Goal: Task Accomplishment & Management: Manage account settings

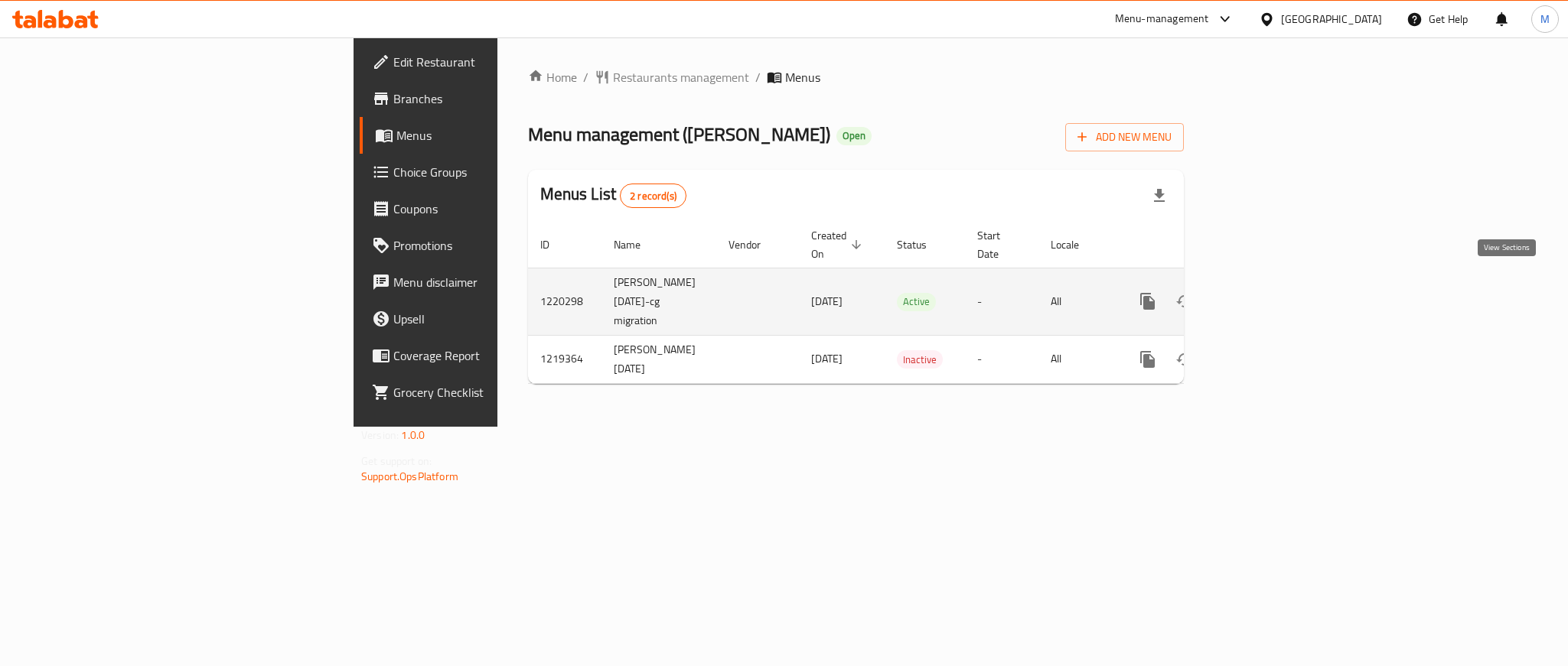
click at [1267, 293] on icon "enhanced table" at bounding box center [1258, 301] width 18 height 18
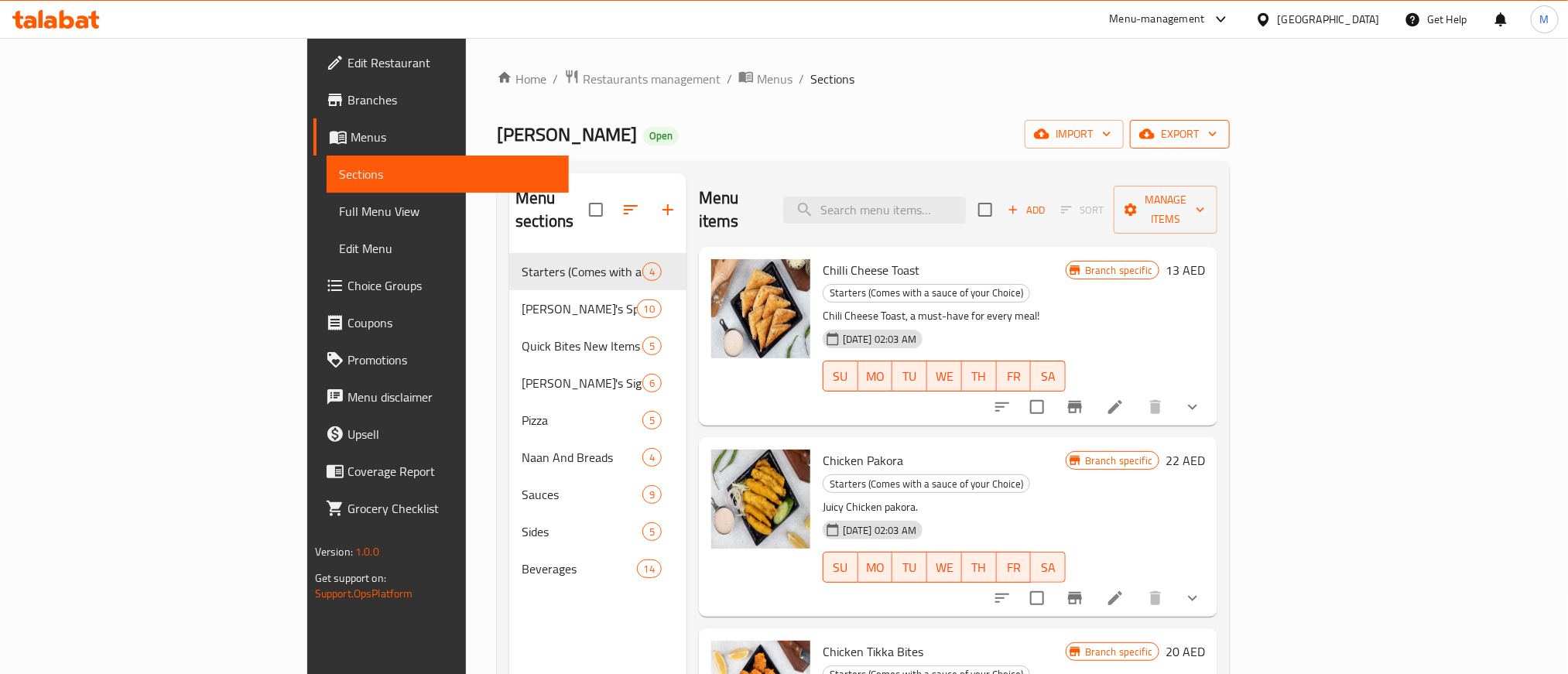
click at [1229, 145] on button "export" at bounding box center [1179, 134] width 100 height 29
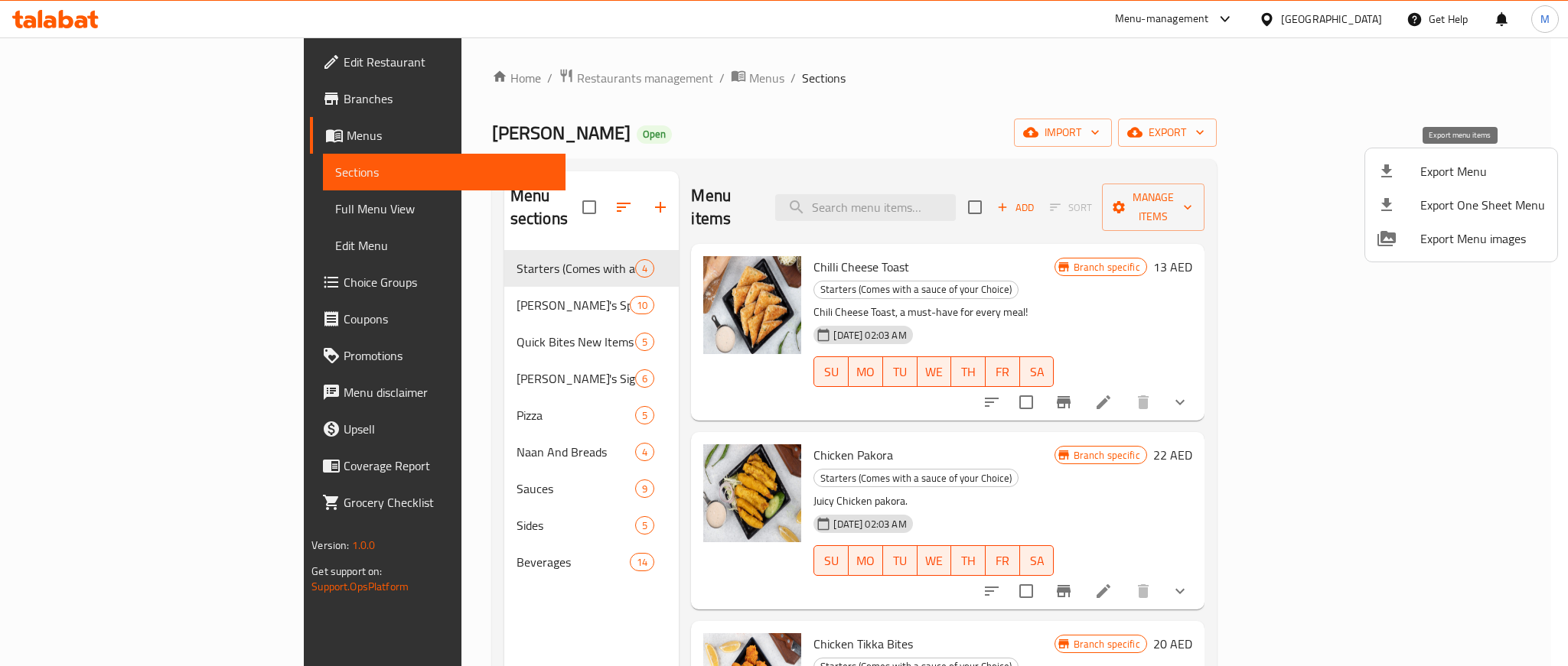
click at [1454, 180] on span "Export Menu" at bounding box center [1482, 171] width 125 height 18
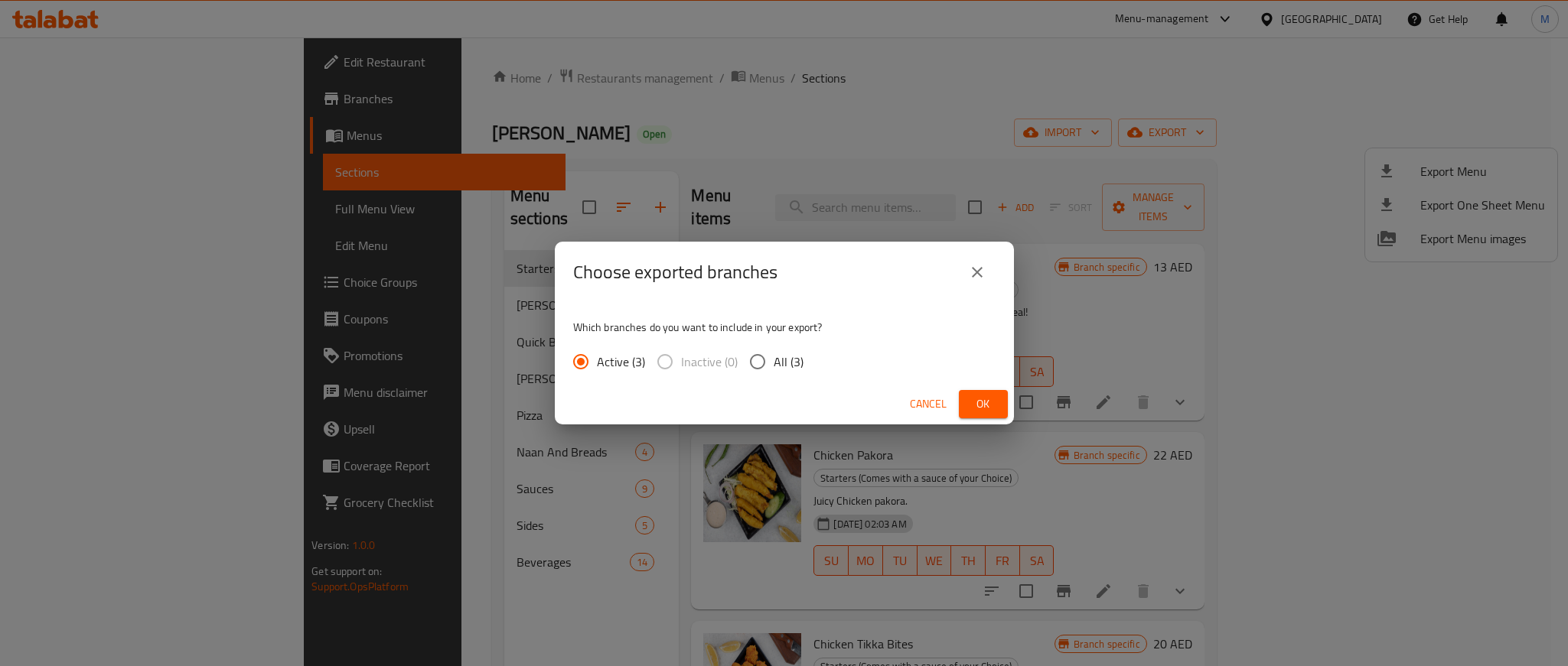
click at [986, 397] on span "Ok" at bounding box center [983, 404] width 25 height 19
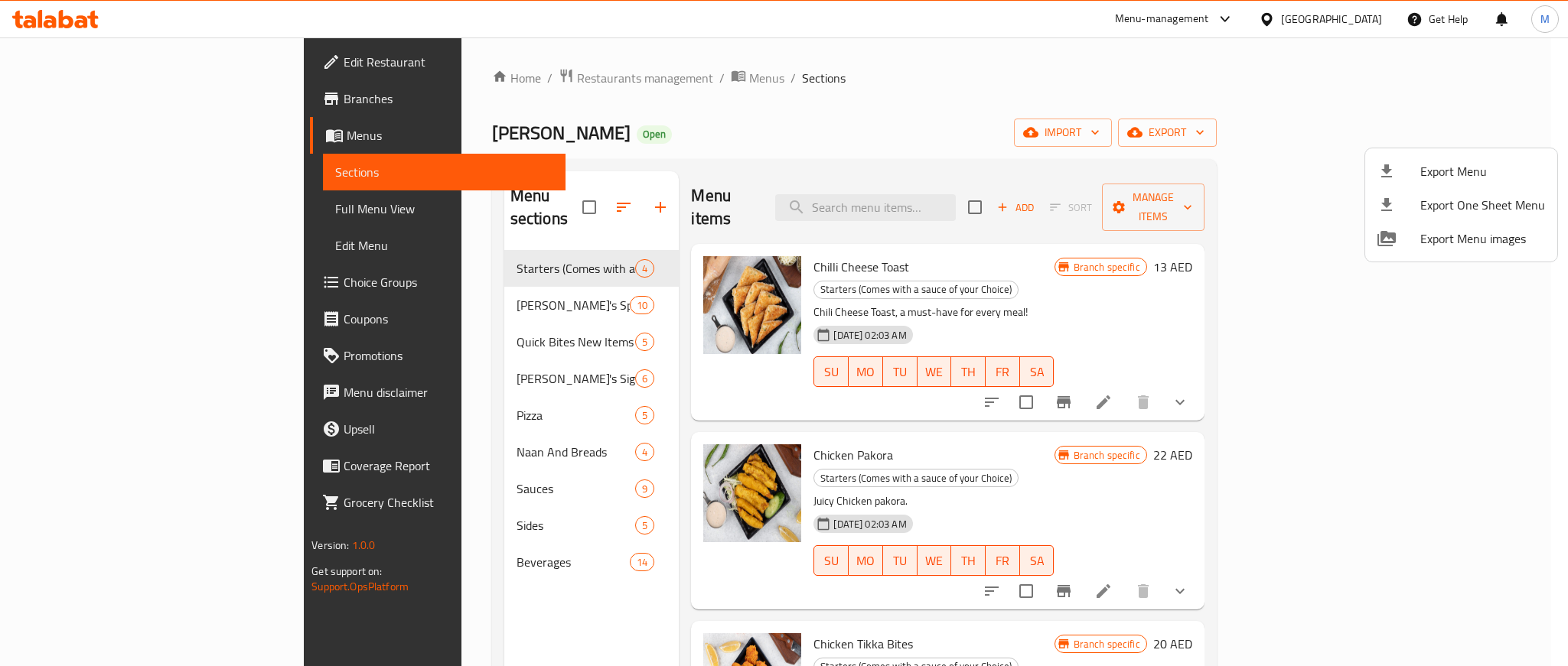
click at [794, 131] on div at bounding box center [784, 333] width 1568 height 666
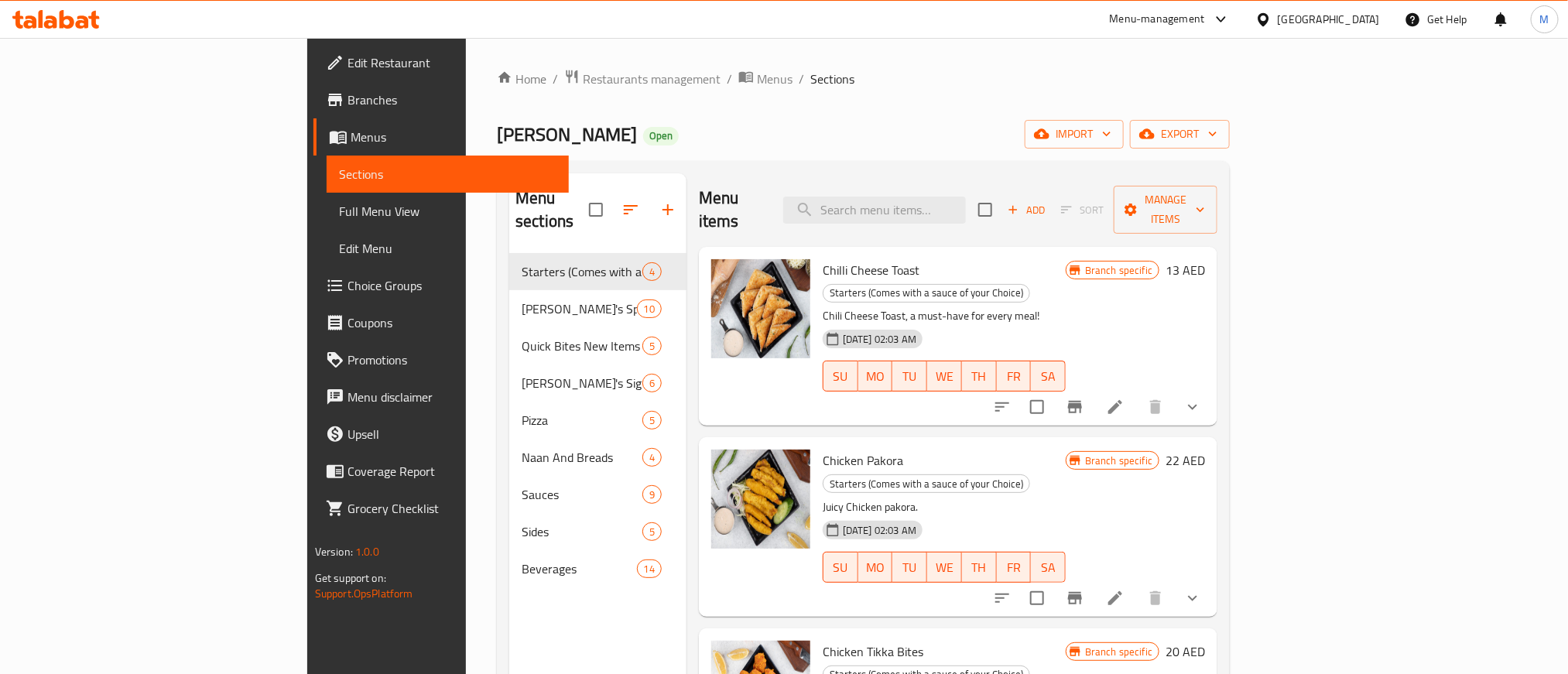
click at [758, 101] on div "Home / Restaurants management / Menus / Sections [PERSON_NAME] Open import expo…" at bounding box center [863, 464] width 733 height 791
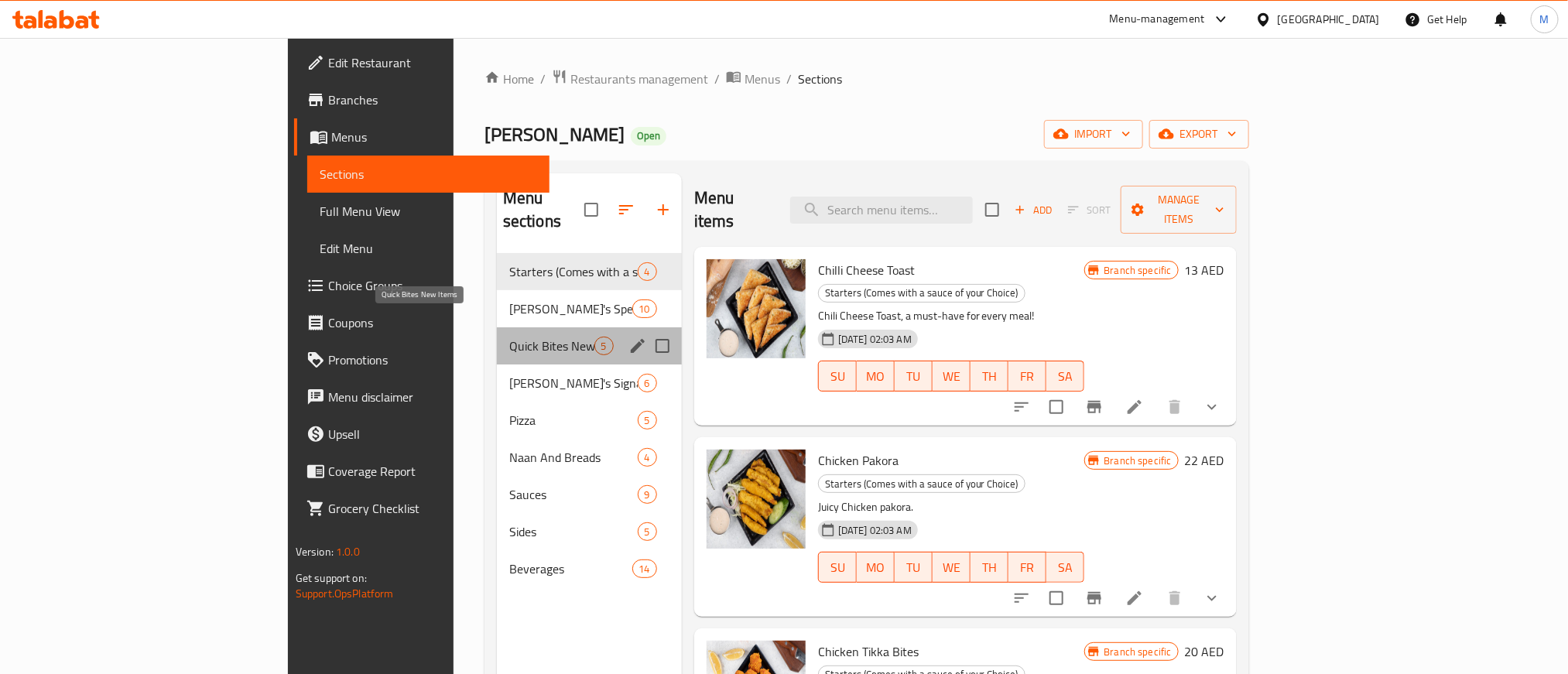
click at [510, 337] on span "Quick Bites New Items" at bounding box center [552, 346] width 85 height 18
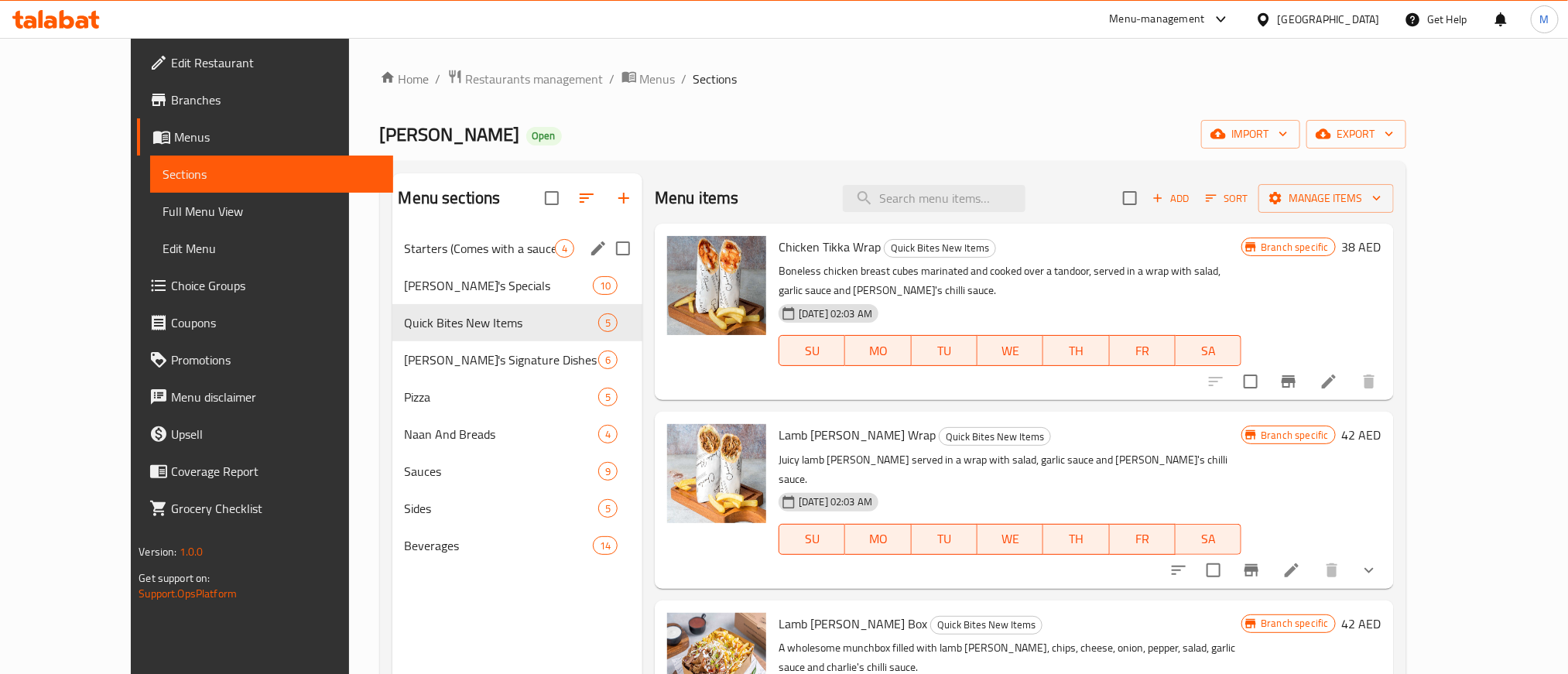
click at [405, 249] on span "Starters (Comes with a sauce of your Choice)" at bounding box center [479, 248] width 150 height 18
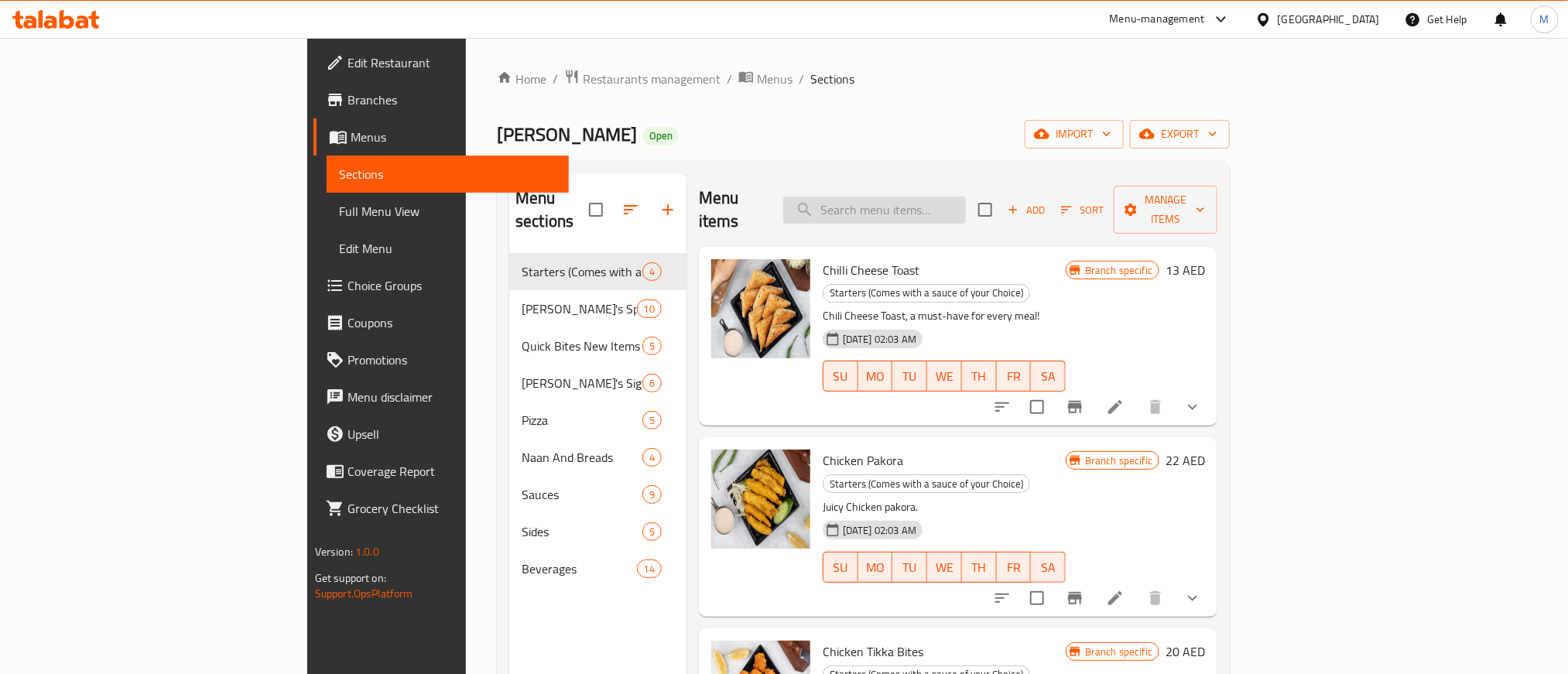
paste input "[PERSON_NAME]'s Munchbox"
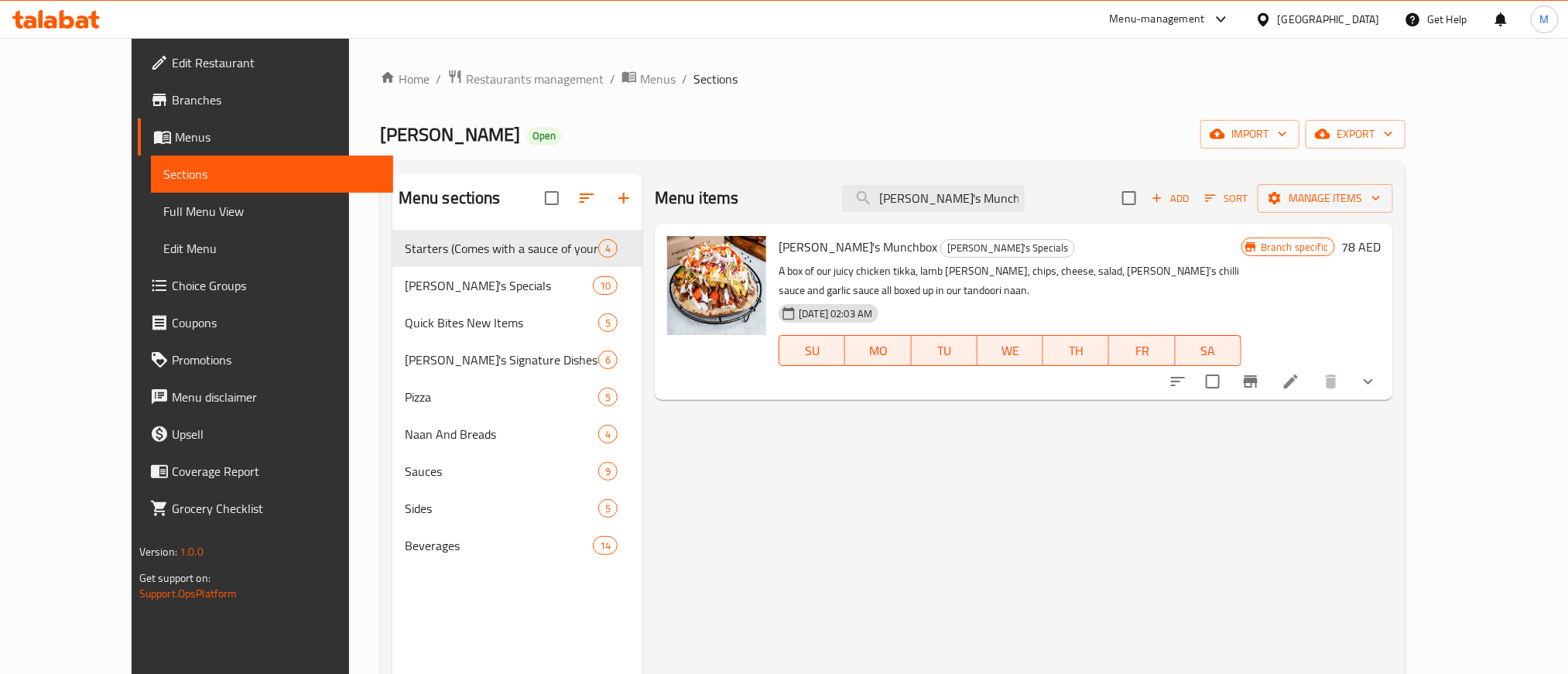
type input "[PERSON_NAME]'s Munchbox"
click at [1378, 373] on icon "show more" at bounding box center [1367, 381] width 18 height 18
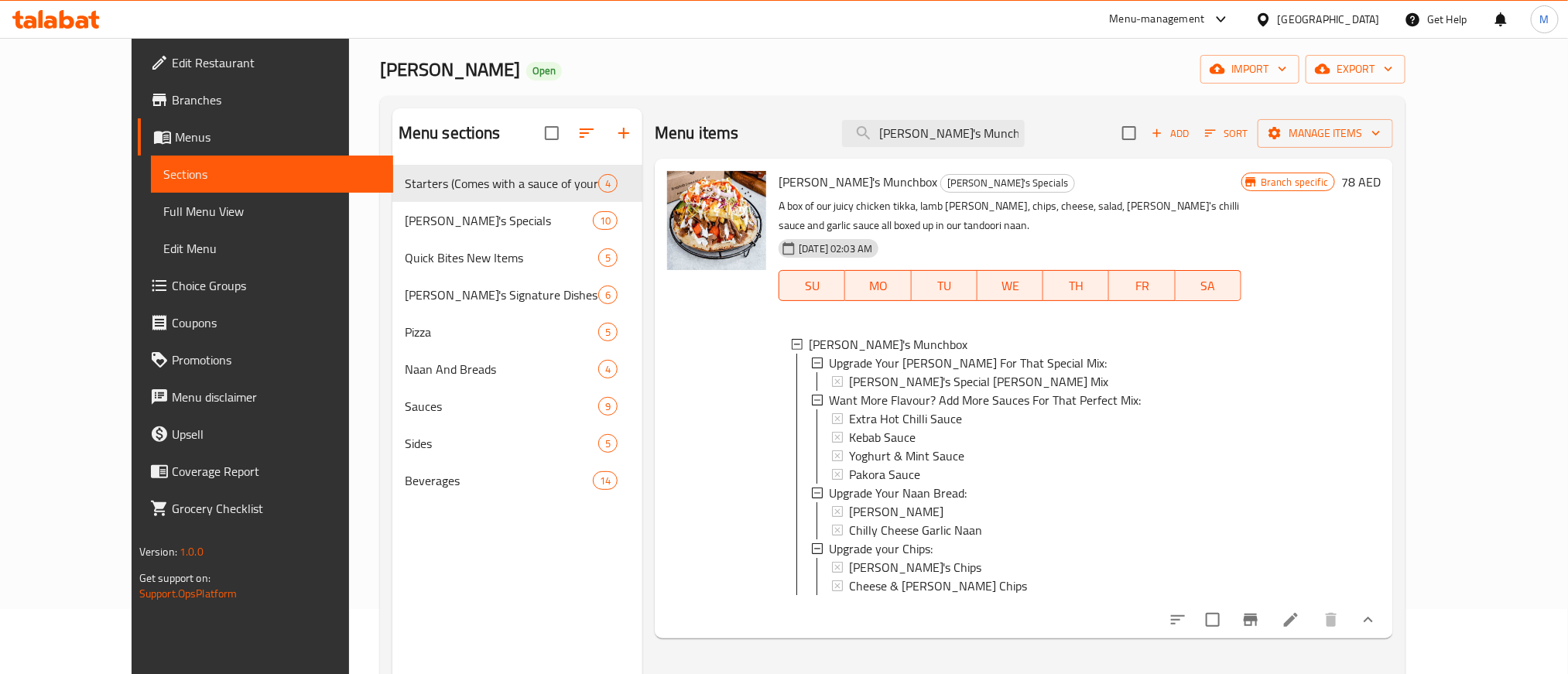
scroll to position [116, 0]
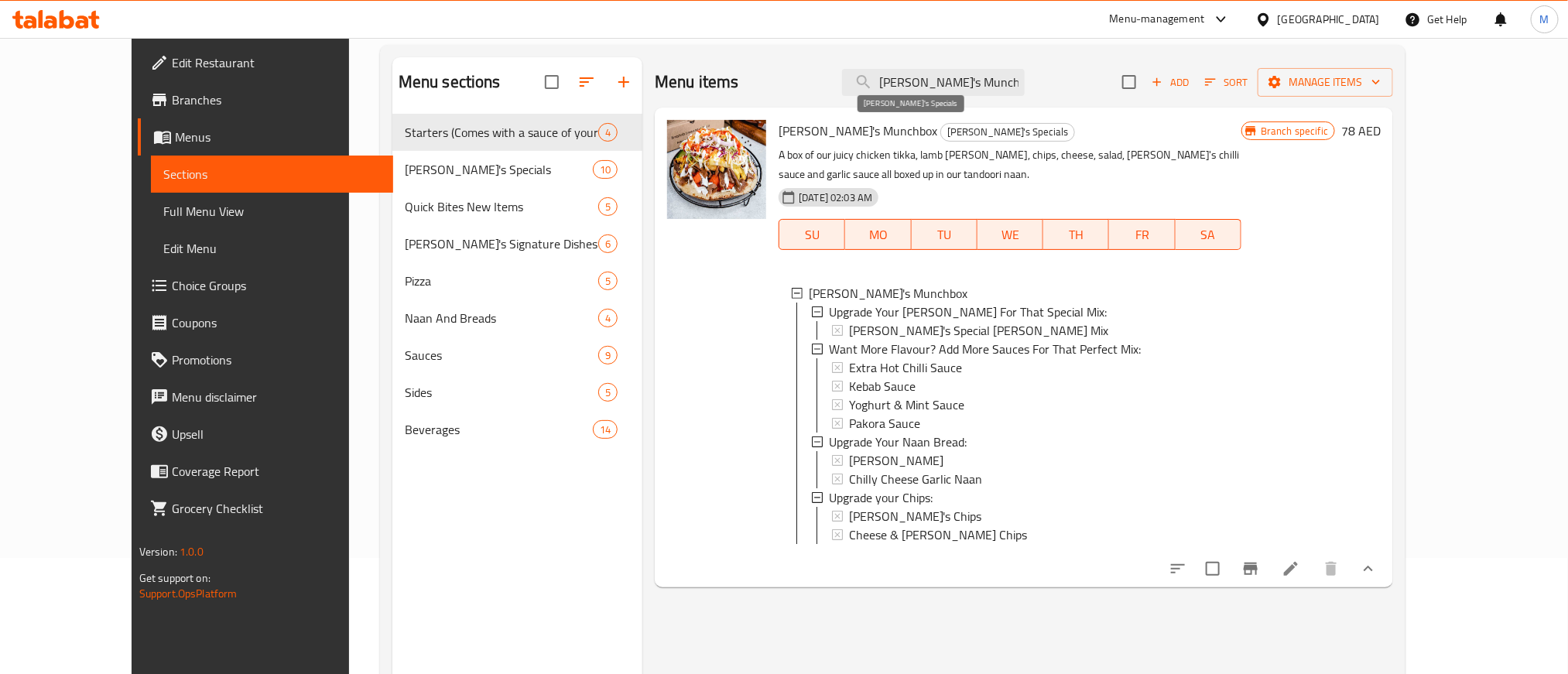
click at [941, 132] on span "[PERSON_NAME]'s Specials" at bounding box center [1007, 132] width 133 height 18
copy span "[PERSON_NAME]'s Specials"
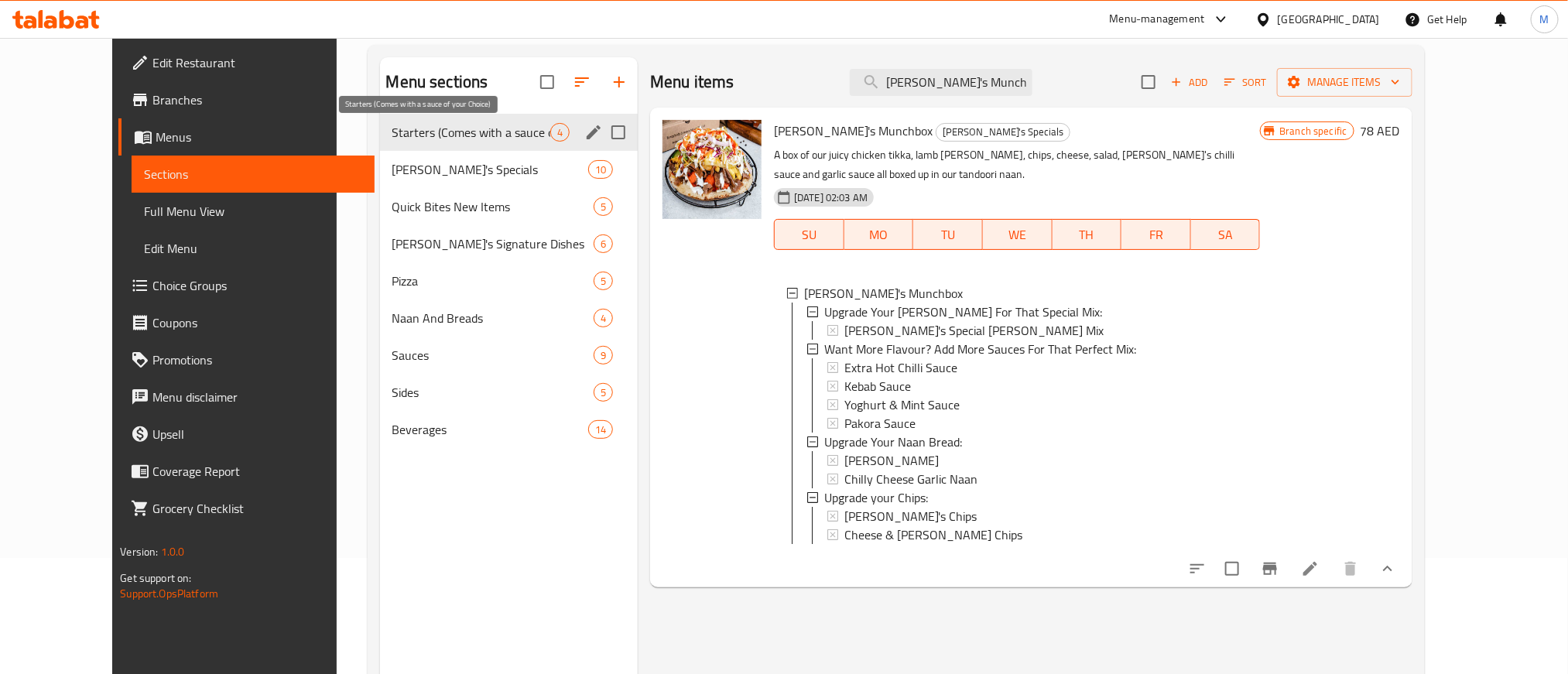
click at [474, 135] on span "Starters (Comes with a sauce of your Choice)" at bounding box center [471, 132] width 158 height 18
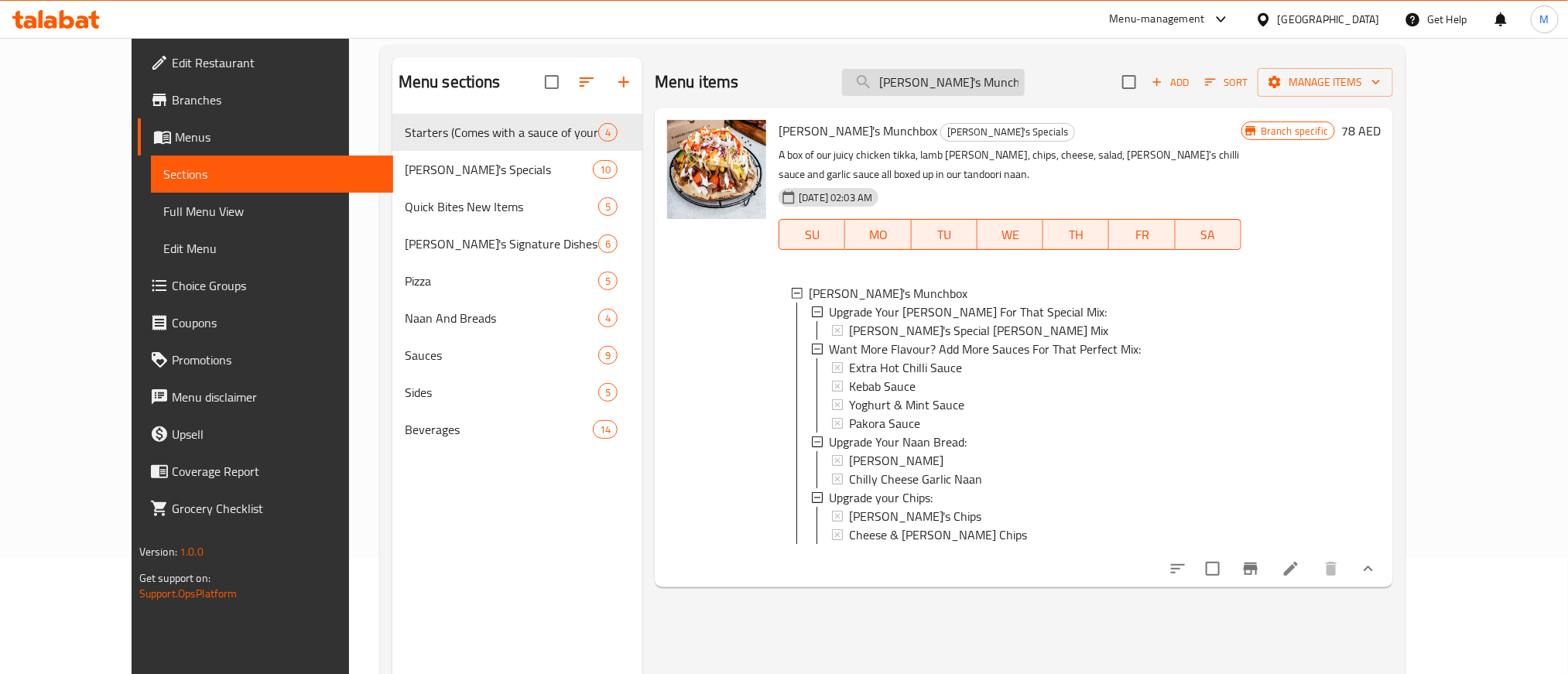
click at [959, 79] on input "[PERSON_NAME]'s Munchbox" at bounding box center [933, 82] width 182 height 27
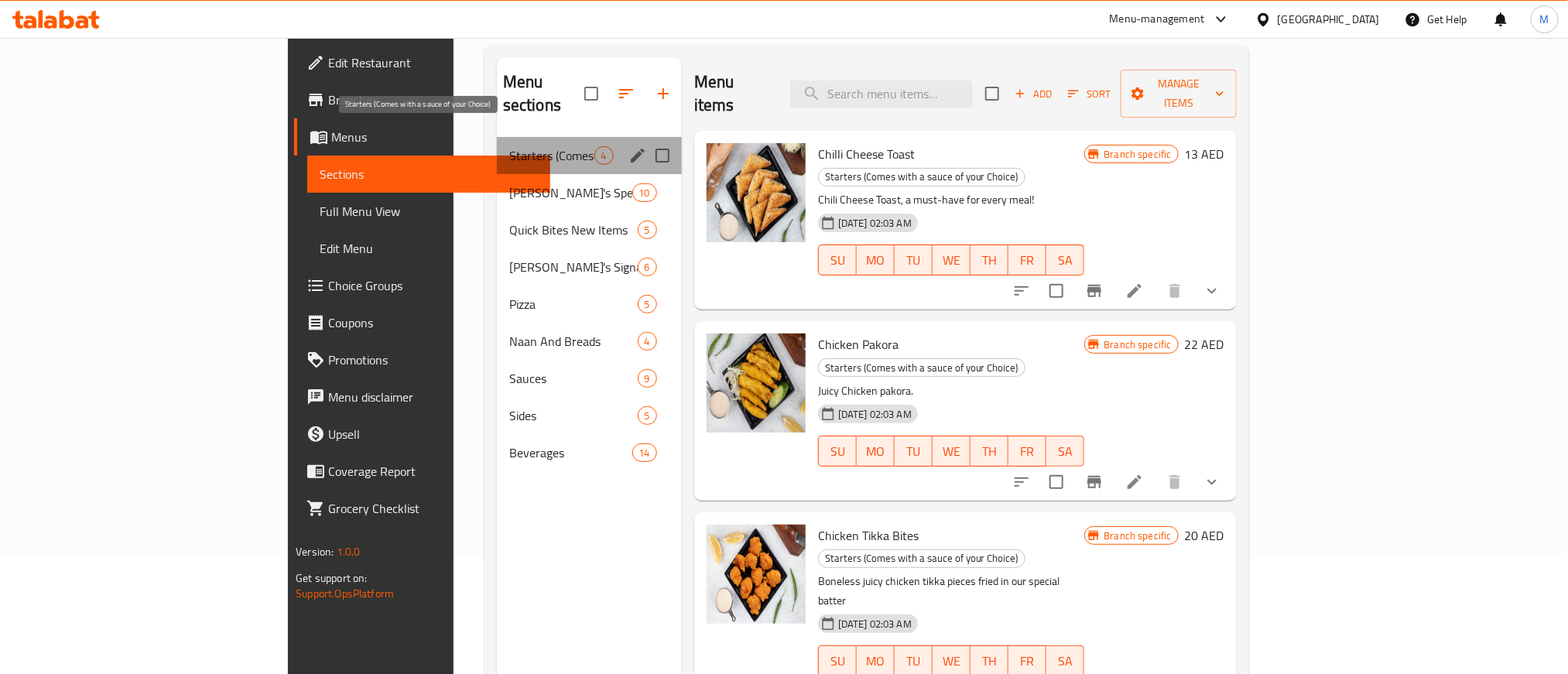
click at [510, 146] on span "Starters (Comes with a sauce of your Choice)" at bounding box center [552, 155] width 85 height 18
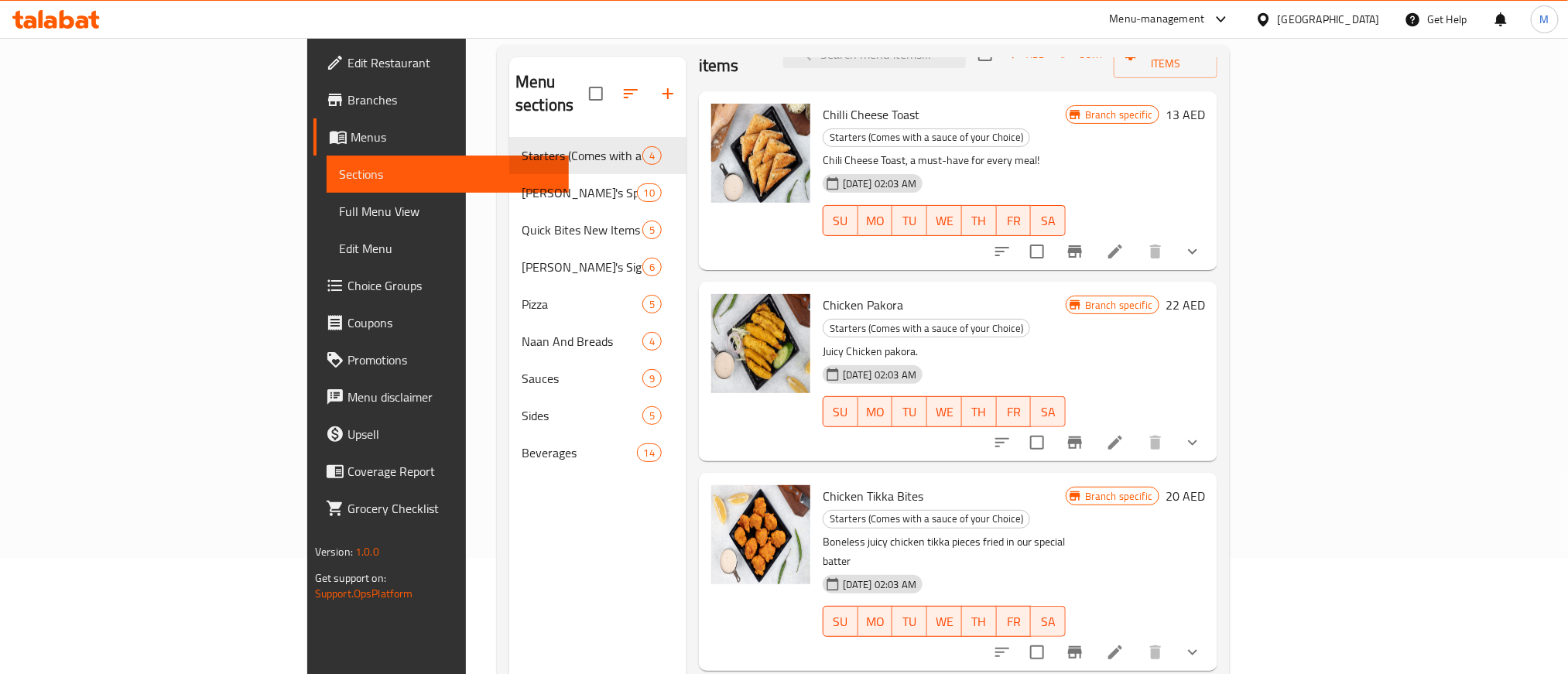
scroll to position [0, 0]
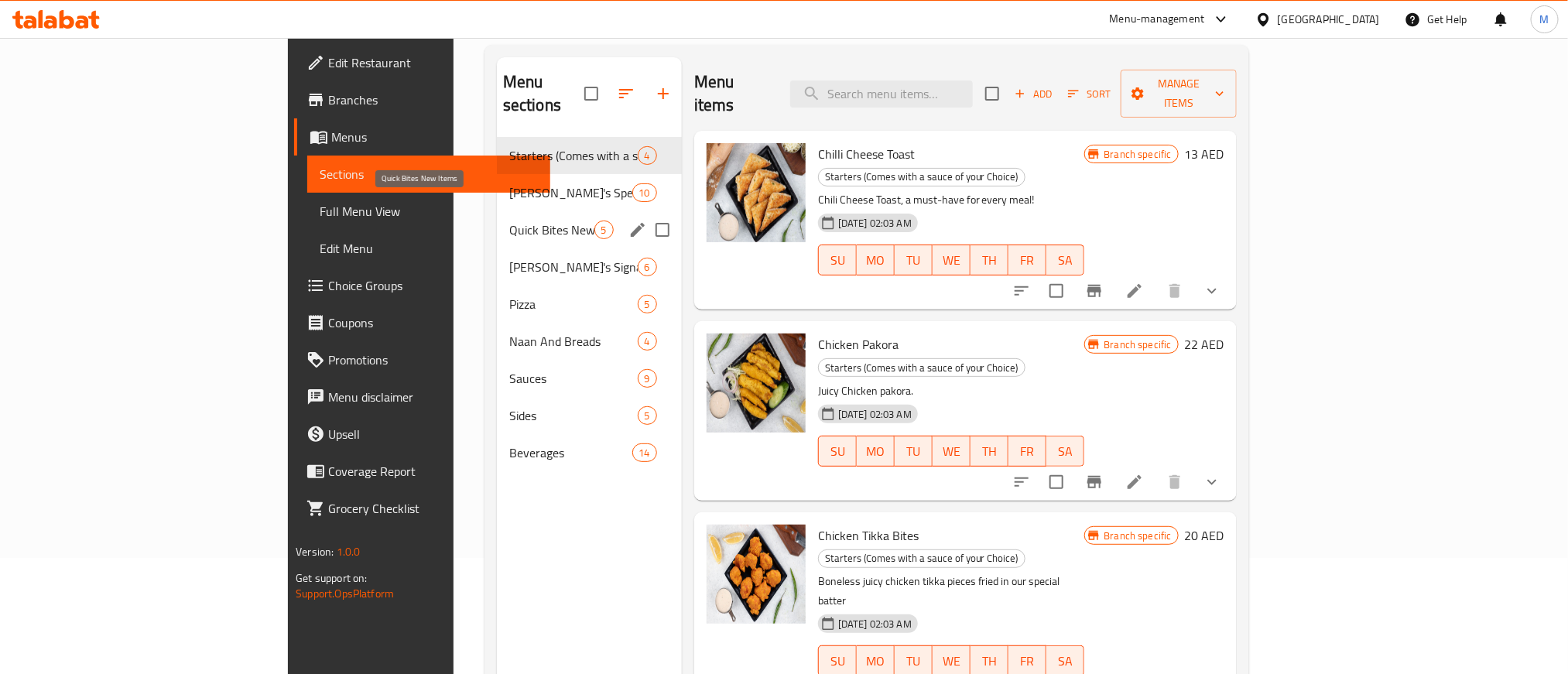
click at [510, 221] on span "Quick Bites New Items" at bounding box center [552, 229] width 85 height 18
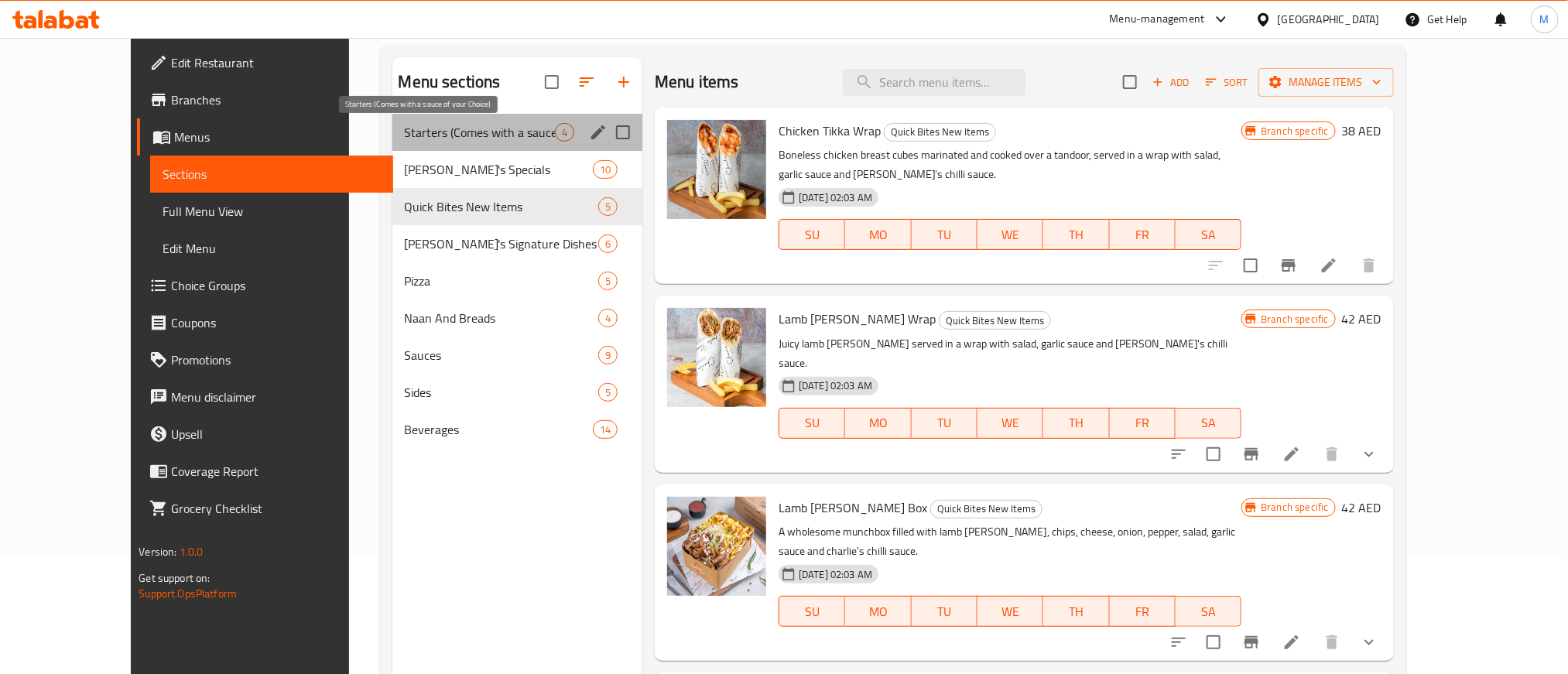
click at [441, 132] on span "Starters (Comes with a sauce of your Choice)" at bounding box center [479, 132] width 150 height 18
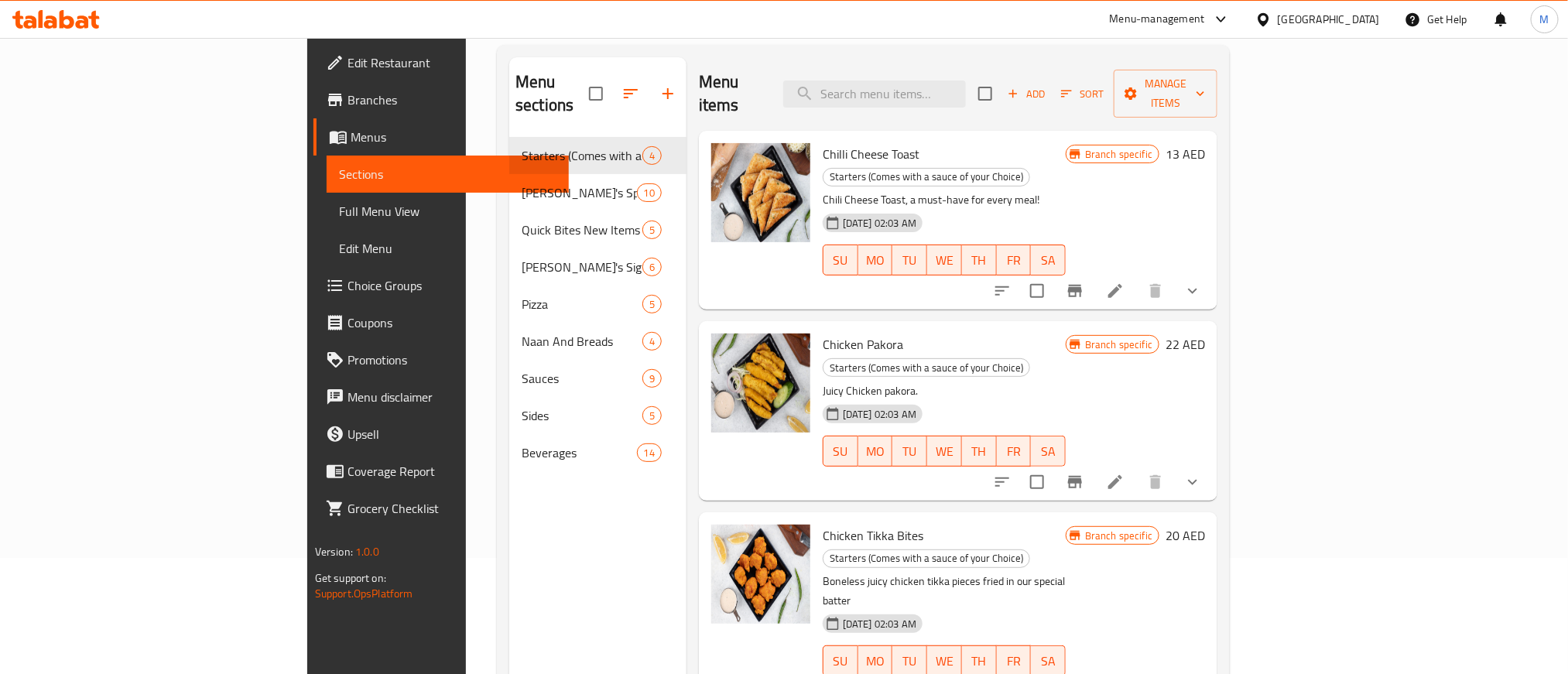
click at [823, 142] on span "Chilli Cheese Toast" at bounding box center [871, 154] width 96 height 23
drag, startPoint x: 748, startPoint y: 131, endPoint x: 824, endPoint y: 131, distance: 76.0
click at [824, 142] on span "Chilli Cheese Toast" at bounding box center [871, 154] width 96 height 23
copy span "Chilli Cheese Toast"
click at [823, 333] on span "Chicken Pakora" at bounding box center [863, 344] width 81 height 23
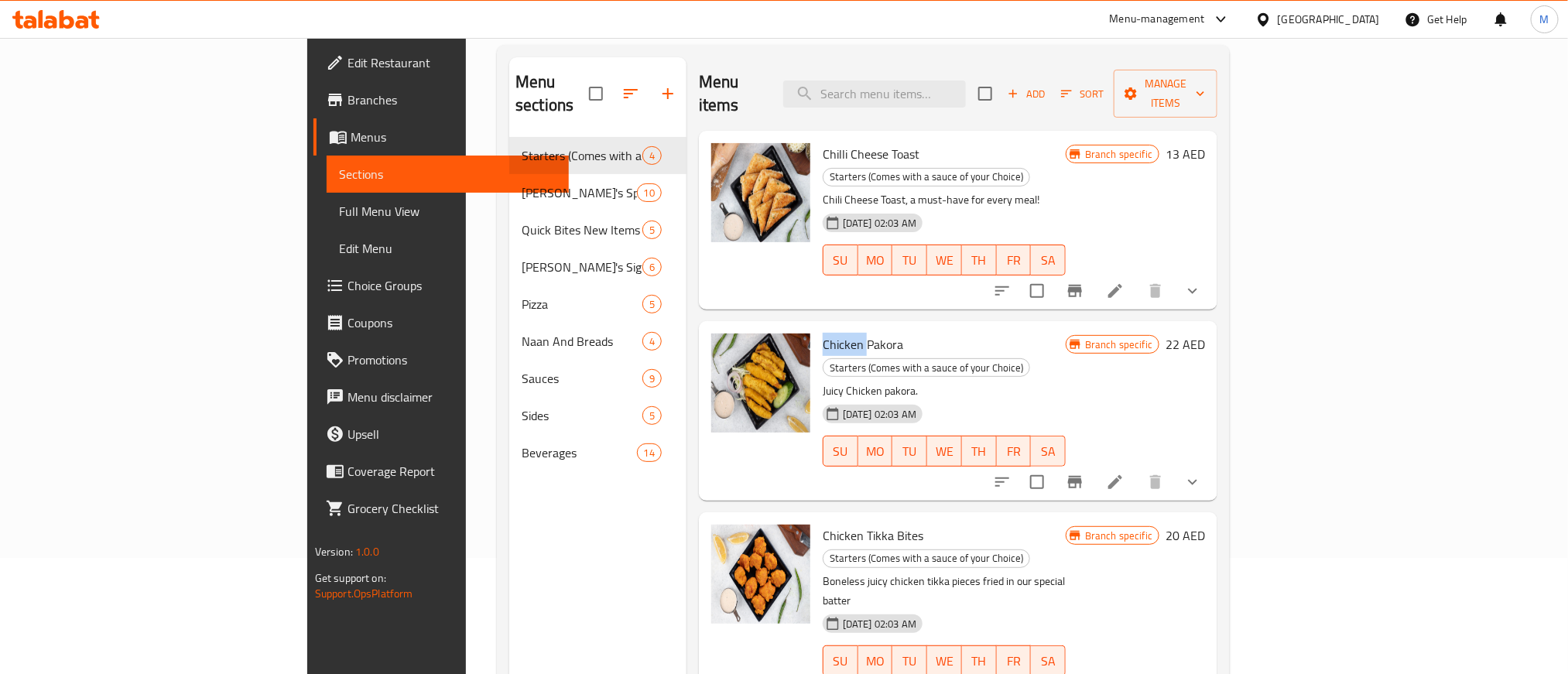
click at [823, 333] on span "Chicken Pakora" at bounding box center [863, 344] width 81 height 23
copy h6 "Chicken Pakora"
click at [1124, 281] on icon at bounding box center [1115, 290] width 18 height 18
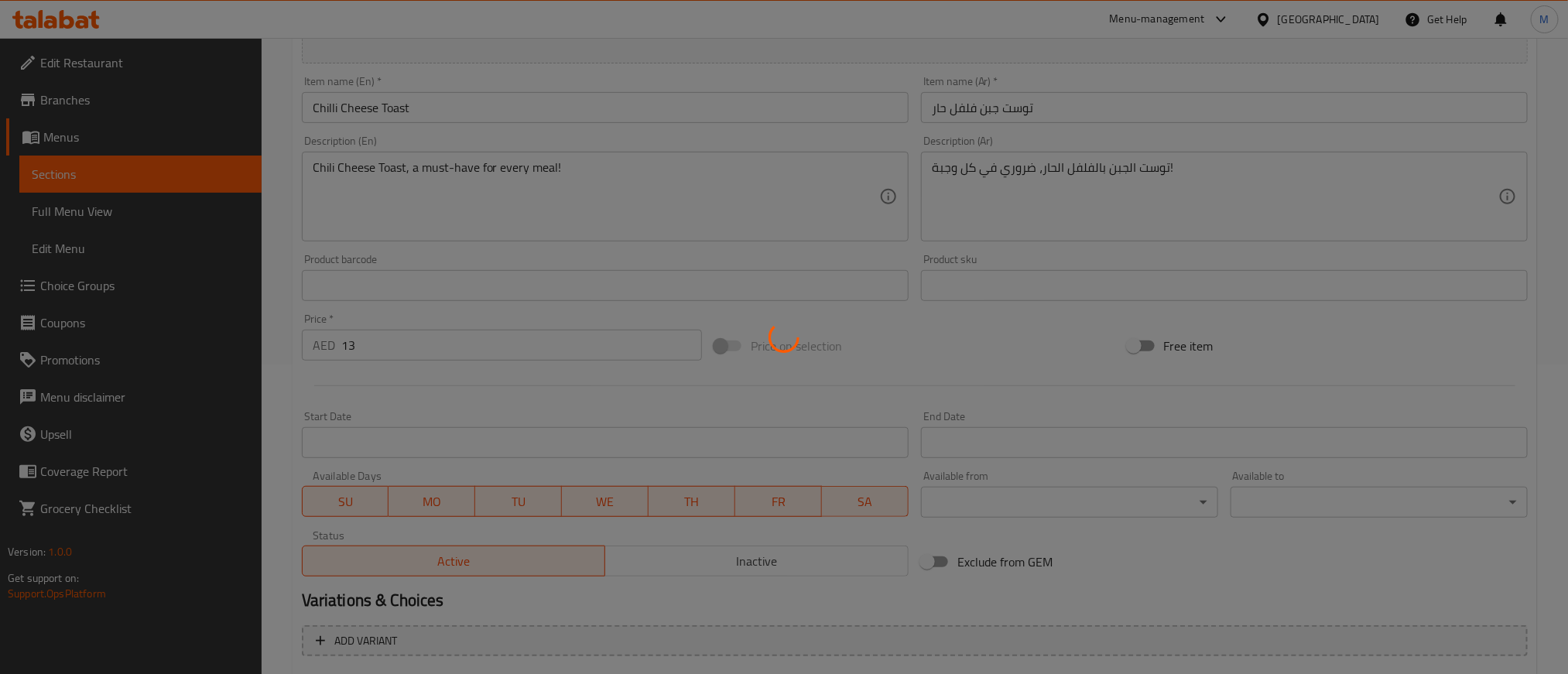
scroll to position [465, 0]
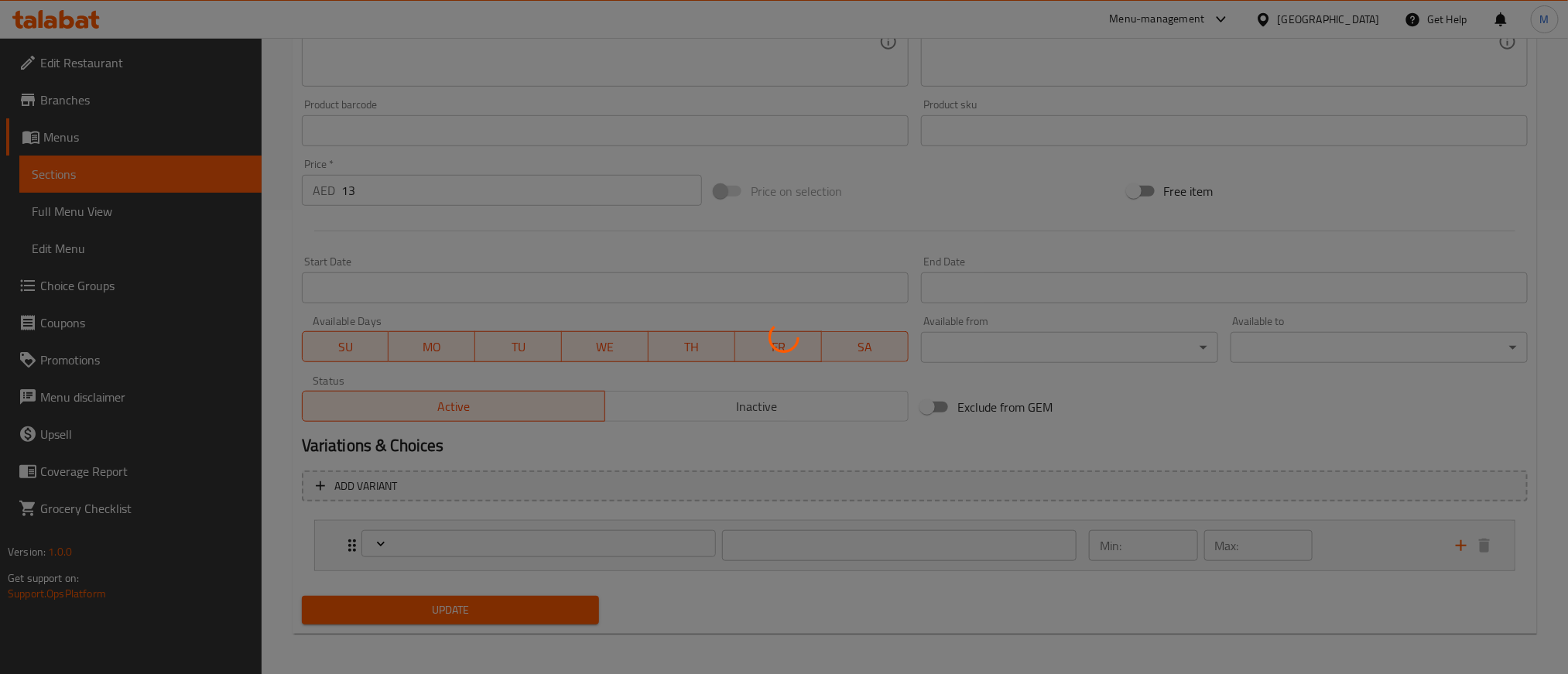
click at [741, 404] on div at bounding box center [784, 337] width 1568 height 674
click at [757, 435] on div at bounding box center [784, 337] width 1568 height 674
type input "الرجاء اختيار الصوص"
type input "1"
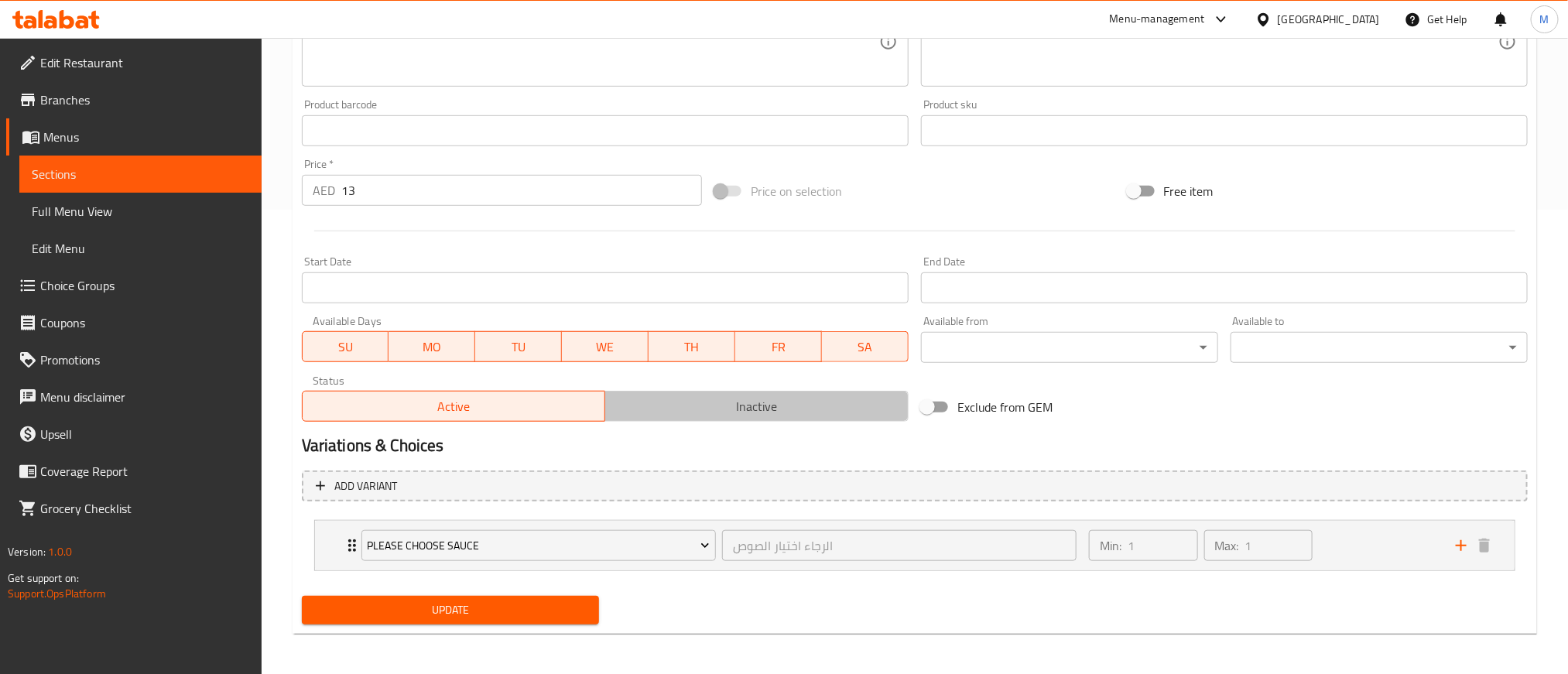
click at [752, 412] on span "Inactive" at bounding box center [756, 407] width 291 height 23
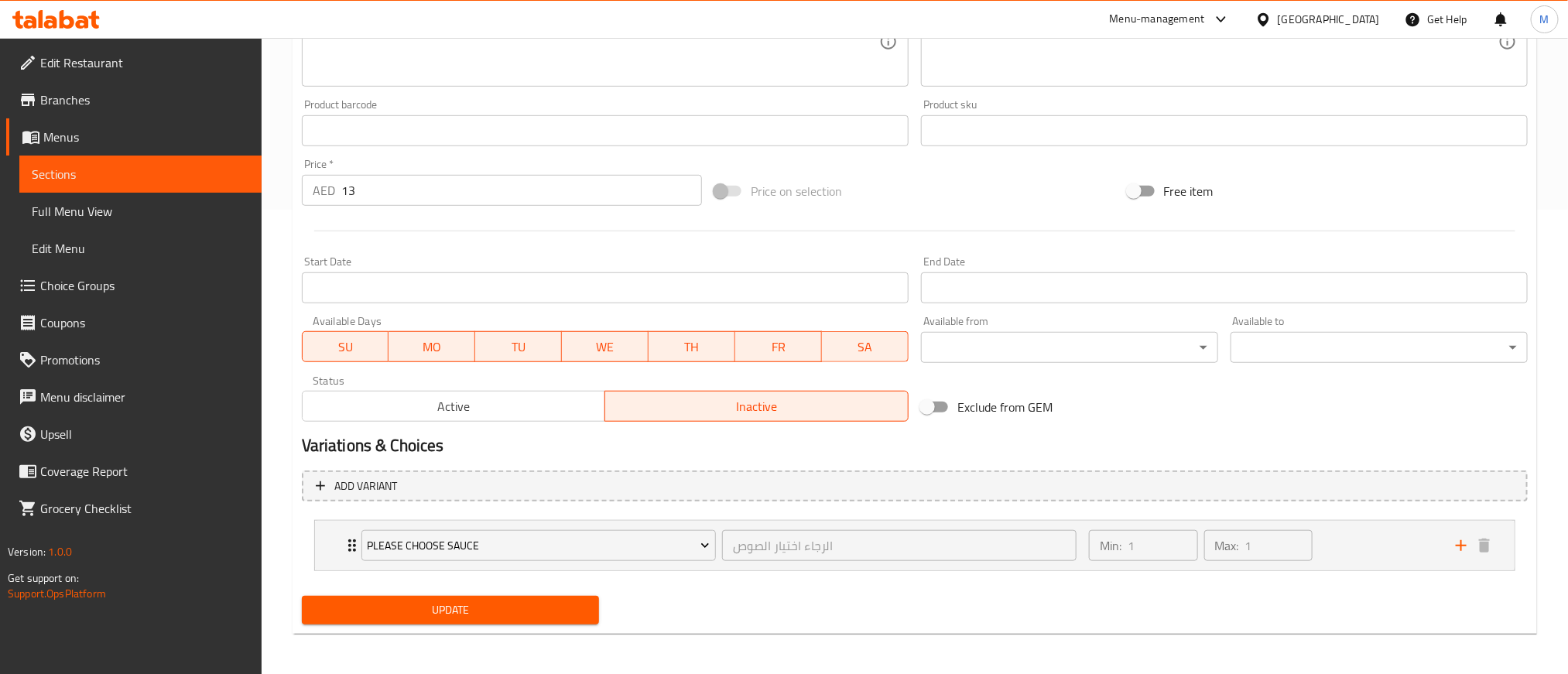
click at [500, 603] on span "Update" at bounding box center [451, 611] width 273 height 19
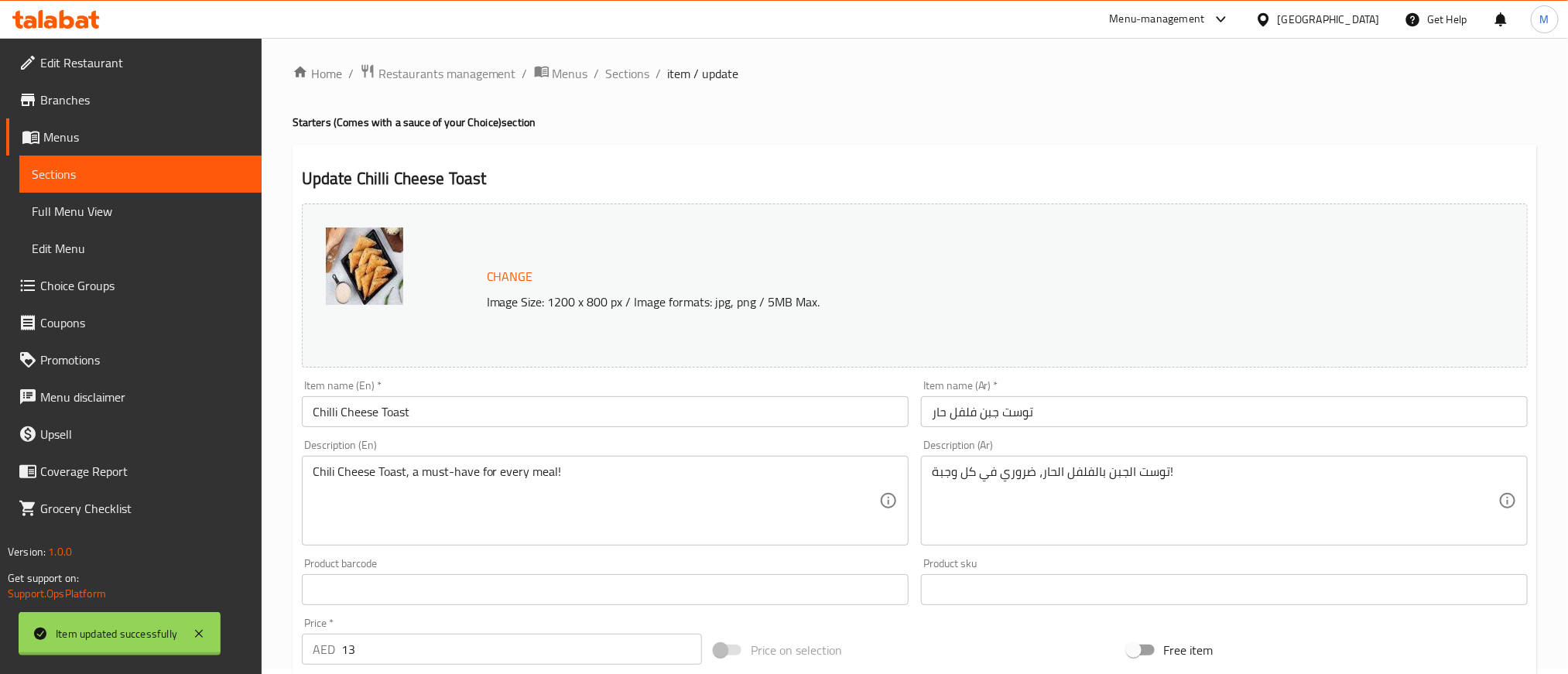
scroll to position [0, 0]
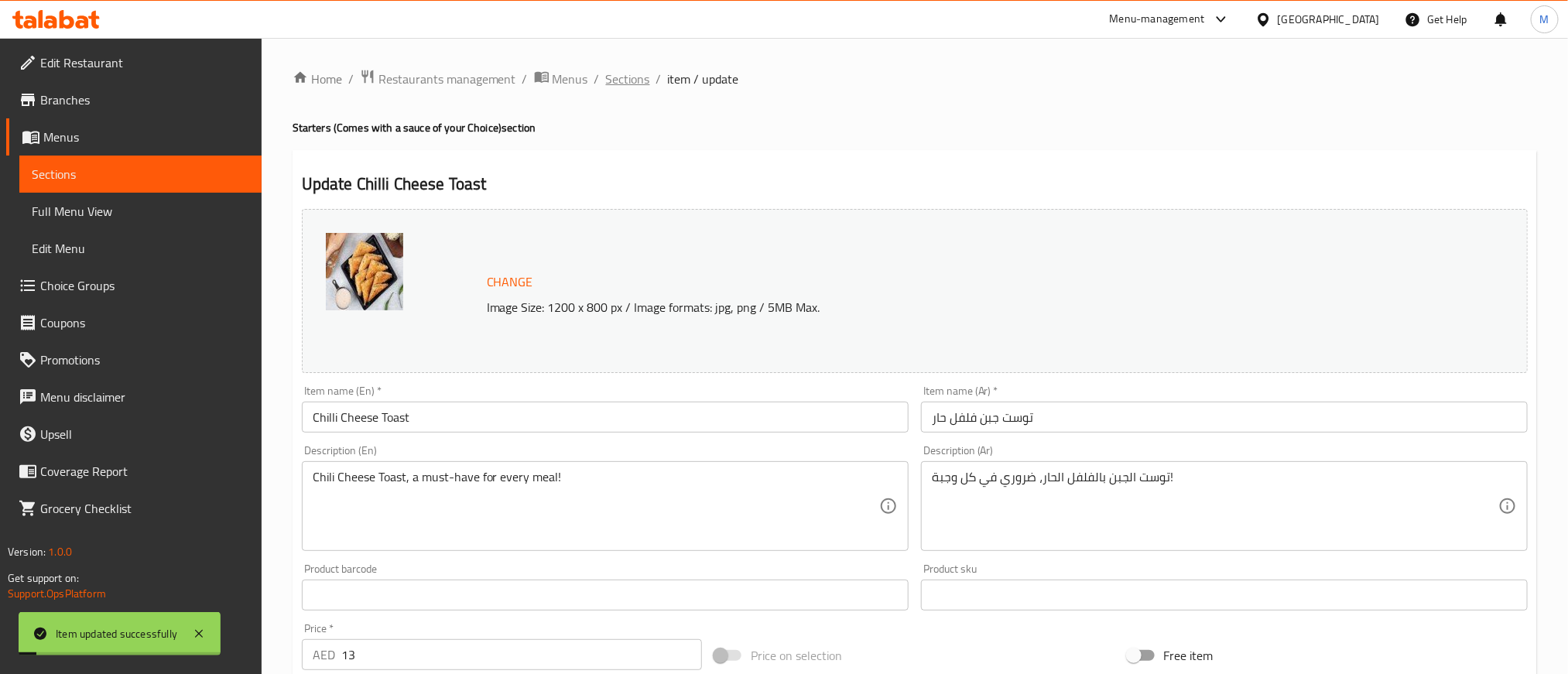
click at [621, 82] on span "Sections" at bounding box center [628, 78] width 44 height 18
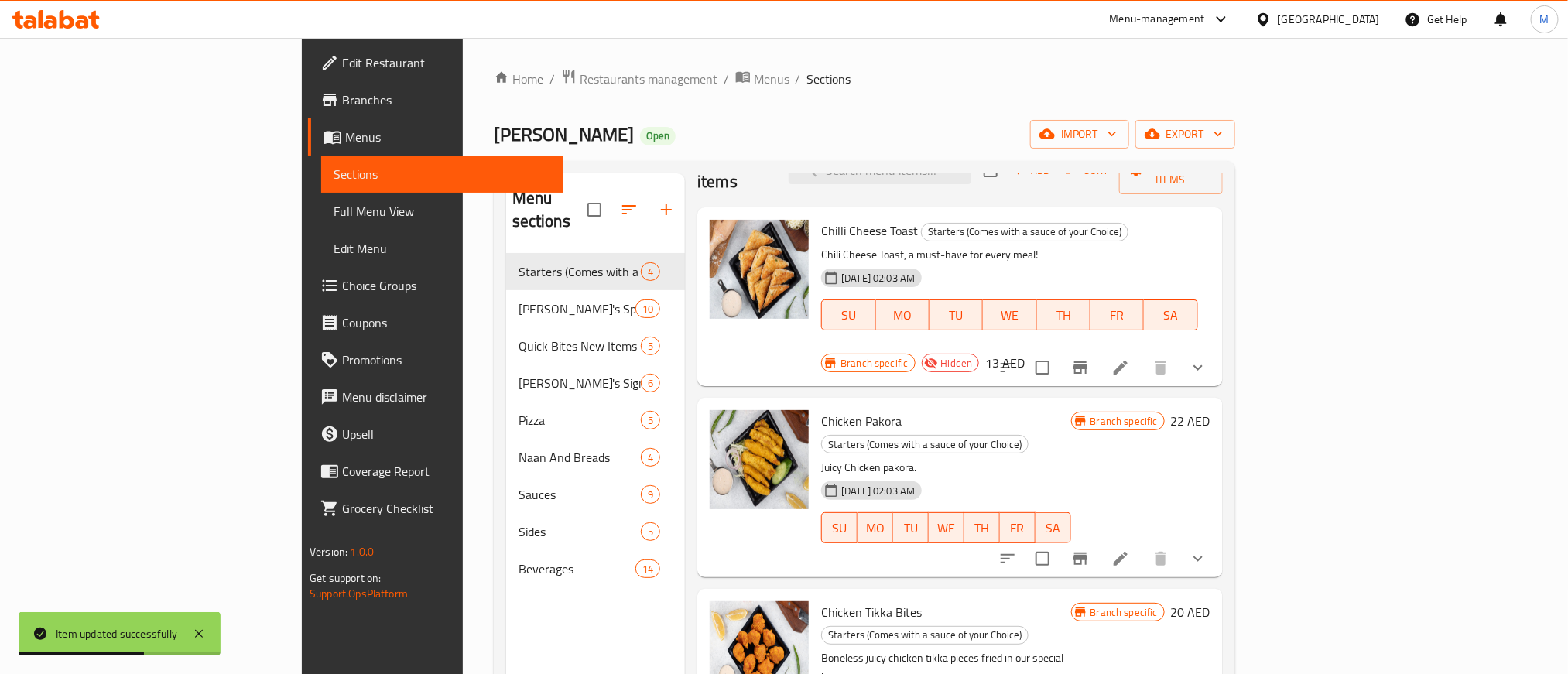
scroll to position [116, 0]
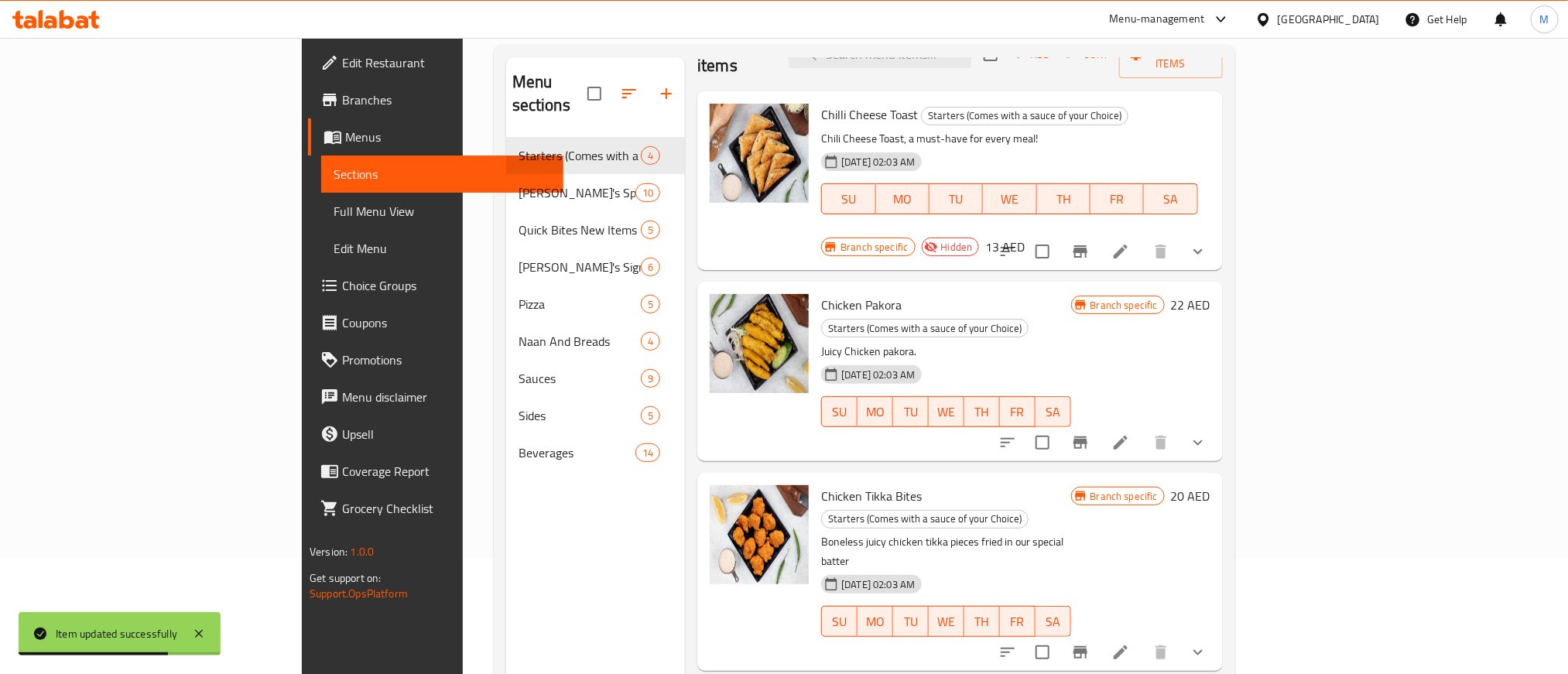
click at [821, 485] on span "Chicken Tikka Bites" at bounding box center [872, 496] width 101 height 23
drag, startPoint x: 757, startPoint y: 427, endPoint x: 839, endPoint y: 427, distance: 82.0
click at [839, 485] on span "Chicken Tikka Bites" at bounding box center [872, 496] width 101 height 23
copy span "Chicken Tikka Bites"
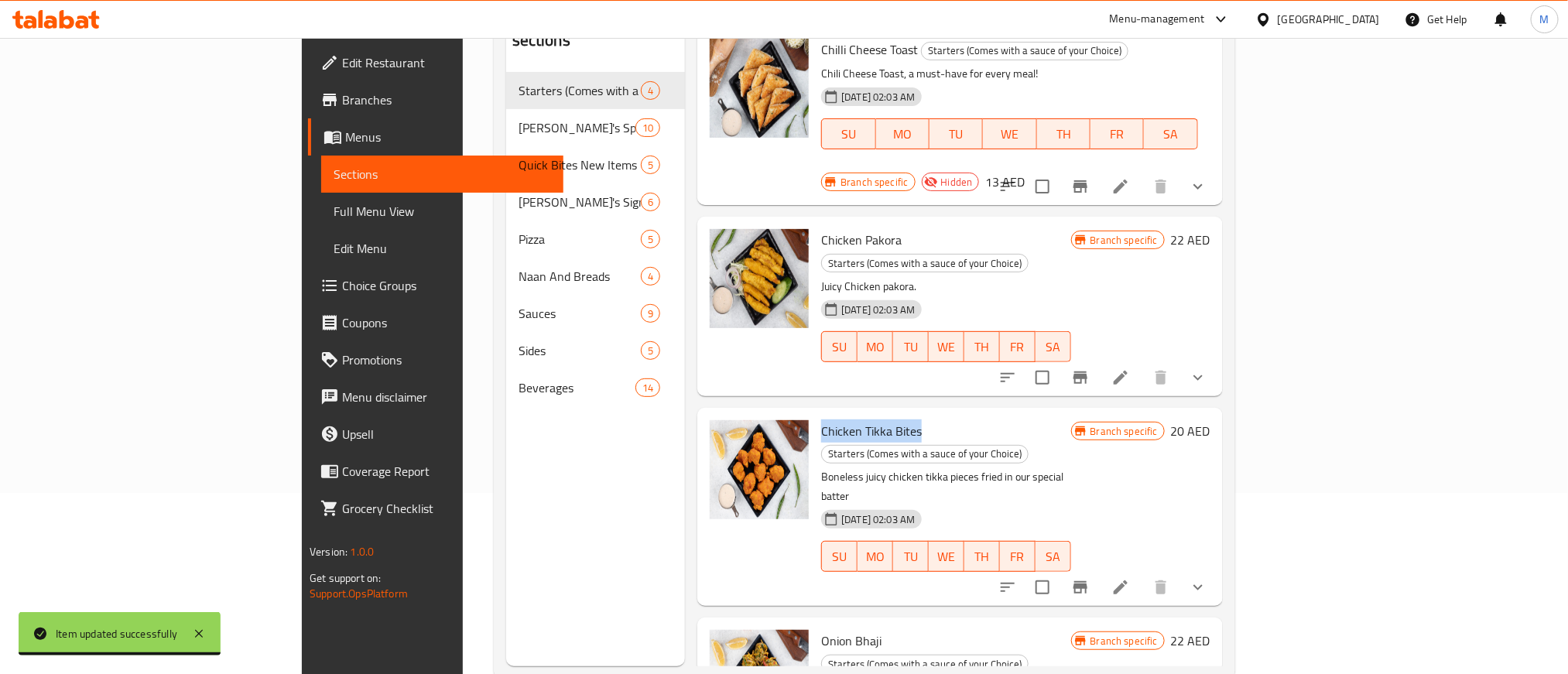
scroll to position [217, 0]
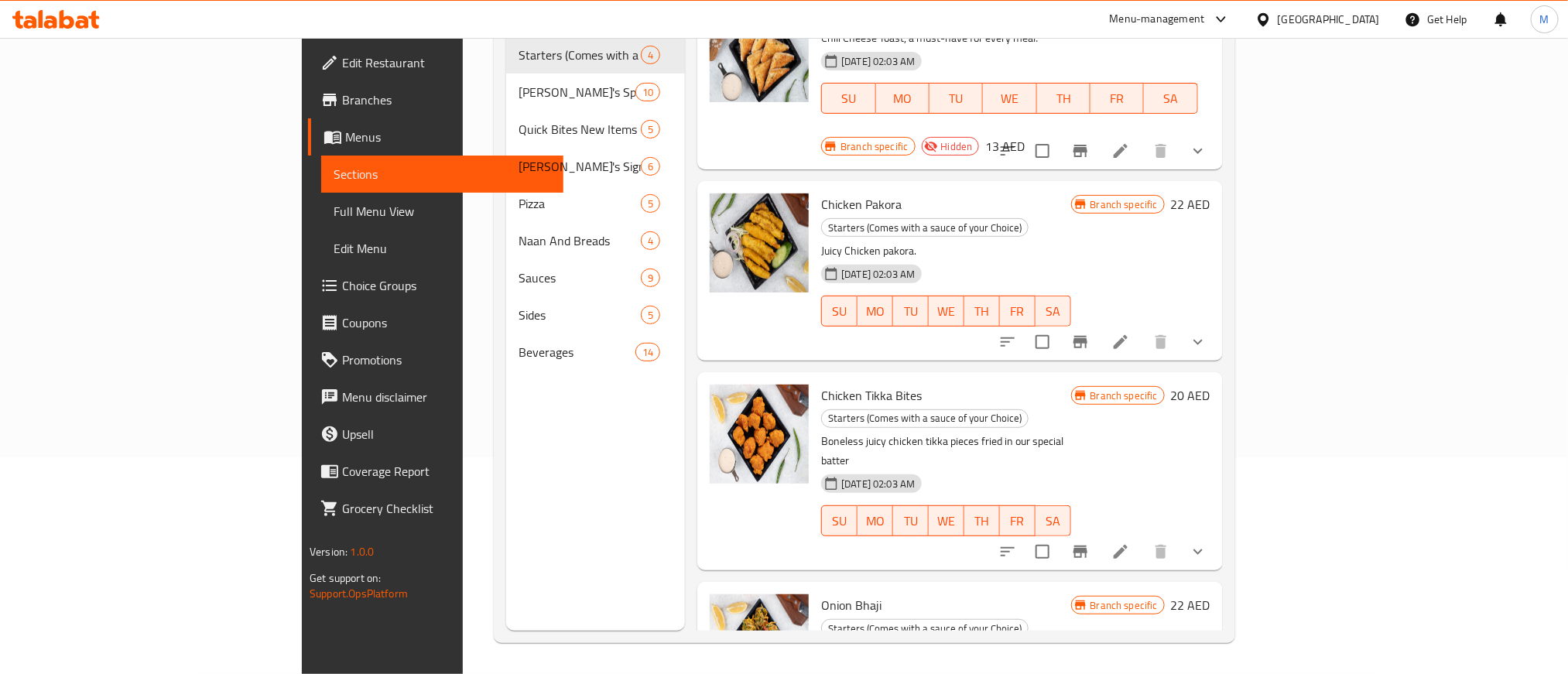
click at [821, 594] on span "Onion Bhaji" at bounding box center [852, 605] width 61 height 23
drag, startPoint x: 760, startPoint y: 502, endPoint x: 787, endPoint y: 502, distance: 27.0
click at [821, 594] on span "Onion Bhaji" at bounding box center [852, 605] width 61 height 23
copy span "Onion Bhaji"
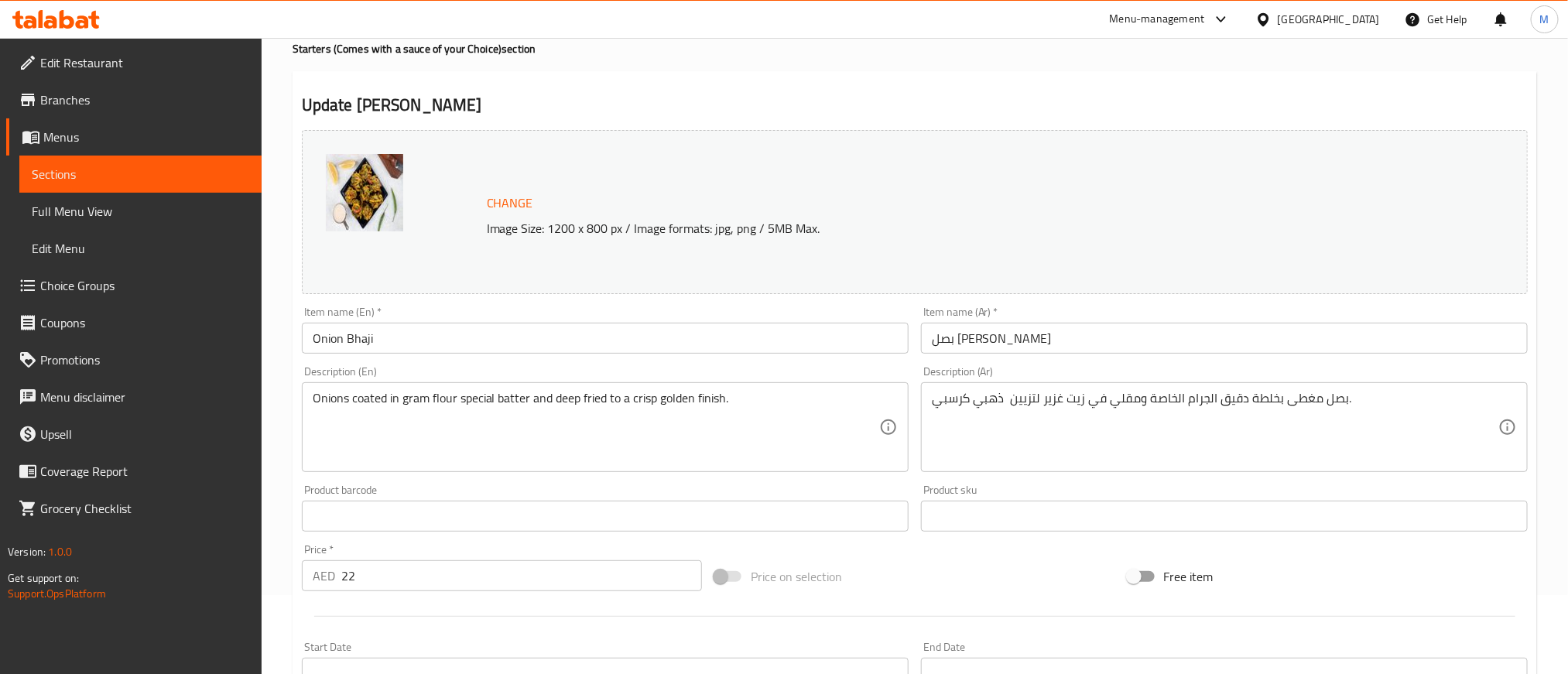
scroll to position [465, 0]
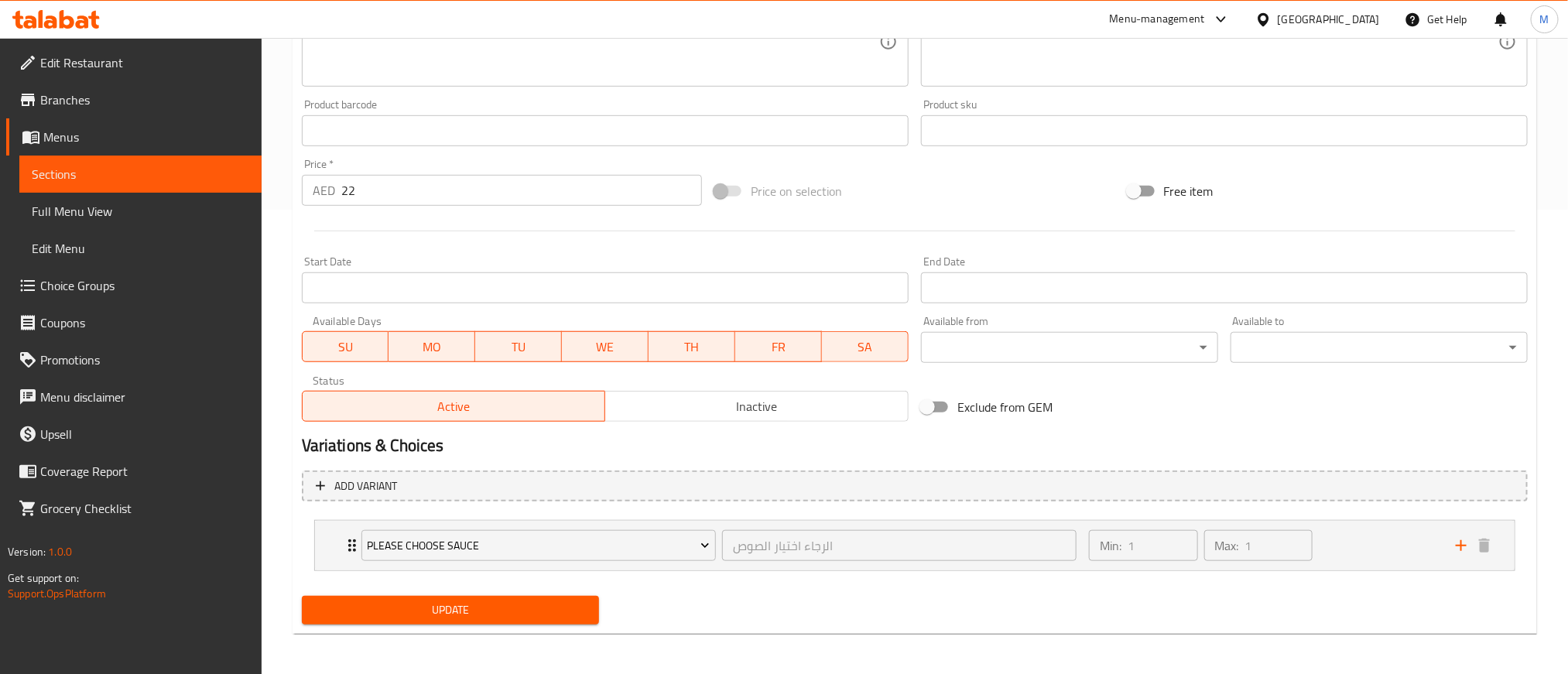
click at [715, 398] on span "Inactive" at bounding box center [756, 407] width 291 height 23
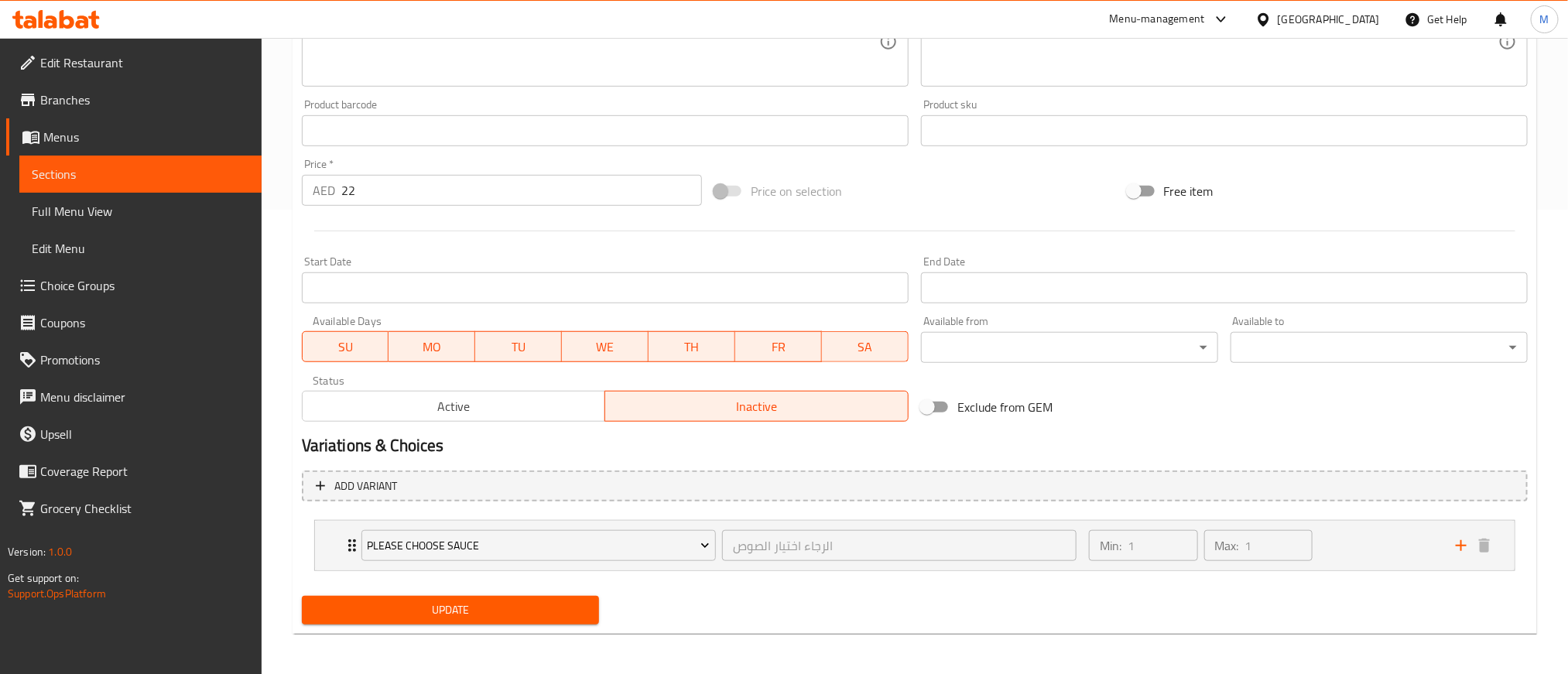
click at [555, 620] on span "Update" at bounding box center [451, 611] width 273 height 19
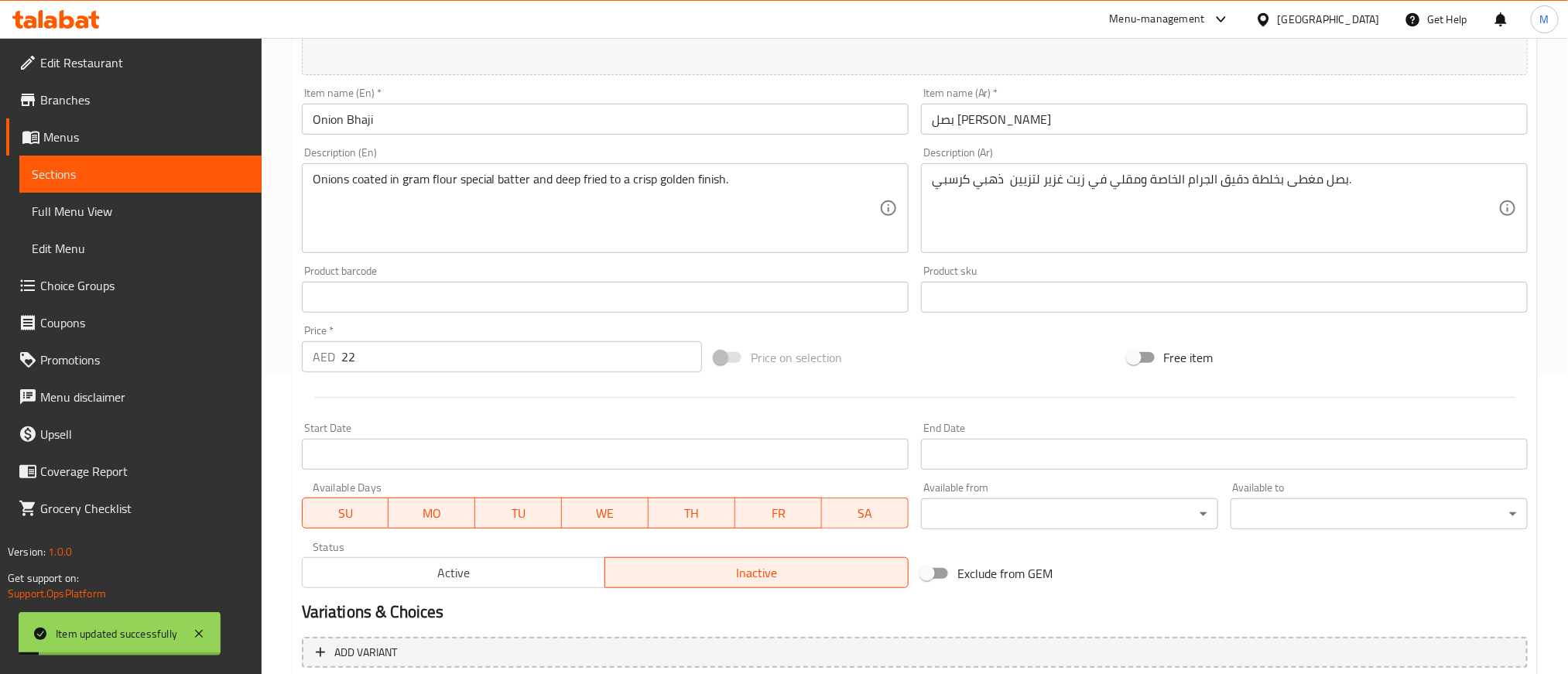
scroll to position [0, 0]
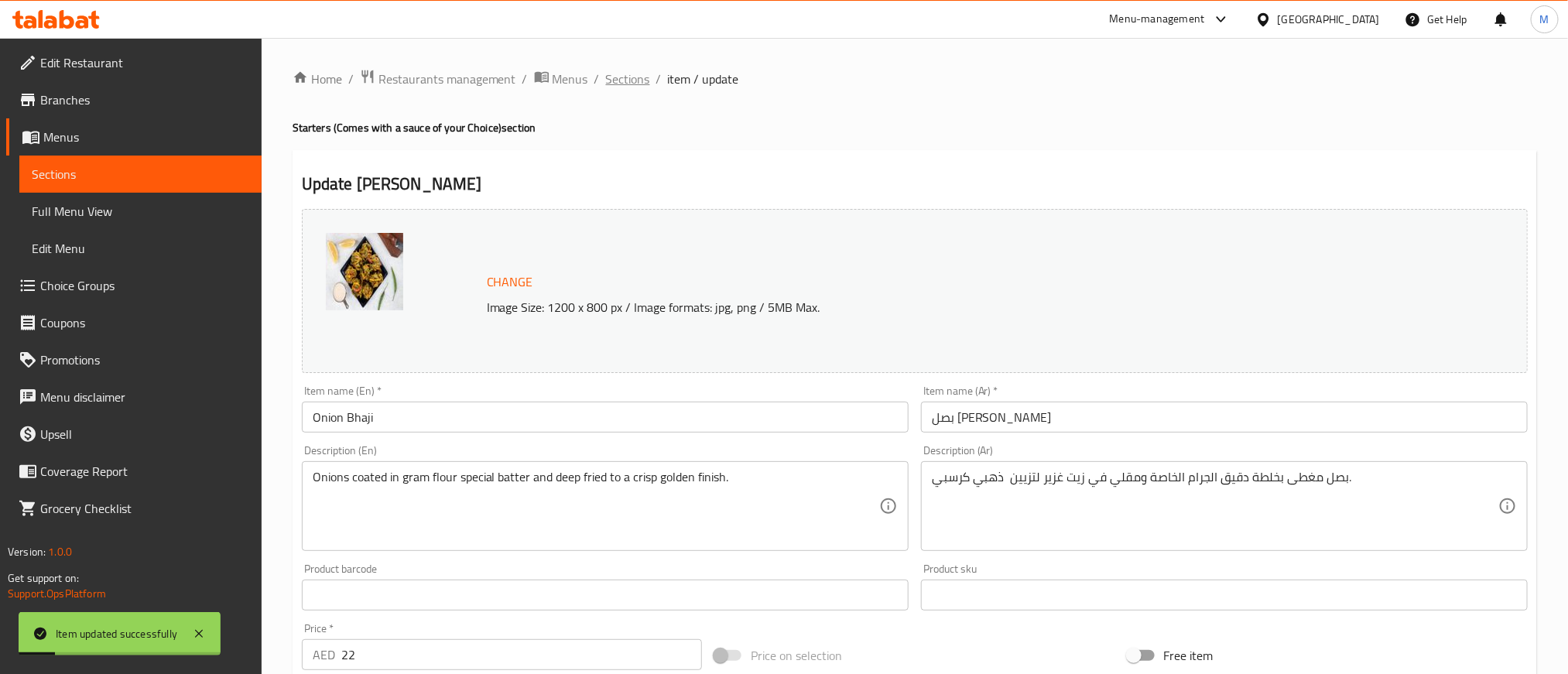
click at [607, 75] on span "Sections" at bounding box center [628, 78] width 44 height 18
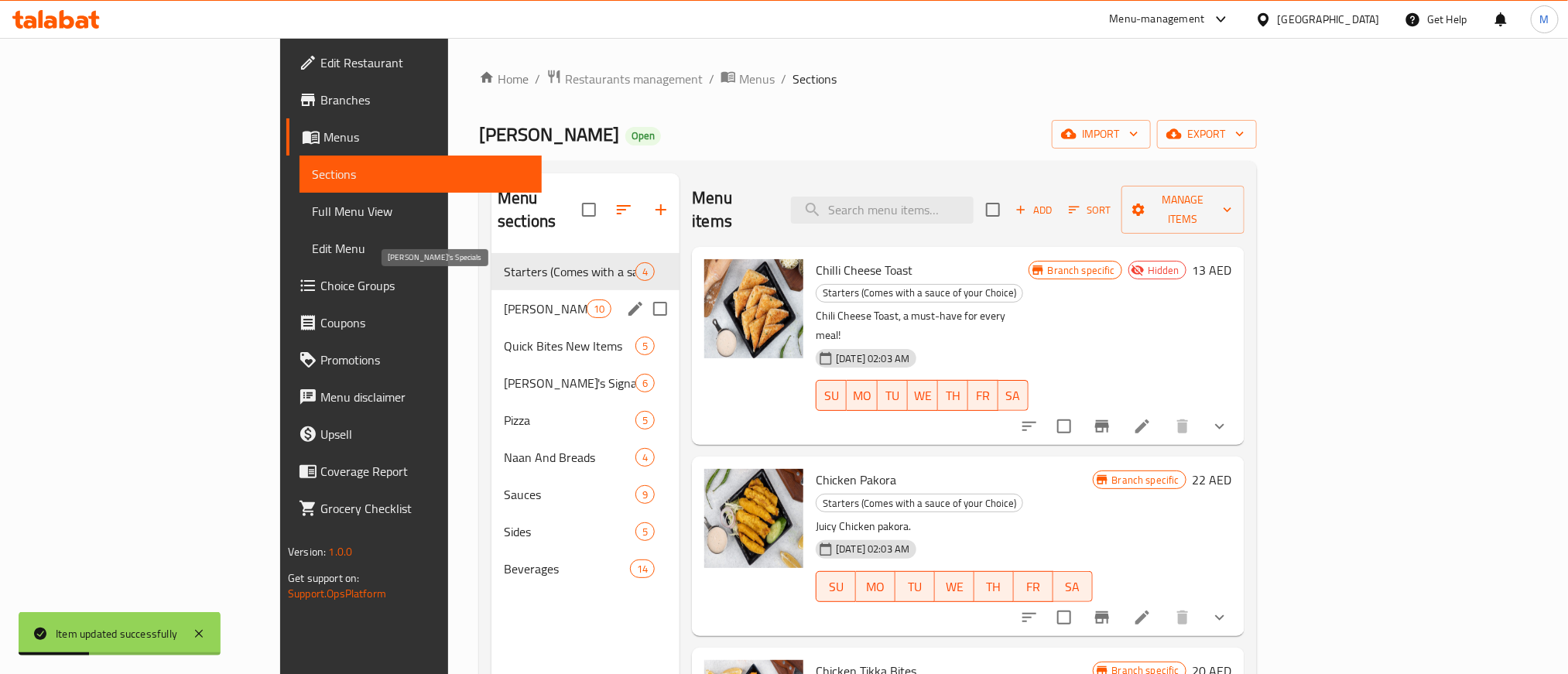
click at [504, 300] on span "[PERSON_NAME]'s Specials" at bounding box center [544, 308] width 82 height 18
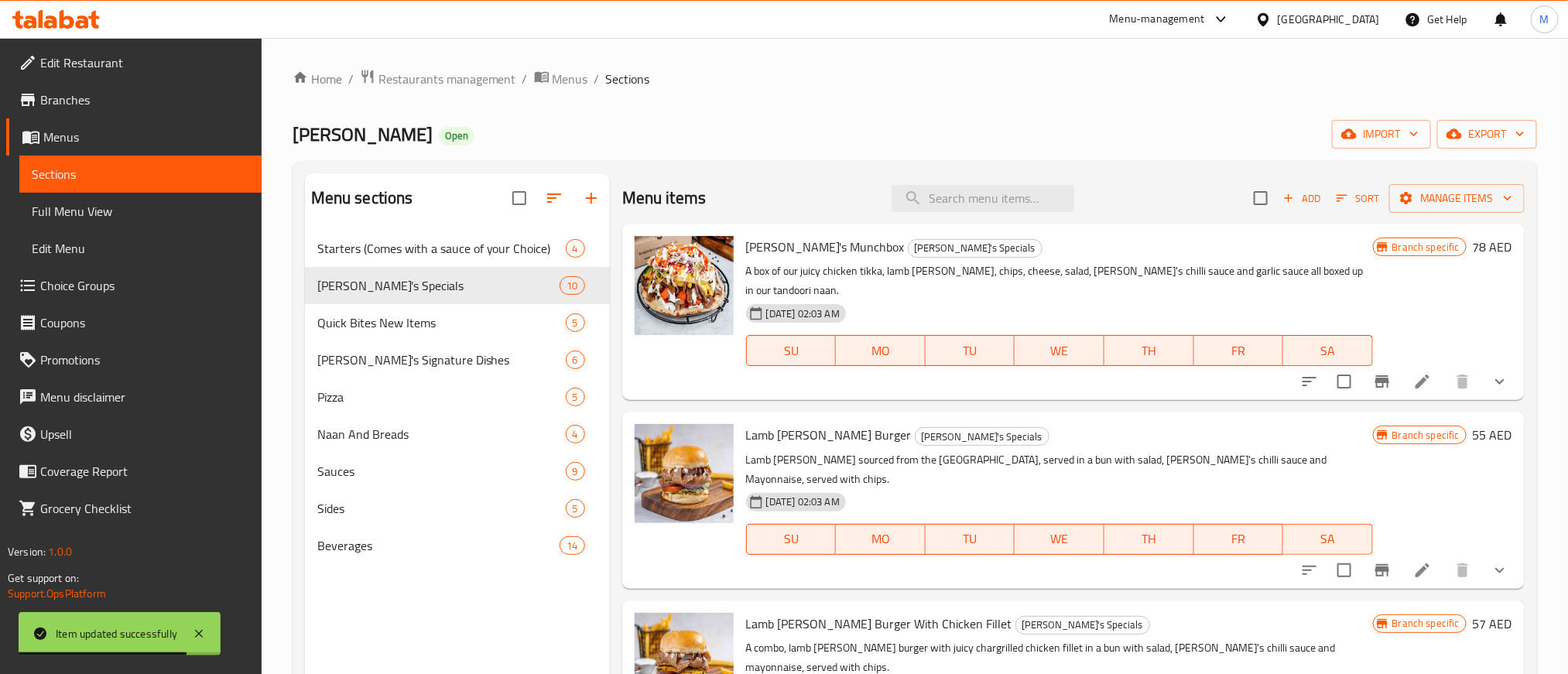
click at [752, 248] on span "[PERSON_NAME]'s Munchbox" at bounding box center [825, 247] width 159 height 23
drag, startPoint x: 752, startPoint y: 248, endPoint x: 814, endPoint y: 245, distance: 62.1
click at [814, 245] on span "[PERSON_NAME]'s Munchbox" at bounding box center [825, 247] width 159 height 23
copy span "[PERSON_NAME]'s Munchbox"
click at [757, 428] on span "Lamb [PERSON_NAME] Burger" at bounding box center [828, 435] width 166 height 23
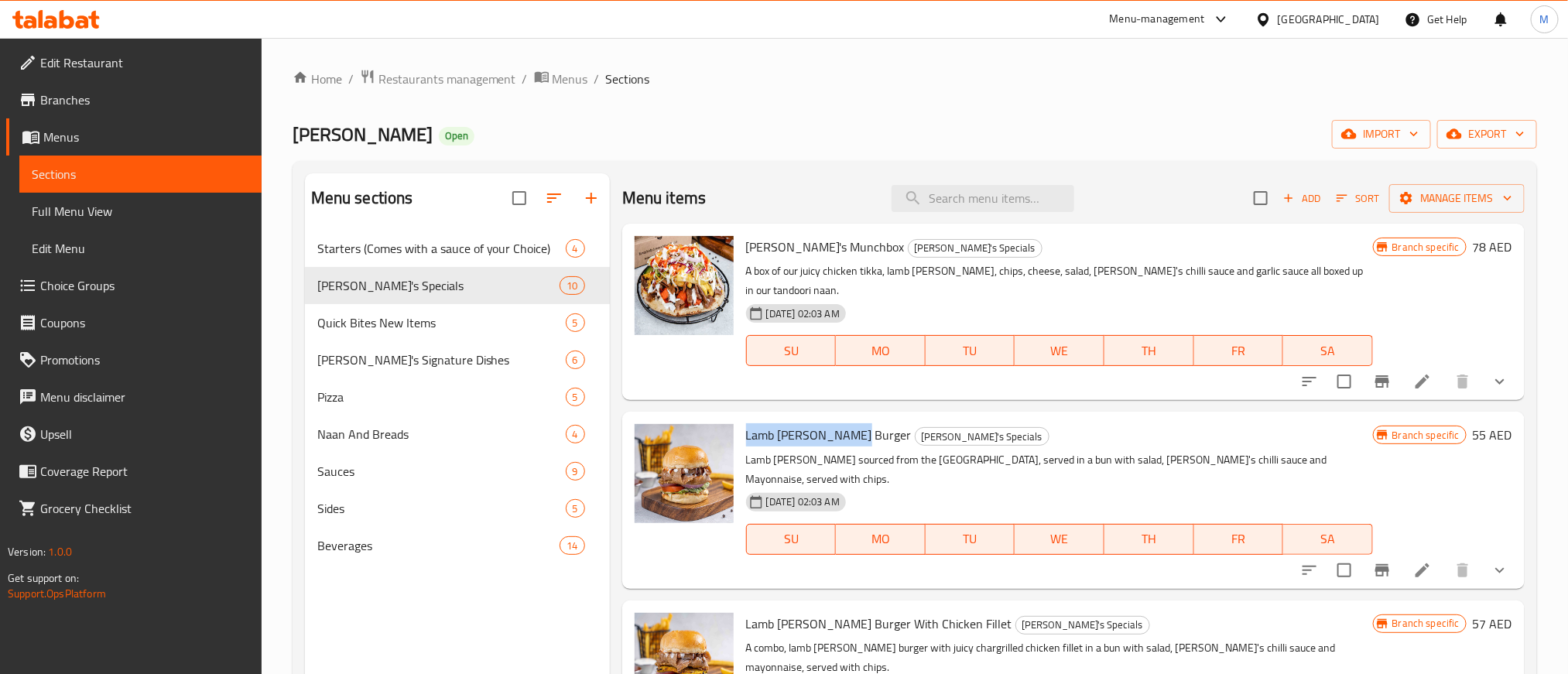
drag, startPoint x: 757, startPoint y: 428, endPoint x: 833, endPoint y: 432, distance: 76.1
click at [833, 432] on span "Lamb [PERSON_NAME] Burger" at bounding box center [828, 435] width 166 height 23
copy span "Lamb [PERSON_NAME] Burger"
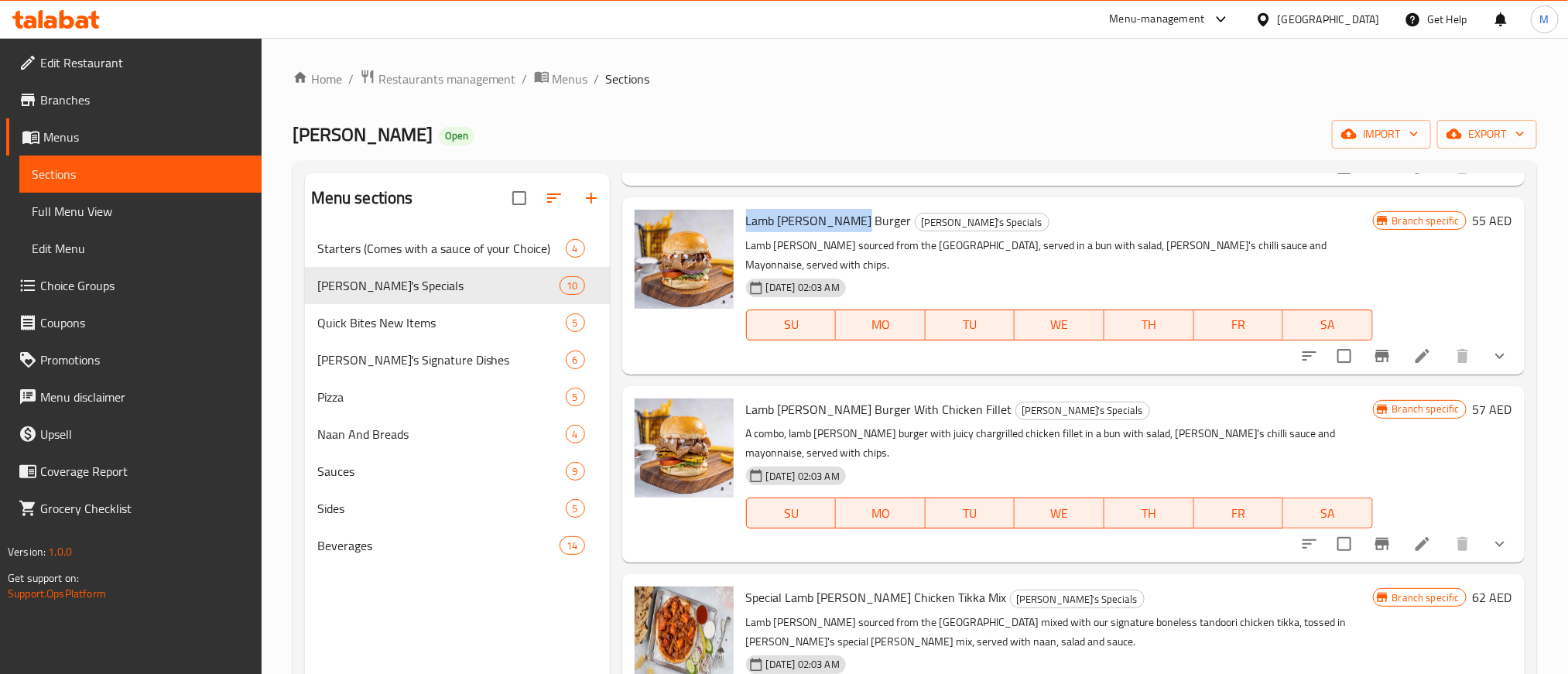
scroll to position [232, 0]
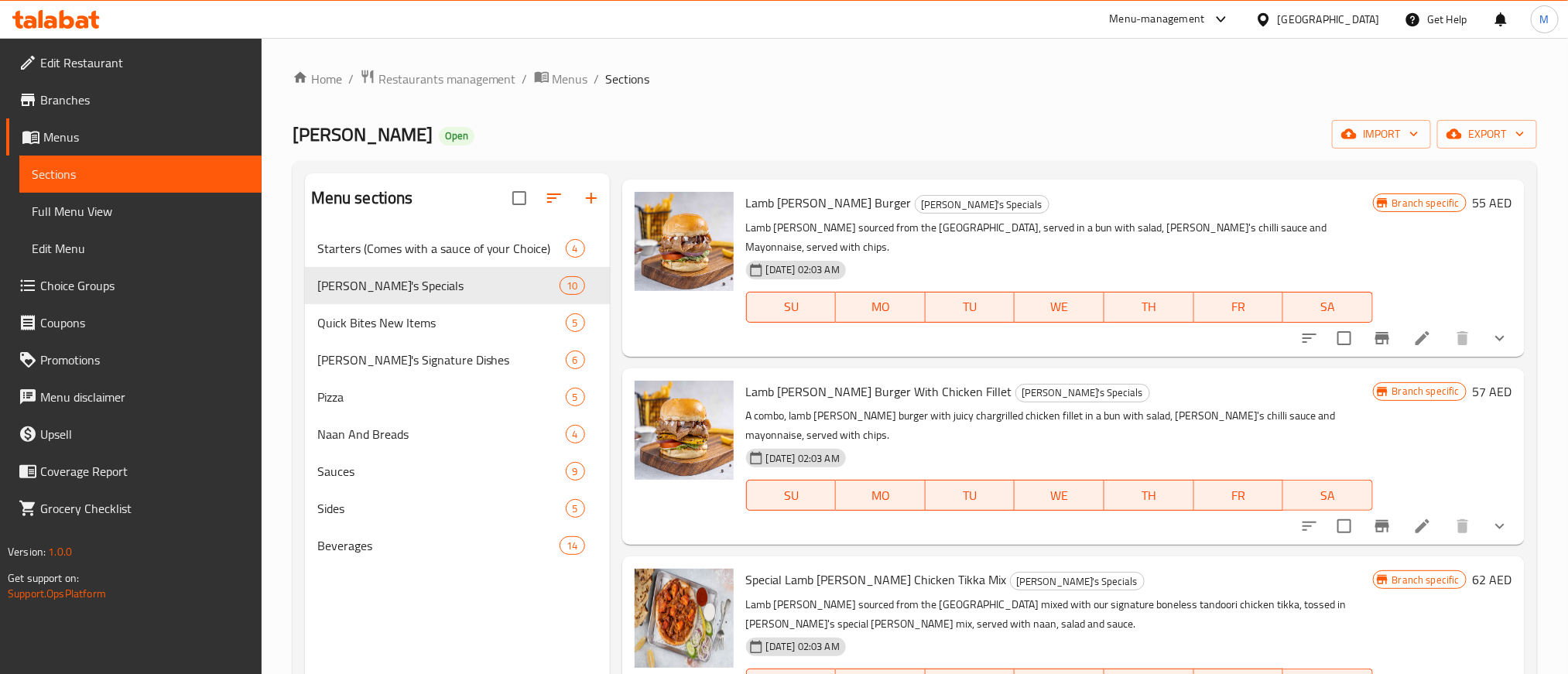
click at [760, 380] on span "Lamb [PERSON_NAME] Burger With Chicken Fillet" at bounding box center [879, 392] width 267 height 23
drag, startPoint x: 760, startPoint y: 373, endPoint x: 926, endPoint y: 367, distance: 166.1
click at [926, 380] on span "Lamb [PERSON_NAME] Burger With Chicken Fillet" at bounding box center [879, 392] width 267 height 23
copy span "Lamb [PERSON_NAME] Burger With Chicken Fillet"
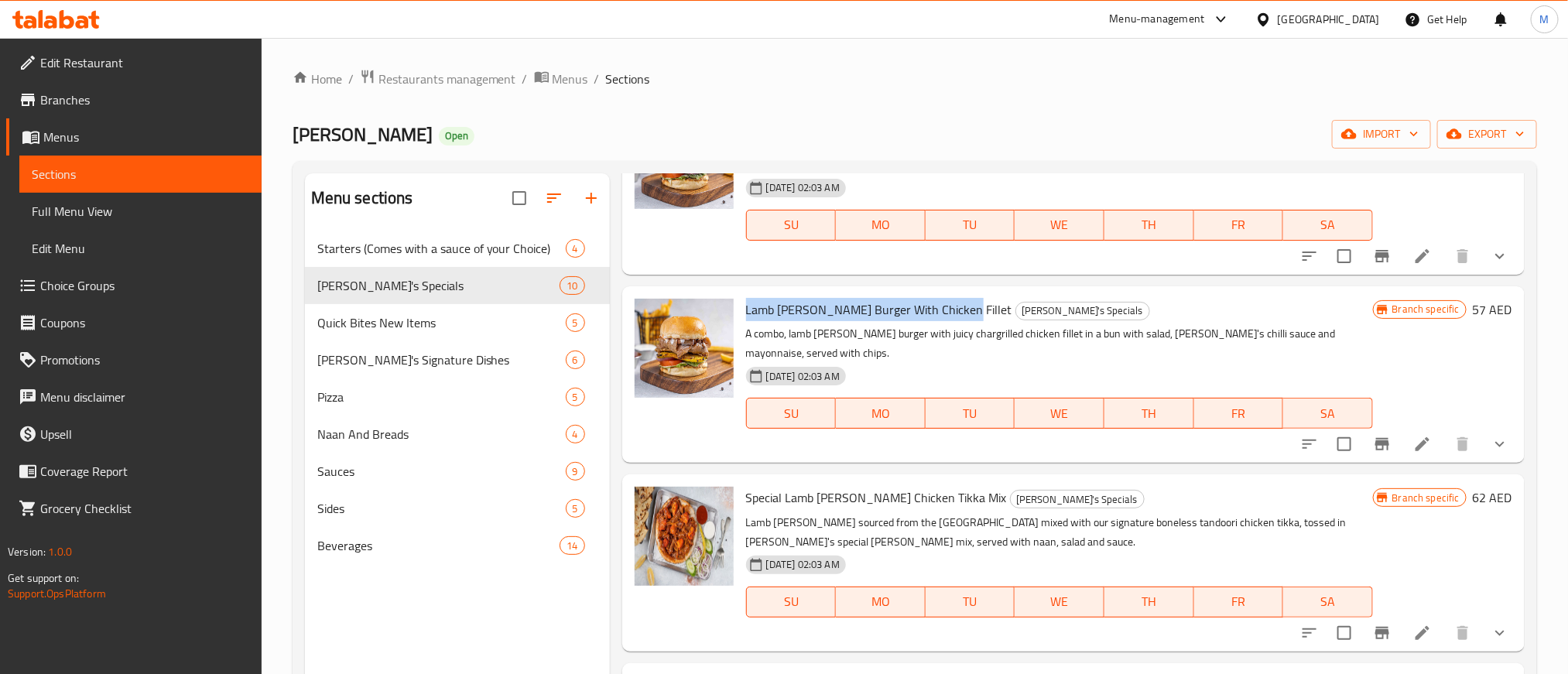
scroll to position [465, 0]
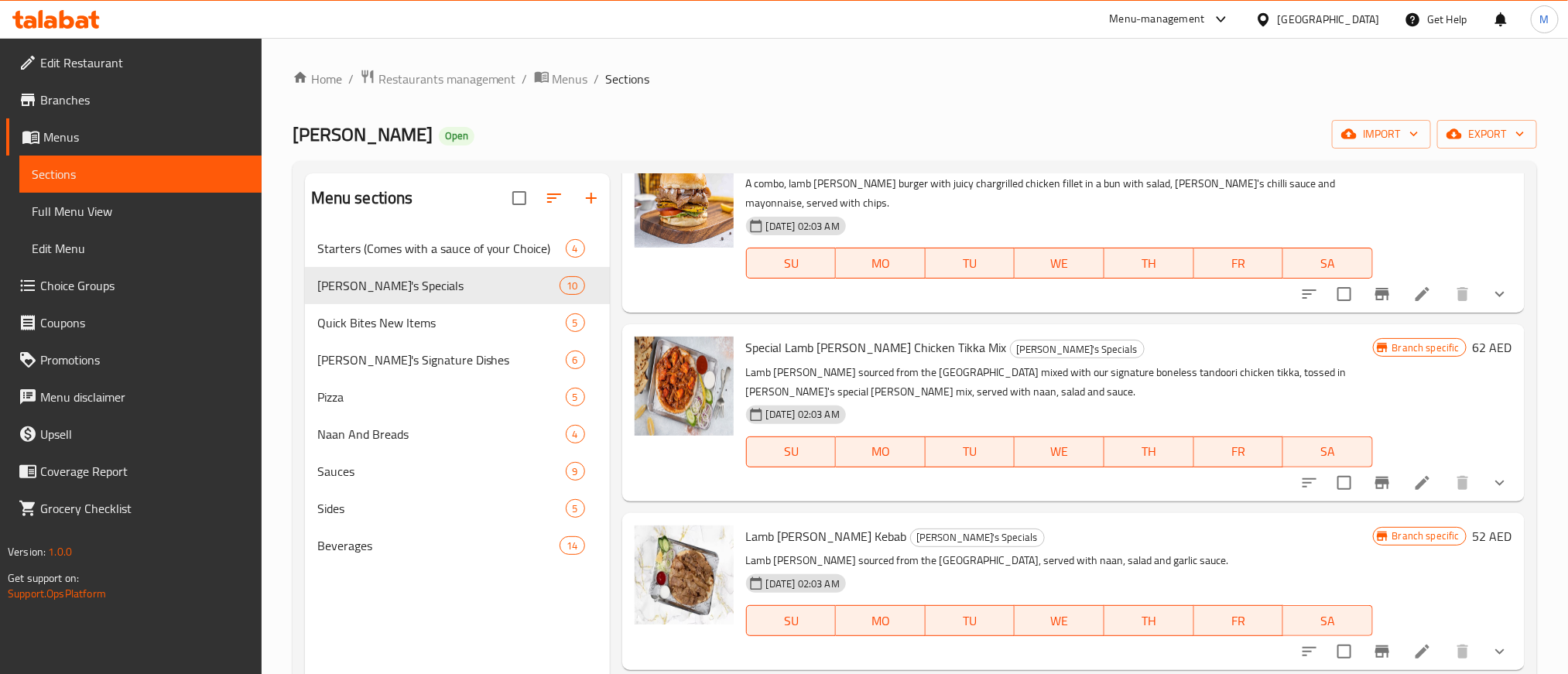
click at [764, 336] on span "Special Lamb [PERSON_NAME] Chicken Tikka Mix" at bounding box center [876, 347] width 260 height 23
drag, startPoint x: 764, startPoint y: 321, endPoint x: 908, endPoint y: 325, distance: 144.1
click at [908, 336] on span "Special Lamb [PERSON_NAME] Chicken Tikka Mix" at bounding box center [876, 347] width 260 height 23
copy span "Special Lamb [PERSON_NAME] Chicken Tikka"
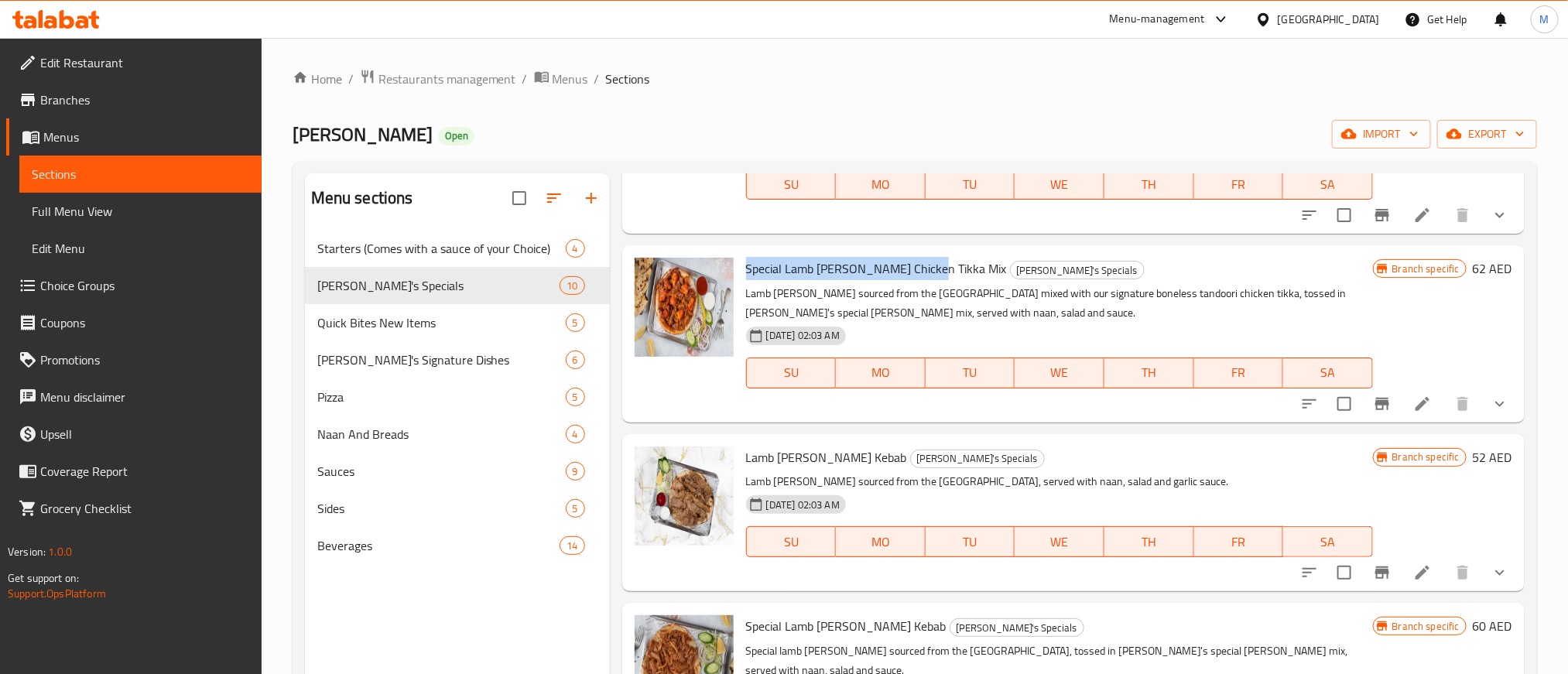
scroll to position [581, 0]
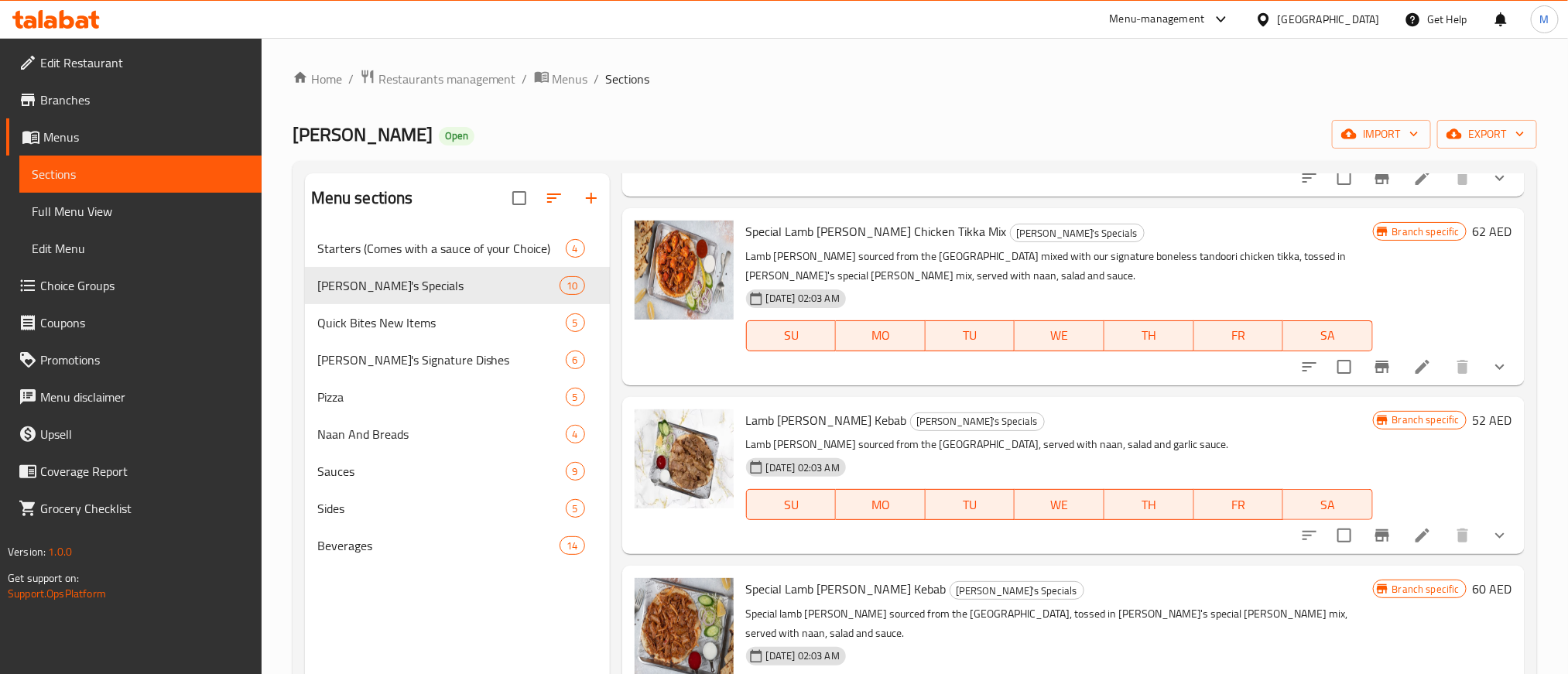
click at [759, 409] on span "Lamb [PERSON_NAME] Kebab" at bounding box center [826, 420] width 161 height 23
drag, startPoint x: 759, startPoint y: 395, endPoint x: 837, endPoint y: 396, distance: 78.0
click at [837, 409] on span "Lamb [PERSON_NAME] Kebab" at bounding box center [826, 420] width 161 height 23
copy span "Lamb [PERSON_NAME] Kebab"
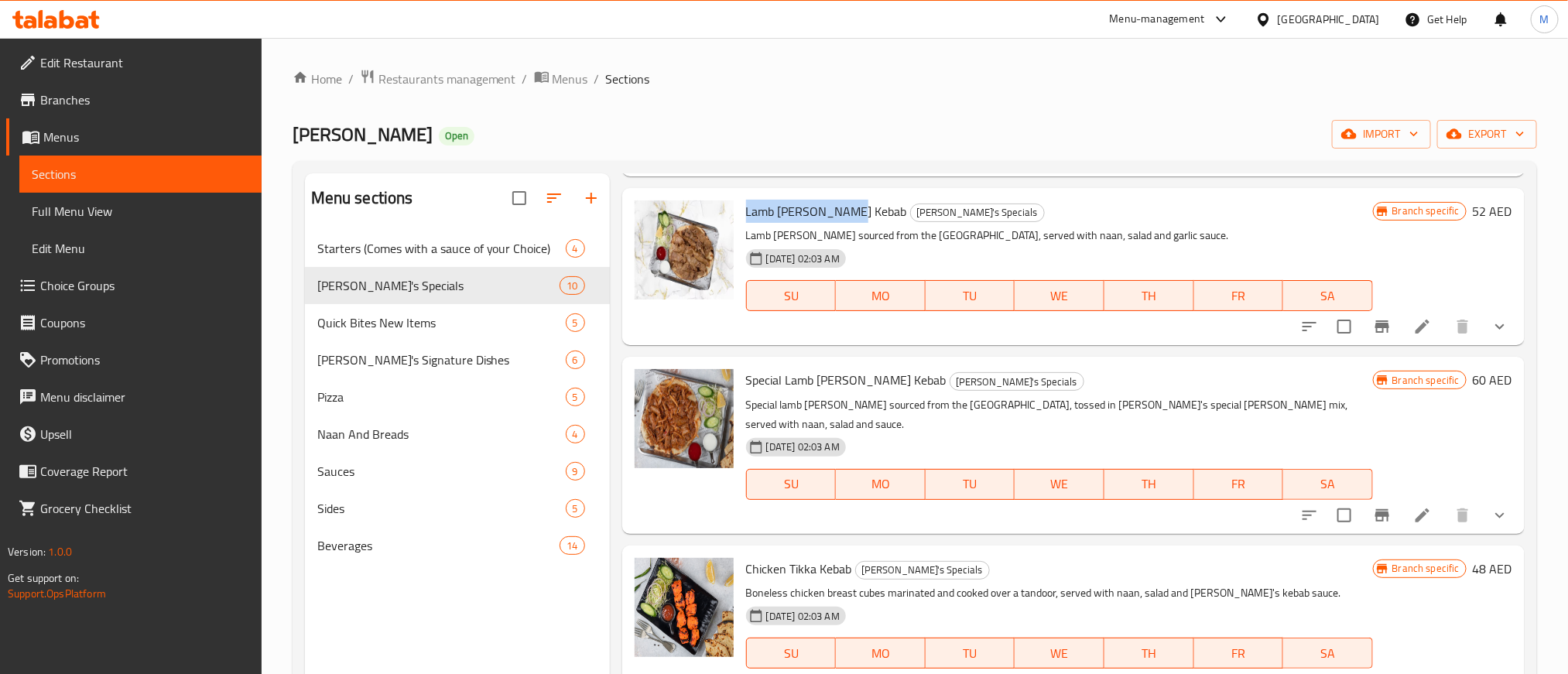
scroll to position [813, 0]
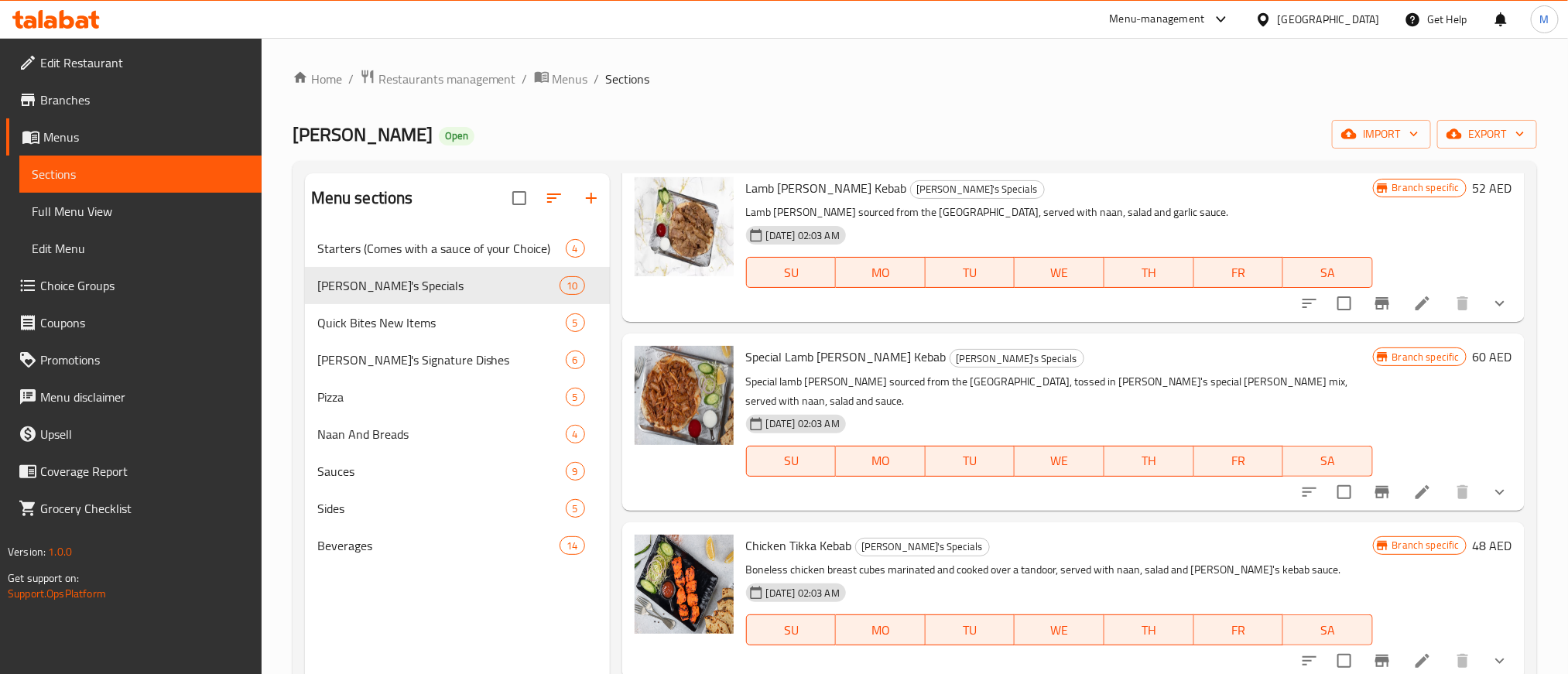
click at [754, 346] on span "Special Lamb [PERSON_NAME] Kebab" at bounding box center [846, 357] width 201 height 23
drag, startPoint x: 754, startPoint y: 341, endPoint x: 851, endPoint y: 341, distance: 97.0
click at [851, 346] on span "Special Lamb [PERSON_NAME] Kebab" at bounding box center [846, 357] width 201 height 23
click at [768, 346] on span "Special Lamb [PERSON_NAME] Kebab" at bounding box center [846, 357] width 201 height 23
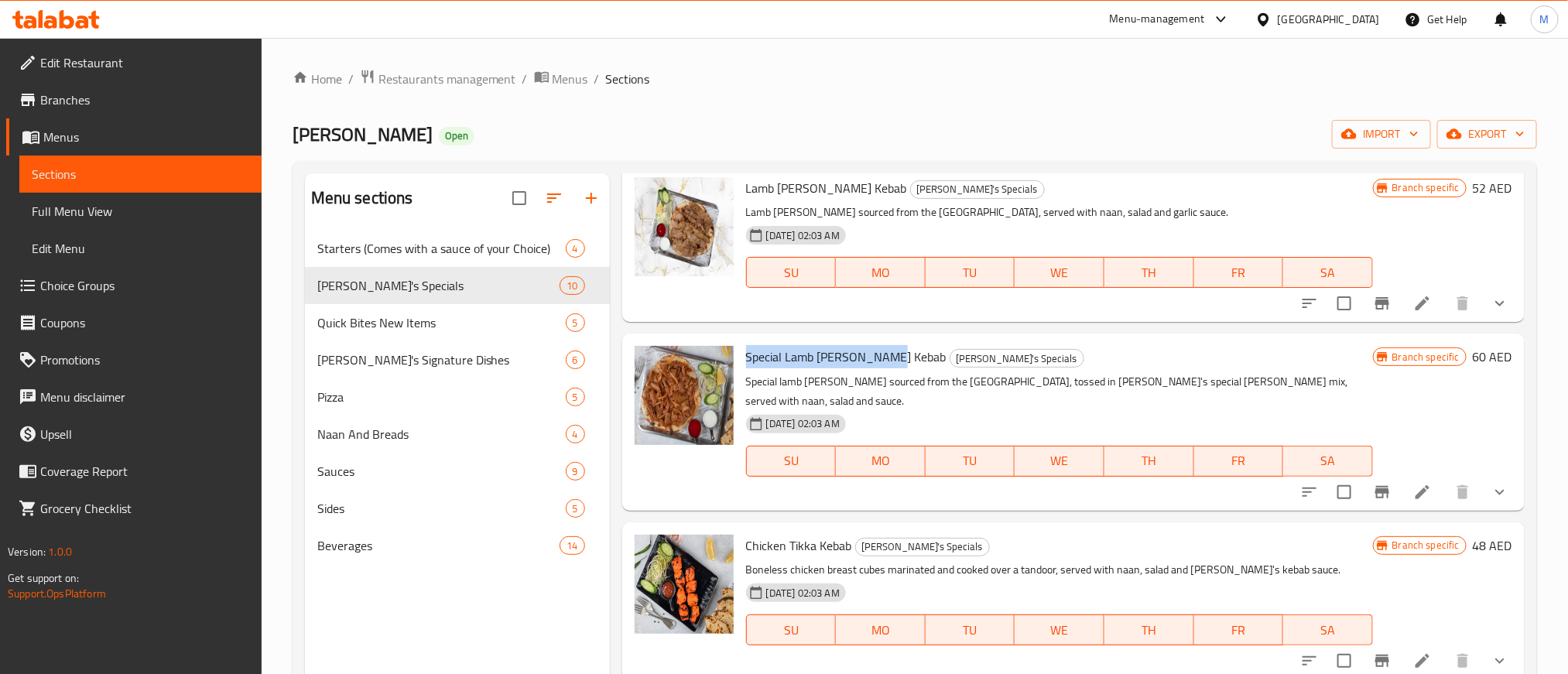
drag, startPoint x: 768, startPoint y: 333, endPoint x: 865, endPoint y: 339, distance: 97.2
click at [865, 346] on span "Special Lamb [PERSON_NAME] Kebab" at bounding box center [846, 357] width 201 height 23
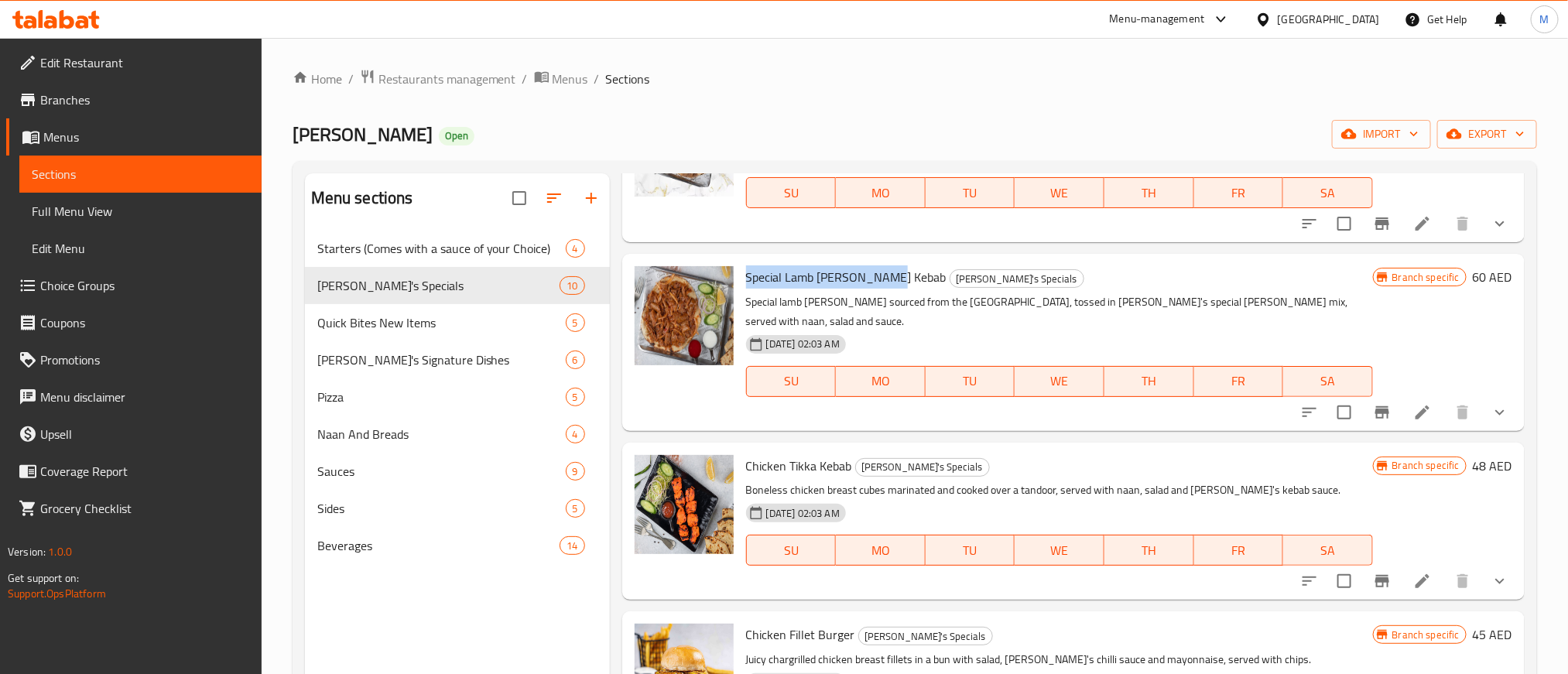
scroll to position [929, 0]
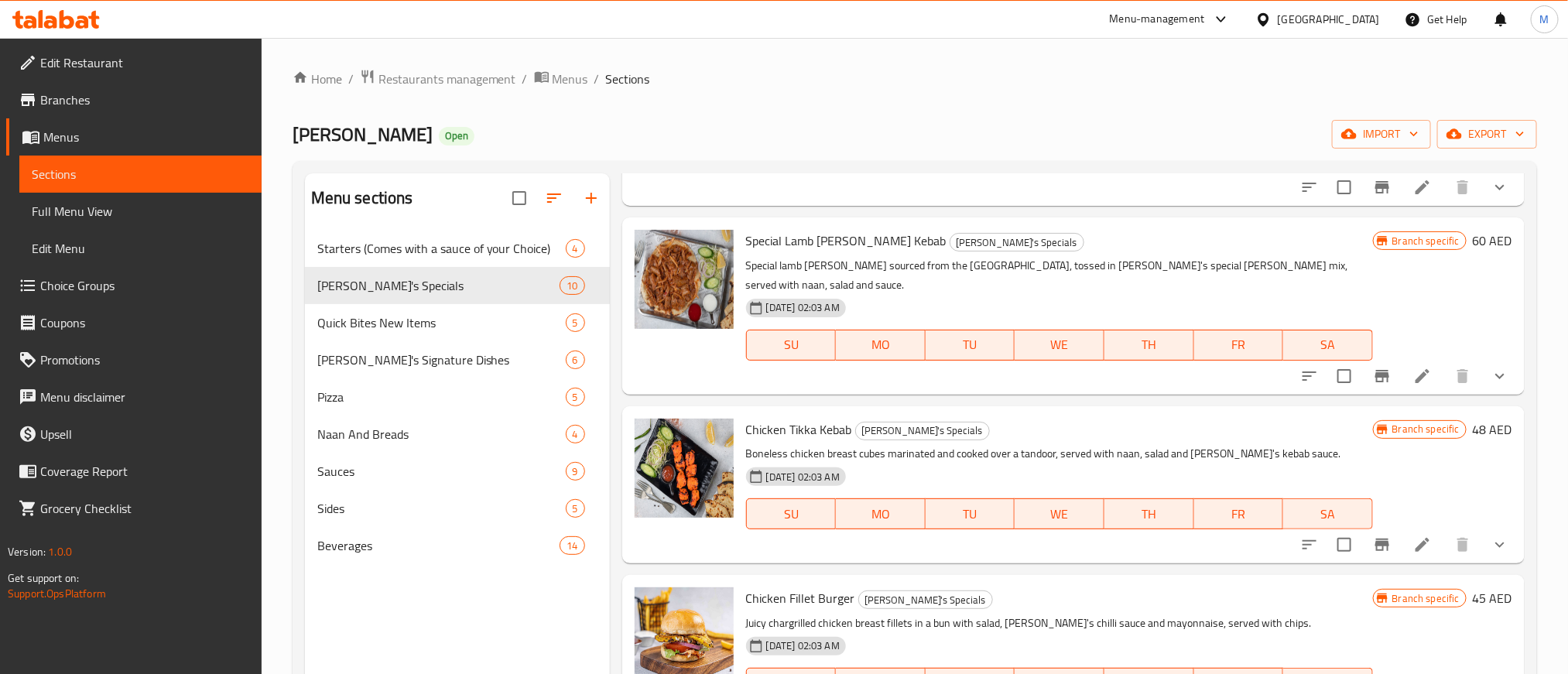
click at [751, 418] on span "Chicken Tikka Kebab" at bounding box center [799, 429] width 106 height 23
drag, startPoint x: 751, startPoint y: 391, endPoint x: 840, endPoint y: 390, distance: 89.0
click at [840, 418] on span "Chicken Tikka Kebab" at bounding box center [799, 429] width 106 height 23
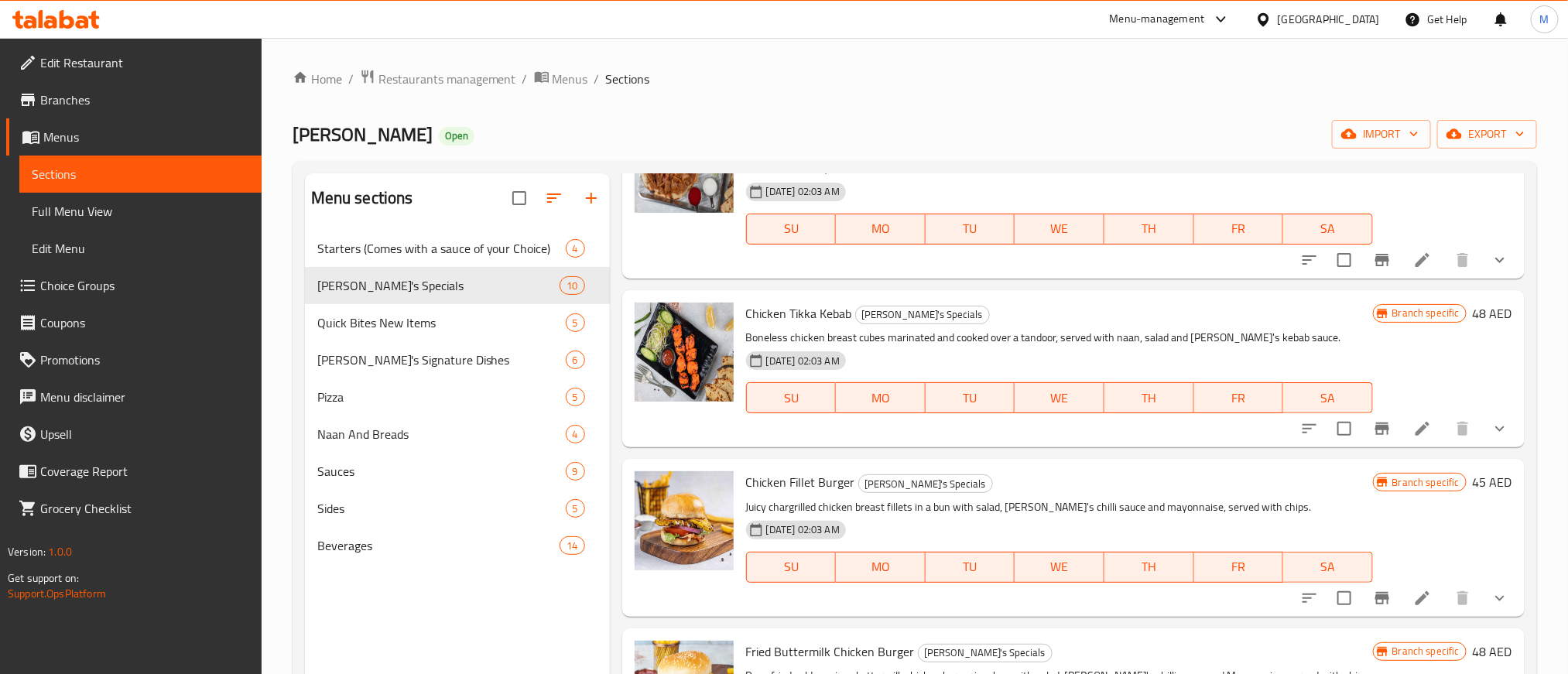
click at [765, 471] on span "Chicken Fillet Burger" at bounding box center [800, 482] width 109 height 23
drag, startPoint x: 765, startPoint y: 445, endPoint x: 824, endPoint y: 434, distance: 60.0
click at [824, 471] on span "Chicken Fillet Burger" at bounding box center [800, 482] width 109 height 23
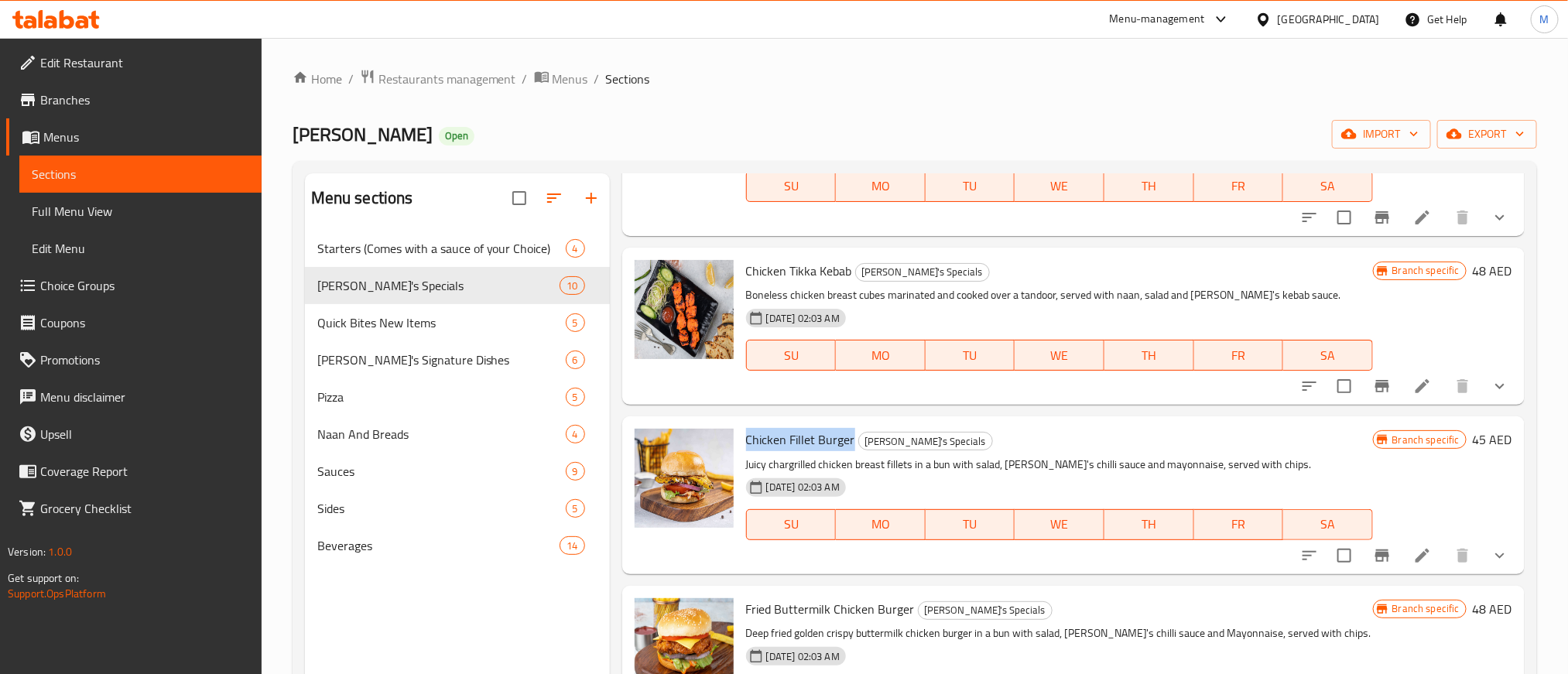
scroll to position [1113, 0]
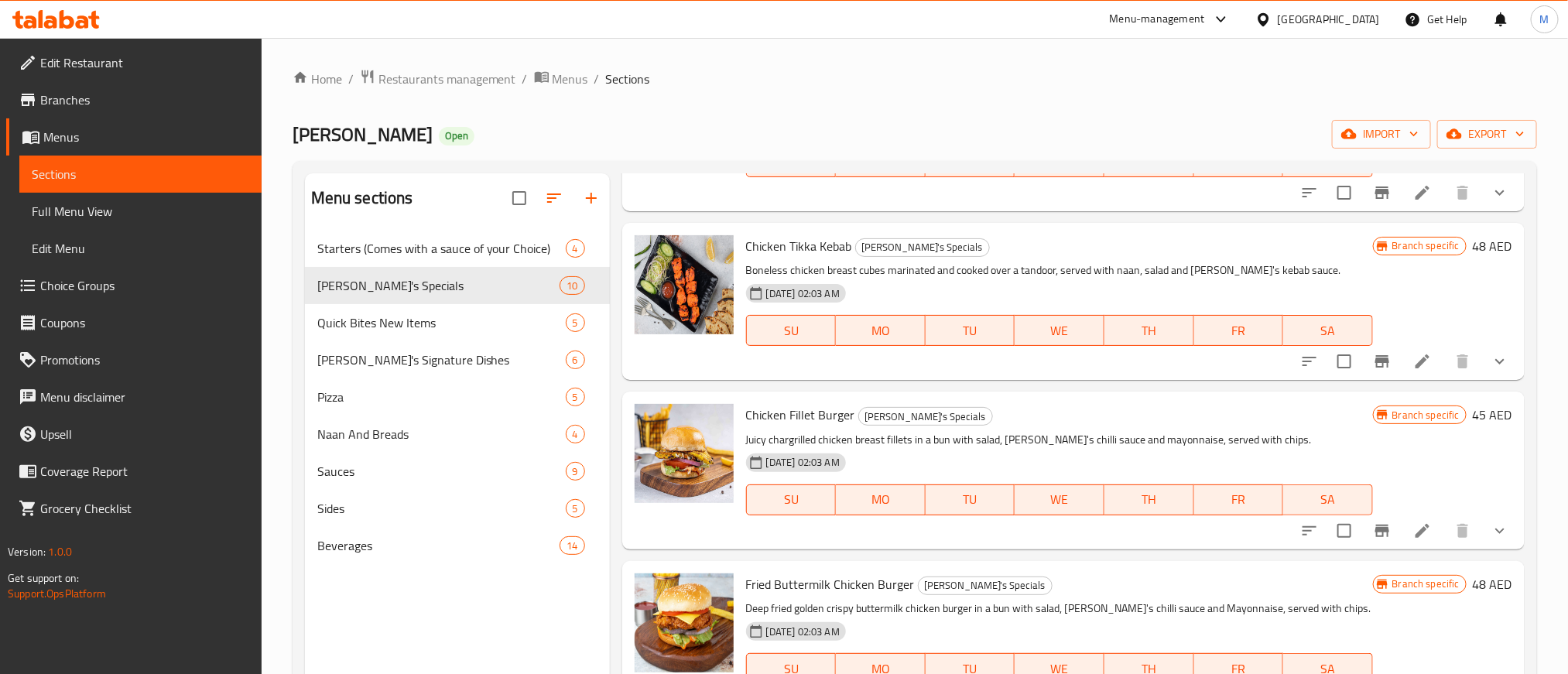
click at [746, 573] on span "Fried Buttermilk Chicken Burger" at bounding box center [830, 585] width 168 height 23
drag, startPoint x: 746, startPoint y: 537, endPoint x: 873, endPoint y: 541, distance: 127.1
click at [873, 573] on span "Fried Buttermilk Chicken Burger" at bounding box center [830, 585] width 168 height 23
click at [367, 325] on span "Quick Bites New Items" at bounding box center [419, 322] width 205 height 18
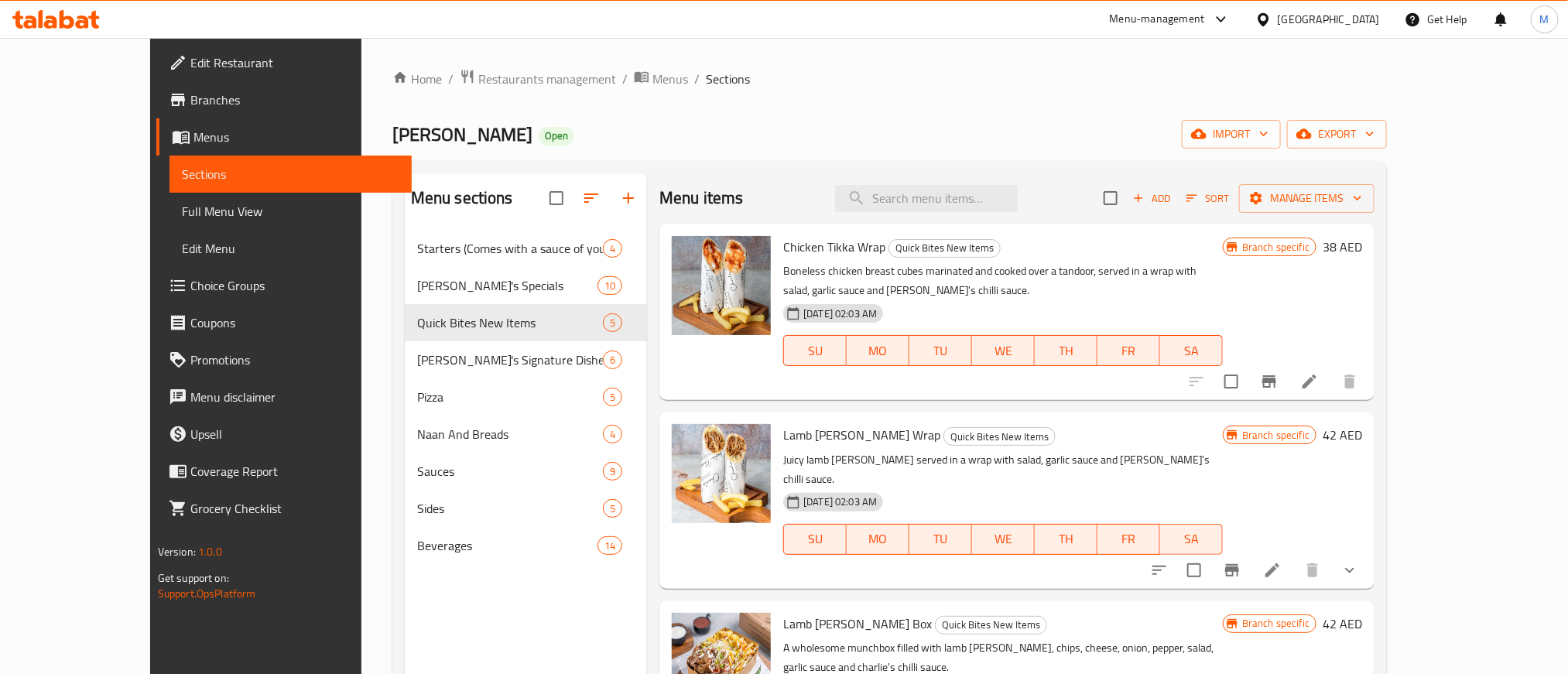
click at [783, 248] on span "Chicken Tikka Wrap" at bounding box center [834, 247] width 102 height 23
drag, startPoint x: 758, startPoint y: 248, endPoint x: 827, endPoint y: 246, distance: 69.0
click at [827, 246] on span "Chicken Tikka Wrap" at bounding box center [834, 247] width 102 height 23
click at [783, 424] on span "Lamb [PERSON_NAME] Wrap" at bounding box center [861, 435] width 157 height 23
drag, startPoint x: 757, startPoint y: 412, endPoint x: 824, endPoint y: 409, distance: 67.1
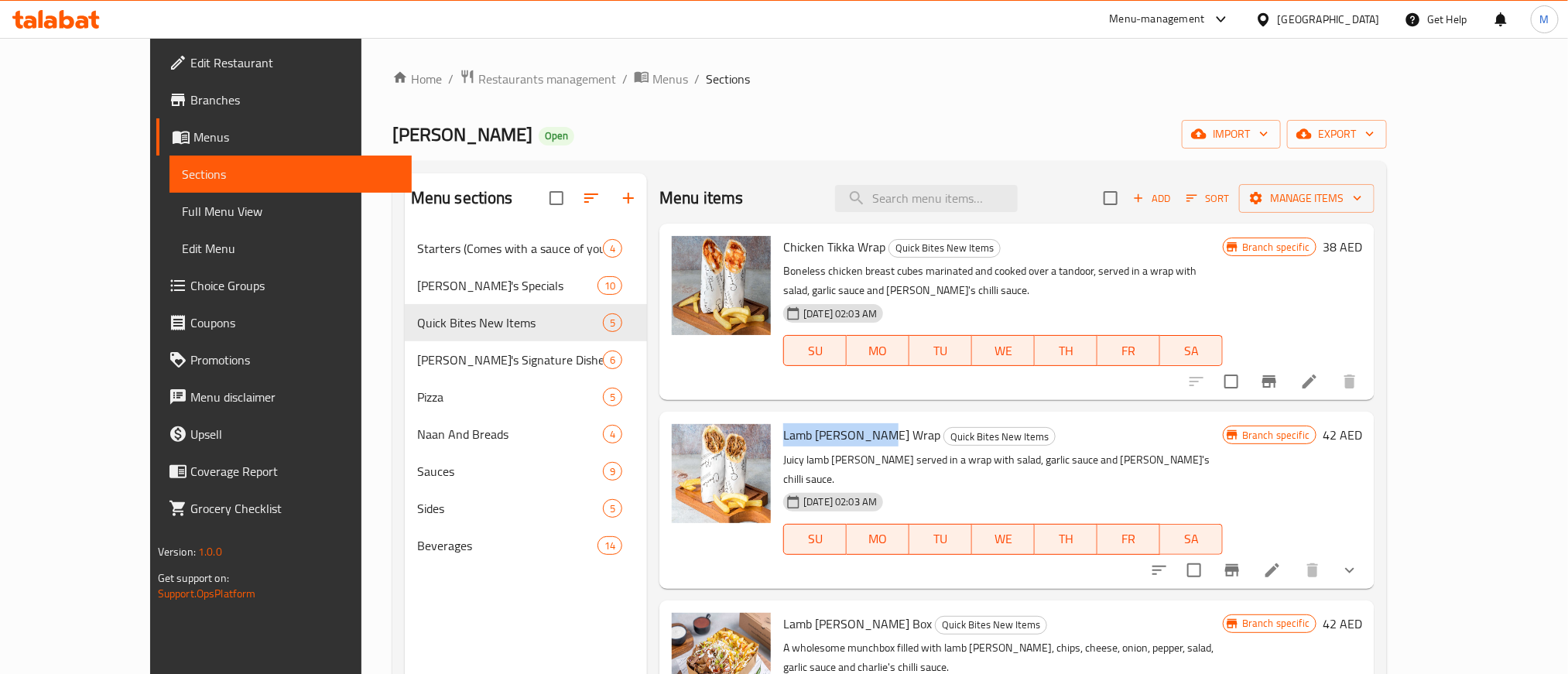
click at [824, 424] on span "Lamb [PERSON_NAME] Wrap" at bounding box center [861, 435] width 157 height 23
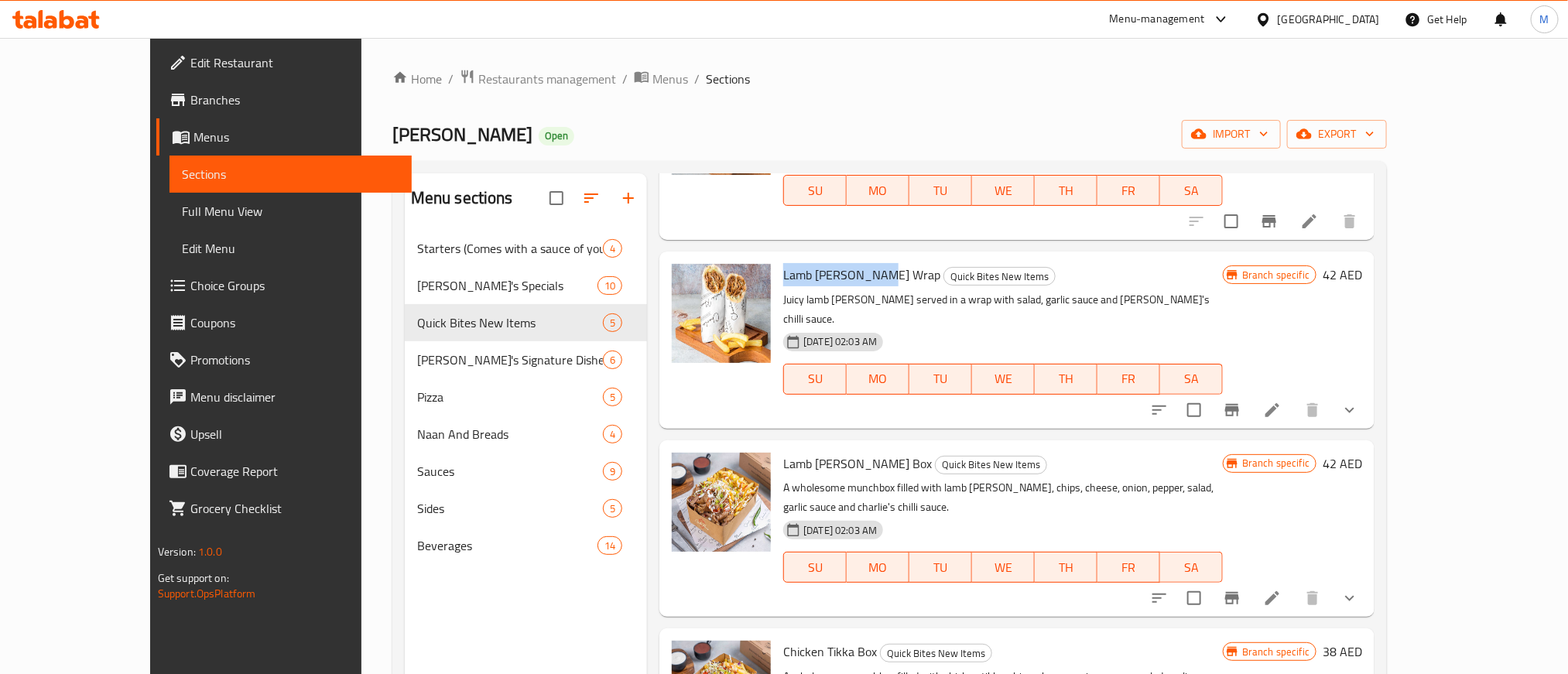
scroll to position [228, 0]
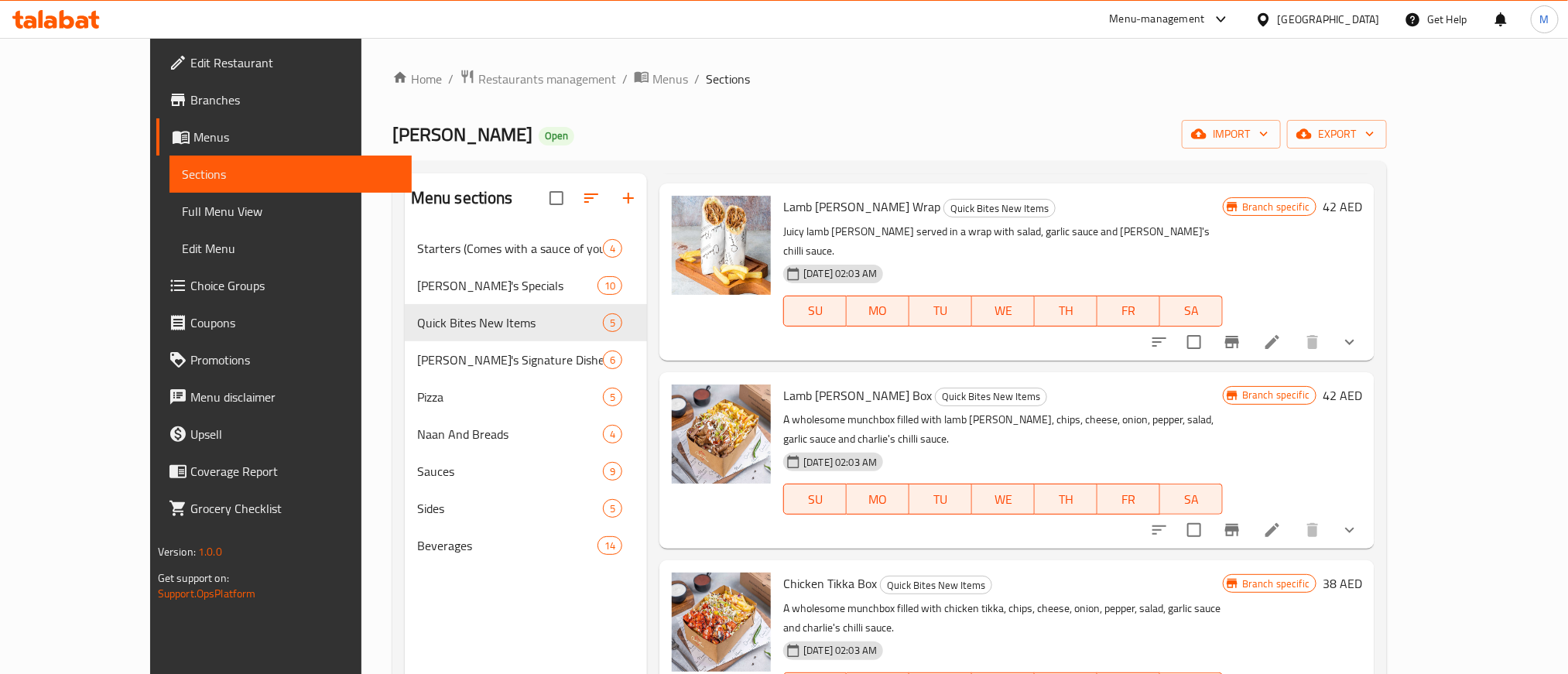
click at [783, 384] on span "Lamb [PERSON_NAME] Box" at bounding box center [857, 395] width 148 height 23
drag, startPoint x: 760, startPoint y: 356, endPoint x: 820, endPoint y: 356, distance: 60.0
click at [820, 384] on span "Lamb [PERSON_NAME] Box" at bounding box center [857, 395] width 148 height 23
click at [783, 572] on span "Chicken Tikka Box" at bounding box center [830, 584] width 94 height 23
drag, startPoint x: 769, startPoint y: 520, endPoint x: 825, endPoint y: 520, distance: 56.0
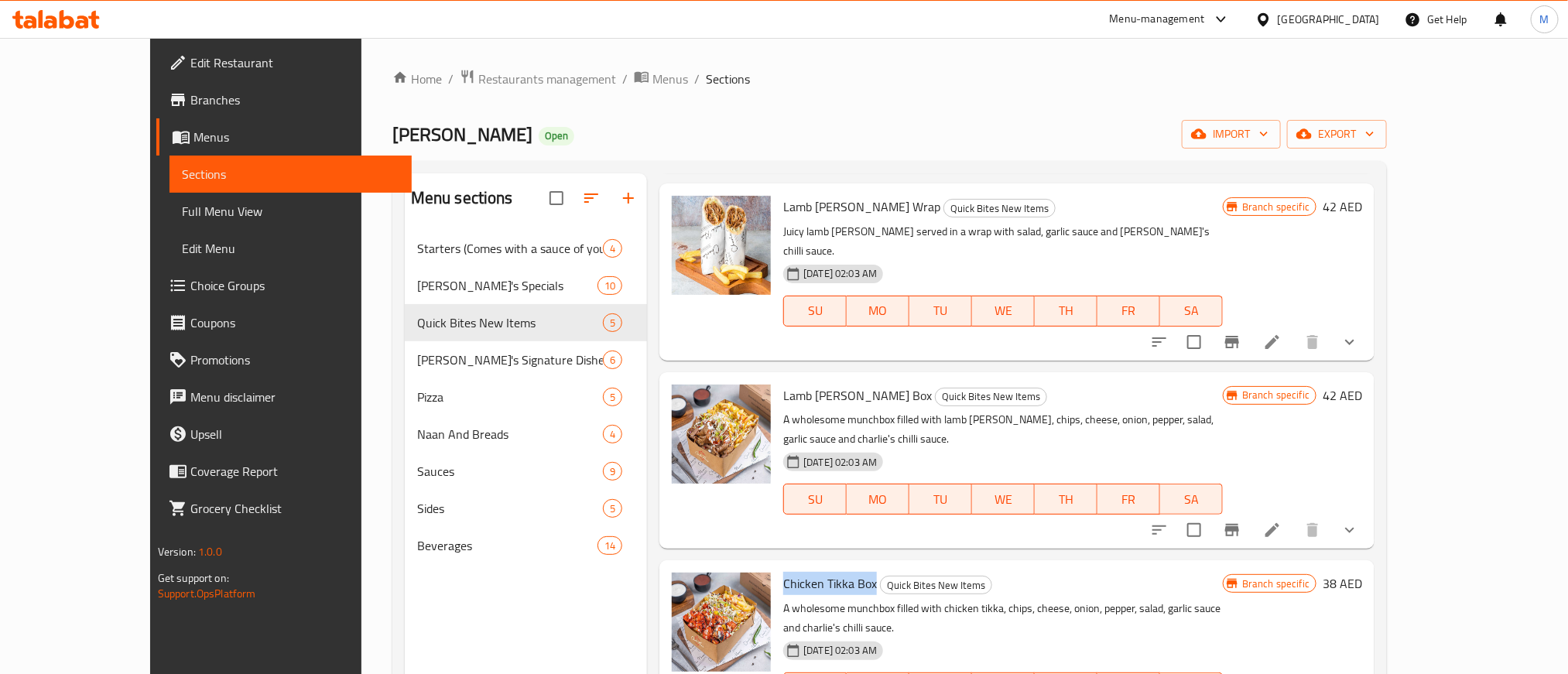
click at [825, 572] on span "Chicken Tikka Box" at bounding box center [830, 584] width 94 height 23
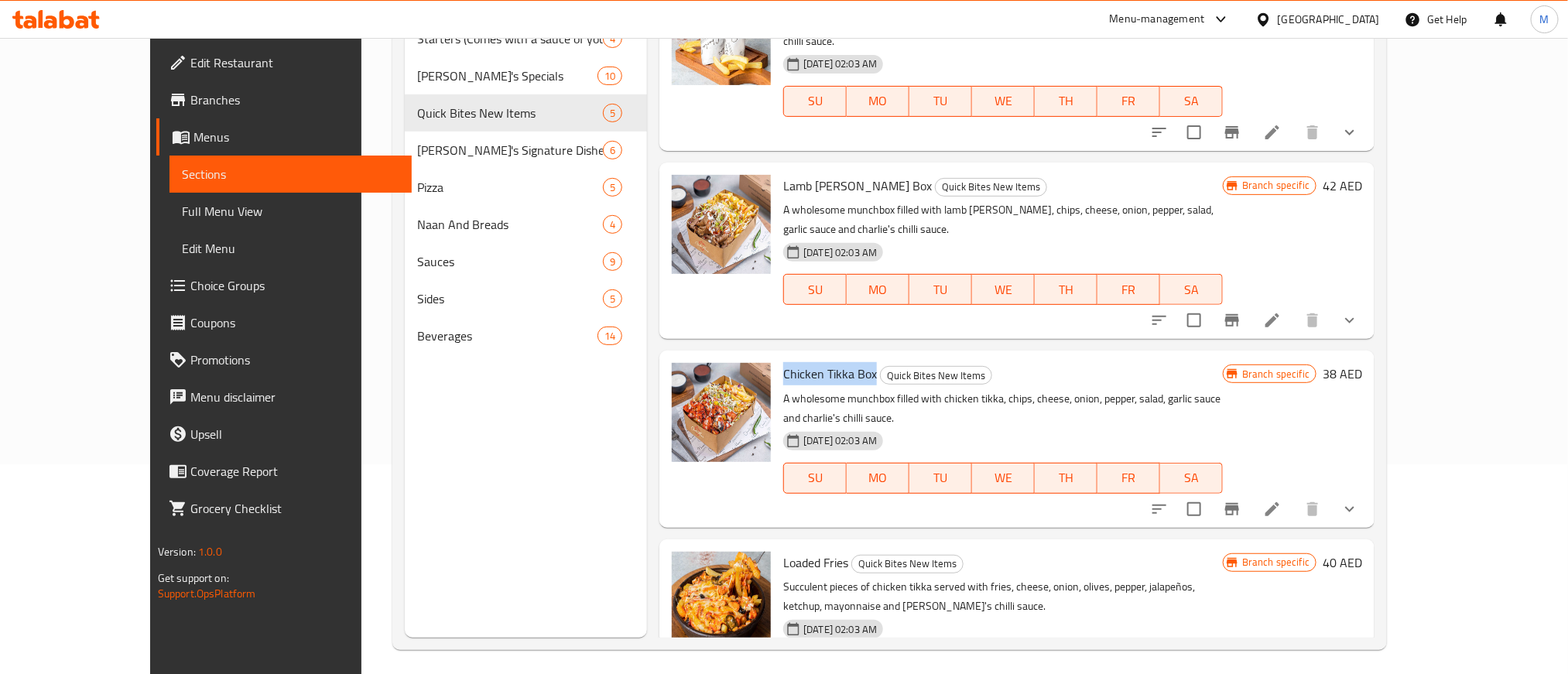
scroll to position [217, 0]
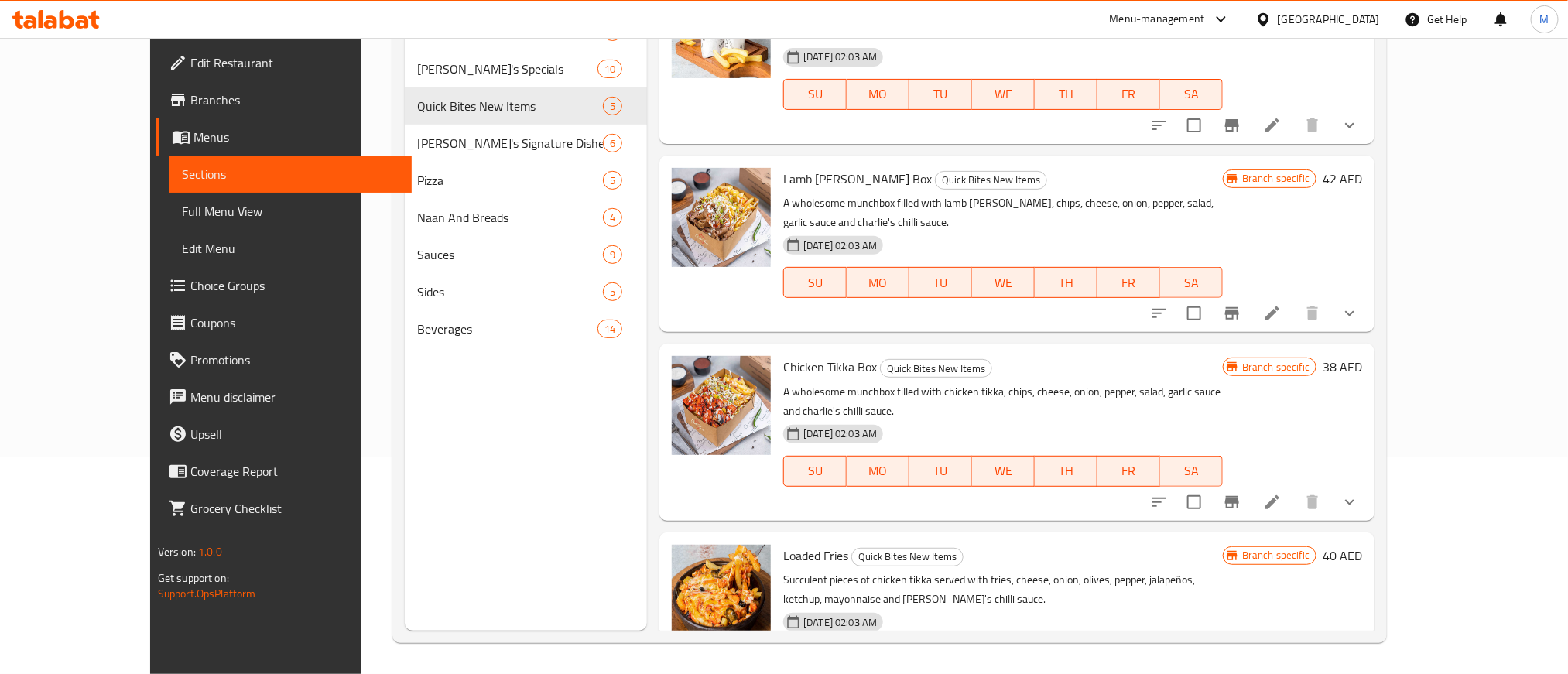
click at [783, 545] on span "Loaded Fries" at bounding box center [815, 556] width 65 height 23
drag, startPoint x: 755, startPoint y: 472, endPoint x: 790, endPoint y: 472, distance: 35.0
click at [786, 545] on span "Loaded Fries" at bounding box center [815, 556] width 65 height 23
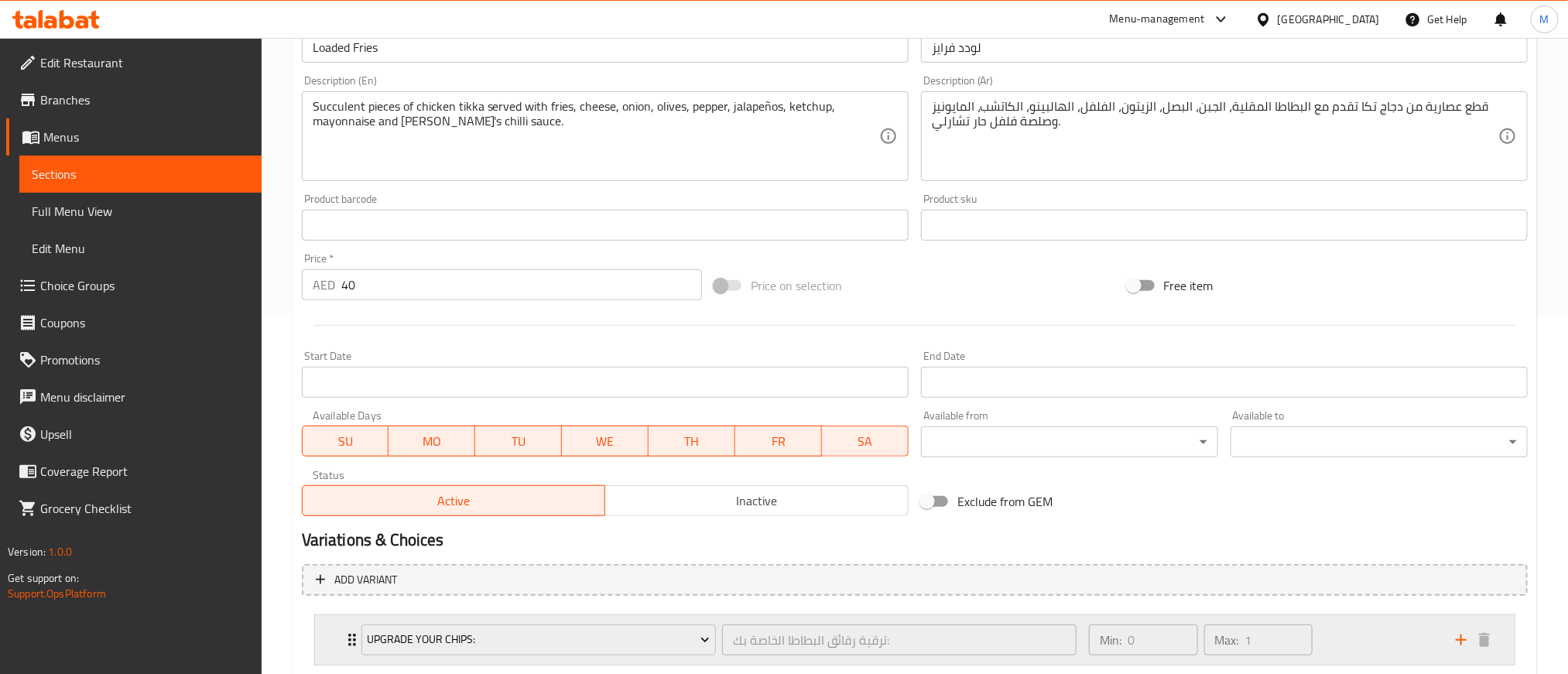
scroll to position [458, 0]
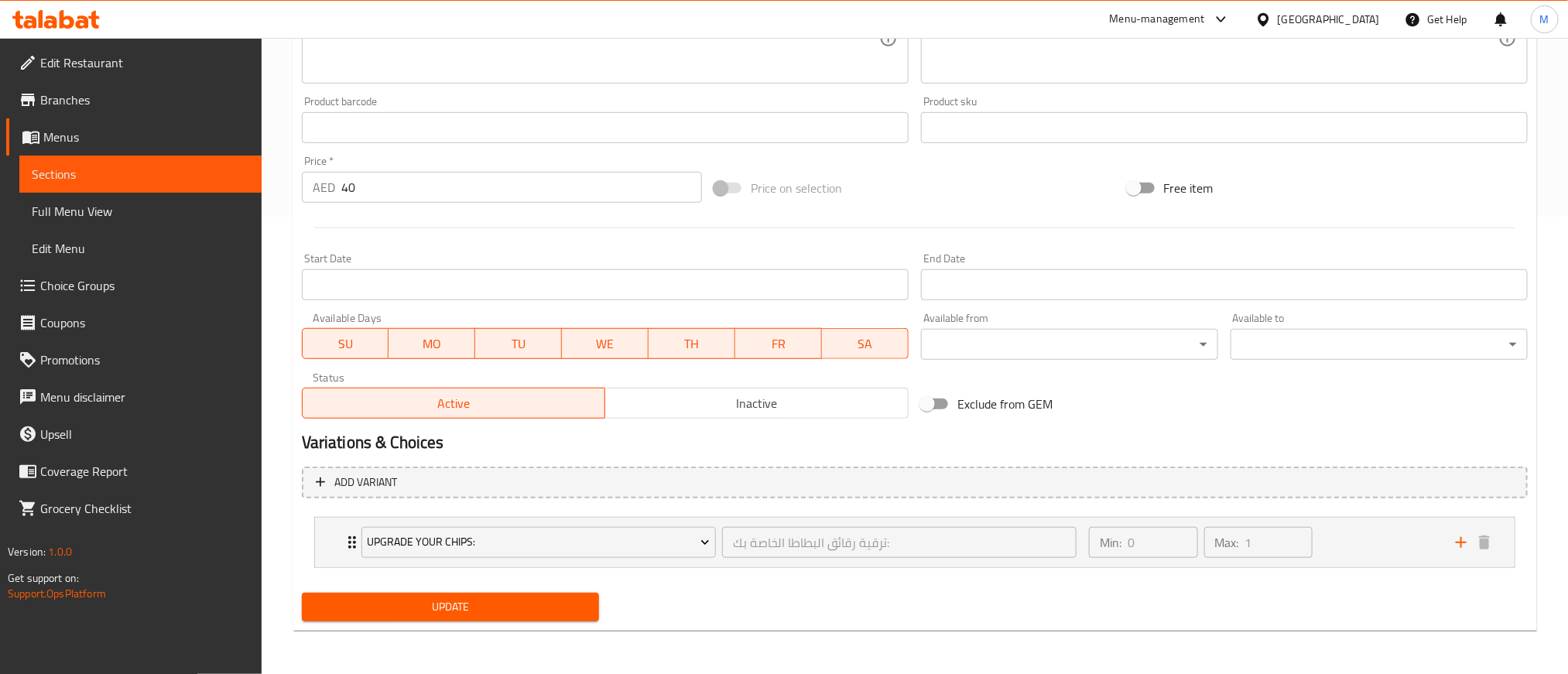
click at [739, 405] on span "Inactive" at bounding box center [756, 404] width 291 height 23
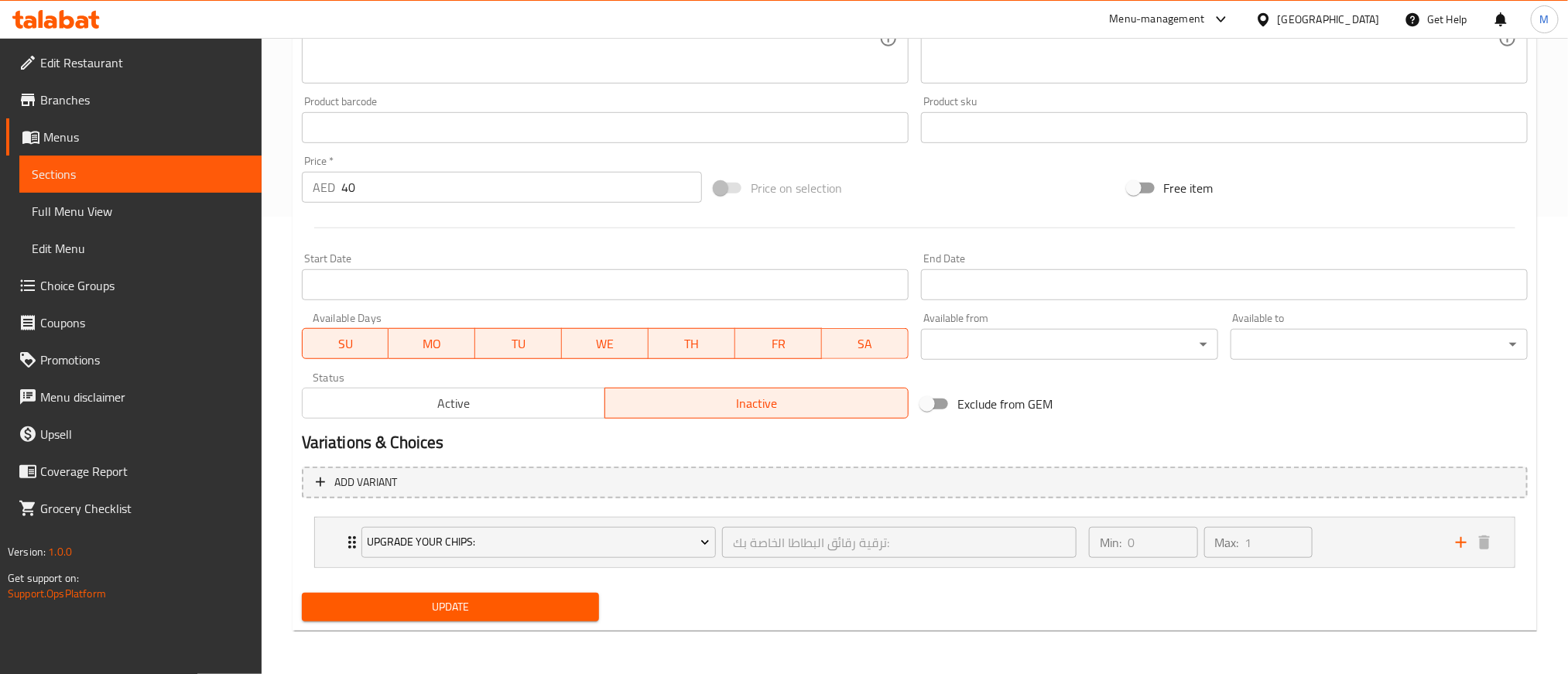
click at [596, 603] on button "Update" at bounding box center [451, 607] width 297 height 29
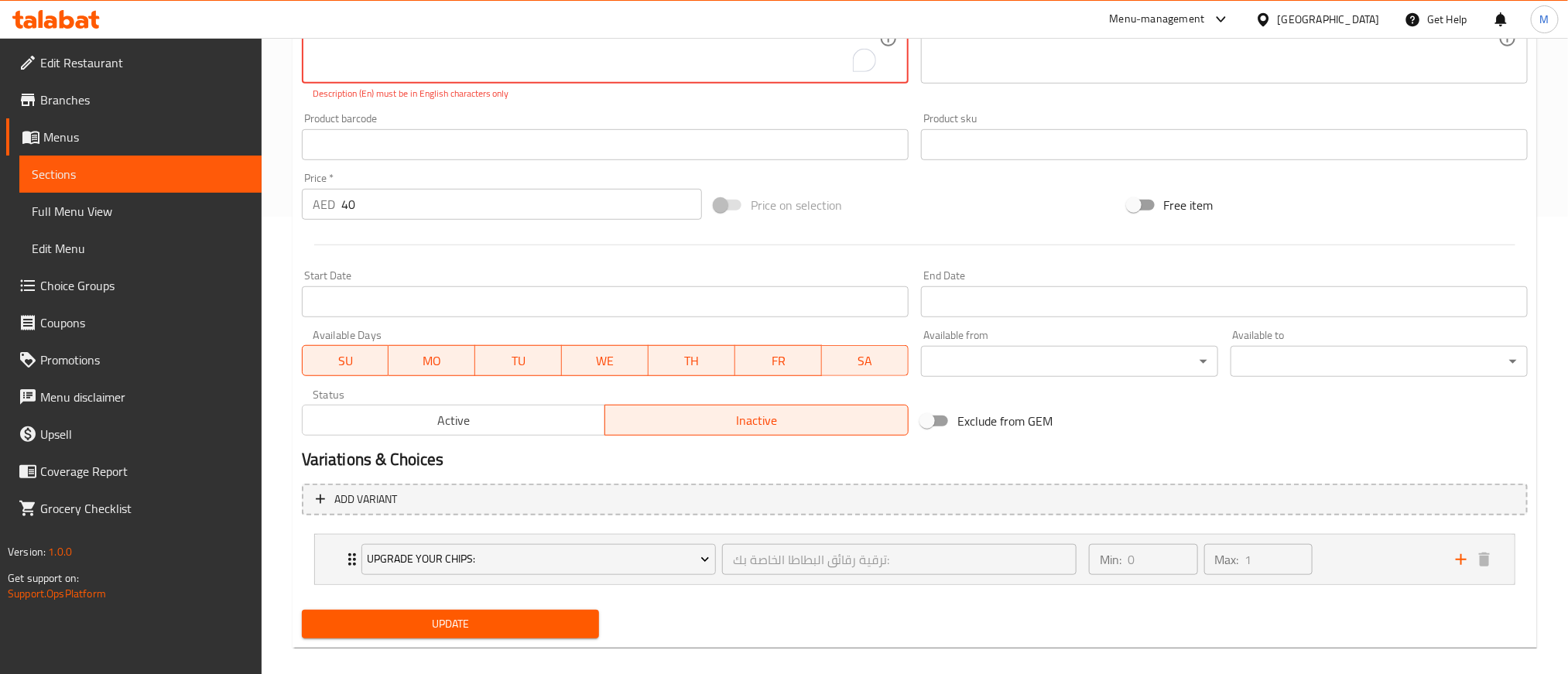
click at [562, 635] on button "Update" at bounding box center [451, 624] width 297 height 29
click at [548, 624] on span "Update" at bounding box center [451, 624] width 273 height 19
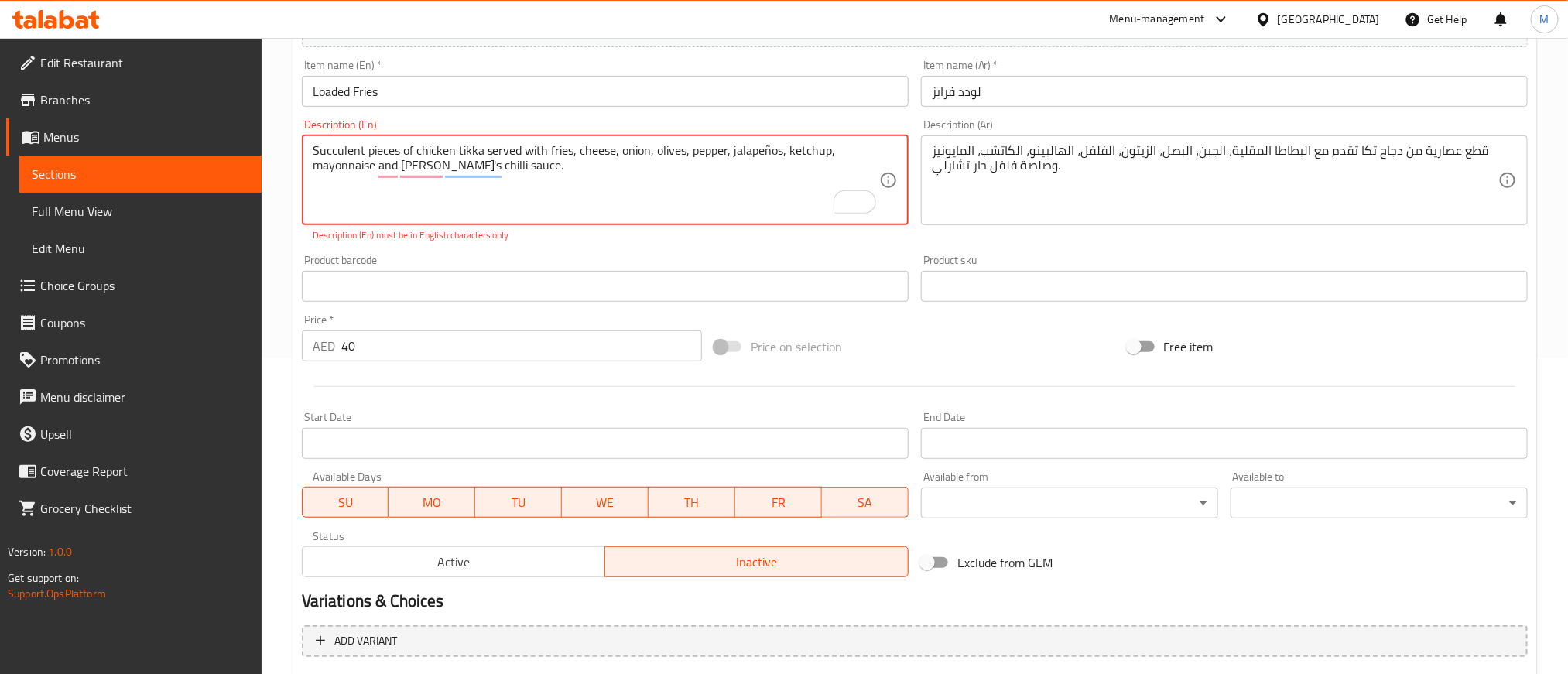
scroll to position [126, 0]
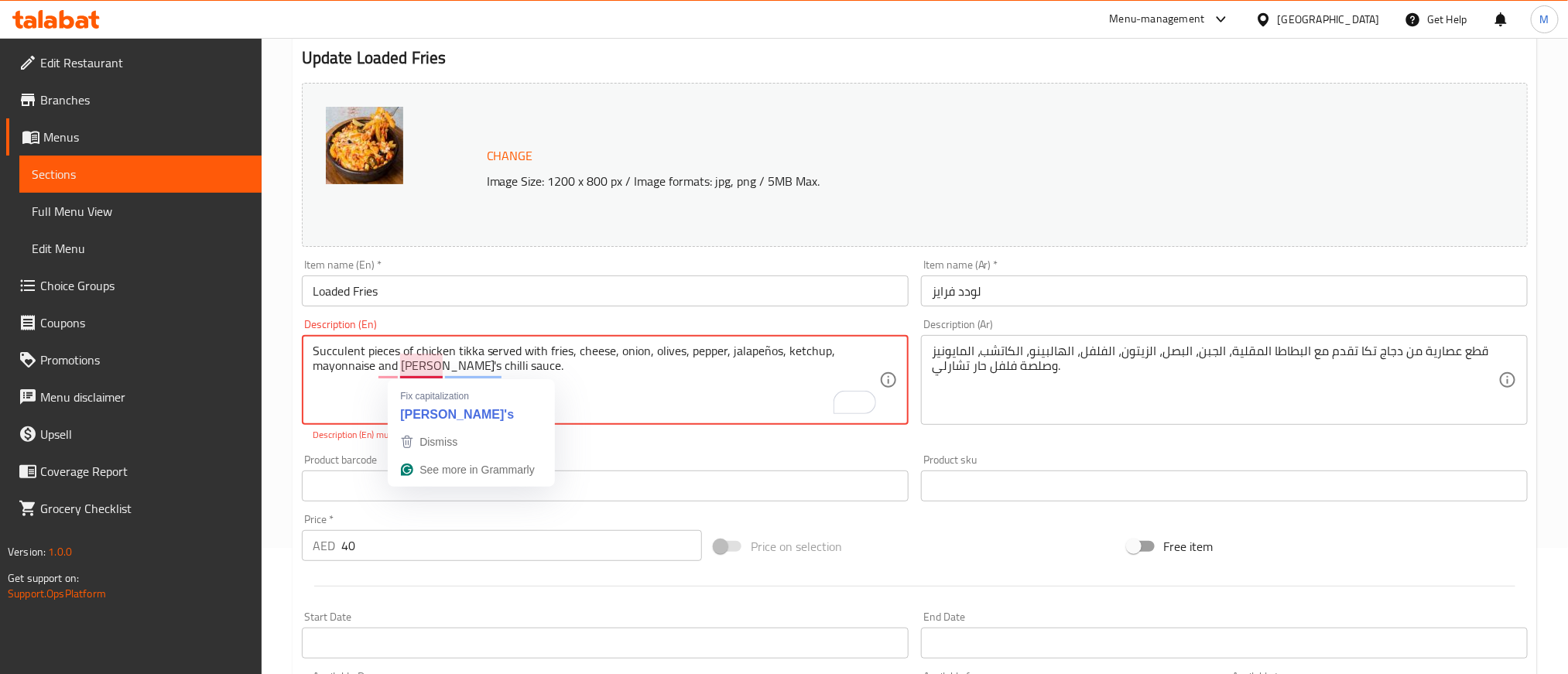
click at [437, 372] on textarea "Succulent pieces of chicken tikka served with fries, cheese, onion, olives, pep…" at bounding box center [596, 380] width 567 height 74
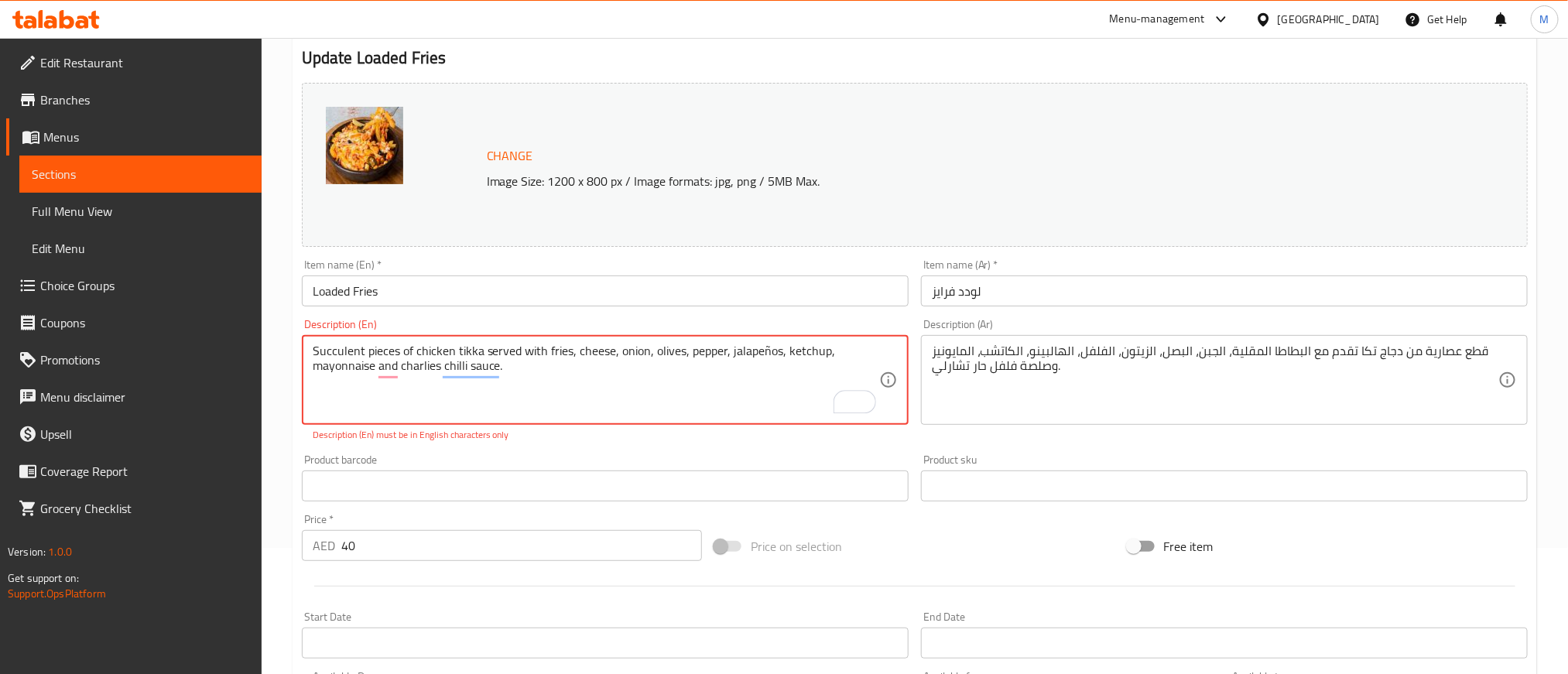
click at [666, 430] on p "Description (En) must be in English characters only" at bounding box center [605, 435] width 585 height 14
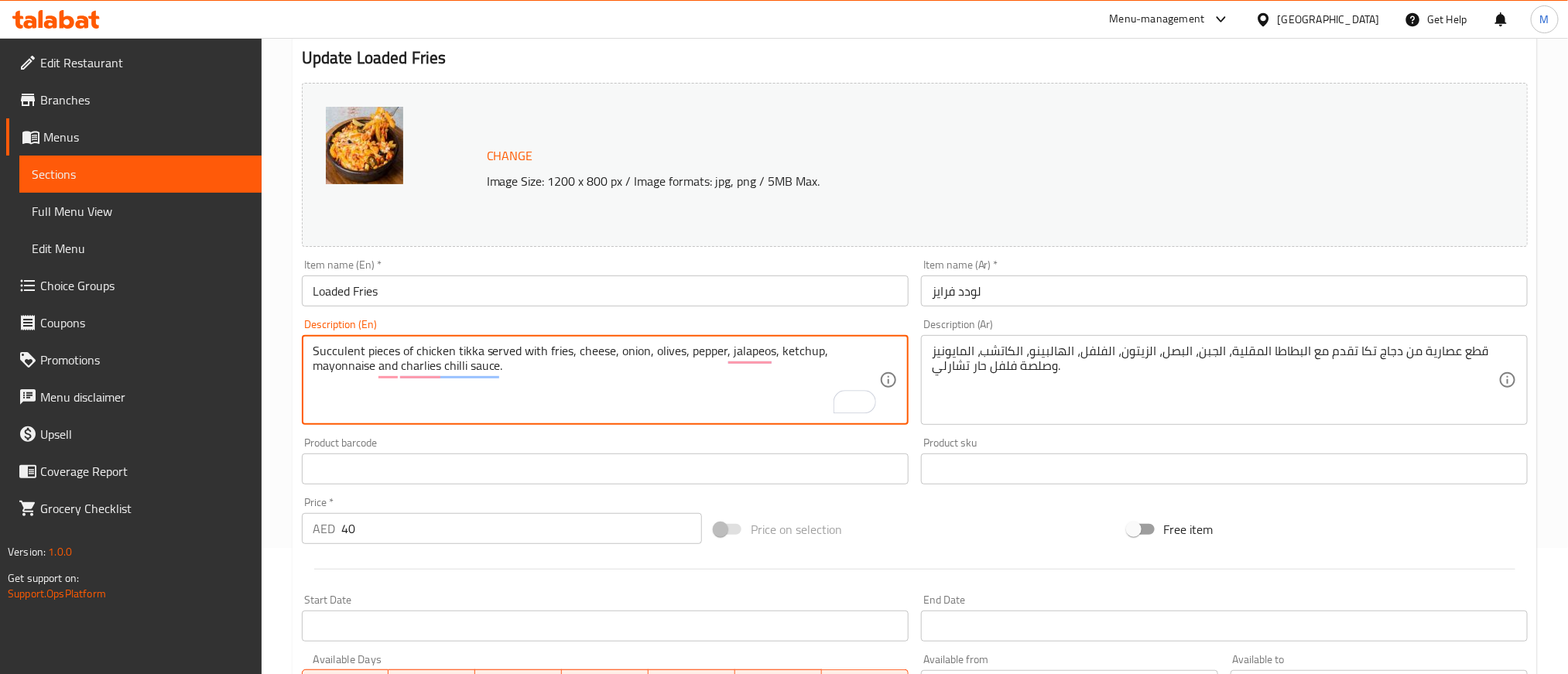
type textarea "Succulent pieces of chicken tikka served with fries, cheese, onion, olives, pep…"
click at [969, 517] on div "Price on selection" at bounding box center [914, 530] width 412 height 42
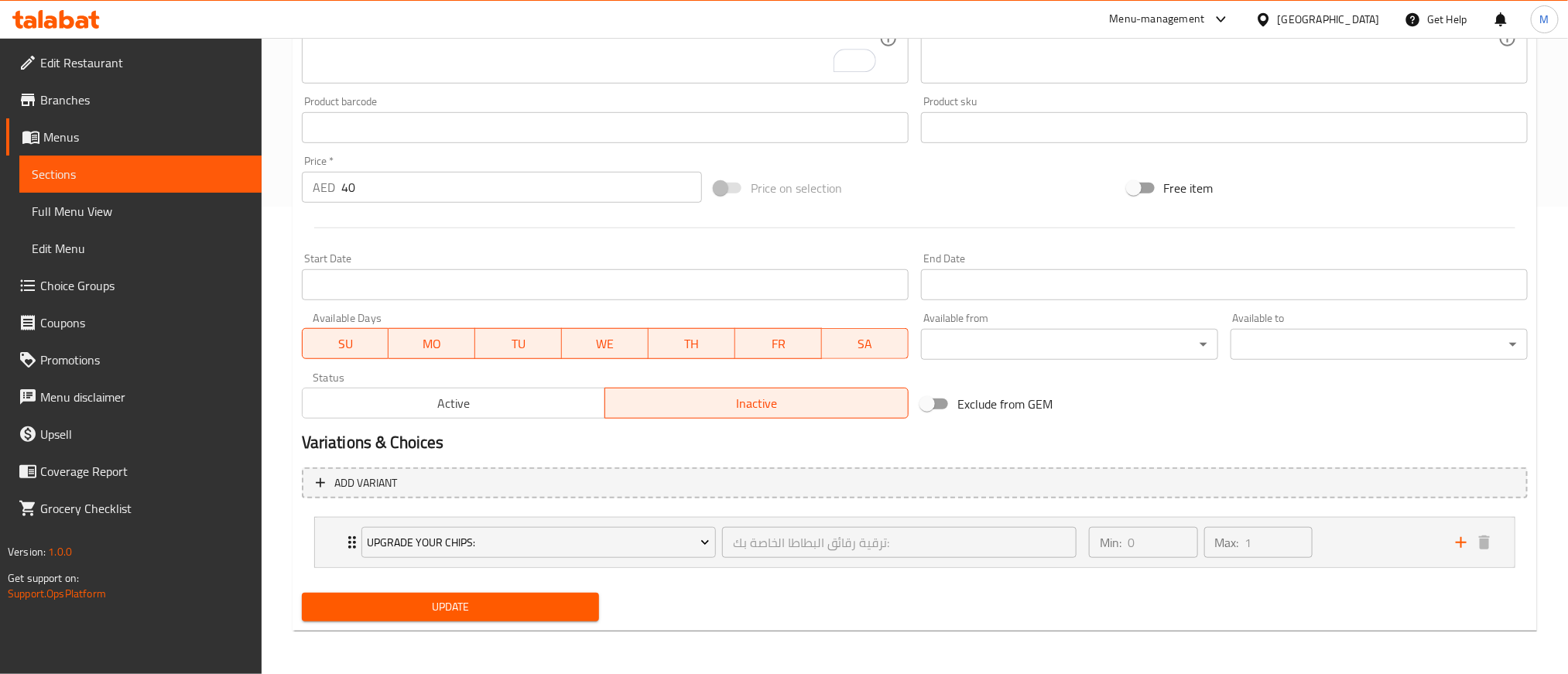
click at [500, 593] on button "Update" at bounding box center [451, 607] width 297 height 29
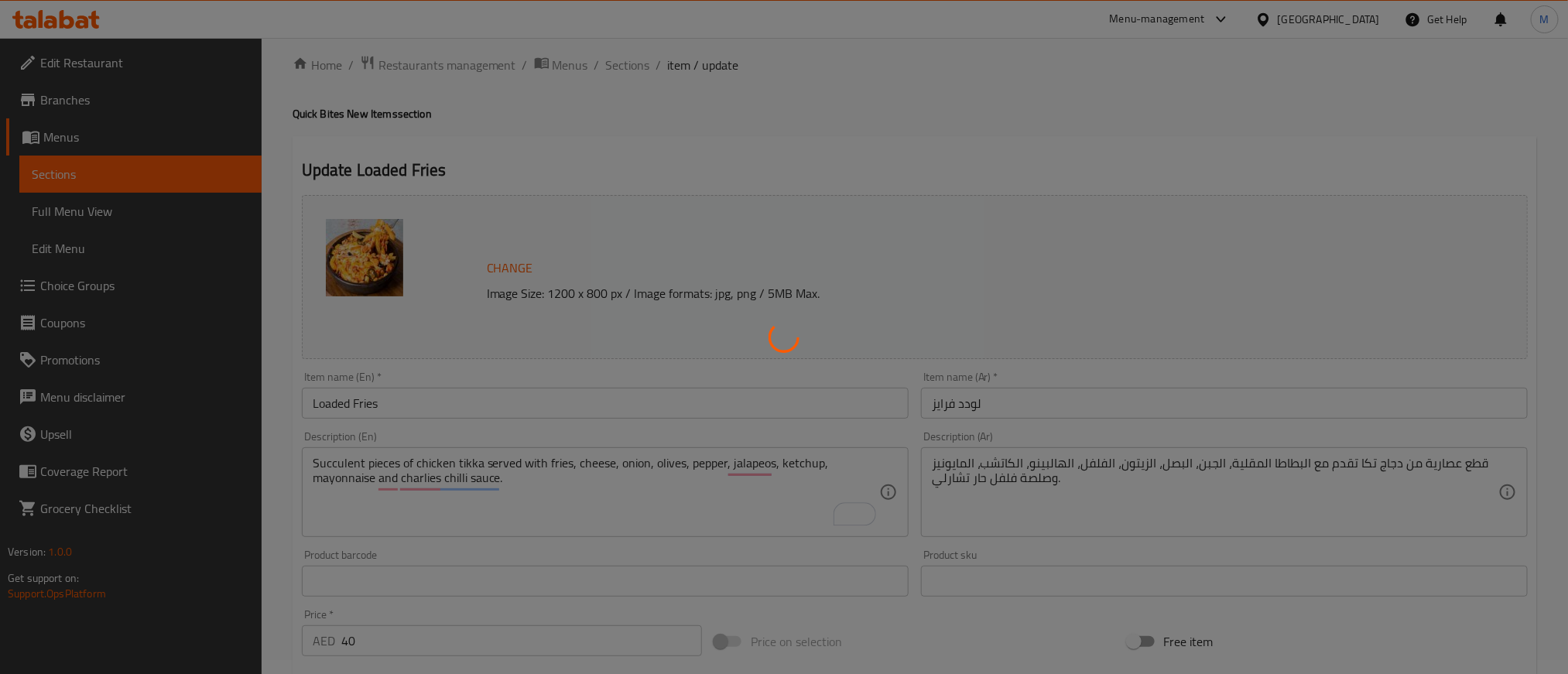
scroll to position [3, 0]
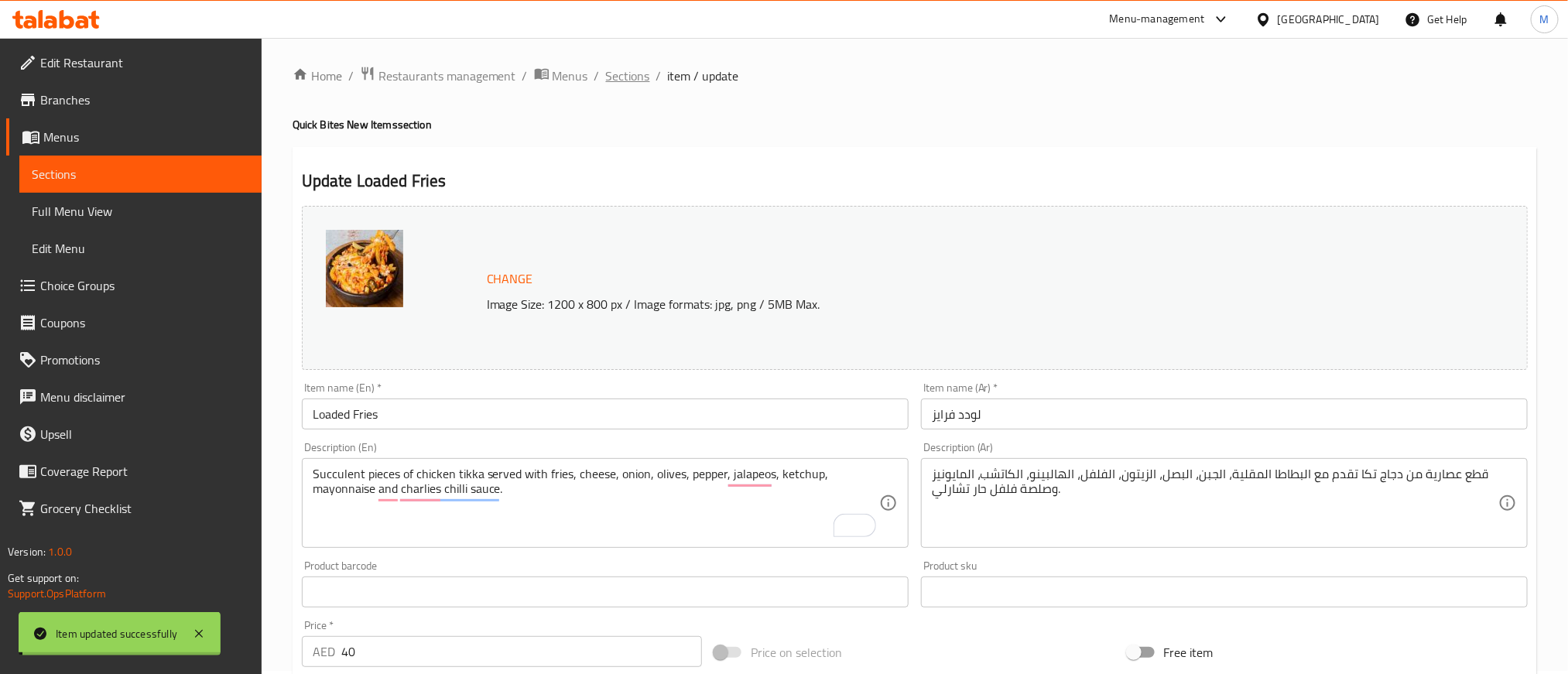
click at [632, 72] on span "Sections" at bounding box center [628, 76] width 44 height 18
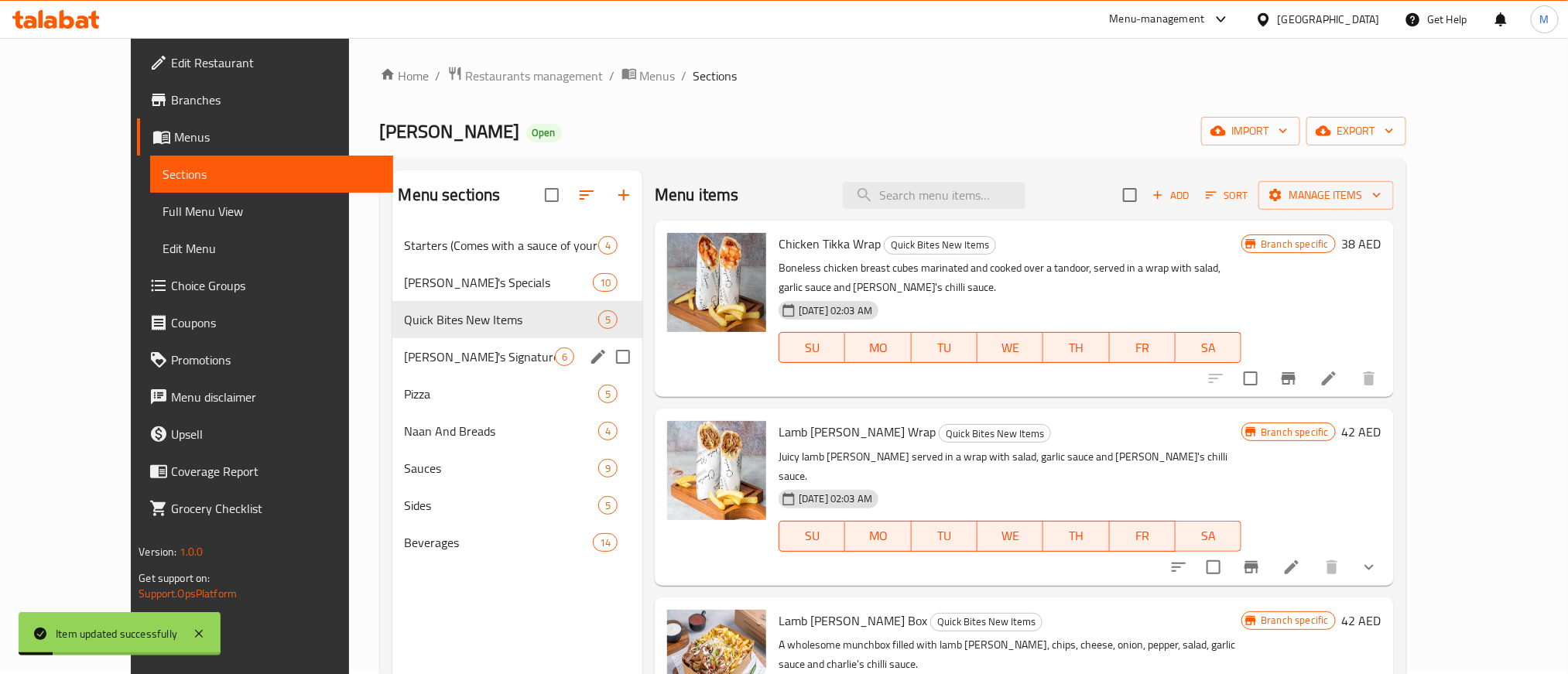
click at [425, 367] on div "[PERSON_NAME]'s Signature Dishes 6" at bounding box center [517, 357] width 251 height 37
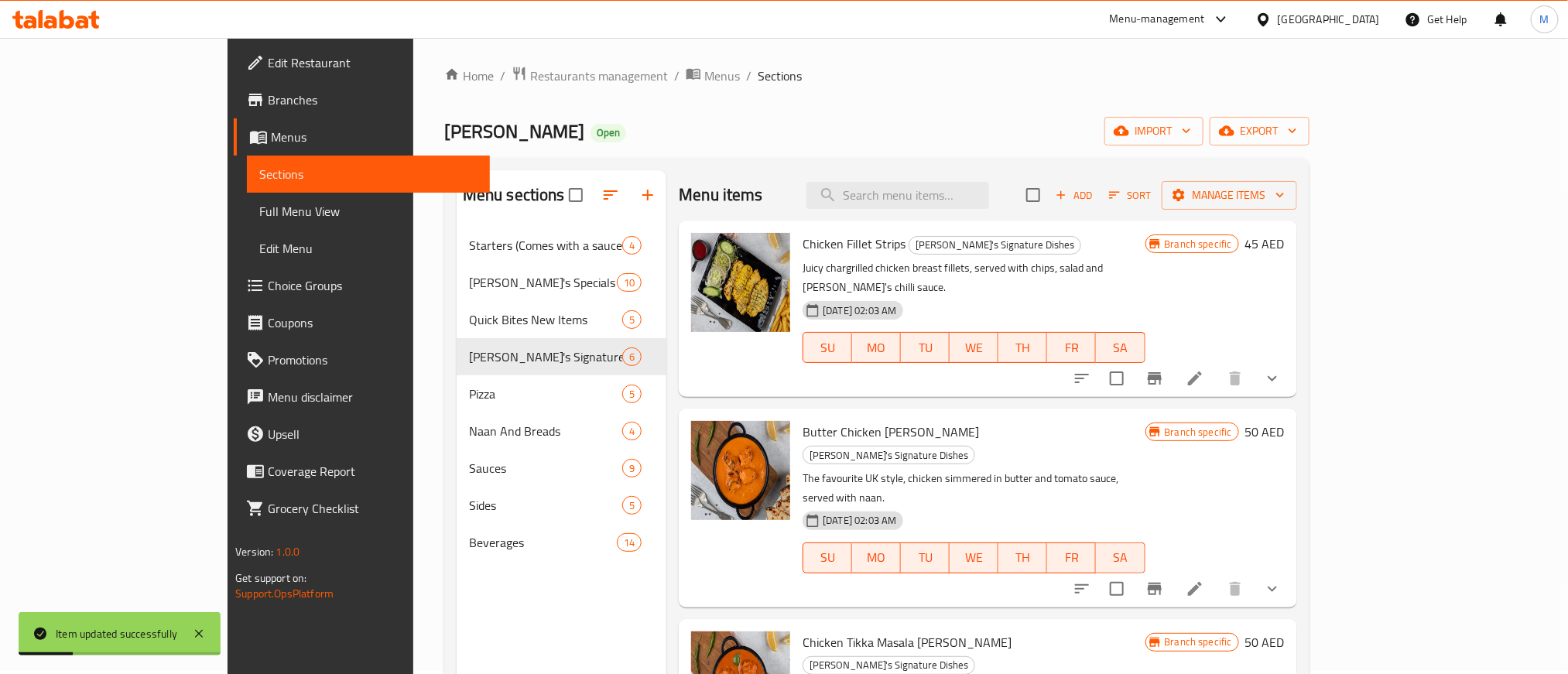
click at [802, 240] on span "Chicken Fillet Strips" at bounding box center [853, 243] width 103 height 23
drag, startPoint x: 764, startPoint y: 240, endPoint x: 824, endPoint y: 240, distance: 60.0
click at [824, 240] on span "Chicken Fillet Strips" at bounding box center [853, 243] width 103 height 23
click at [802, 420] on span "Butter Chicken [PERSON_NAME]" at bounding box center [890, 432] width 176 height 23
drag, startPoint x: 746, startPoint y: 416, endPoint x: 837, endPoint y: 416, distance: 91.0
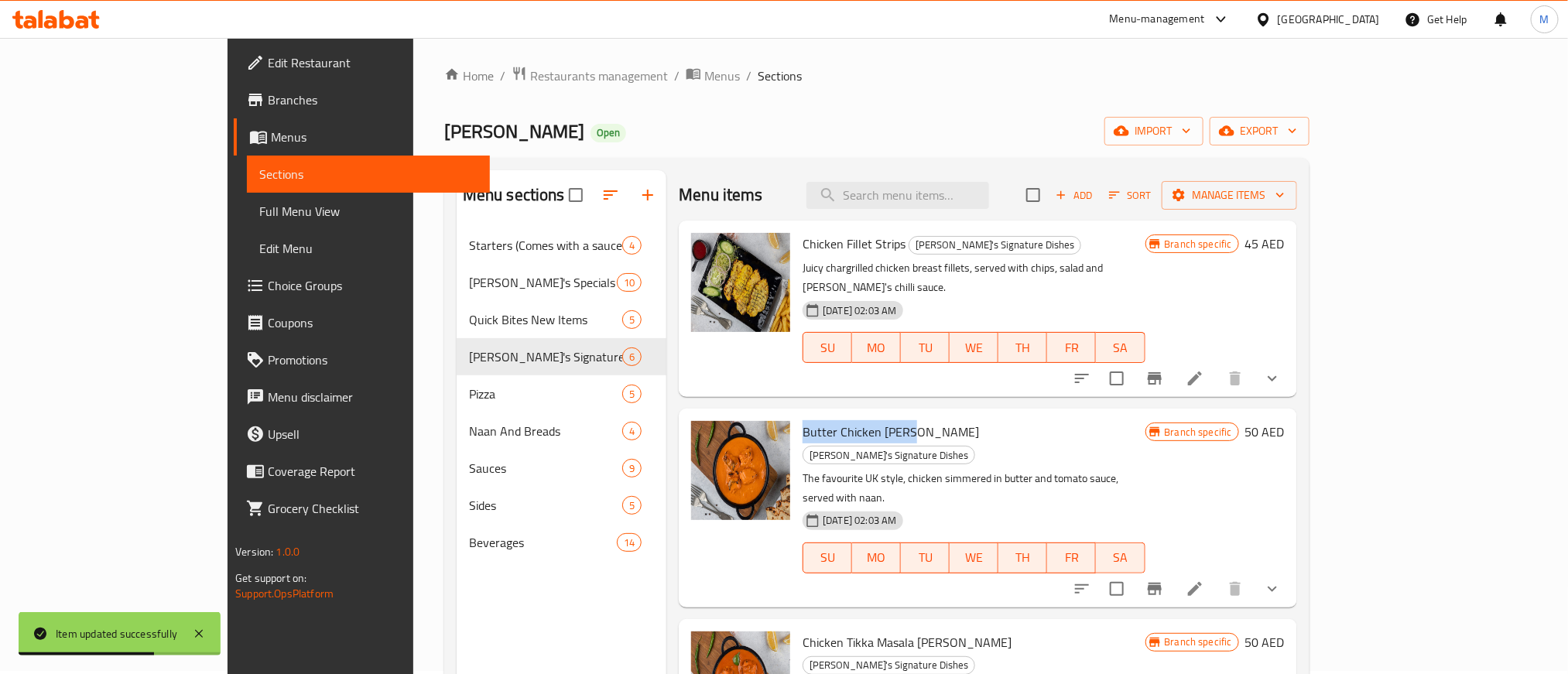
click at [837, 420] on span "Butter Chicken [PERSON_NAME]" at bounding box center [890, 432] width 176 height 23
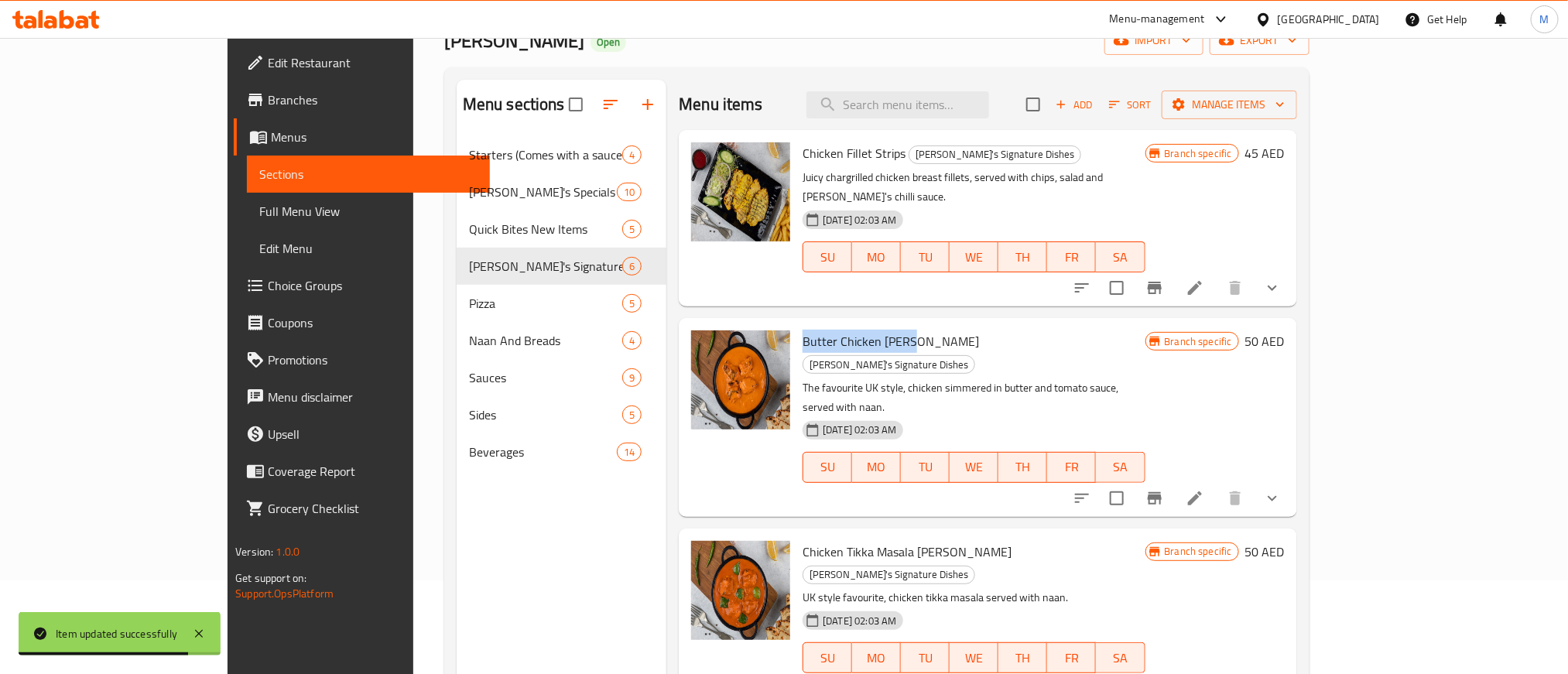
scroll to position [217, 0]
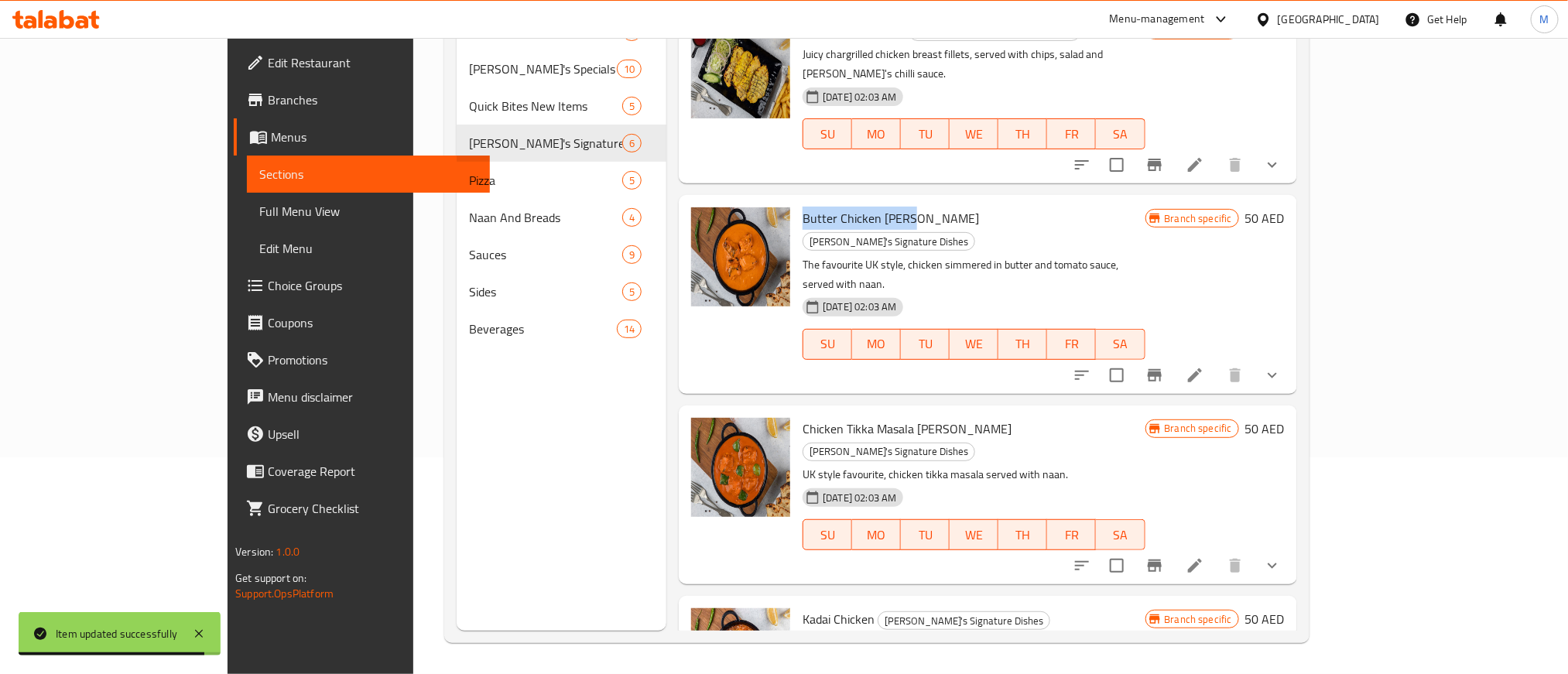
click at [1216, 361] on li at bounding box center [1195, 375] width 43 height 28
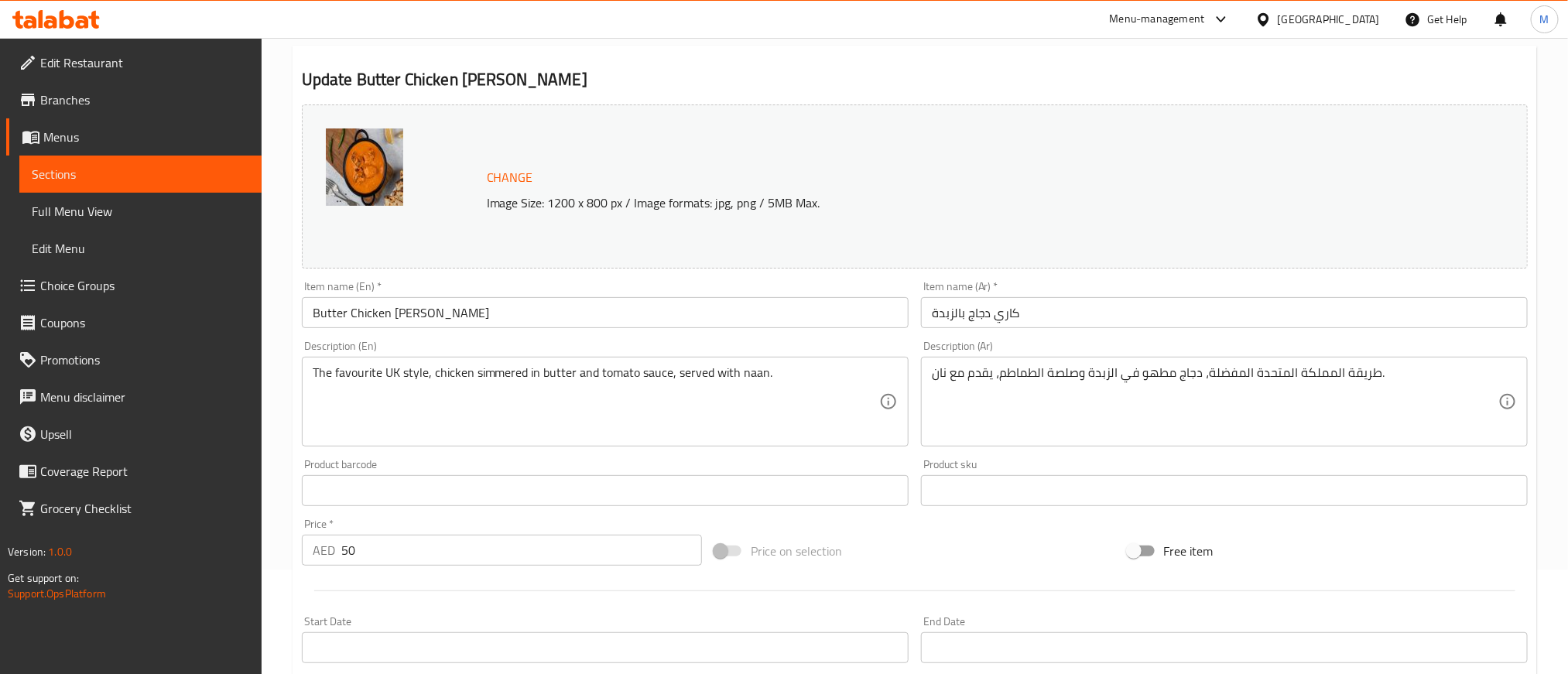
scroll to position [465, 0]
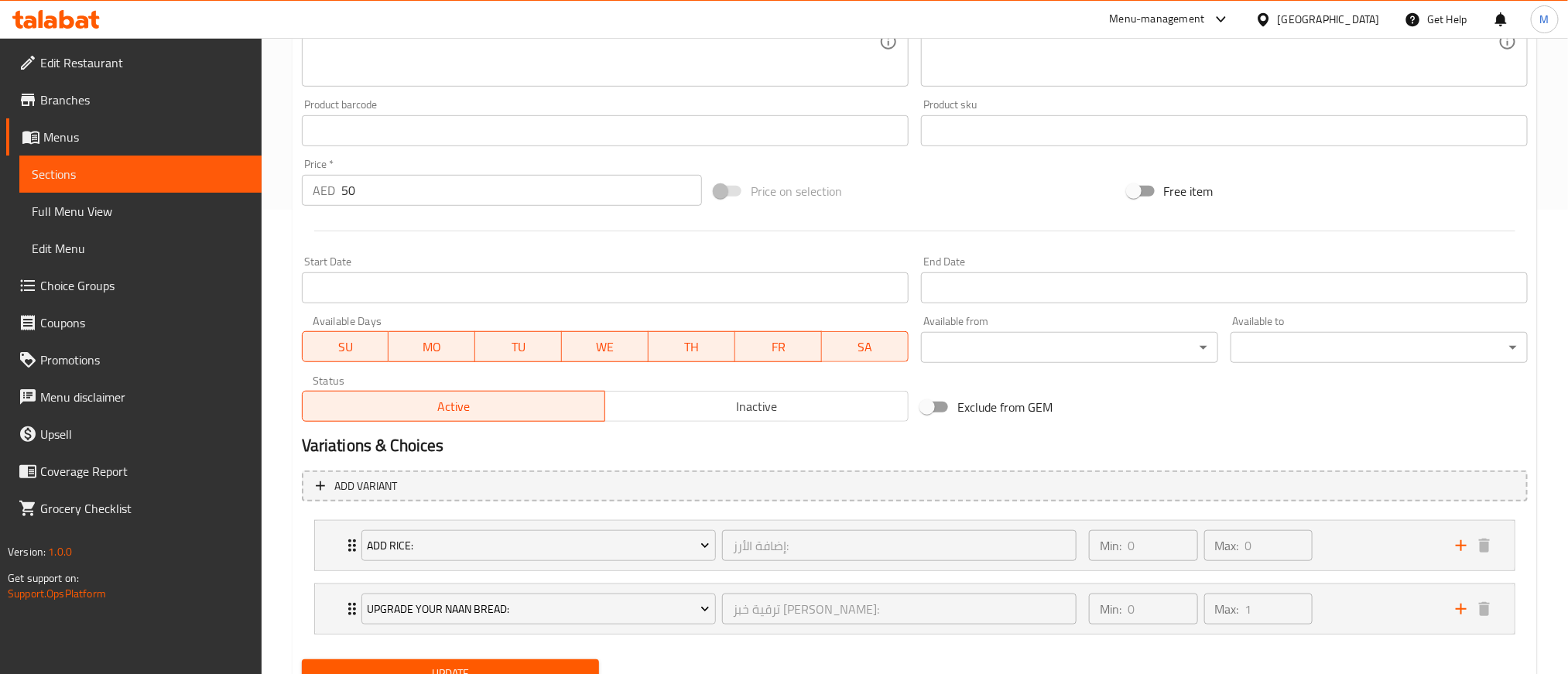
click at [739, 407] on span "Inactive" at bounding box center [756, 407] width 291 height 23
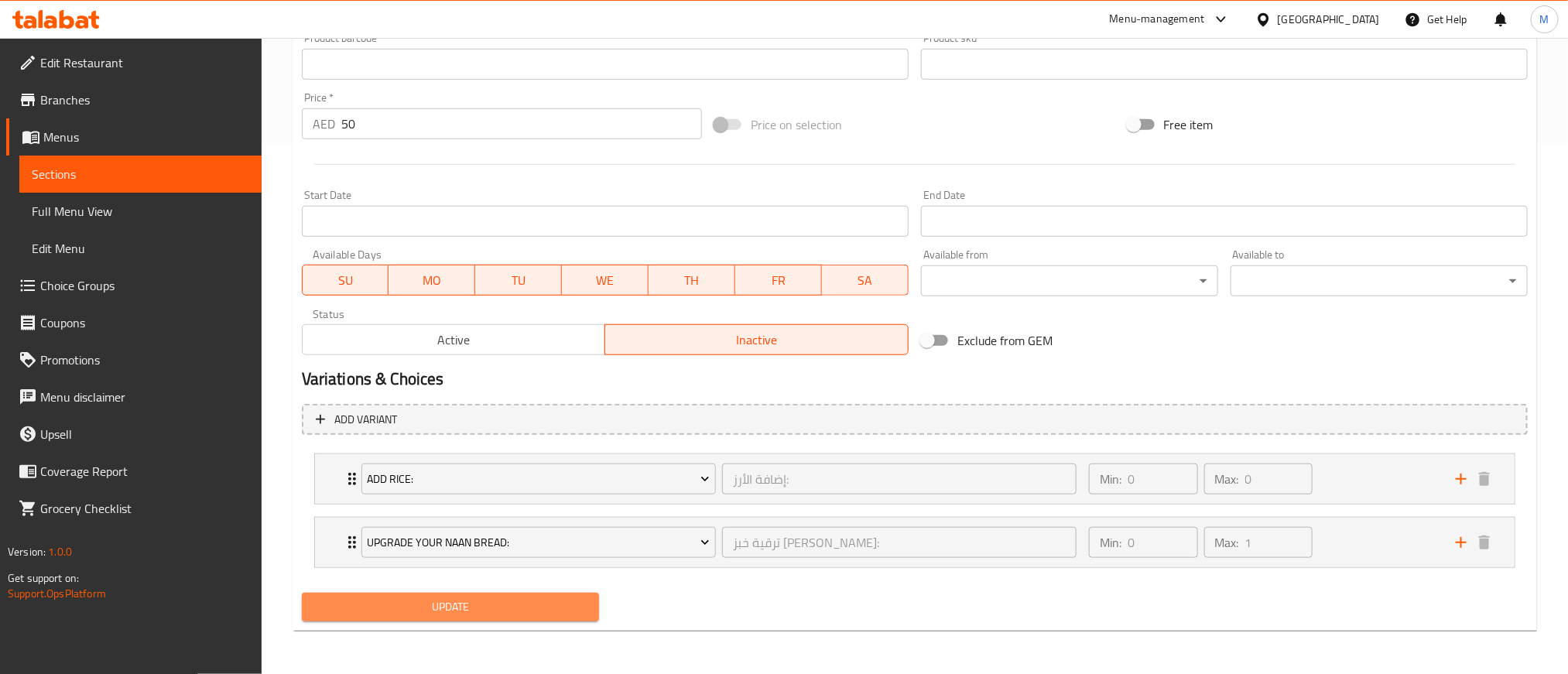
click at [406, 604] on span "Update" at bounding box center [451, 607] width 273 height 19
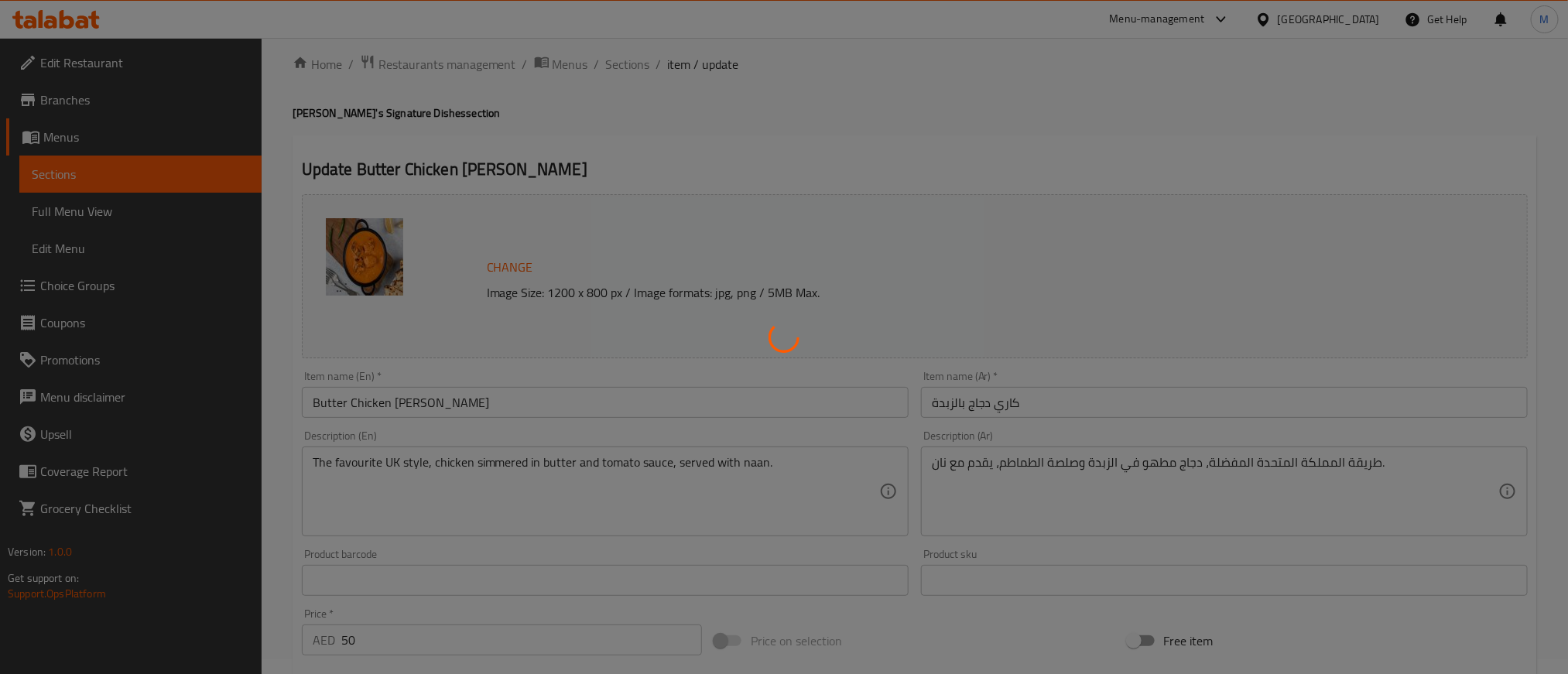
scroll to position [0, 0]
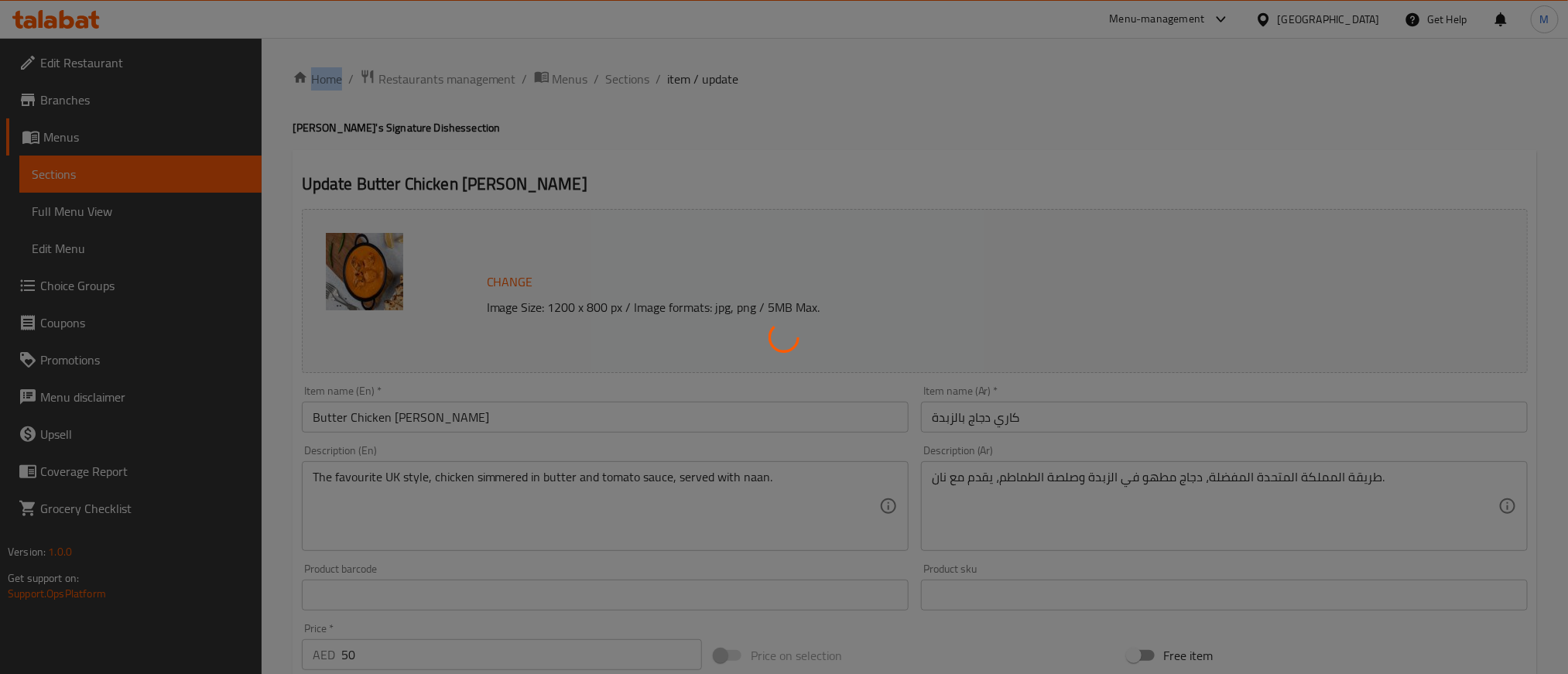
click at [1365, 158] on div at bounding box center [784, 337] width 1568 height 674
click at [1026, 123] on div at bounding box center [784, 337] width 1568 height 674
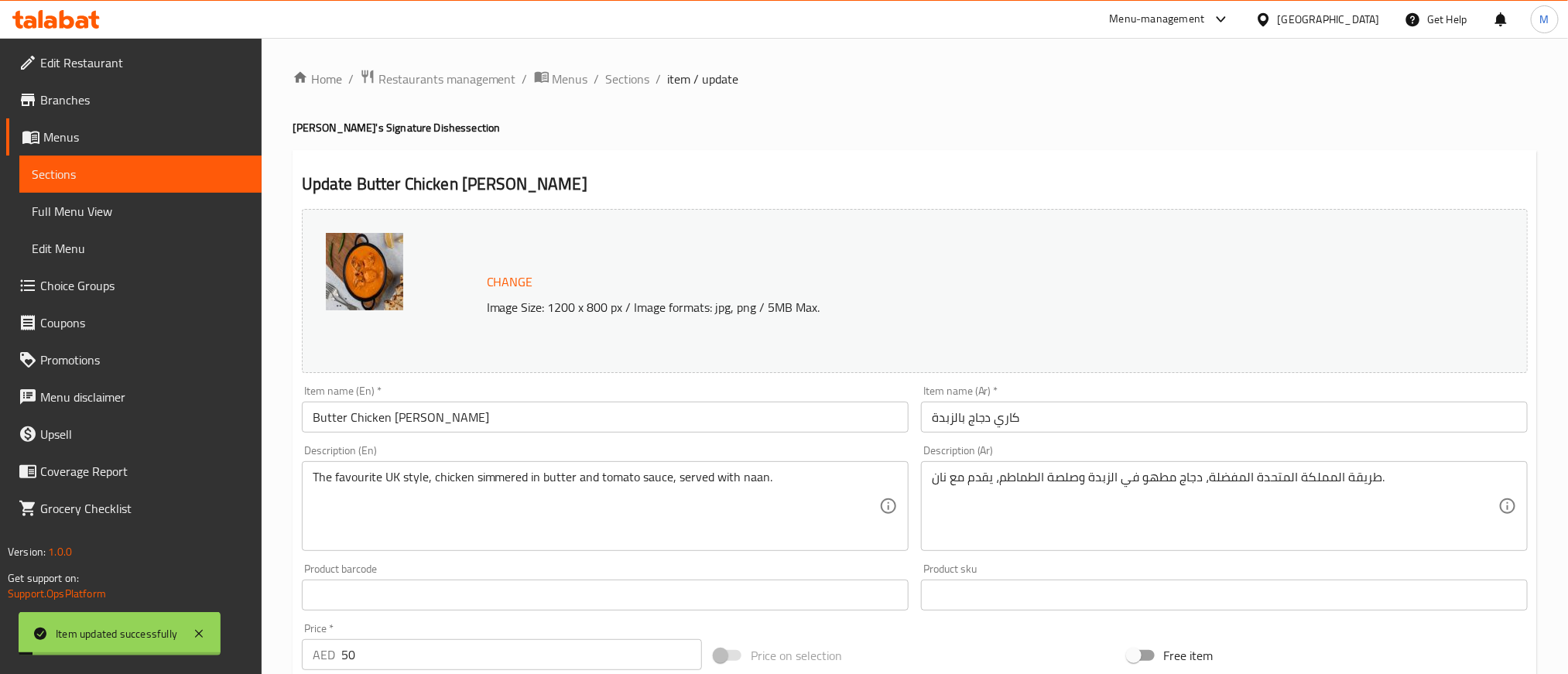
click at [1010, 135] on h4 "[PERSON_NAME]'s Signature Dishes section" at bounding box center [914, 128] width 1244 height 16
click at [614, 80] on span "Sections" at bounding box center [628, 78] width 44 height 18
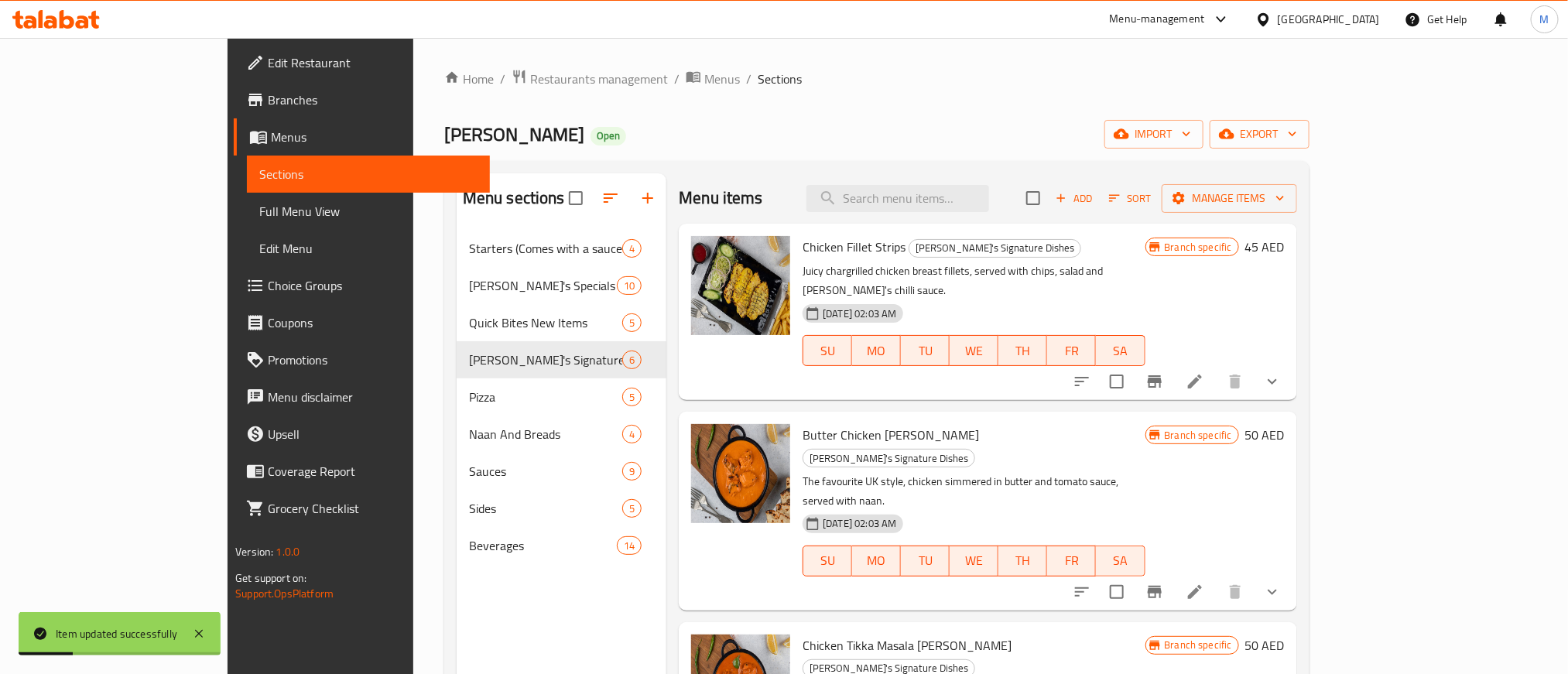
scroll to position [116, 0]
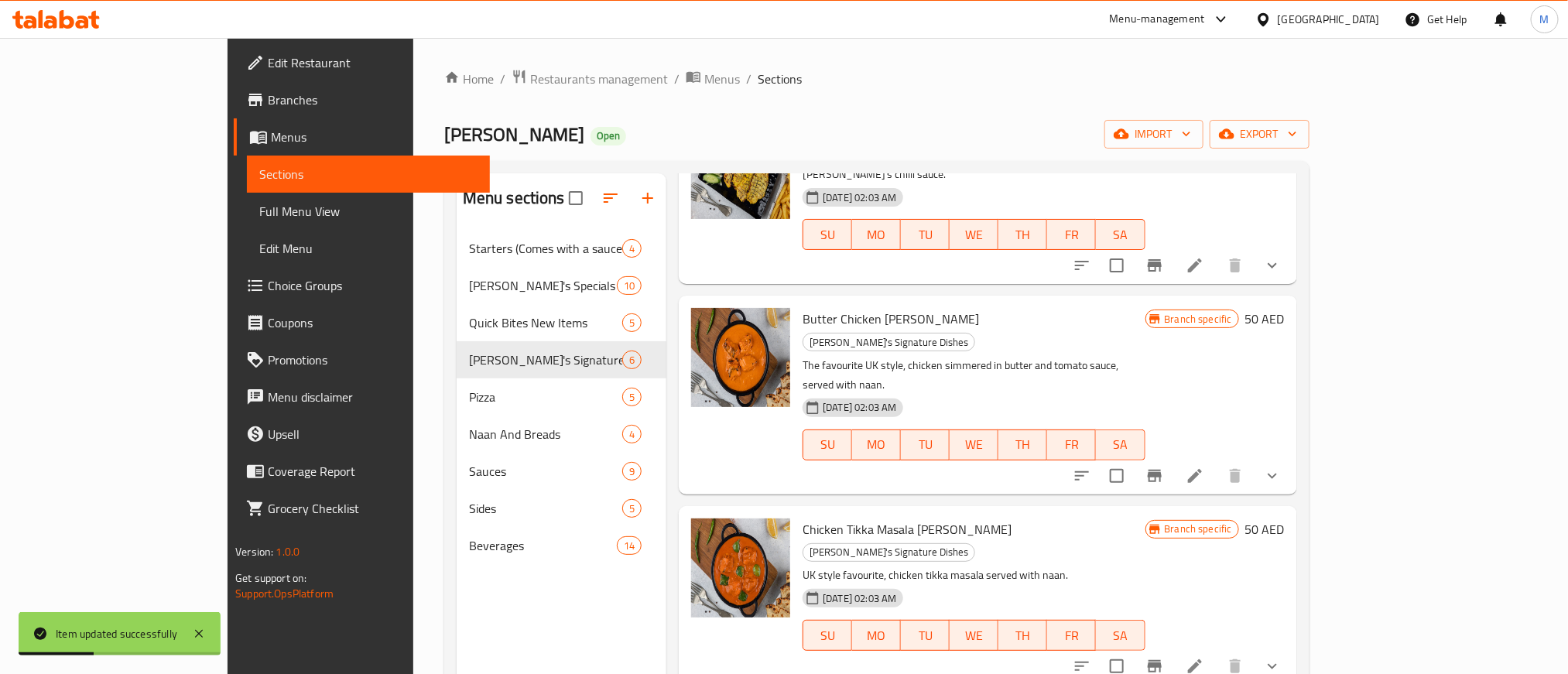
click at [802, 518] on span "Chicken Tikka Masala [PERSON_NAME]" at bounding box center [906, 529] width 209 height 23
drag, startPoint x: 764, startPoint y: 467, endPoint x: 866, endPoint y: 479, distance: 102.7
click at [866, 518] on span "Chicken Tikka Masala [PERSON_NAME]" at bounding box center [906, 529] width 209 height 23
click at [1144, 308] on h6 "Butter Chicken [PERSON_NAME] [PERSON_NAME]'s Signature Dishes" at bounding box center [973, 330] width 342 height 43
click at [1204, 657] on icon at bounding box center [1195, 666] width 18 height 18
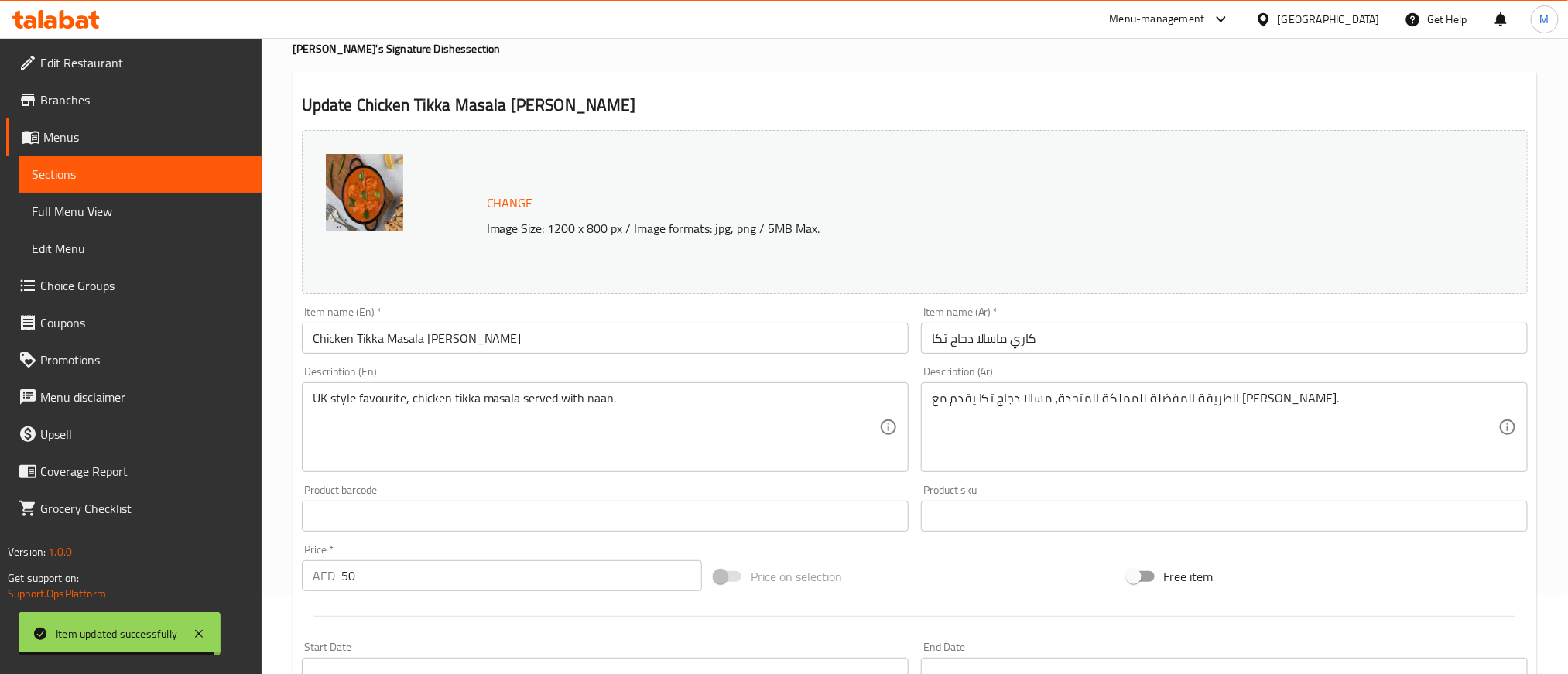
scroll to position [348, 0]
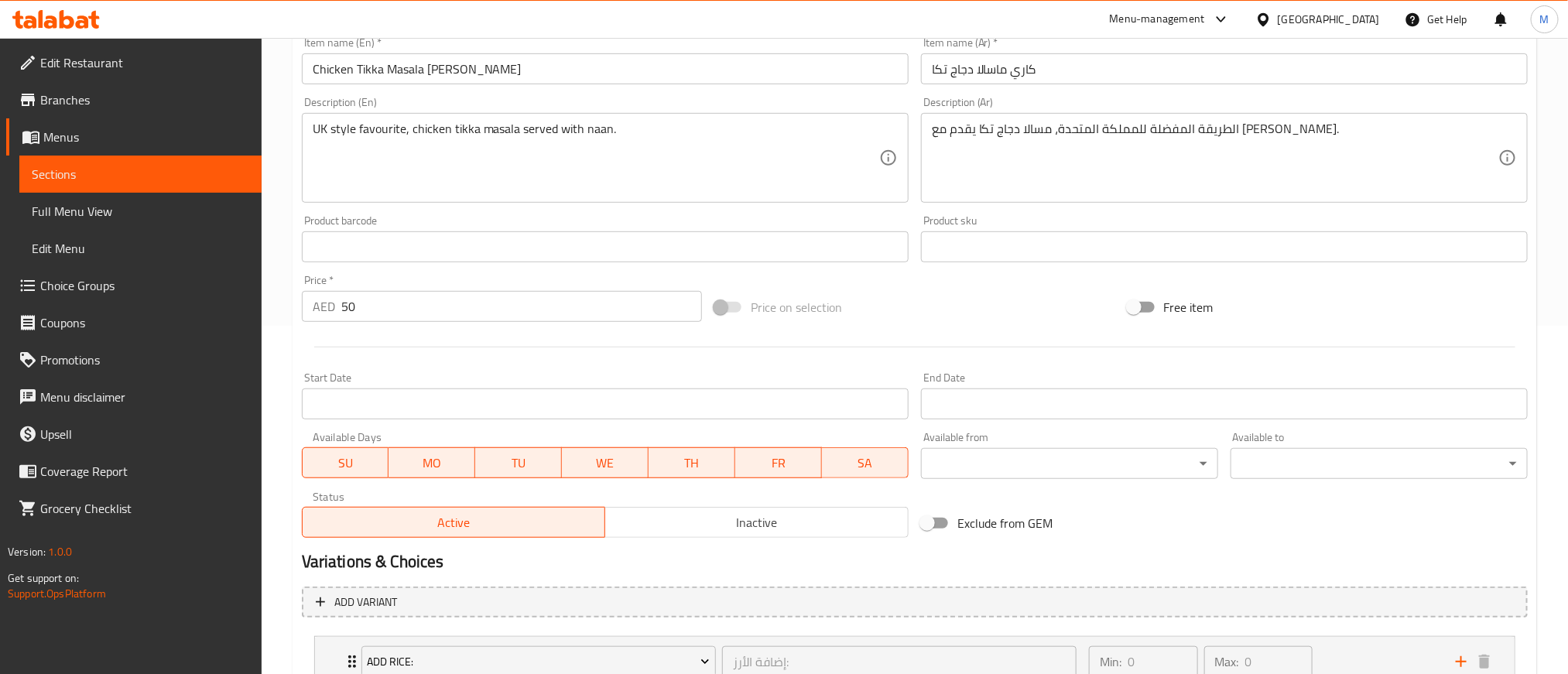
click at [723, 532] on span "Inactive" at bounding box center [756, 523] width 291 height 23
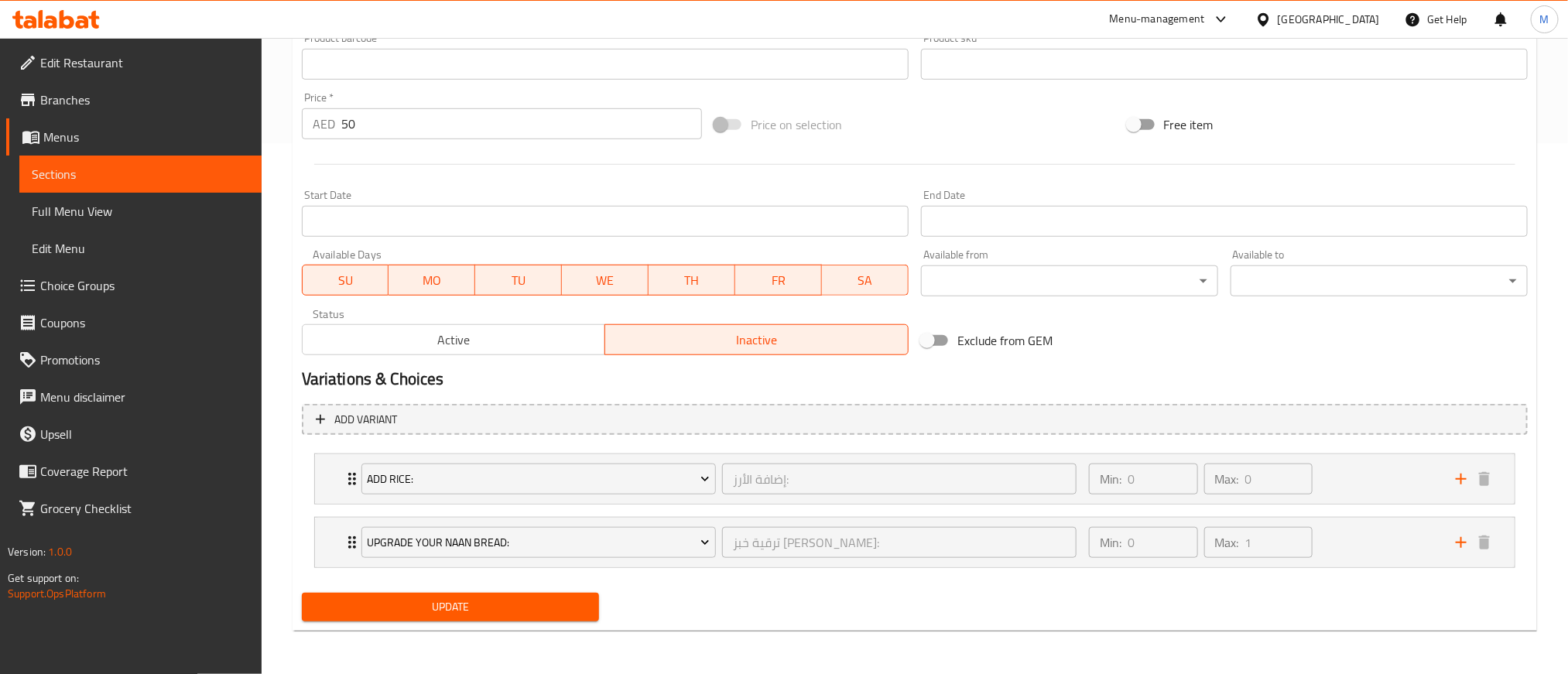
click at [585, 606] on span "Update" at bounding box center [451, 607] width 273 height 19
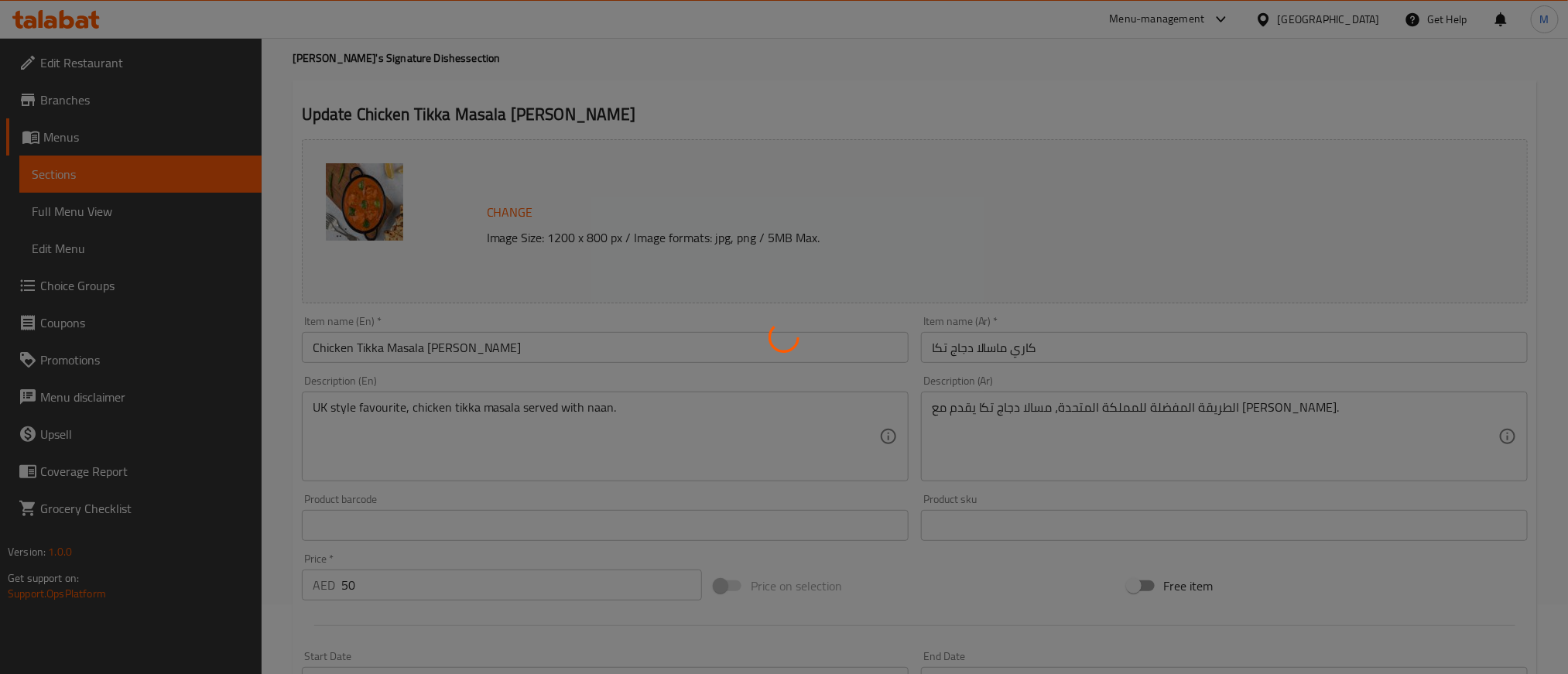
scroll to position [0, 0]
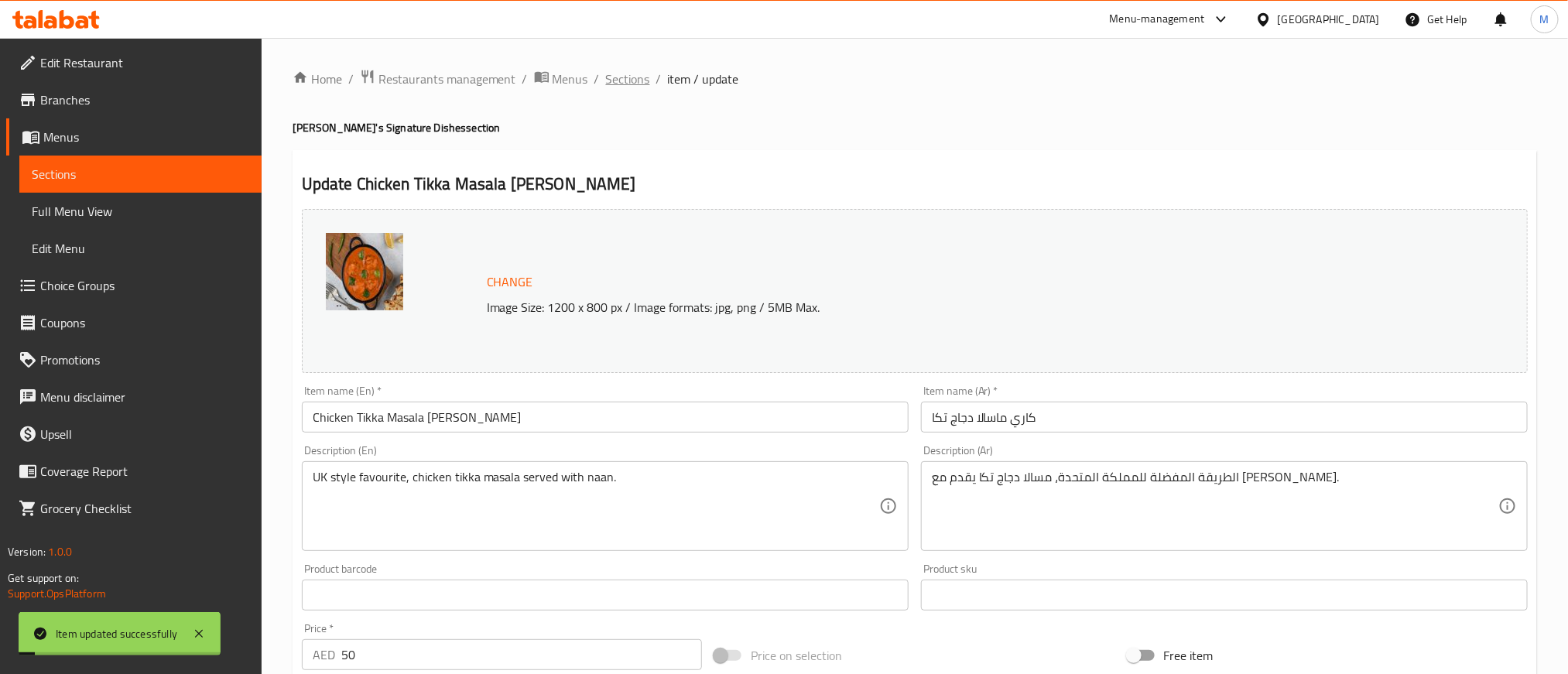
click at [616, 89] on span "Sections" at bounding box center [628, 78] width 44 height 18
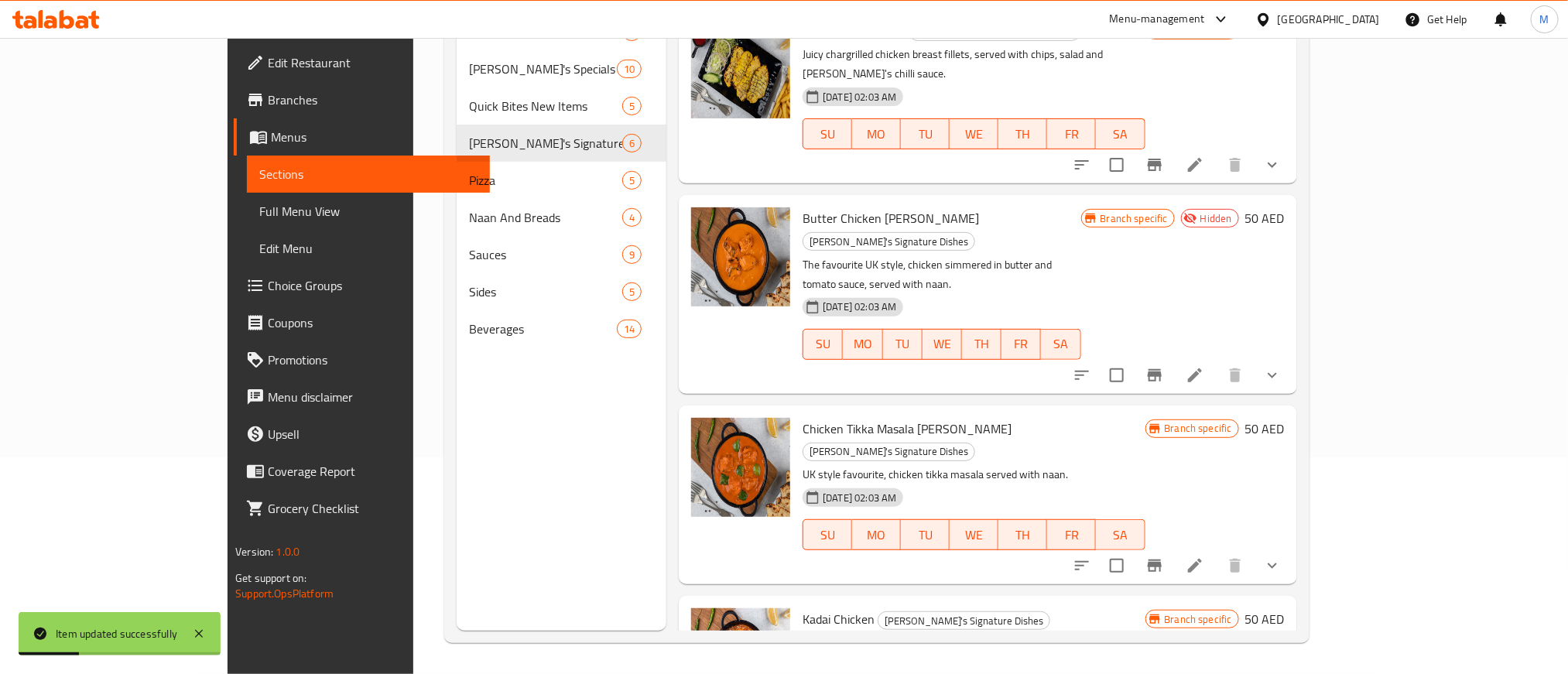
scroll to position [116, 0]
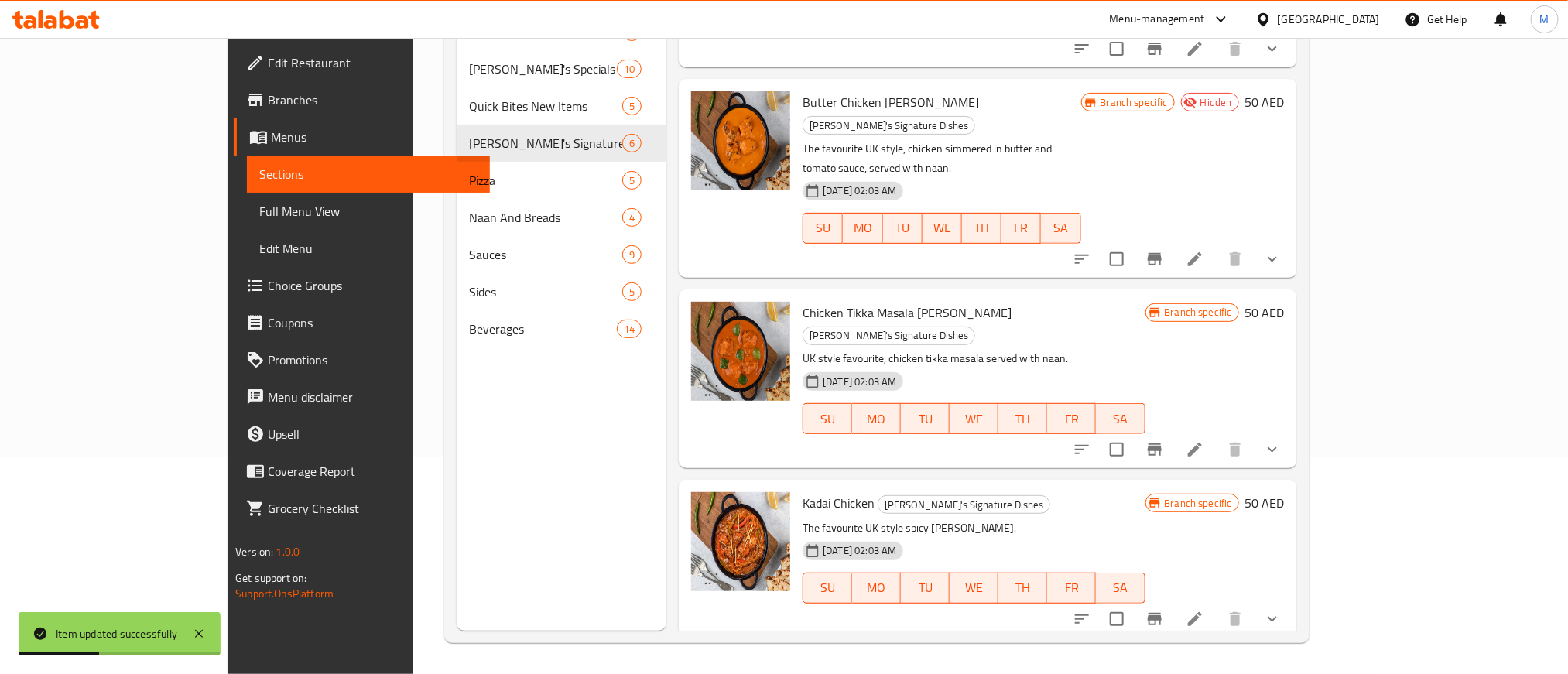
click at [802, 492] on span "Kadai Chicken" at bounding box center [838, 503] width 72 height 23
drag, startPoint x: 758, startPoint y: 424, endPoint x: 793, endPoint y: 428, distance: 35.2
click at [802, 492] on span "Kadai Chicken" at bounding box center [838, 503] width 72 height 23
click at [1216, 605] on li at bounding box center [1195, 619] width 43 height 28
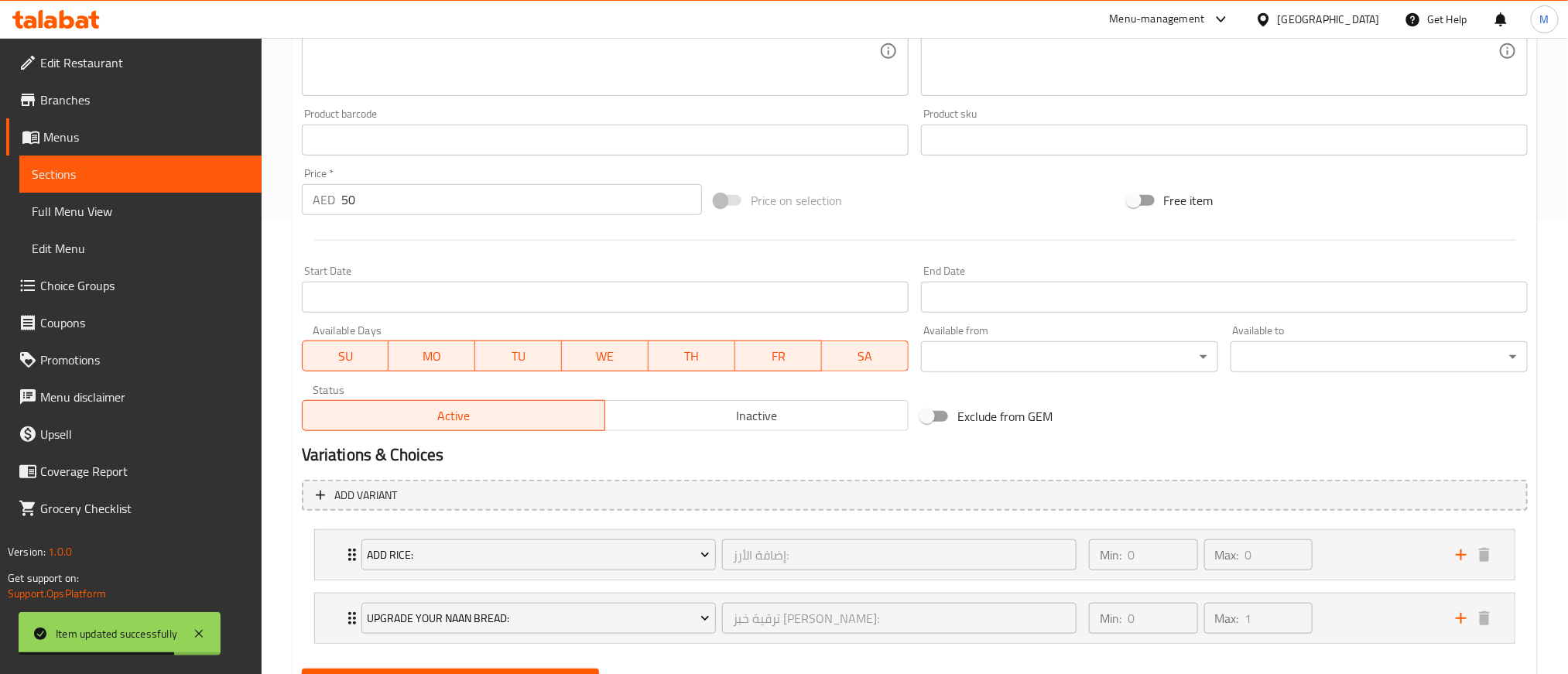
scroll to position [465, 0]
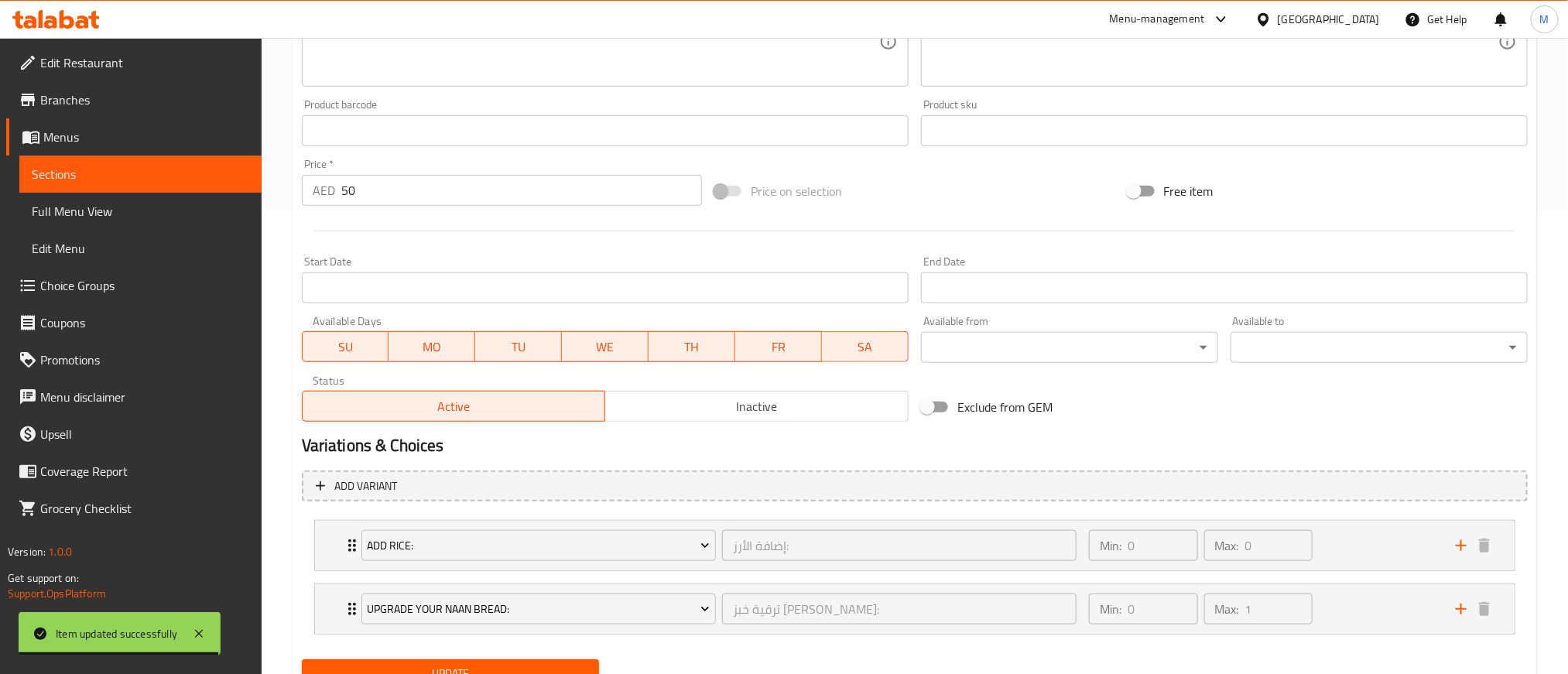
click at [753, 409] on span "Inactive" at bounding box center [756, 407] width 291 height 23
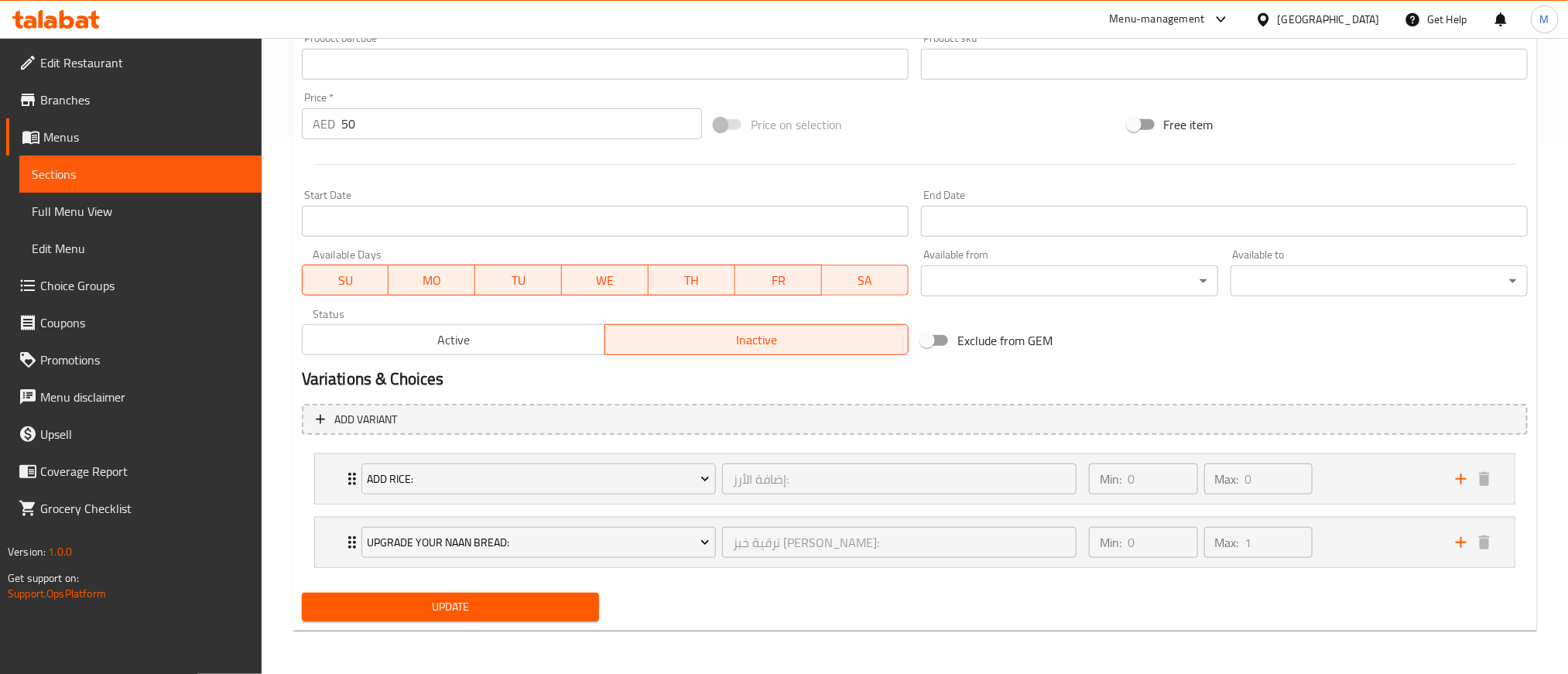
click at [524, 599] on span "Update" at bounding box center [451, 607] width 273 height 19
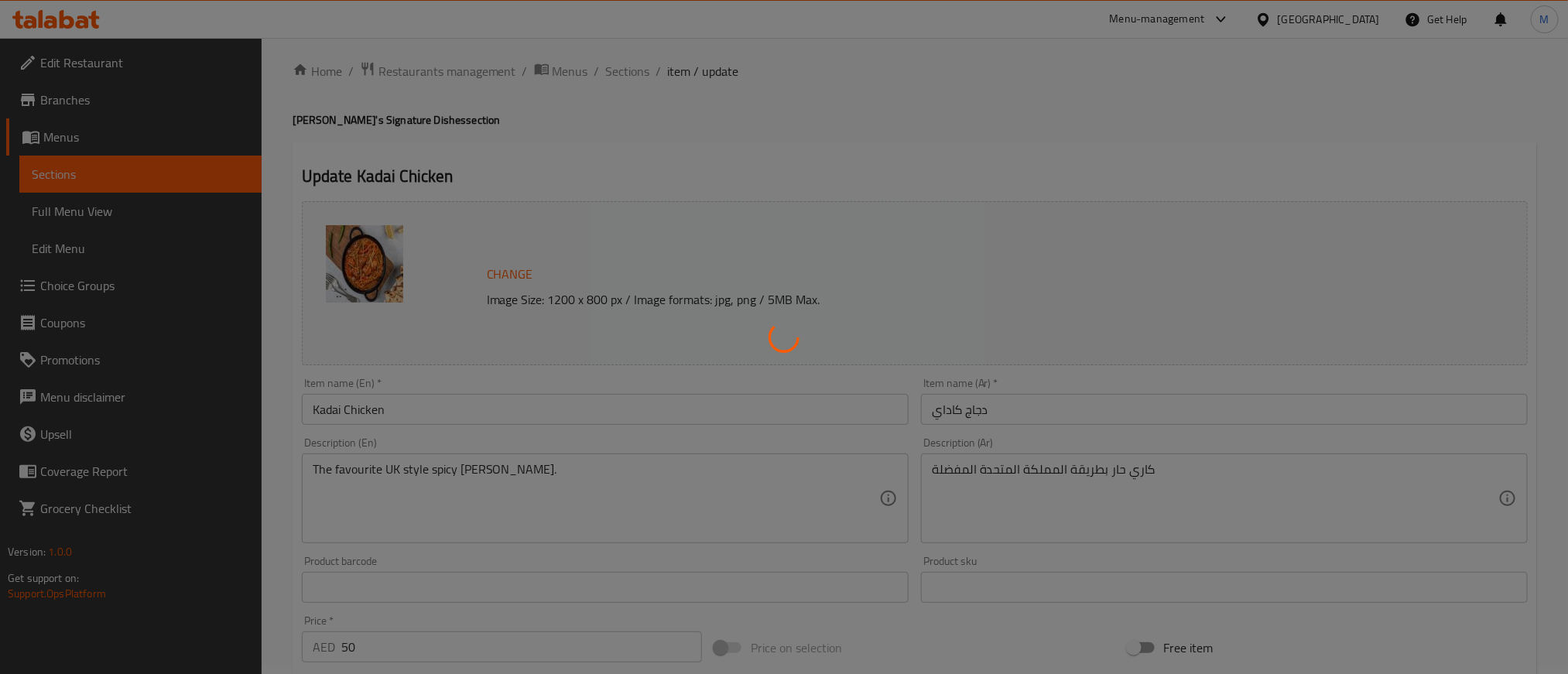
scroll to position [0, 0]
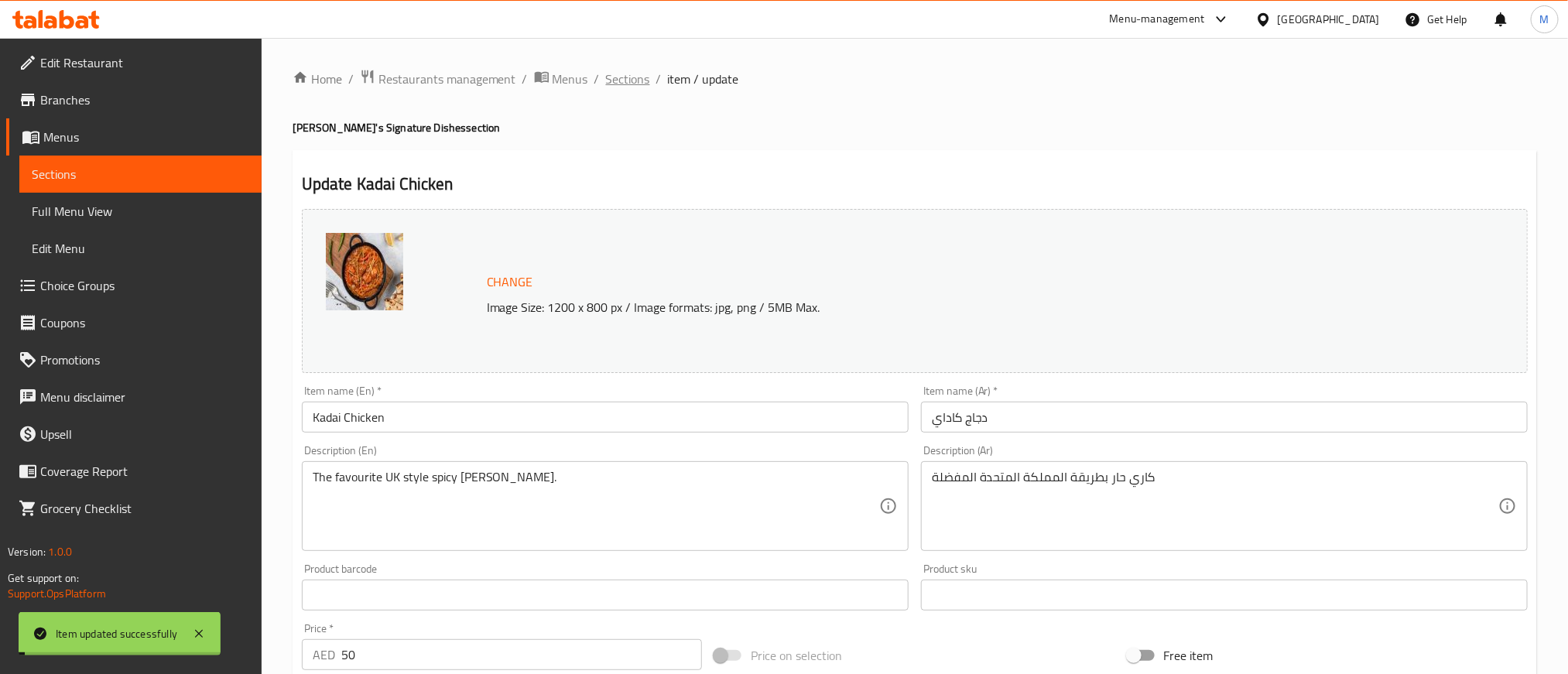
click at [616, 80] on span "Sections" at bounding box center [628, 78] width 44 height 18
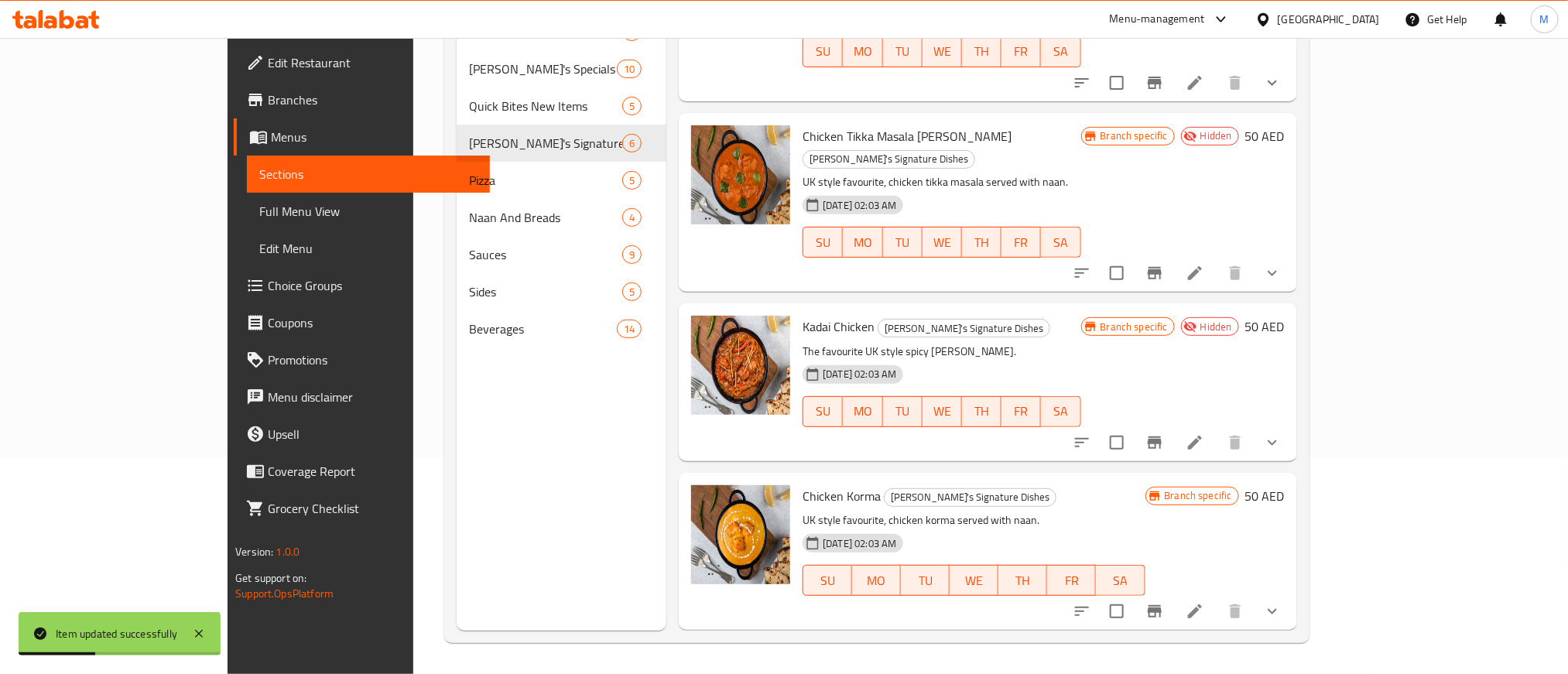
scroll to position [348, 0]
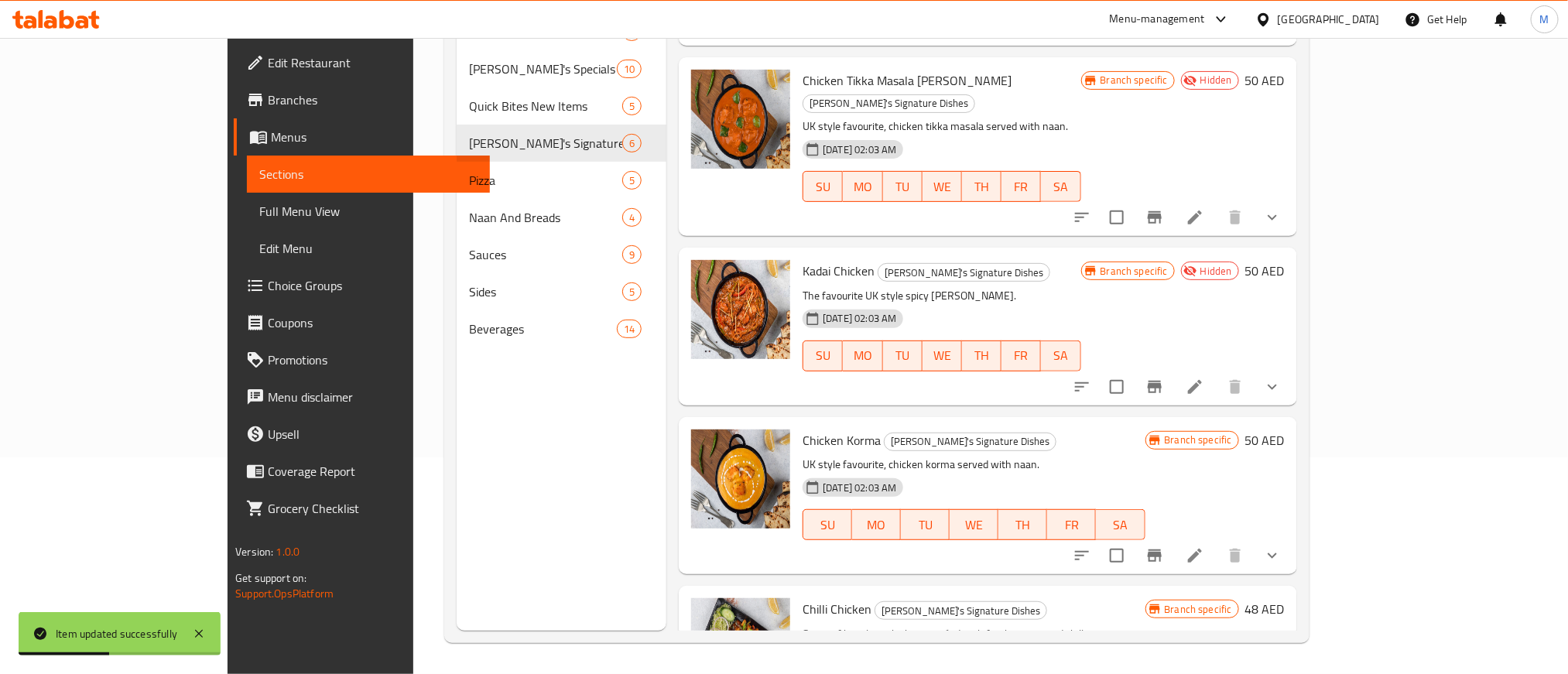
click at [802, 429] on span "Chicken Korma" at bounding box center [841, 440] width 78 height 23
drag, startPoint x: 767, startPoint y: 352, endPoint x: 803, endPoint y: 354, distance: 36.1
click at [803, 429] on span "Chicken Korma" at bounding box center [841, 440] width 78 height 23
click at [1216, 542] on li at bounding box center [1195, 556] width 43 height 28
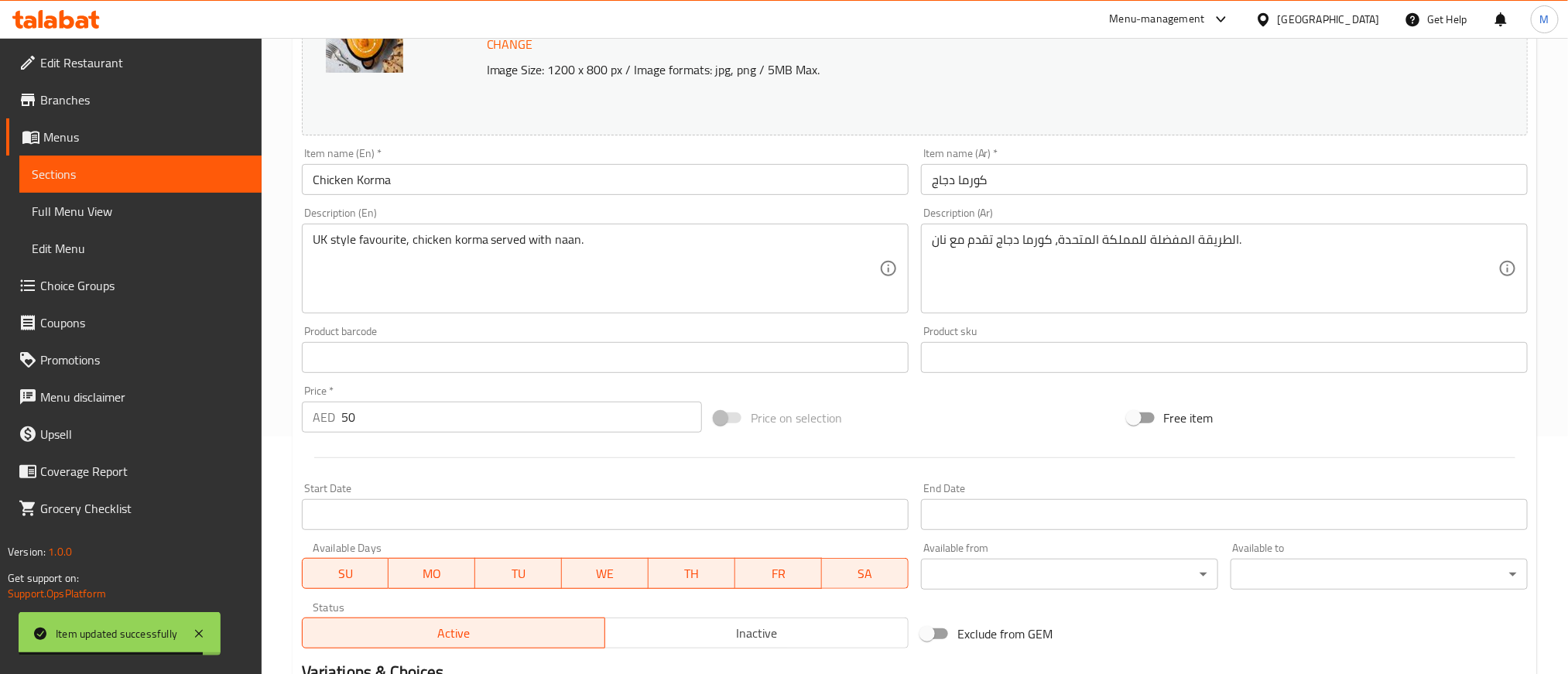
scroll to position [465, 0]
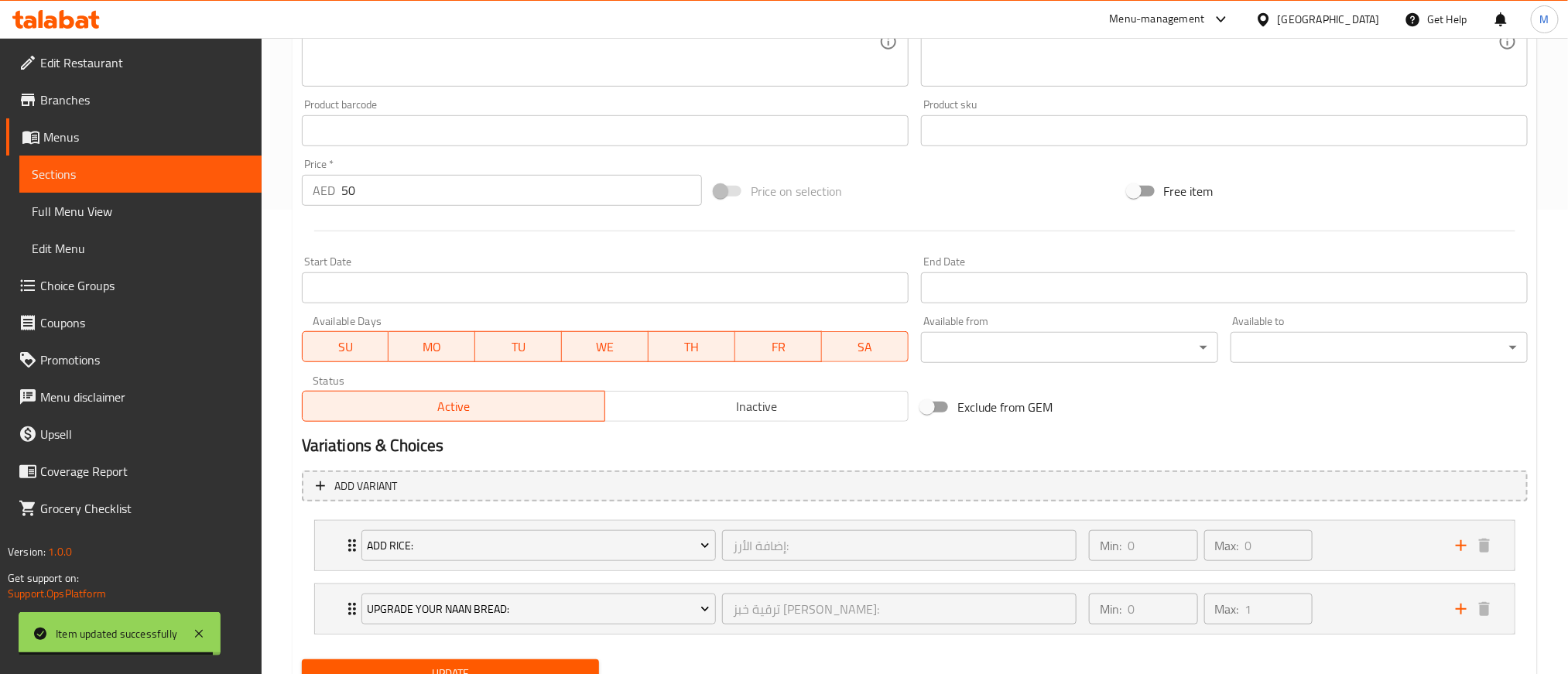
click at [714, 404] on span "Inactive" at bounding box center [756, 407] width 291 height 23
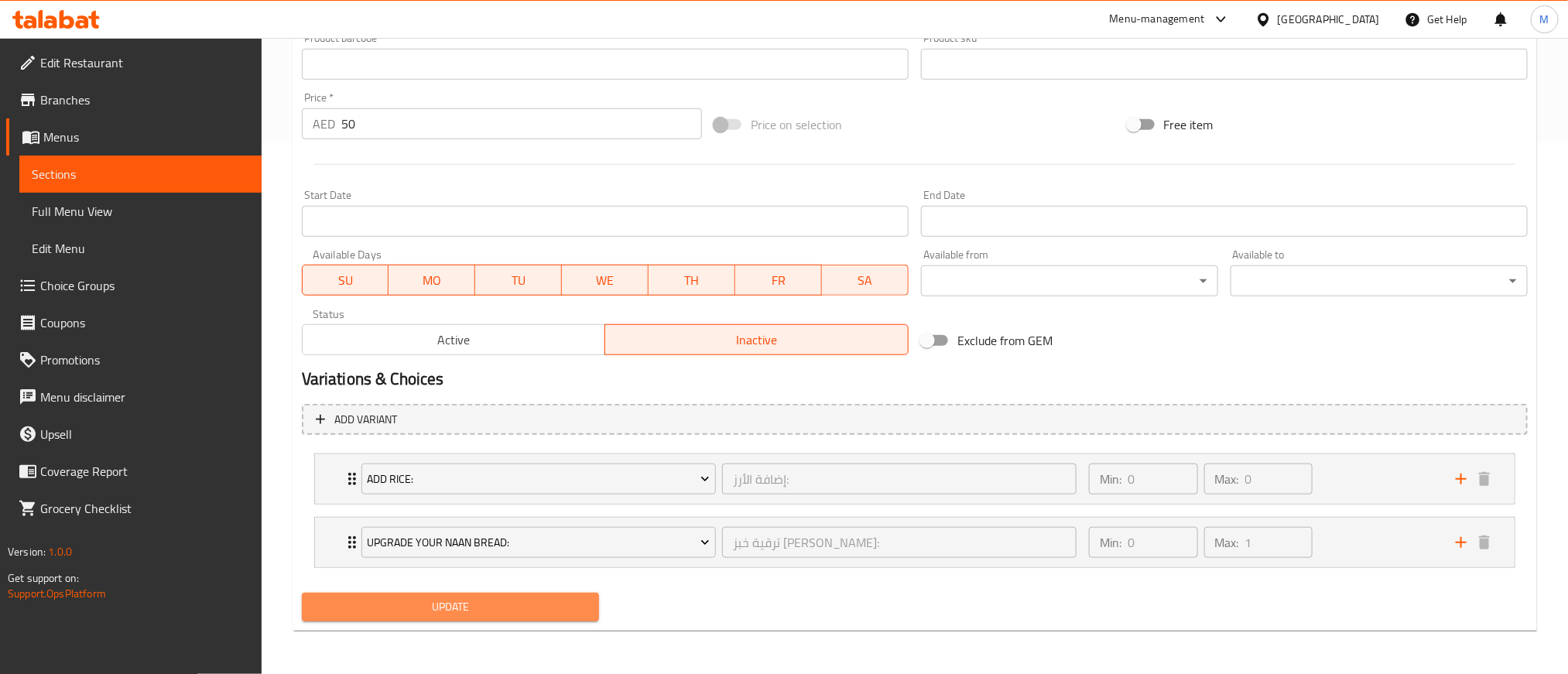
click at [558, 607] on span "Update" at bounding box center [451, 607] width 273 height 19
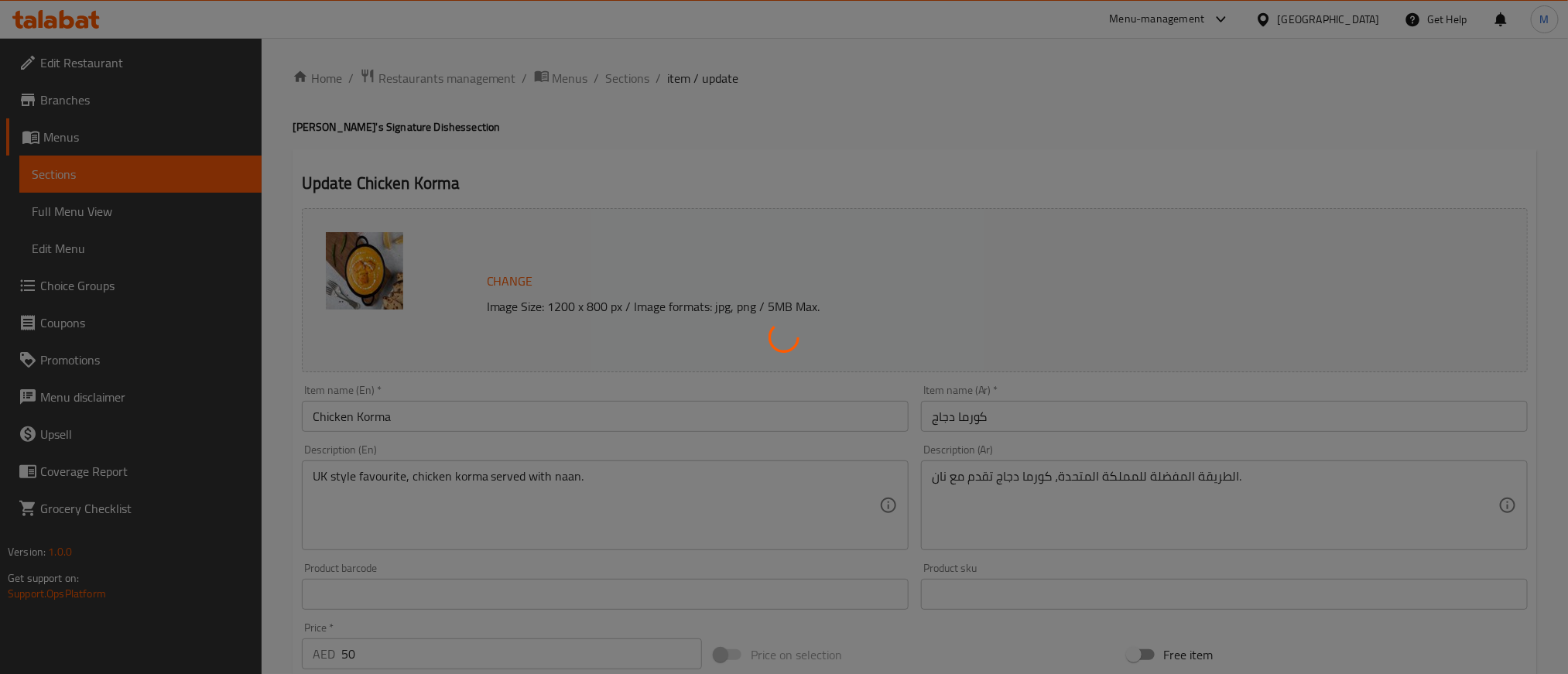
scroll to position [0, 0]
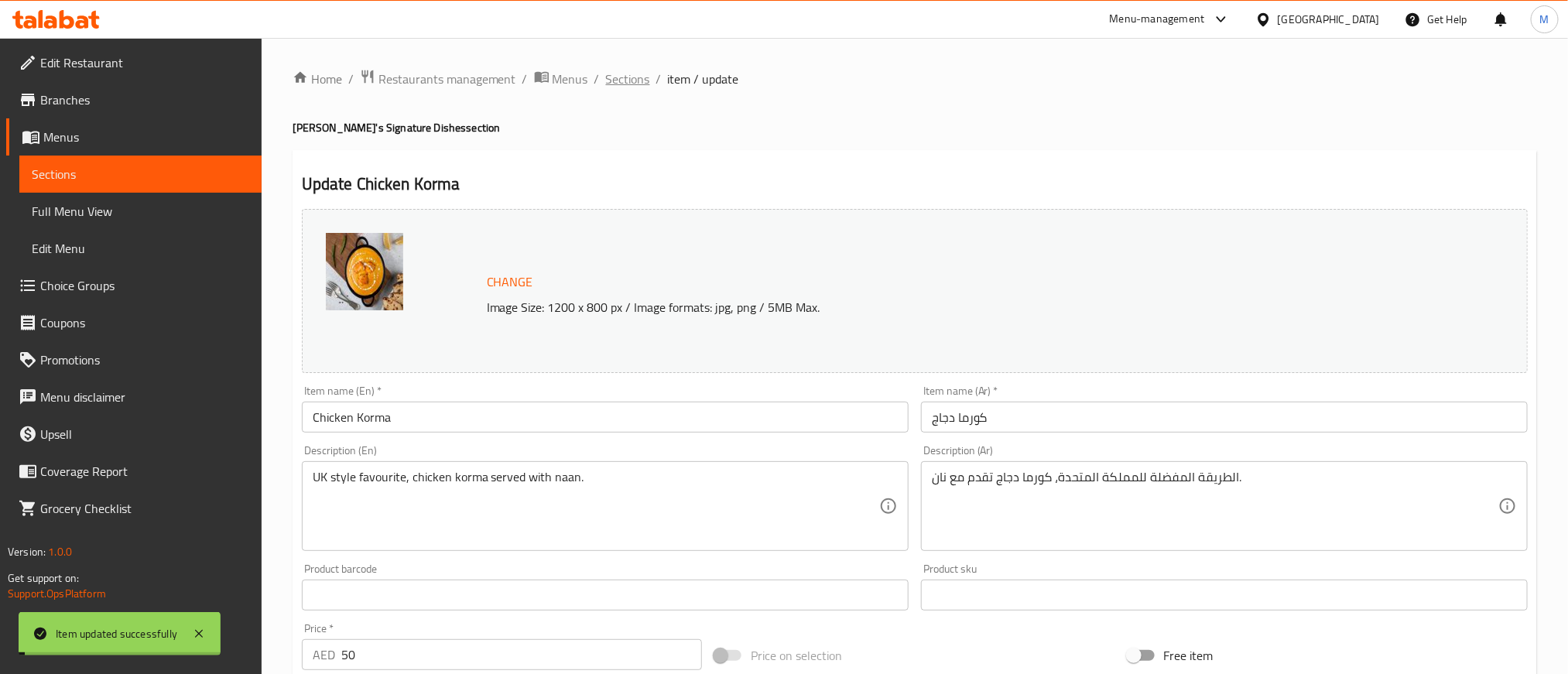
click at [618, 75] on span "Sections" at bounding box center [628, 78] width 44 height 18
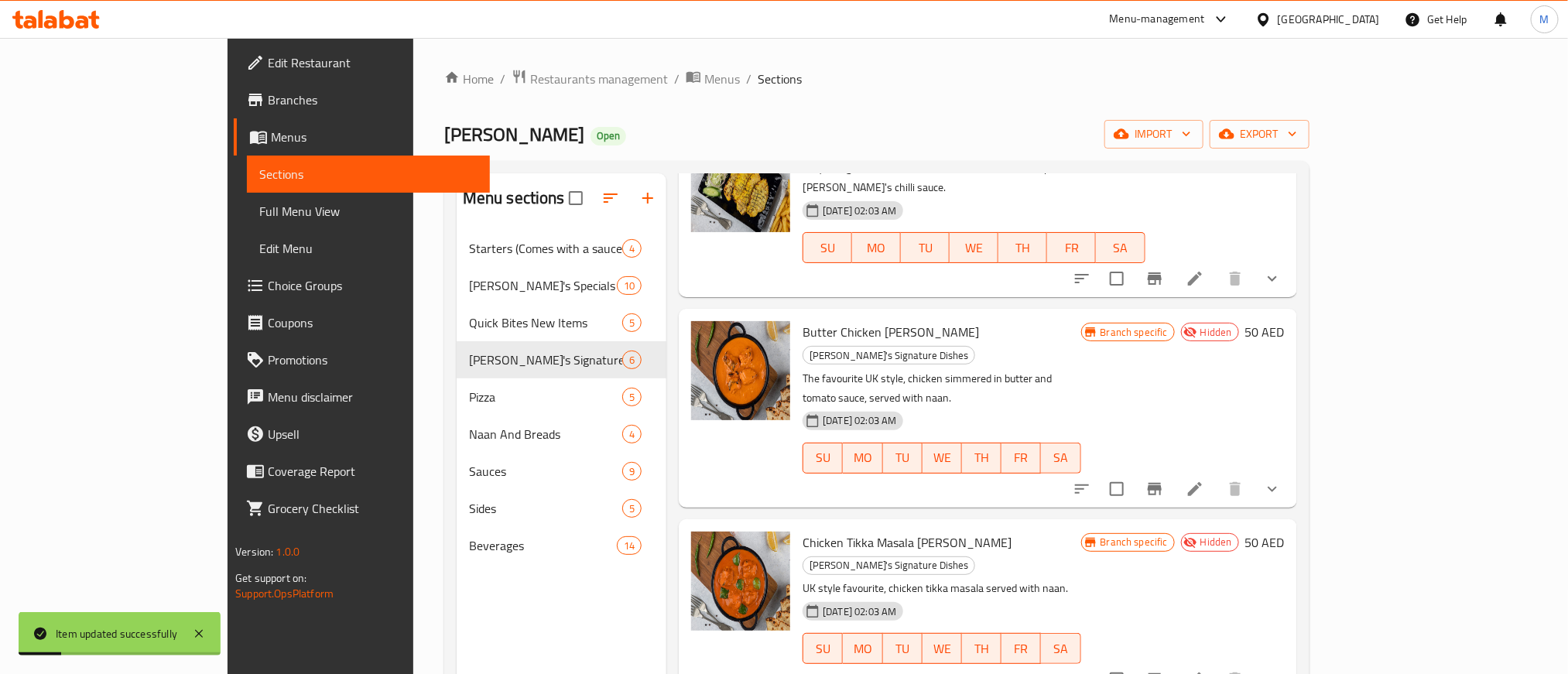
scroll to position [348, 0]
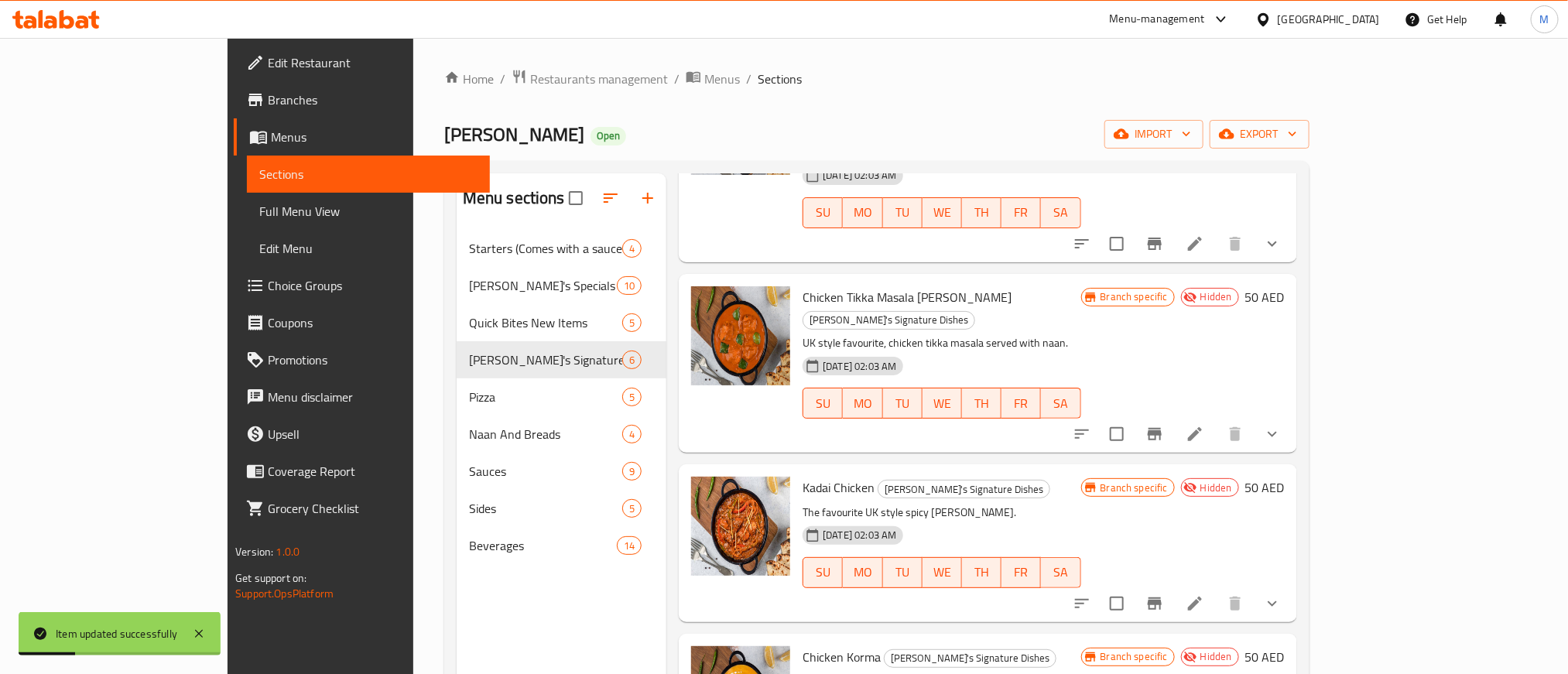
click at [972, 520] on div "[DATE] 02:03 AM SU MO TU WE TH FR SA" at bounding box center [941, 562] width 290 height 83
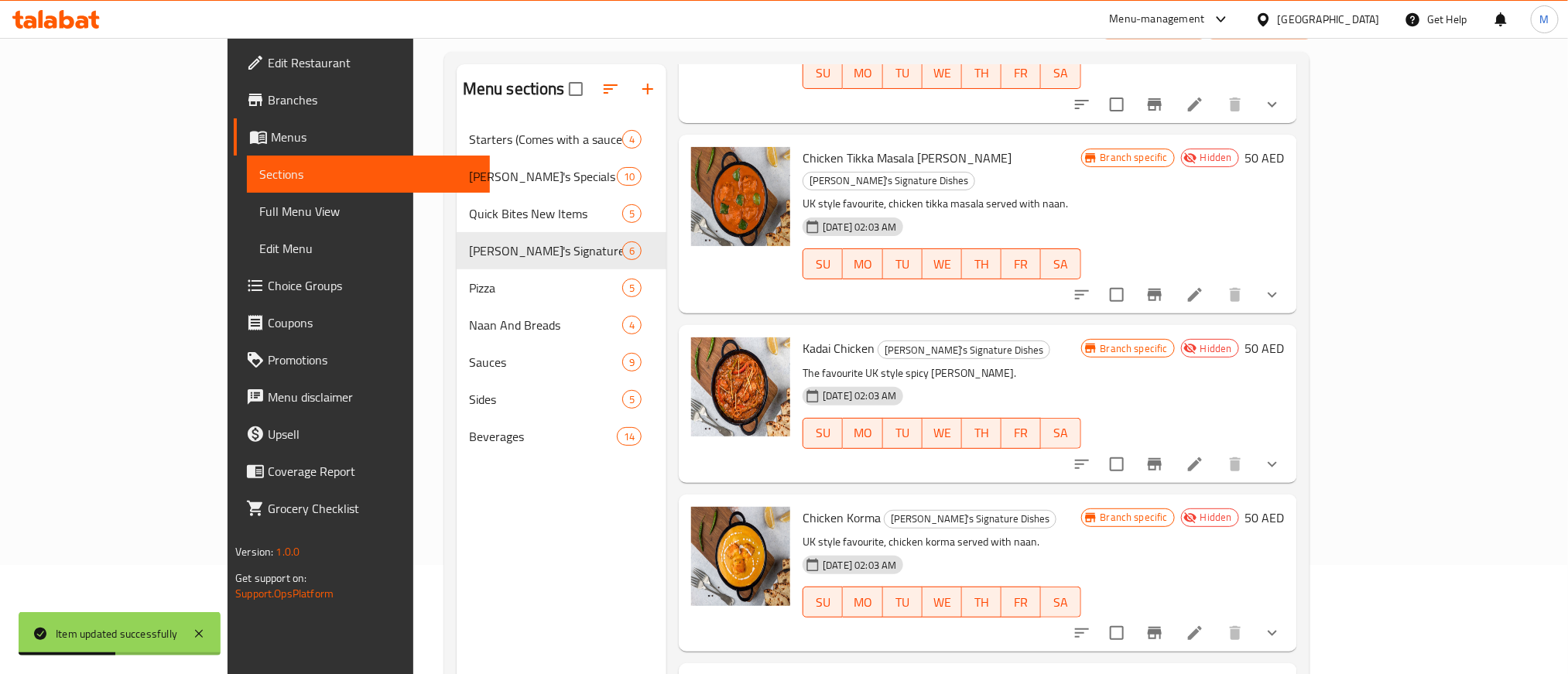
scroll to position [217, 0]
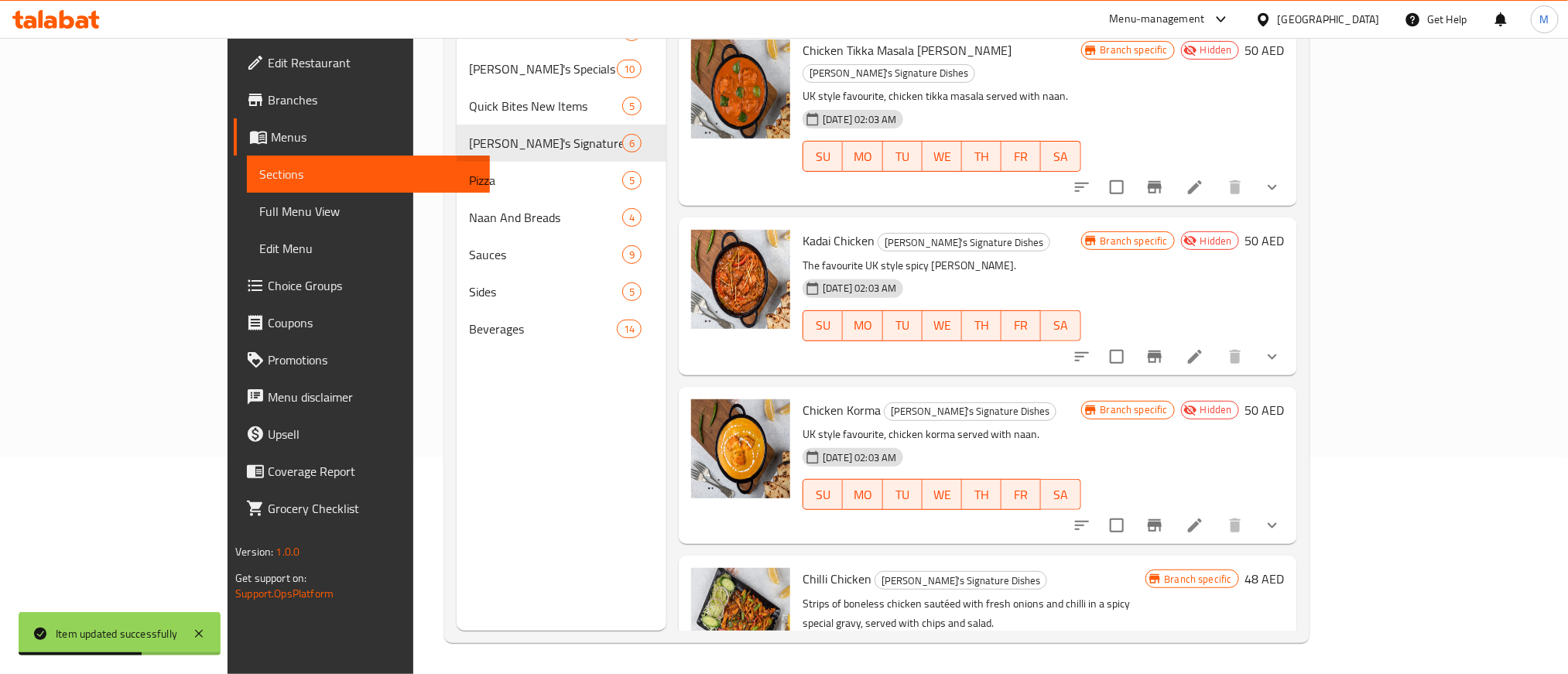
click at [802, 567] on span "Chilli Chicken" at bounding box center [836, 578] width 69 height 23
drag, startPoint x: 754, startPoint y: 499, endPoint x: 790, endPoint y: 499, distance: 36.0
click at [802, 567] on span "Chilli Chicken" at bounding box center [836, 578] width 69 height 23
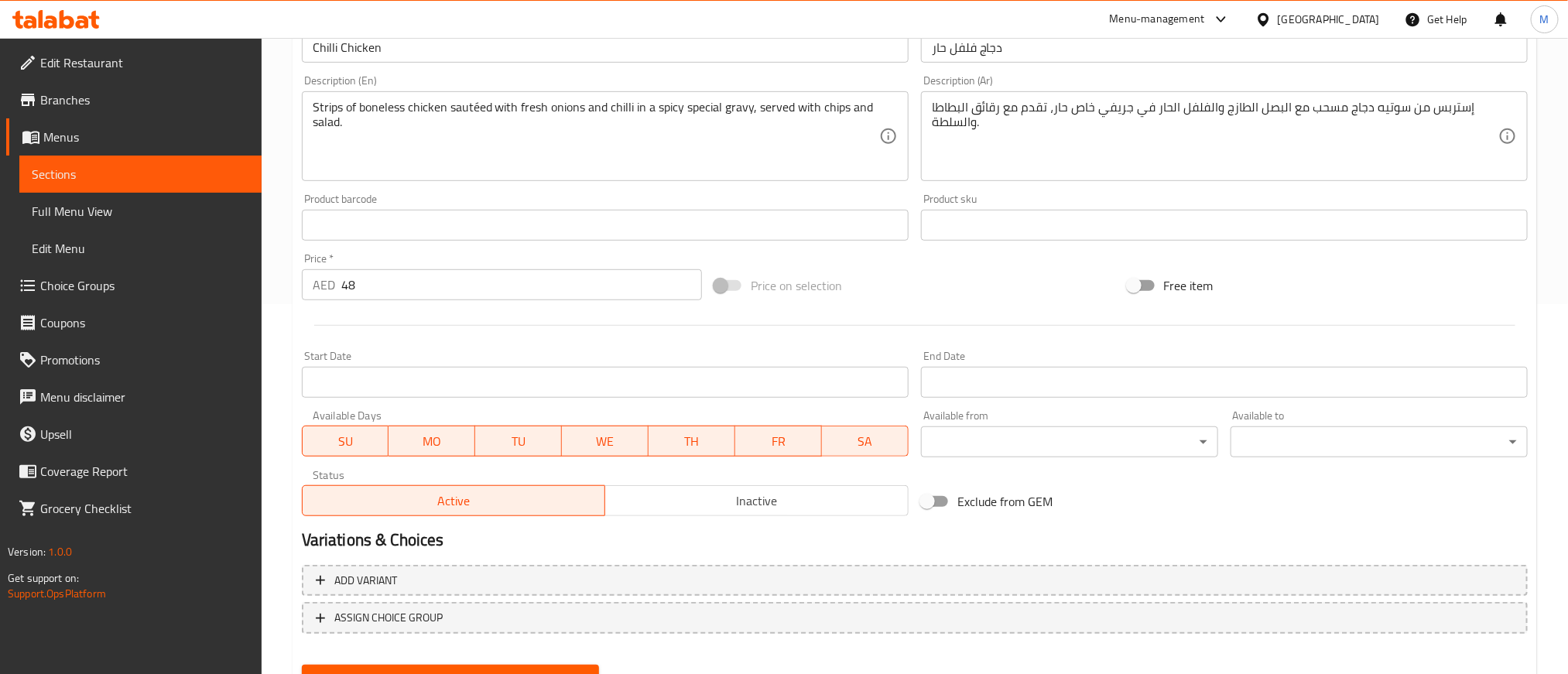
scroll to position [439, 0]
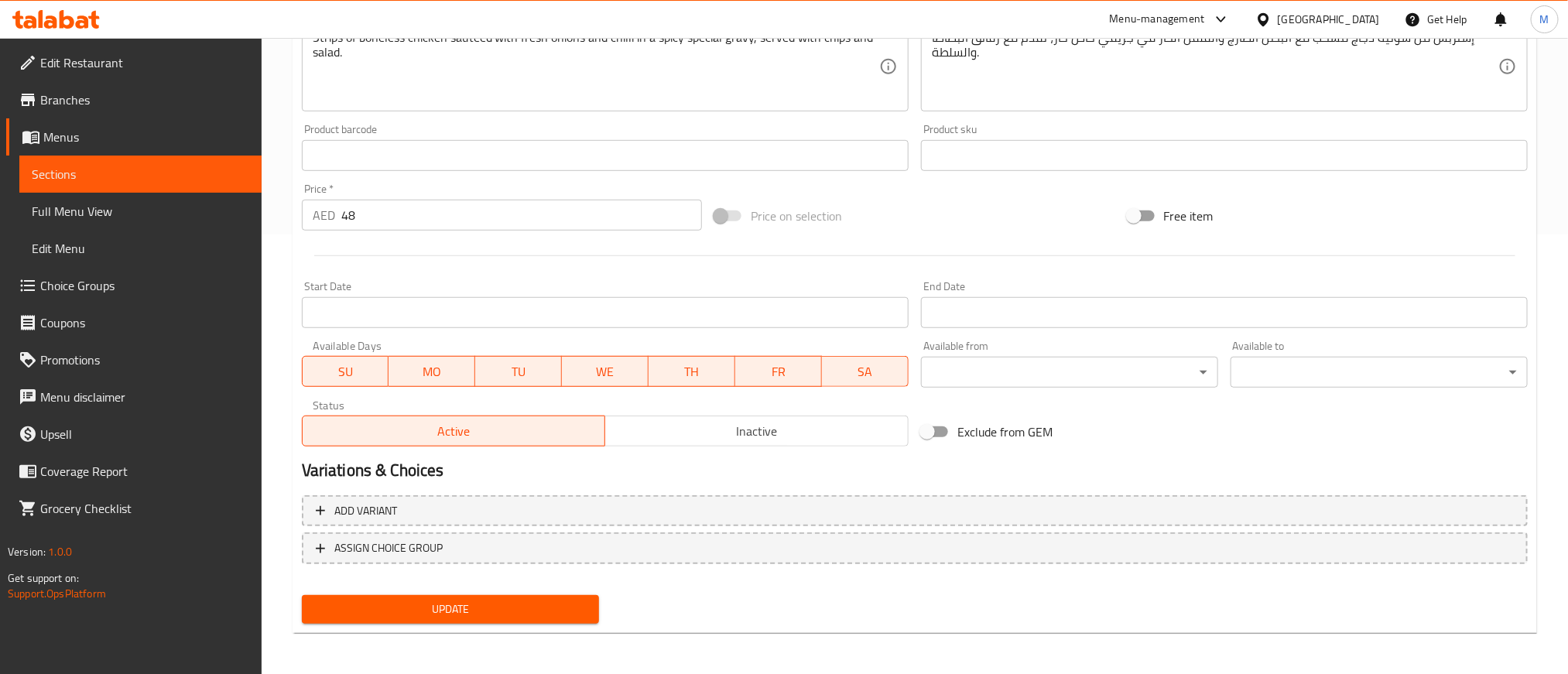
drag, startPoint x: 786, startPoint y: 458, endPoint x: 779, endPoint y: 453, distance: 8.6
click at [785, 456] on div "Variations & Choices" at bounding box center [915, 470] width 1238 height 36
click at [779, 437] on span "Inactive" at bounding box center [756, 432] width 291 height 23
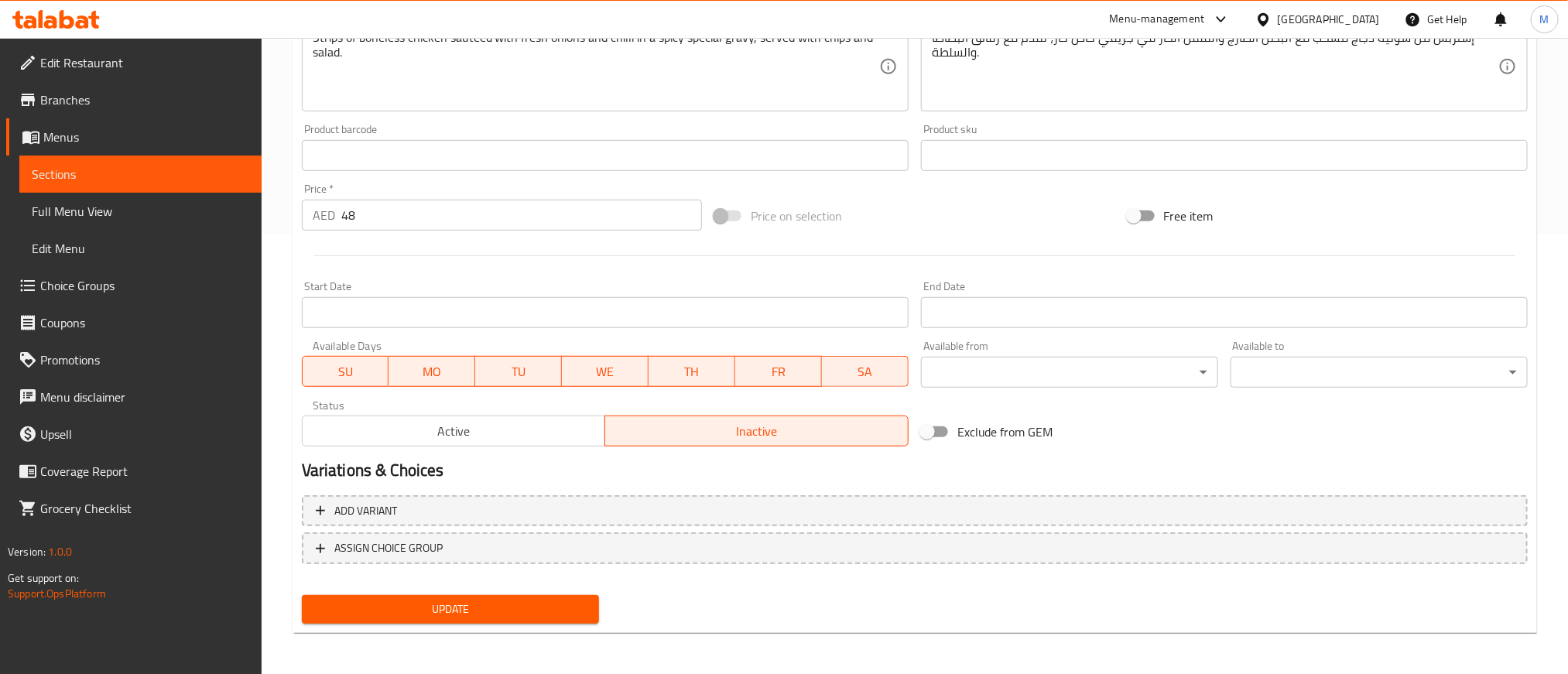
click at [556, 614] on span "Update" at bounding box center [451, 610] width 273 height 19
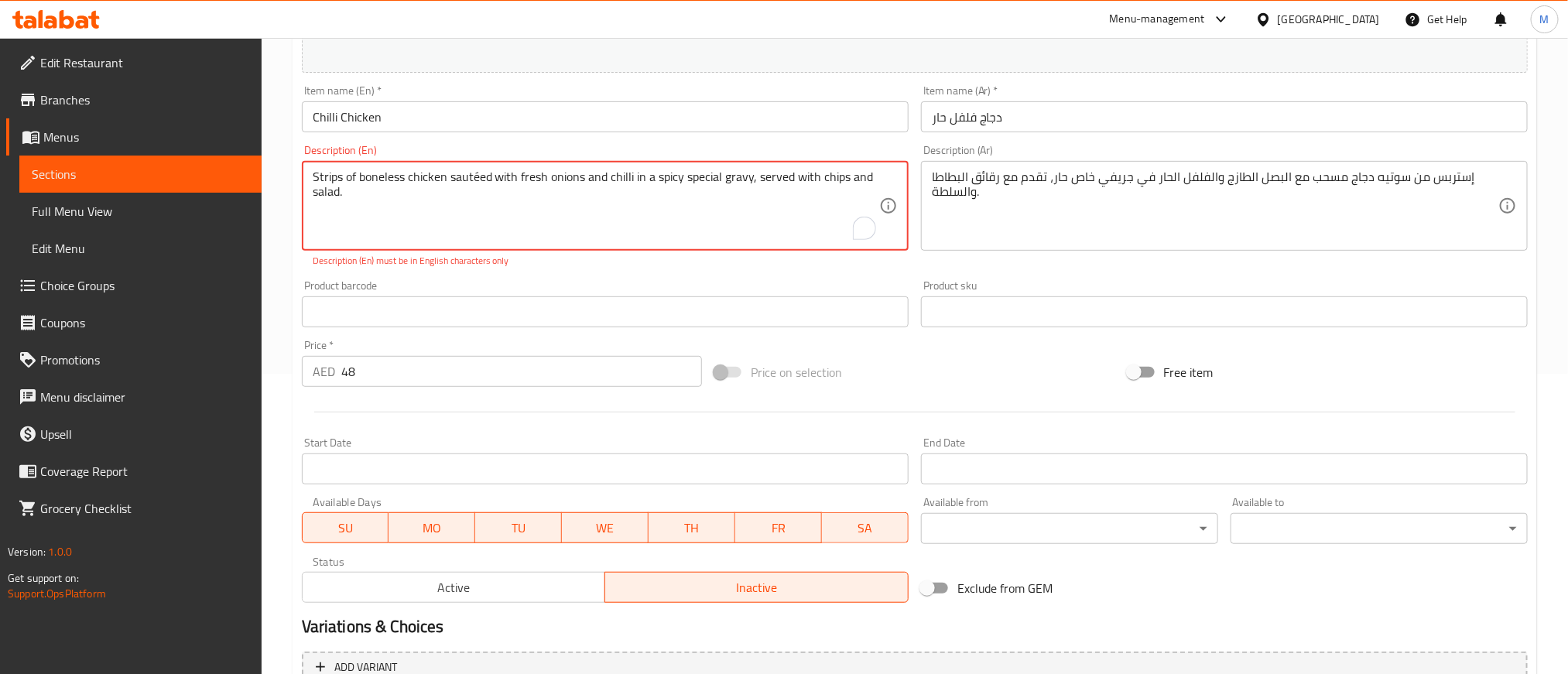
scroll to position [0, 0]
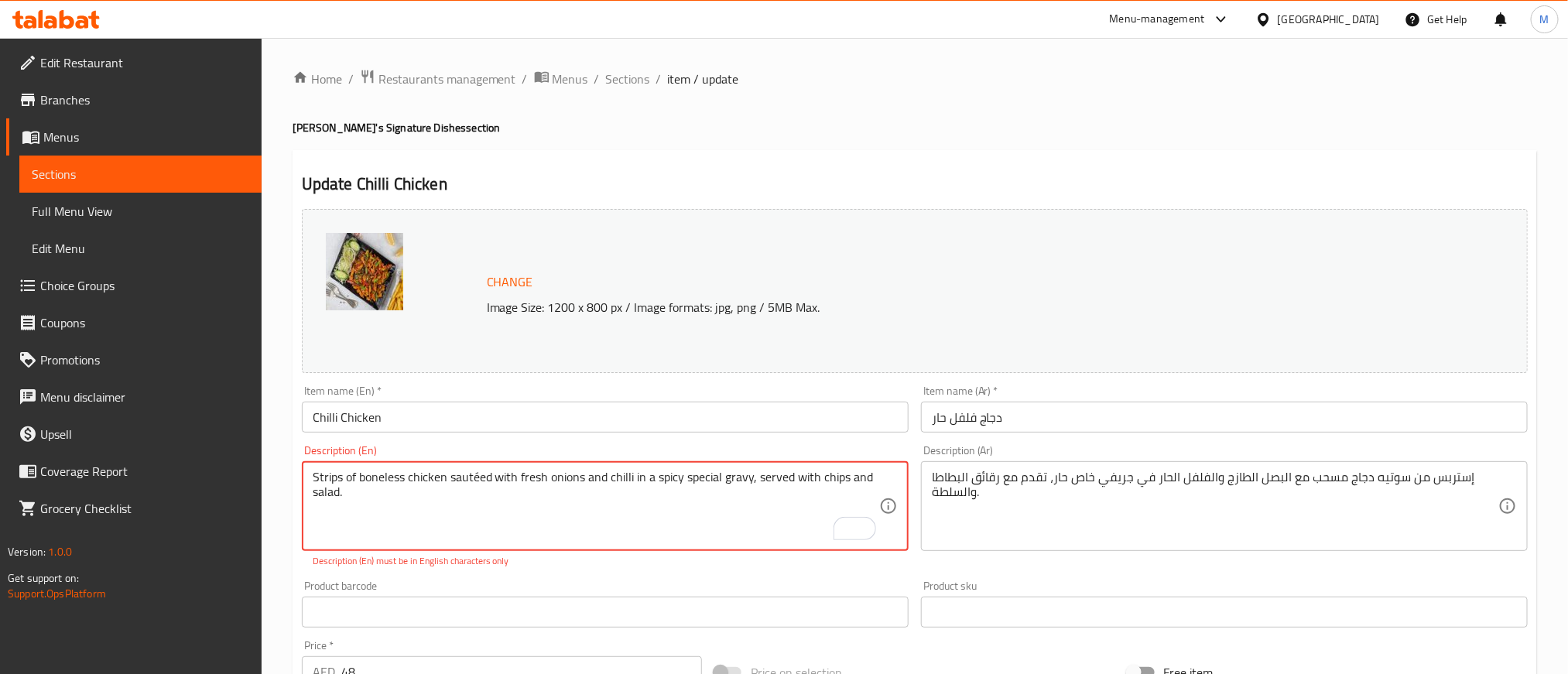
click at [644, 511] on textarea "Strips of boneless chicken sautéed with fresh onions and chilli in a spicy spec…" at bounding box center [596, 506] width 567 height 74
click at [479, 486] on textarea "Strips of boneless chicken sautéed with fresh onions and chilli in a spicy spec…" at bounding box center [596, 506] width 567 height 74
type textarea "Strips of boneless chicken sauted with fresh onions and chilli in a spicy speci…"
click at [925, 96] on div "Home / Restaurants management / Menus / Sections / item / update [PERSON_NAME]'…" at bounding box center [914, 577] width 1244 height 1016
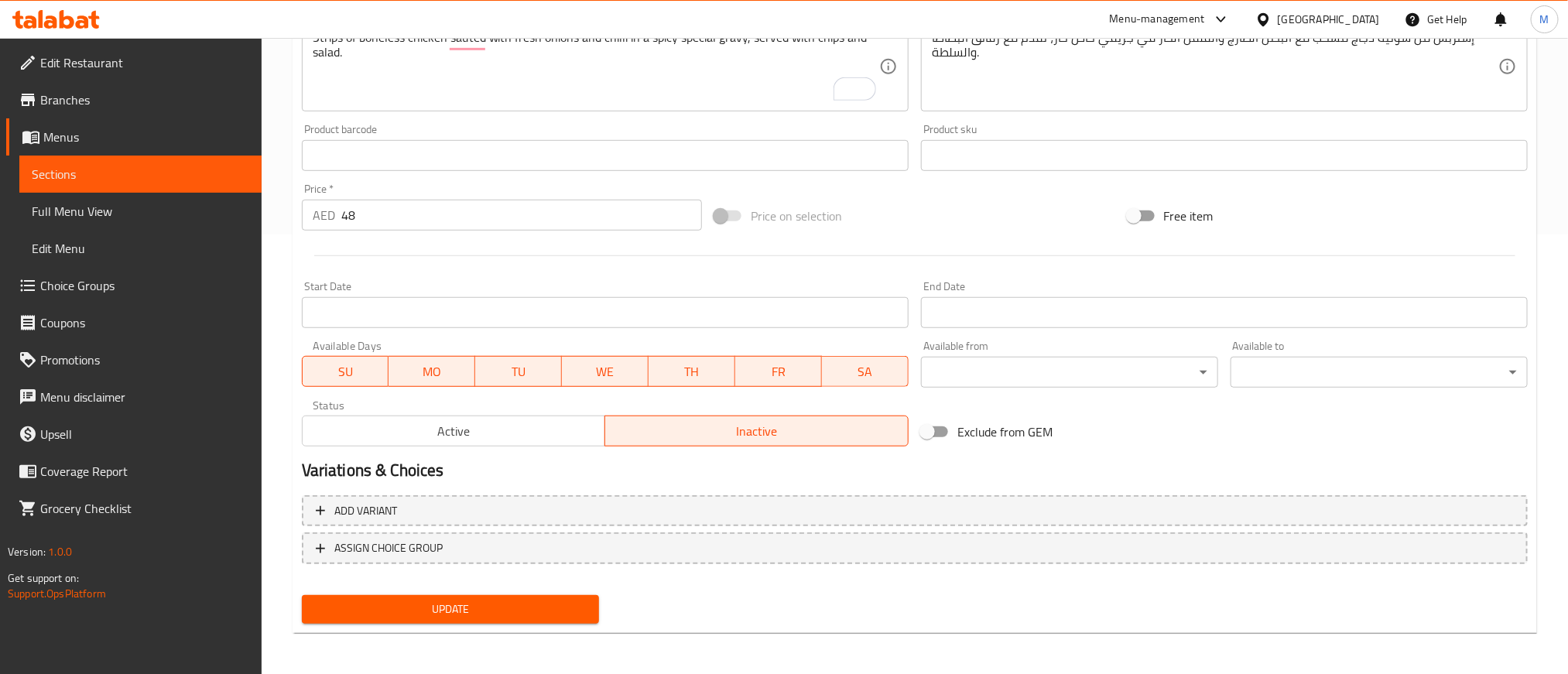
click at [506, 605] on span "Update" at bounding box center [451, 610] width 273 height 19
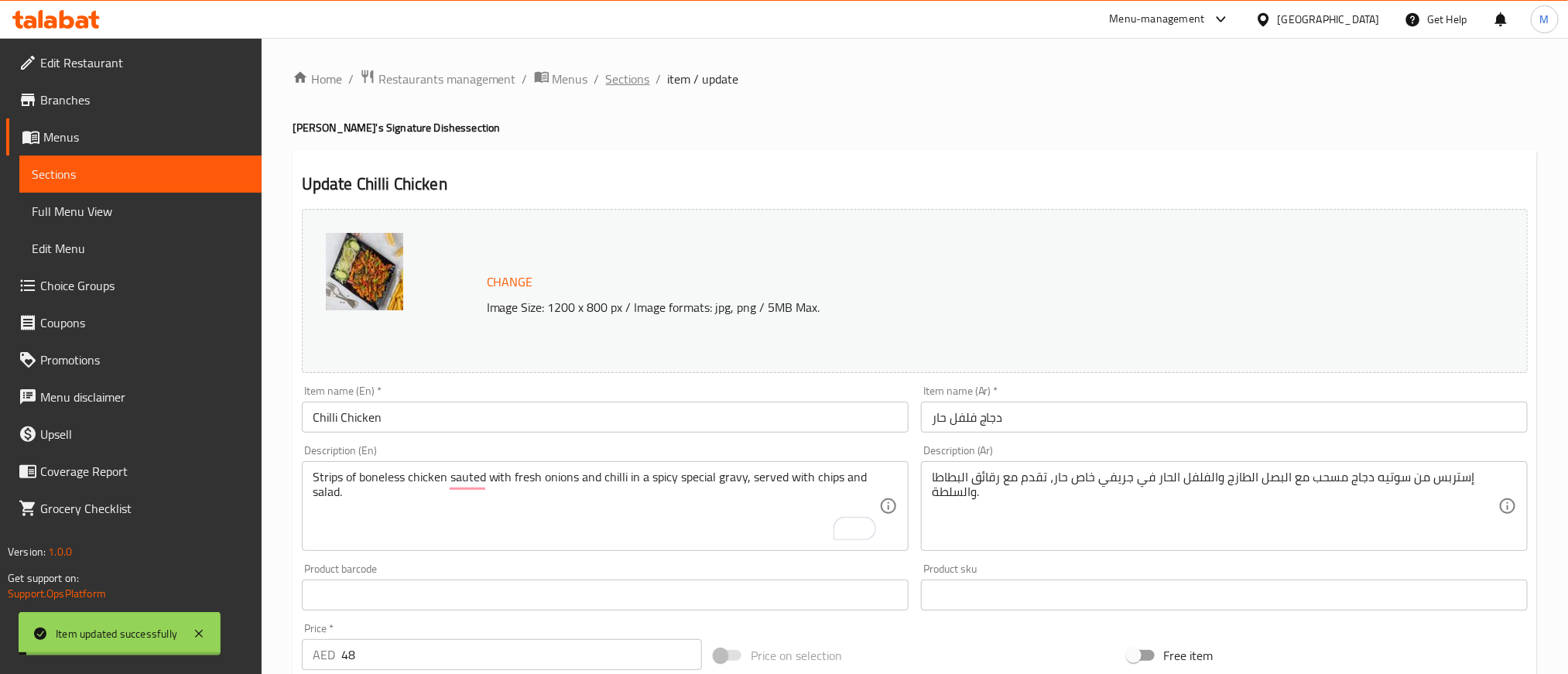
click at [623, 86] on span "Sections" at bounding box center [628, 78] width 44 height 18
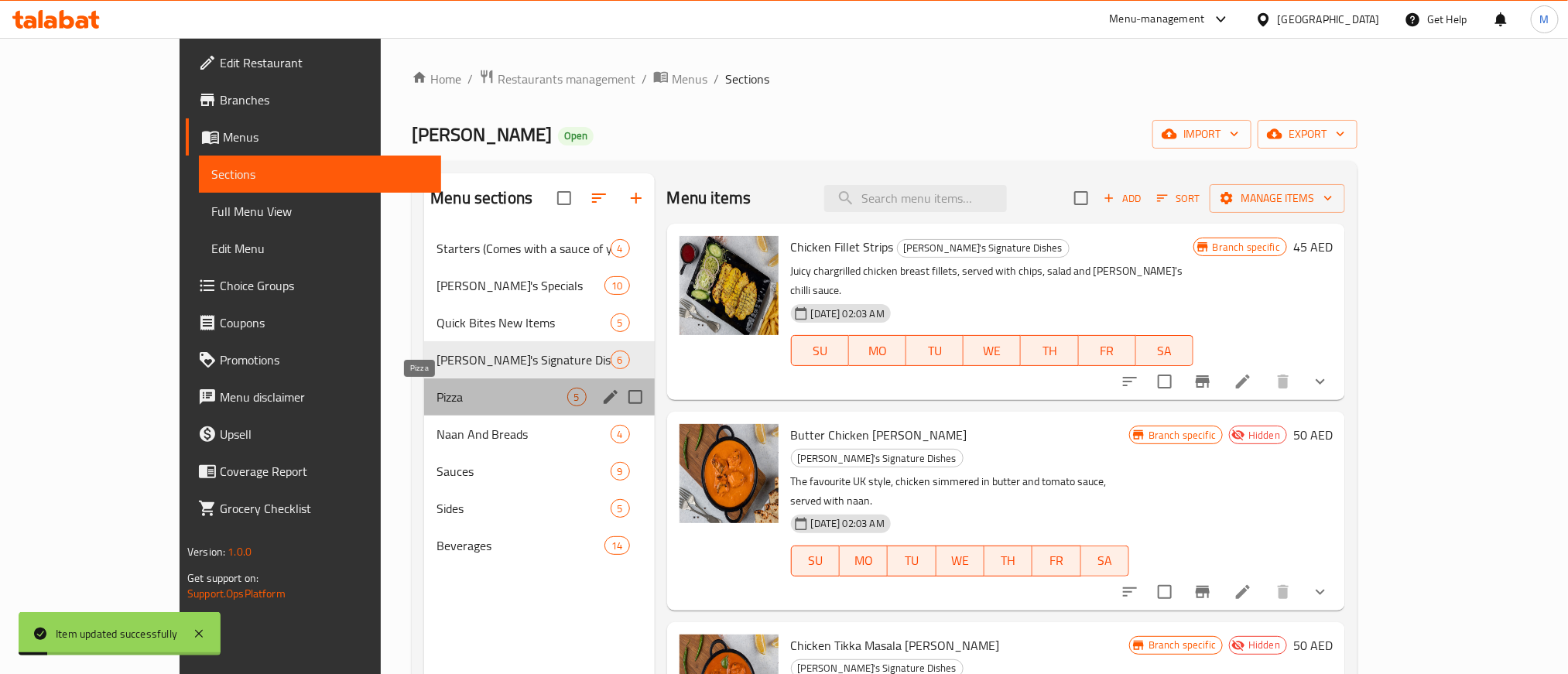
click at [437, 395] on span "Pizza" at bounding box center [502, 397] width 130 height 18
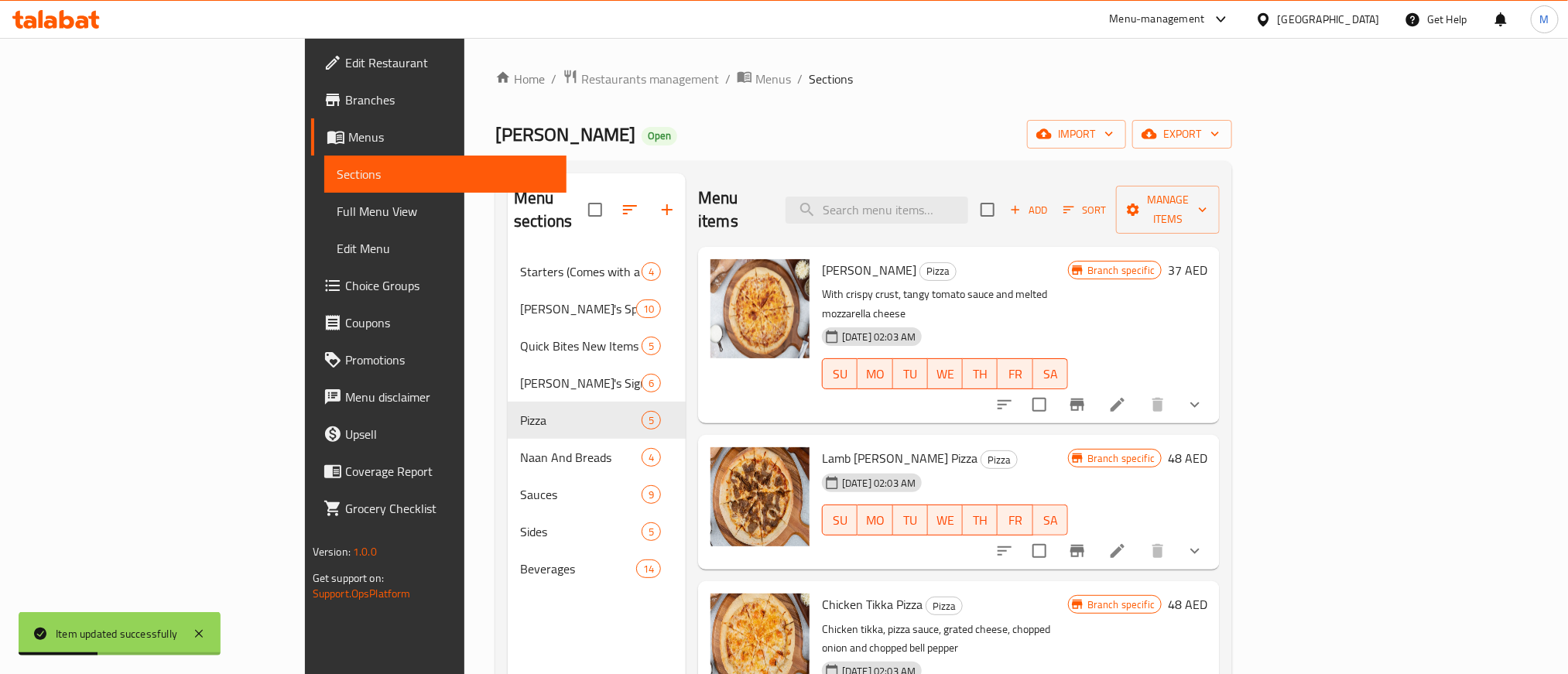
click at [825, 259] on span "[PERSON_NAME]" at bounding box center [869, 270] width 95 height 23
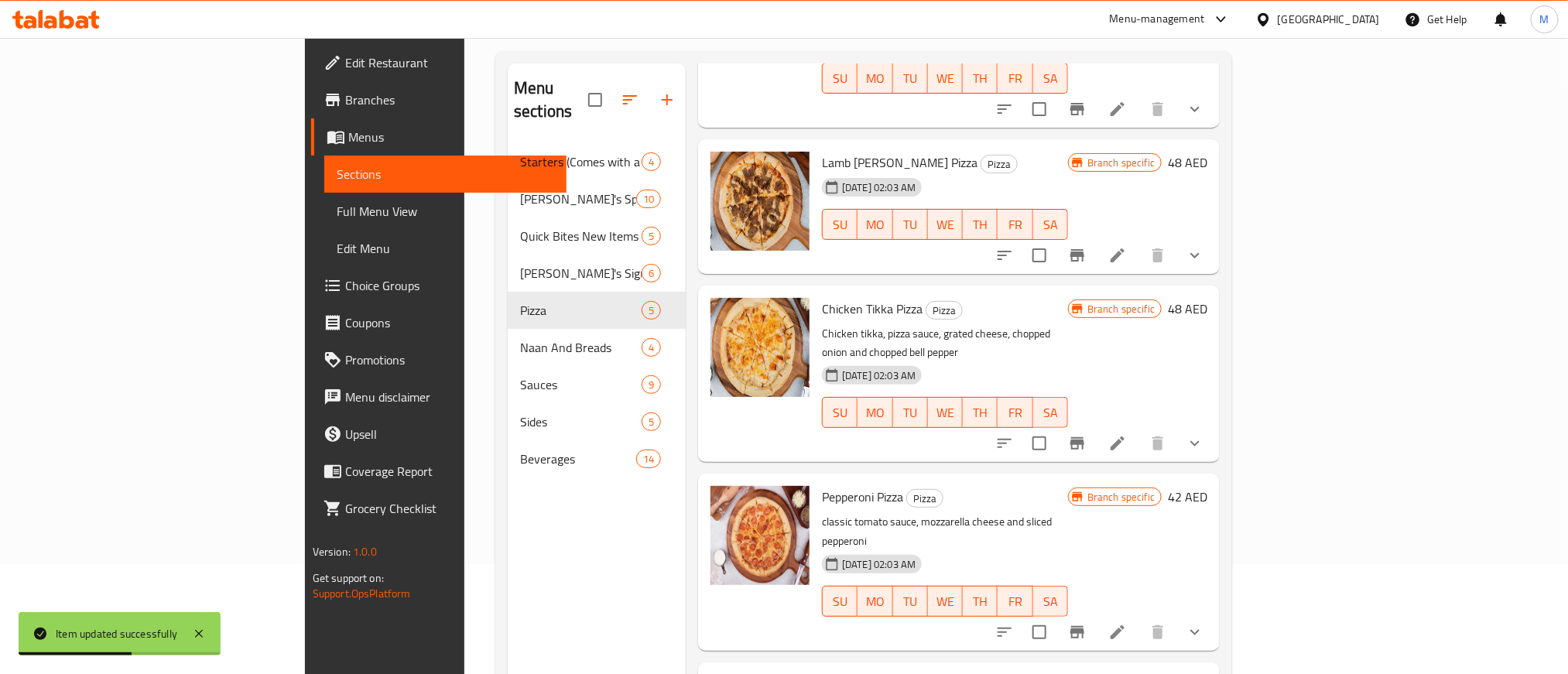
scroll to position [217, 0]
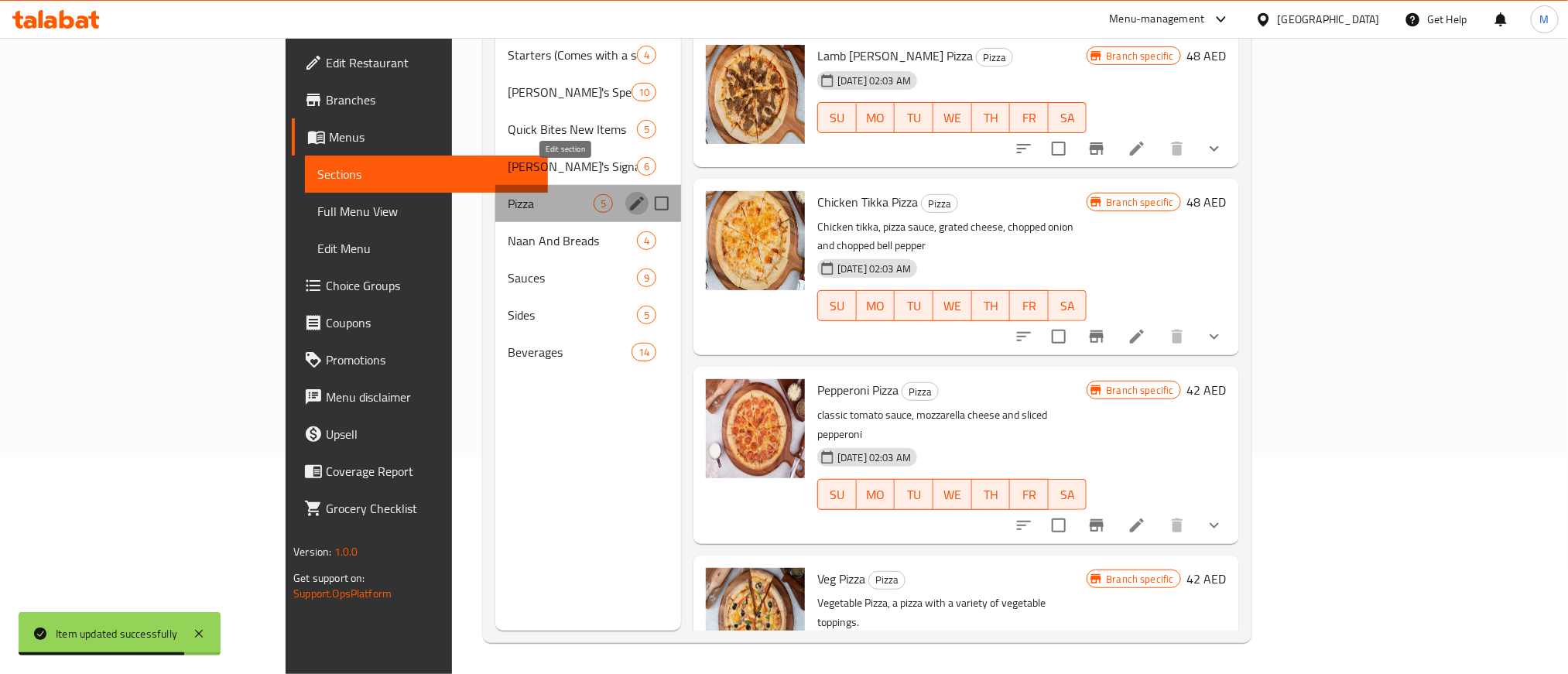
click at [628, 195] on icon "edit" at bounding box center [636, 203] width 18 height 18
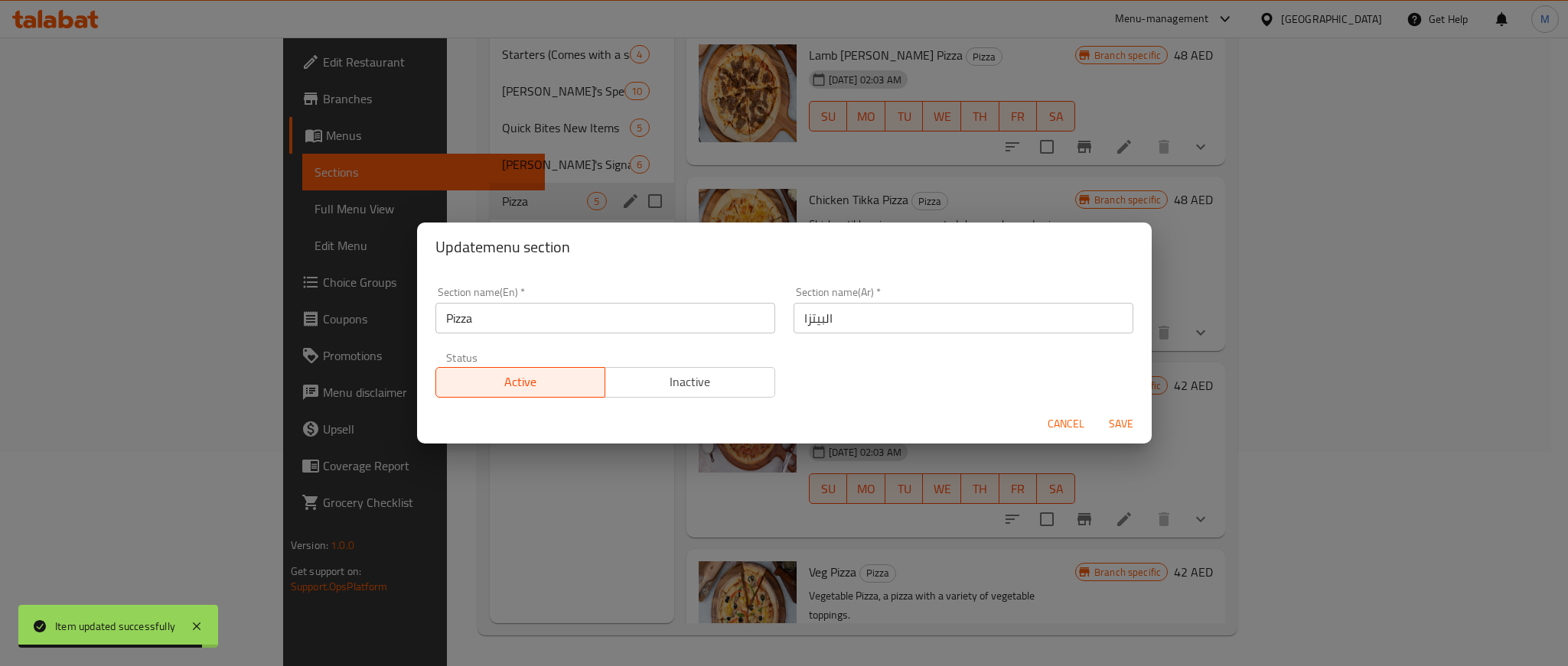
click at [680, 396] on button "Inactive" at bounding box center [690, 383] width 171 height 31
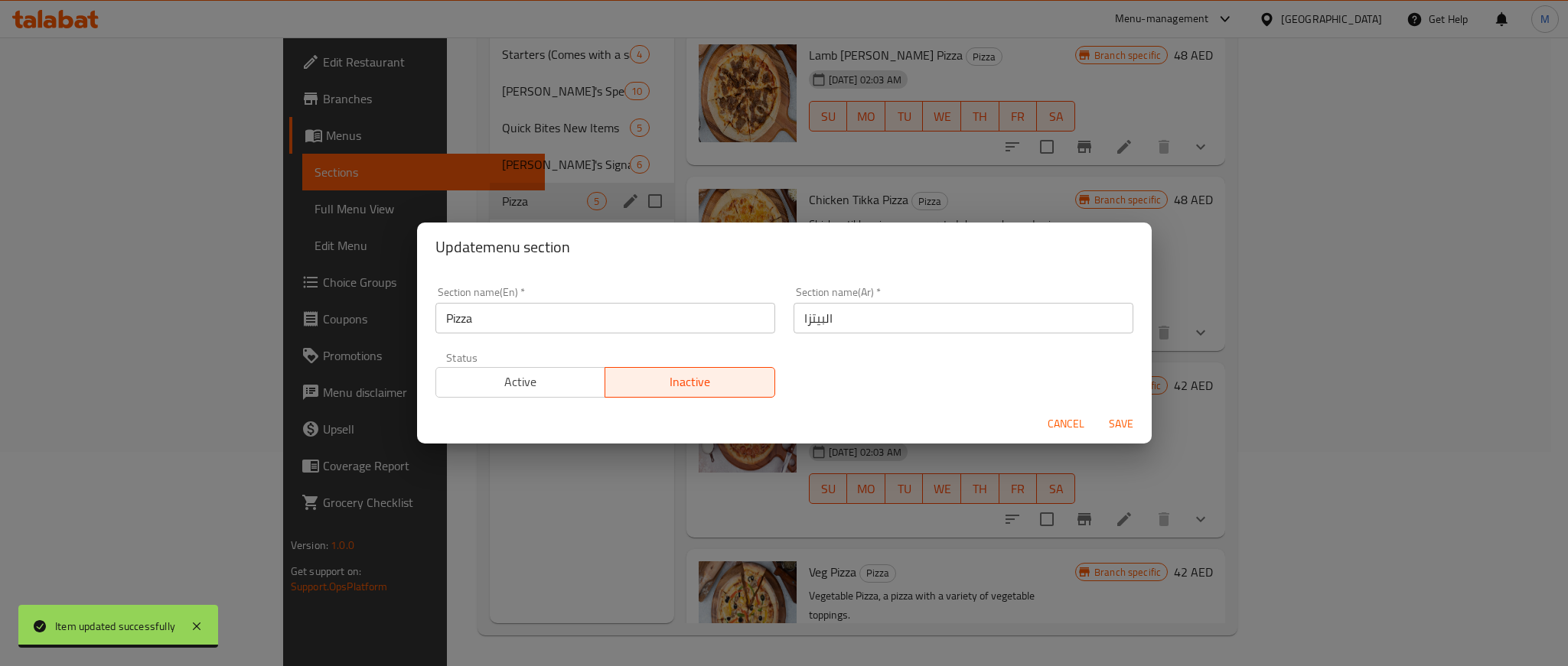
click at [1118, 419] on span "Save" at bounding box center [1121, 424] width 37 height 19
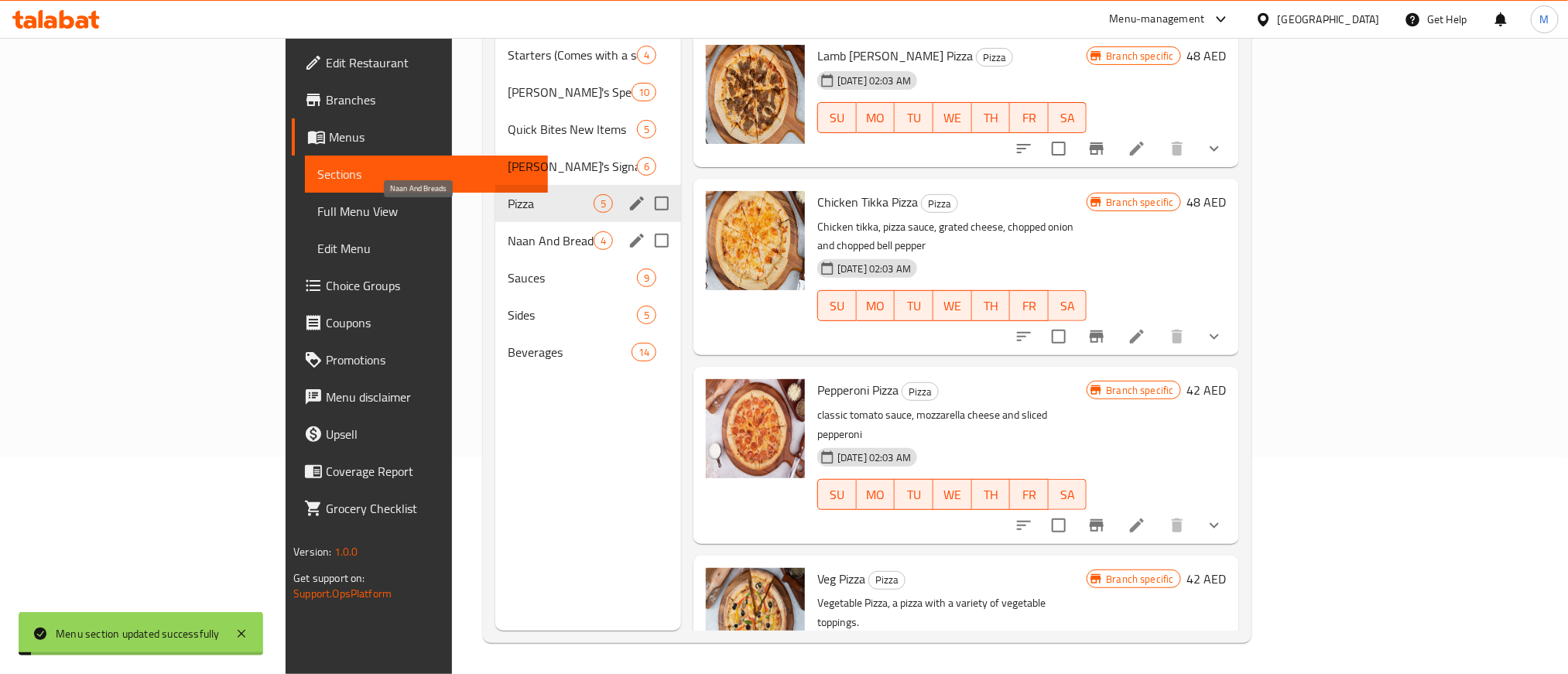
click at [508, 232] on span "Naan And Breads" at bounding box center [550, 241] width 86 height 18
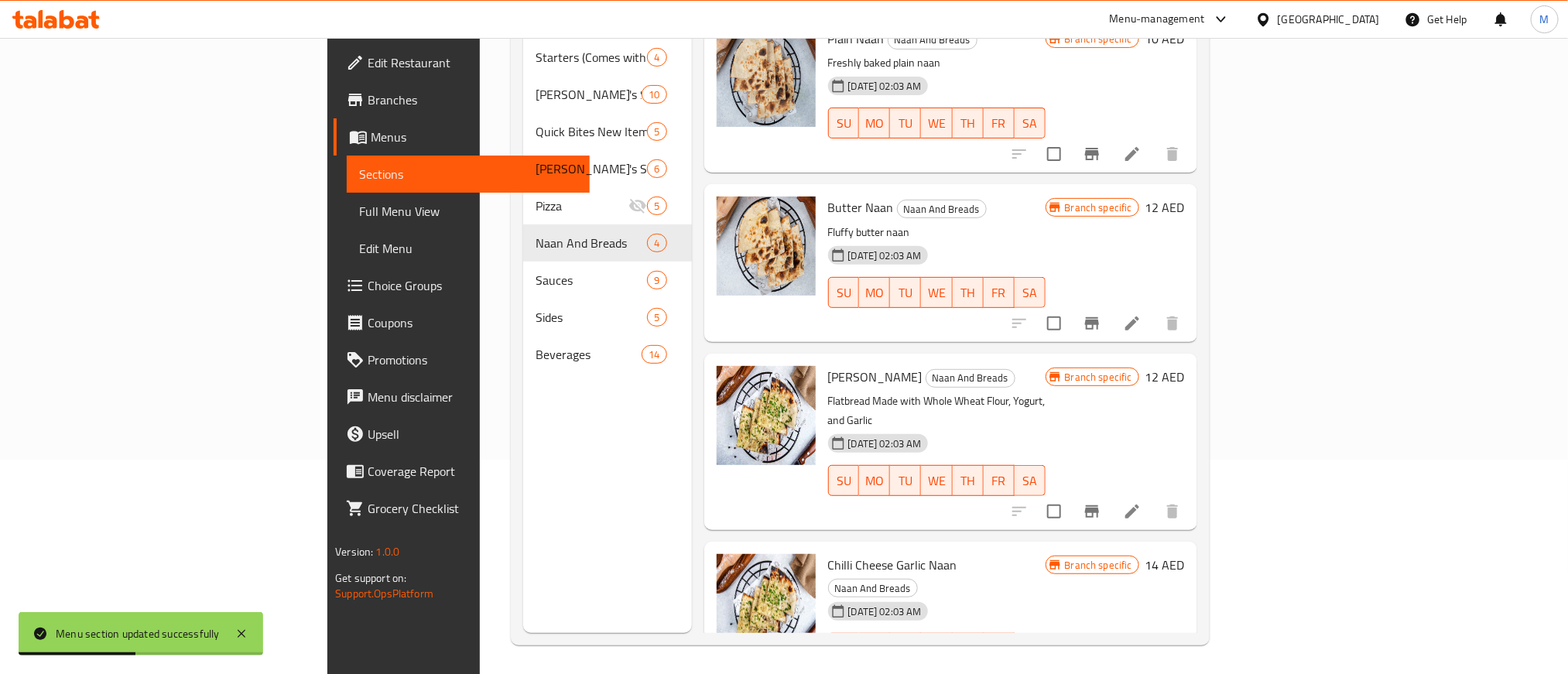
scroll to position [217, 0]
click at [858, 552] on span "Chilli Cheese Garlic Naan" at bounding box center [893, 563] width 129 height 23
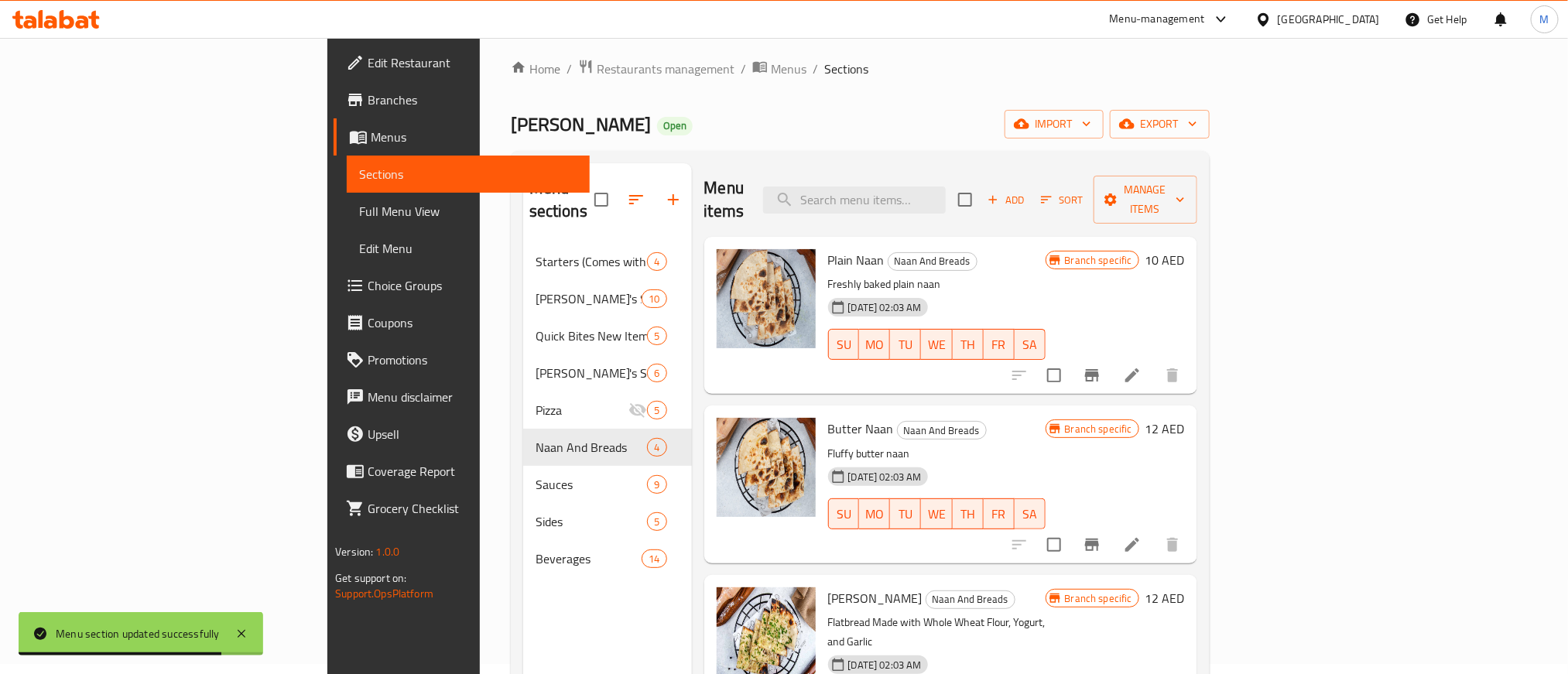
scroll to position [0, 0]
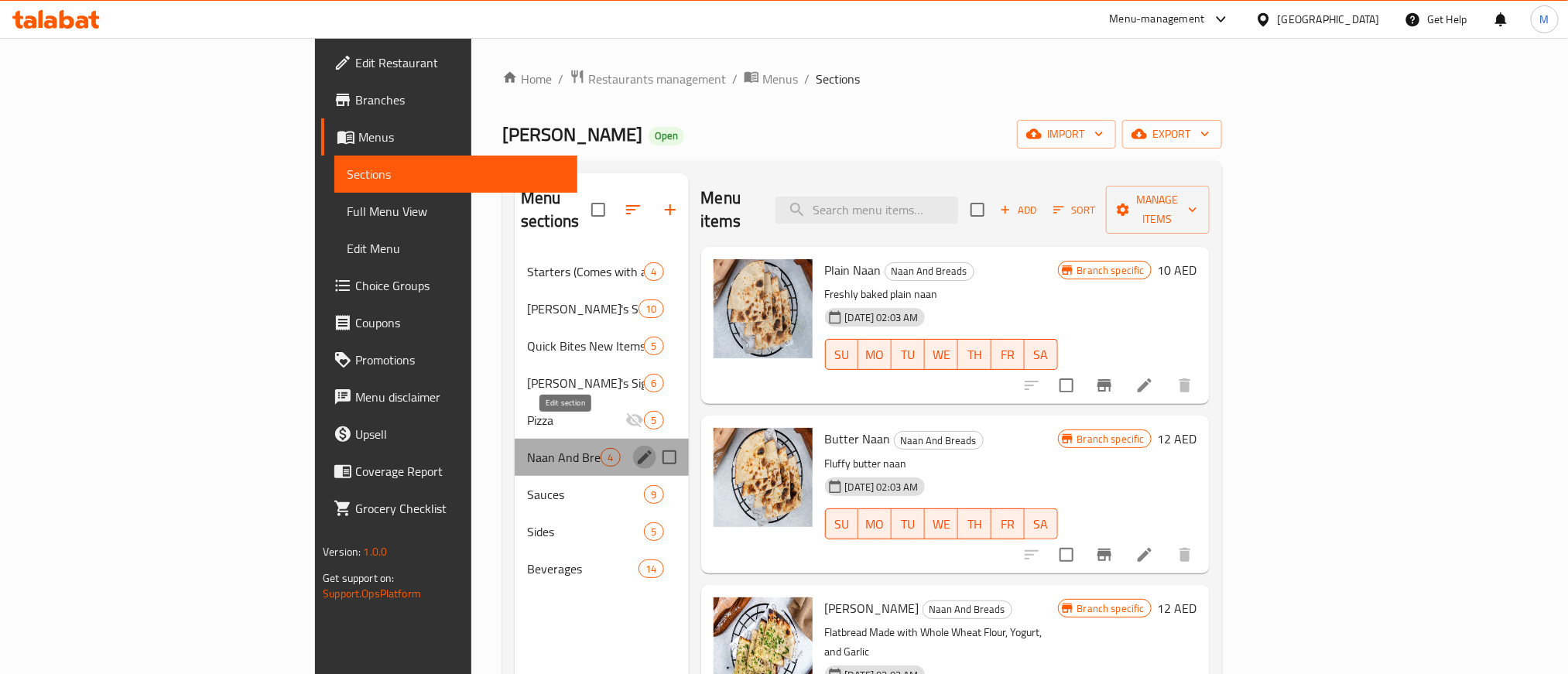
click at [638, 451] on icon "edit" at bounding box center [645, 458] width 14 height 14
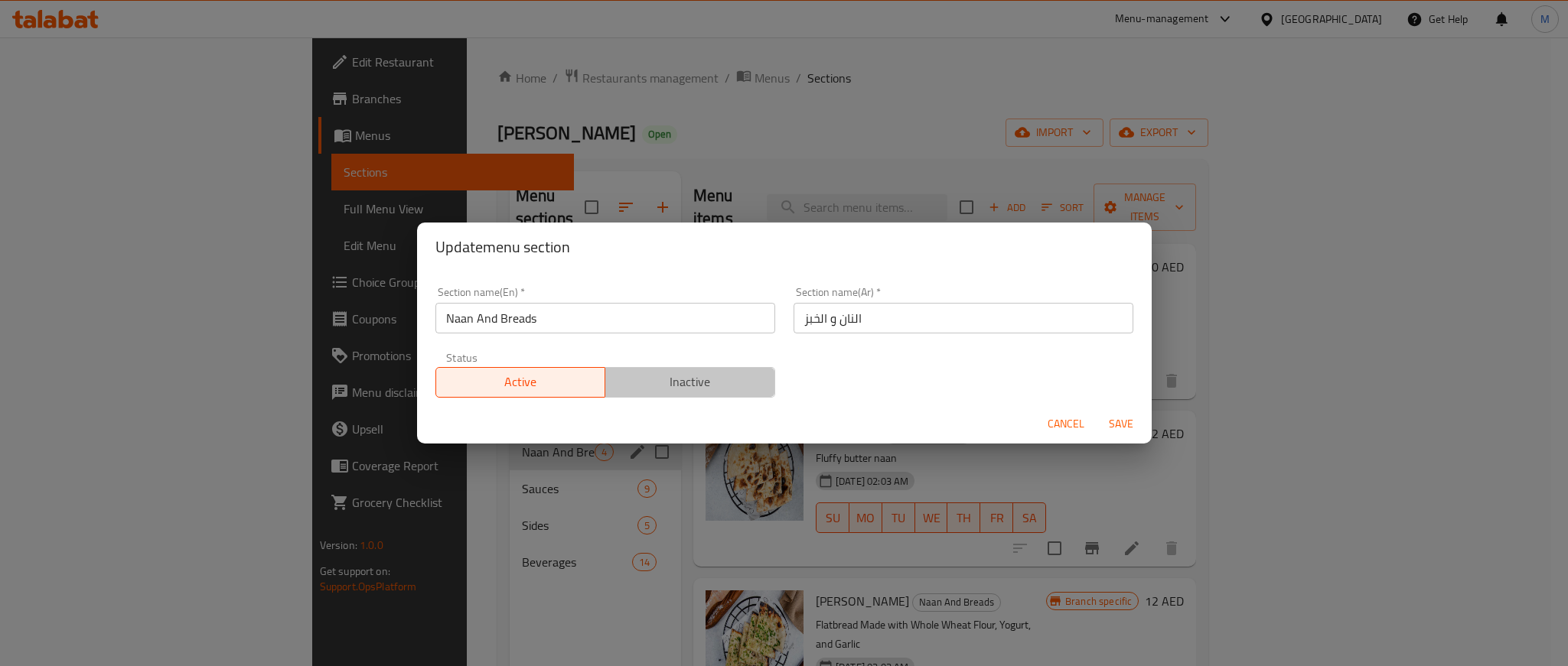
drag, startPoint x: 687, startPoint y: 370, endPoint x: 705, endPoint y: 370, distance: 18.0
click at [683, 371] on span "Inactive" at bounding box center [690, 382] width 158 height 22
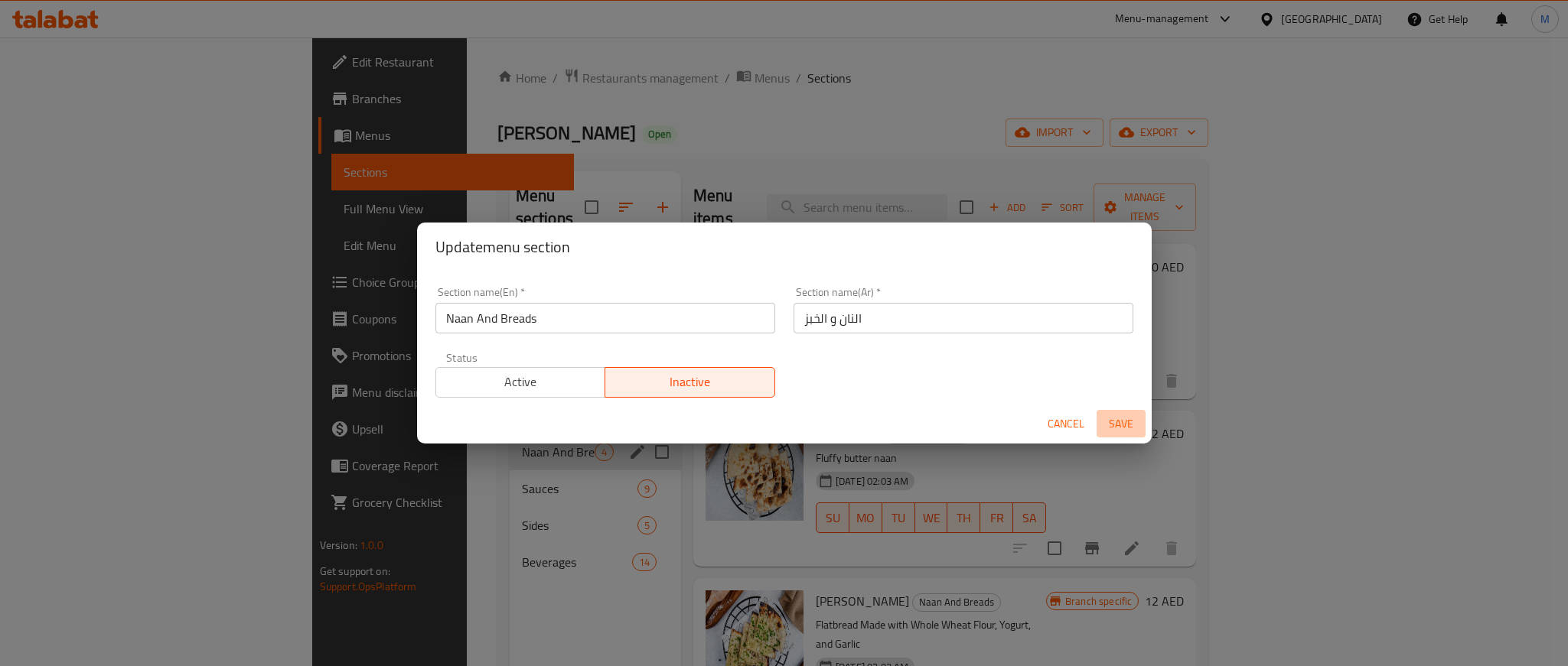
click at [1128, 430] on span "Save" at bounding box center [1121, 424] width 37 height 19
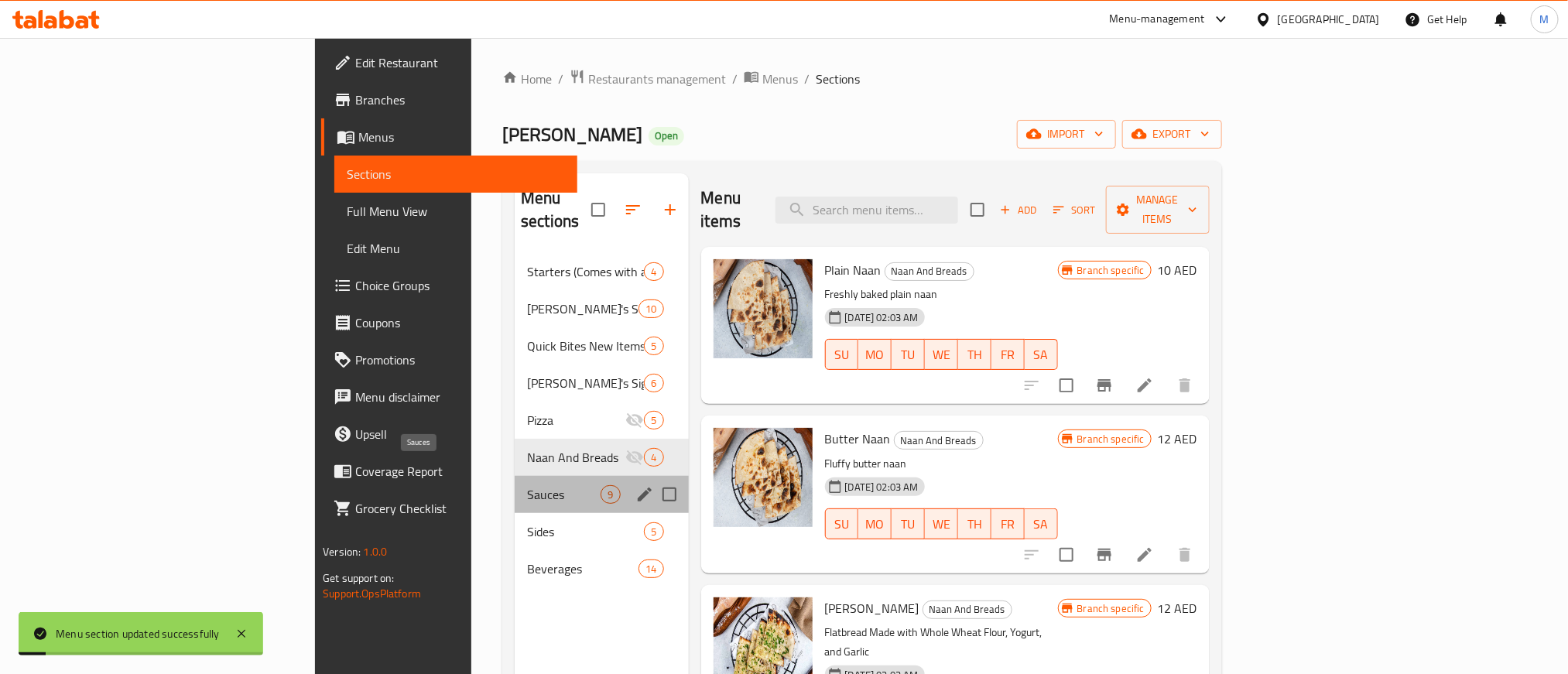
click at [527, 486] on span "Sauces" at bounding box center [563, 494] width 74 height 18
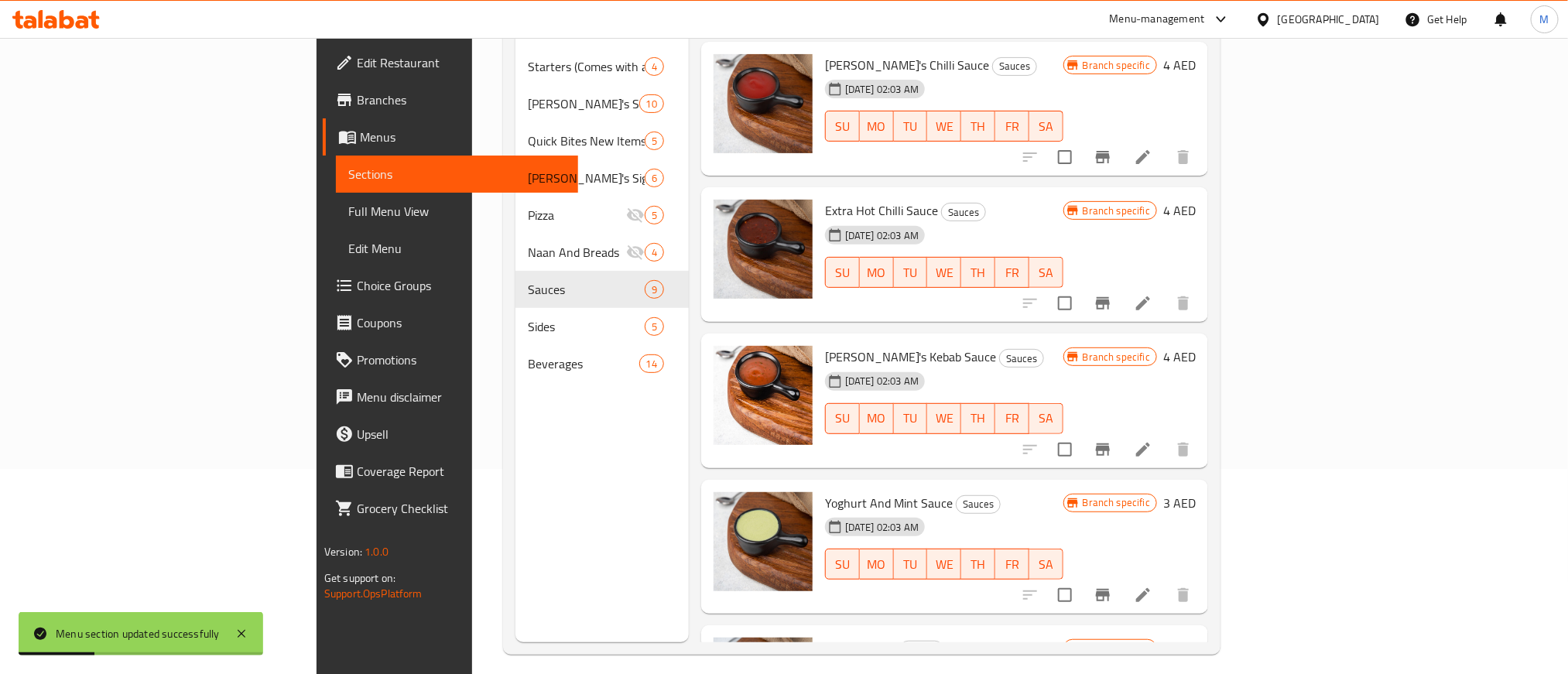
scroll to position [217, 0]
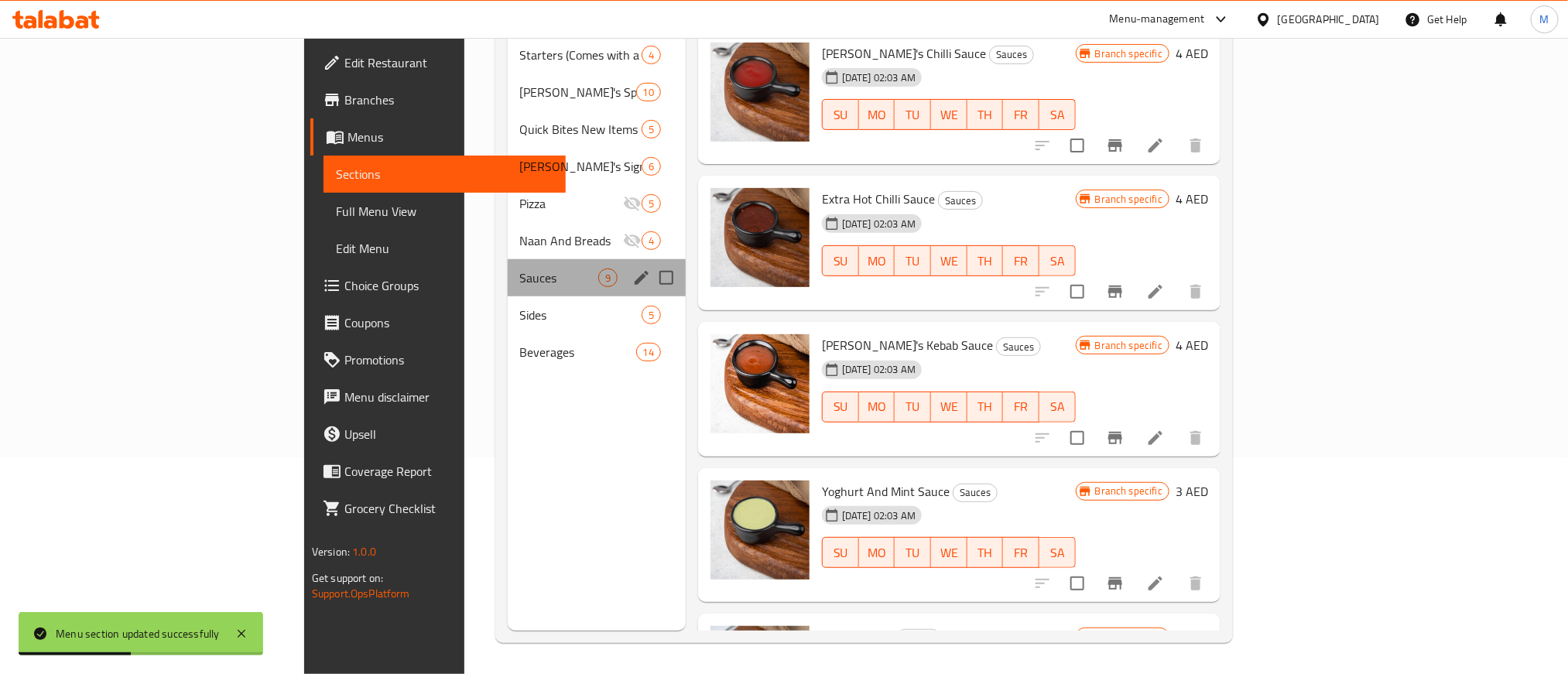
click at [550, 260] on div "Sauces 9" at bounding box center [596, 278] width 178 height 37
click at [632, 268] on icon "edit" at bounding box center [641, 277] width 18 height 18
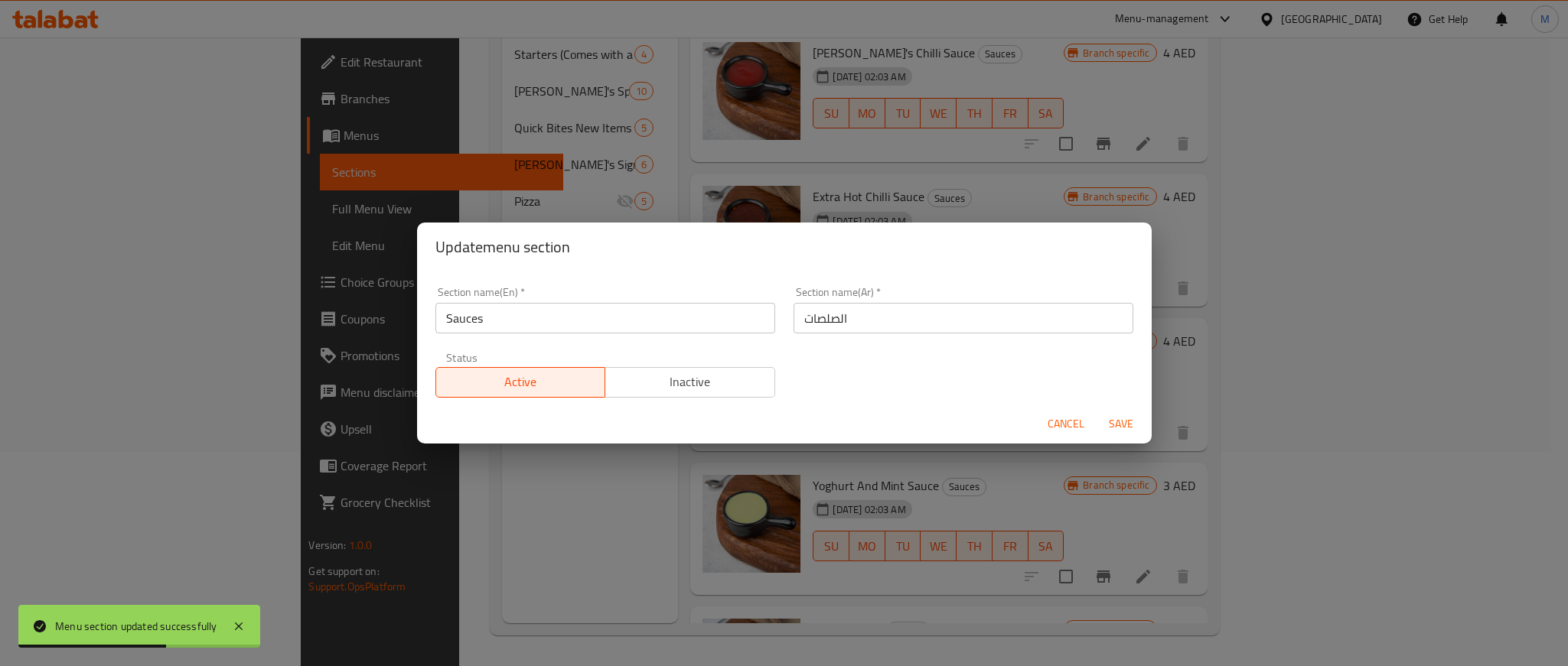
click at [654, 377] on span "Inactive" at bounding box center [690, 382] width 158 height 22
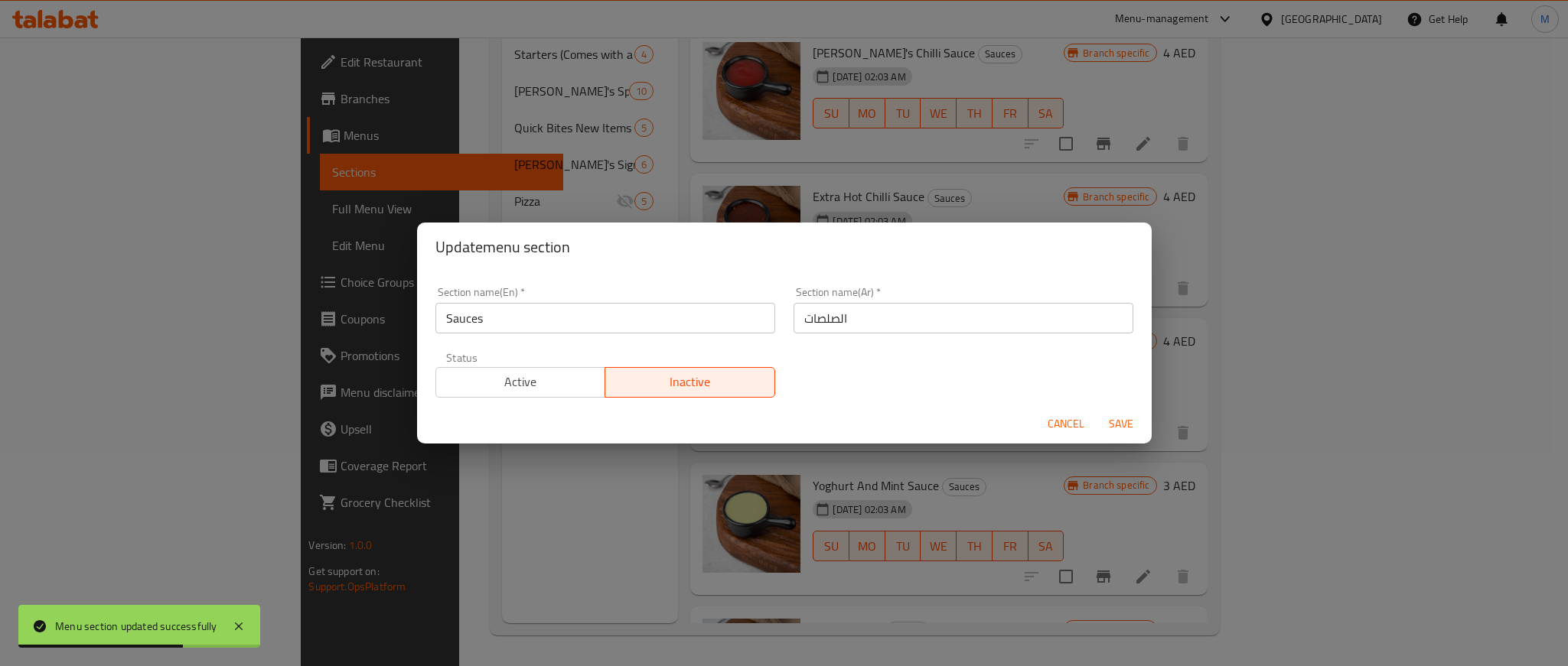
click at [1109, 419] on span "Save" at bounding box center [1121, 424] width 37 height 19
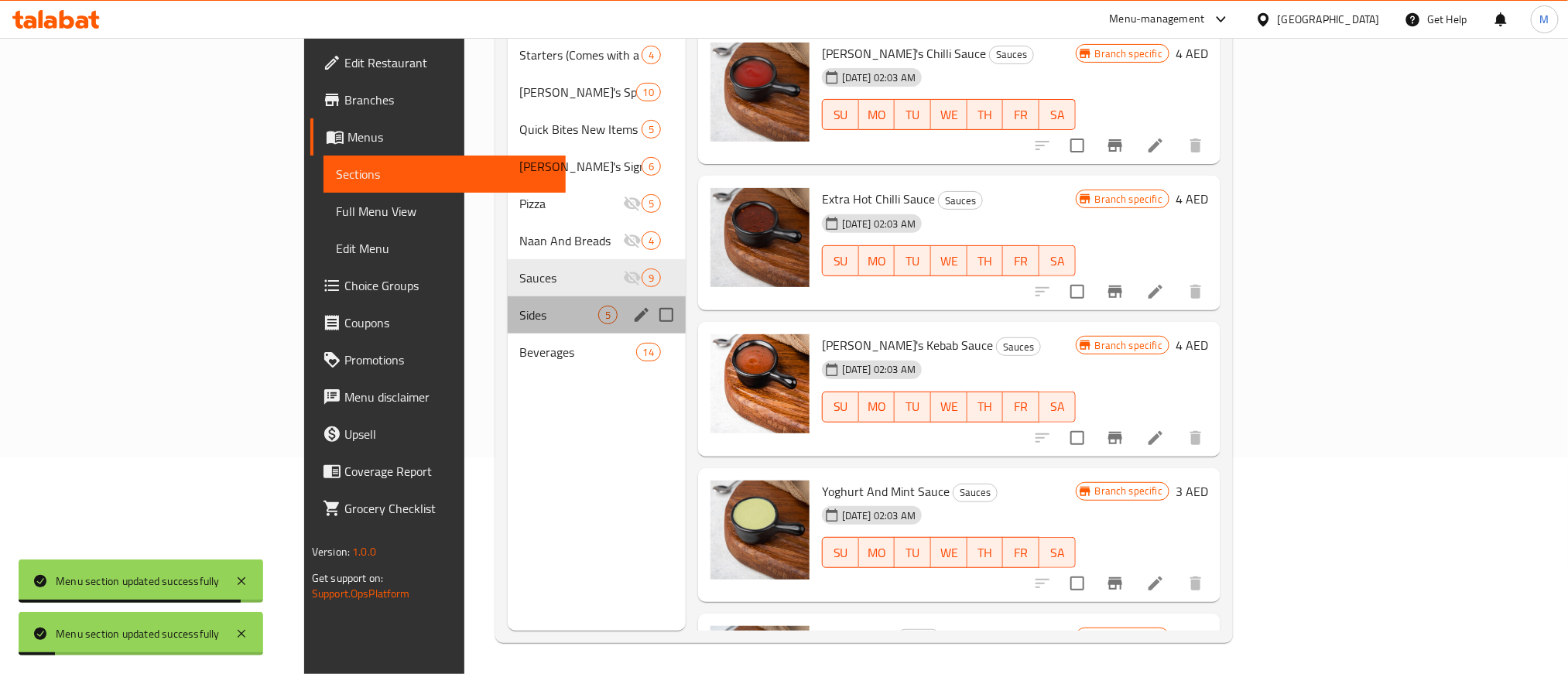
click at [508, 296] on div "Sides 5" at bounding box center [596, 314] width 178 height 37
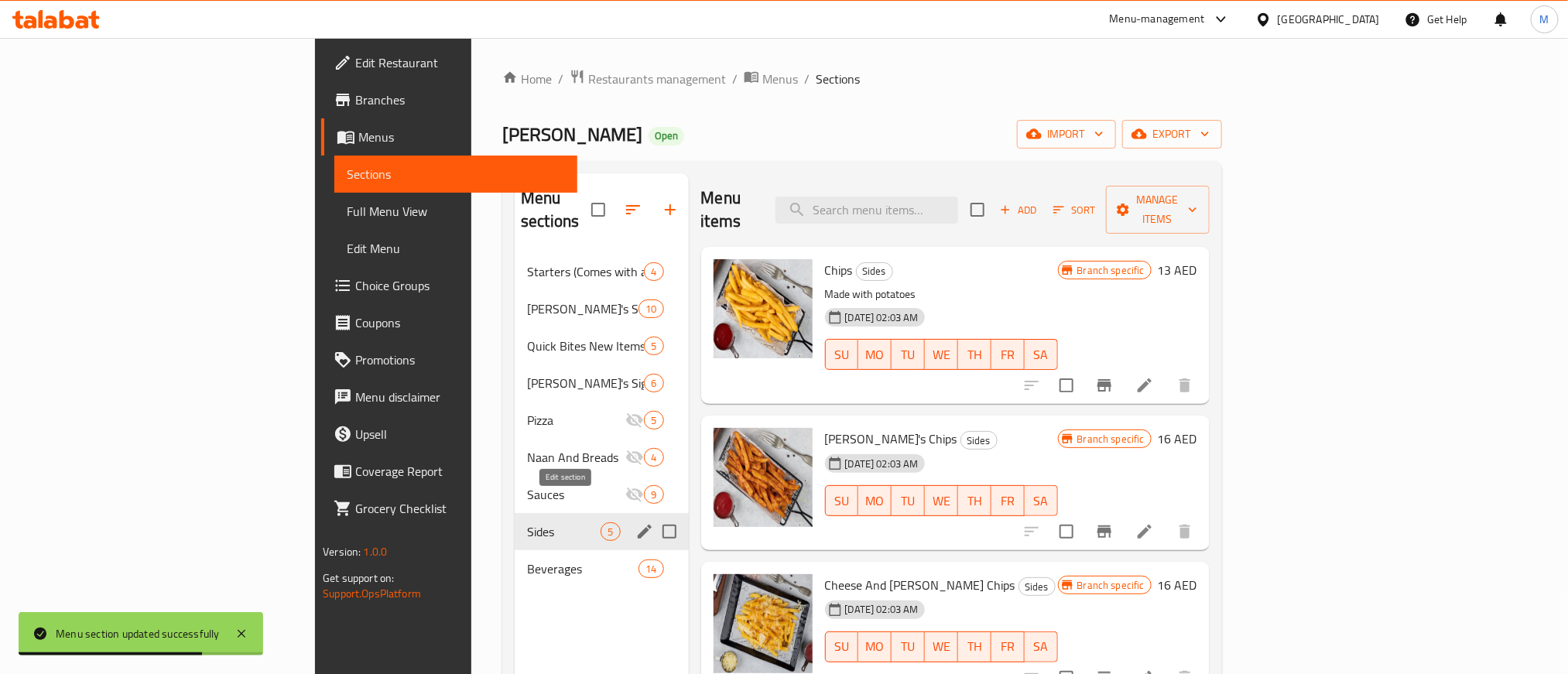
click at [636, 523] on icon "edit" at bounding box center [644, 532] width 18 height 18
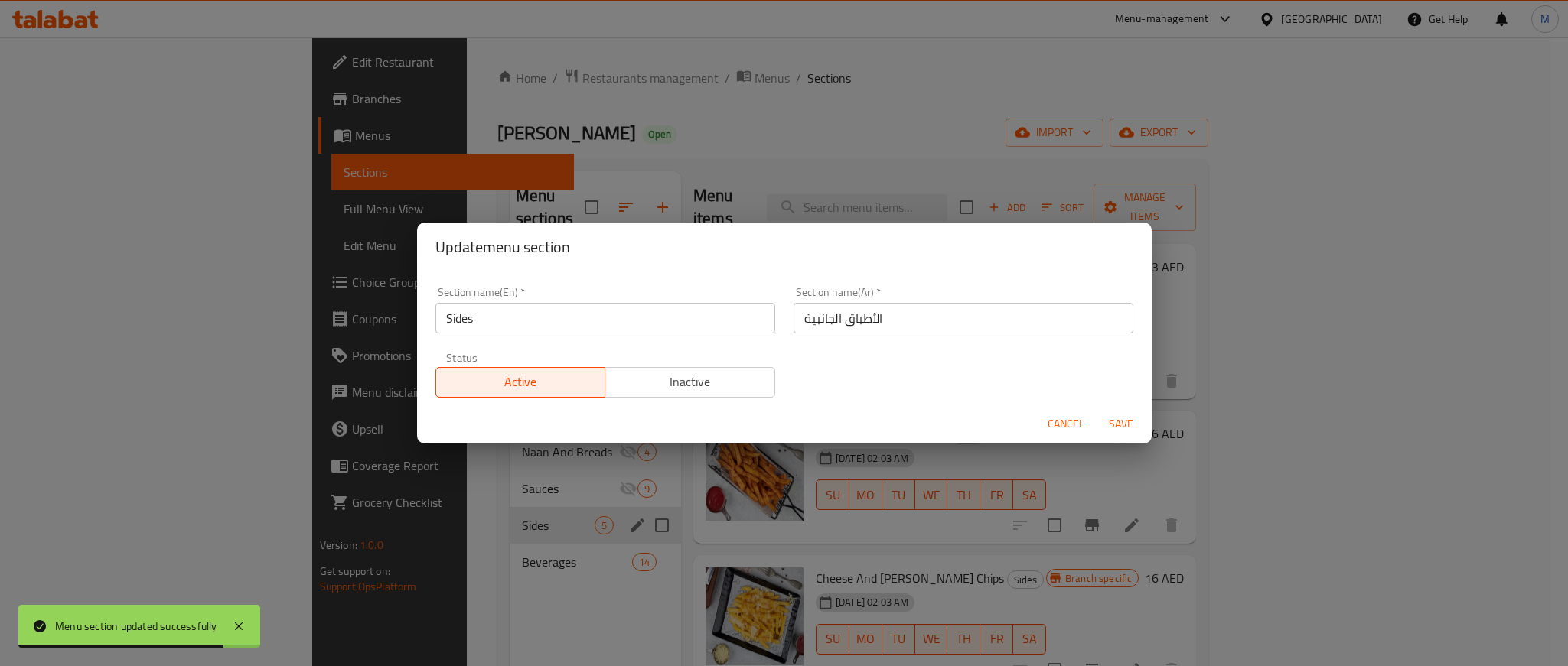
click at [659, 405] on div "Cancel Save" at bounding box center [785, 424] width 735 height 40
click at [680, 377] on span "Inactive" at bounding box center [690, 382] width 158 height 22
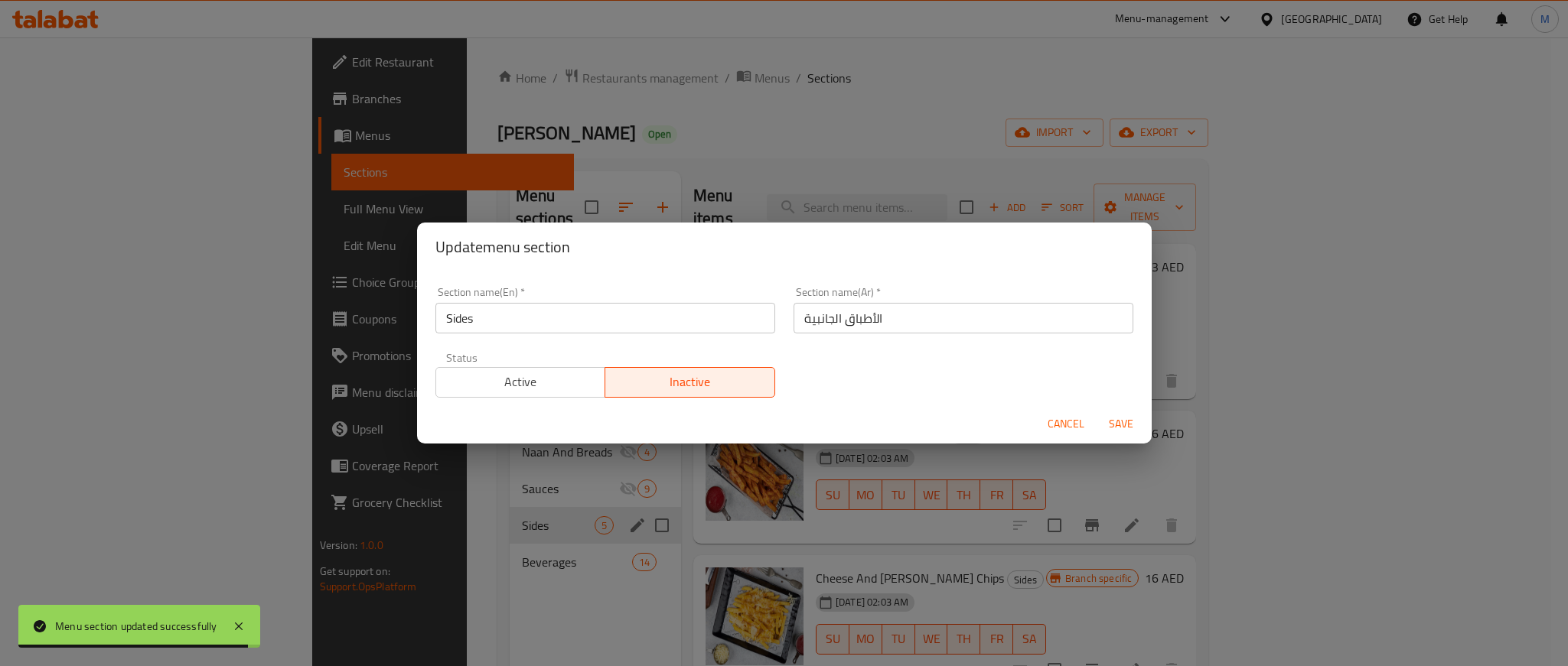
click at [1128, 420] on span "Save" at bounding box center [1121, 424] width 37 height 19
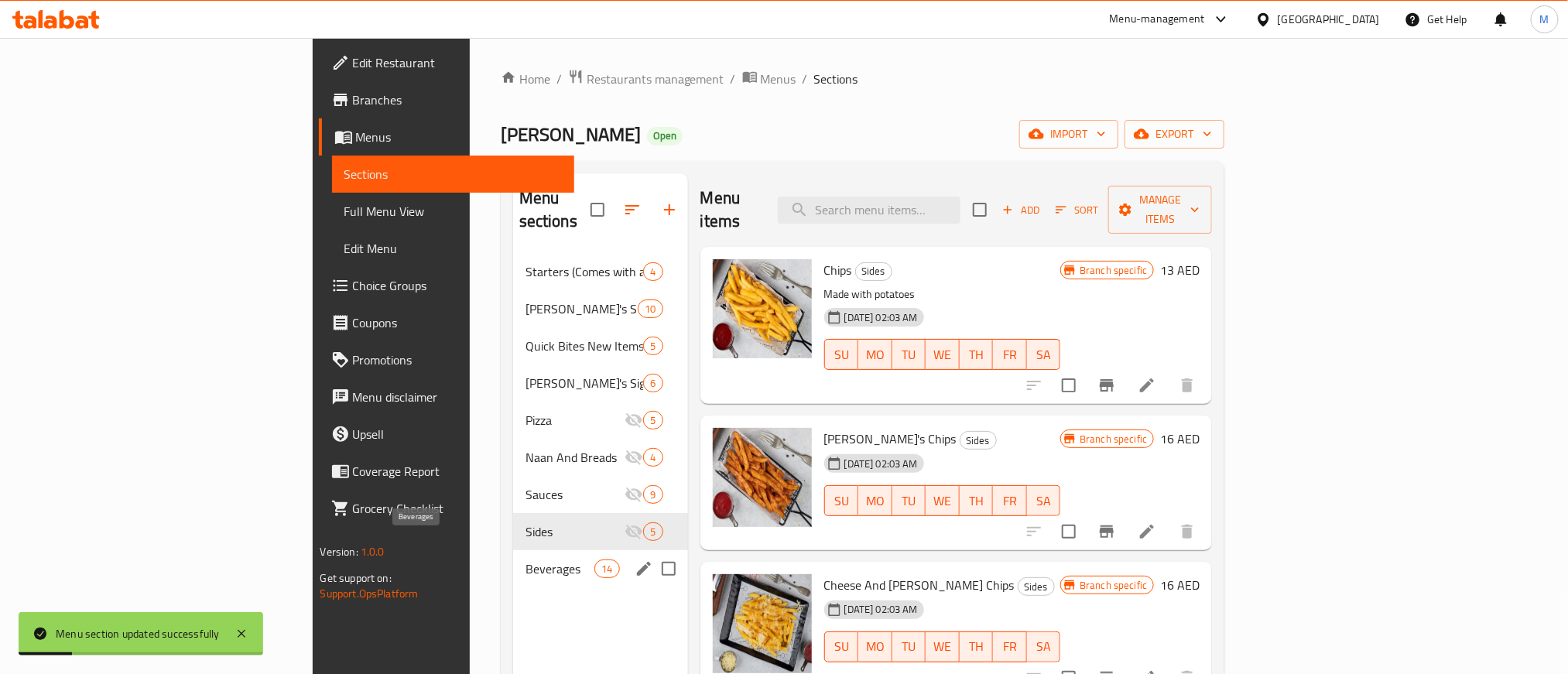
click at [525, 559] on span "Beverages" at bounding box center [560, 568] width 69 height 18
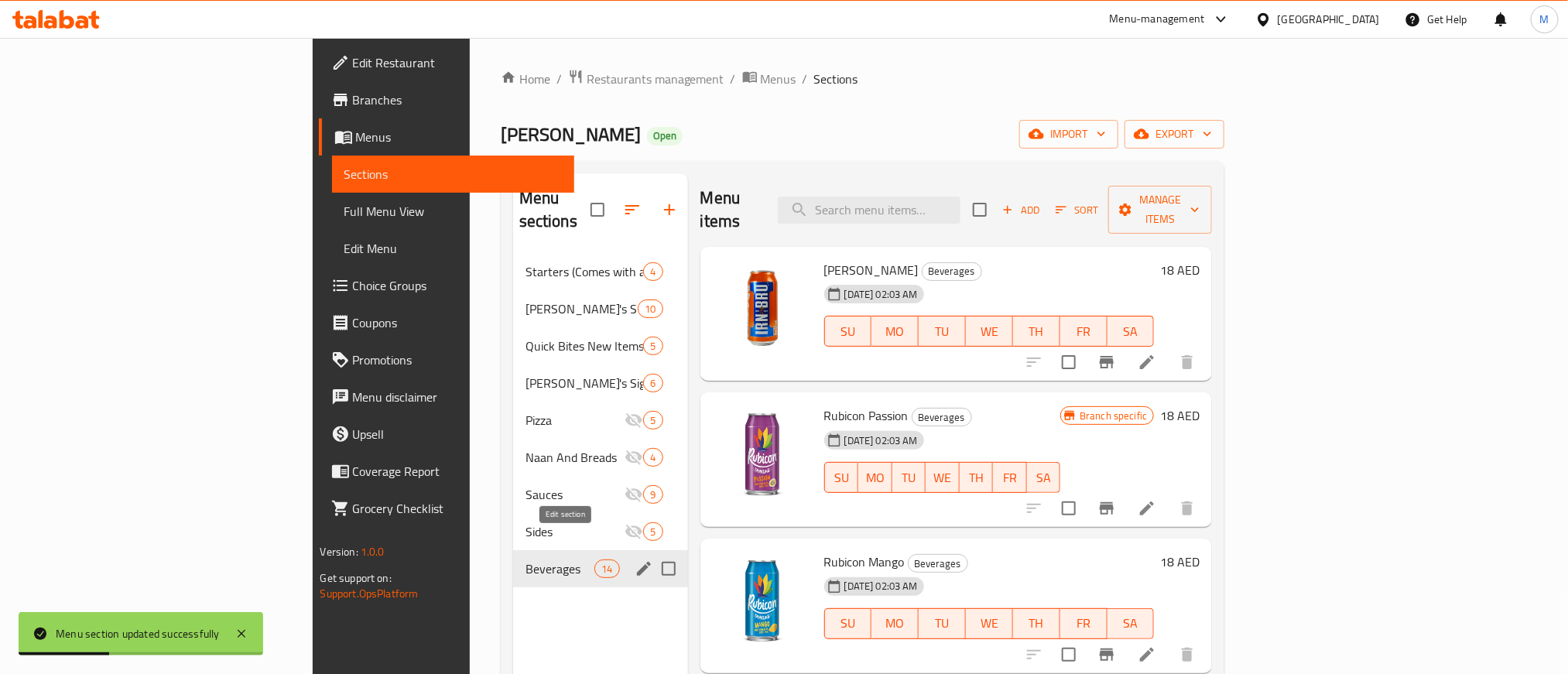
click at [635, 559] on icon "edit" at bounding box center [643, 568] width 18 height 18
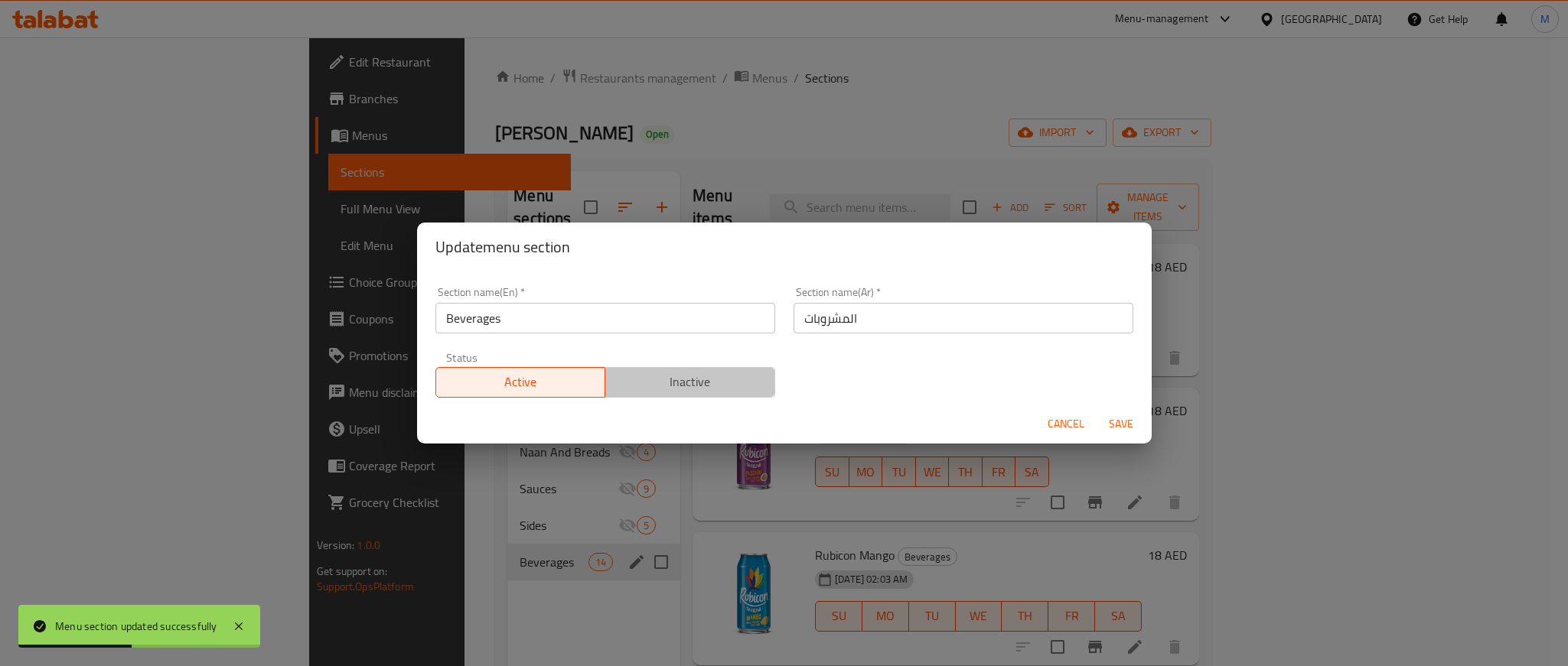
click at [715, 384] on span "Inactive" at bounding box center [690, 382] width 158 height 22
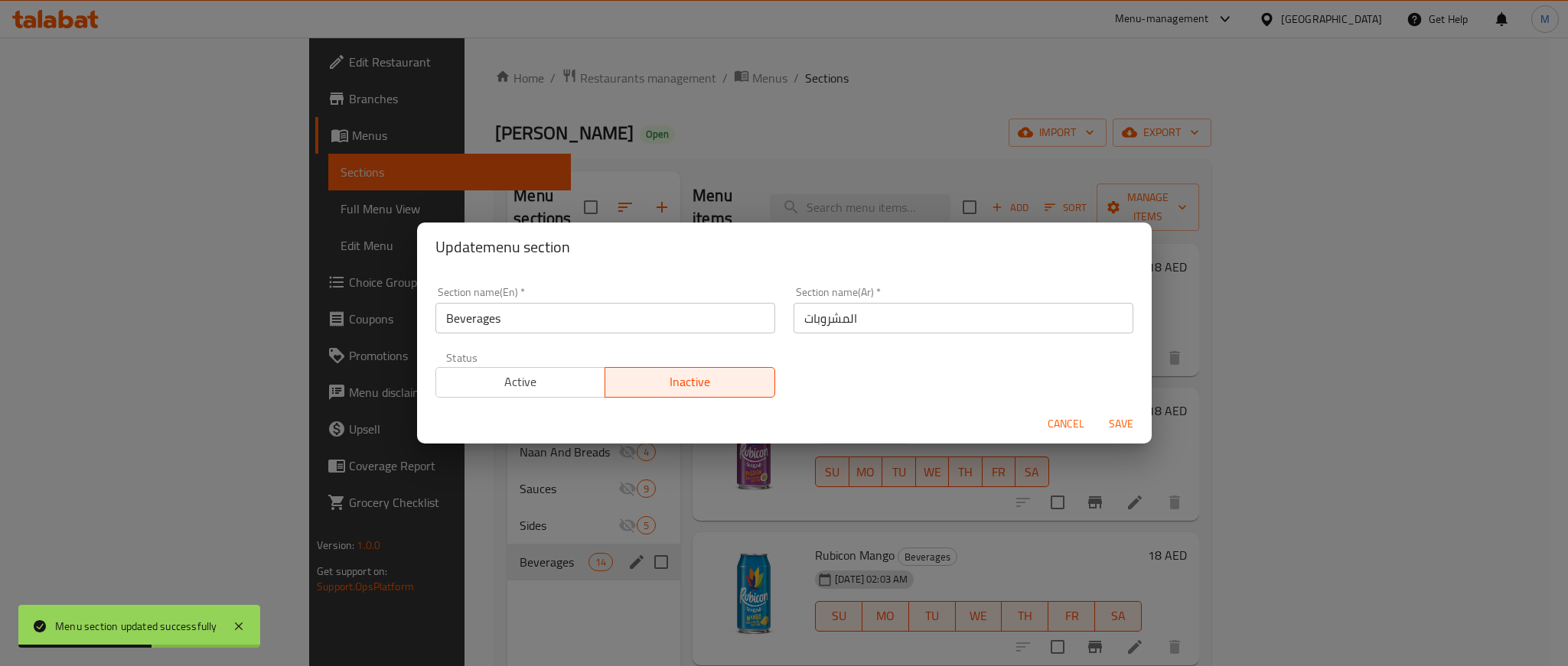
click at [1118, 419] on span "Save" at bounding box center [1121, 424] width 37 height 19
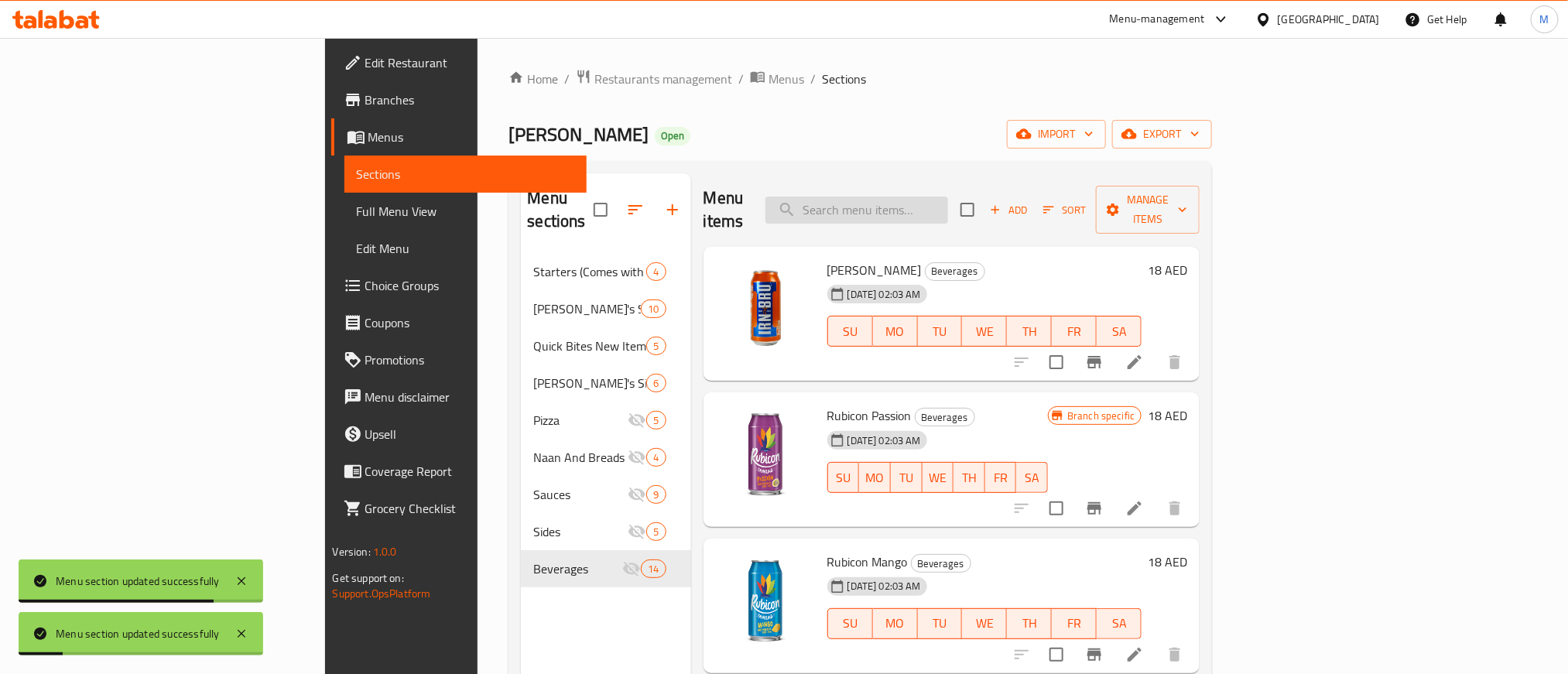
click at [948, 203] on input "search" at bounding box center [857, 209] width 182 height 27
paste input "[PERSON_NAME]'s Munchbox"
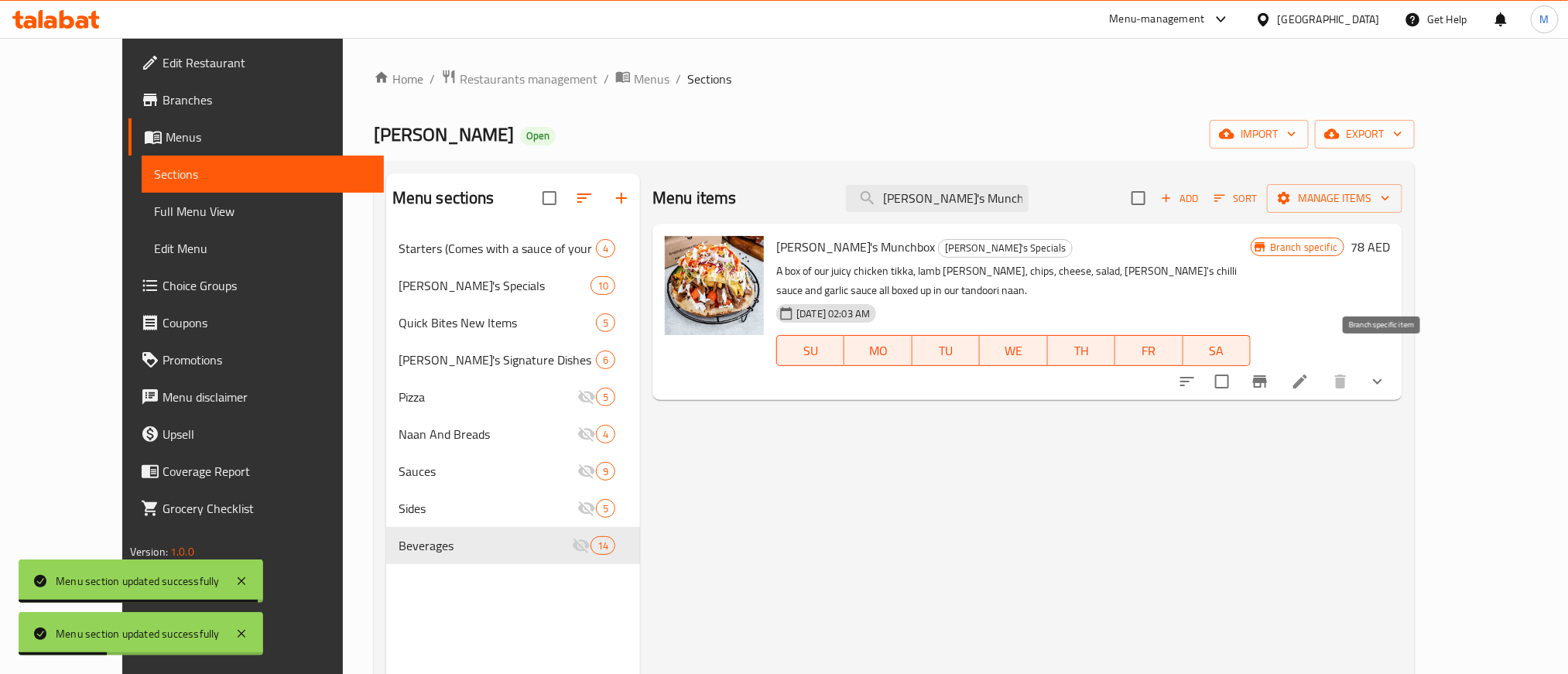
type input "[PERSON_NAME]'s Munchbox"
click at [1269, 373] on icon "Branch-specific-item" at bounding box center [1260, 381] width 18 height 18
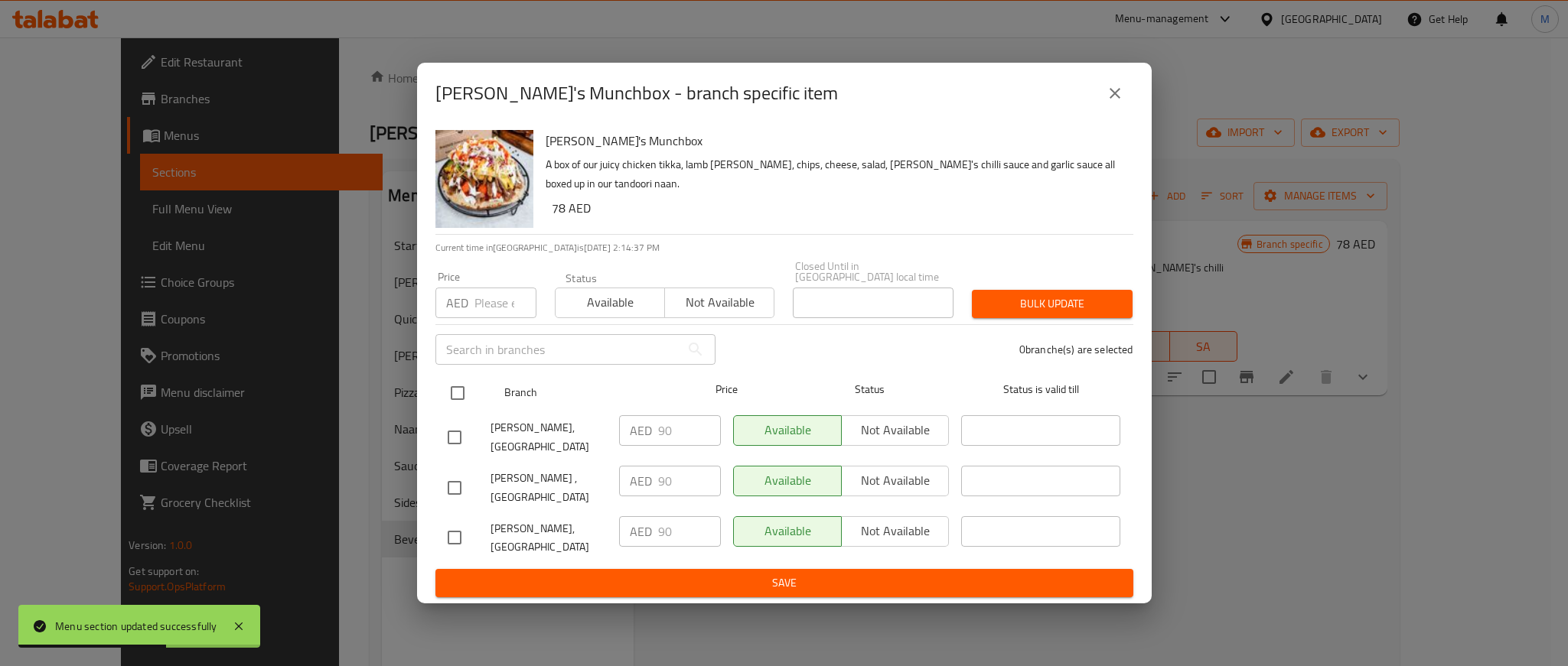
click at [453, 398] on input "checkbox" at bounding box center [457, 392] width 32 height 32
checkbox input "true"
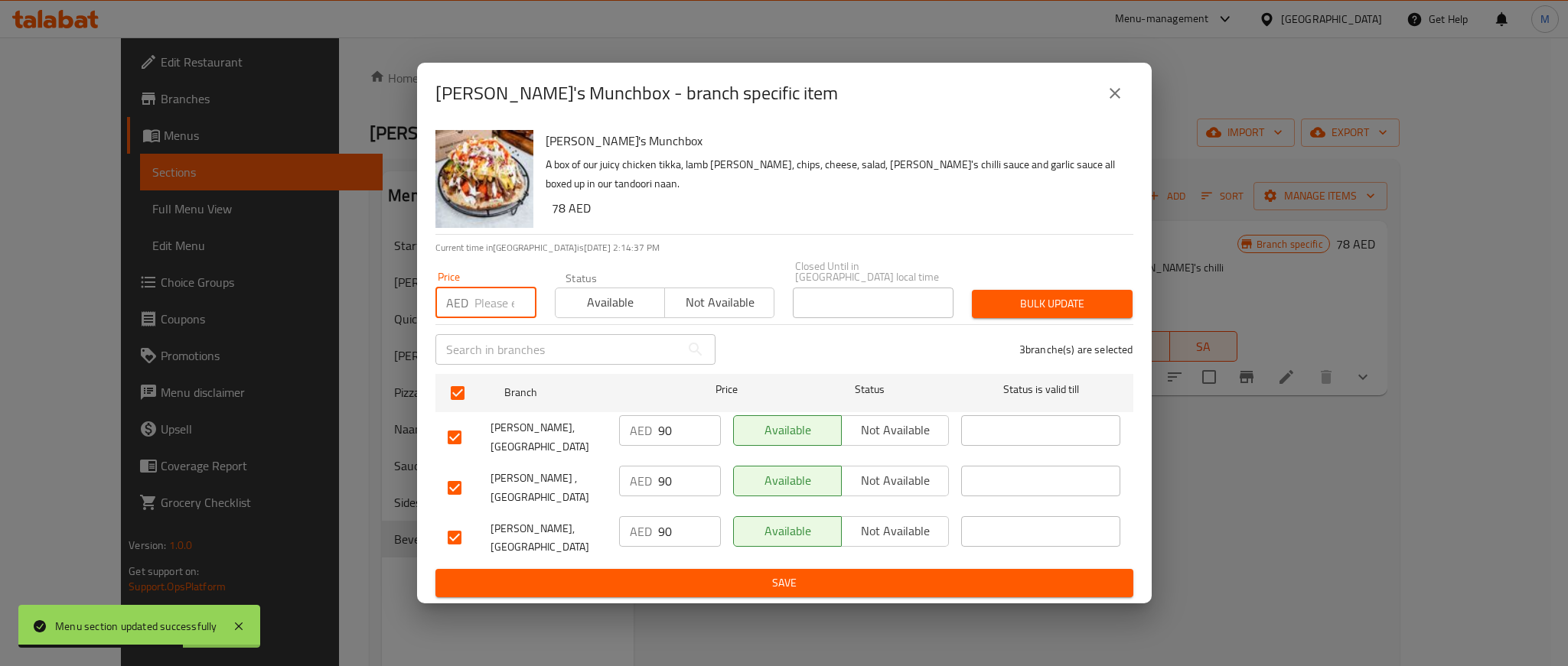
click at [491, 289] on input "number" at bounding box center [506, 303] width 62 height 31
paste input "99"
type input "99"
click at [1016, 299] on span "Bulk update" at bounding box center [1052, 304] width 137 height 19
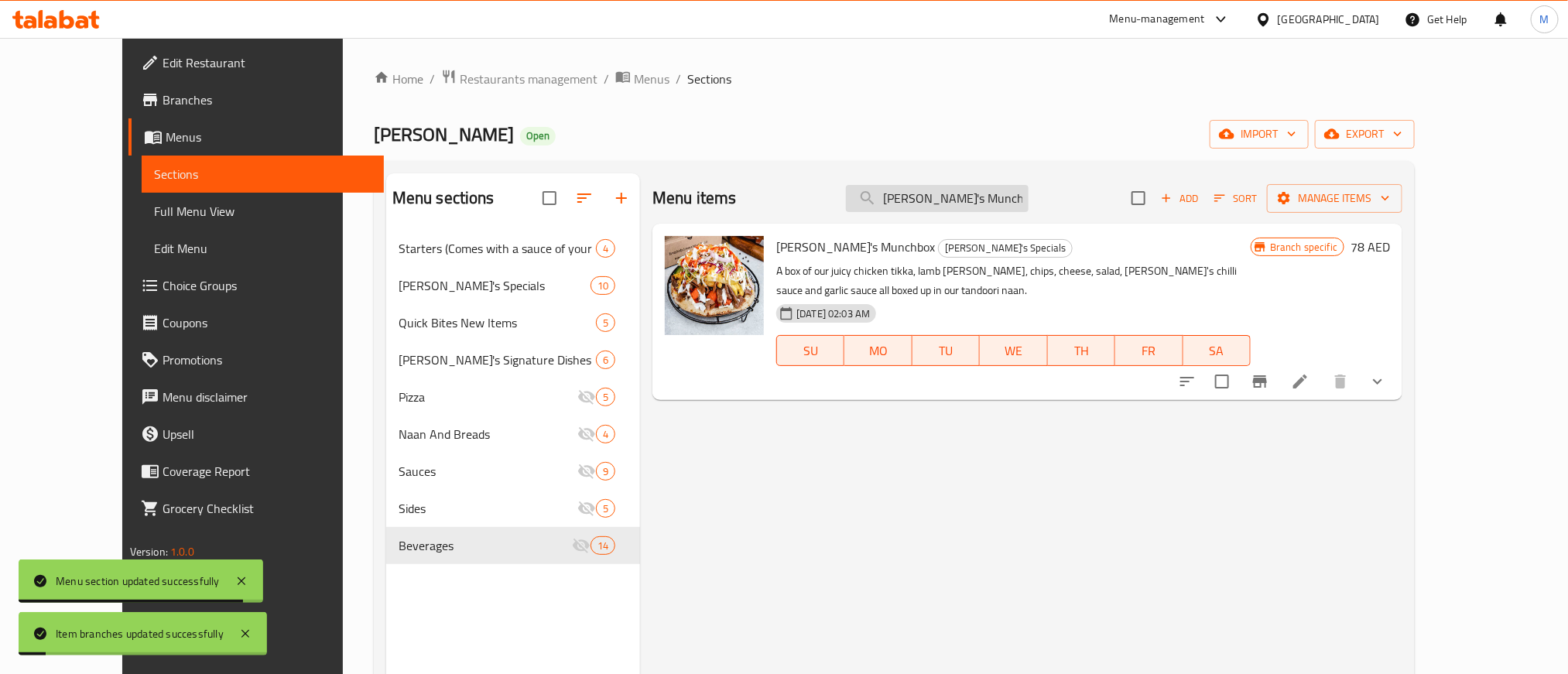
click at [1005, 198] on input "[PERSON_NAME]'s Munchbox" at bounding box center [937, 198] width 182 height 27
paste input "icken Fillet Strips"
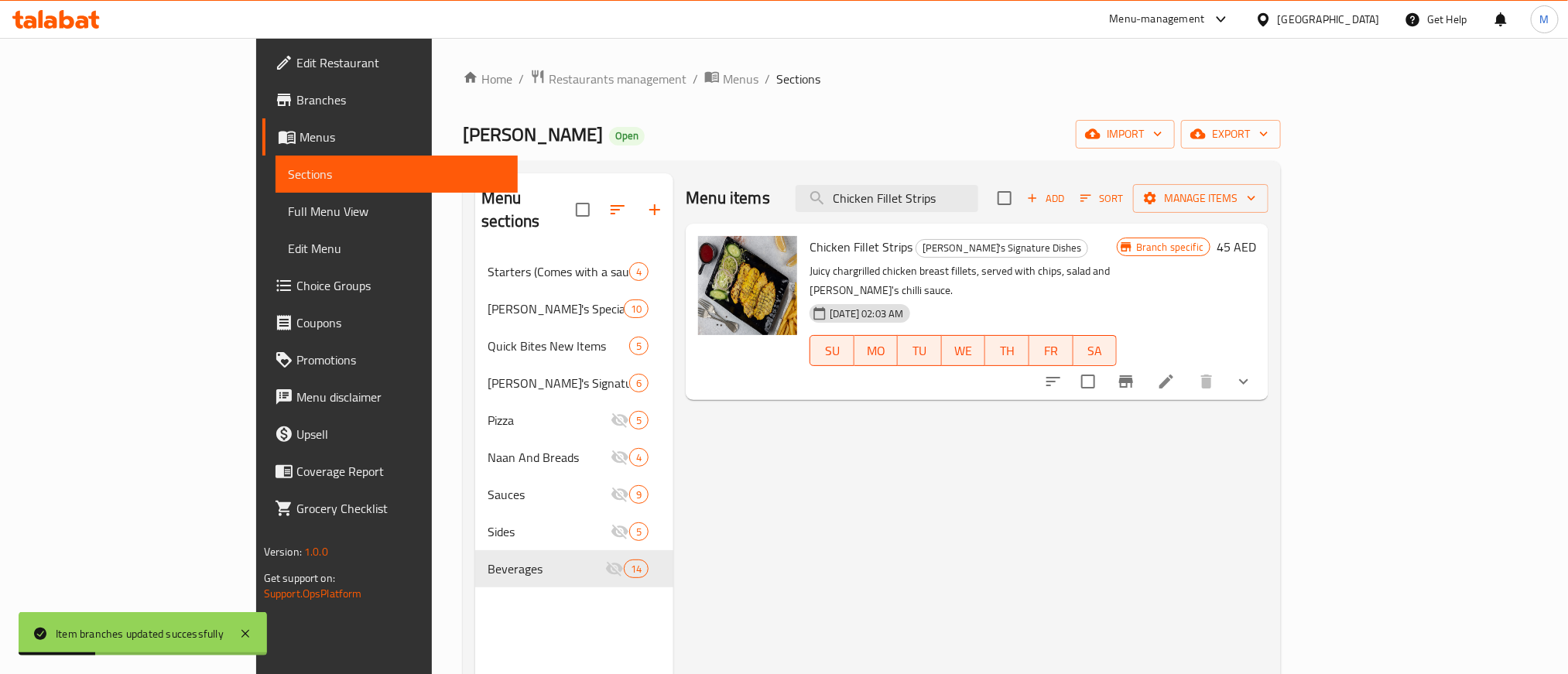
type input "Chicken Fillet Strips"
click at [1144, 363] on button "Branch-specific-item" at bounding box center [1126, 381] width 37 height 37
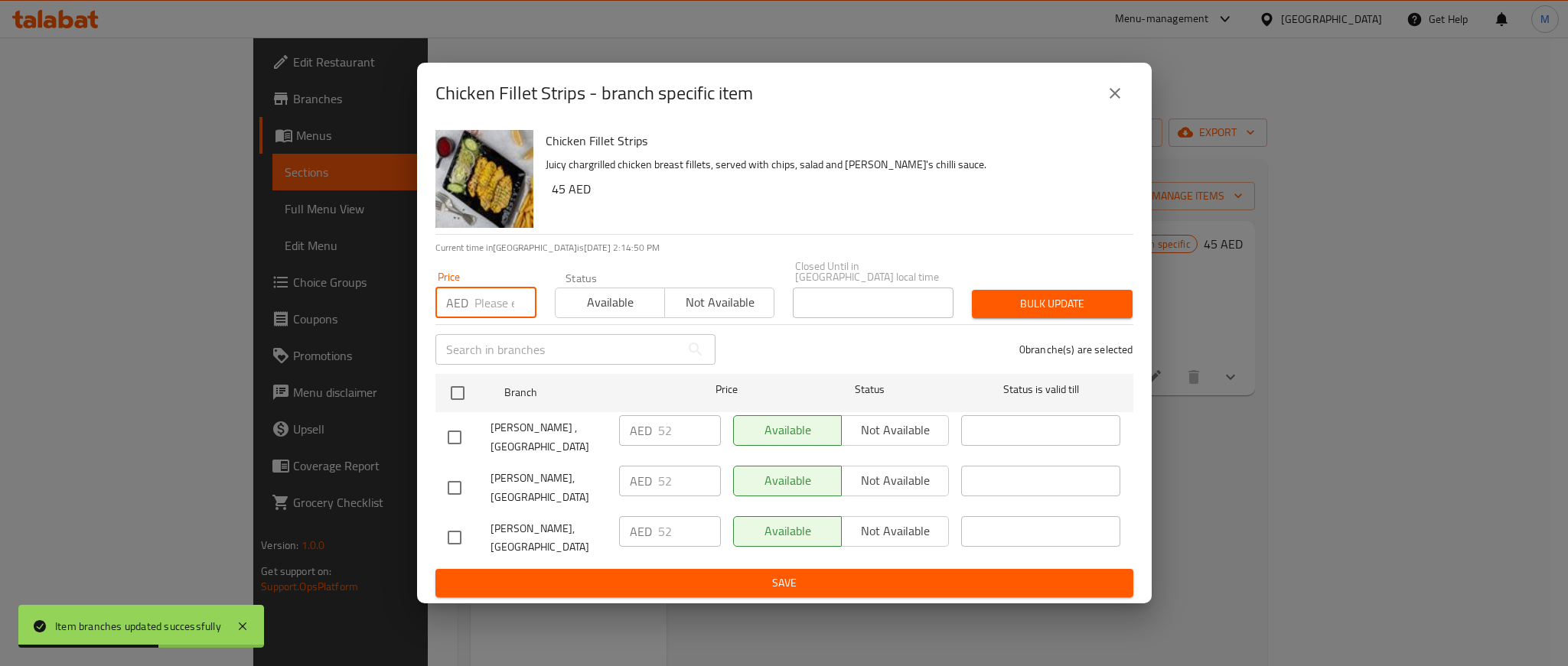
click at [483, 296] on input "number" at bounding box center [506, 303] width 62 height 31
paste input "57"
type input "57"
click at [441, 411] on div "[PERSON_NAME] ,[GEOGRAPHIC_DATA]" at bounding box center [527, 438] width 172 height 57
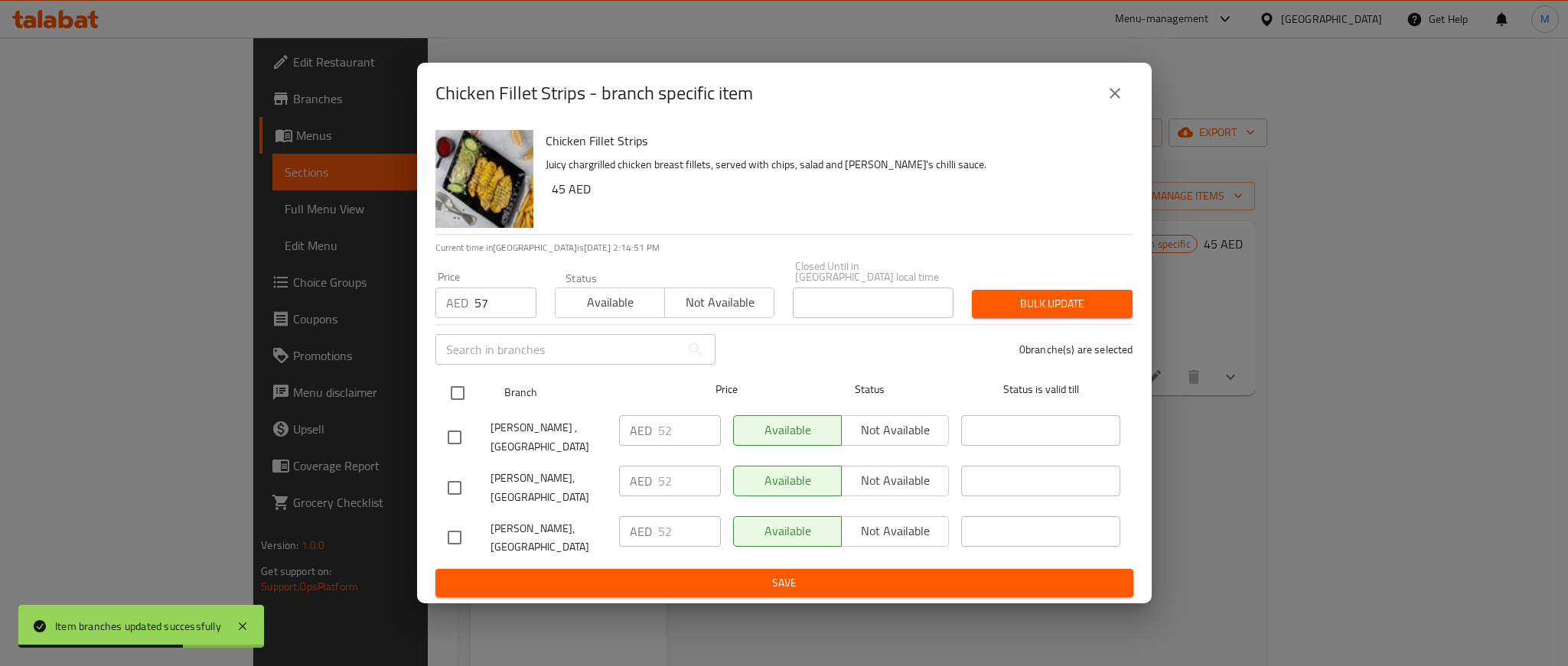
click at [448, 393] on input "checkbox" at bounding box center [457, 392] width 32 height 32
checkbox input "true"
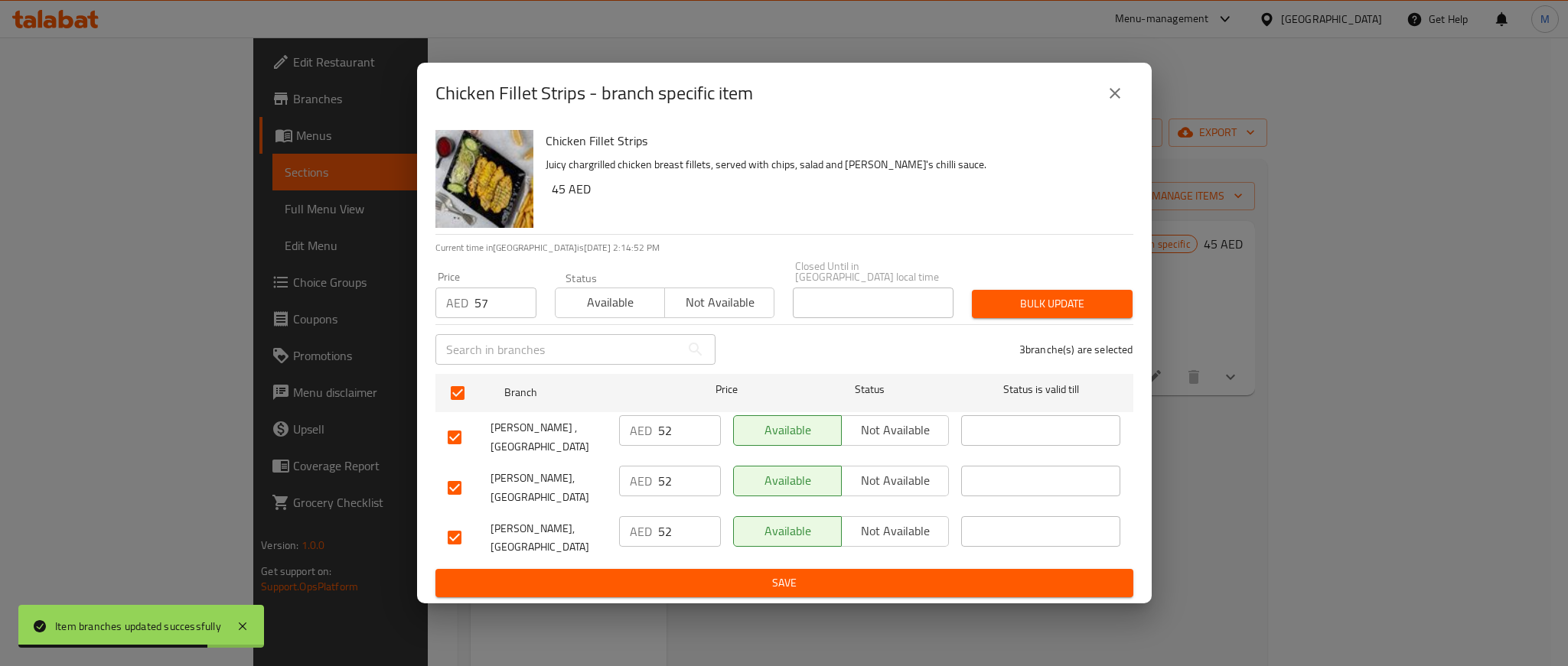
click at [1061, 300] on span "Bulk update" at bounding box center [1052, 304] width 137 height 19
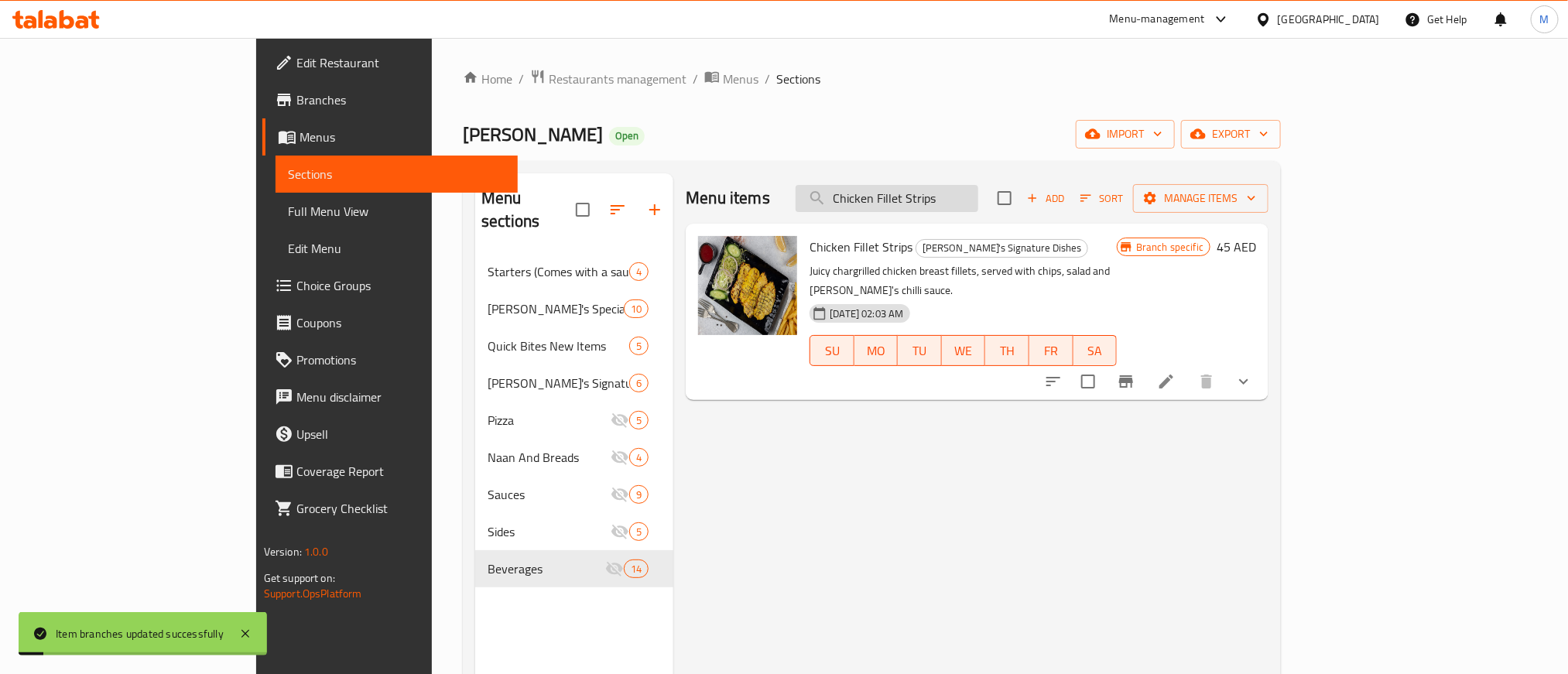
click at [978, 196] on input "Chicken Fillet Strips" at bounding box center [886, 198] width 182 height 27
paste input "Tikka Kebab"
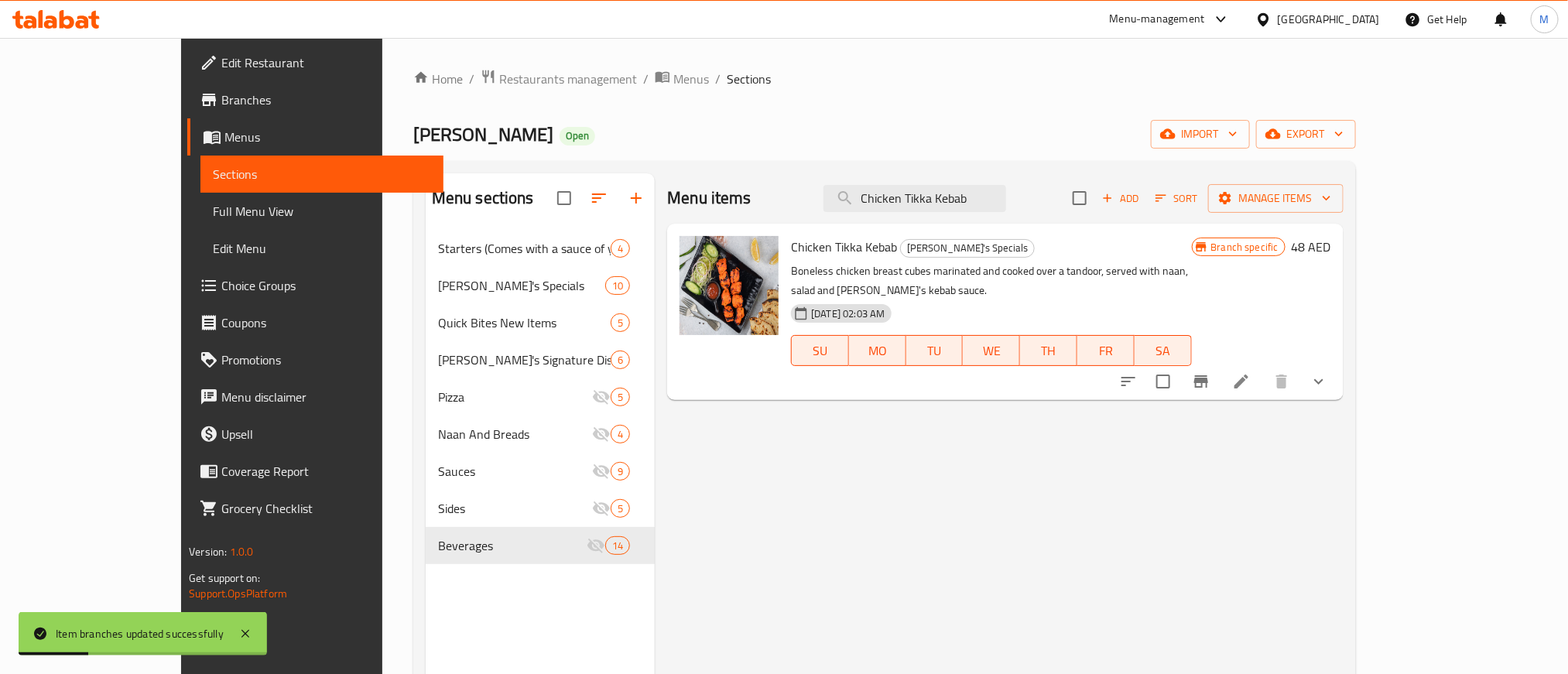
type input "Chicken Tikka Kebab"
click at [1210, 373] on icon "Branch-specific-item" at bounding box center [1201, 381] width 18 height 18
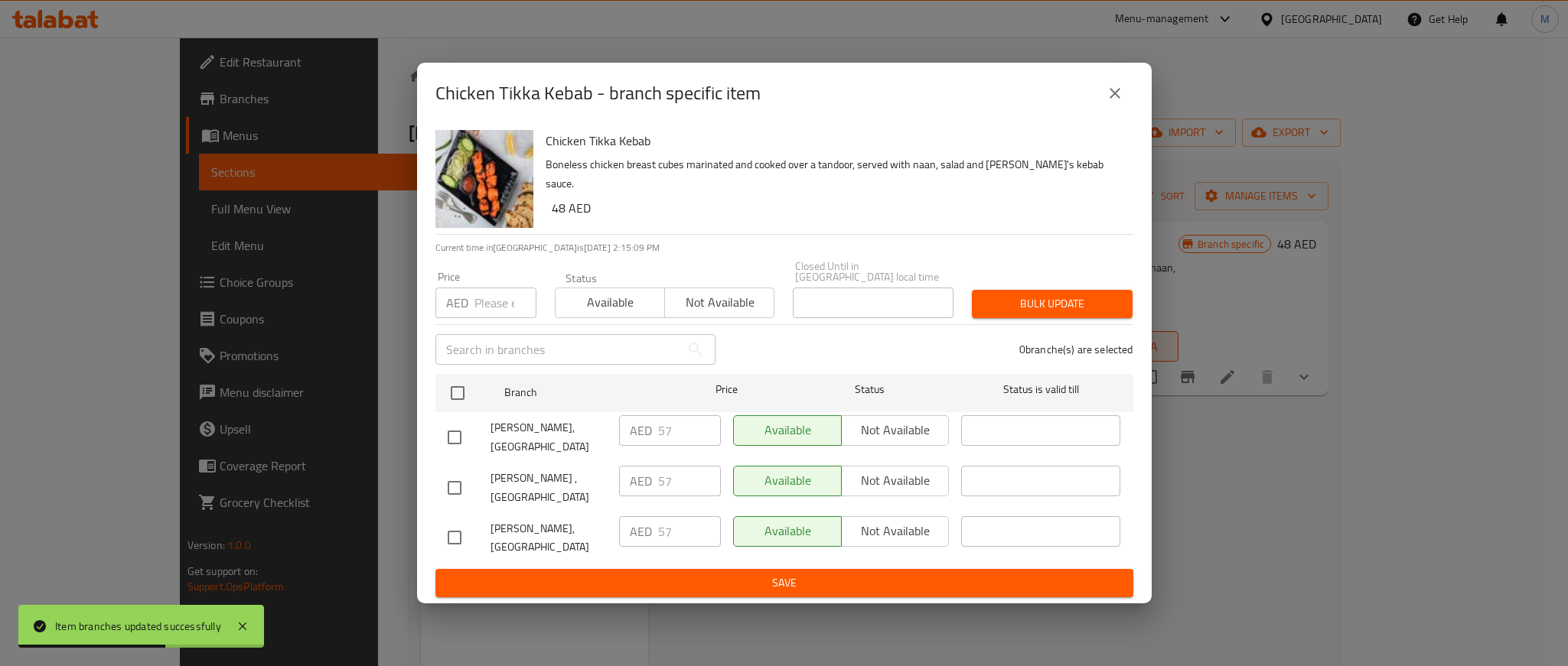
click at [508, 306] on input "number" at bounding box center [506, 303] width 62 height 31
paste input "63"
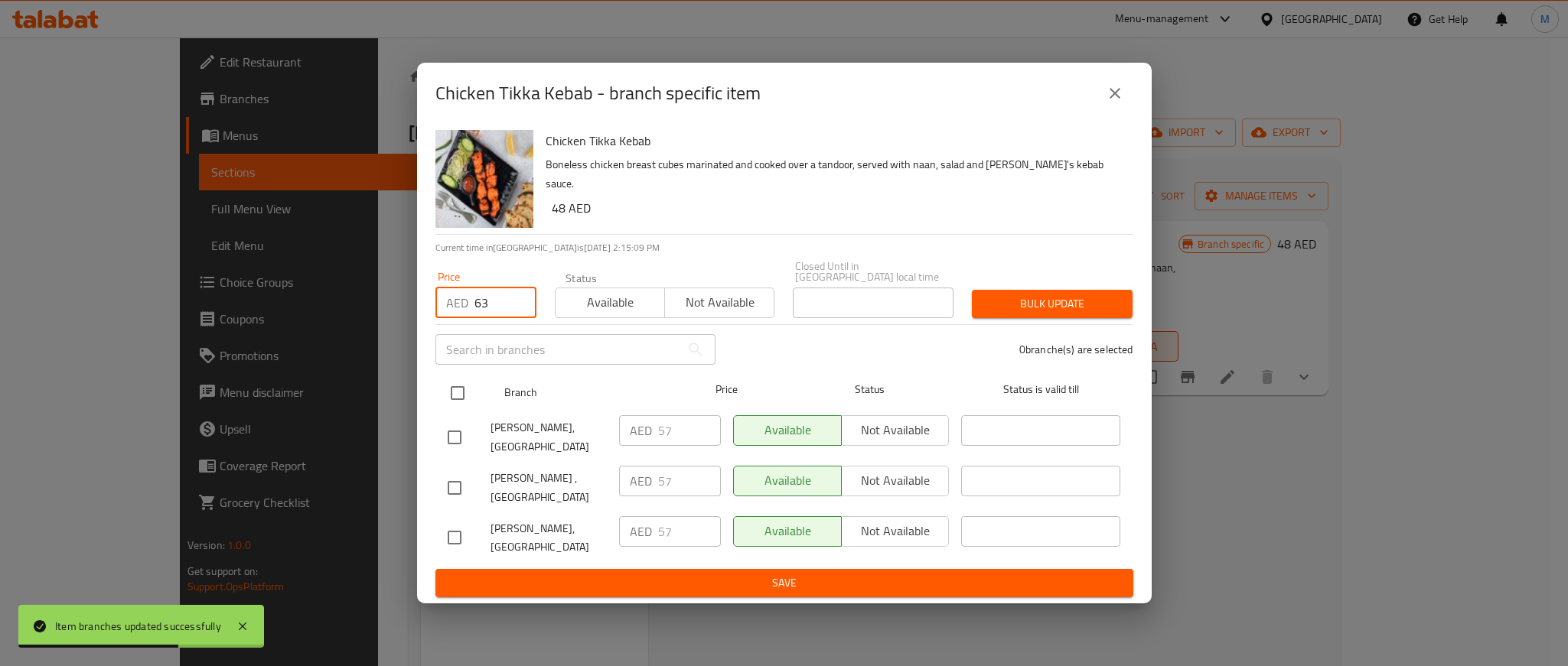
type input "63"
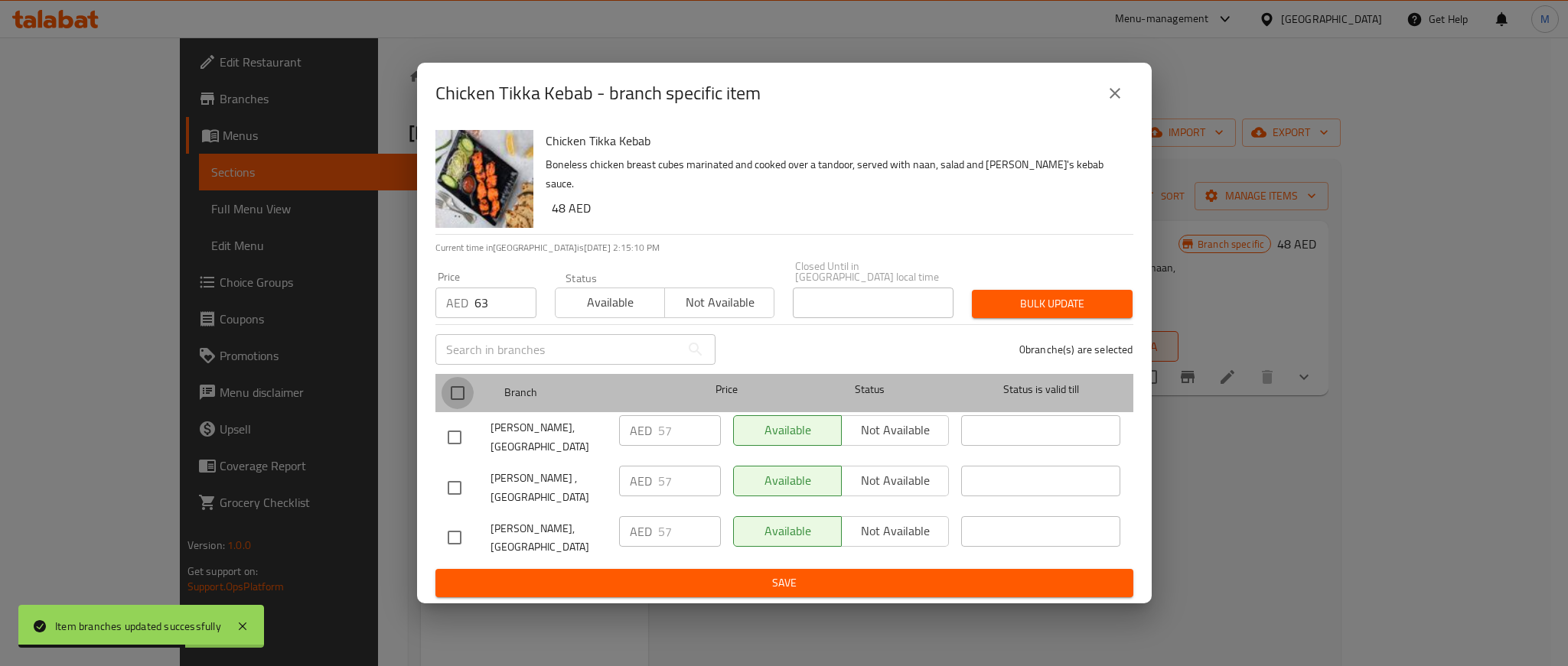
click at [464, 391] on input "checkbox" at bounding box center [457, 392] width 32 height 32
checkbox input "true"
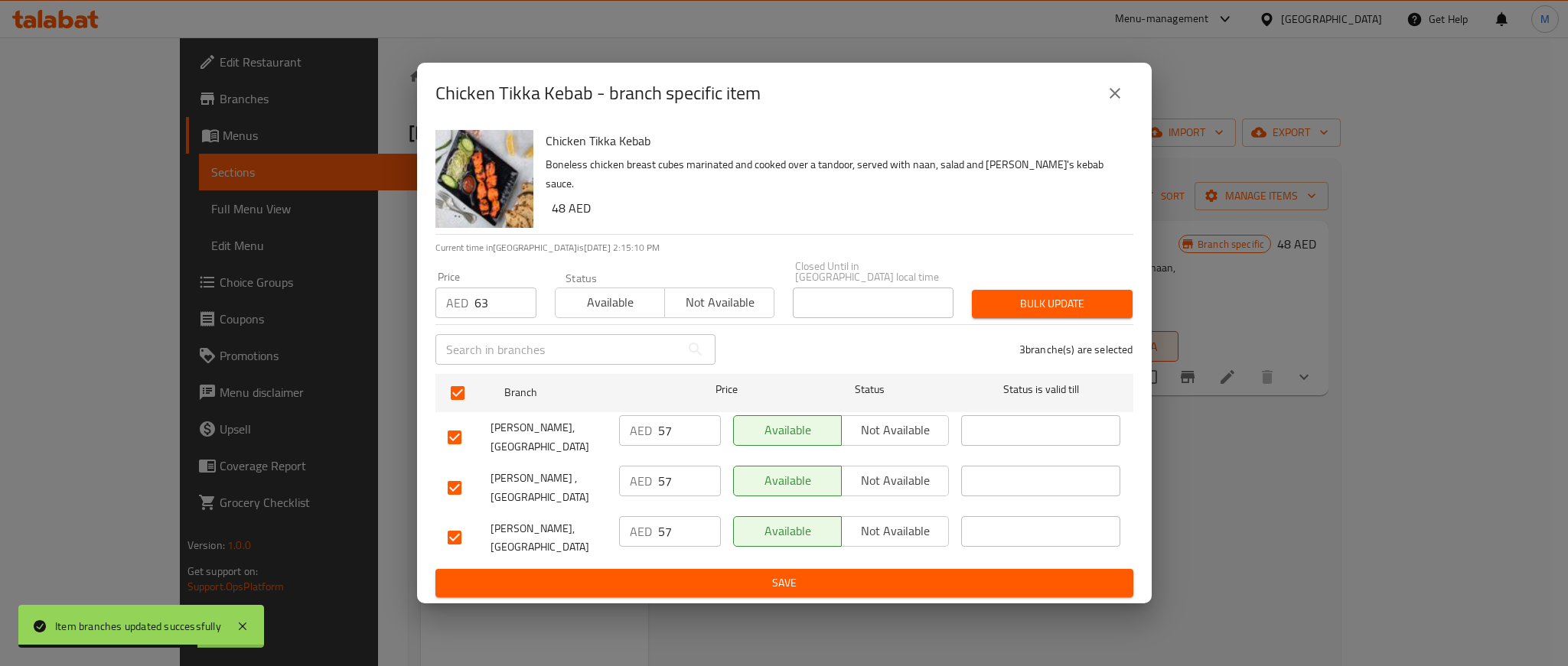
click at [1020, 306] on span "Bulk update" at bounding box center [1052, 304] width 137 height 19
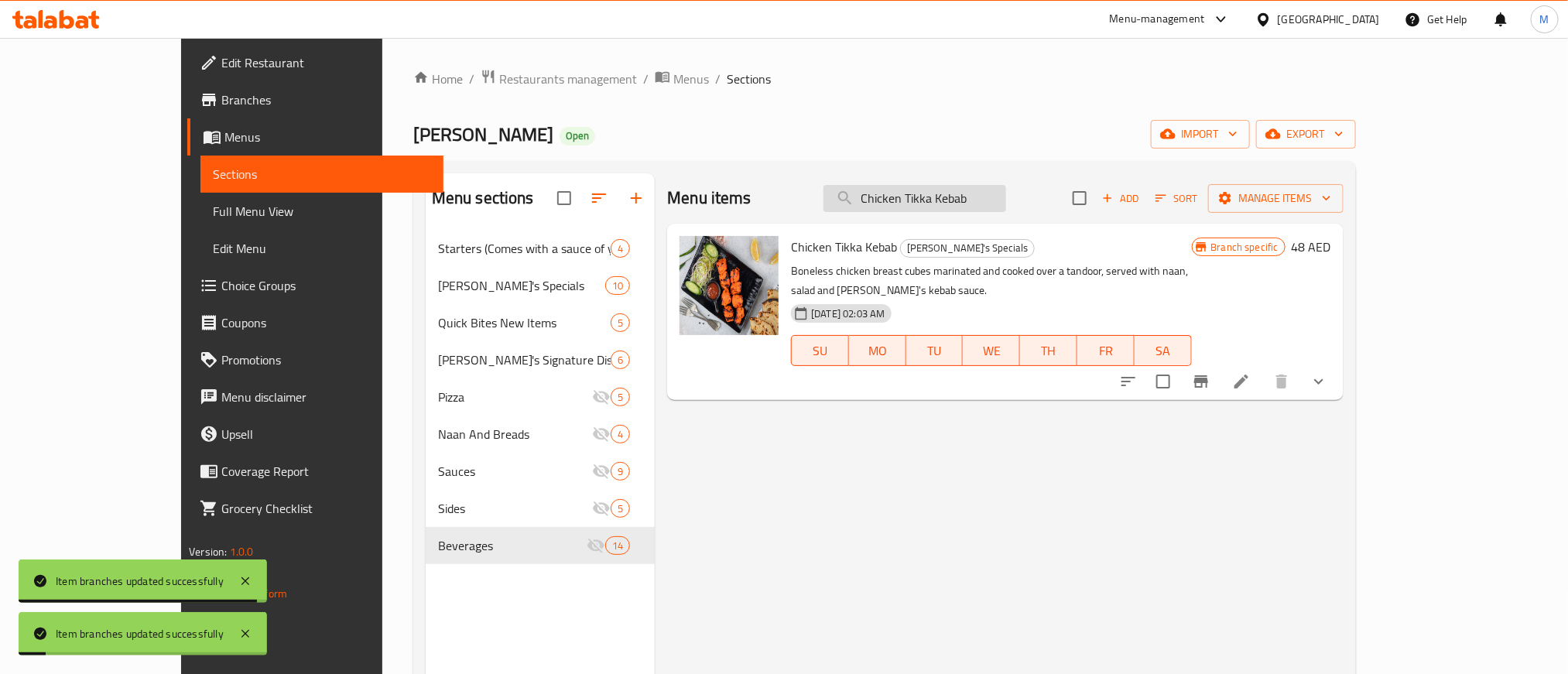
click at [980, 188] on input "Chicken Tikka Kebab" at bounding box center [914, 198] width 182 height 27
paste input "Fried Buttermilk Chicken Strips"
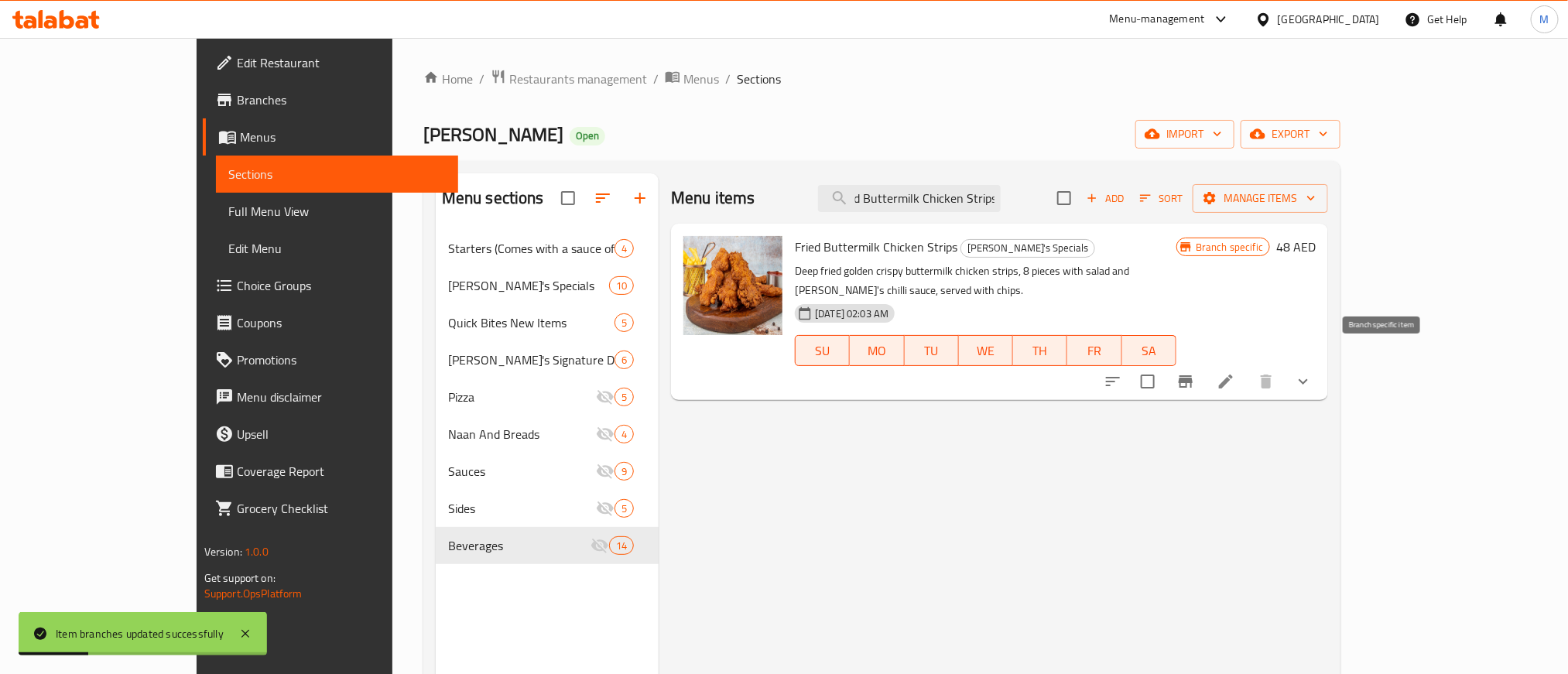
type input "Fried Buttermilk Chicken Strips"
click at [1204, 363] on button "Branch-specific-item" at bounding box center [1185, 381] width 37 height 37
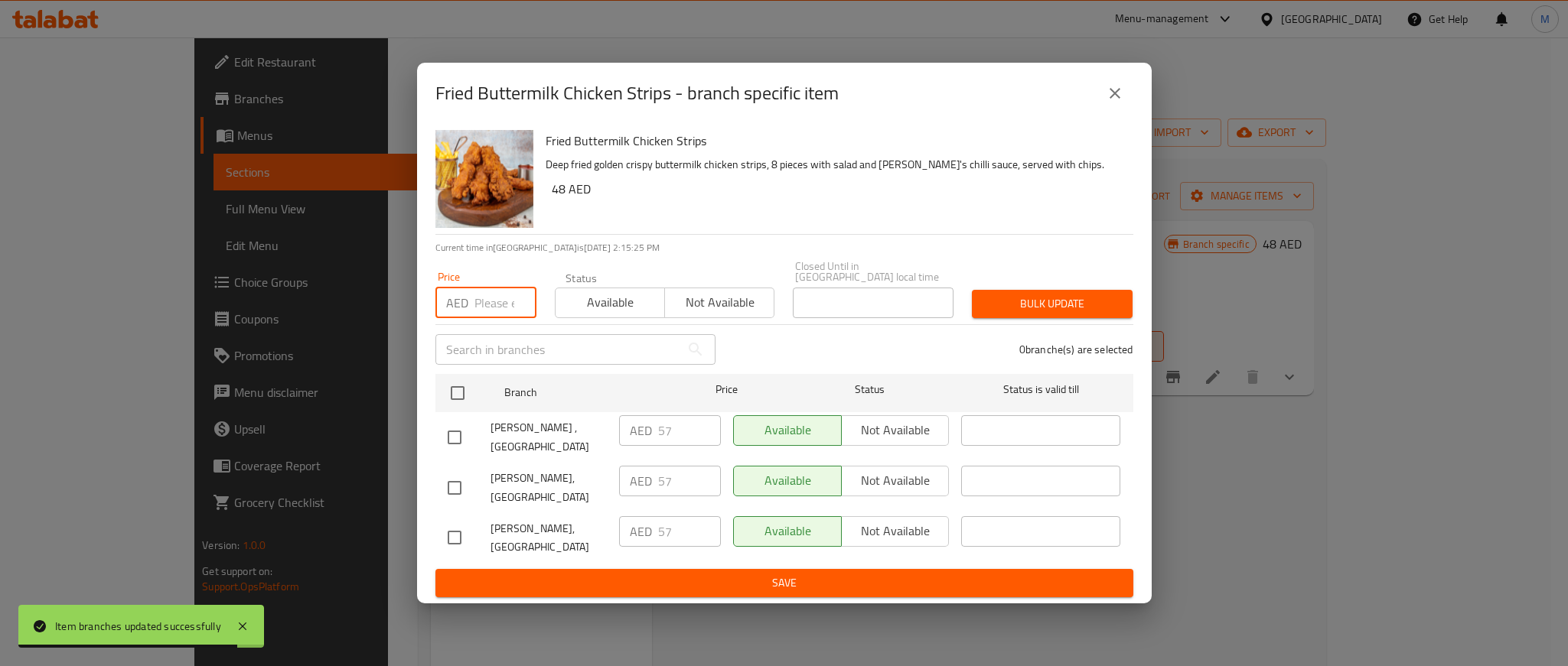
click at [489, 293] on input "number" at bounding box center [506, 303] width 62 height 31
paste input "63"
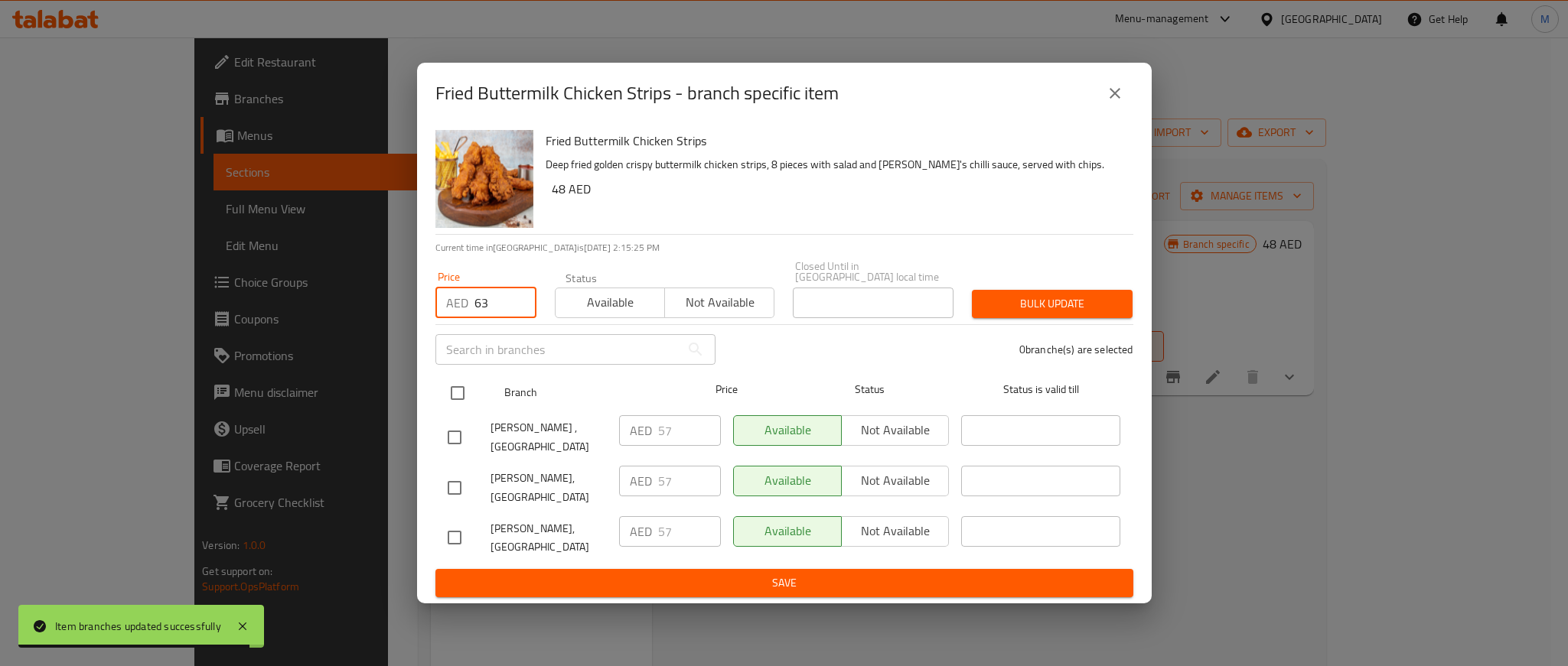
type input "63"
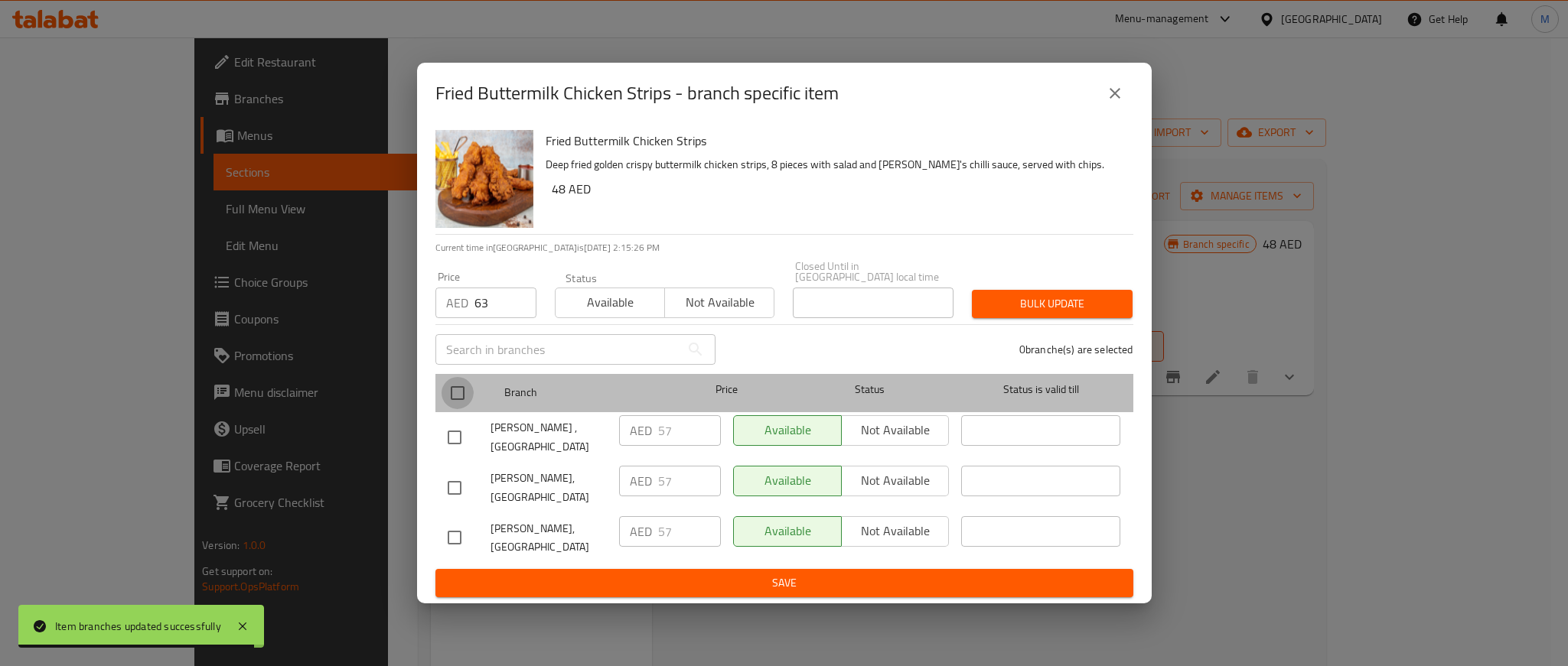
click at [462, 393] on input "checkbox" at bounding box center [457, 392] width 32 height 32
checkbox input "true"
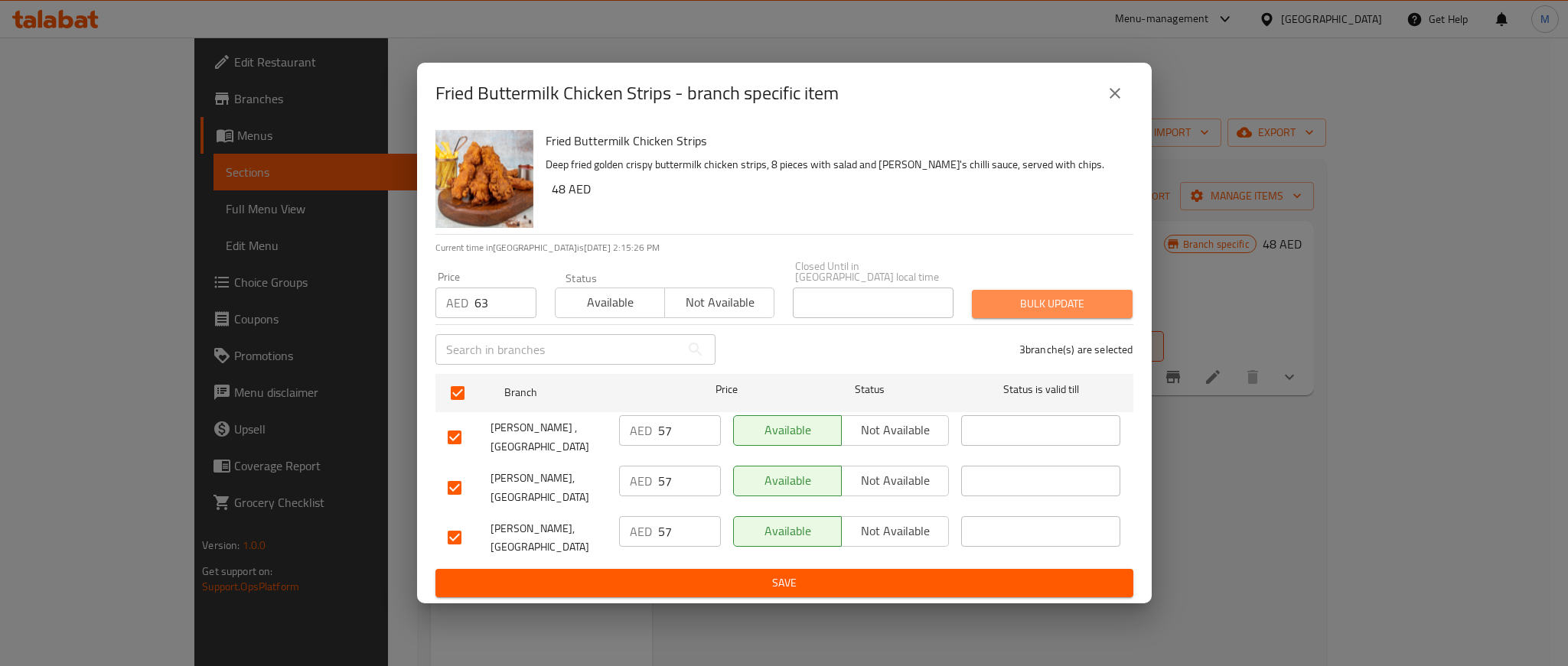
click at [1111, 296] on span "Bulk update" at bounding box center [1052, 304] width 137 height 19
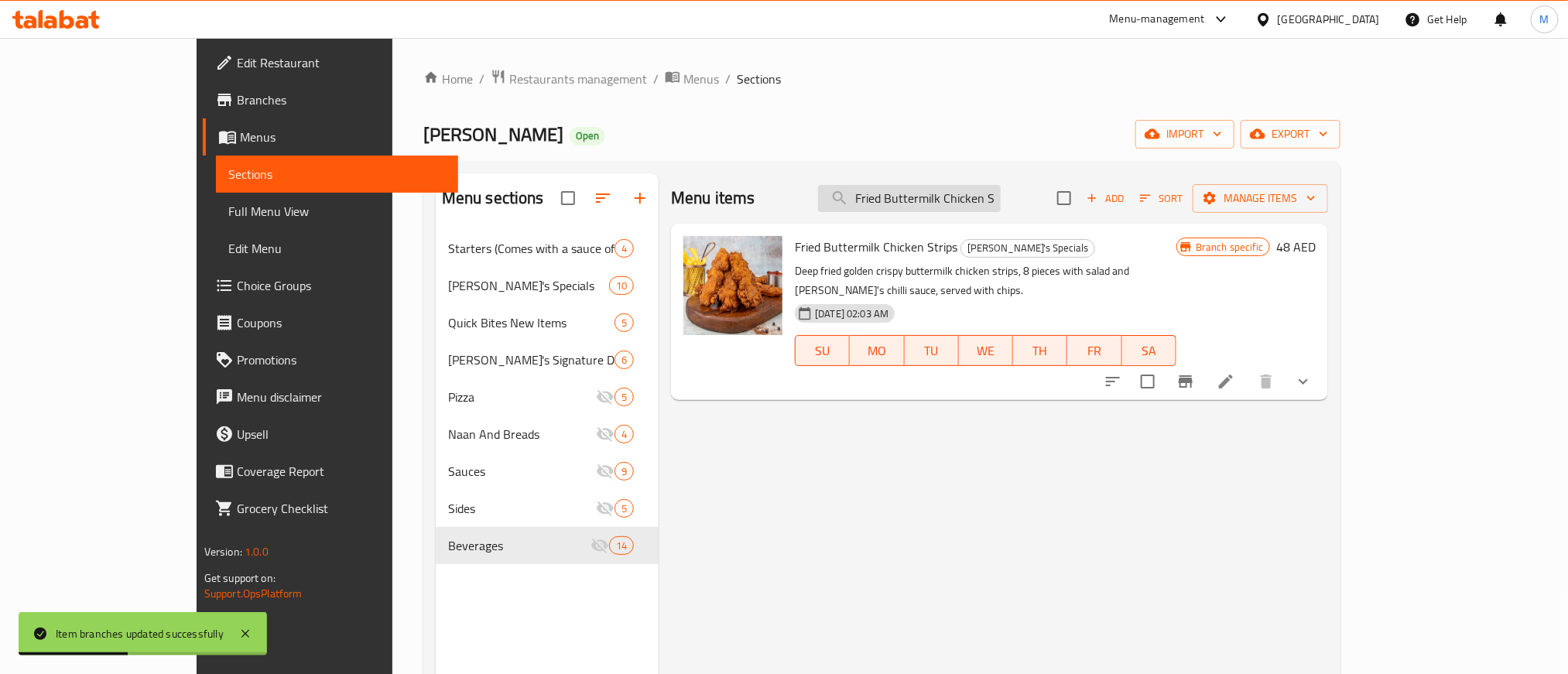
click at [968, 201] on input "Fried Buttermilk Chicken Strips" at bounding box center [909, 198] width 182 height 27
paste input "Lamb [PERSON_NAME] Kebab"
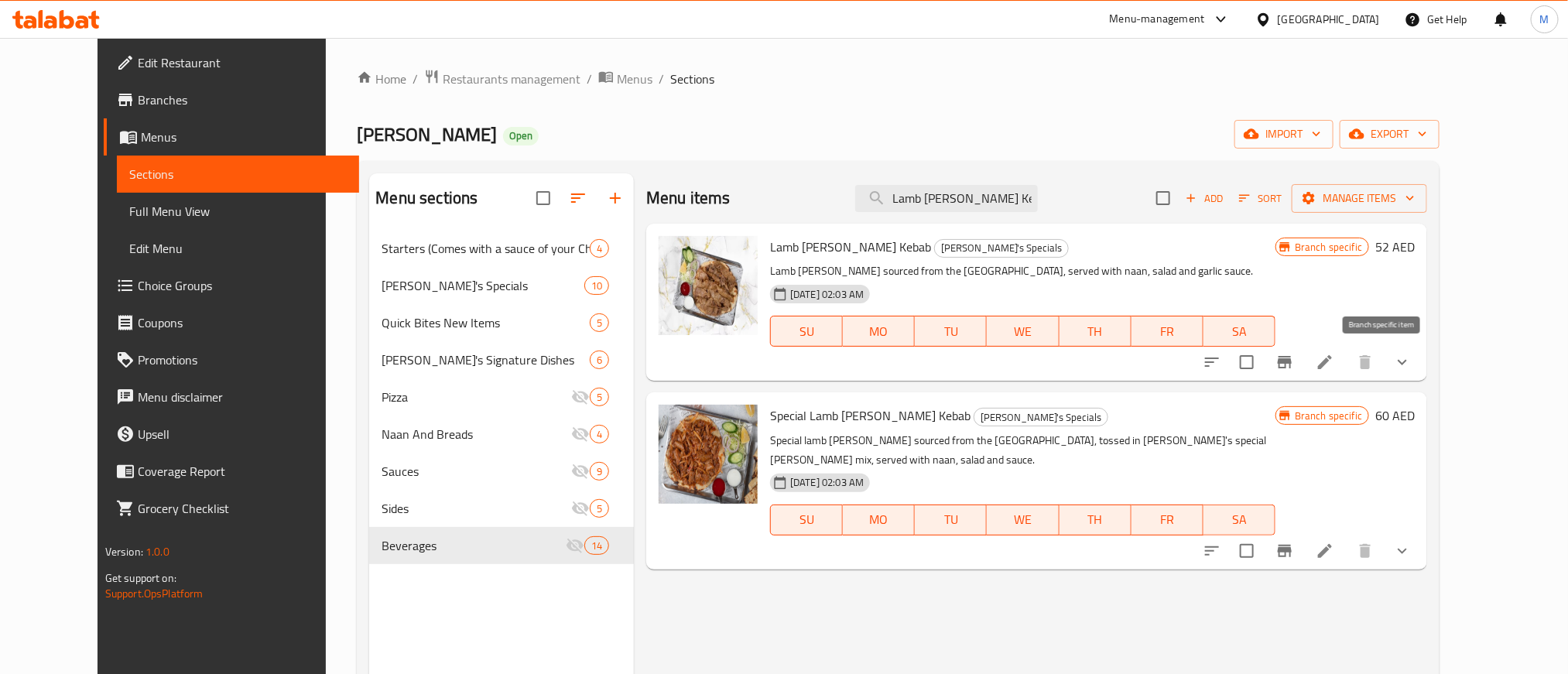
type input "Lamb [PERSON_NAME] Kebab"
click at [1292, 367] on icon "Branch-specific-item" at bounding box center [1285, 362] width 14 height 12
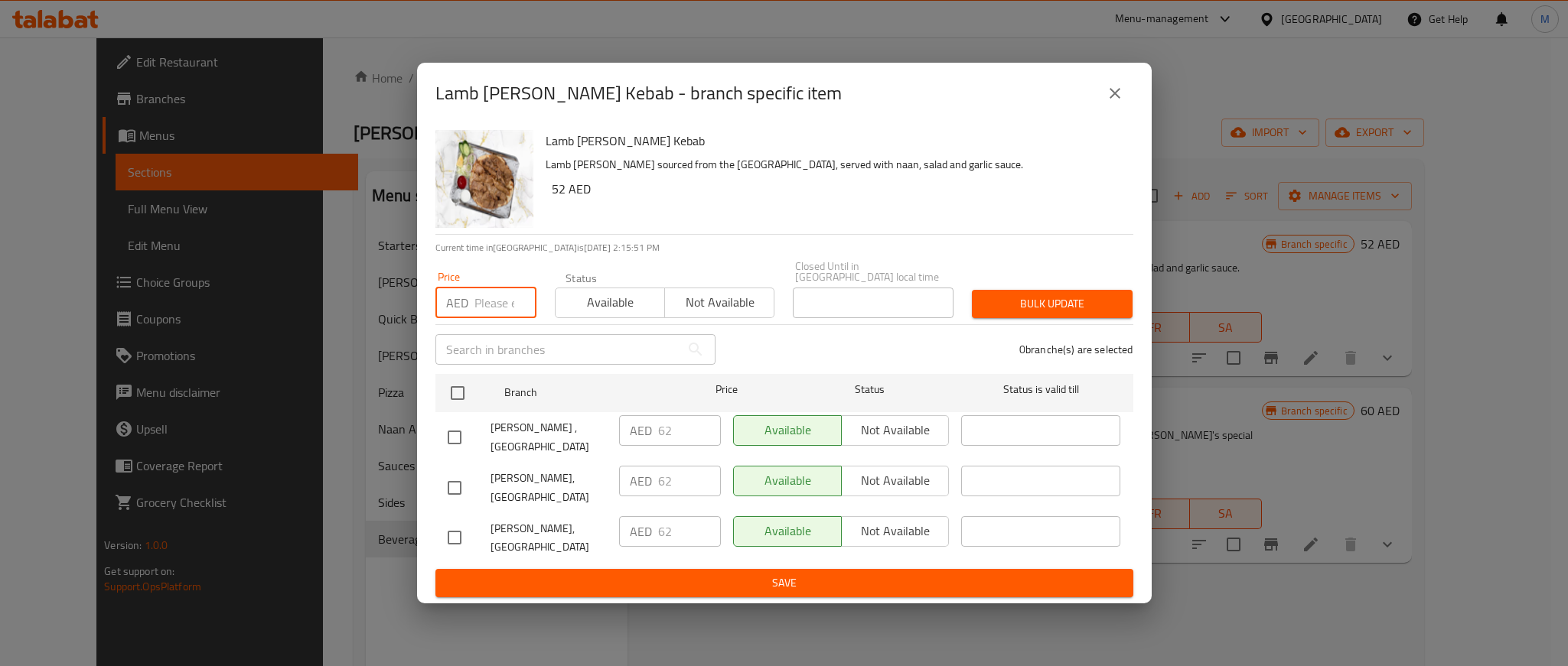
click at [498, 301] on input "number" at bounding box center [506, 303] width 62 height 31
paste input "63"
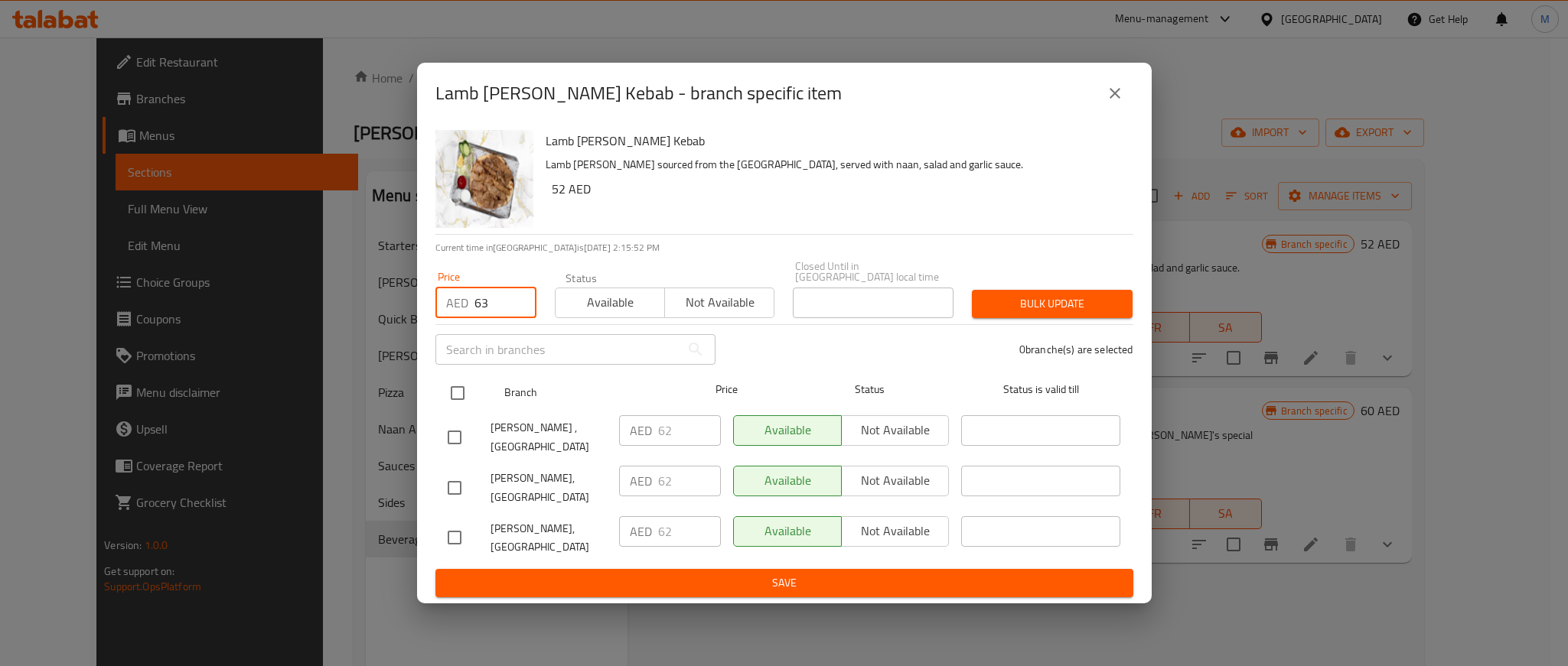
type input "63"
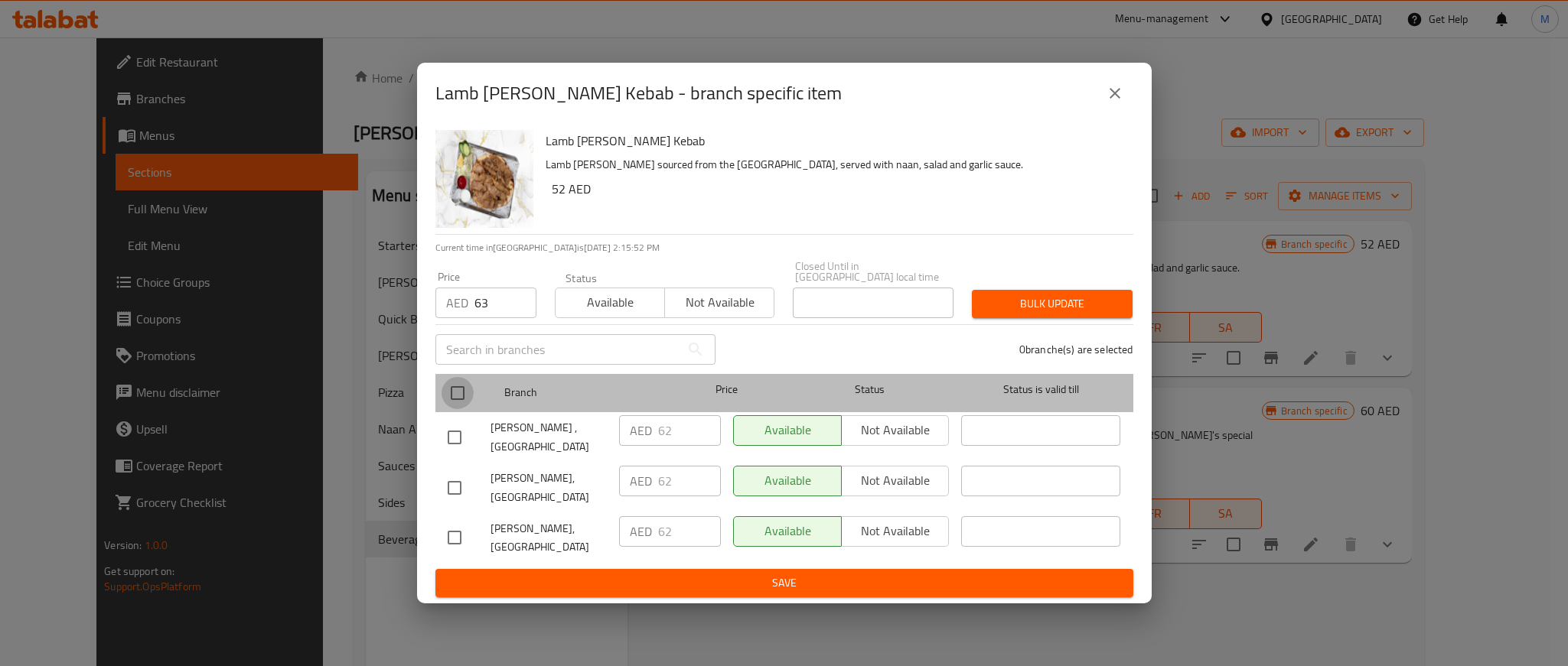
click at [447, 393] on input "checkbox" at bounding box center [457, 392] width 32 height 32
checkbox input "true"
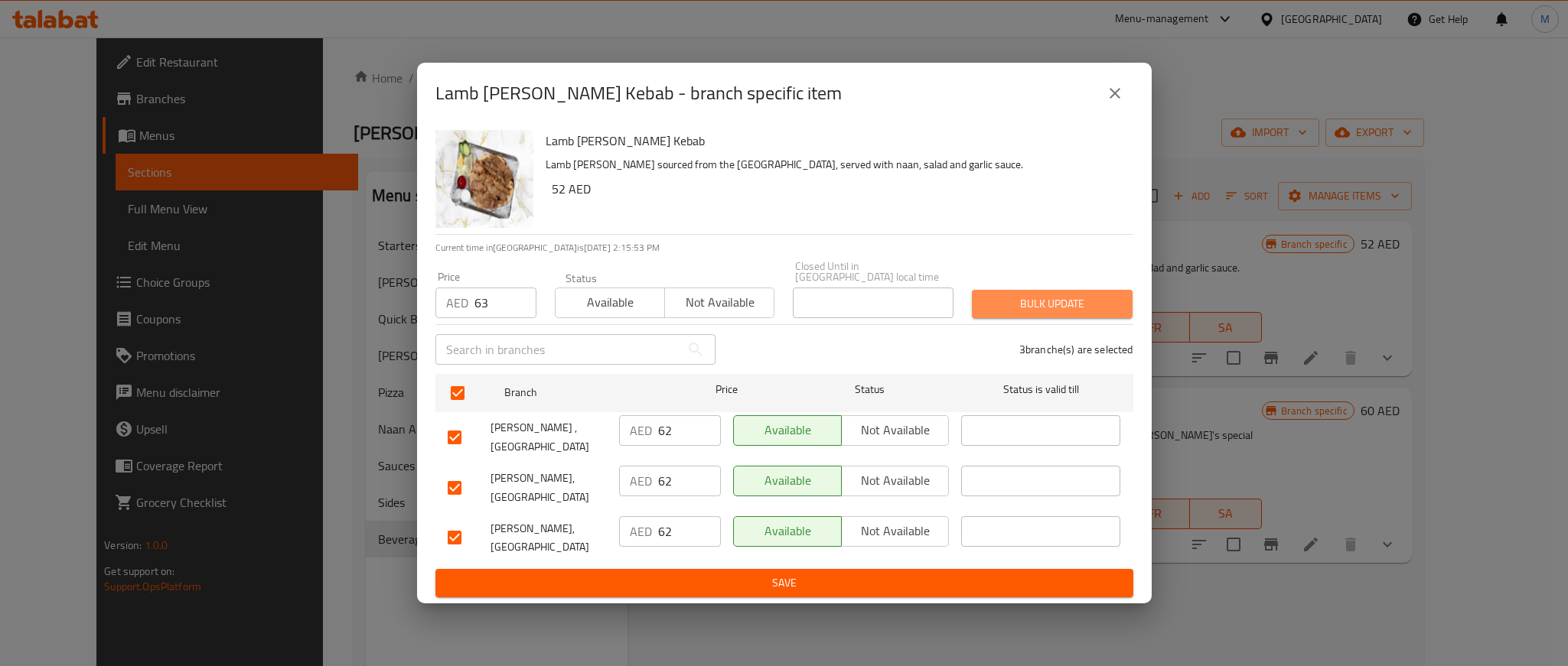
click at [1027, 300] on span "Bulk update" at bounding box center [1052, 304] width 137 height 19
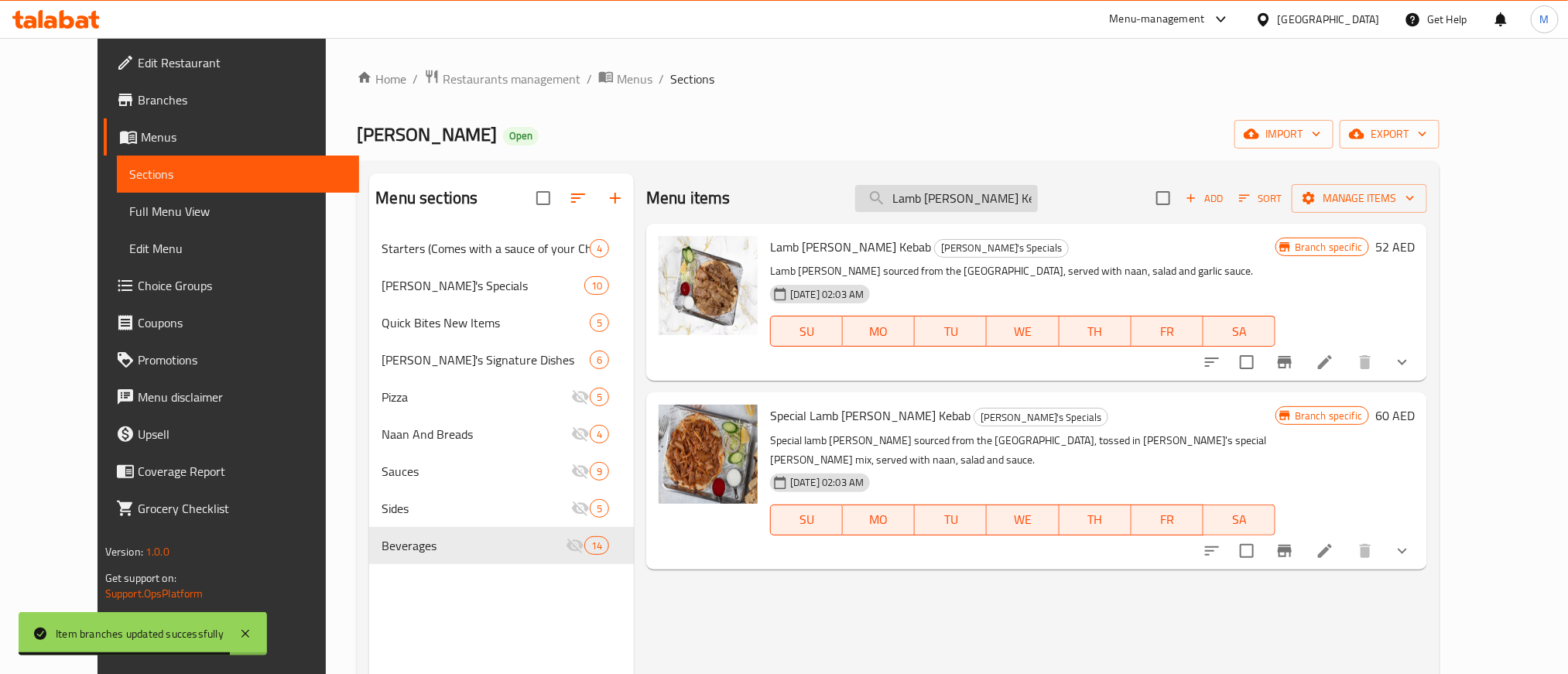
click at [954, 204] on input "Lamb [PERSON_NAME] Kebab" at bounding box center [946, 198] width 182 height 27
paste input "Special Lamb [PERSON_NAME] Chicken Tikka Mix"
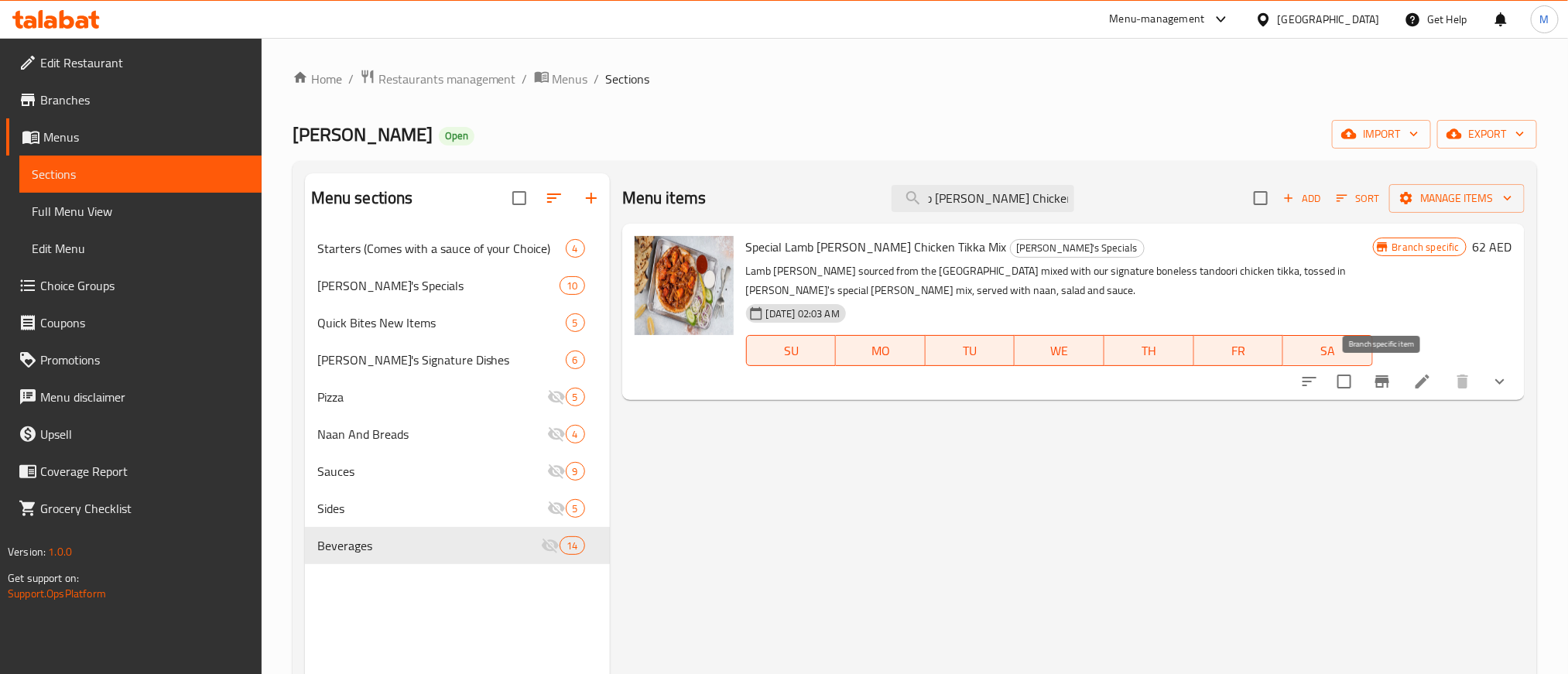
type input "Special Lamb [PERSON_NAME] Chicken Tikka Mix"
click at [1374, 383] on icon "Branch-specific-item" at bounding box center [1381, 381] width 18 height 18
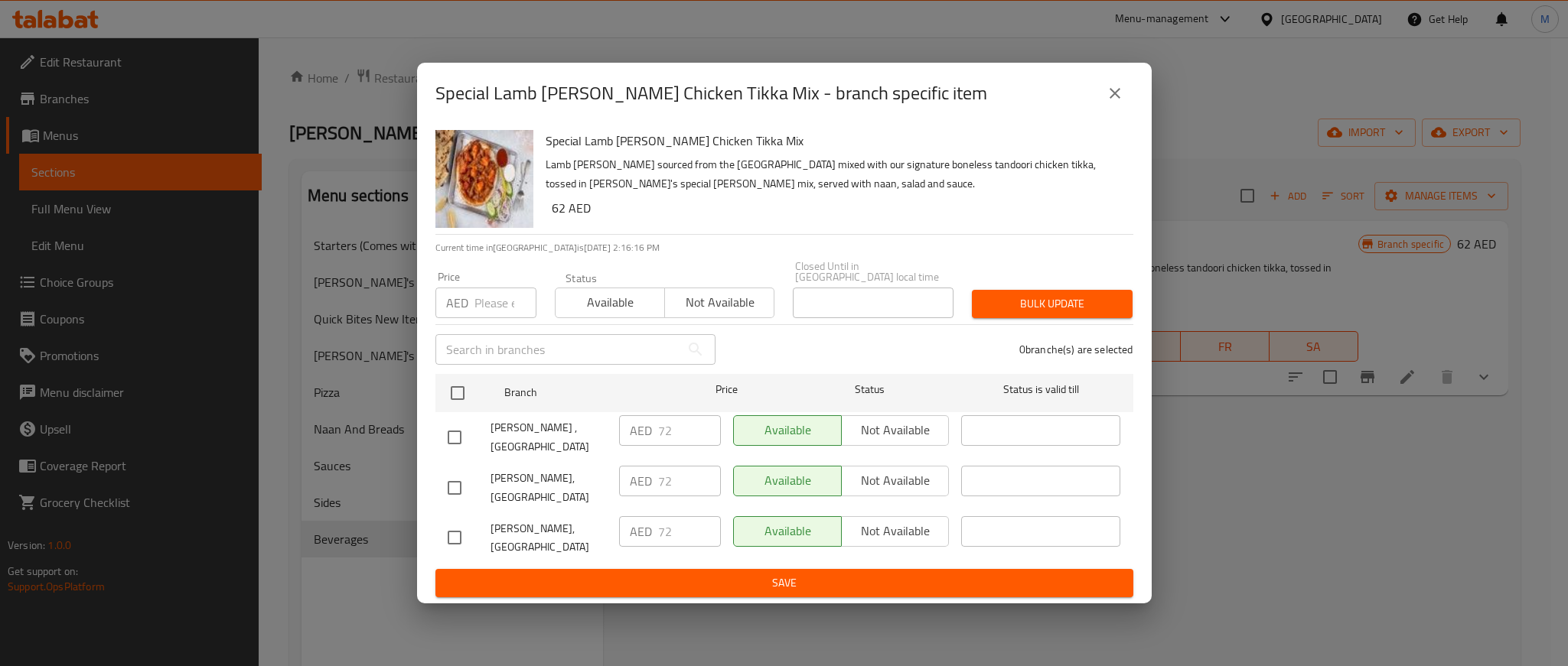
click at [476, 313] on input "number" at bounding box center [506, 303] width 62 height 31
paste input "80"
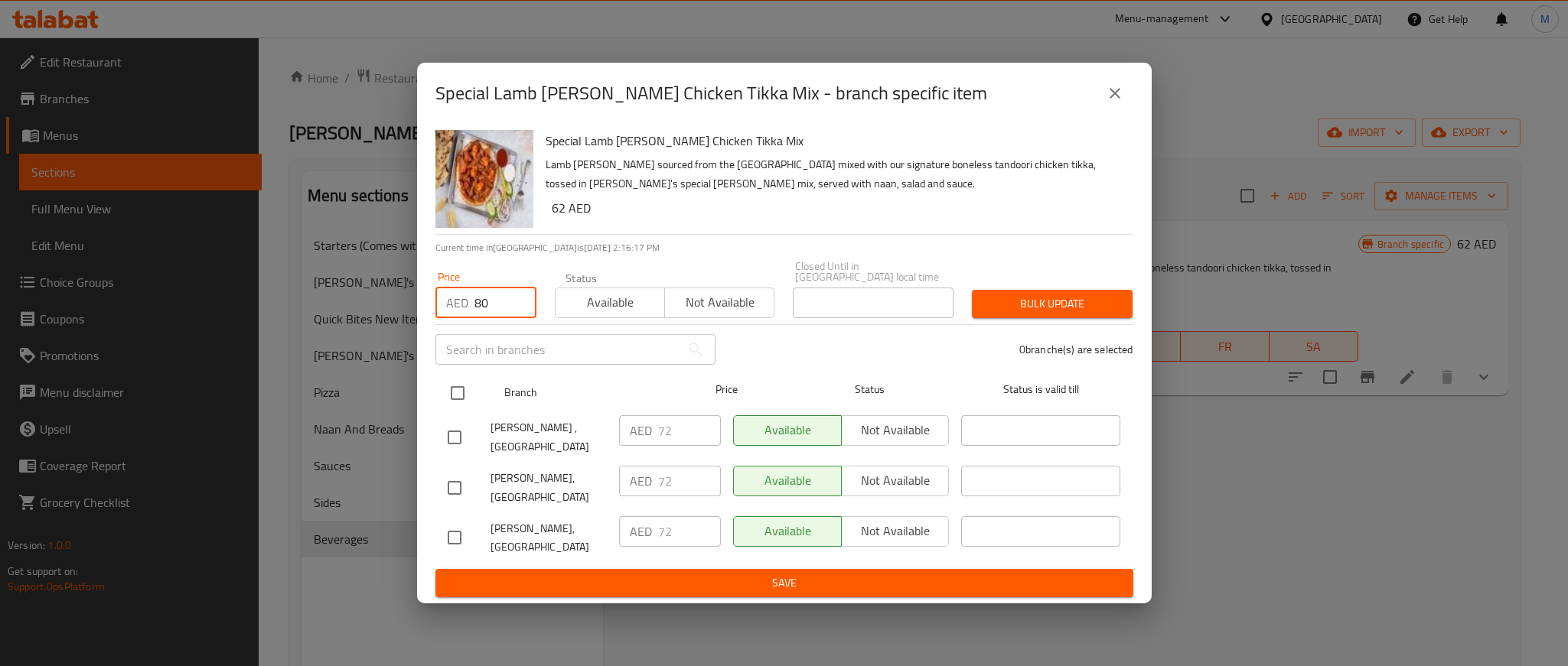
type input "80"
click at [462, 391] on input "checkbox" at bounding box center [457, 392] width 32 height 32
checkbox input "true"
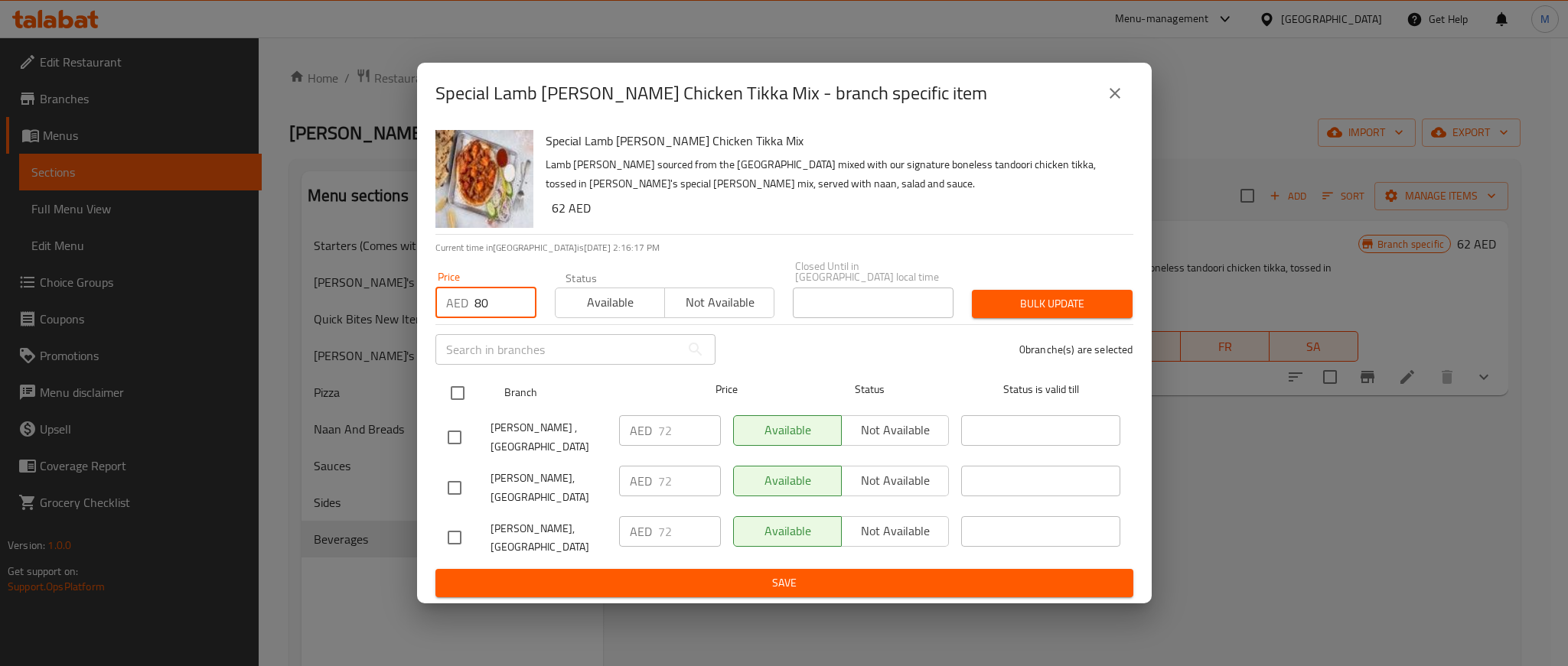
checkbox input "true"
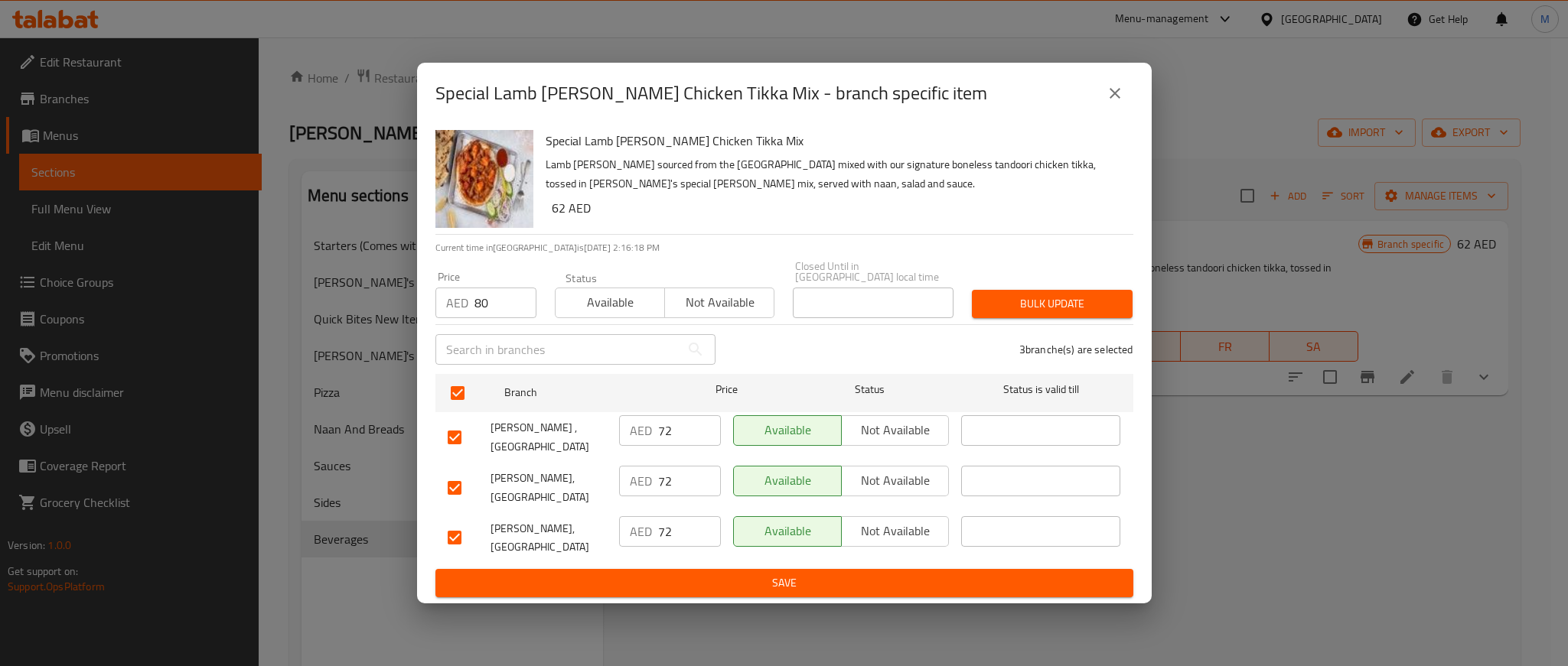
click at [1068, 304] on span "Bulk update" at bounding box center [1052, 304] width 137 height 19
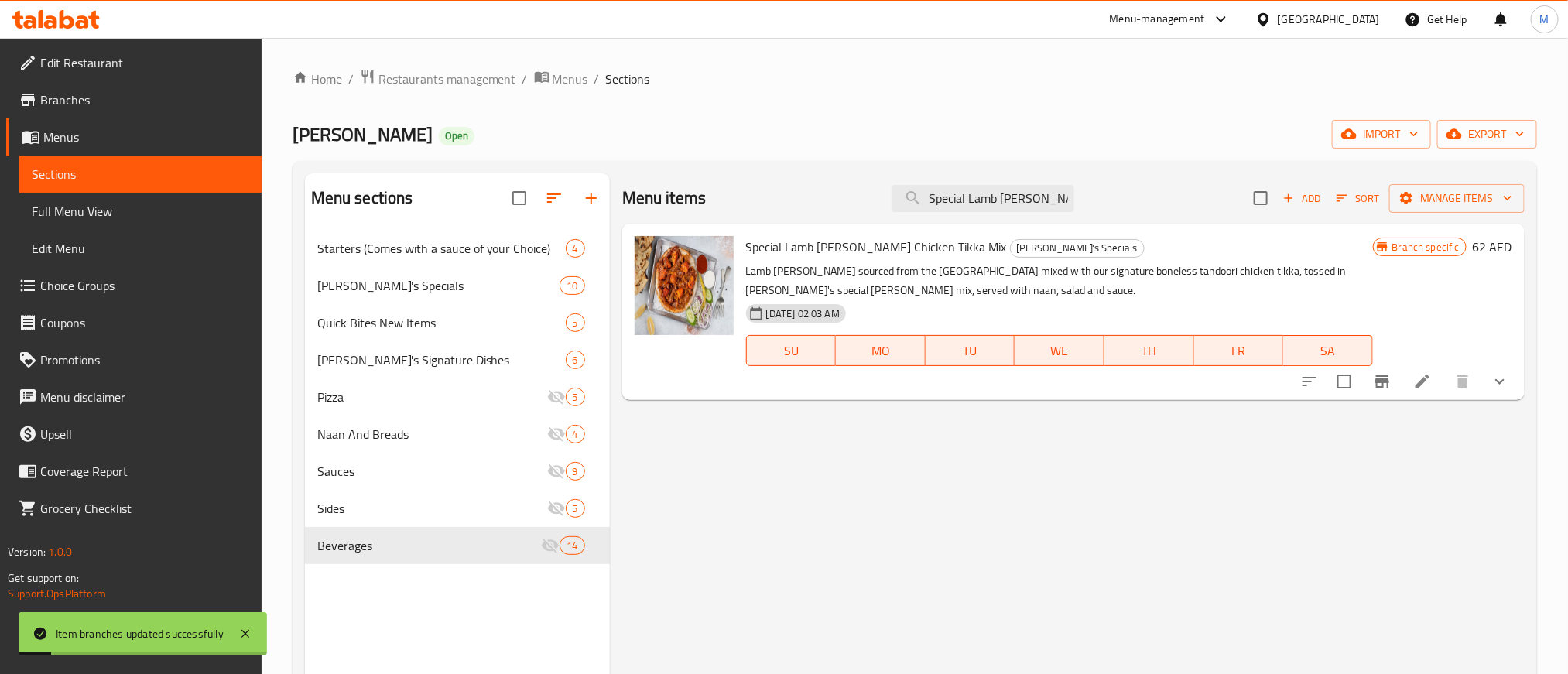
click at [1011, 179] on div "Menu items Special Lamb [PERSON_NAME] Chicken Tikka Mix Add Sort Manage items" at bounding box center [1073, 199] width 902 height 50
click at [1005, 204] on input "Special Lamb [PERSON_NAME] Chicken Tikka Mix" at bounding box center [983, 198] width 182 height 27
click at [1389, 379] on icon "Branch-specific-item" at bounding box center [1381, 381] width 18 height 18
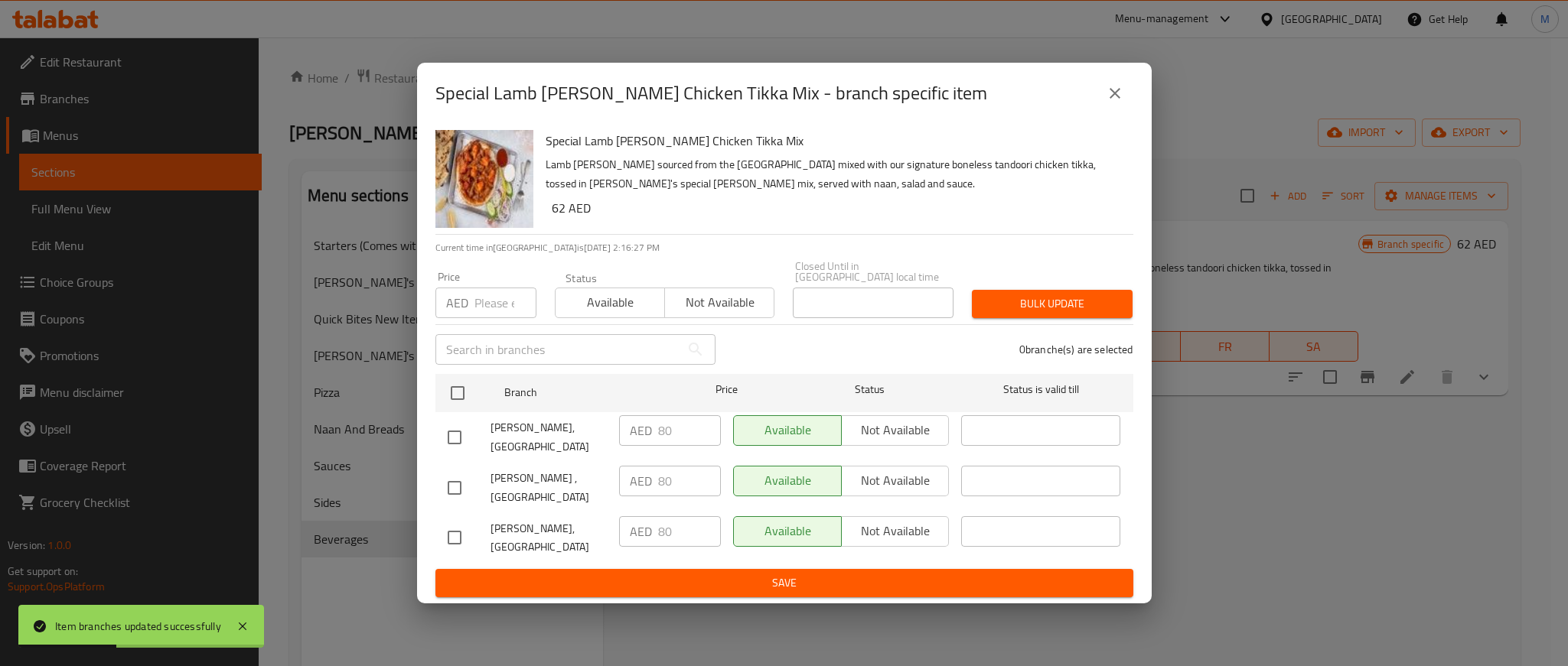
click at [1115, 93] on icon "close" at bounding box center [1115, 94] width 10 height 10
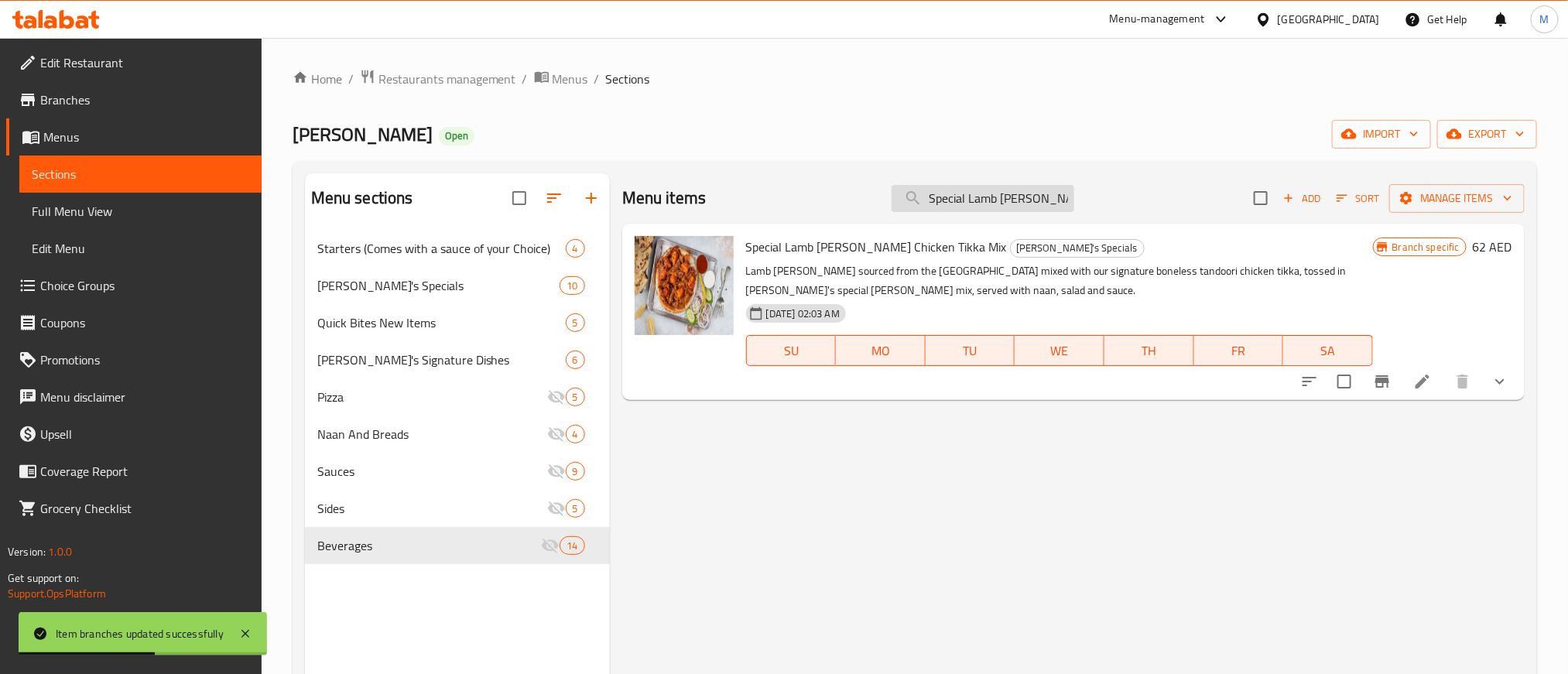
click at [997, 202] on input "Special Lamb [PERSON_NAME] Chicken Tikka Mix" at bounding box center [983, 198] width 182 height 27
paste input "Kebab"
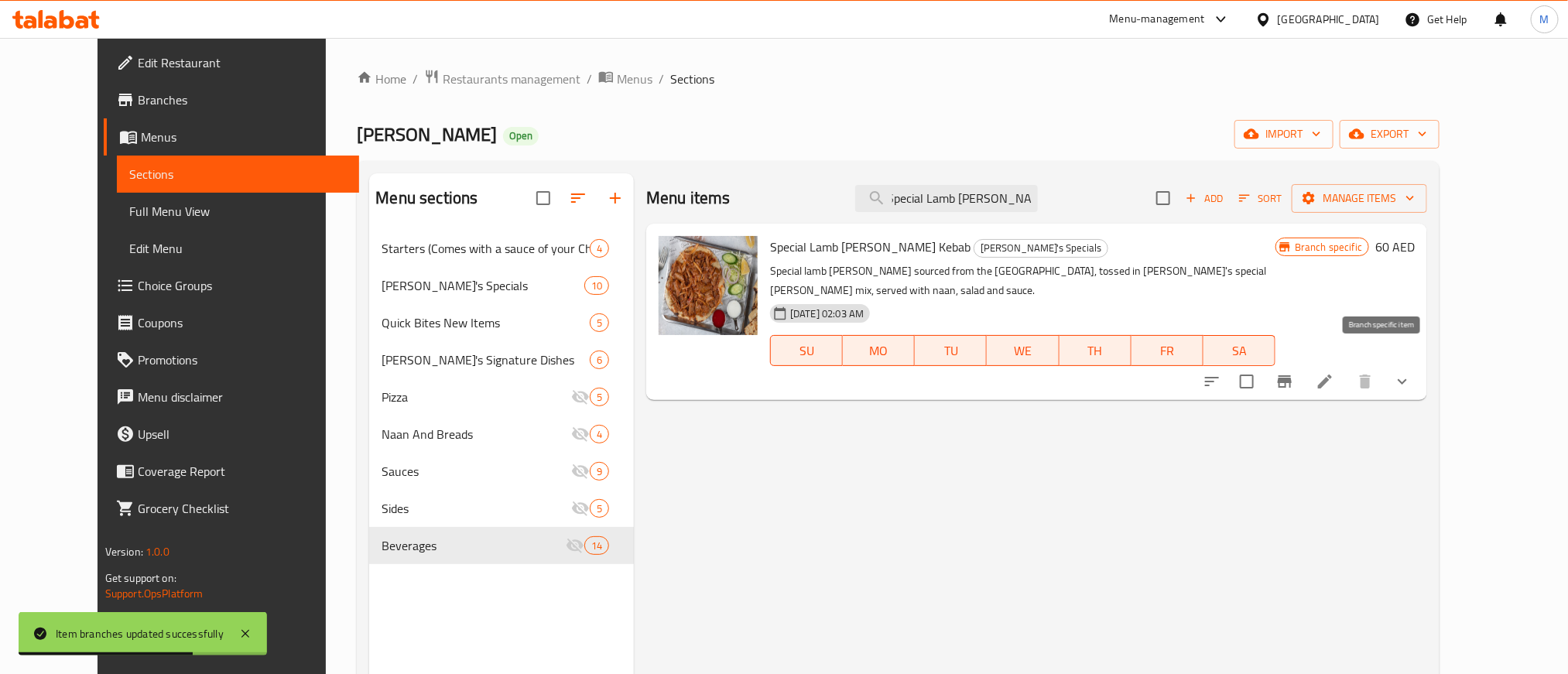
type input "Special Lamb [PERSON_NAME] Kebab"
click at [1292, 375] on icon "Branch-specific-item" at bounding box center [1285, 381] width 14 height 12
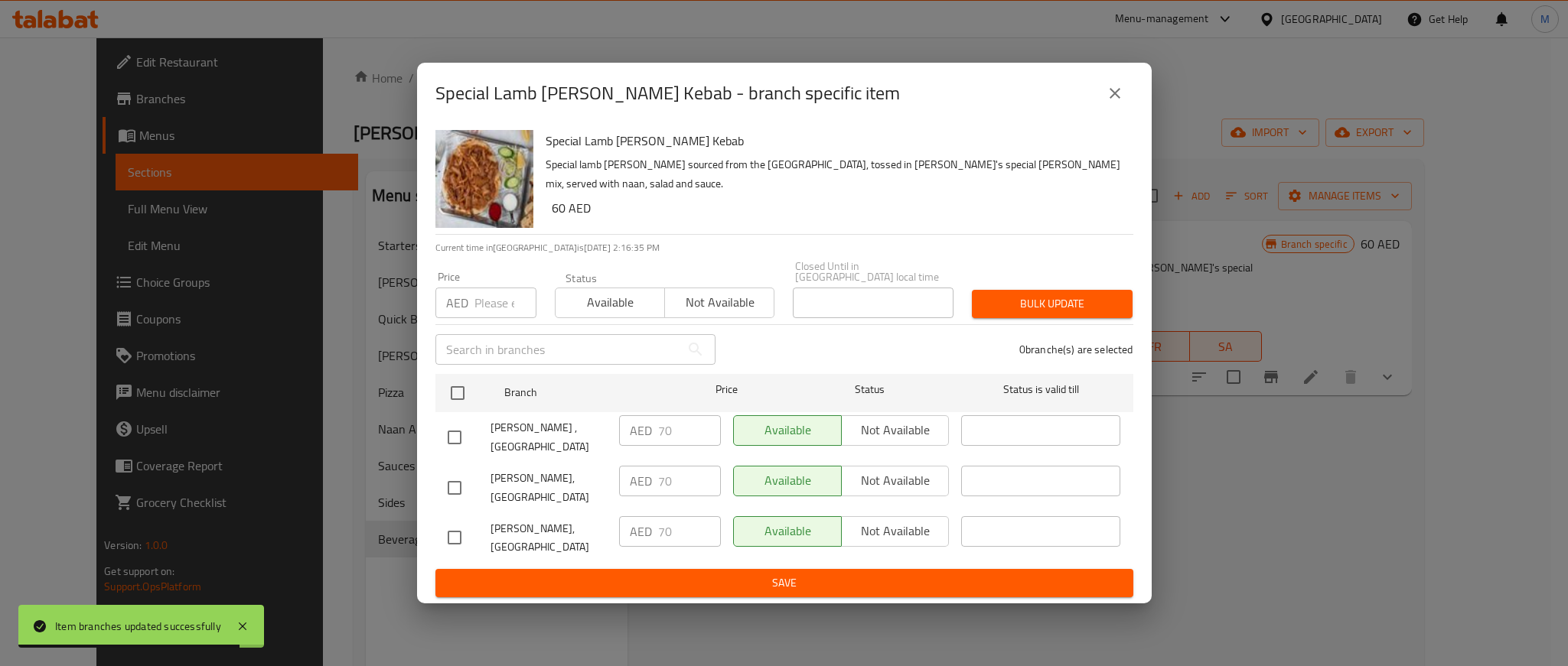
click at [495, 304] on input "number" at bounding box center [506, 303] width 62 height 31
paste input "77"
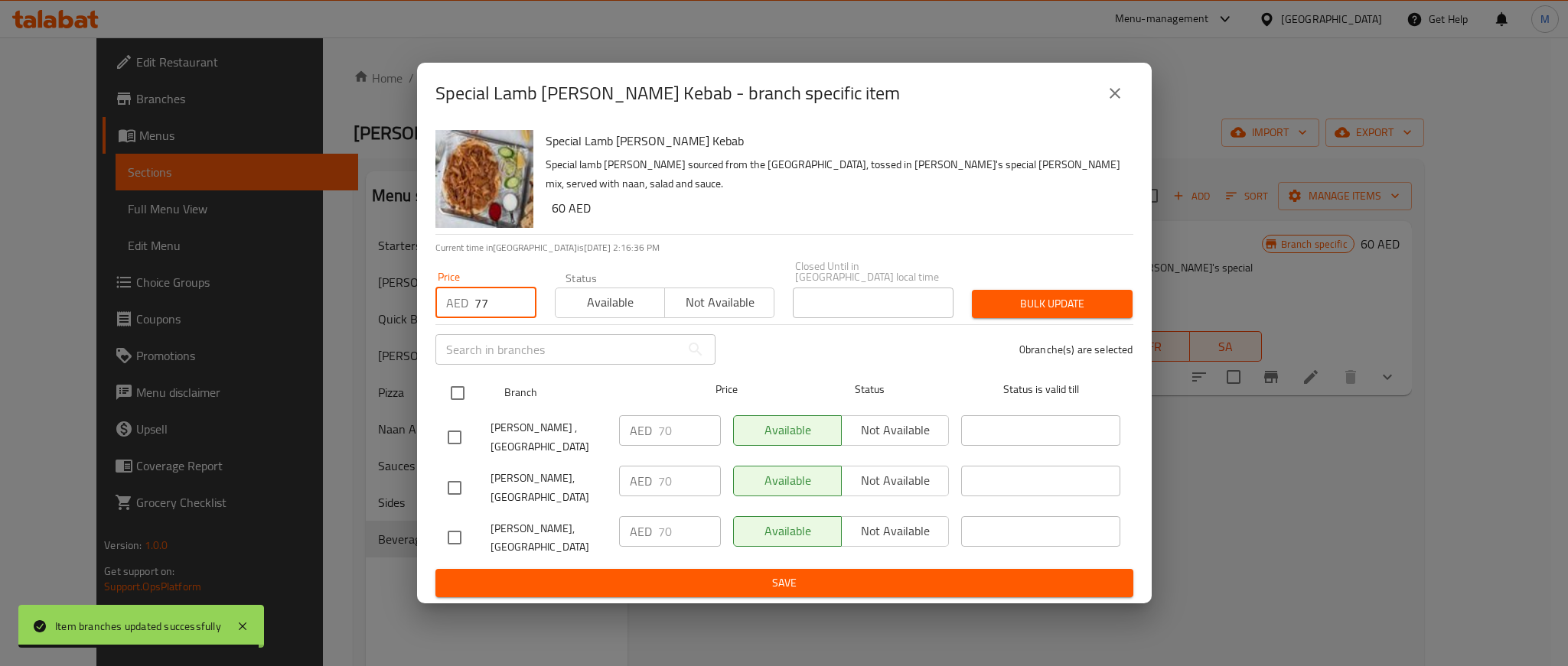
type input "77"
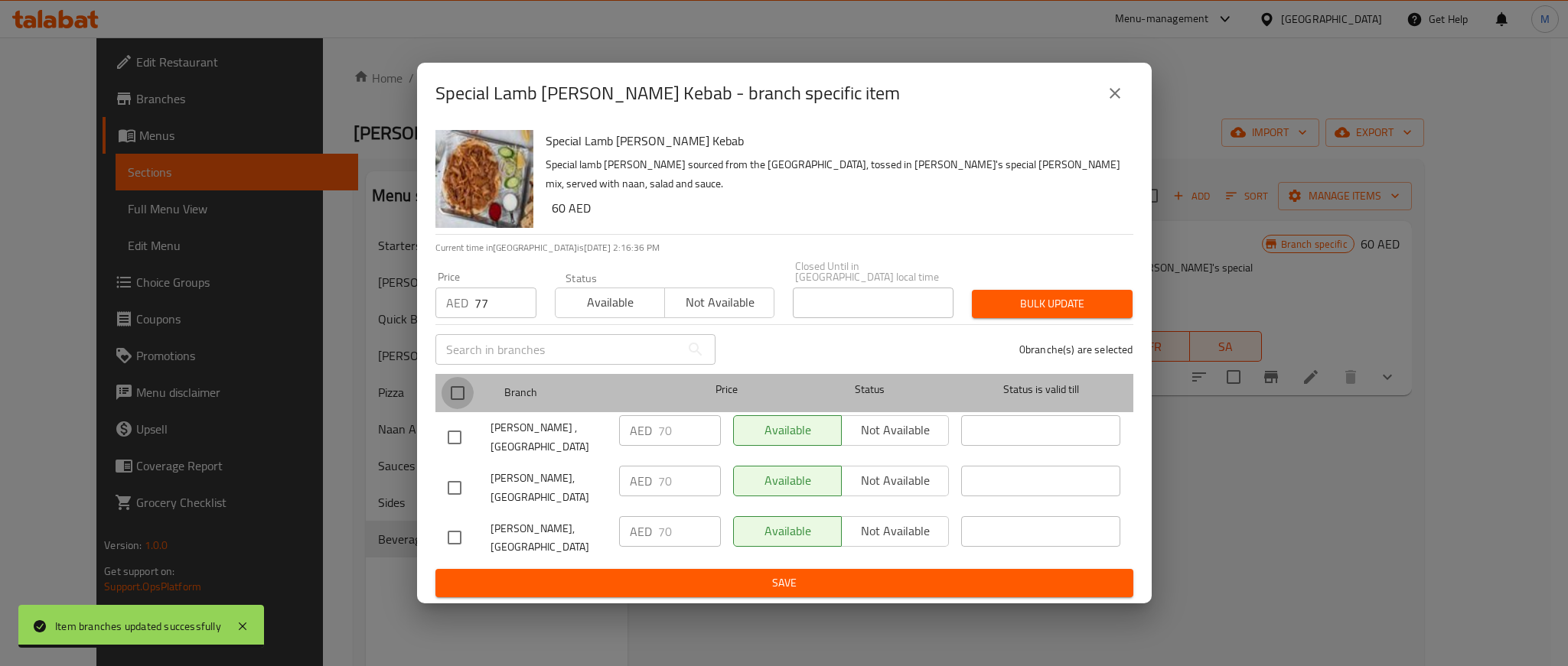
click at [458, 391] on input "checkbox" at bounding box center [457, 392] width 32 height 32
checkbox input "true"
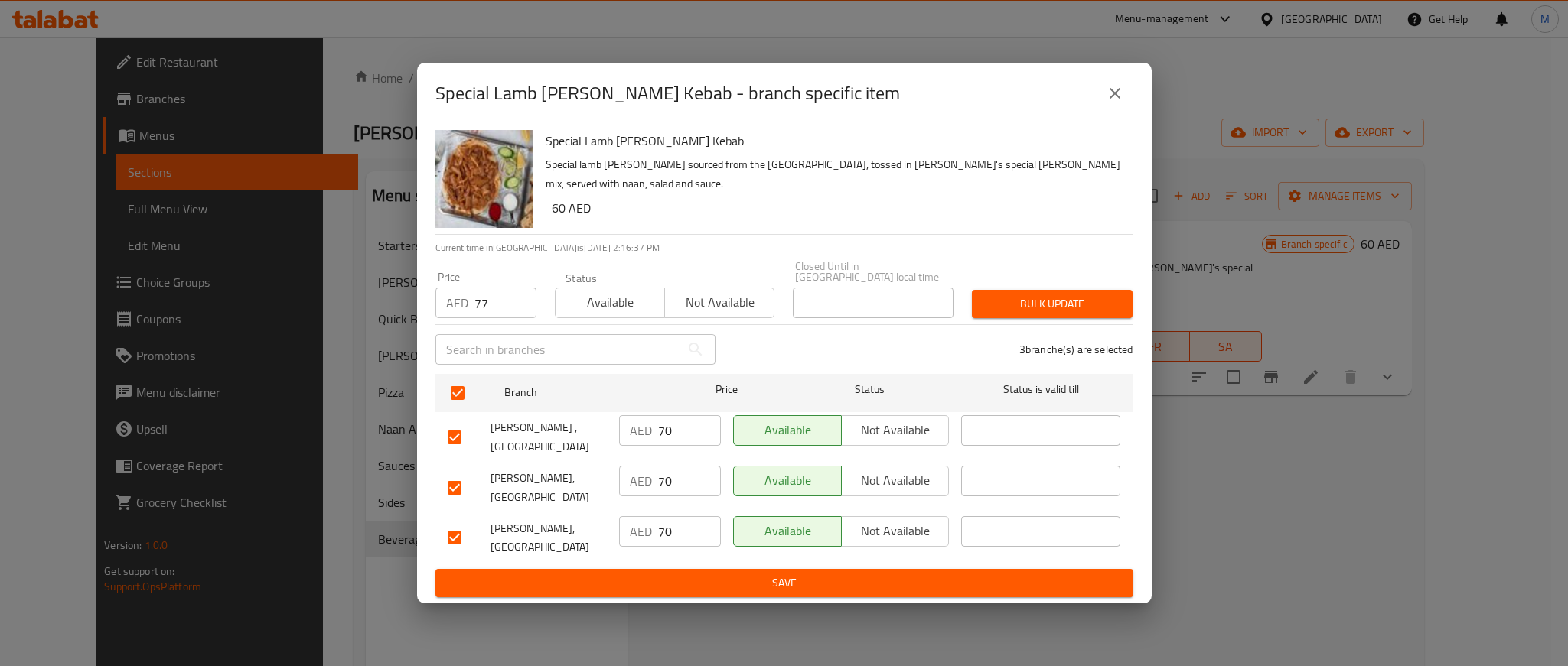
click at [1046, 197] on h6 "60 AED" at bounding box center [836, 208] width 569 height 21
click at [1064, 300] on span "Bulk update" at bounding box center [1052, 304] width 137 height 19
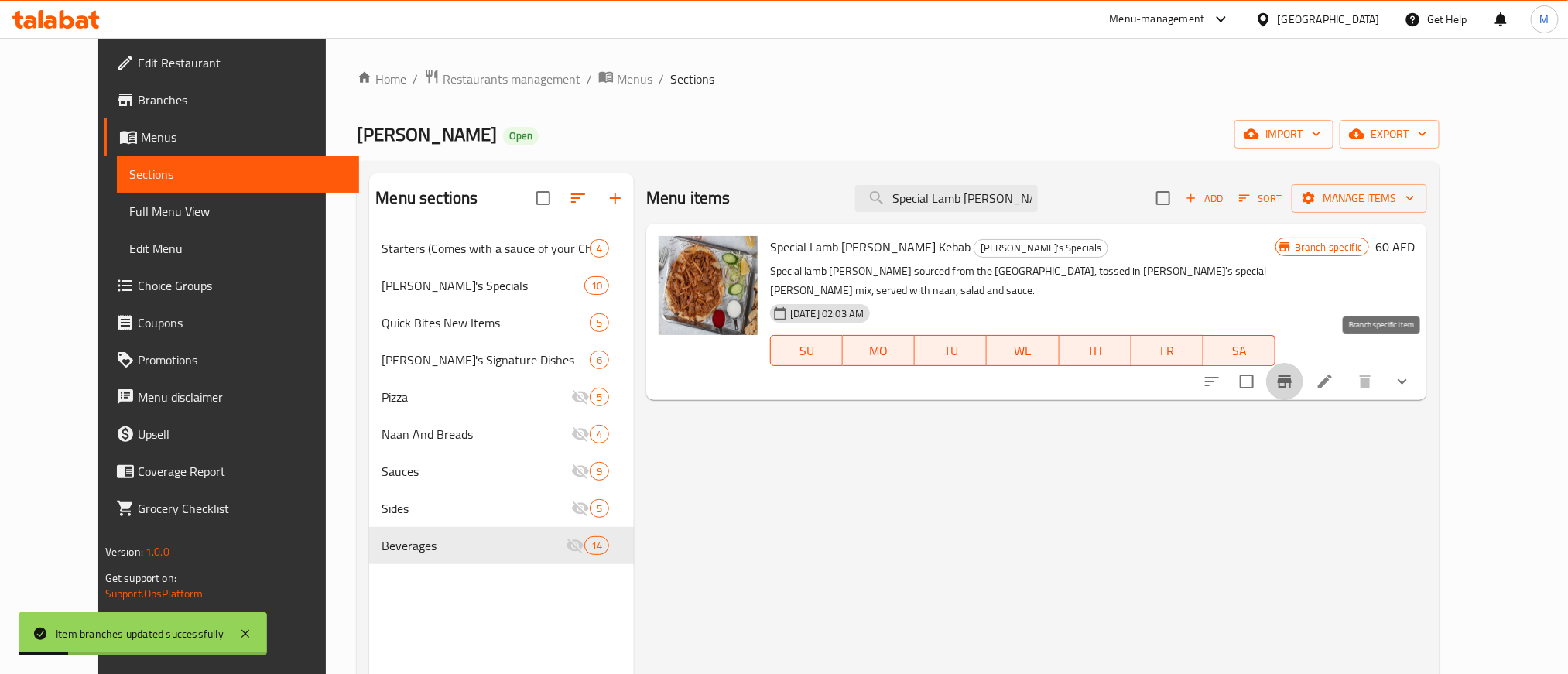
click at [1292, 375] on icon "Branch-specific-item" at bounding box center [1285, 381] width 14 height 12
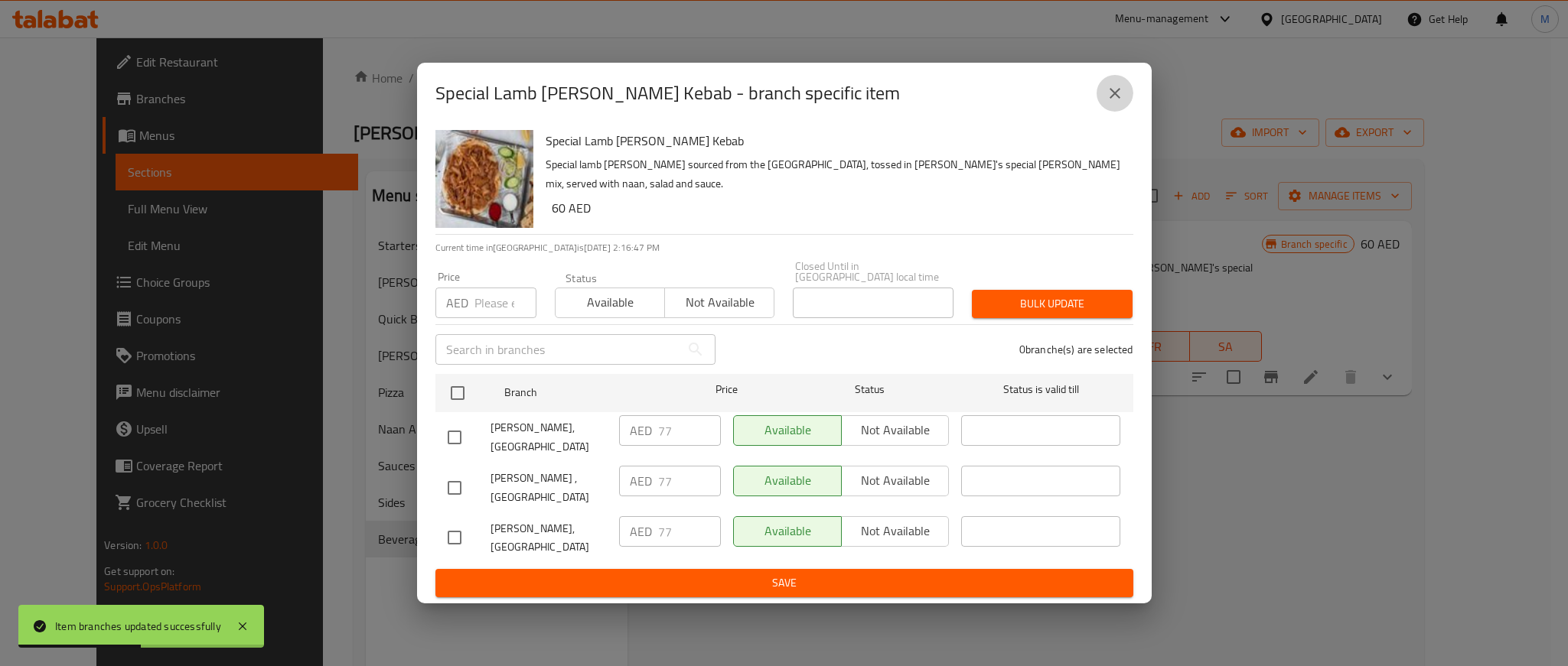
click at [1119, 89] on icon "close" at bounding box center [1115, 94] width 10 height 10
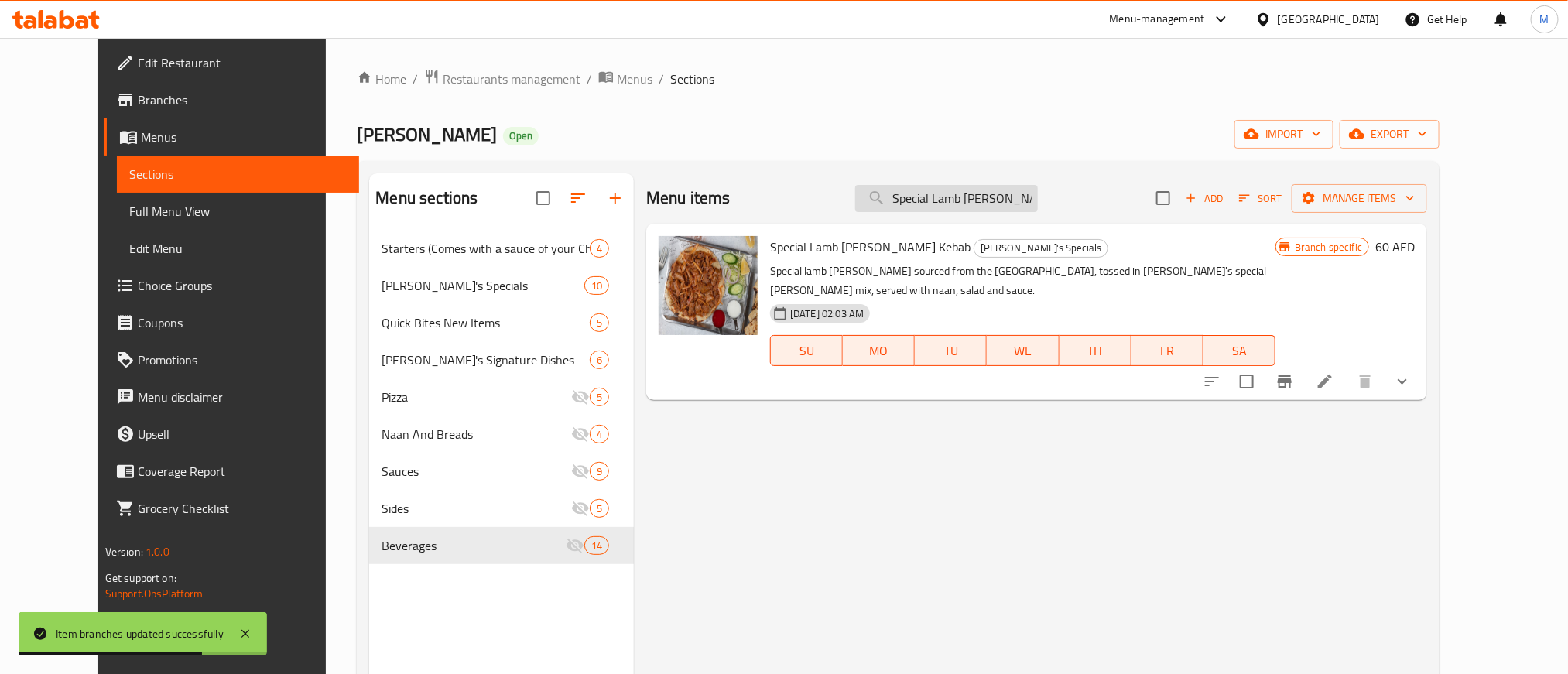
click at [1020, 190] on input "Special Lamb [PERSON_NAME] Kebab" at bounding box center [946, 198] width 182 height 27
paste input "Chicken Fillet Burger"
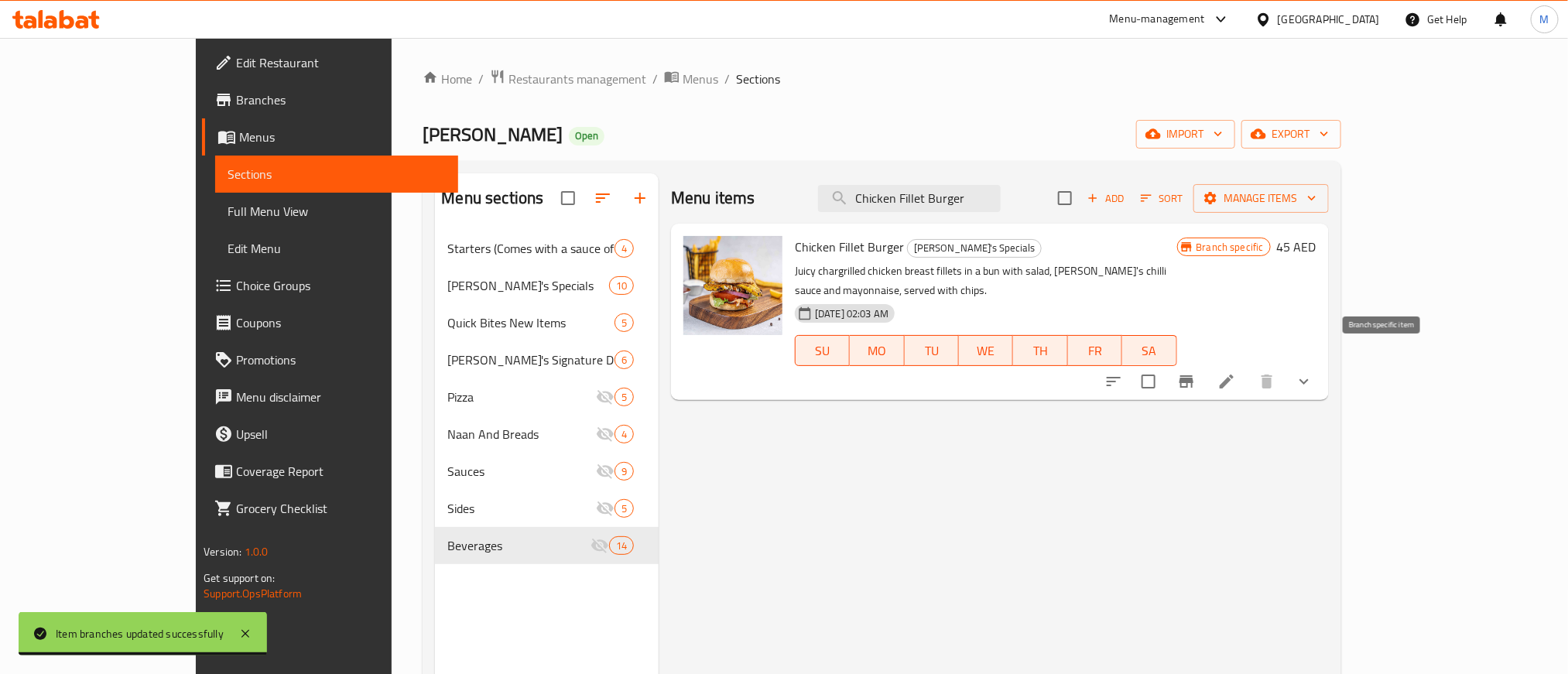
type input "Chicken Fillet Burger"
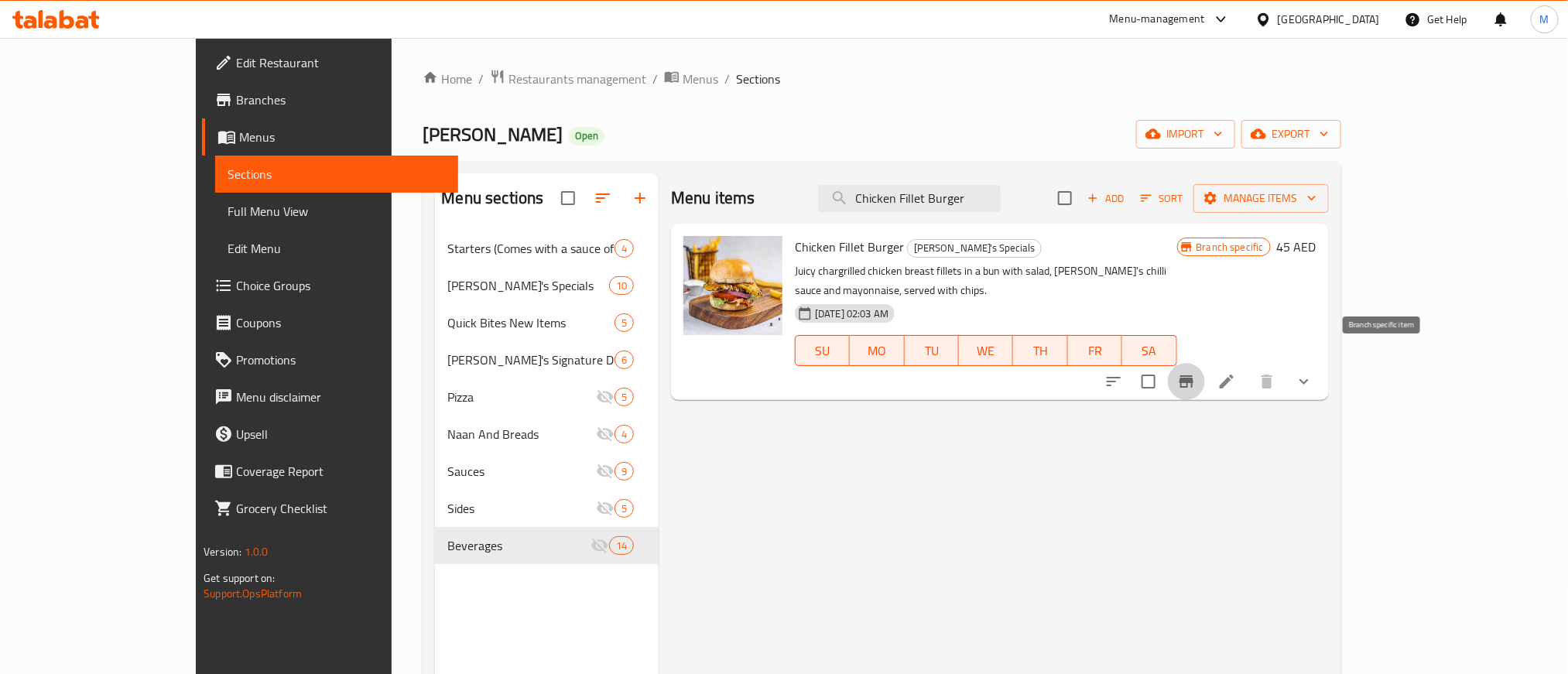
click at [1194, 375] on icon "Branch-specific-item" at bounding box center [1186, 381] width 14 height 12
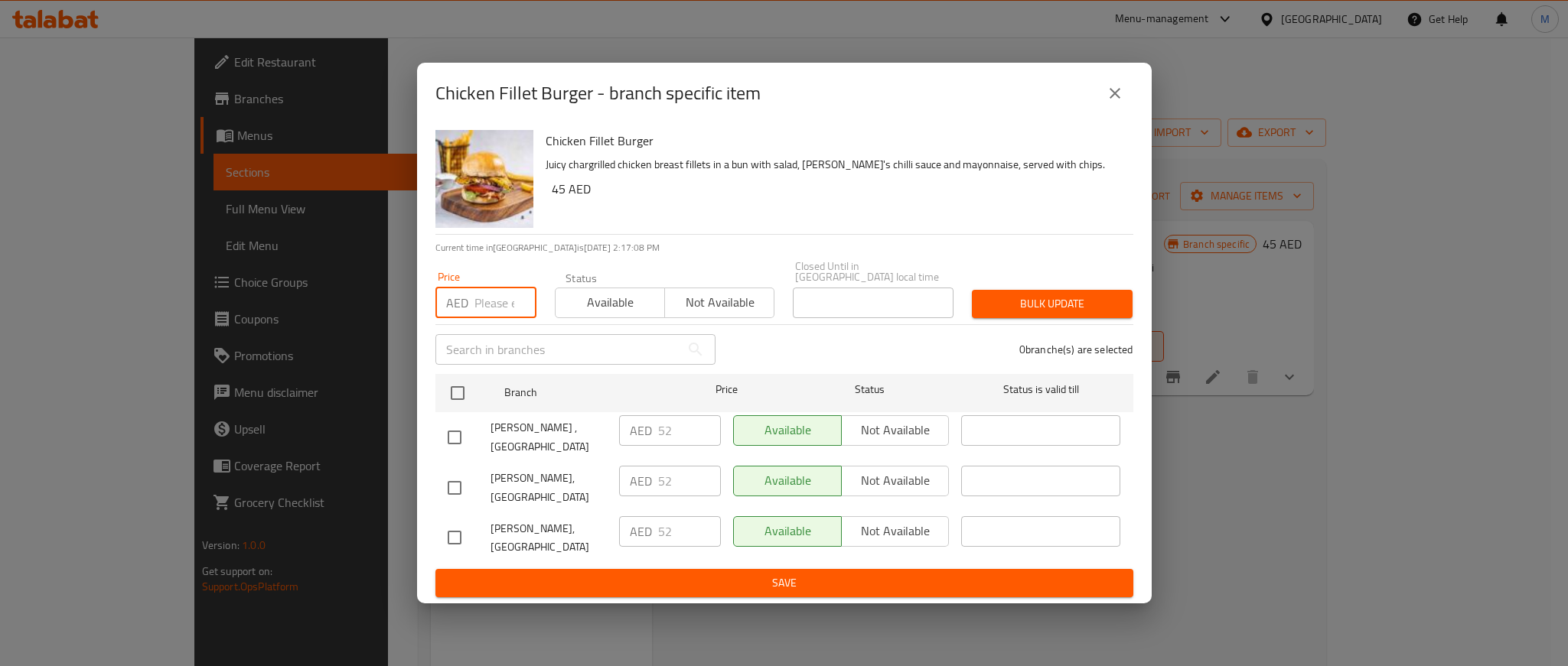
click at [497, 294] on input "number" at bounding box center [506, 303] width 62 height 31
paste input "57"
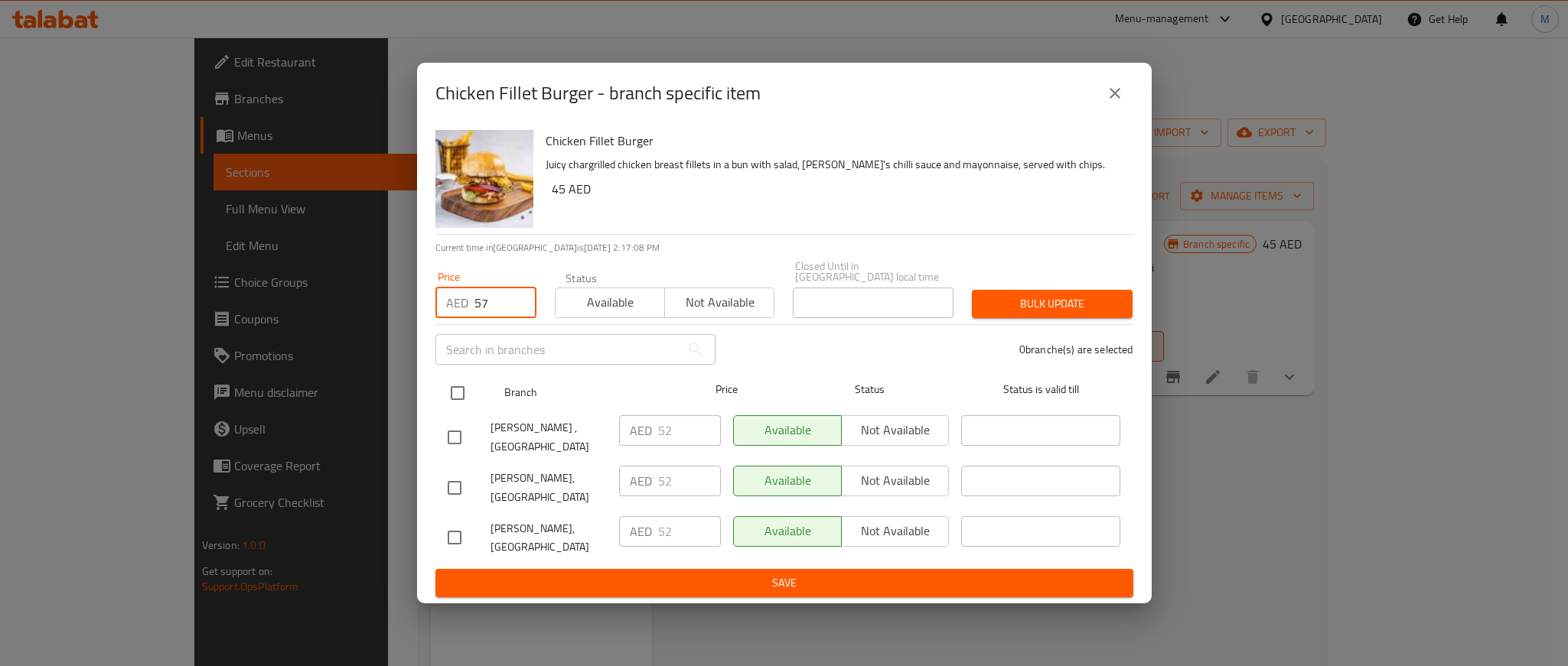
type input "57"
click at [462, 389] on input "checkbox" at bounding box center [457, 392] width 32 height 32
checkbox input "true"
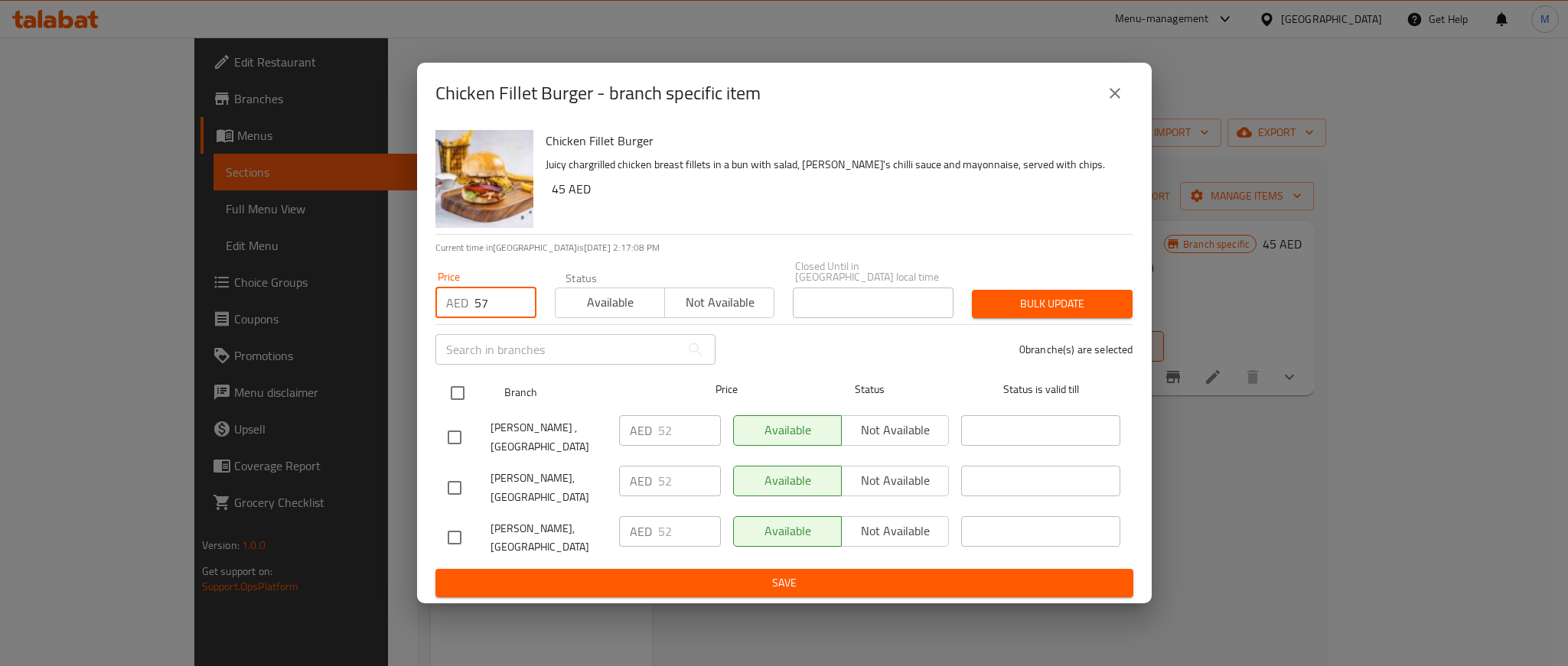
checkbox input "true"
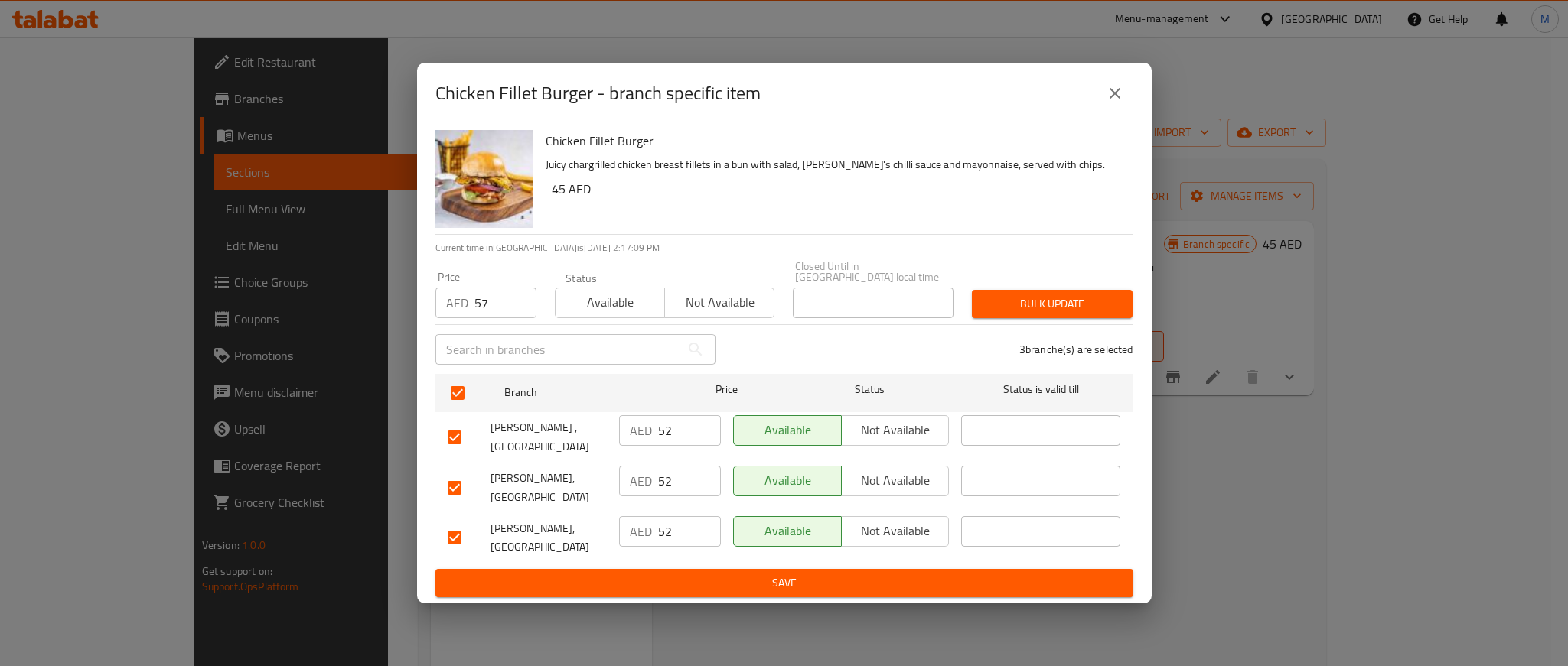
click at [1073, 304] on span "Bulk update" at bounding box center [1052, 304] width 137 height 19
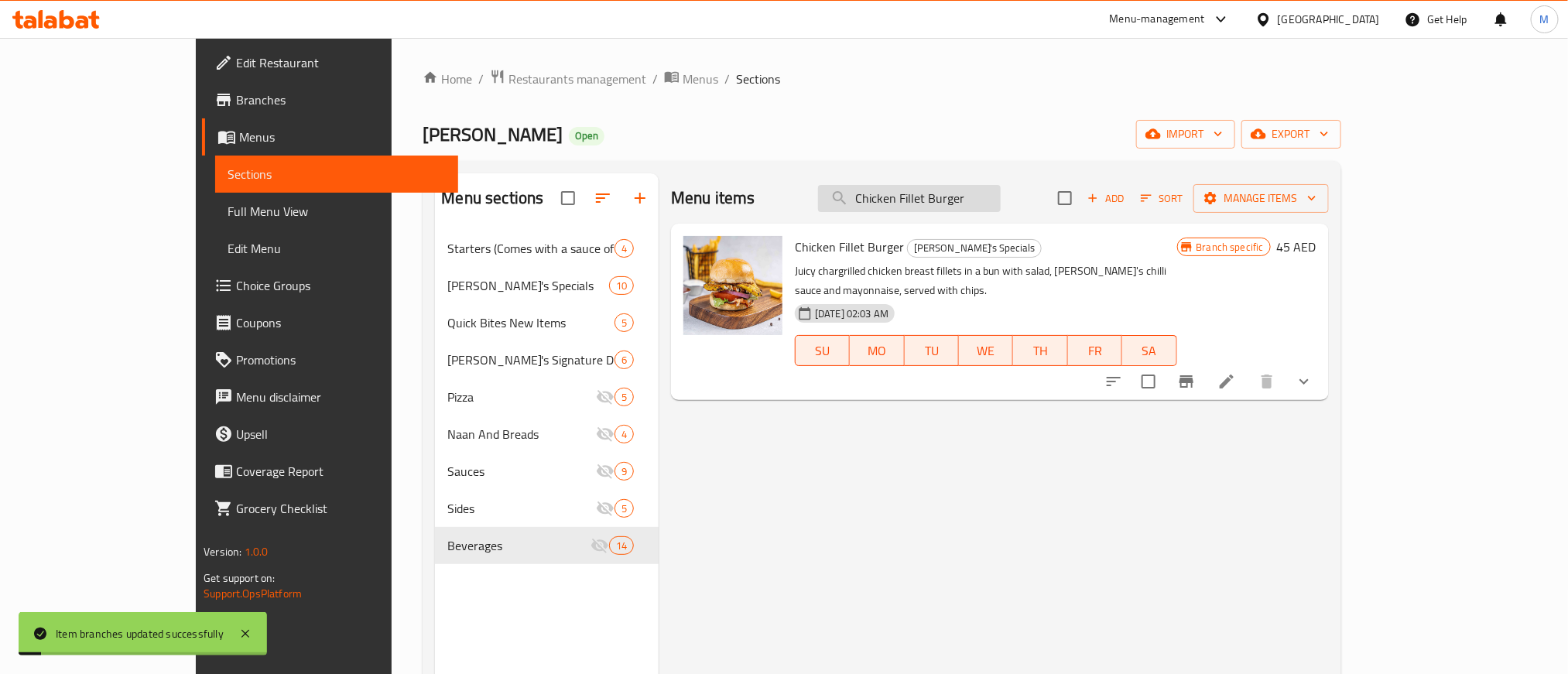
click at [938, 198] on input "Chicken Fillet Burger" at bounding box center [909, 198] width 182 height 27
paste input "Fried Buttermilk Chicken"
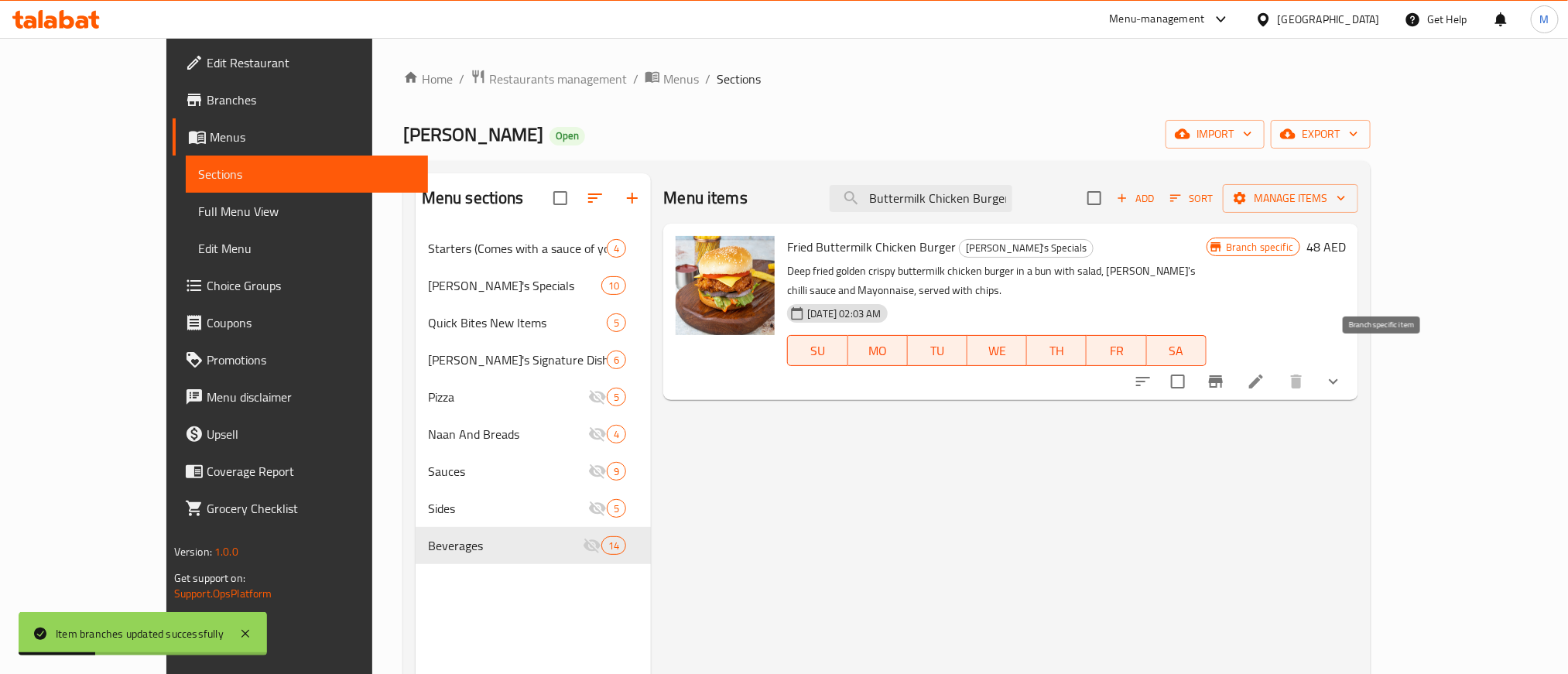
type input "Fried Buttermilk Chicken Burger"
click at [1225, 373] on icon "Branch-specific-item" at bounding box center [1216, 381] width 18 height 18
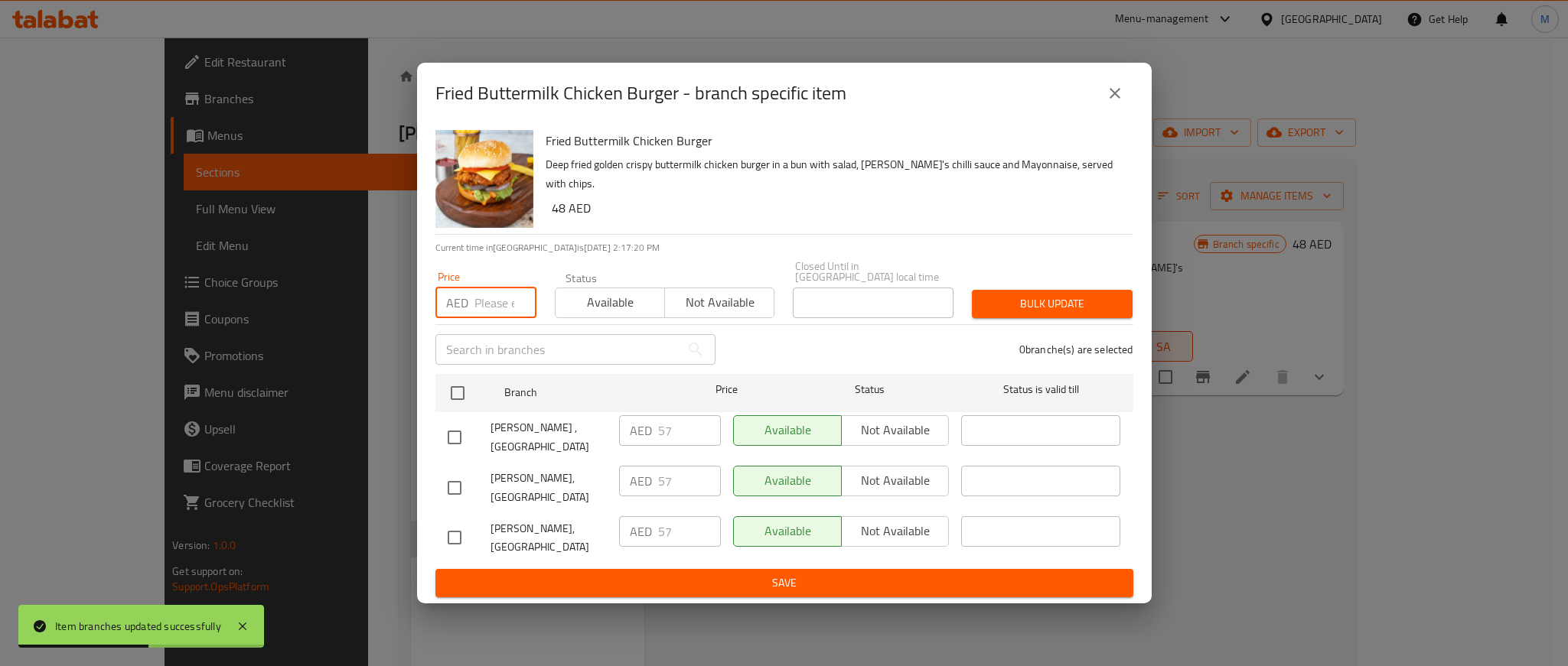
click at [496, 308] on input "number" at bounding box center [506, 303] width 62 height 31
paste input "63"
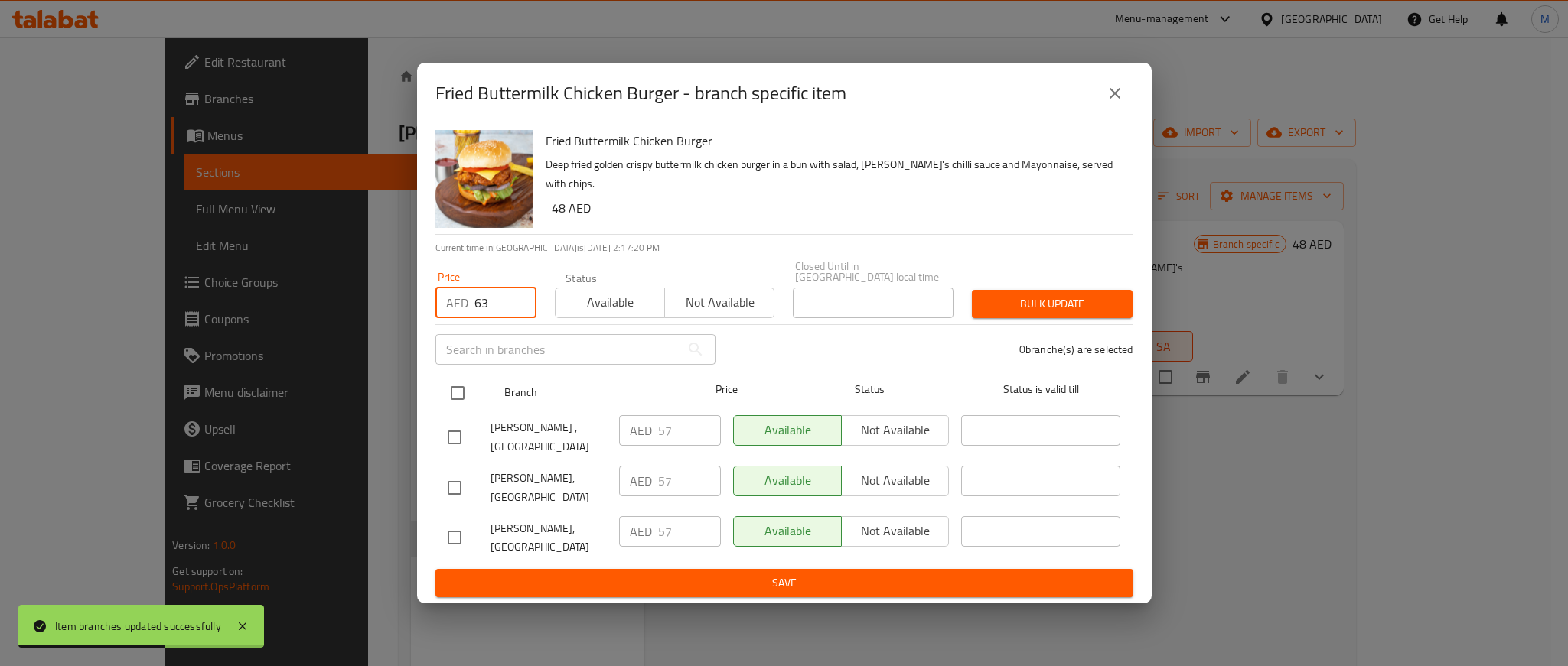
type input "63"
click at [466, 389] on input "checkbox" at bounding box center [457, 392] width 32 height 32
checkbox input "true"
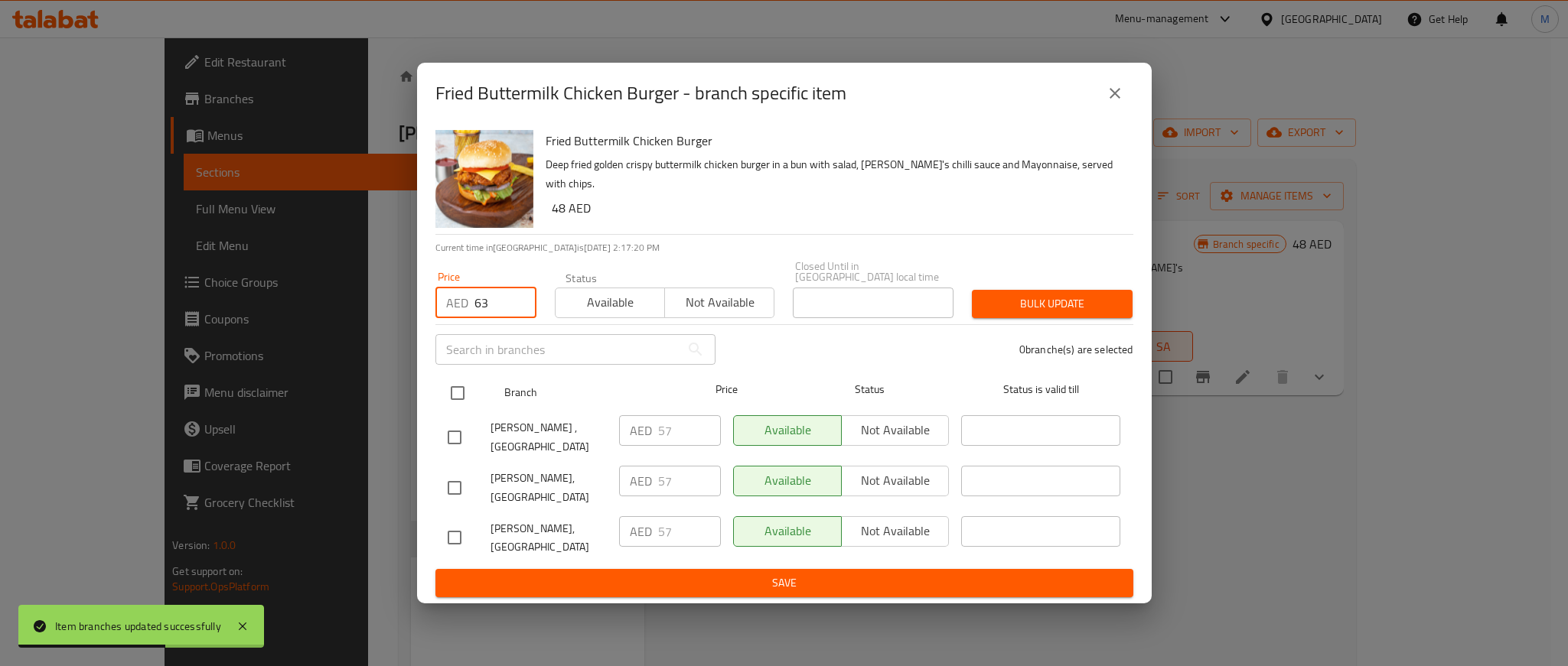
checkbox input "true"
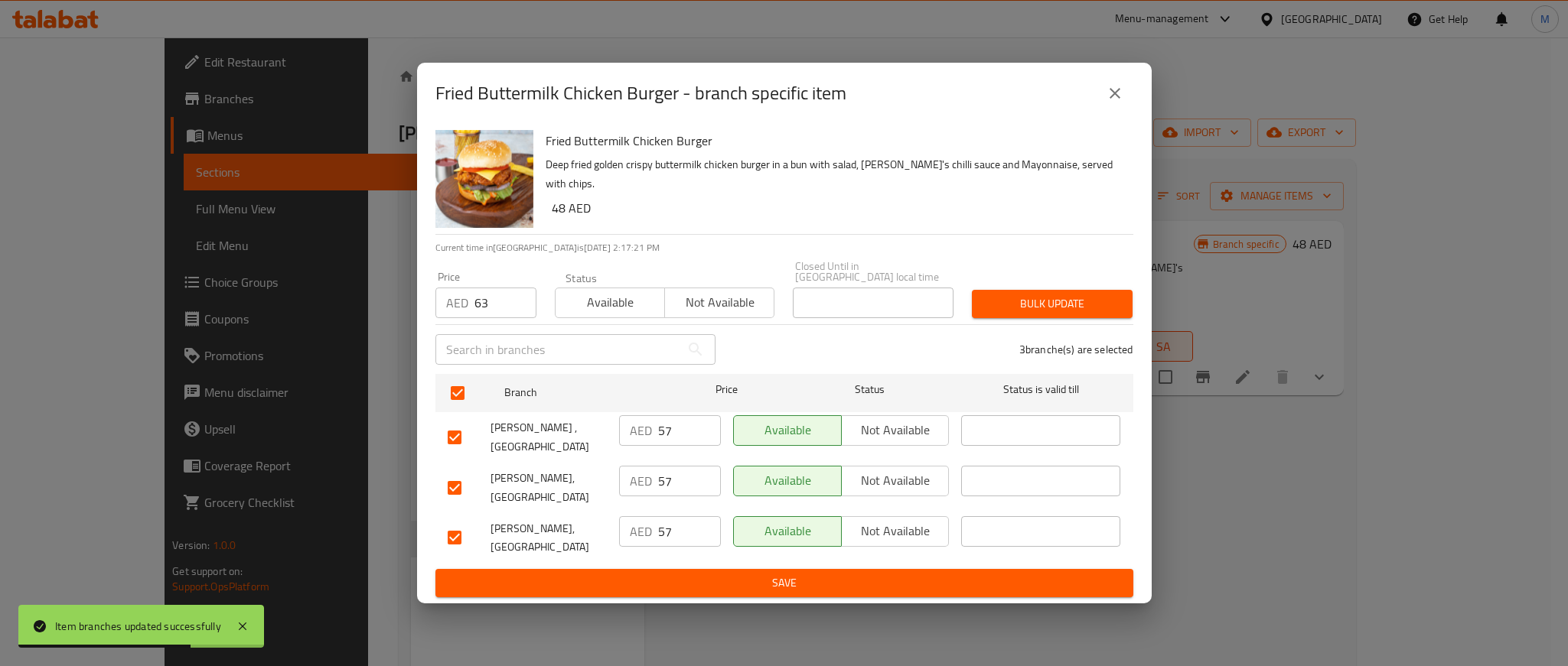
click at [1091, 293] on button "Bulk update" at bounding box center [1052, 304] width 161 height 28
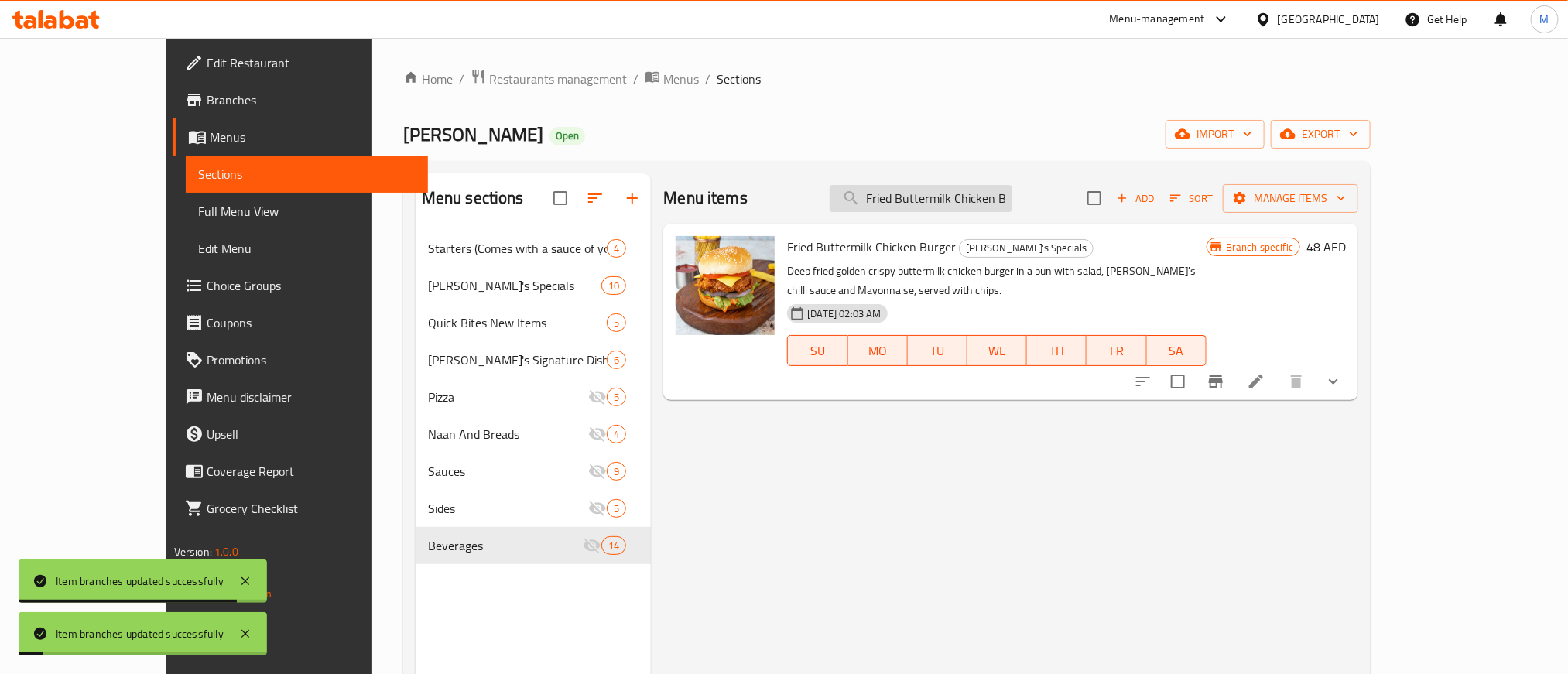
click at [998, 201] on input "Fried Buttermilk Chicken Burger" at bounding box center [921, 198] width 182 height 27
paste input "Lamb [PERSON_NAME]"
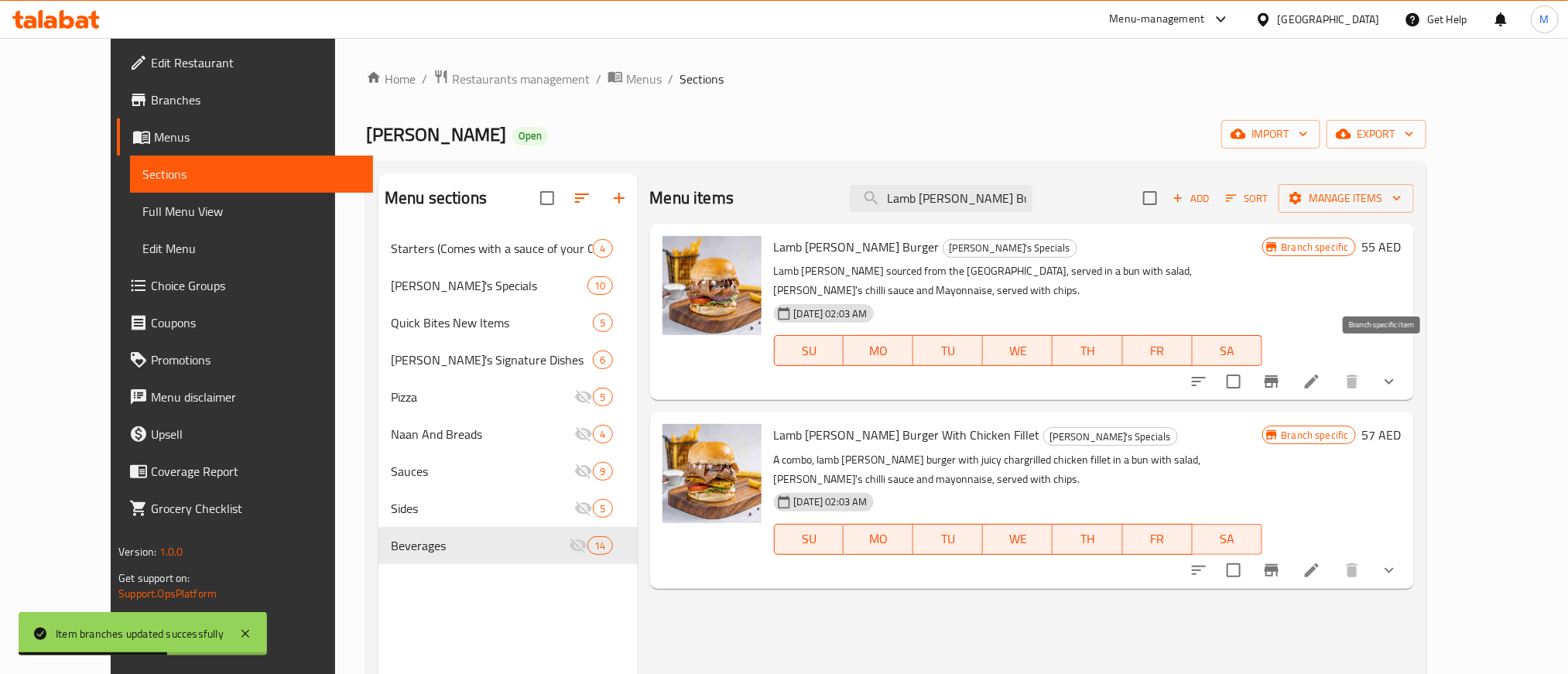
type input "Lamb [PERSON_NAME] Burger"
click at [1290, 374] on button "Branch-specific-item" at bounding box center [1271, 381] width 37 height 37
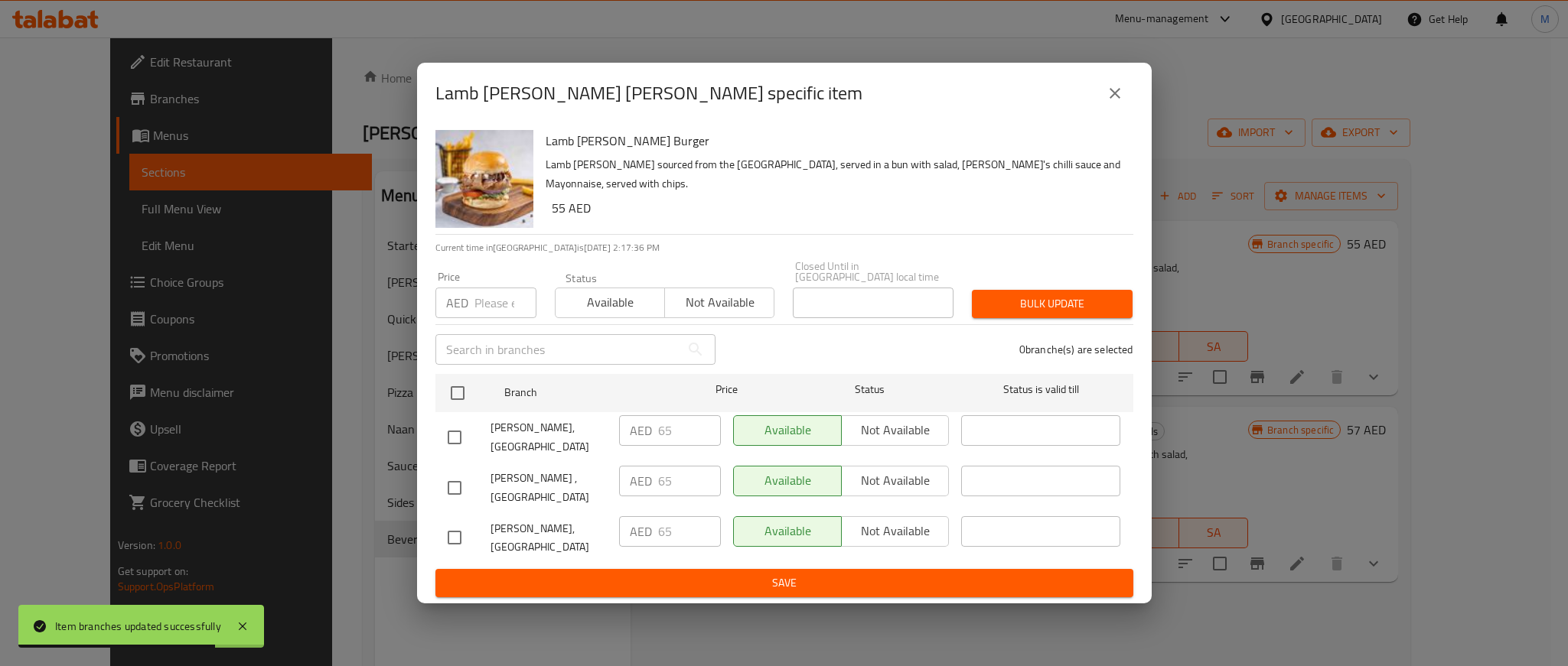
click at [489, 303] on input "number" at bounding box center [506, 303] width 62 height 31
paste input "72"
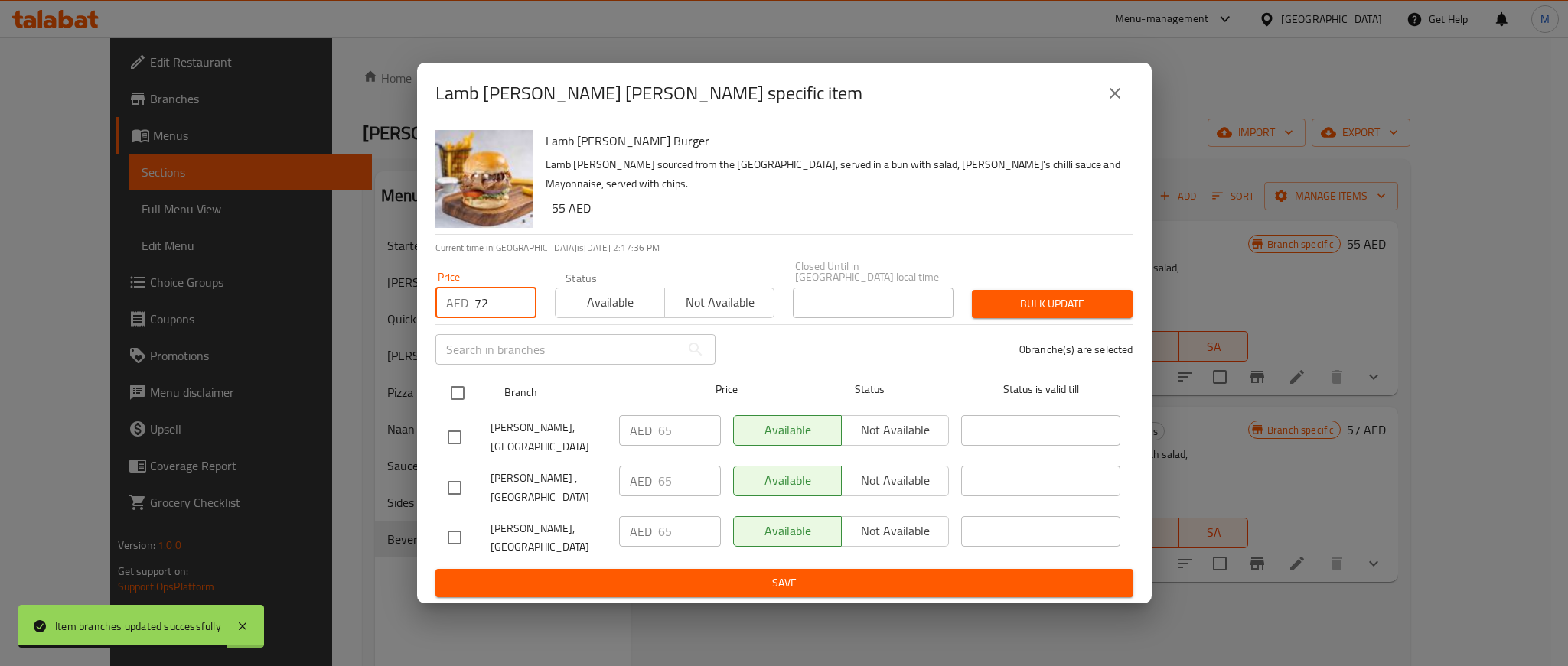
type input "72"
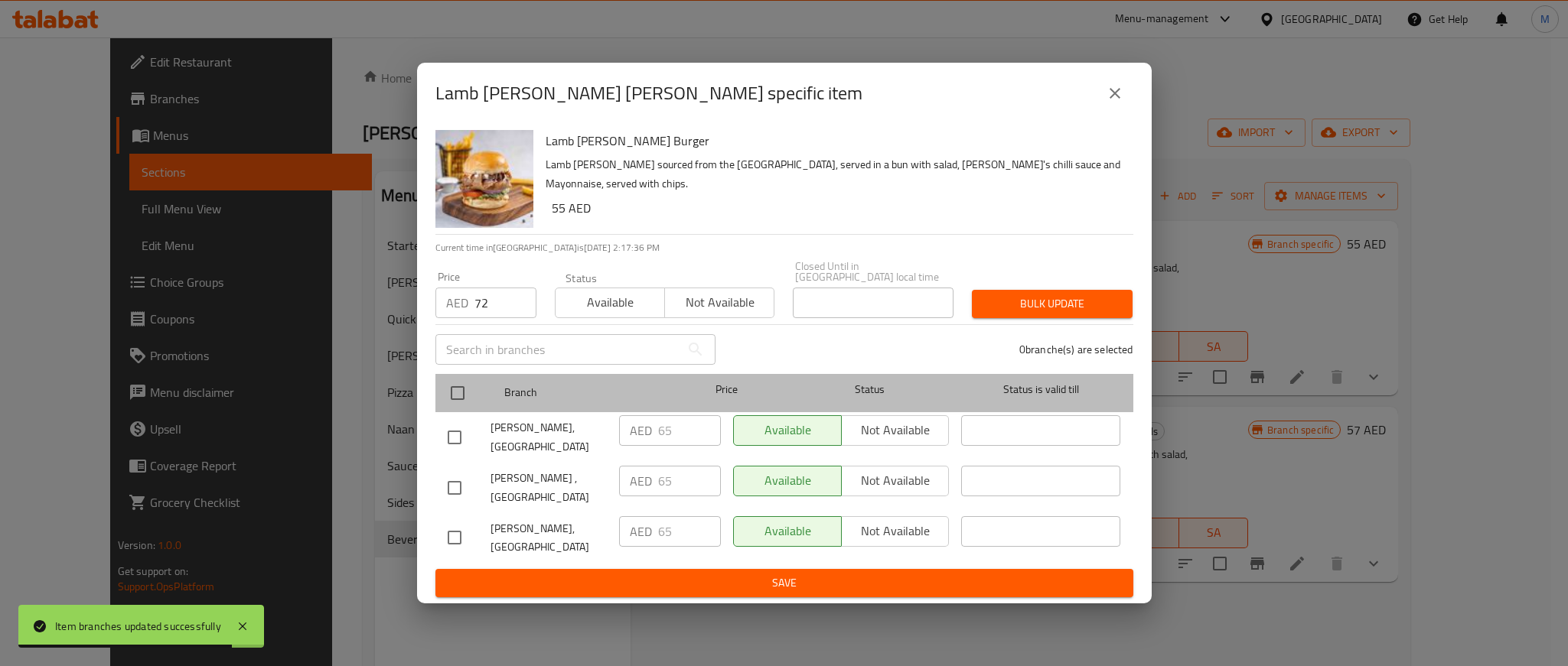
click at [476, 386] on div at bounding box center [470, 393] width 58 height 45
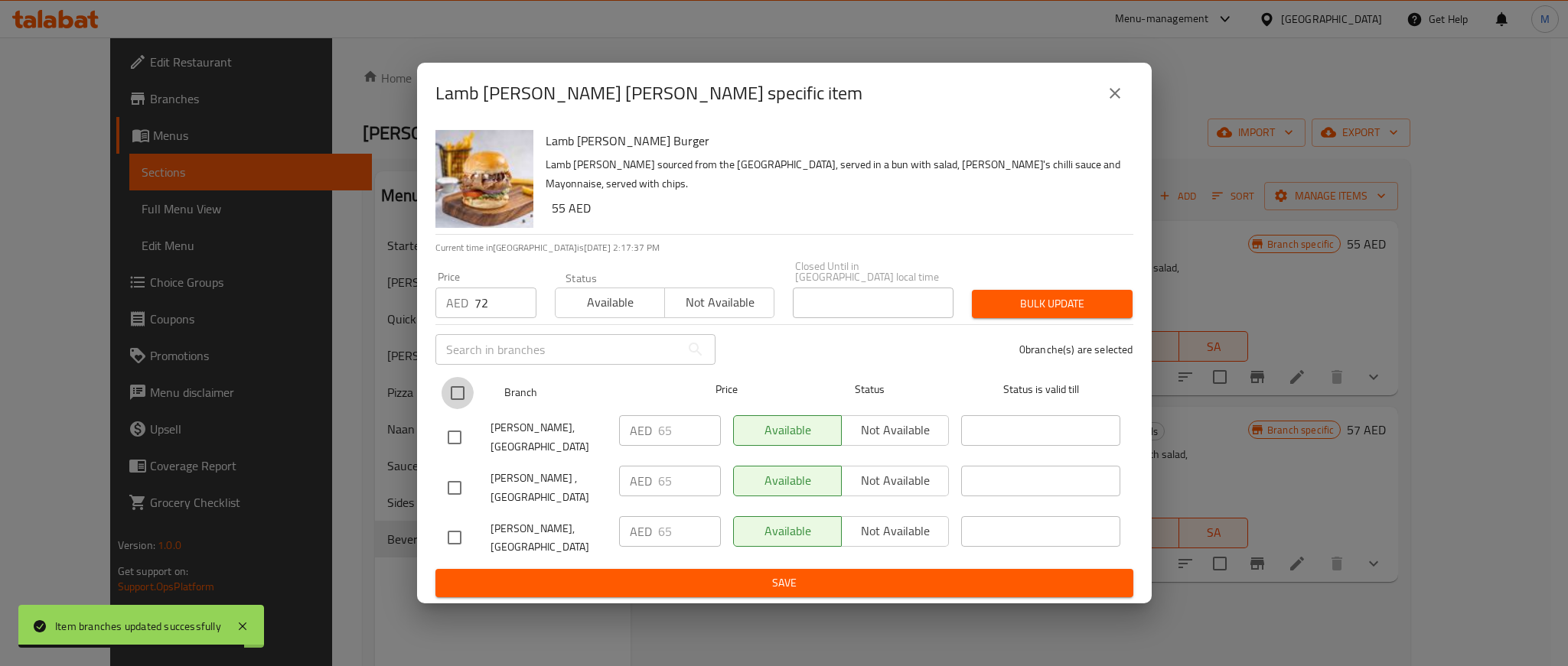
click at [469, 388] on input "checkbox" at bounding box center [457, 392] width 32 height 32
checkbox input "true"
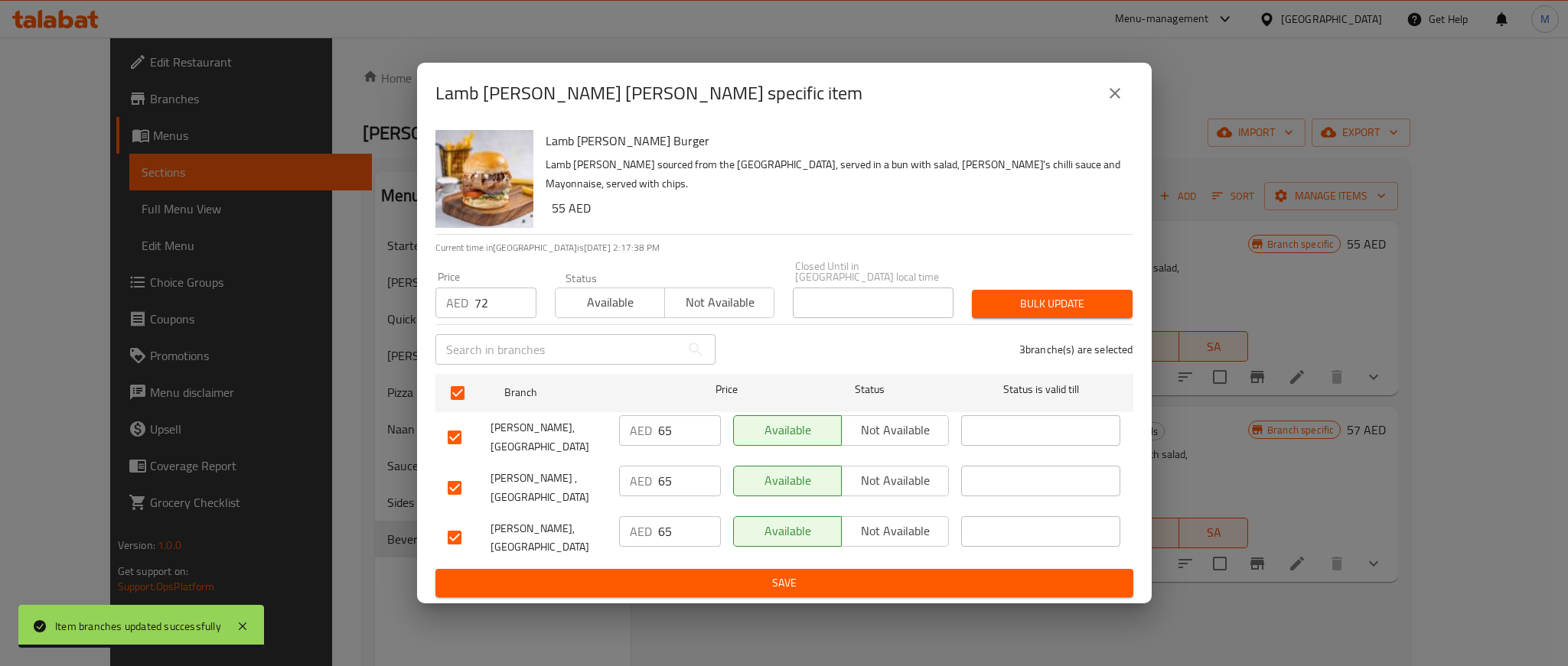
click at [1006, 197] on h6 "55 AED" at bounding box center [836, 208] width 569 height 21
click at [1054, 310] on span "Bulk update" at bounding box center [1052, 304] width 137 height 19
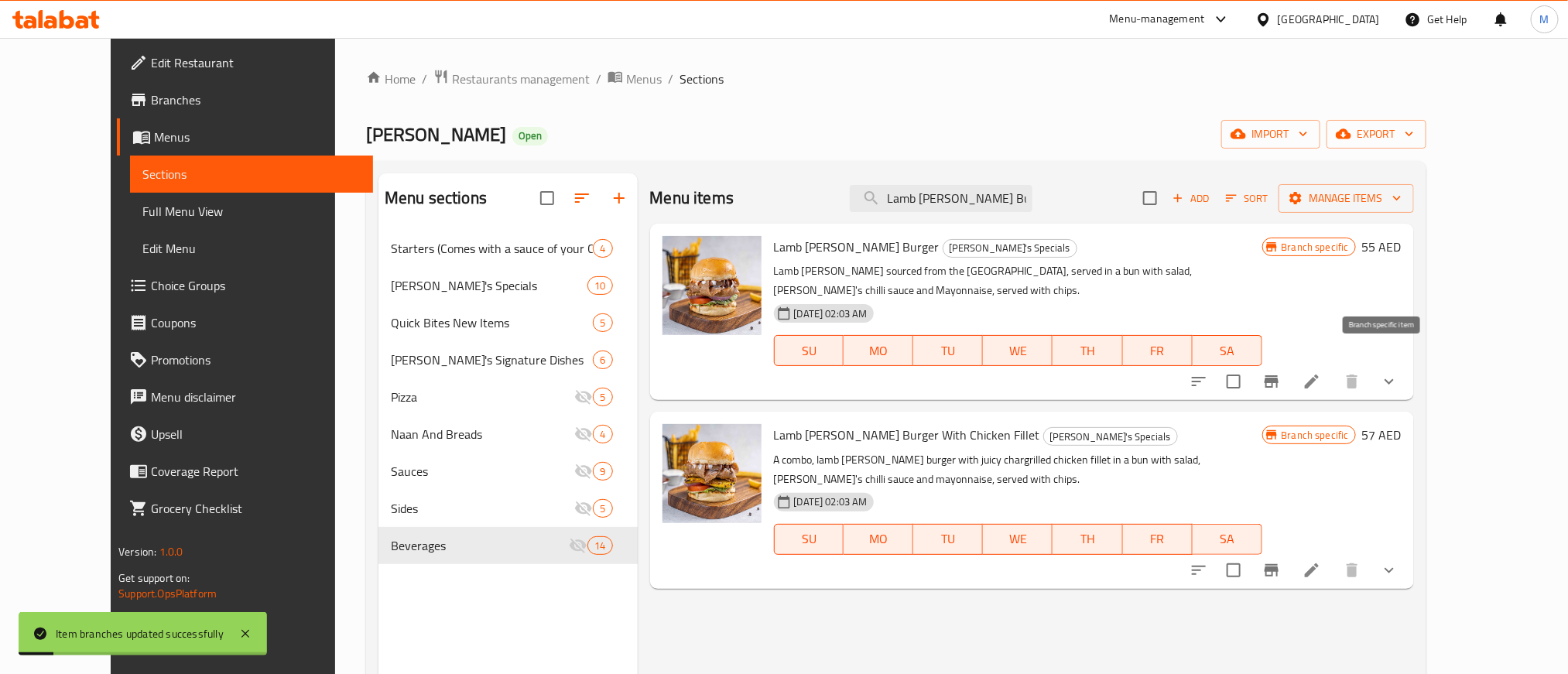
click at [1290, 363] on button "Branch-specific-item" at bounding box center [1271, 381] width 37 height 37
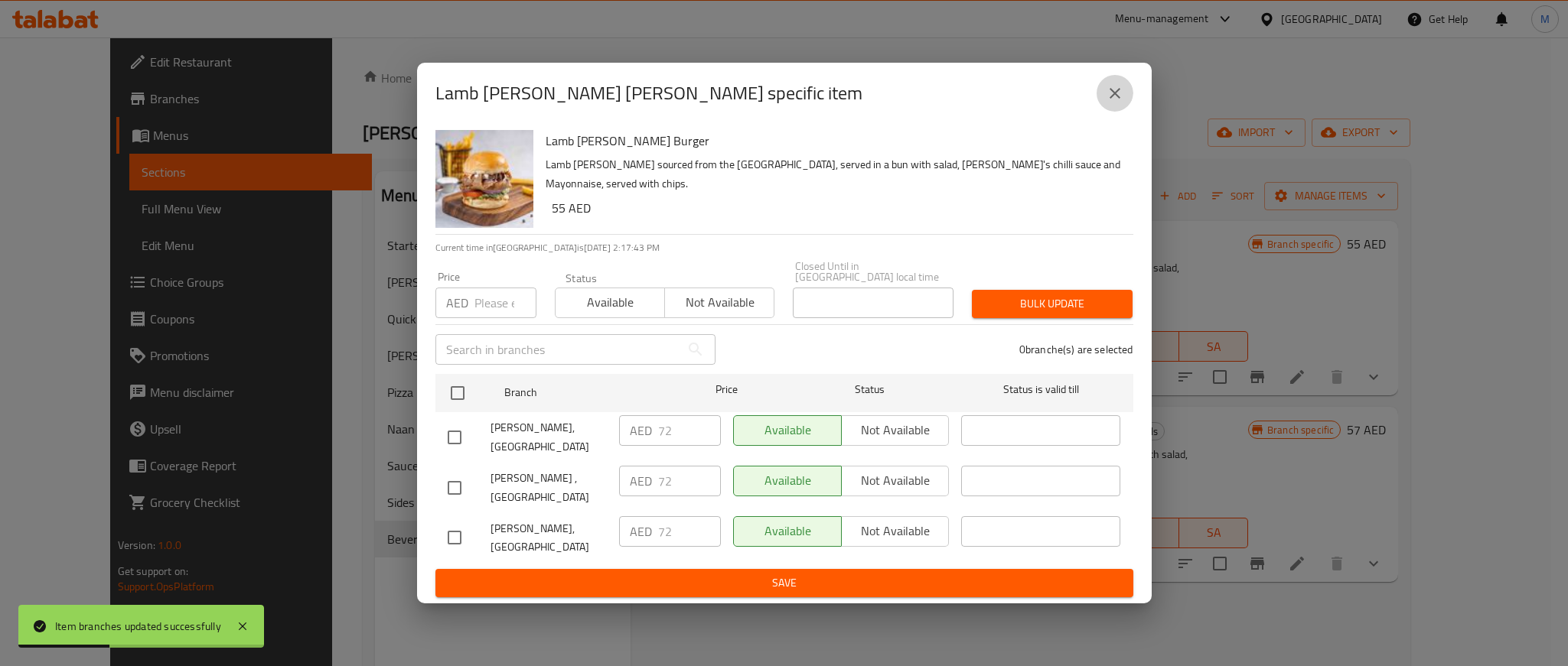
click at [1112, 90] on icon "close" at bounding box center [1115, 94] width 10 height 10
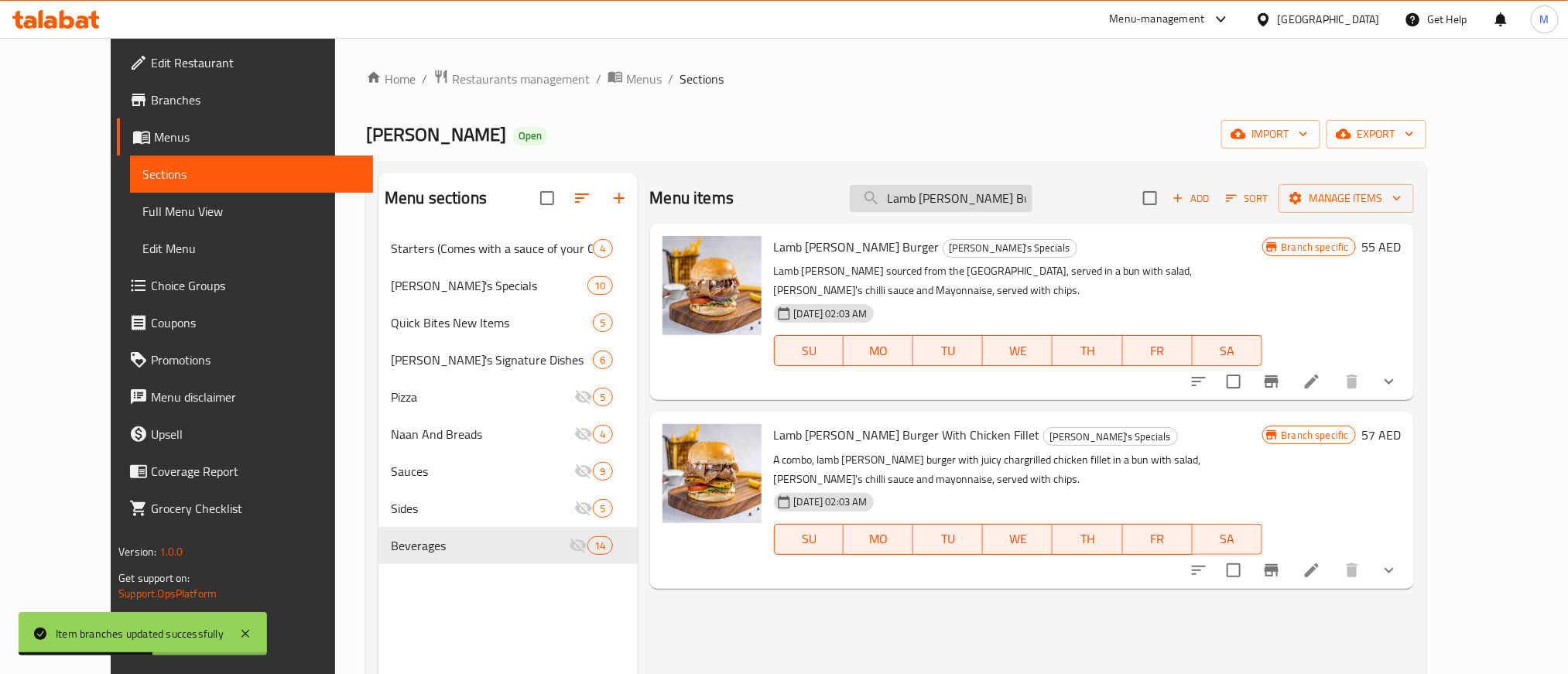
click at [994, 203] on input "Lamb [PERSON_NAME] Burger" at bounding box center [941, 198] width 182 height 27
paste input "with Chicken Fillet"
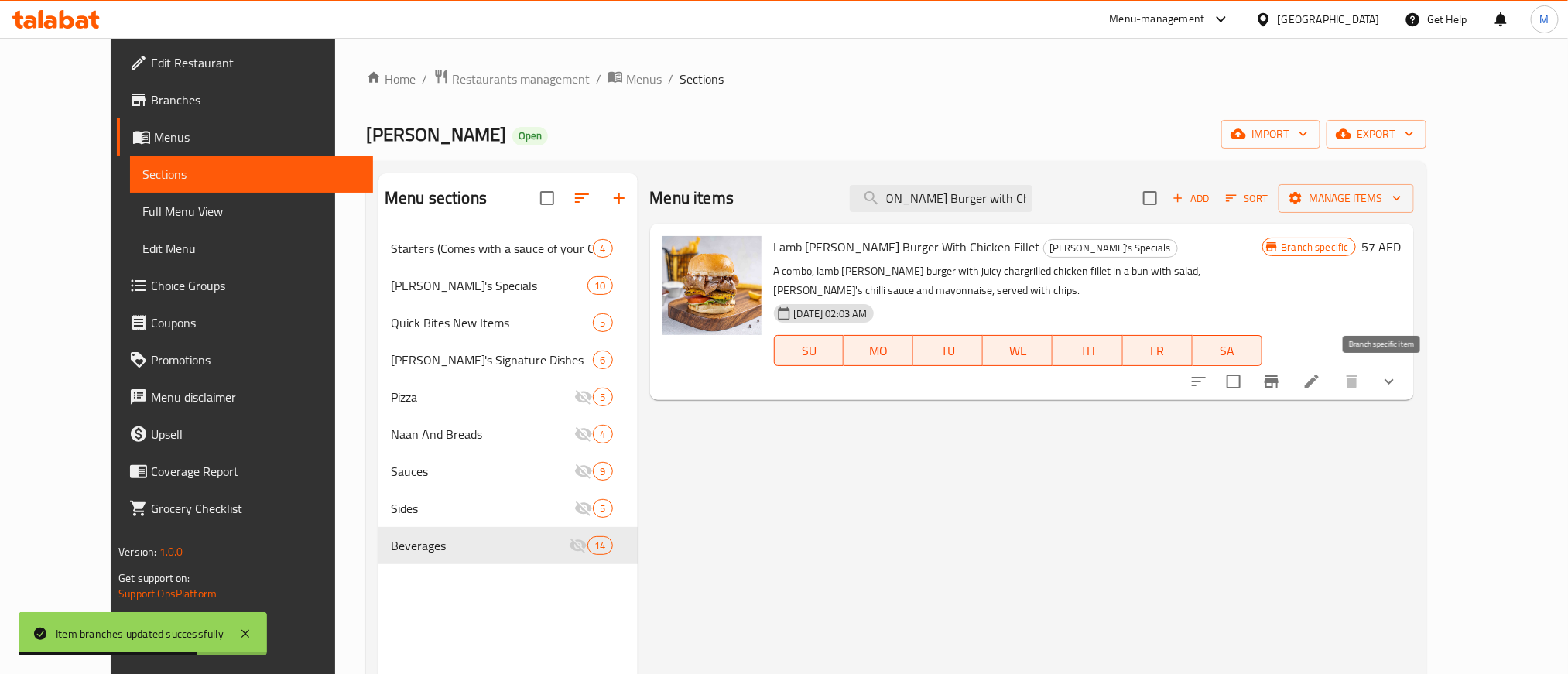
type input "Lamb [PERSON_NAME] Burger with Chicken Fillet"
click at [1279, 381] on icon "Branch-specific-item" at bounding box center [1272, 381] width 14 height 12
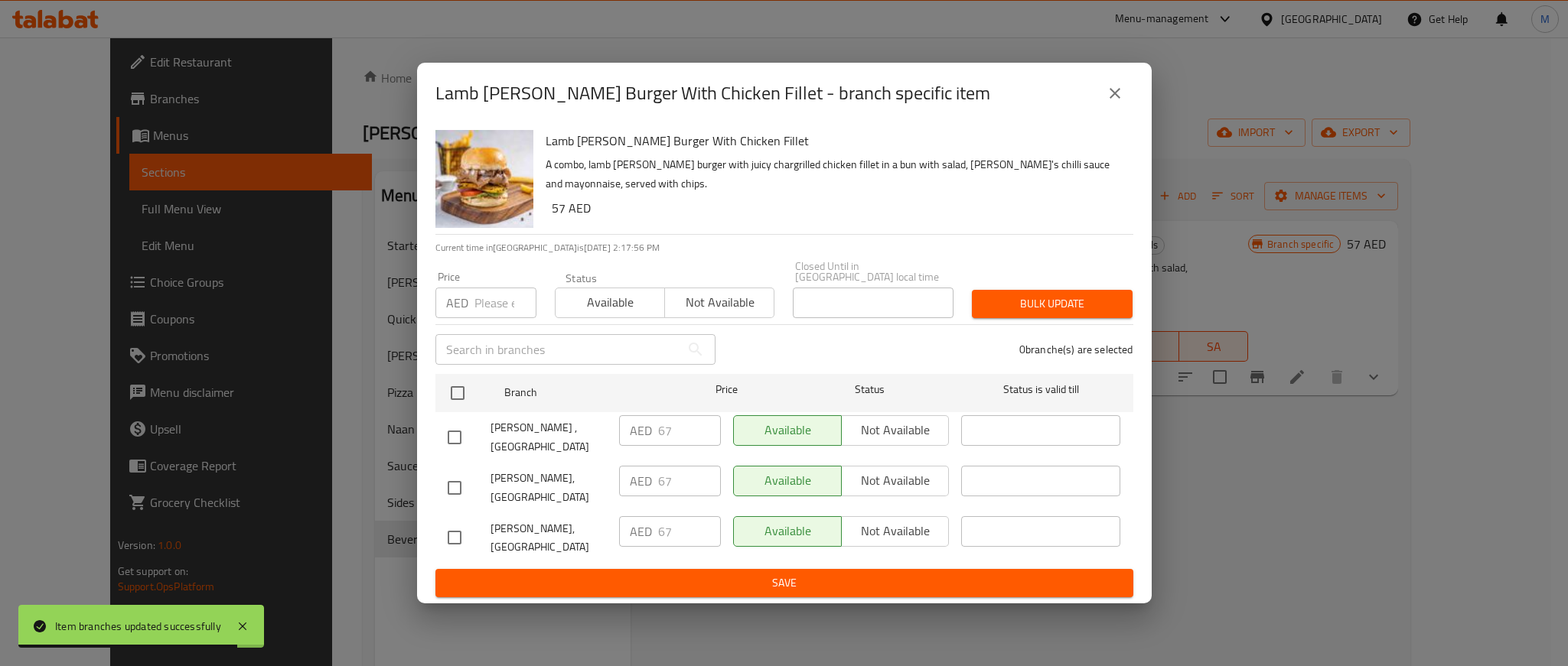
click at [489, 314] on input "number" at bounding box center [506, 303] width 62 height 31
paste input "74"
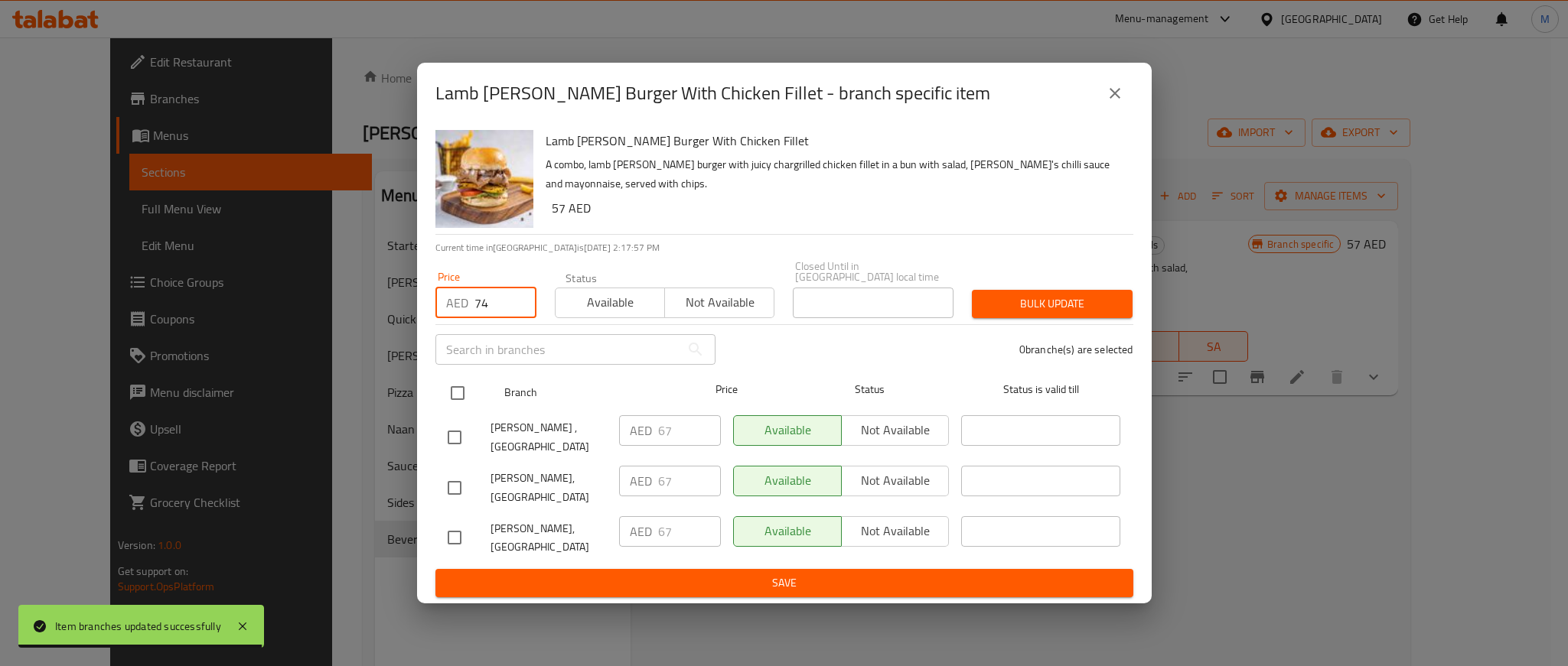
type input "74"
click at [469, 395] on input "checkbox" at bounding box center [457, 392] width 32 height 32
checkbox input "true"
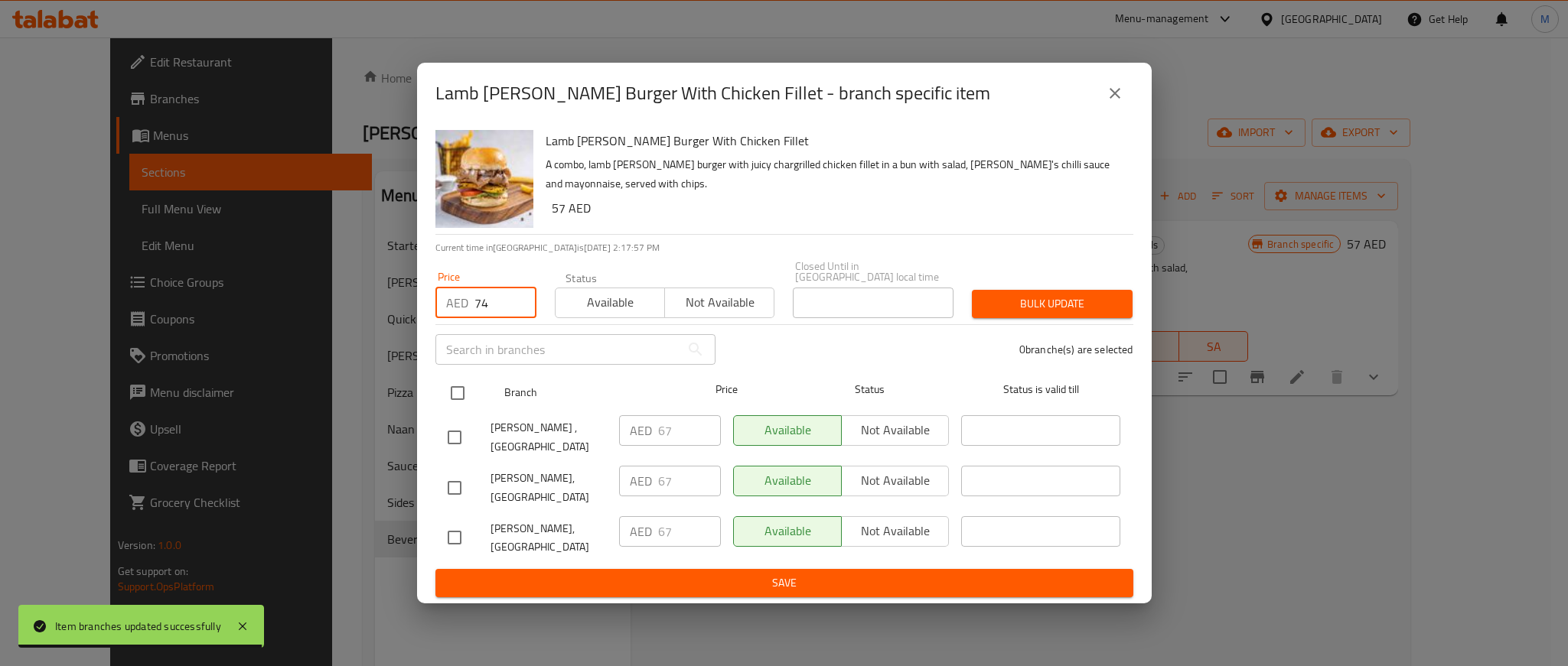
checkbox input "true"
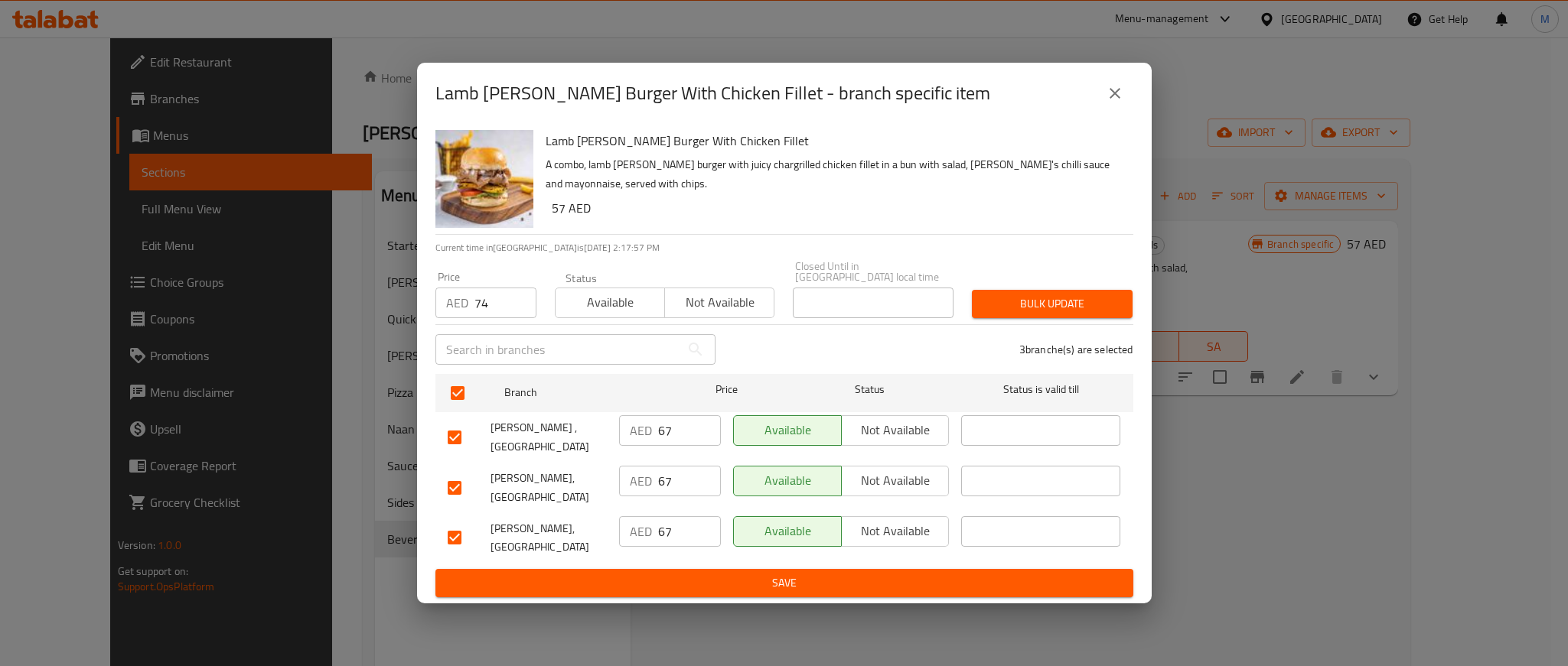
click at [1026, 251] on div "Price AED 74 Price Status Available Not available Closed Until in [GEOGRAPHIC_D…" at bounding box center [785, 289] width 716 height 76
click at [1032, 310] on span "Bulk update" at bounding box center [1052, 304] width 137 height 19
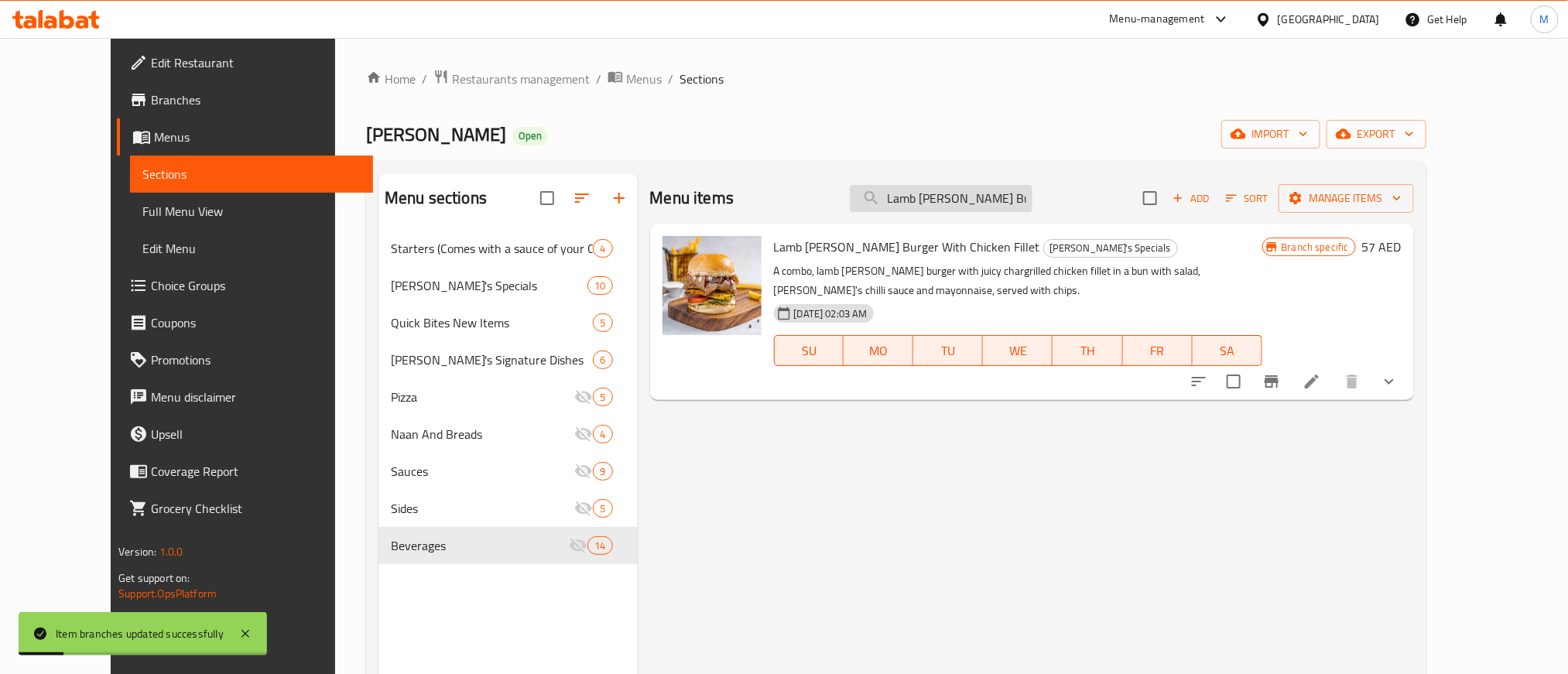
click at [968, 195] on input "Lamb [PERSON_NAME] Burger with Chicken Fillet" at bounding box center [941, 198] width 182 height 27
click at [969, 195] on input "Lamb [PERSON_NAME] Burger with Chicken Fillet" at bounding box center [941, 198] width 182 height 27
paste input "ox"
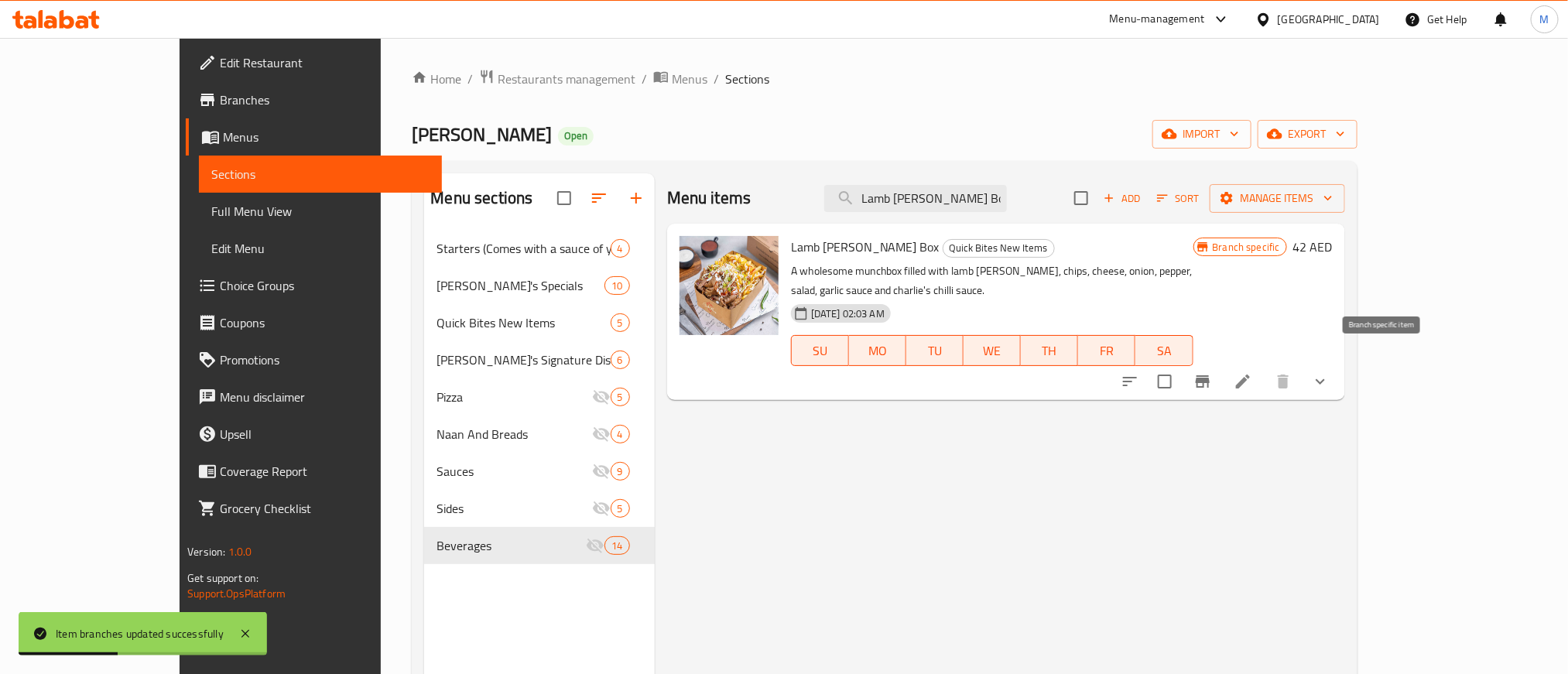
type input "Lamb [PERSON_NAME] Box"
click at [1209, 375] on icon "Branch-specific-item" at bounding box center [1202, 381] width 14 height 12
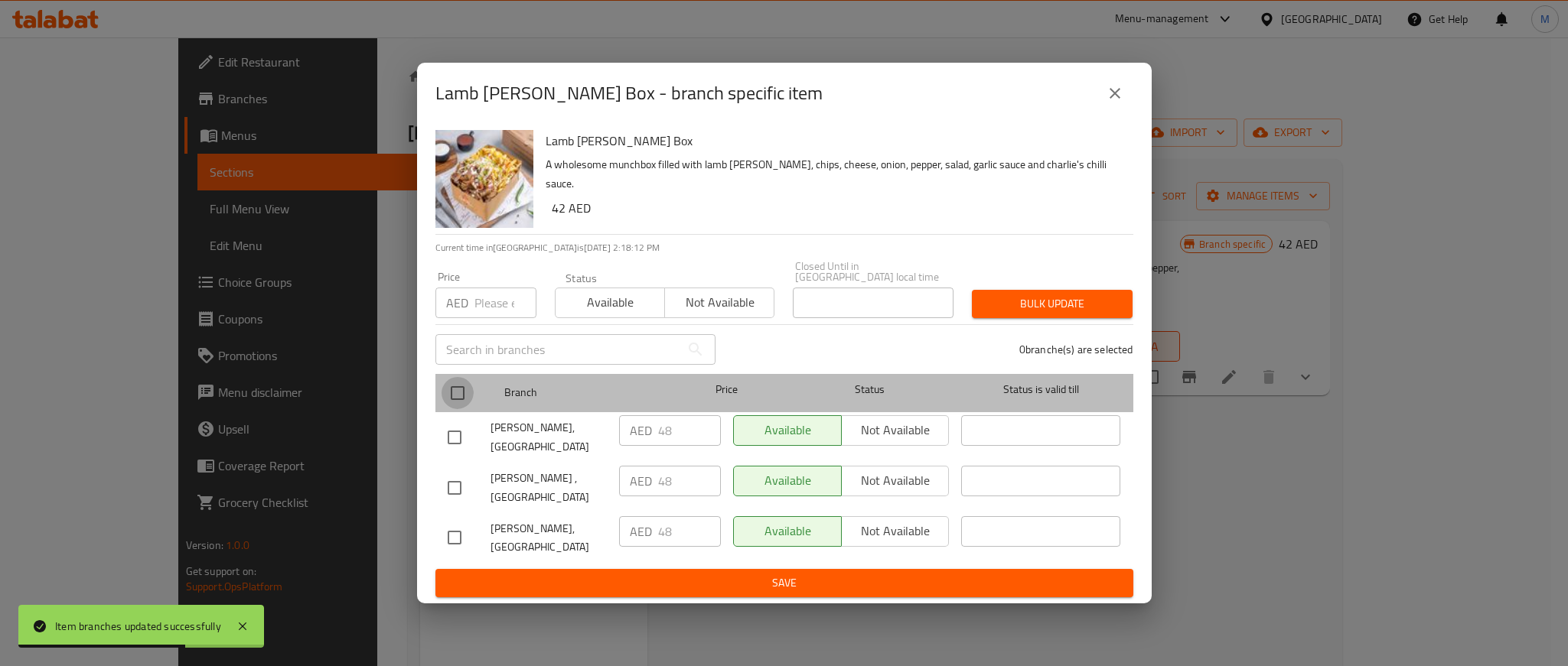
drag, startPoint x: 465, startPoint y: 391, endPoint x: 499, endPoint y: 283, distance: 113.2
click at [464, 385] on input "checkbox" at bounding box center [457, 392] width 32 height 32
checkbox input "true"
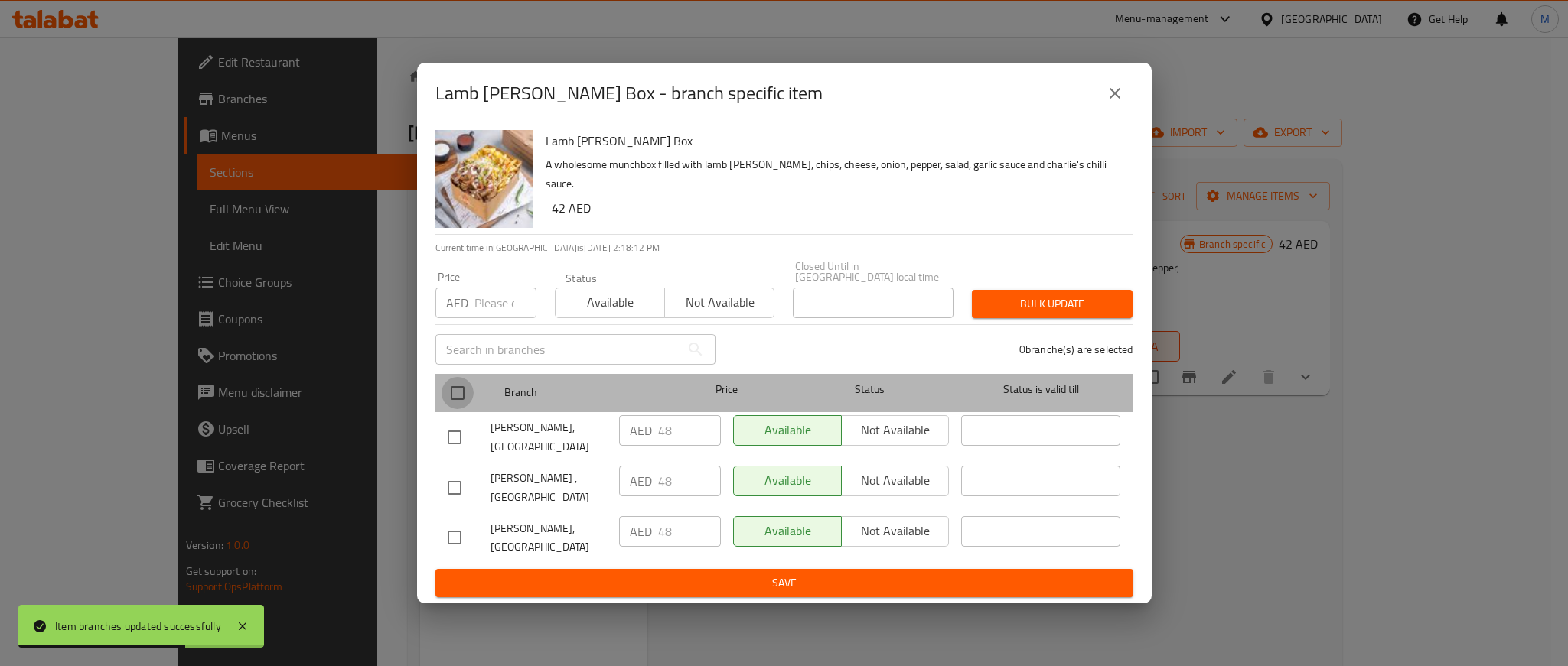
checkbox input "true"
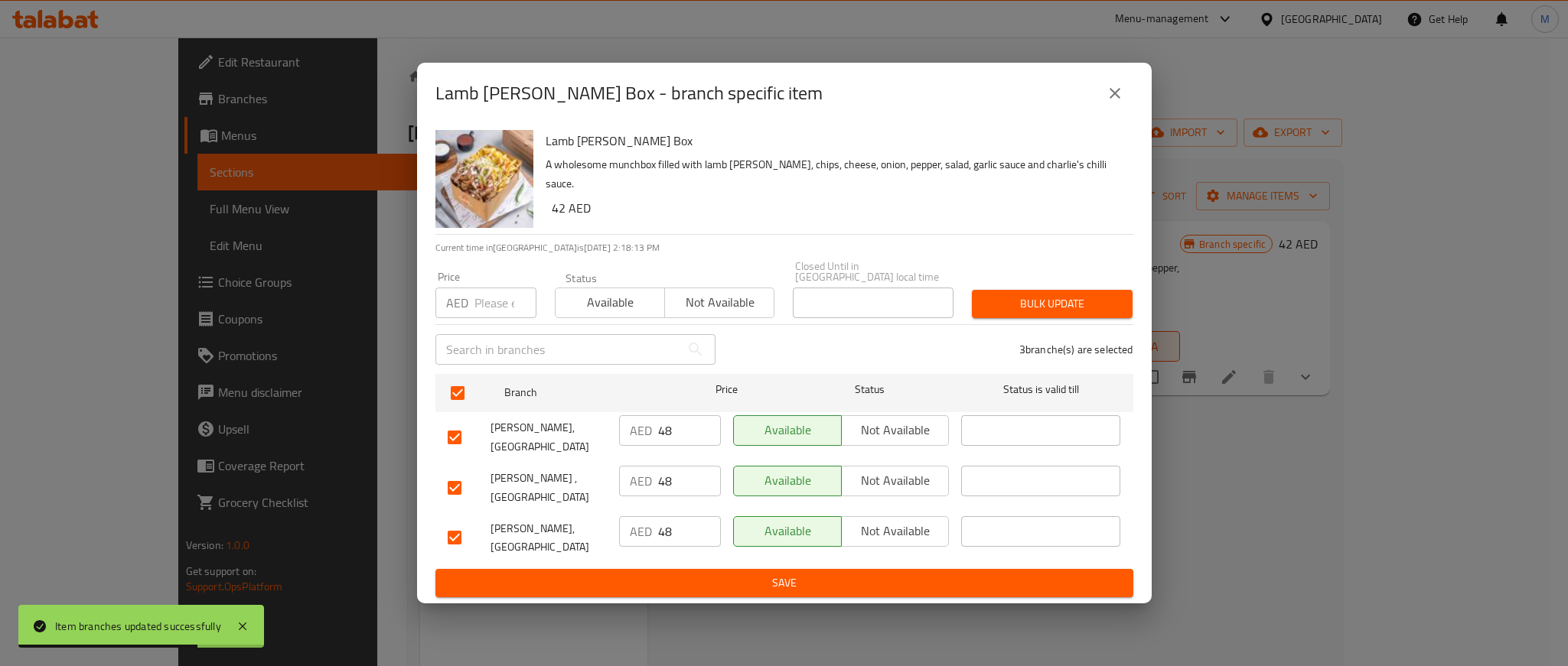
click at [497, 288] on input "number" at bounding box center [506, 303] width 62 height 31
paste input "53"
type input "53"
click at [1023, 303] on span "Bulk update" at bounding box center [1052, 304] width 137 height 19
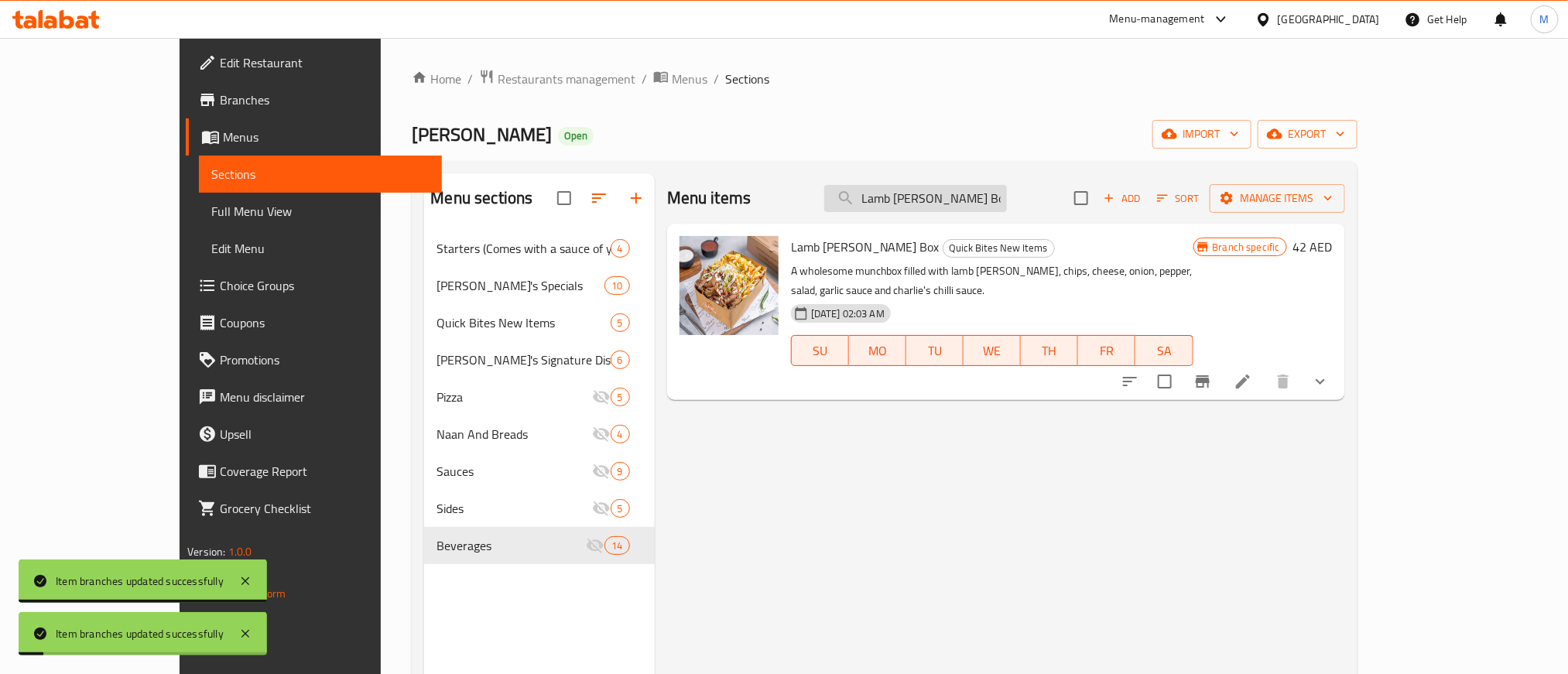
click at [972, 209] on input "Lamb [PERSON_NAME] Box" at bounding box center [915, 198] width 182 height 27
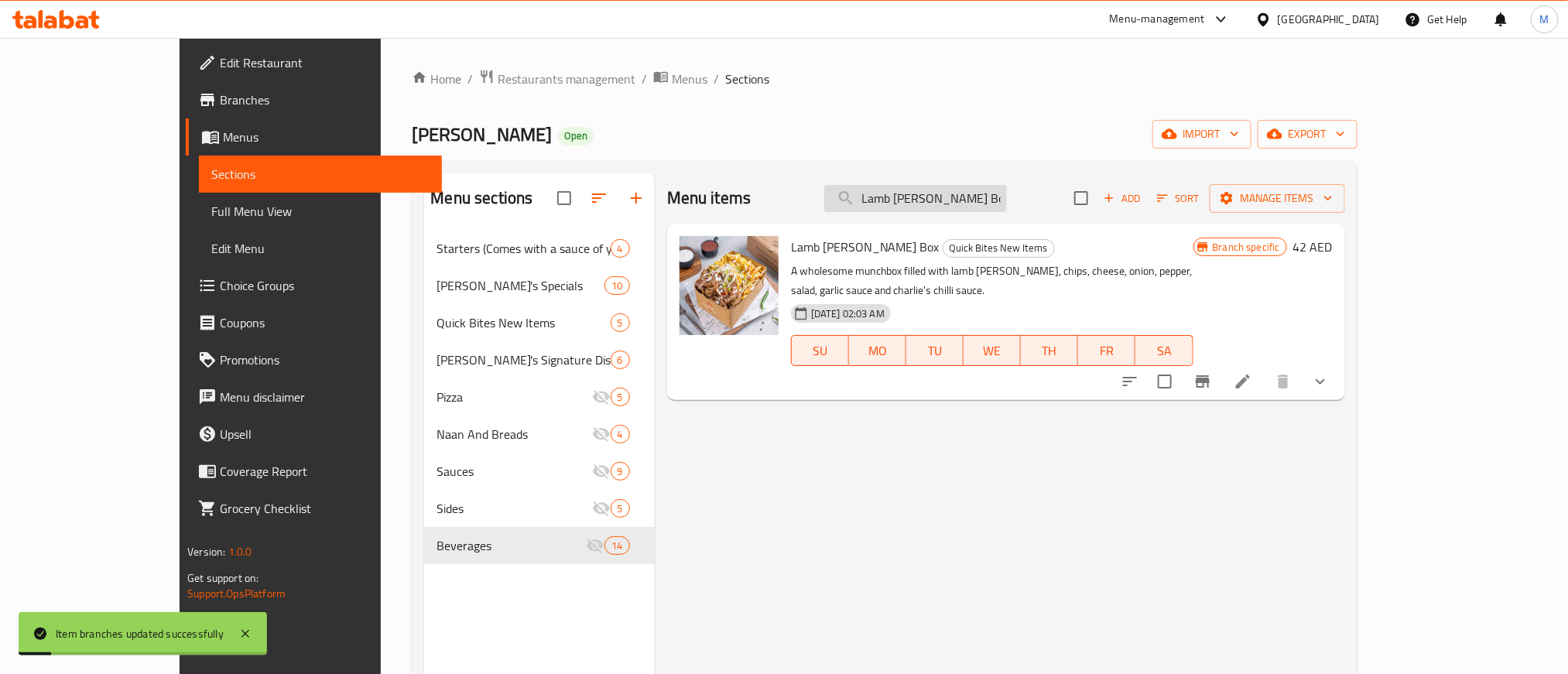
click at [972, 209] on input "Lamb [PERSON_NAME] Box" at bounding box center [915, 198] width 182 height 27
paste input "Special"
click at [972, 209] on input "Lamb [PERSON_NAME] Box" at bounding box center [915, 198] width 182 height 27
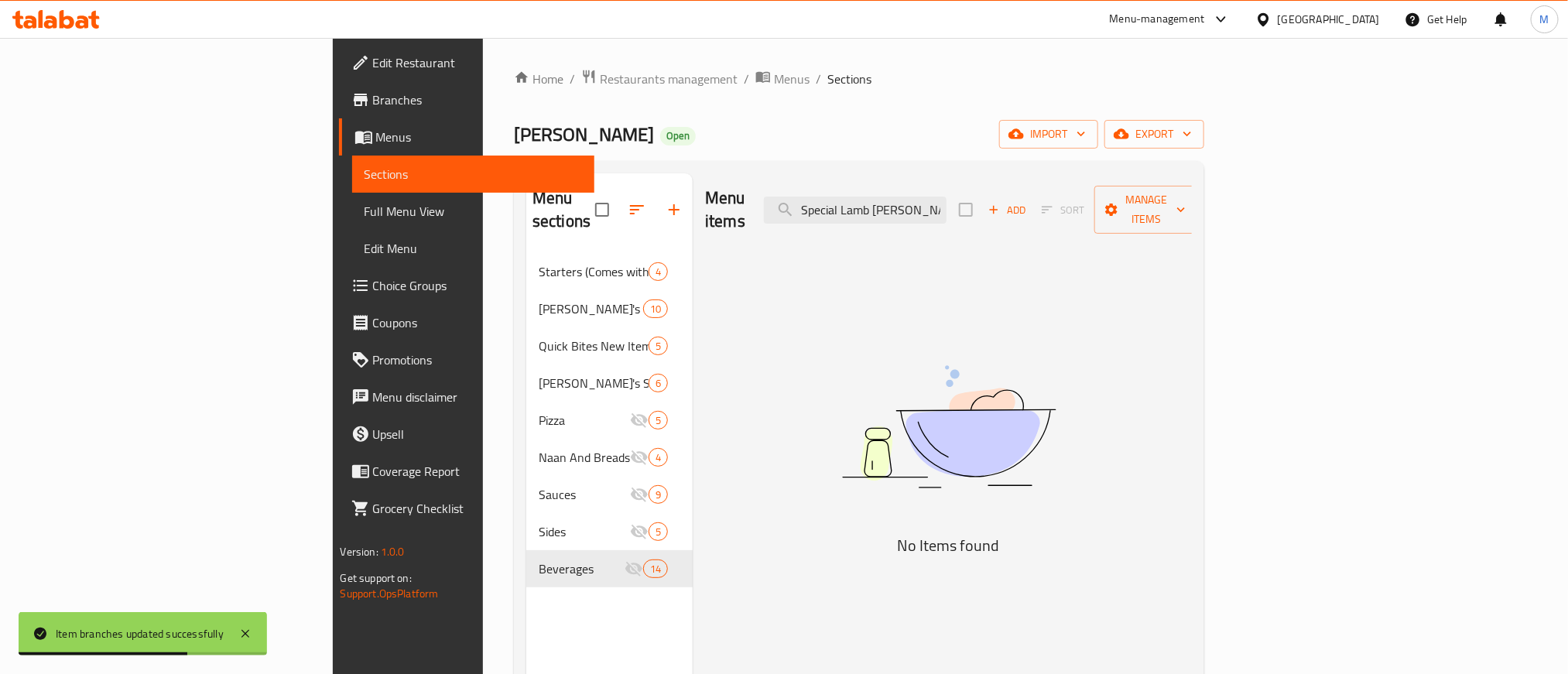
type input "Lamb [PERSON_NAME] Box"
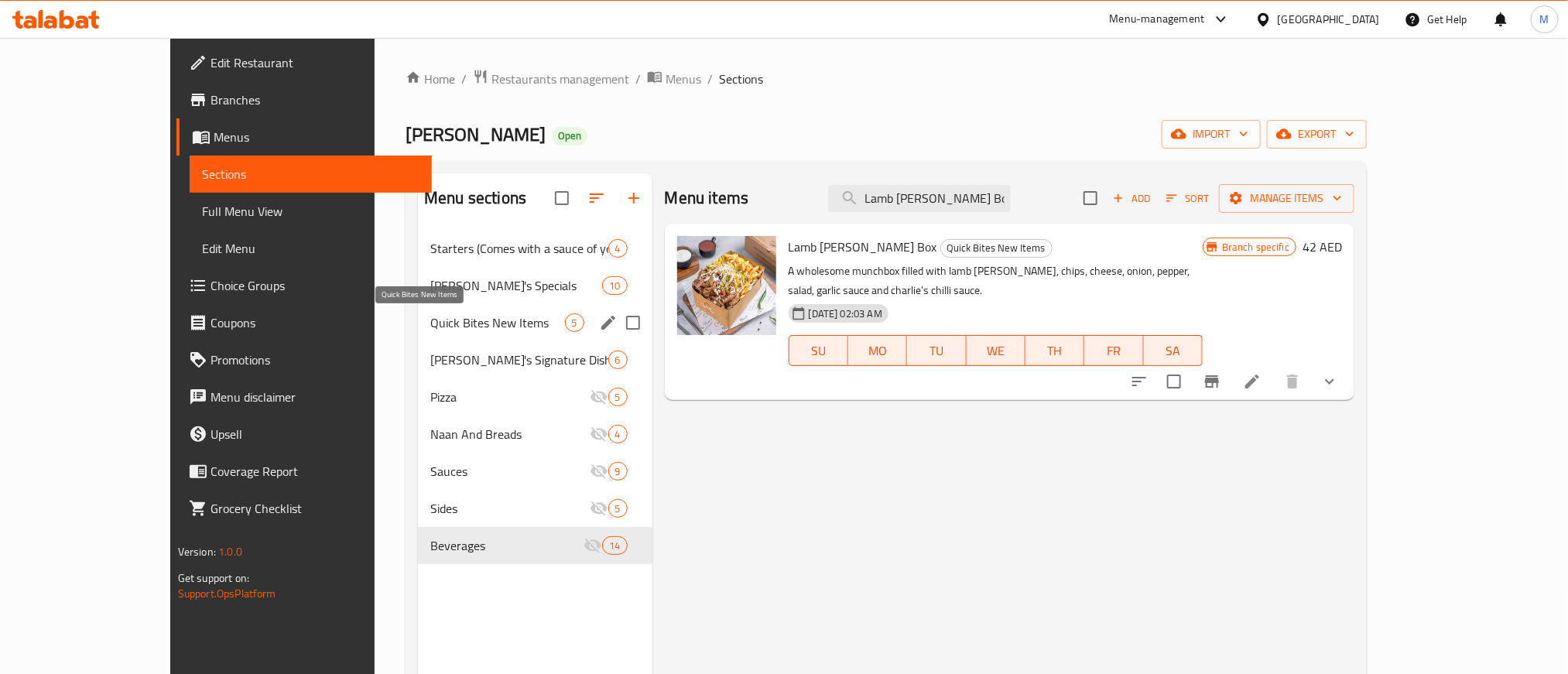
click at [431, 325] on span "Quick Bites New Items" at bounding box center [497, 322] width 134 height 18
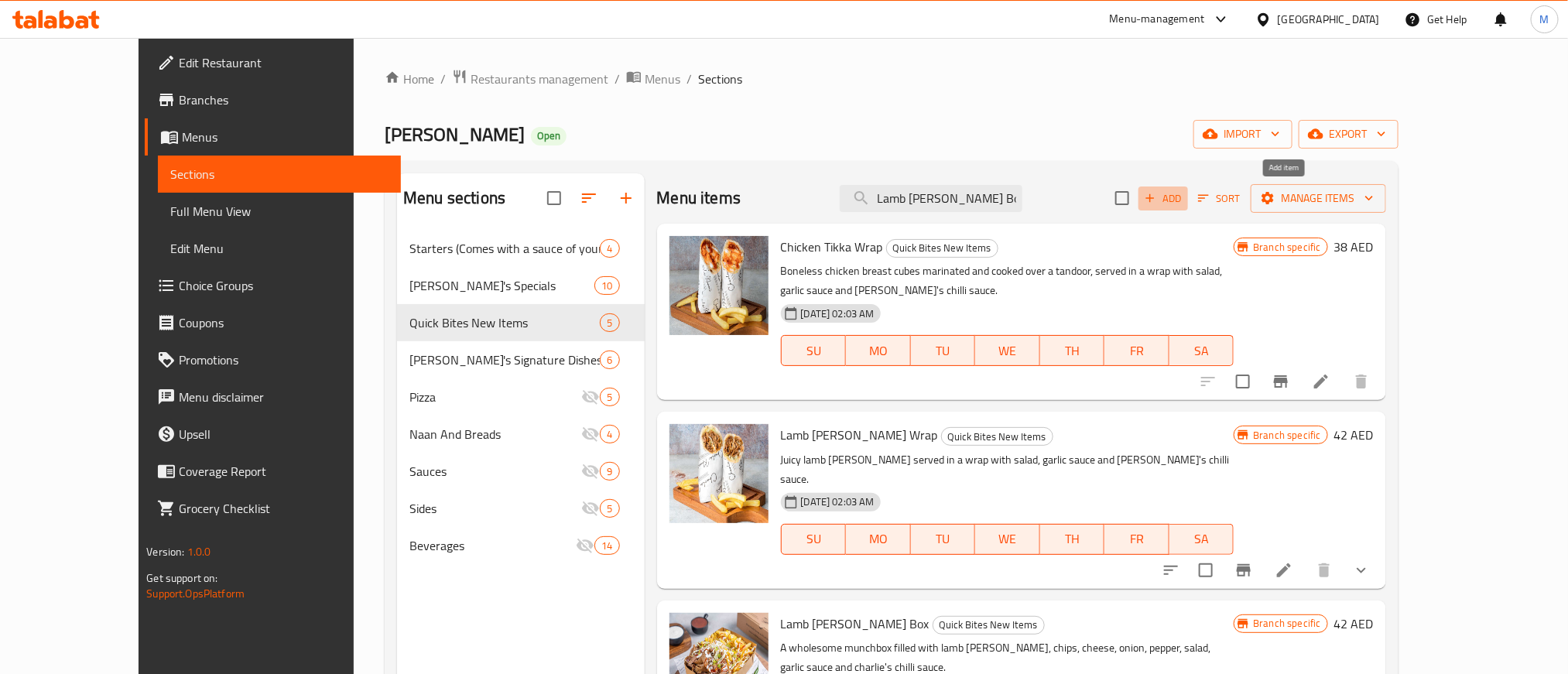
click at [1184, 196] on span "Add" at bounding box center [1163, 198] width 42 height 18
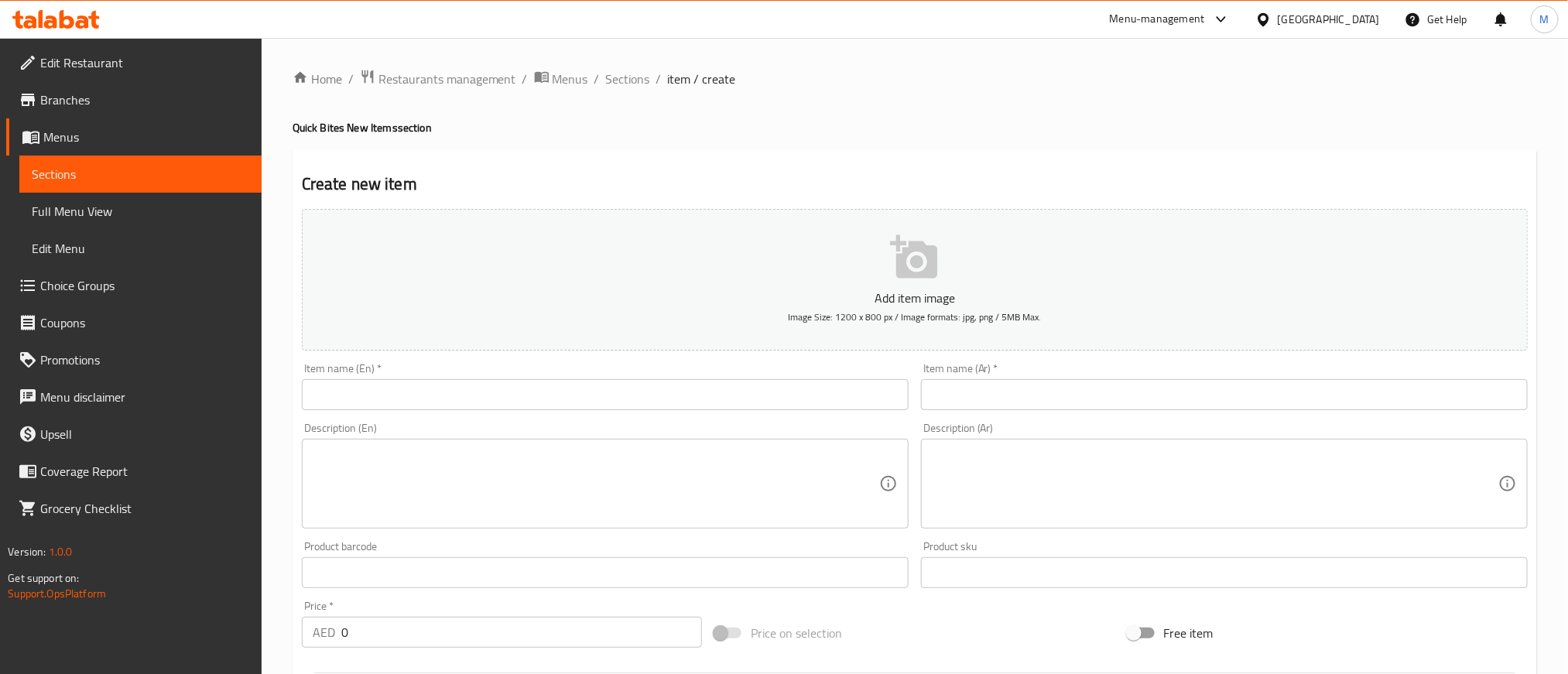
click at [676, 406] on input "text" at bounding box center [605, 395] width 607 height 31
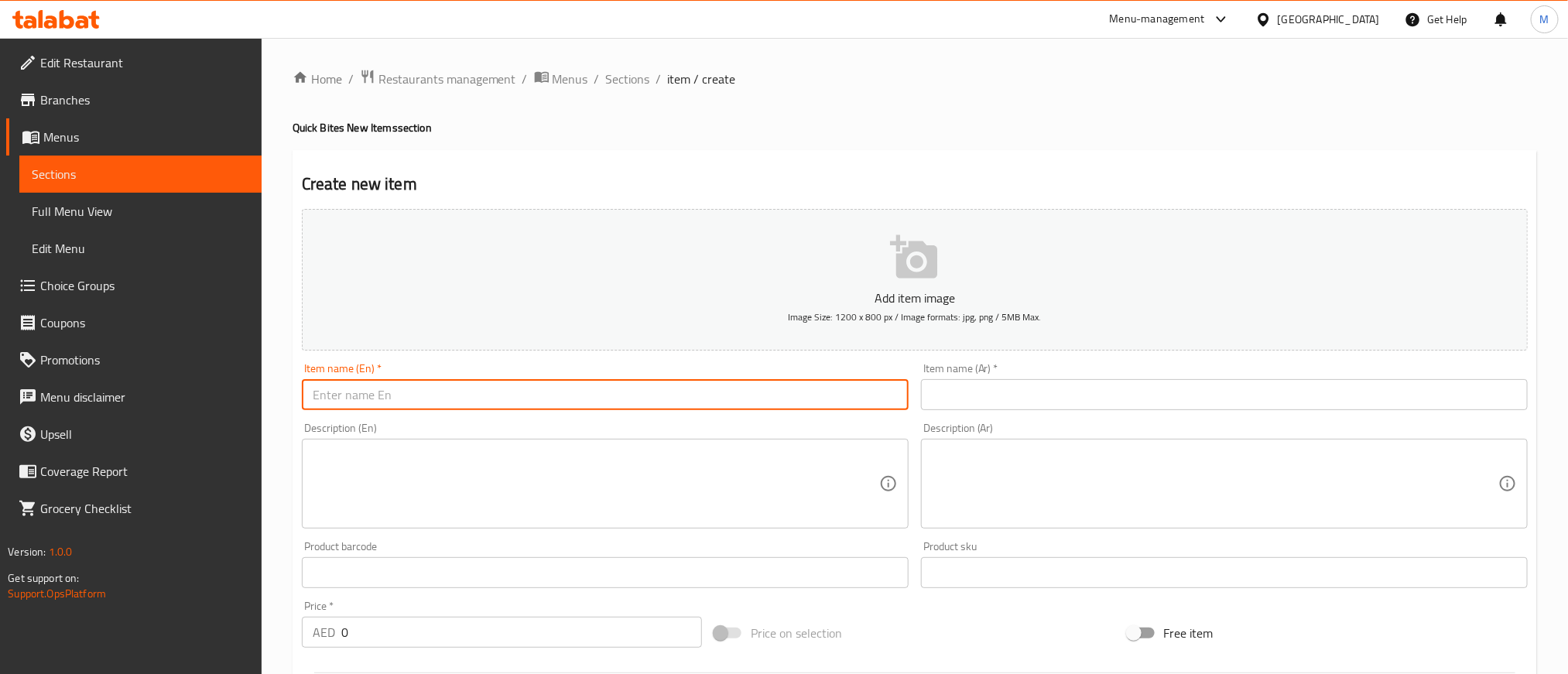
paste input "Special Lamb [PERSON_NAME] Box"
type input "Special Lamb [PERSON_NAME] Box"
click at [1287, 388] on input "text" at bounding box center [1224, 395] width 607 height 31
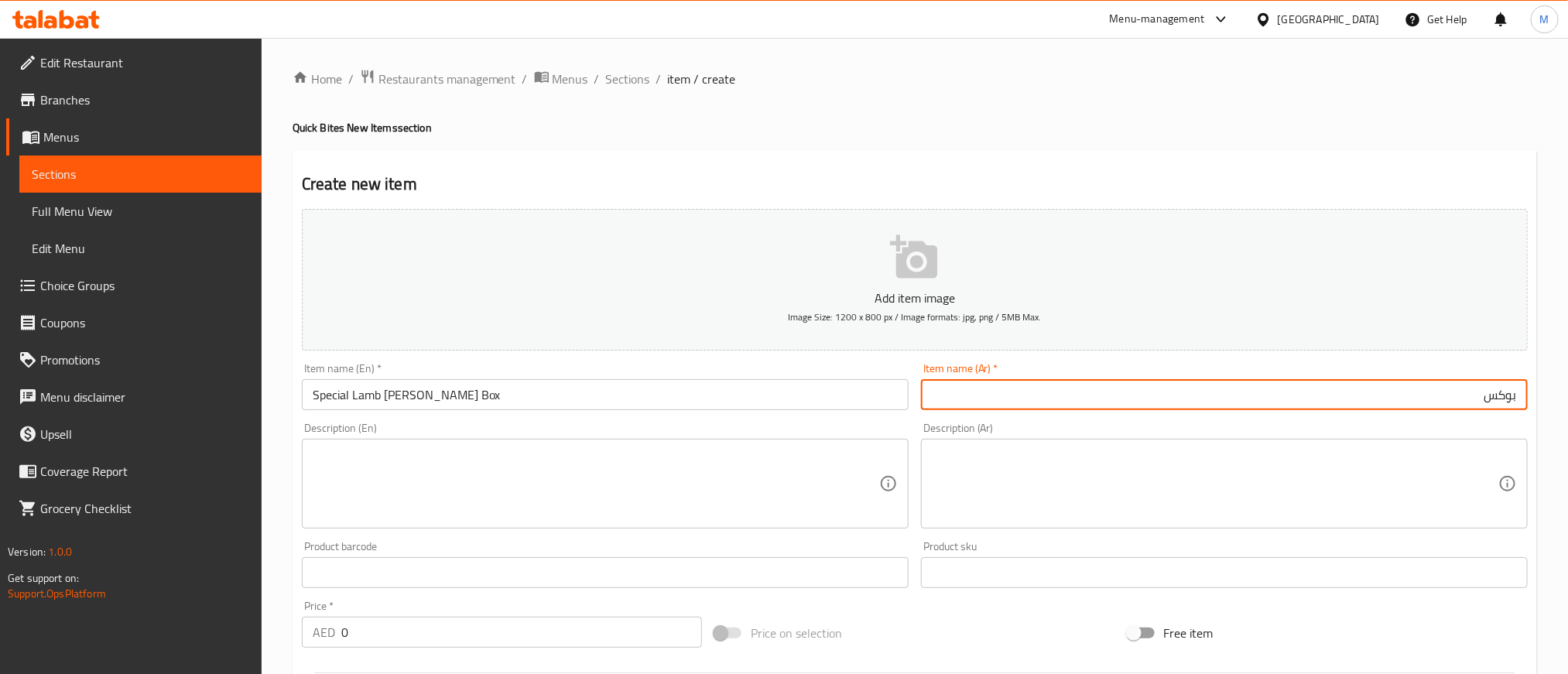
paste input "دونر لحم الضأن الخاص"
type input "بوكس دونر لحم الضأن الخاص"
click at [491, 641] on input "0" at bounding box center [521, 632] width 360 height 31
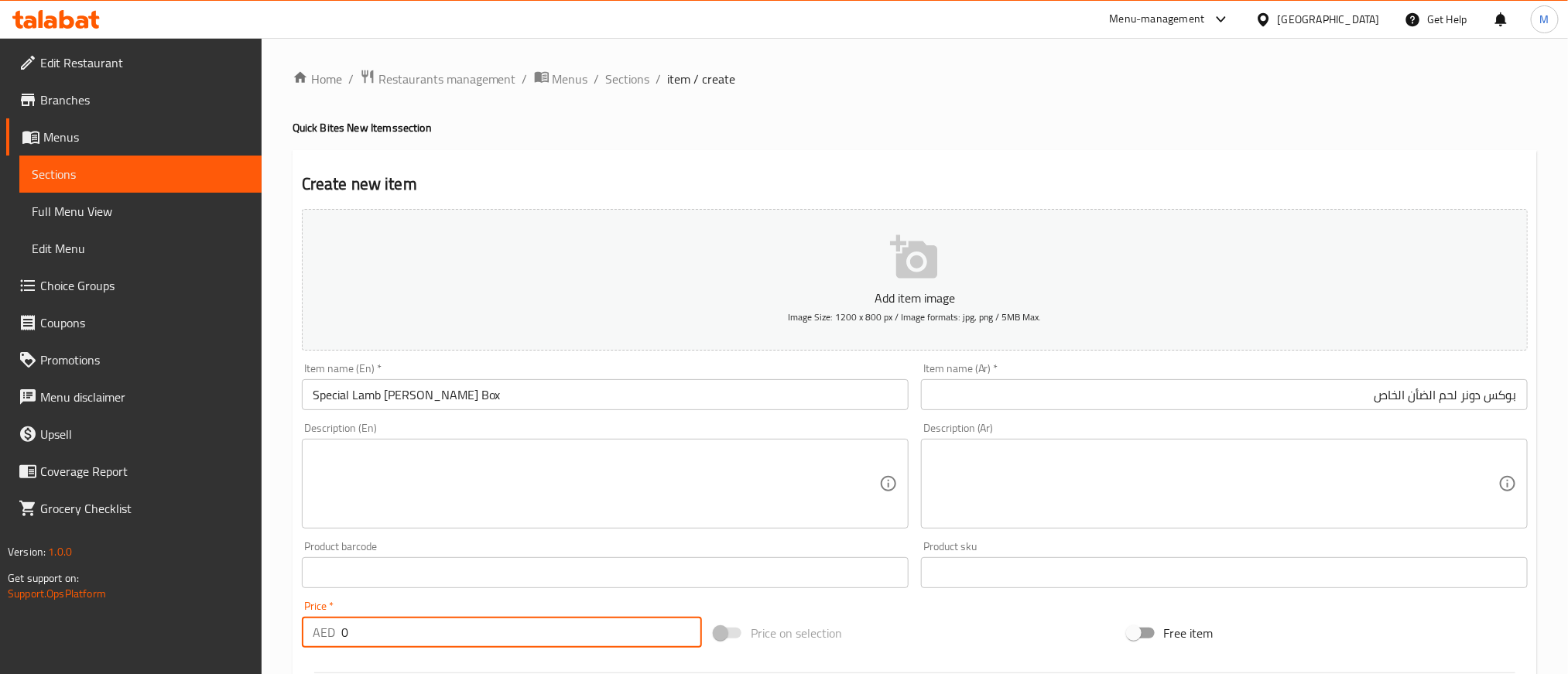
click at [491, 641] on input "0" at bounding box center [521, 632] width 360 height 31
paste input "58"
drag, startPoint x: 491, startPoint y: 641, endPoint x: 516, endPoint y: 631, distance: 26.9
click at [491, 639] on input "58" at bounding box center [521, 632] width 360 height 31
type input "58"
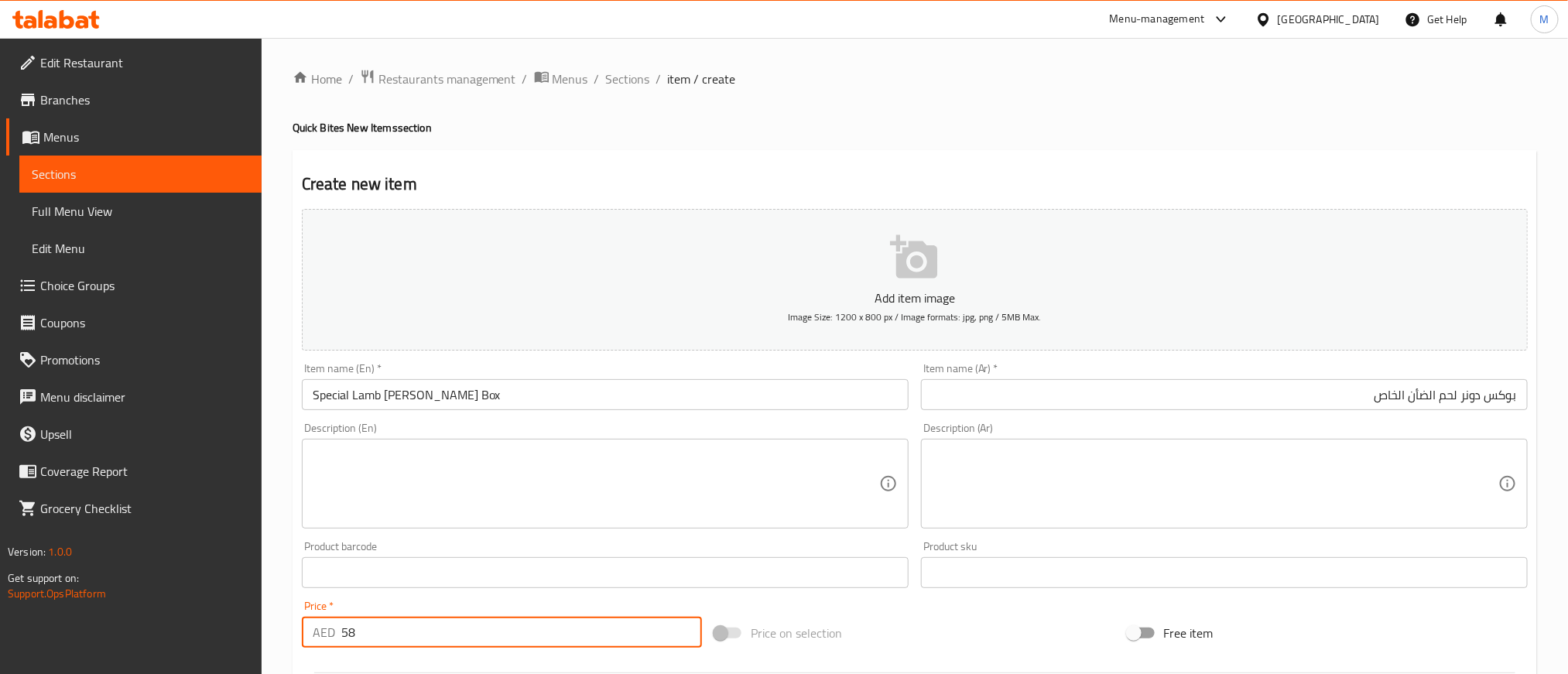
click at [941, 630] on div "Price on selection" at bounding box center [914, 633] width 412 height 42
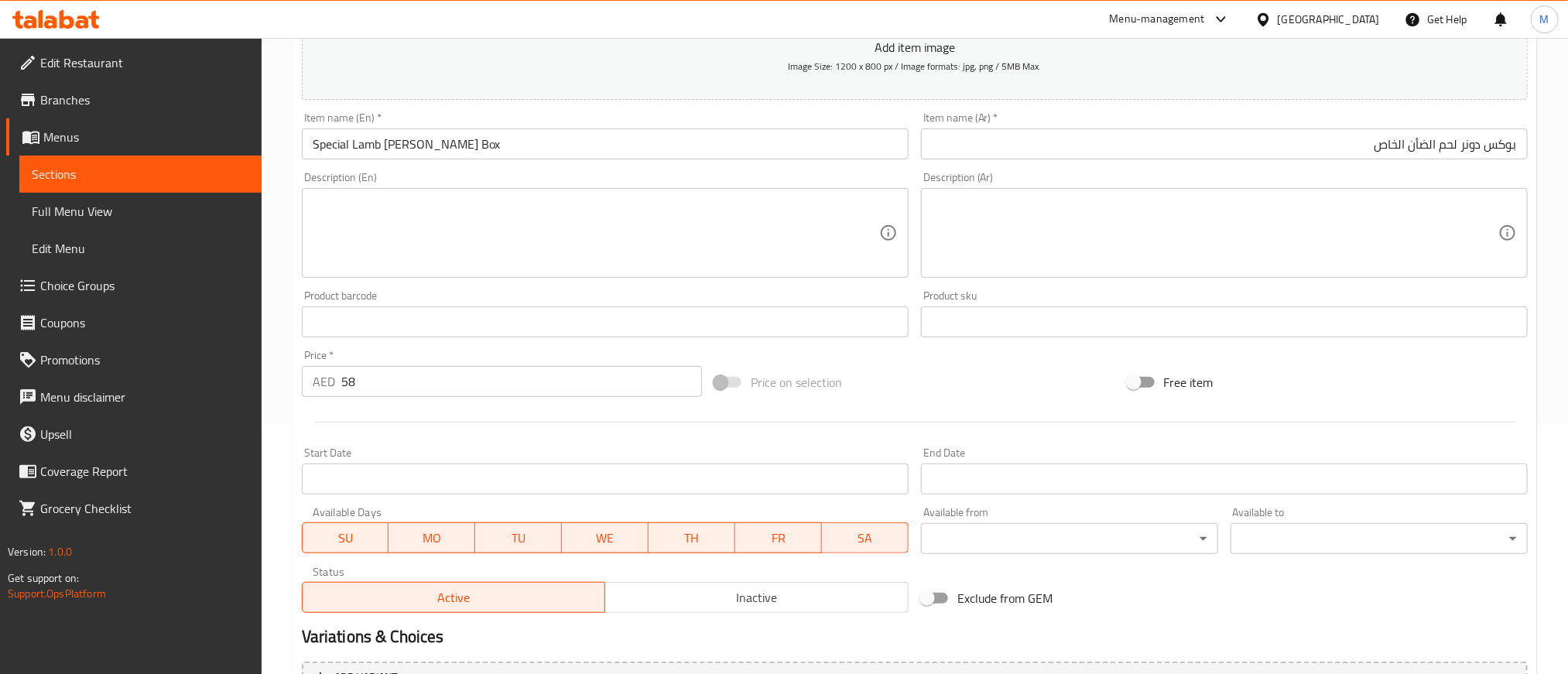
scroll to position [348, 0]
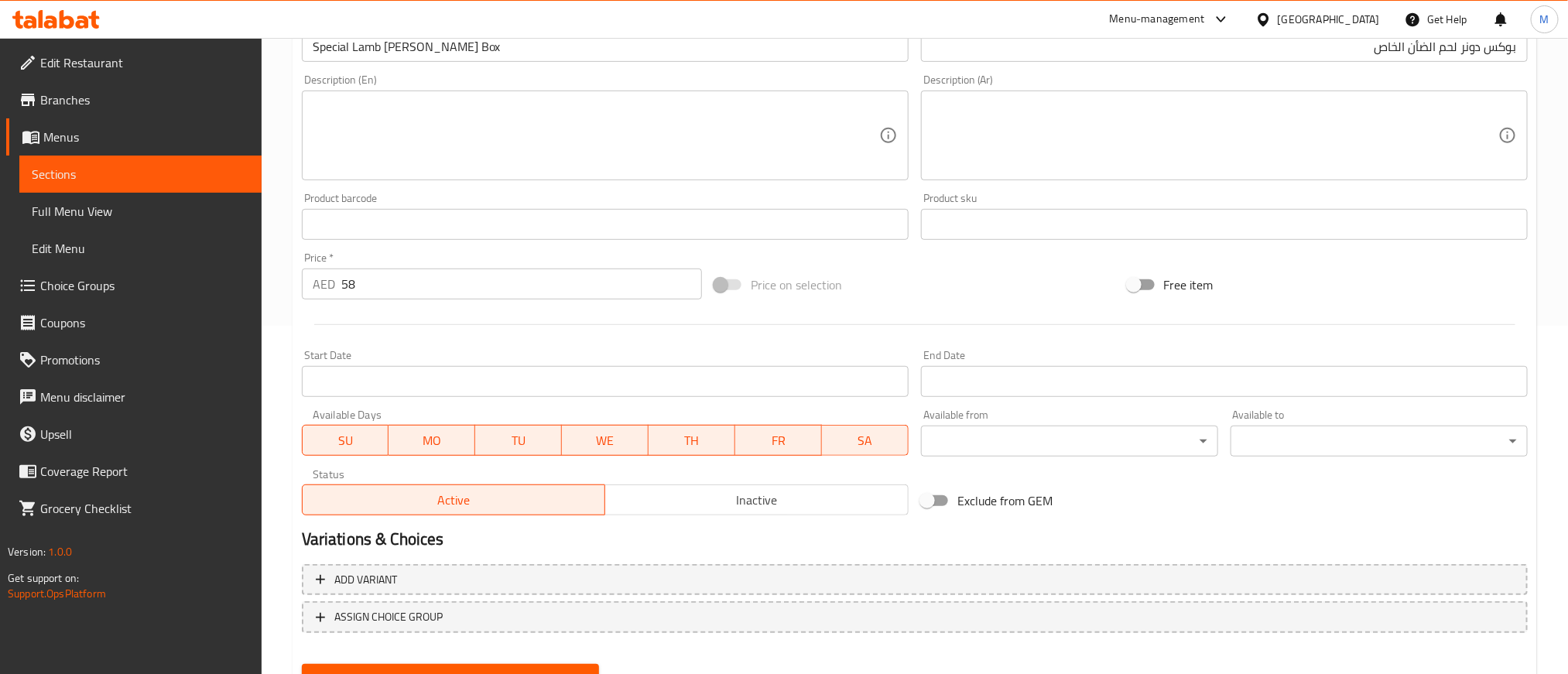
click at [535, 659] on div "Create" at bounding box center [451, 678] width 310 height 41
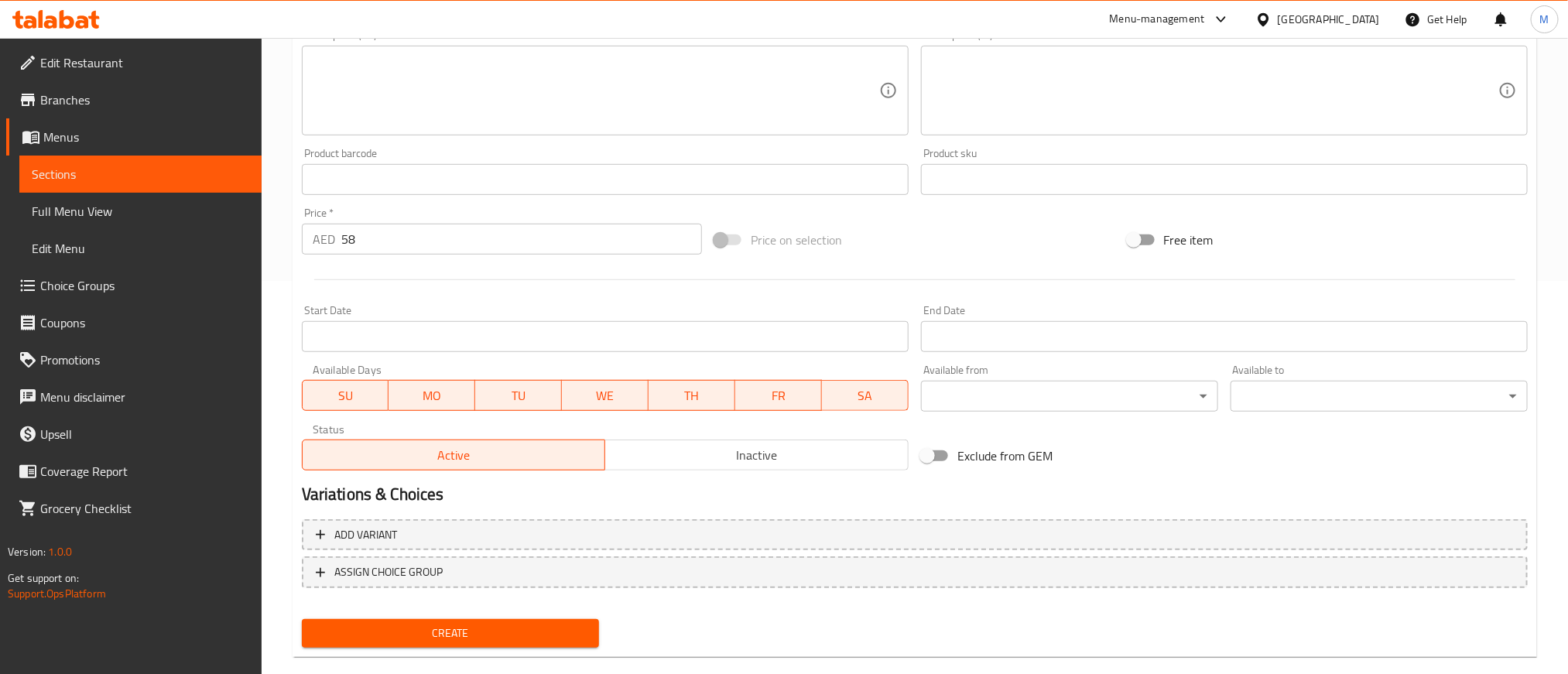
scroll to position [418, 0]
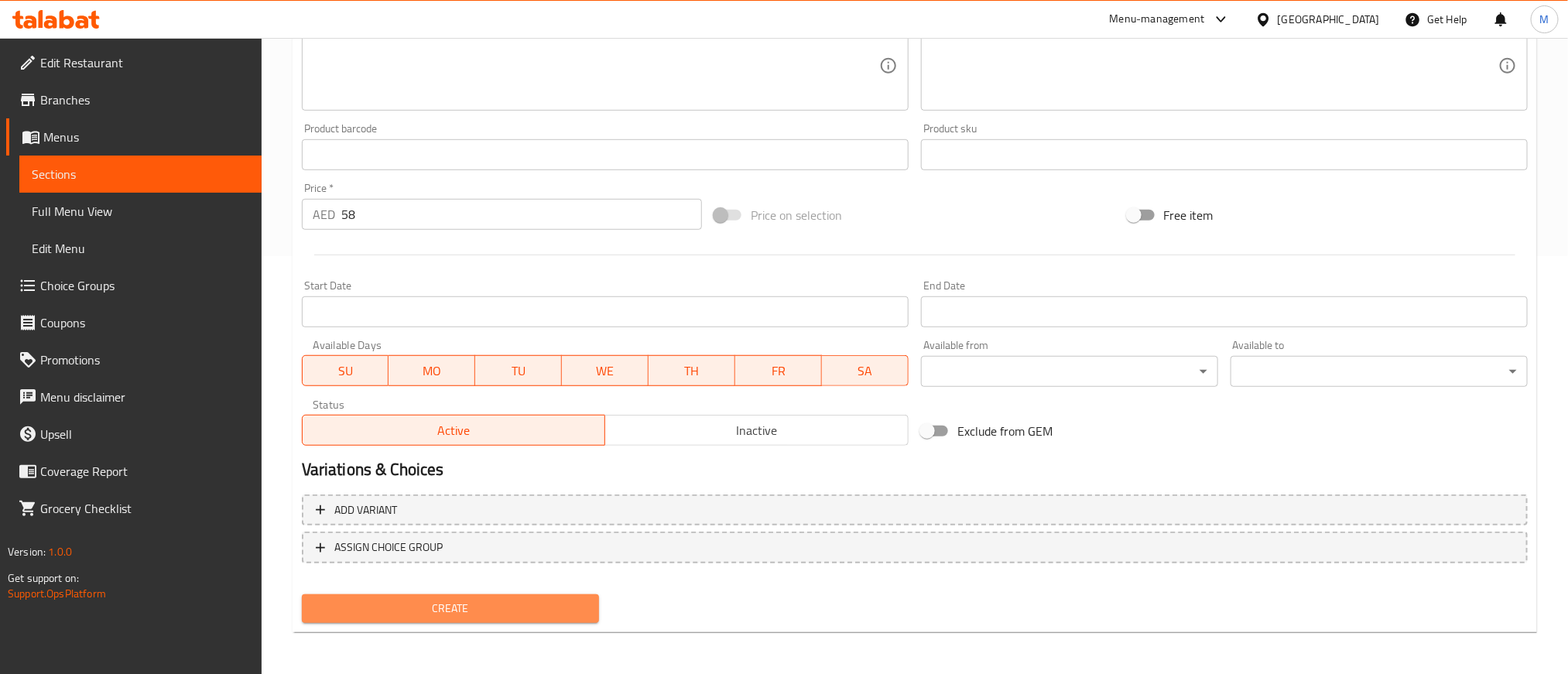
click at [542, 611] on span "Create" at bounding box center [451, 609] width 273 height 19
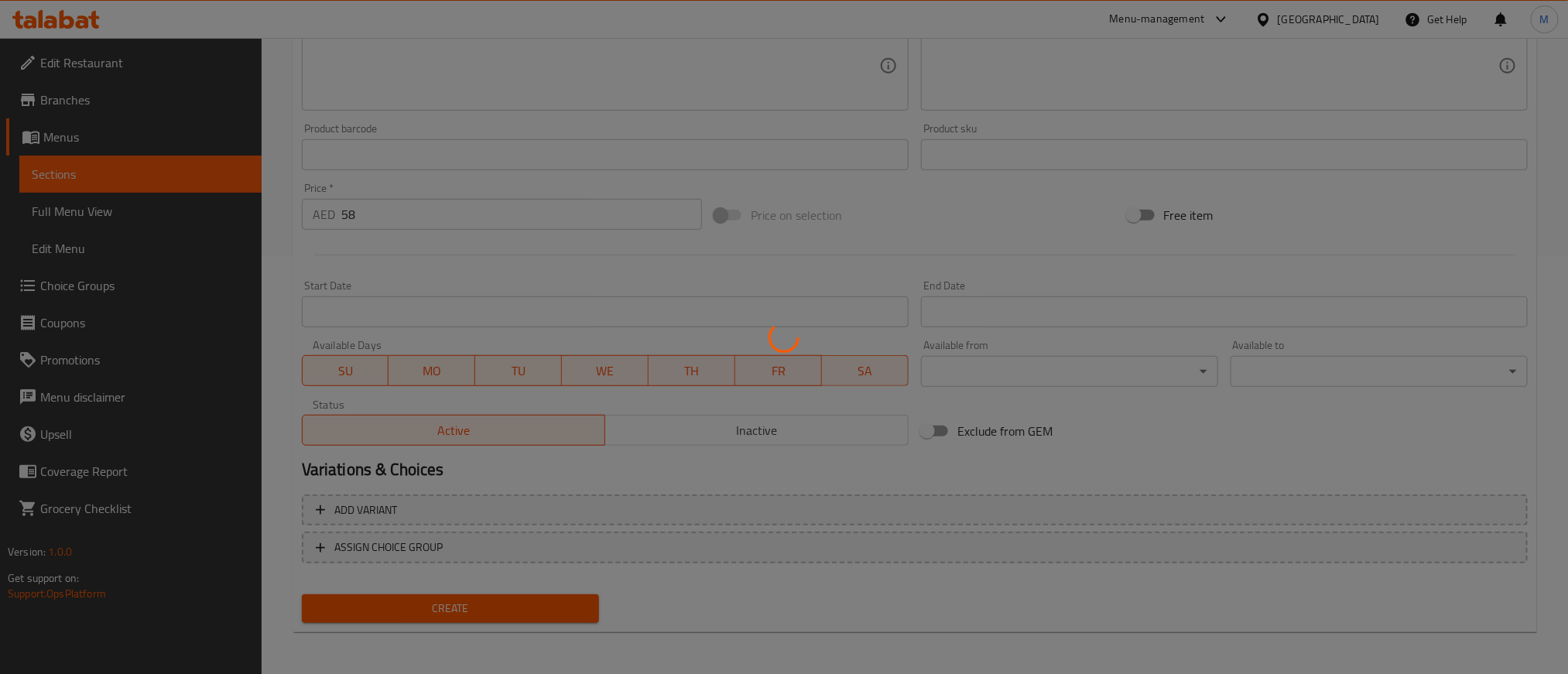
type input "0"
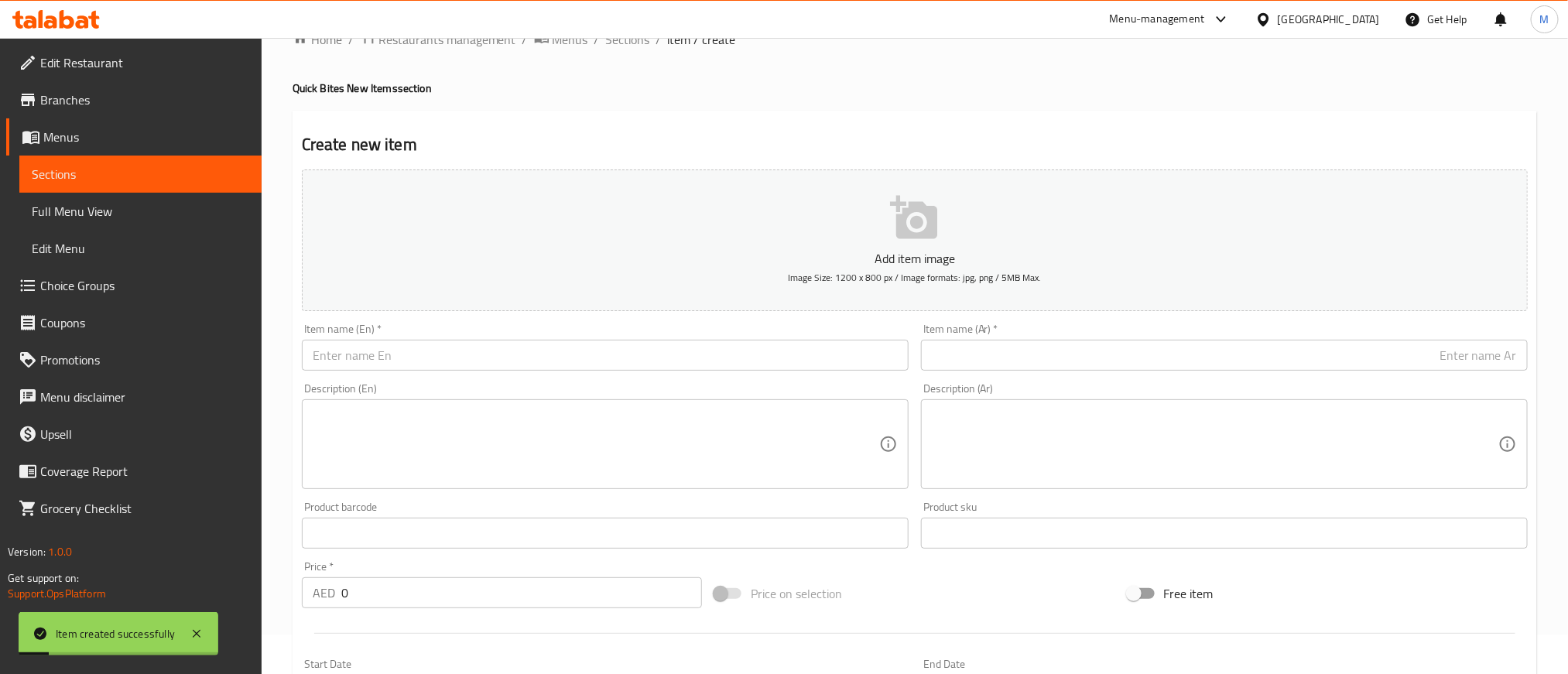
scroll to position [0, 0]
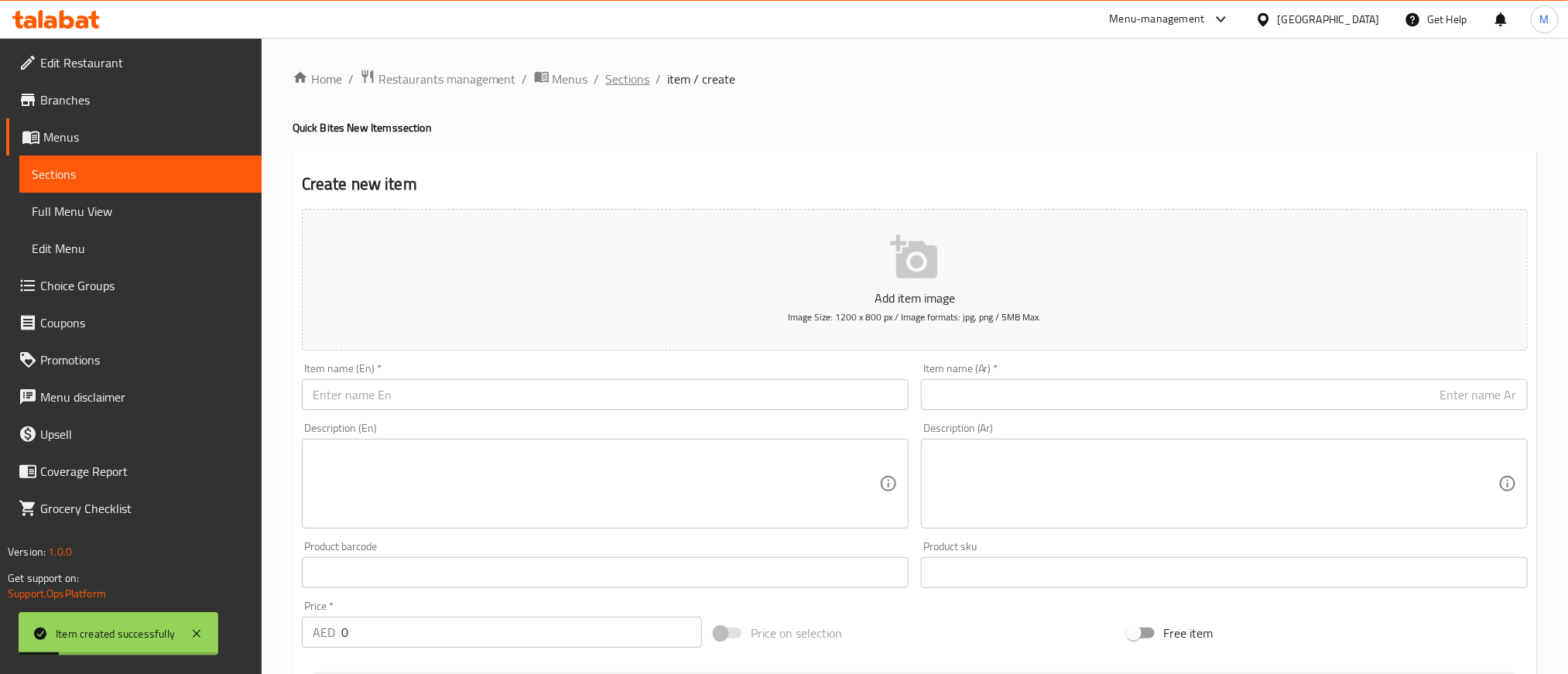
click at [646, 89] on span "Sections" at bounding box center [628, 78] width 44 height 18
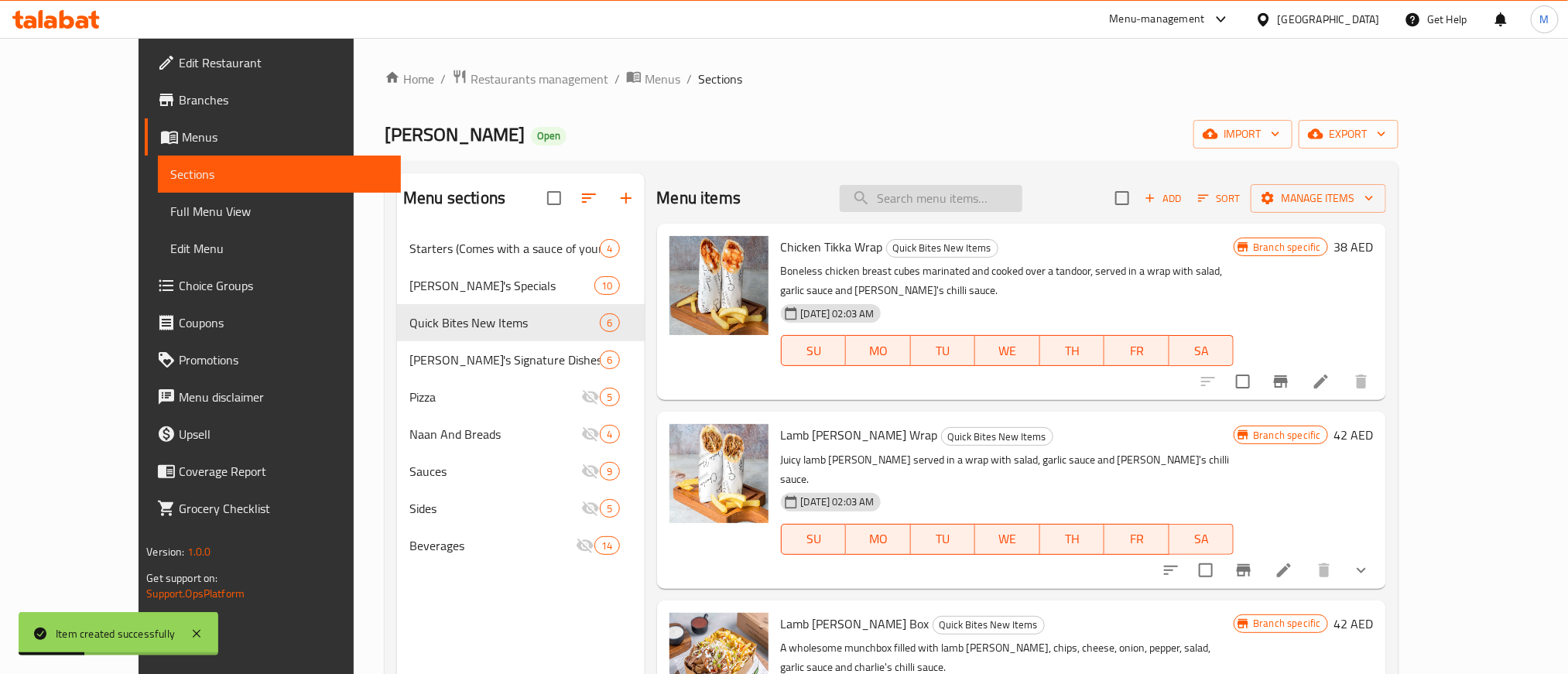
click at [1015, 196] on input "search" at bounding box center [931, 198] width 182 height 27
paste input "Lamb [PERSON_NAME] Wrap"
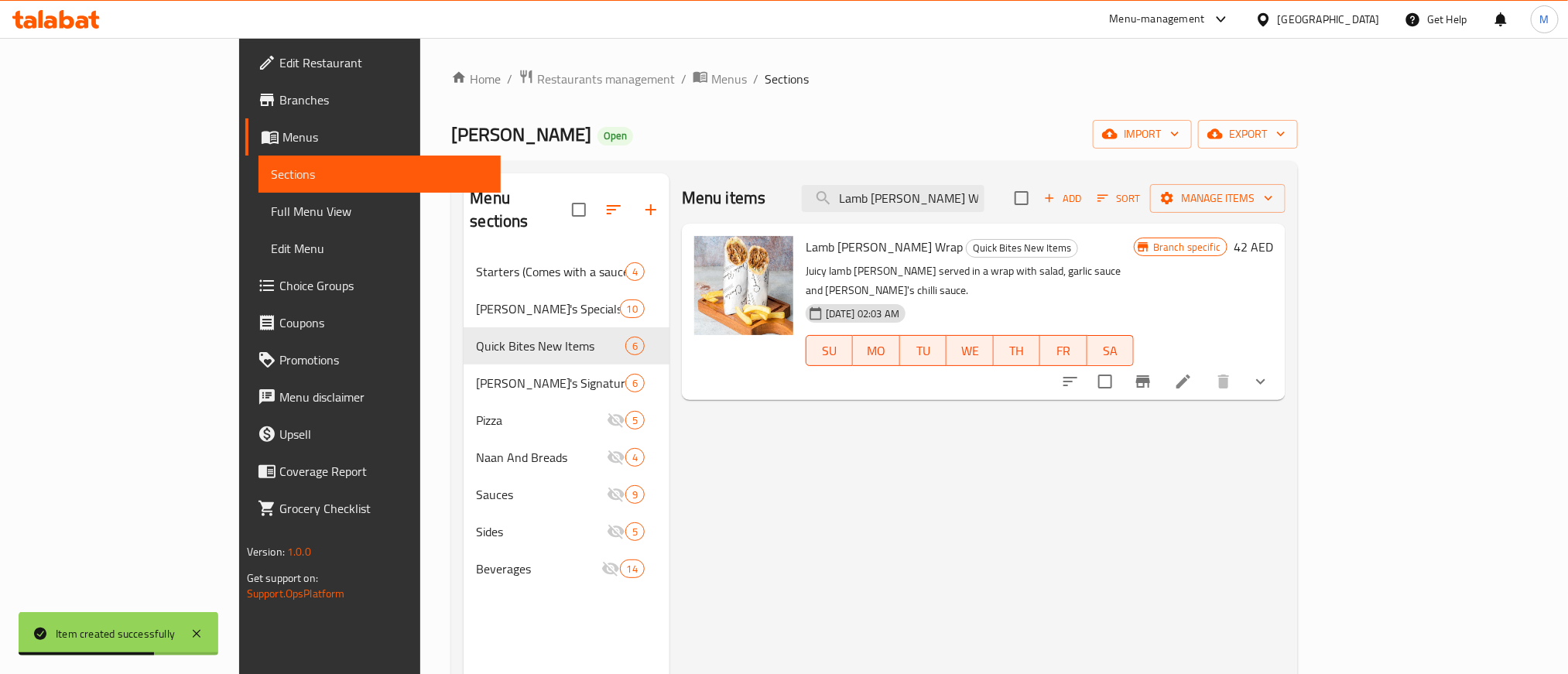
type input "Lamb [PERSON_NAME] Wrap"
click at [1152, 373] on icon "Branch-specific-item" at bounding box center [1143, 381] width 18 height 18
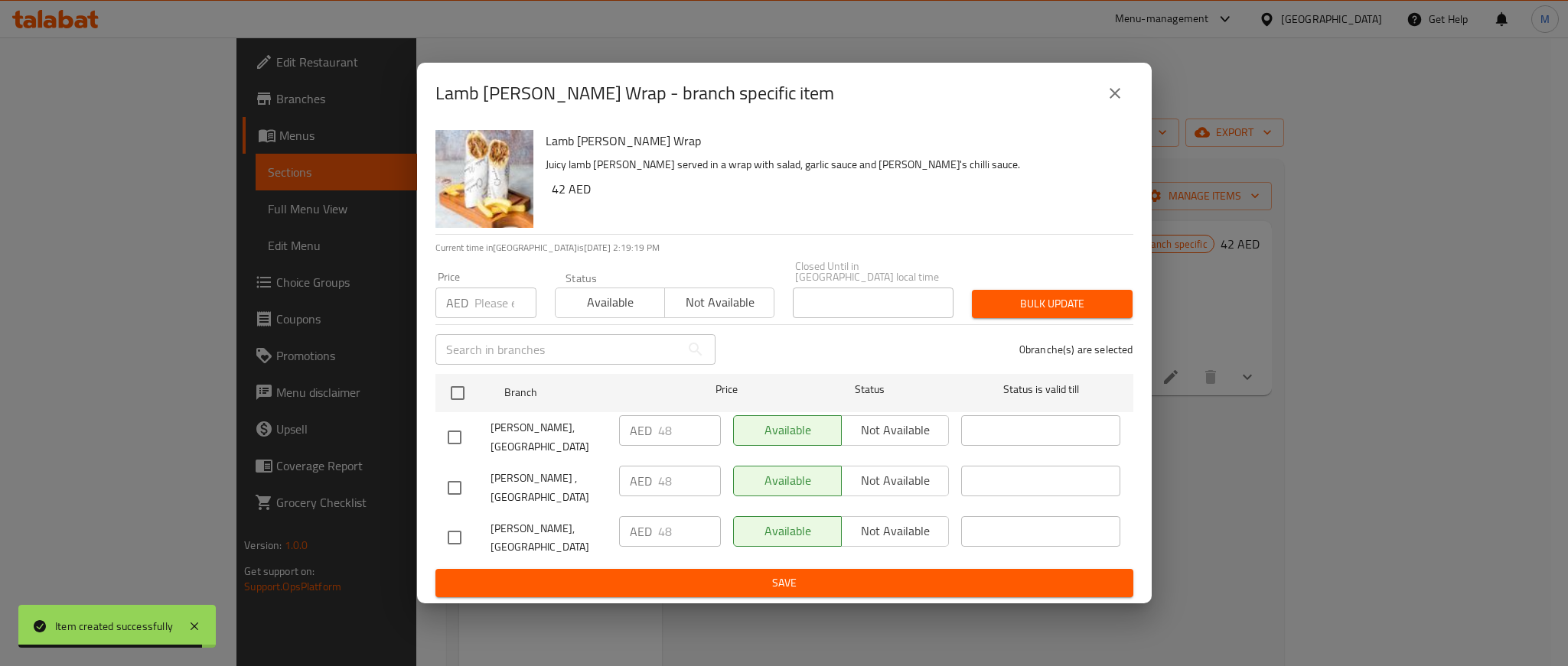
click at [483, 296] on input "number" at bounding box center [506, 303] width 62 height 31
paste input "53"
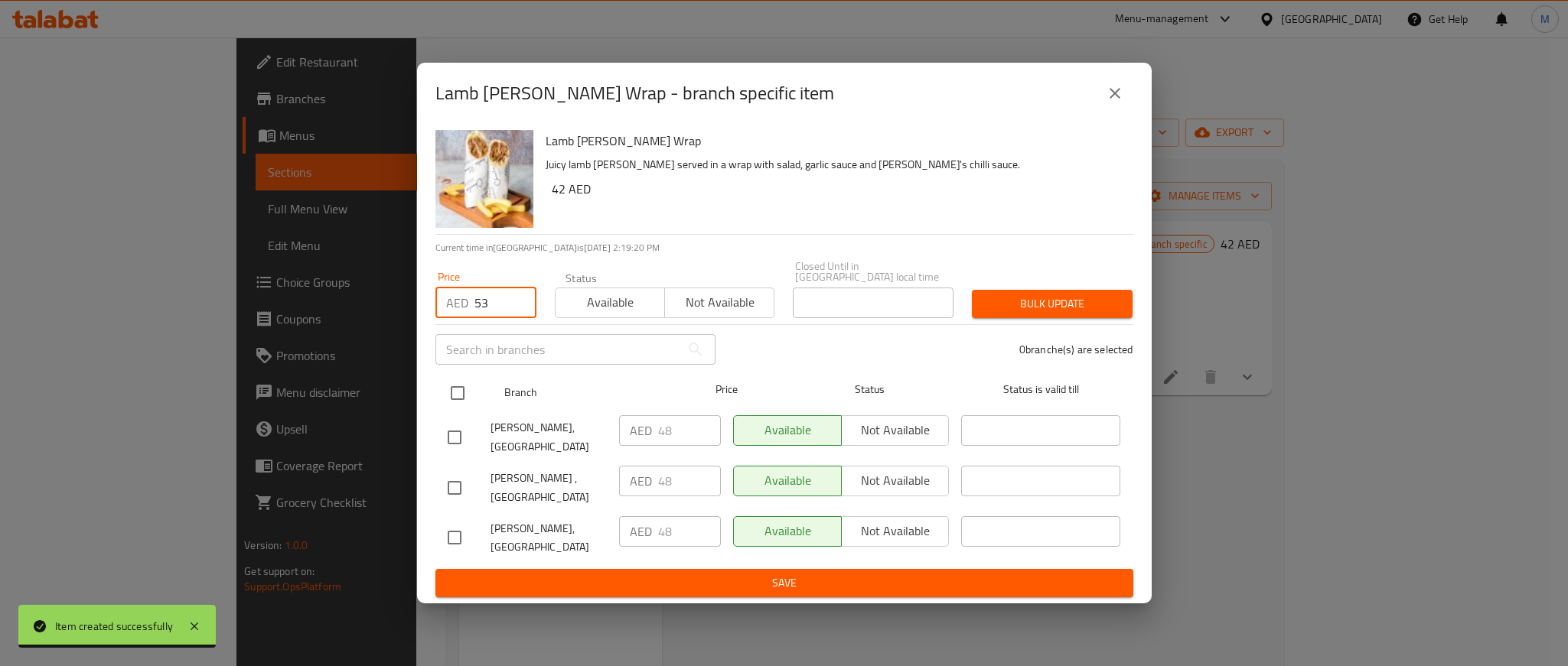
type input "53"
click at [454, 386] on input "checkbox" at bounding box center [457, 392] width 32 height 32
checkbox input "true"
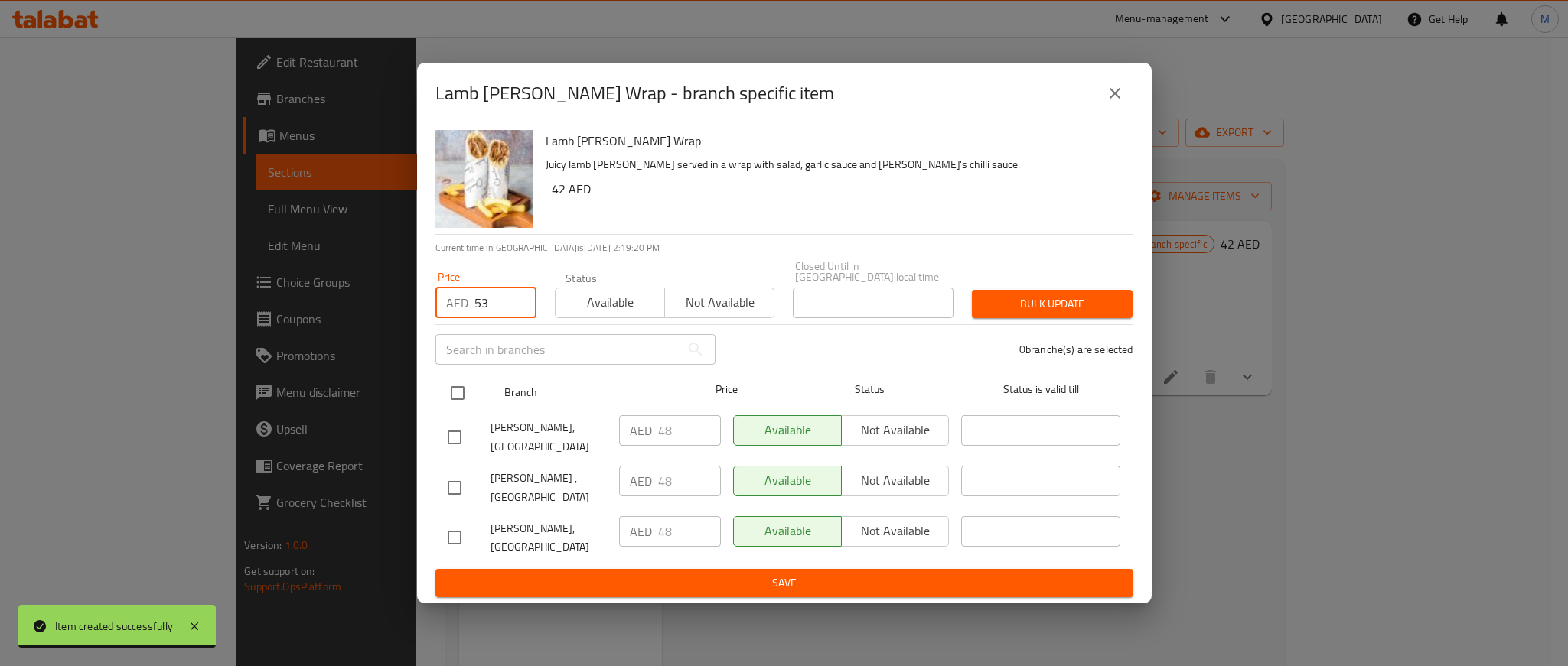
checkbox input "true"
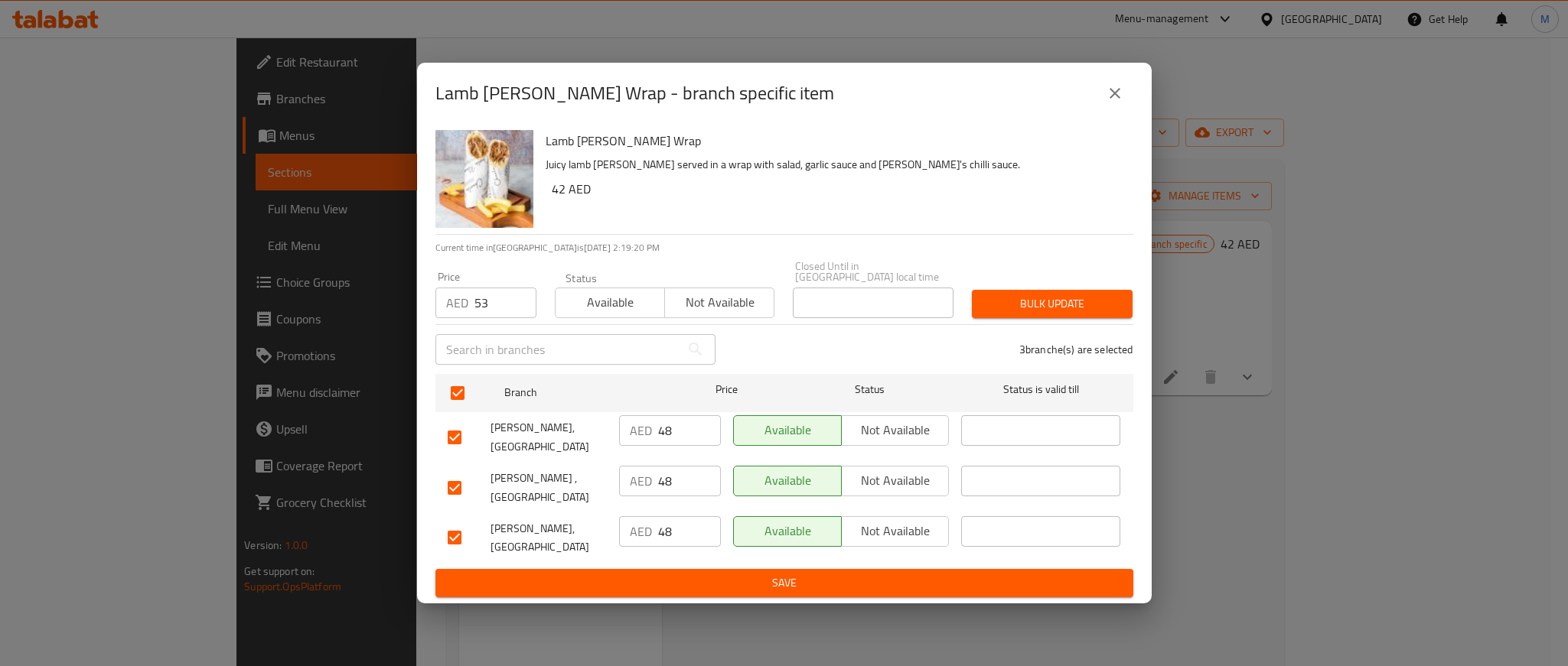
click at [990, 179] on h6 "42 AED" at bounding box center [836, 189] width 569 height 21
click at [1053, 300] on span "Bulk update" at bounding box center [1052, 304] width 137 height 19
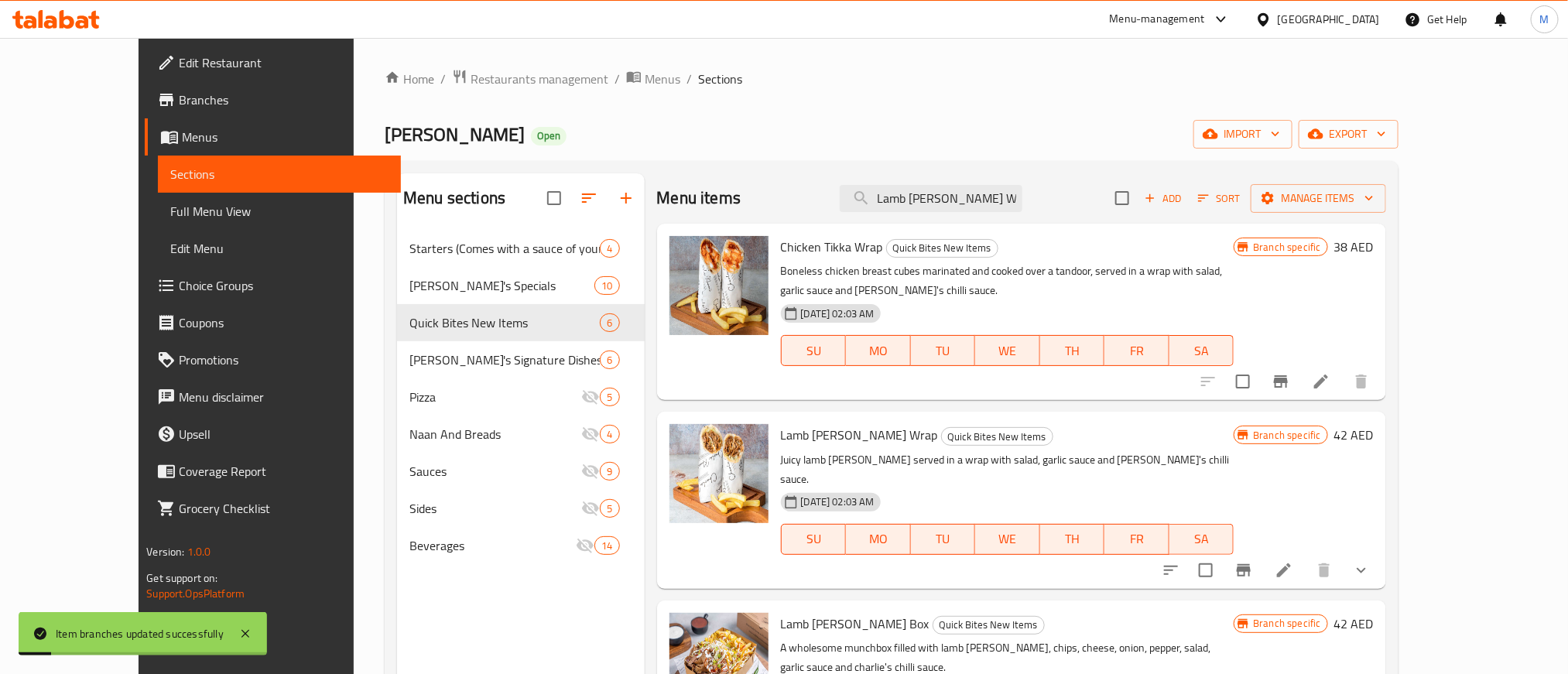
click at [973, 183] on div "Menu items Lamb [PERSON_NAME] Wrap Add Sort Manage items" at bounding box center [1022, 199] width 729 height 50
click at [975, 202] on input "Lamb [PERSON_NAME] Wrap" at bounding box center [931, 198] width 182 height 27
paste input "Special"
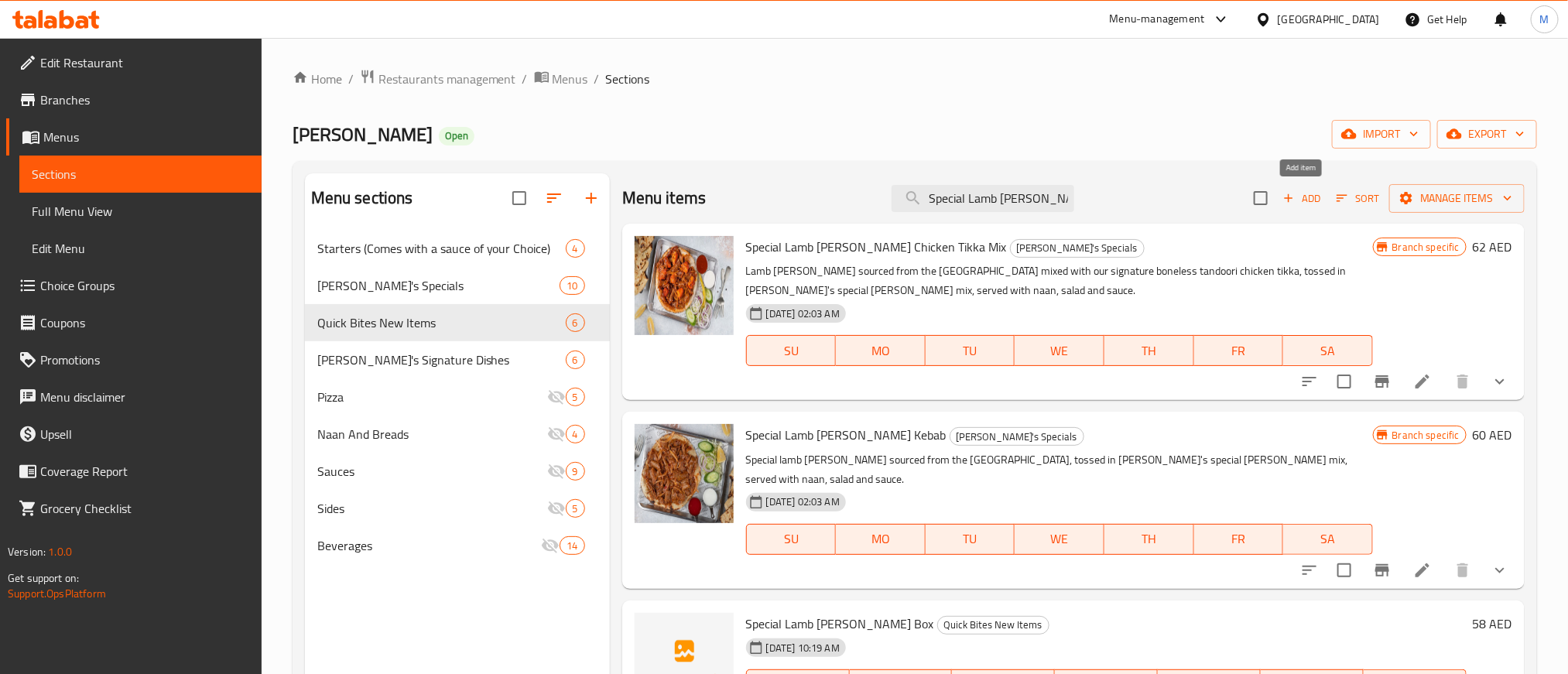
type input "Special Lamb [PERSON_NAME]"
click at [1301, 197] on span "Add" at bounding box center [1301, 198] width 42 height 18
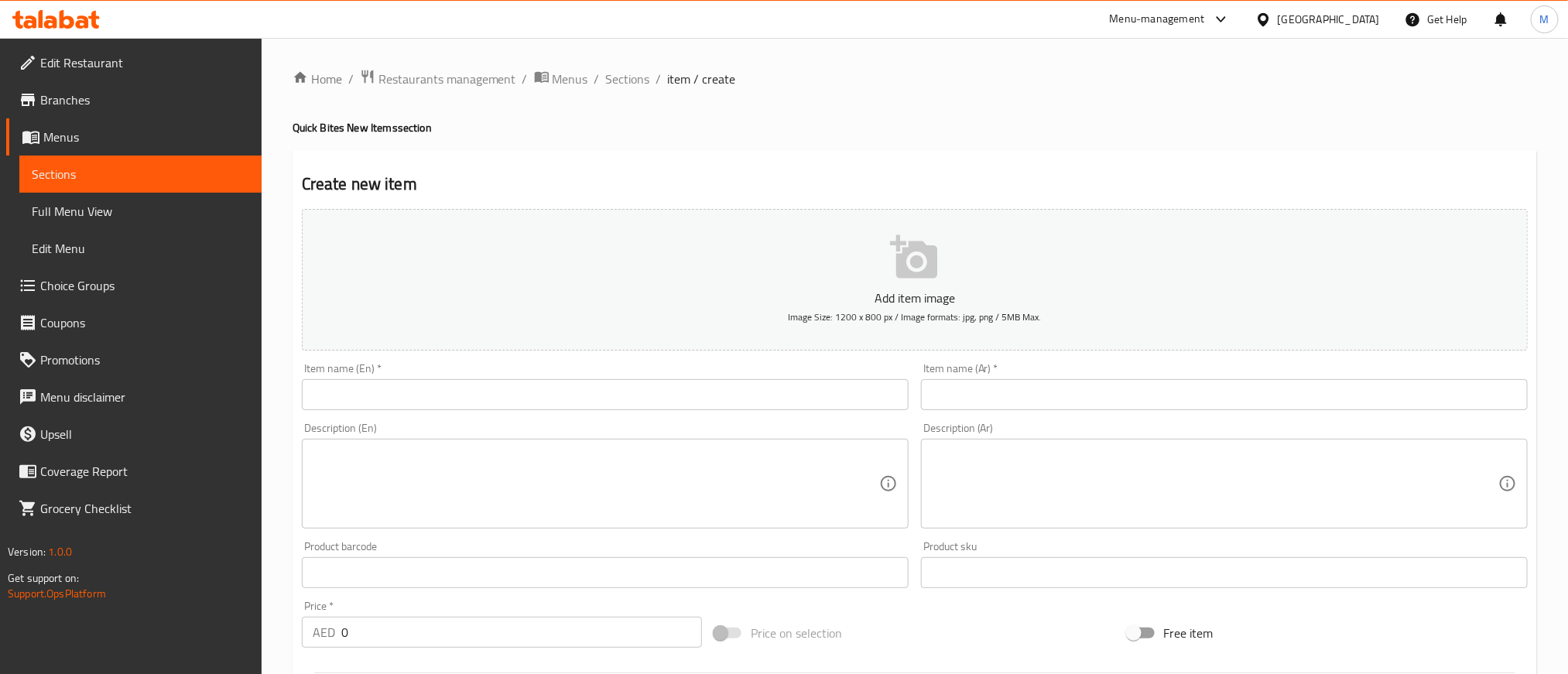
click at [823, 391] on input "text" at bounding box center [605, 395] width 607 height 31
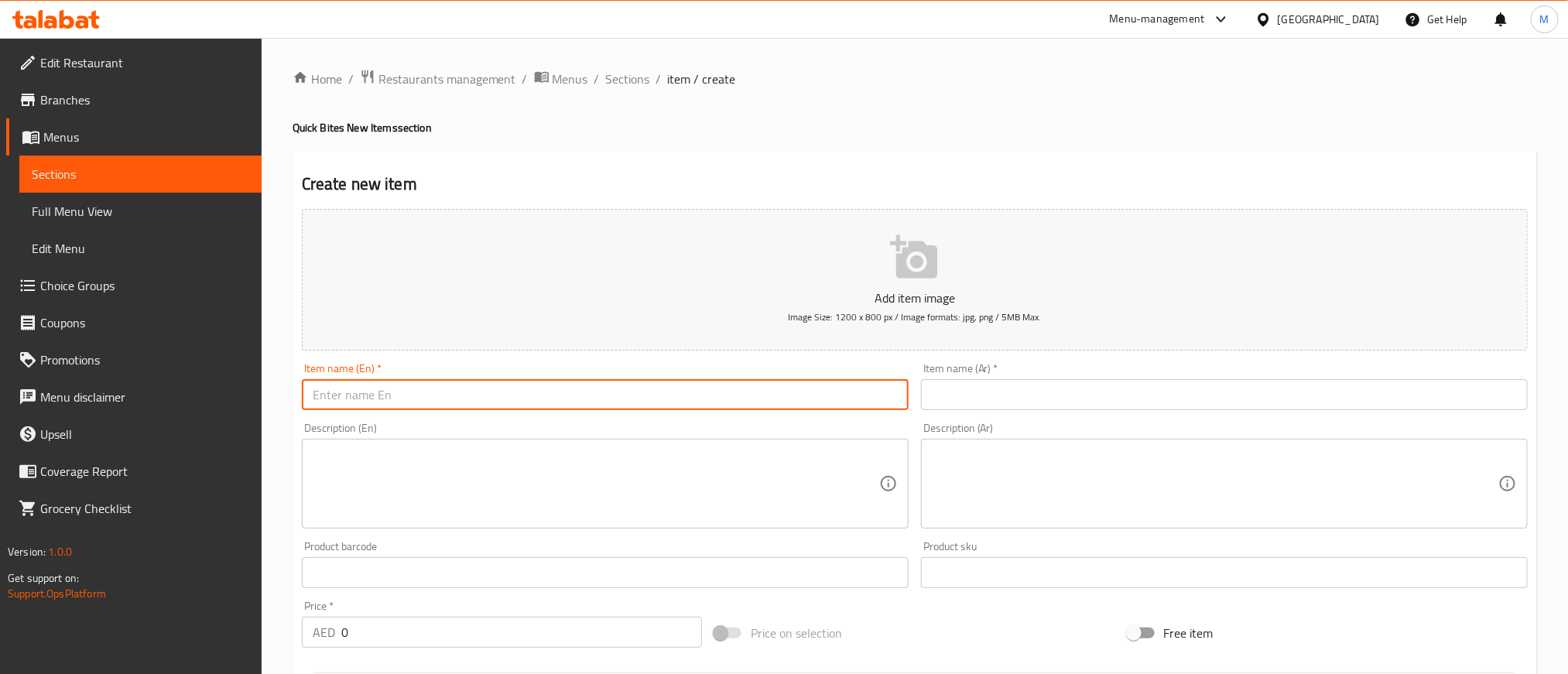
paste input "Special Lamb [PERSON_NAME] Wrap"
type input "Special Lamb [PERSON_NAME] Wrap"
click at [1403, 387] on input "text" at bounding box center [1224, 395] width 607 height 31
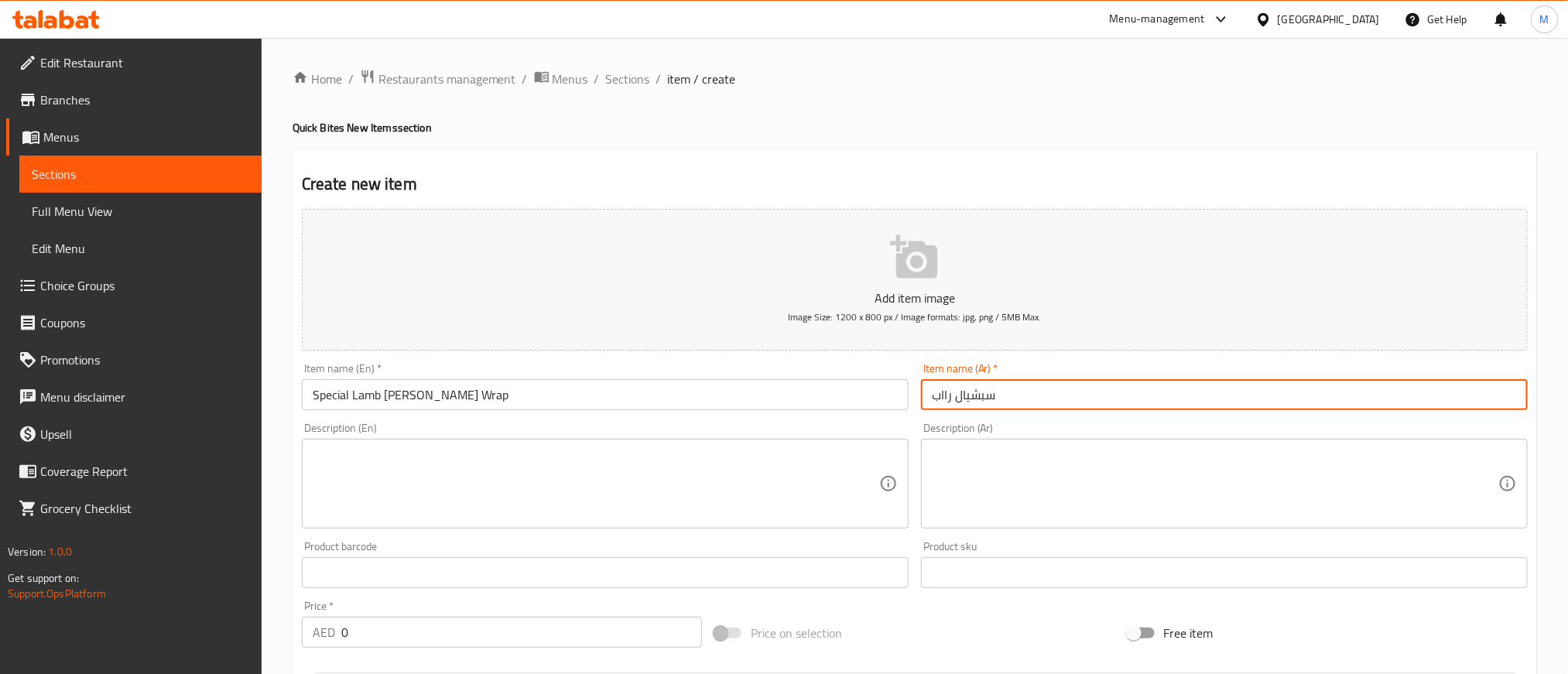
paste input "لحم الضأن دونر الخاصة"
type input "سبشيال رااب لحم الضأن دونر"
click at [1156, 108] on div "Home / Restaurants management / Menus / Sections / item / create Quick Bites Ne…" at bounding box center [914, 565] width 1244 height 994
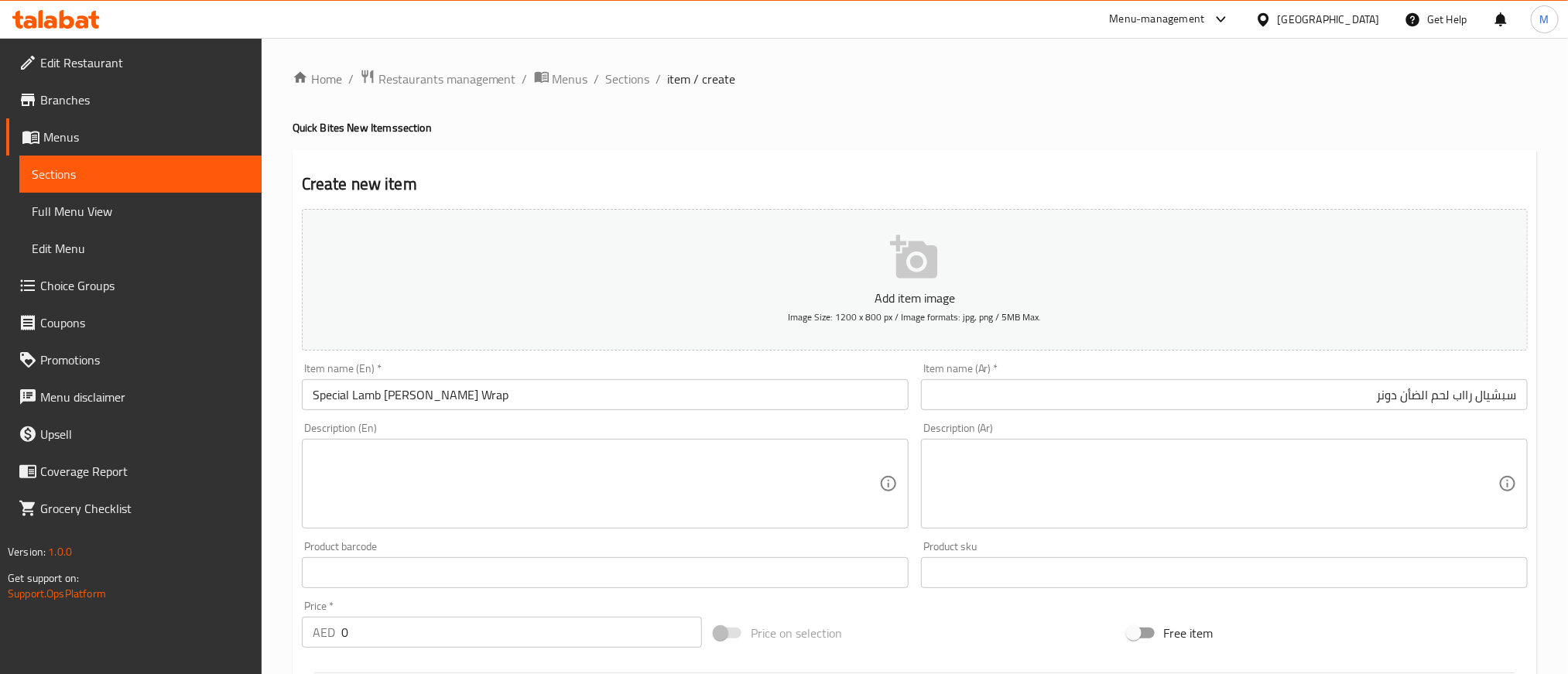
click at [516, 630] on input "0" at bounding box center [521, 632] width 360 height 31
paste input "58"
type input "58"
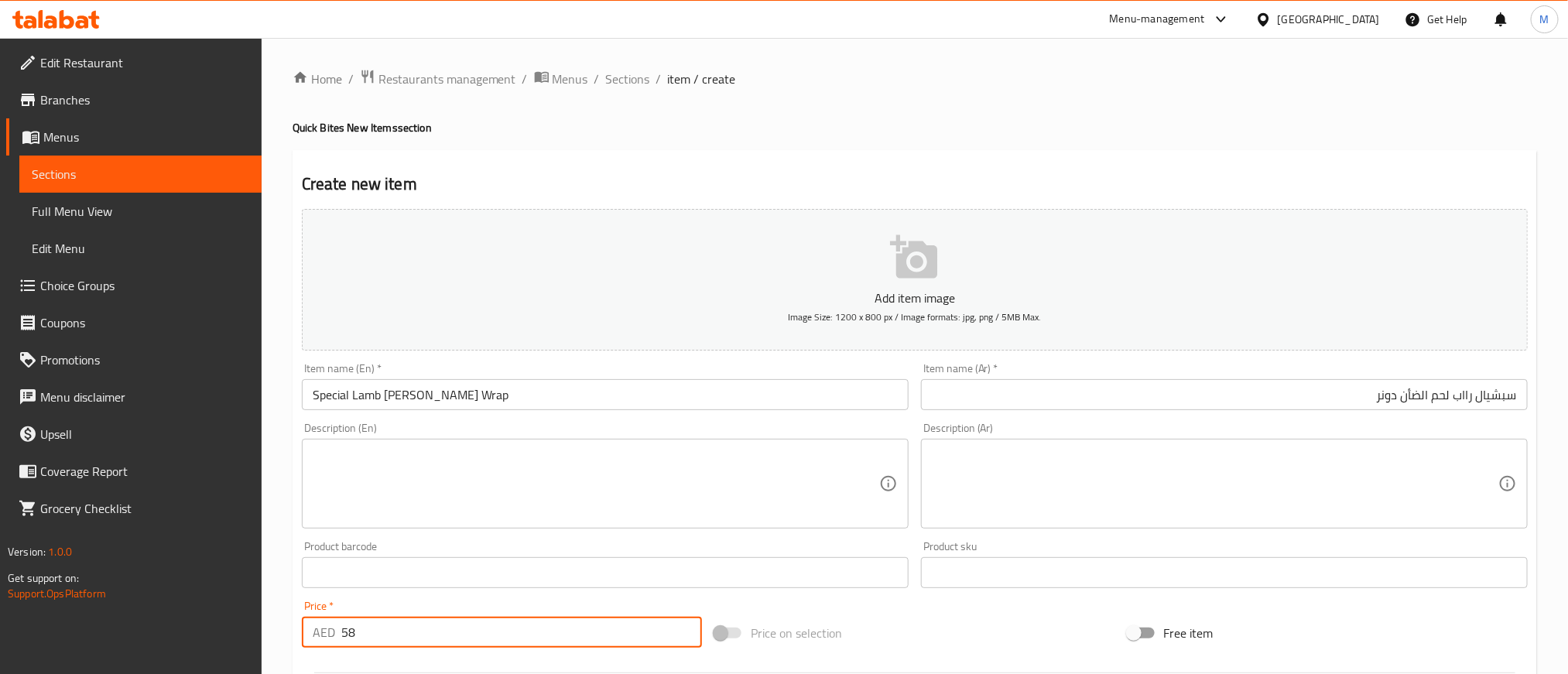
click at [927, 595] on div "Add item image Image Size: 1200 x 800 px / Image formats: jpg, png / 5MB Max. I…" at bounding box center [915, 537] width 1238 height 667
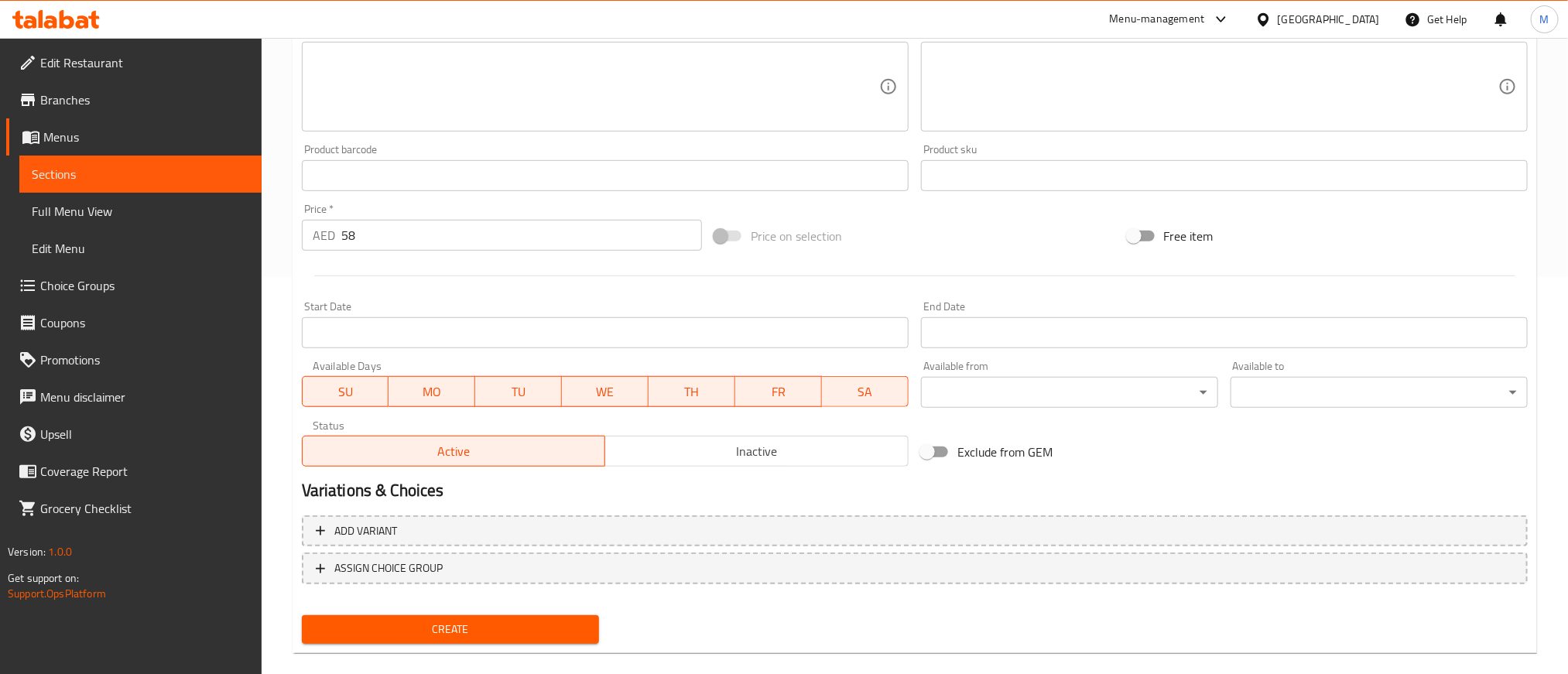
scroll to position [418, 0]
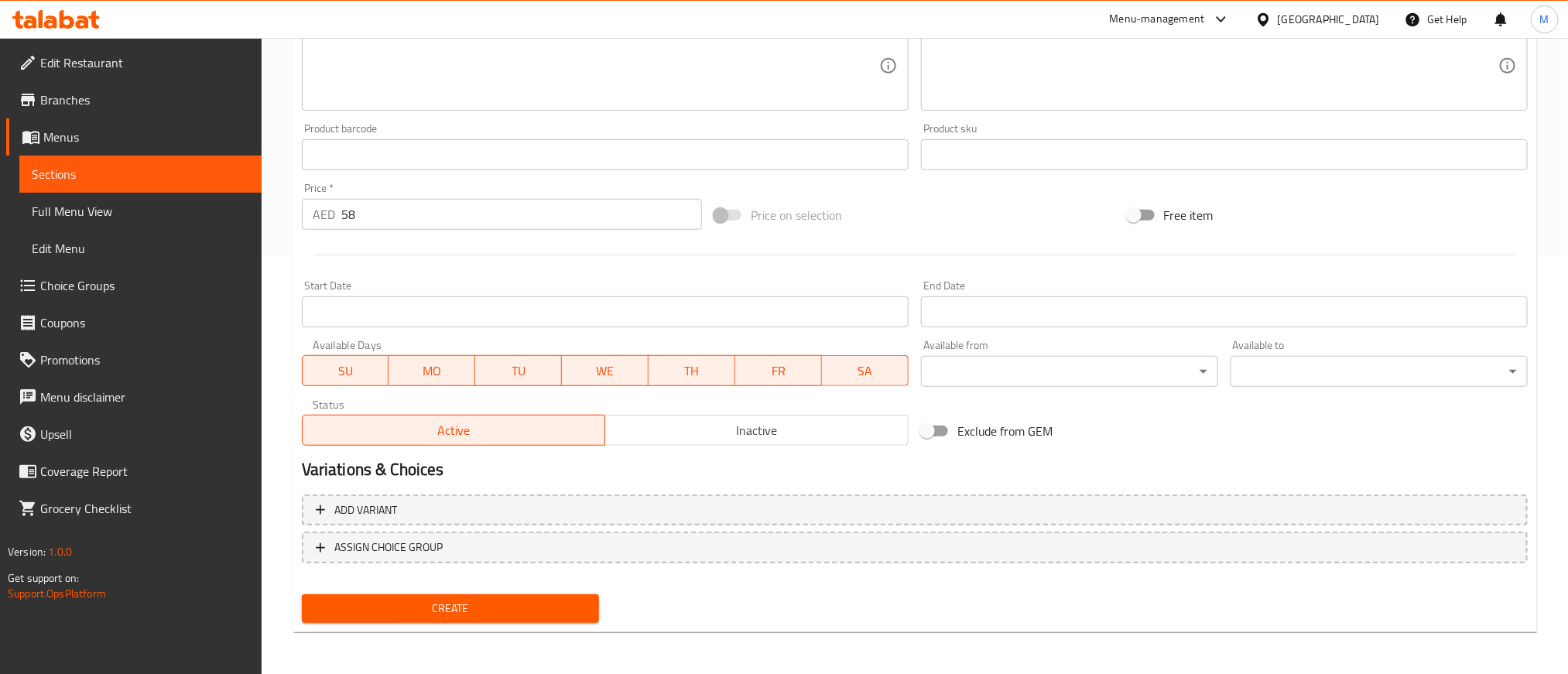
click at [537, 595] on button "Create" at bounding box center [451, 609] width 297 height 29
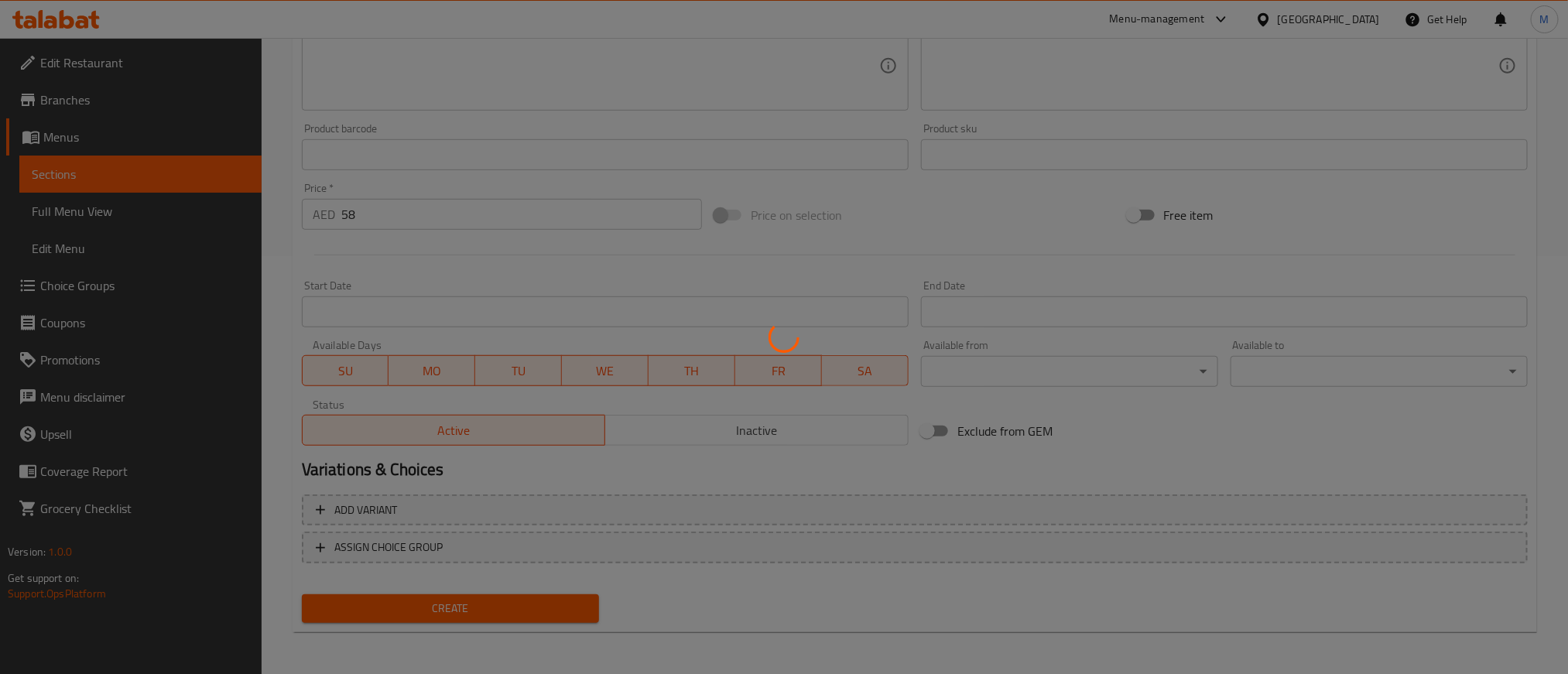
type input "0"
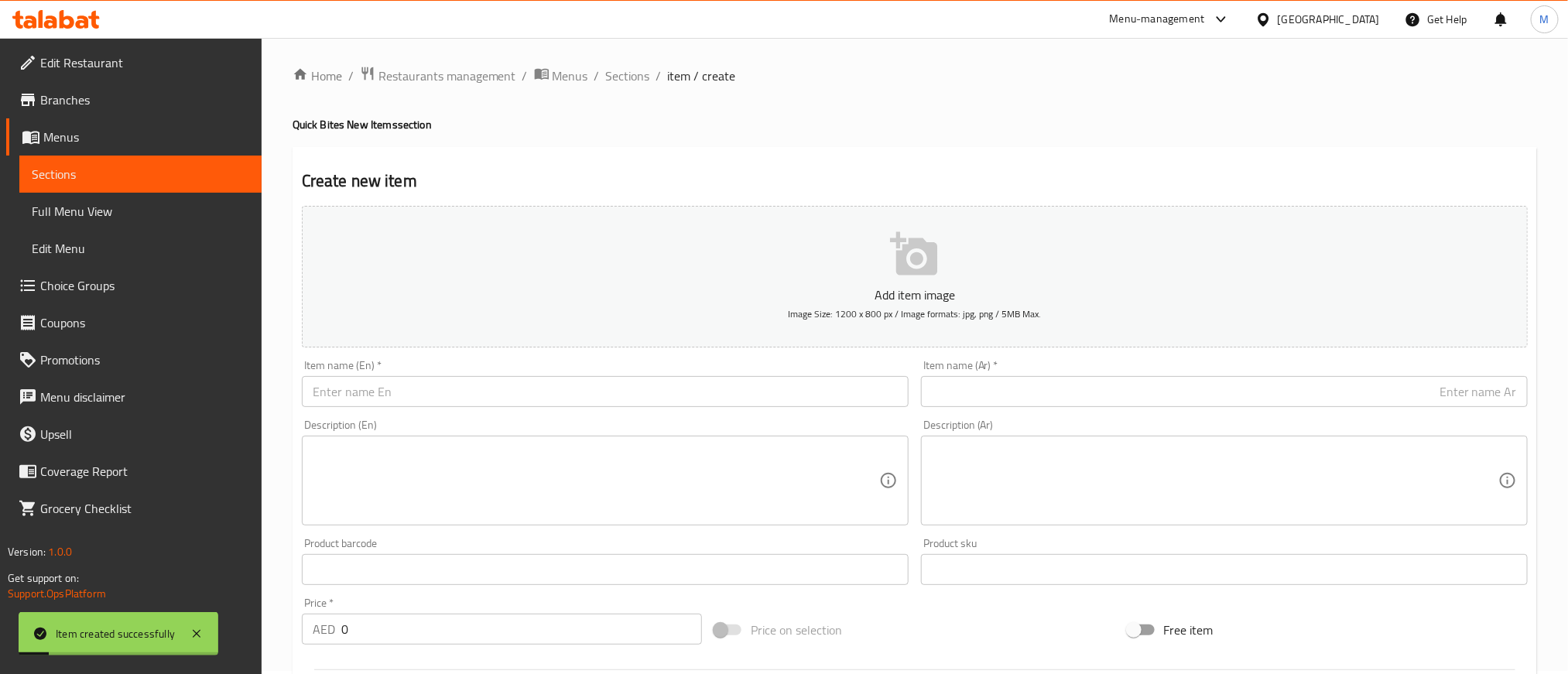
scroll to position [0, 0]
click at [637, 86] on span "Sections" at bounding box center [628, 78] width 44 height 18
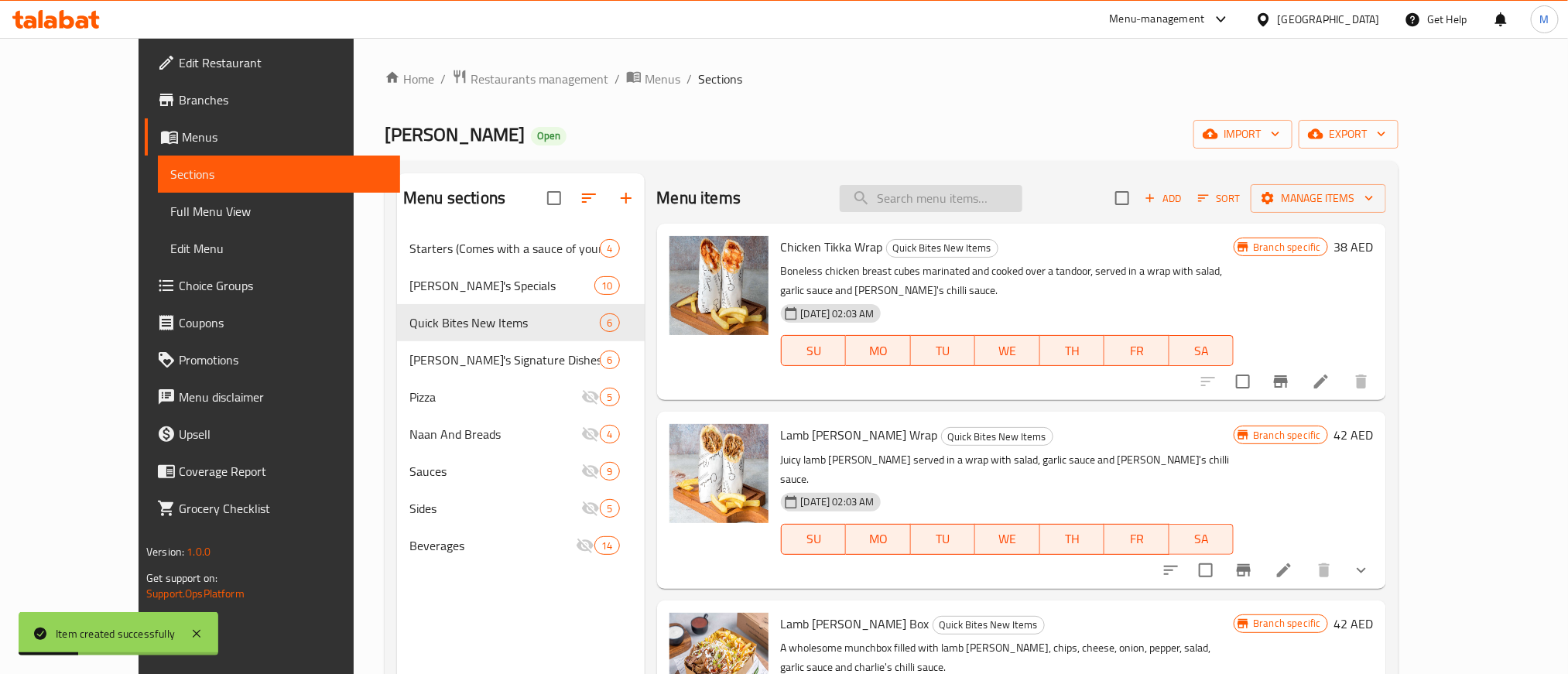
click at [992, 196] on input "search" at bounding box center [931, 198] width 182 height 27
paste input "Chicken Tikka Box"
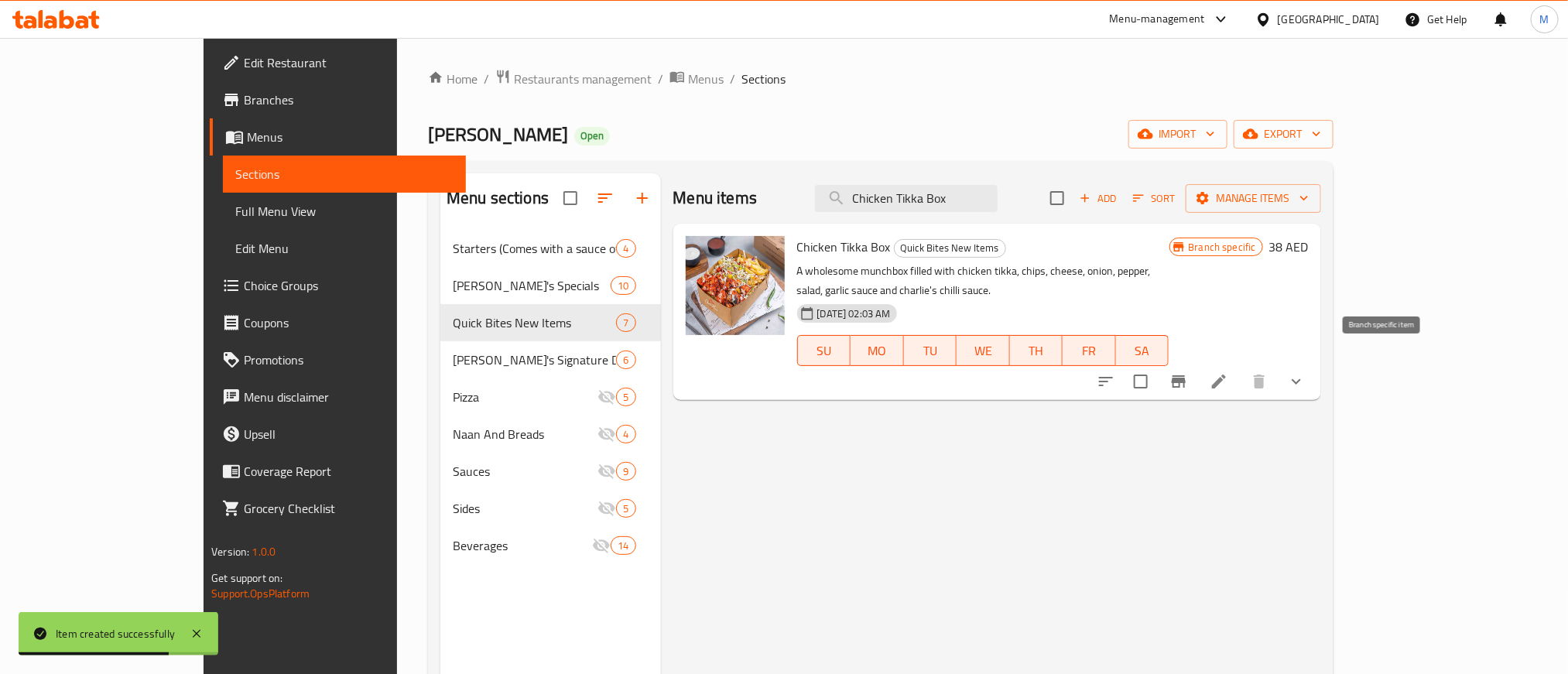
type input "Chicken Tikka Box"
drag, startPoint x: 1396, startPoint y: 373, endPoint x: 1386, endPoint y: 369, distance: 10.8
click at [1197, 369] on button "Branch-specific-item" at bounding box center [1178, 381] width 37 height 37
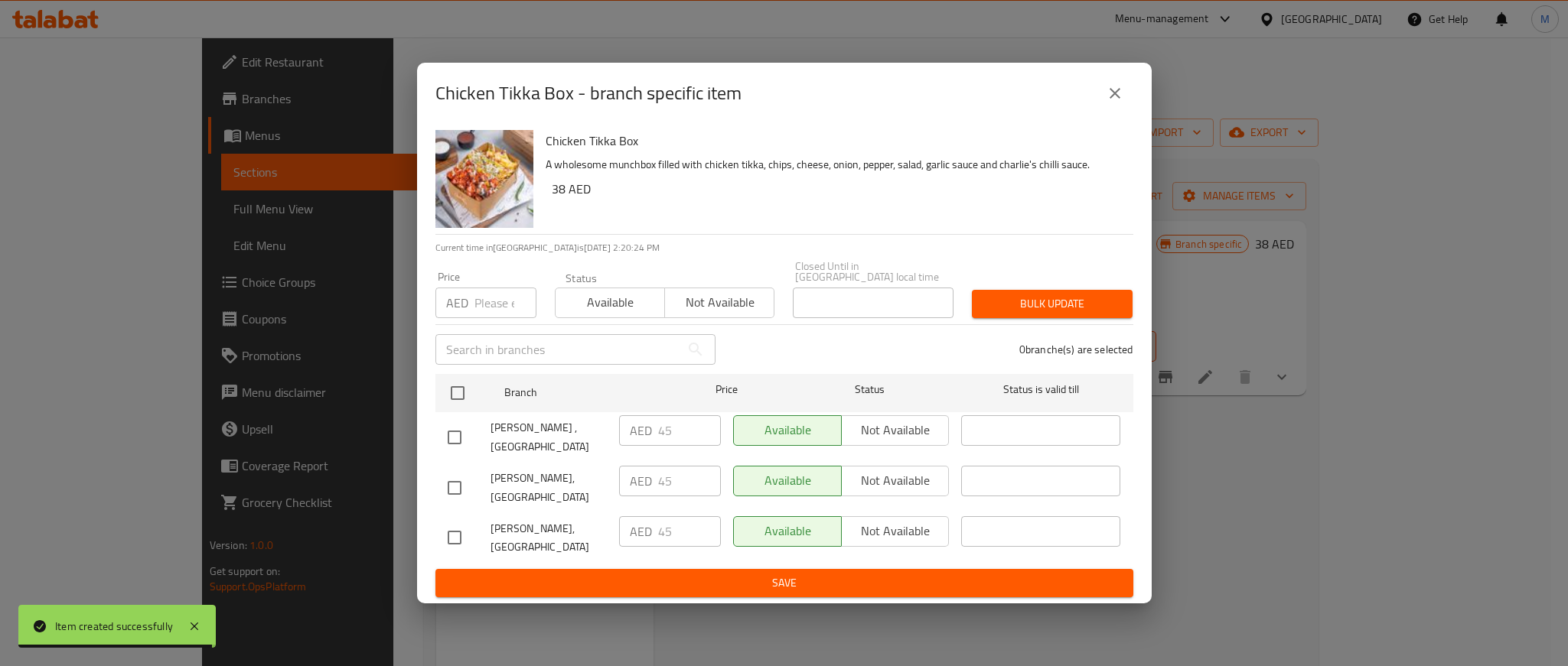
click at [489, 310] on input "number" at bounding box center [506, 303] width 62 height 31
paste input "50"
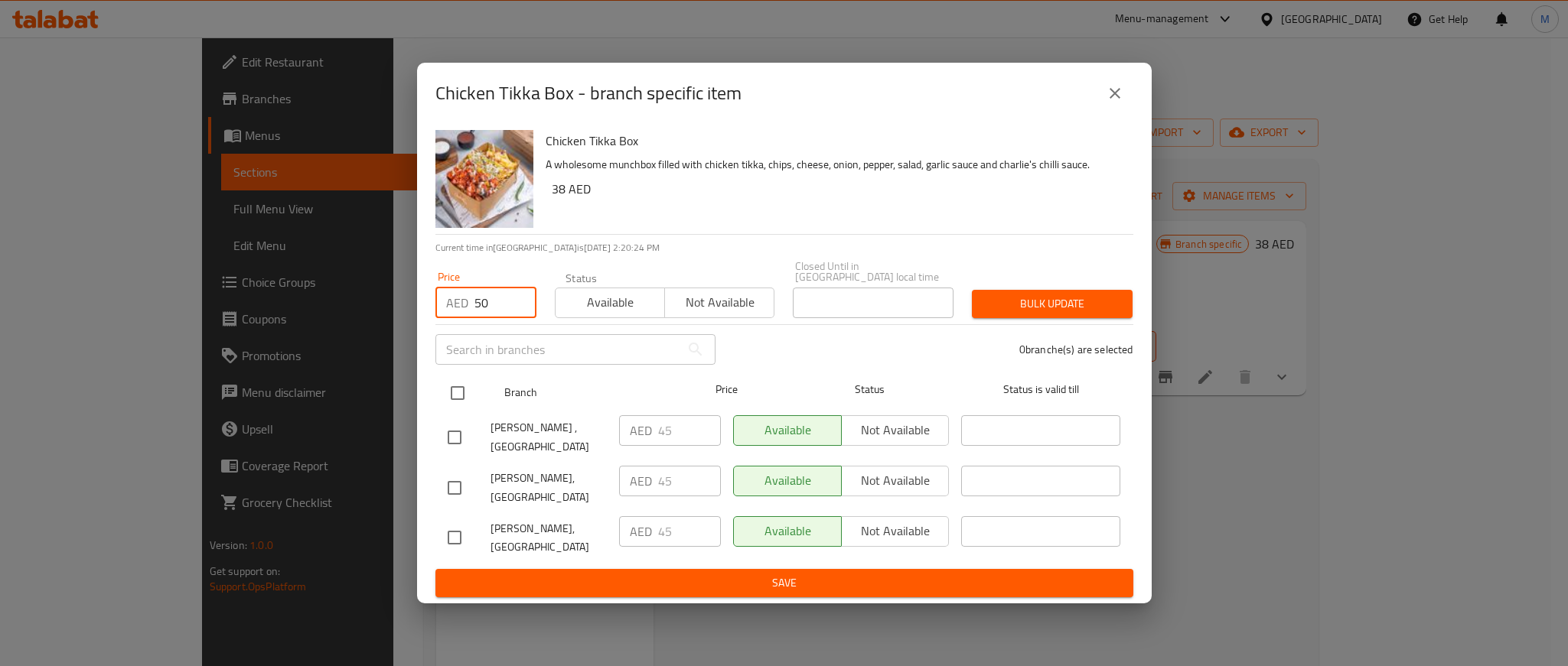
type input "50"
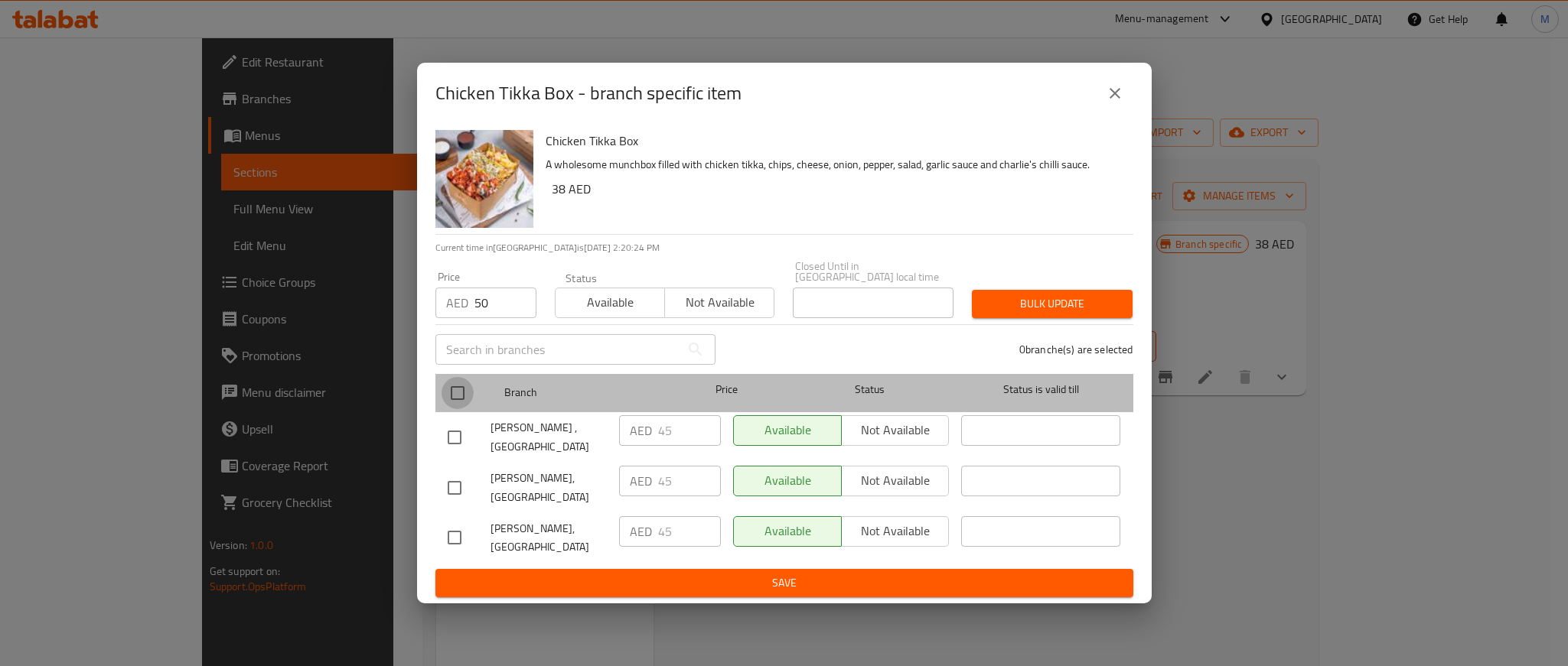
click at [462, 391] on input "checkbox" at bounding box center [457, 392] width 32 height 32
checkbox input "true"
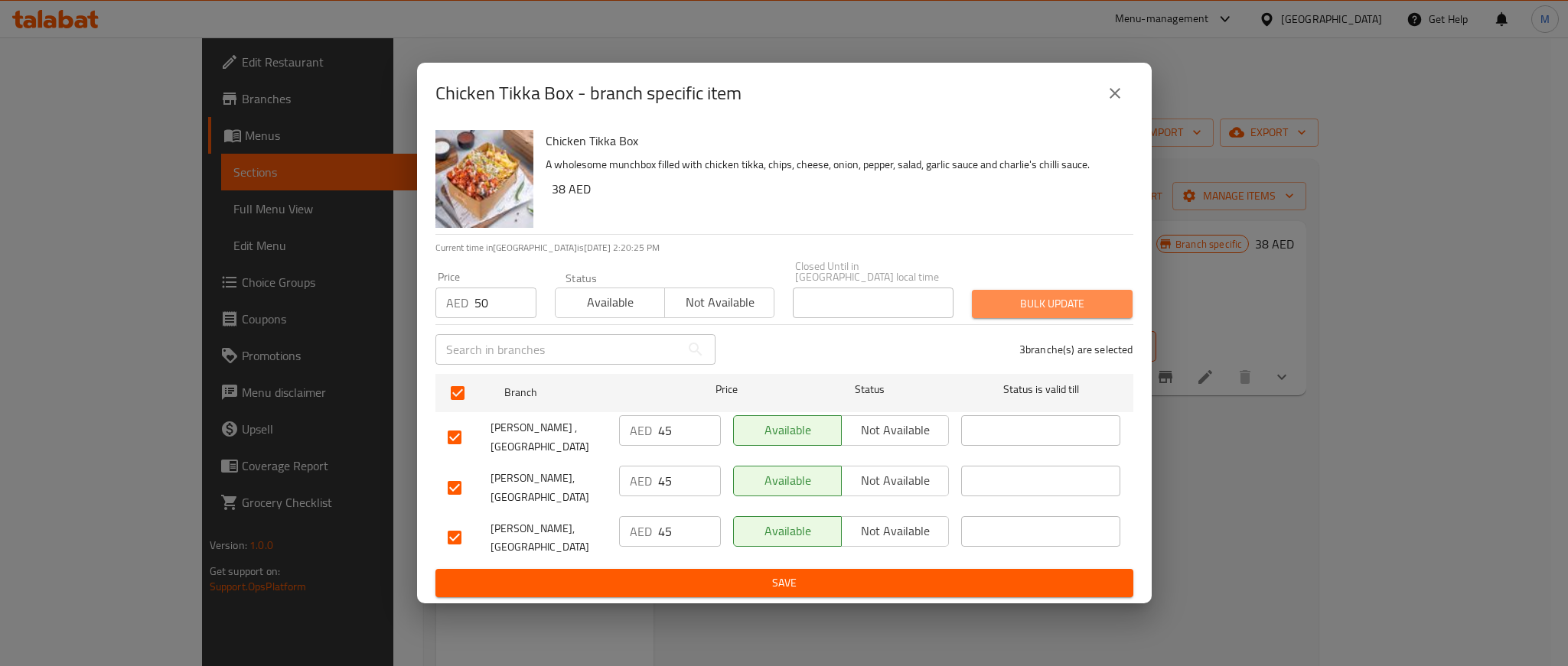
click at [1063, 301] on span "Bulk update" at bounding box center [1052, 304] width 137 height 19
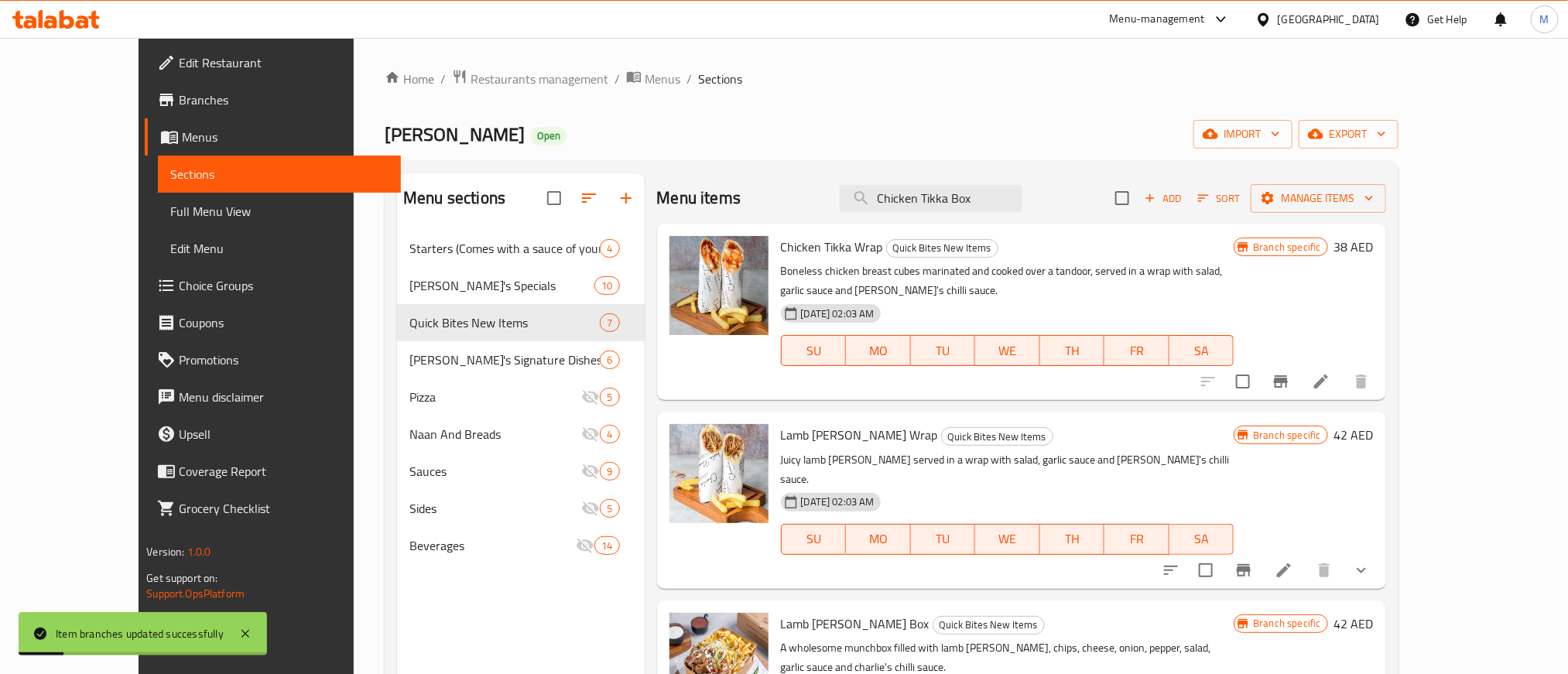
click at [987, 169] on div "Menu sections Starters (Comes with a sauce of your Choice) 4 [PERSON_NAME]'s Sp…" at bounding box center [892, 510] width 1014 height 699
click at [980, 211] on input "Chicken Tikka Box" at bounding box center [931, 198] width 182 height 27
click at [980, 212] on input "Chicken Tikka Box" at bounding box center [931, 198] width 182 height 27
paste input "Wrap"
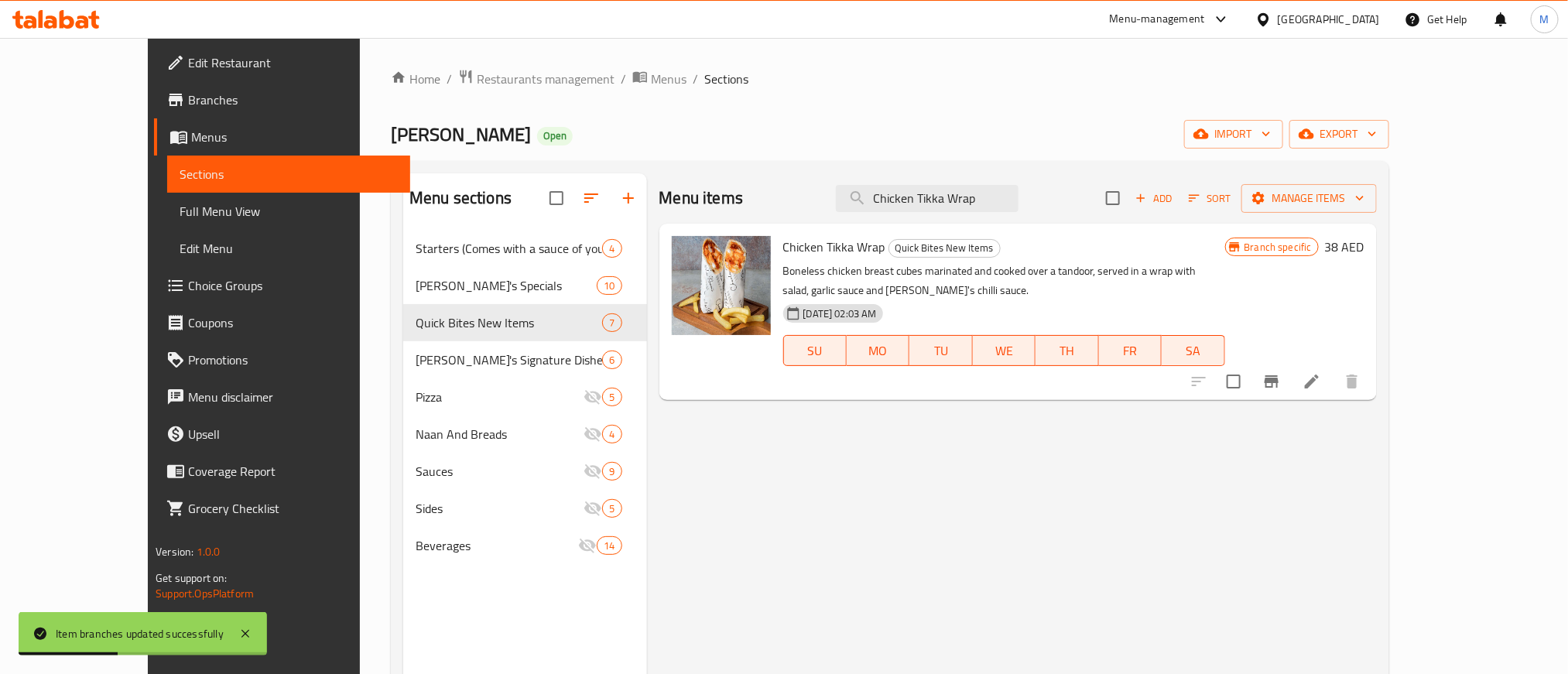
type input "Chicken Tikka Wrap"
click at [1279, 375] on icon "Branch-specific-item" at bounding box center [1272, 381] width 14 height 12
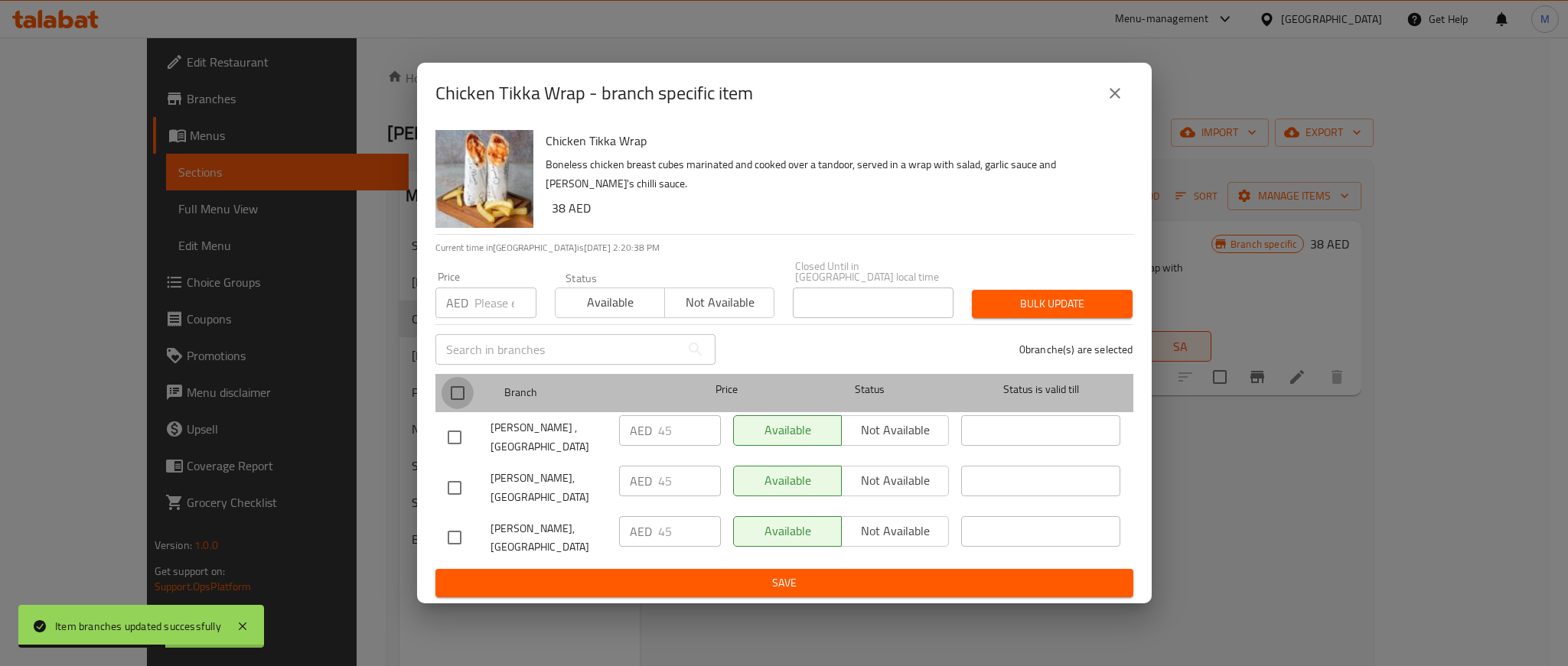
click at [448, 400] on input "checkbox" at bounding box center [457, 392] width 32 height 32
checkbox input "true"
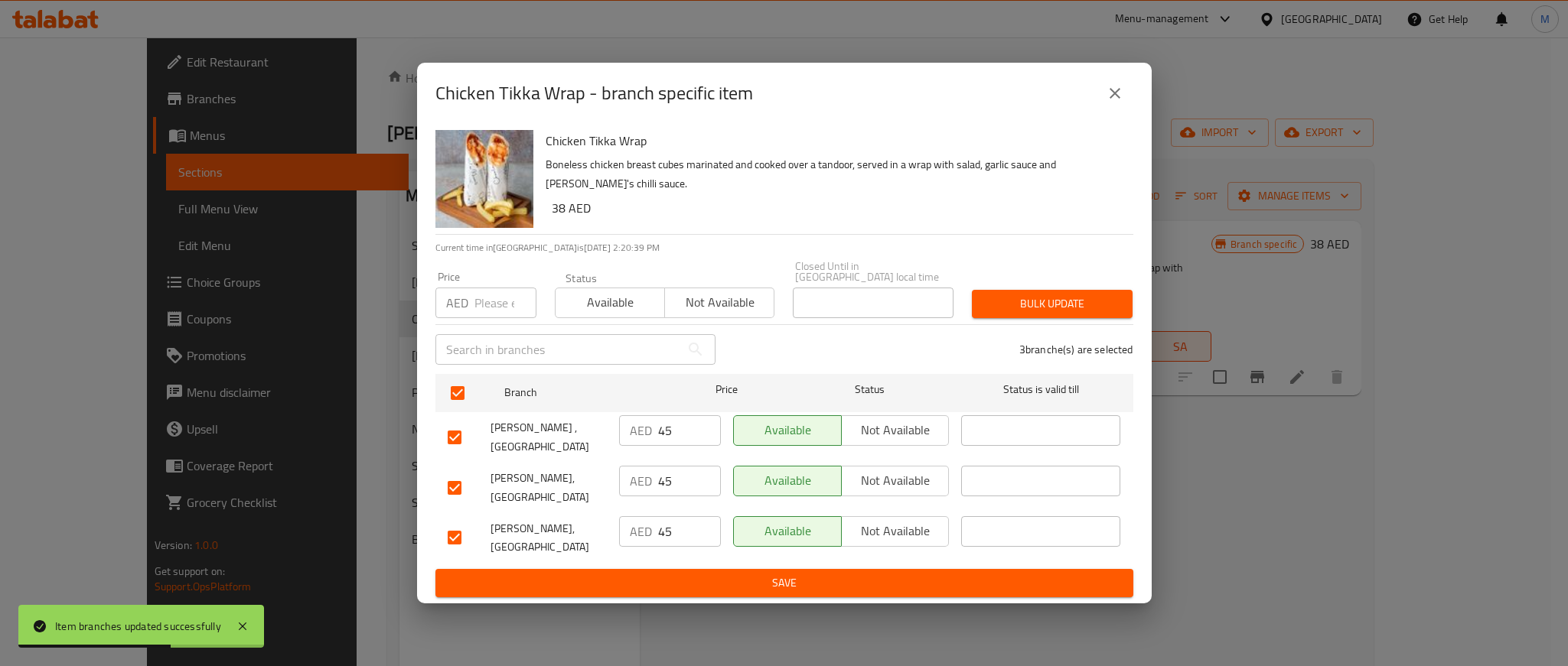
click at [492, 312] on input "number" at bounding box center [506, 303] width 62 height 31
paste input "50"
type input "50"
click at [1022, 300] on span "Bulk update" at bounding box center [1052, 304] width 137 height 19
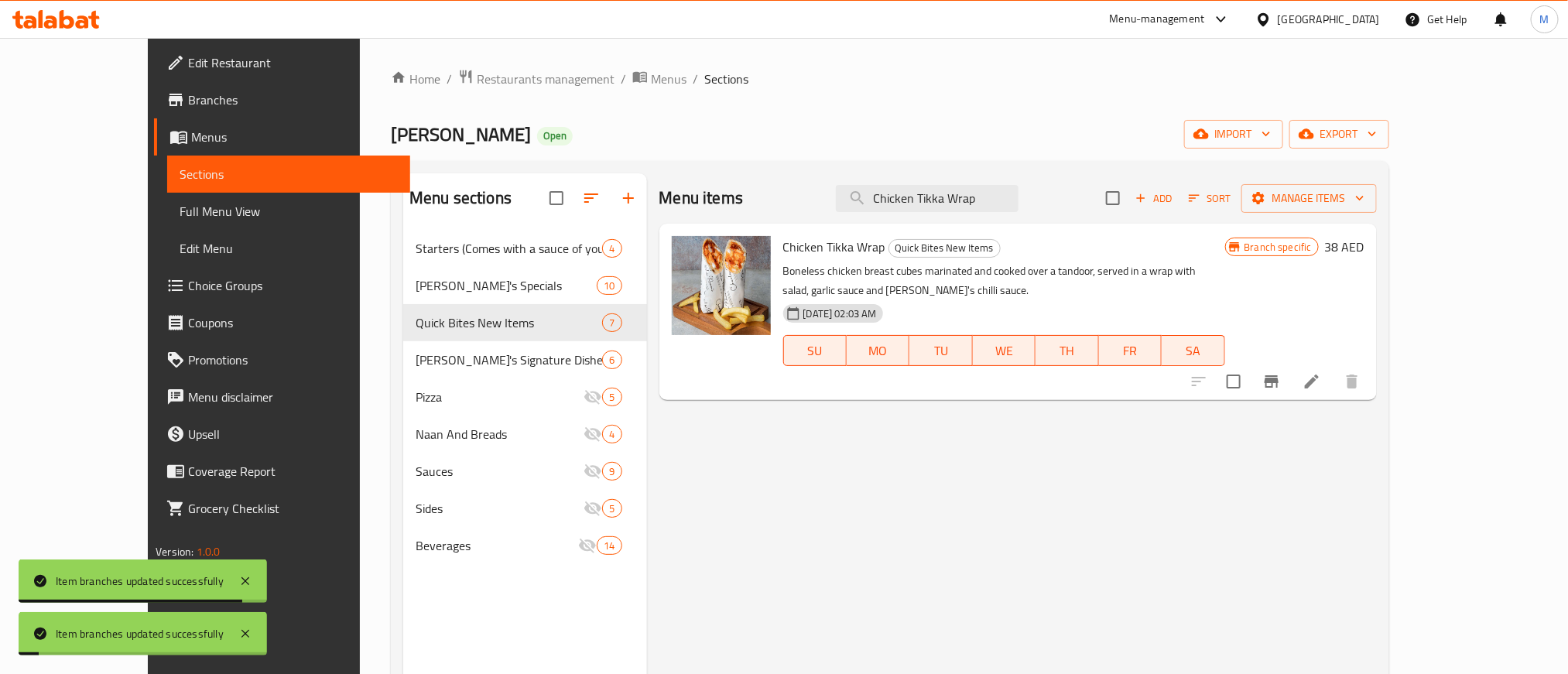
click at [1279, 375] on icon "Branch-specific-item" at bounding box center [1272, 381] width 14 height 12
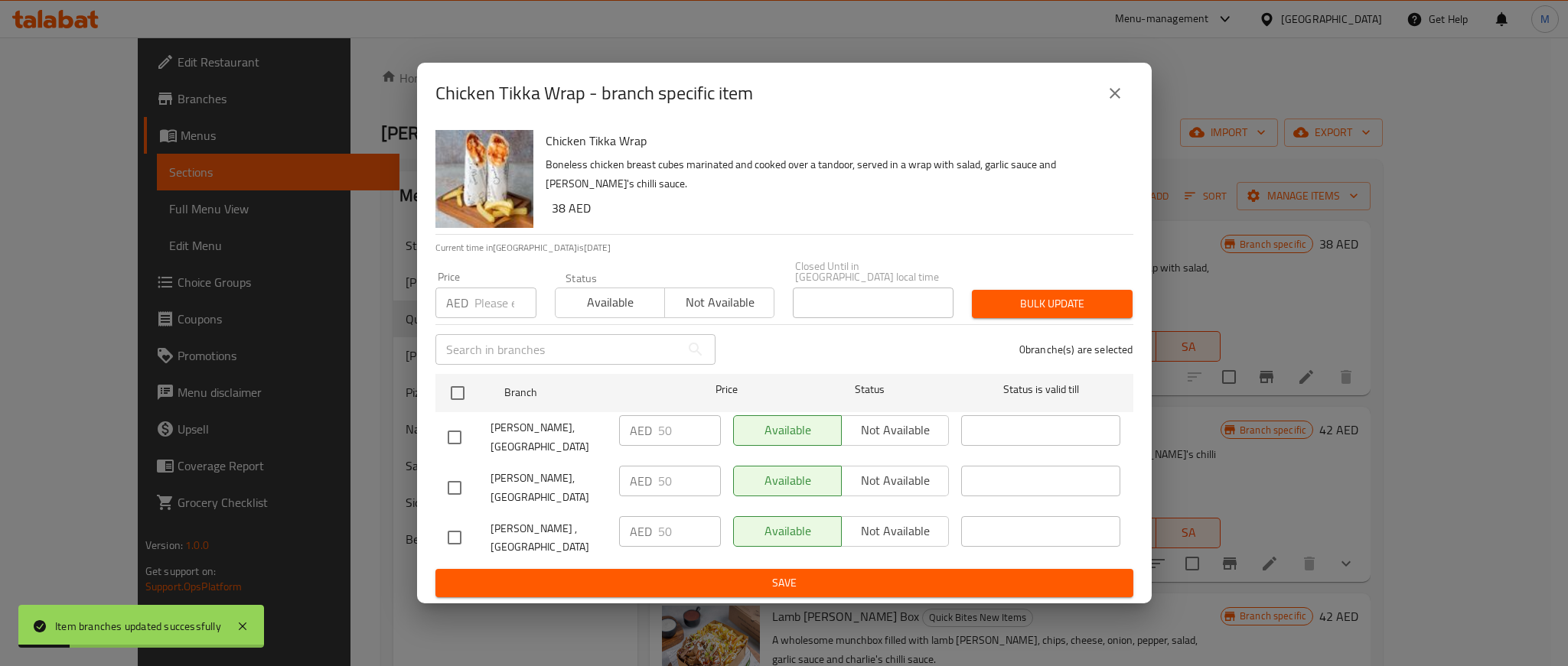
click at [1107, 97] on icon "close" at bounding box center [1115, 93] width 18 height 18
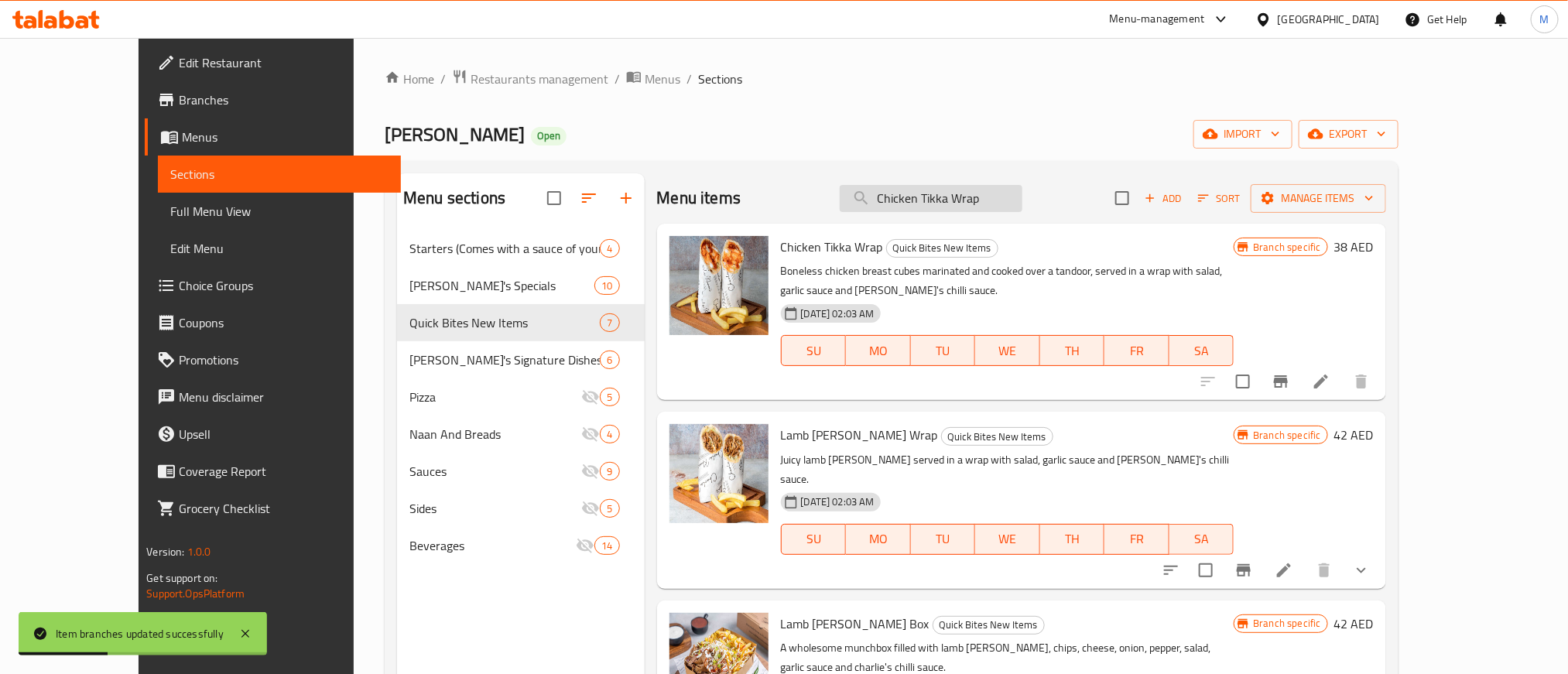
click at [1023, 207] on input "Chicken Tikka Wrap" at bounding box center [931, 198] width 182 height 27
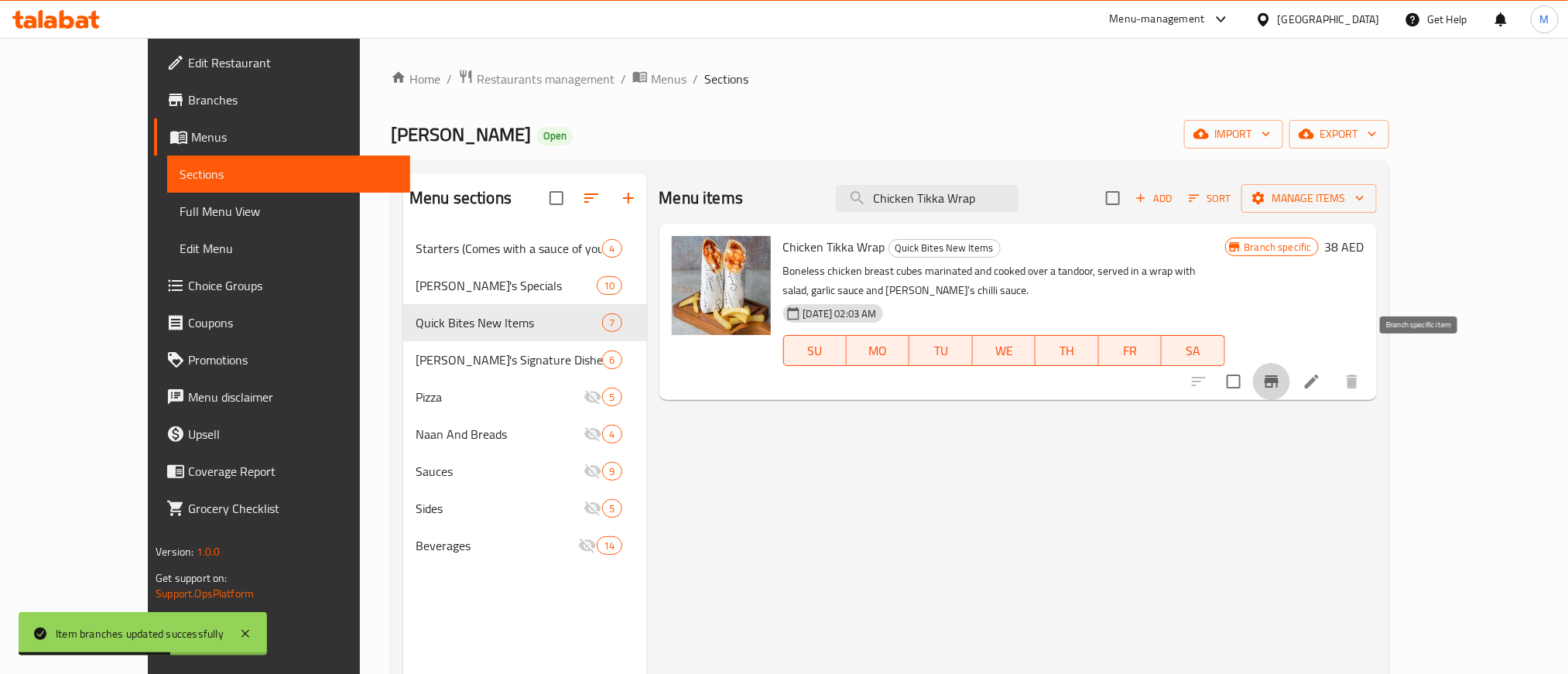
click at [1279, 375] on icon "Branch-specific-item" at bounding box center [1272, 381] width 14 height 12
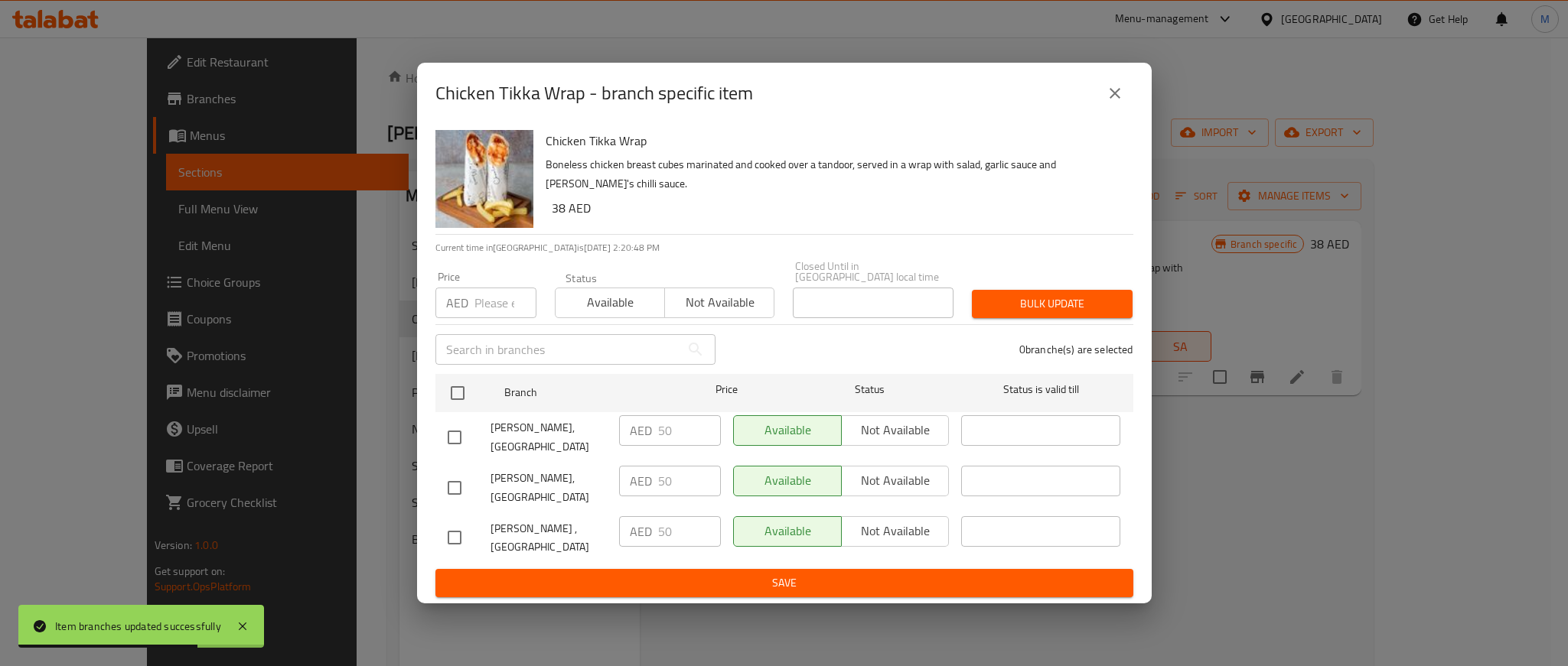
click at [1117, 96] on icon "close" at bounding box center [1115, 94] width 10 height 10
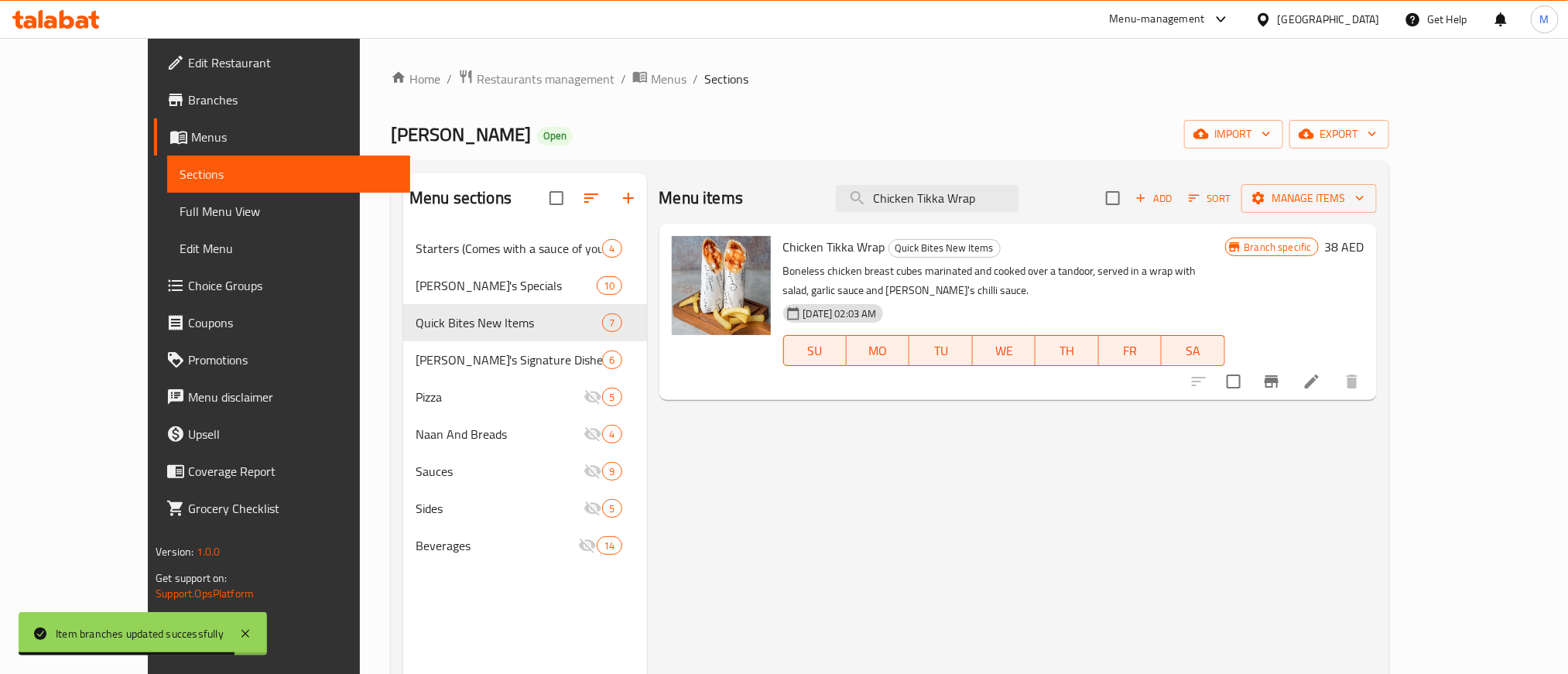
click at [998, 182] on div "Menu items Chicken Tikka Wrap Add Sort Manage items" at bounding box center [1018, 199] width 717 height 50
click at [998, 185] on input "Chicken Tikka Wrap" at bounding box center [927, 198] width 182 height 27
click at [994, 205] on input "Chicken Tikka Wrap" at bounding box center [927, 198] width 182 height 27
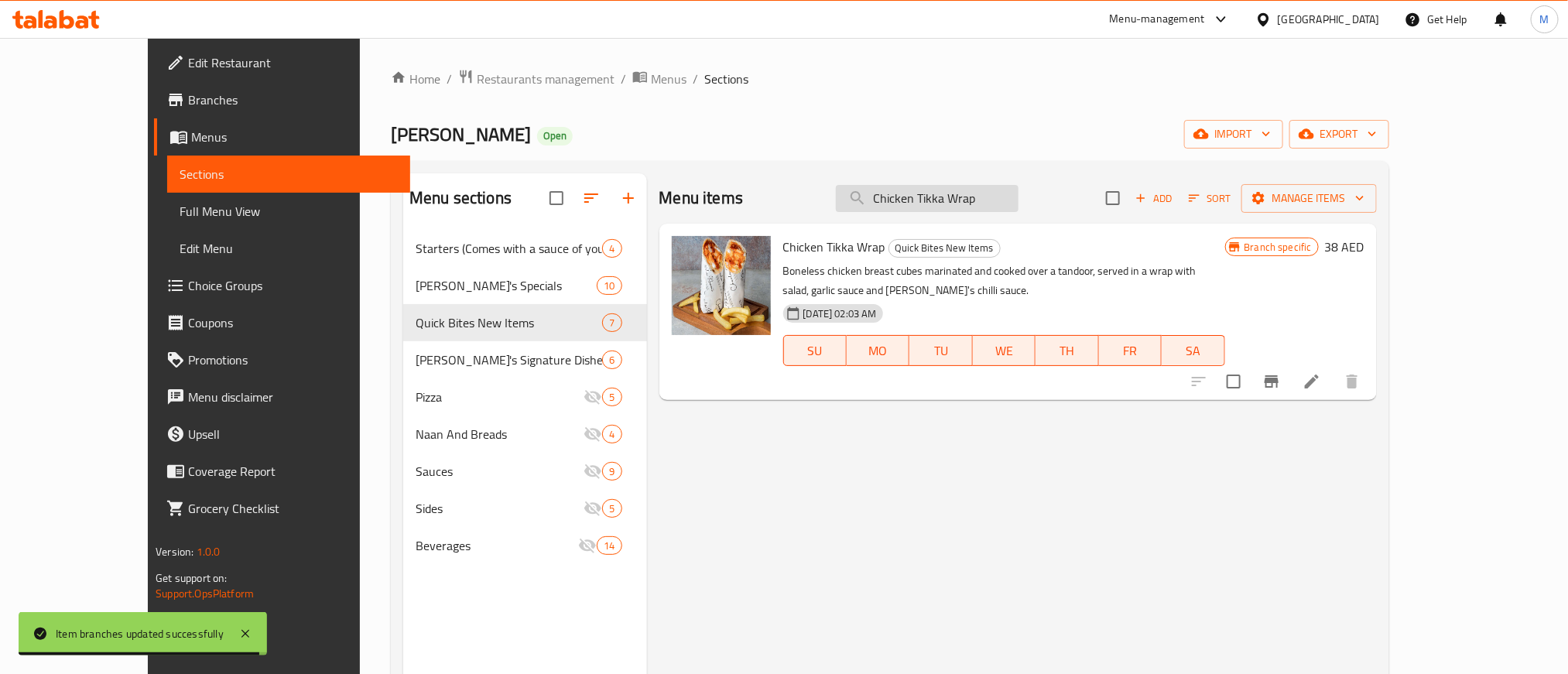
paste input "Pakora"
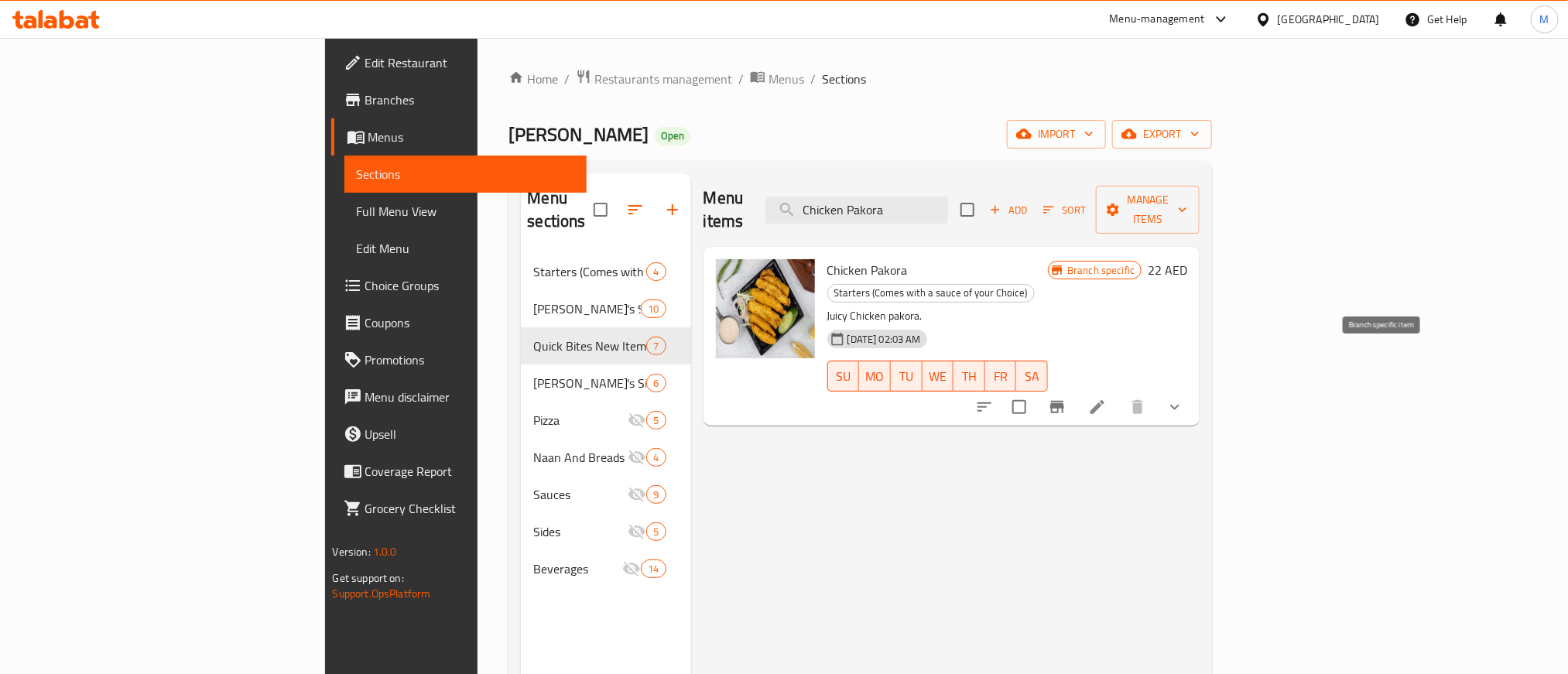
type input "Chicken Pakora"
click at [1064, 401] on icon "Branch-specific-item" at bounding box center [1057, 407] width 14 height 12
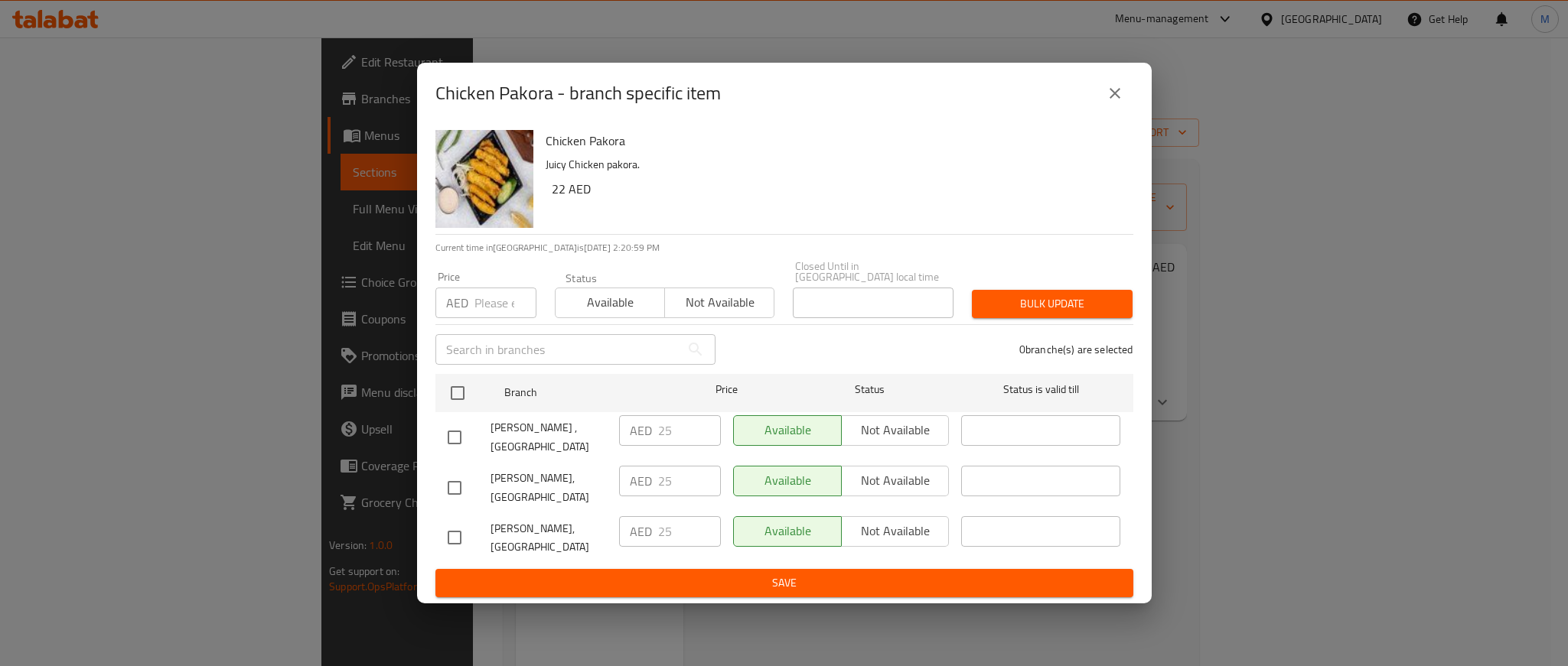
click at [487, 293] on input "number" at bounding box center [506, 303] width 62 height 31
paste input "28"
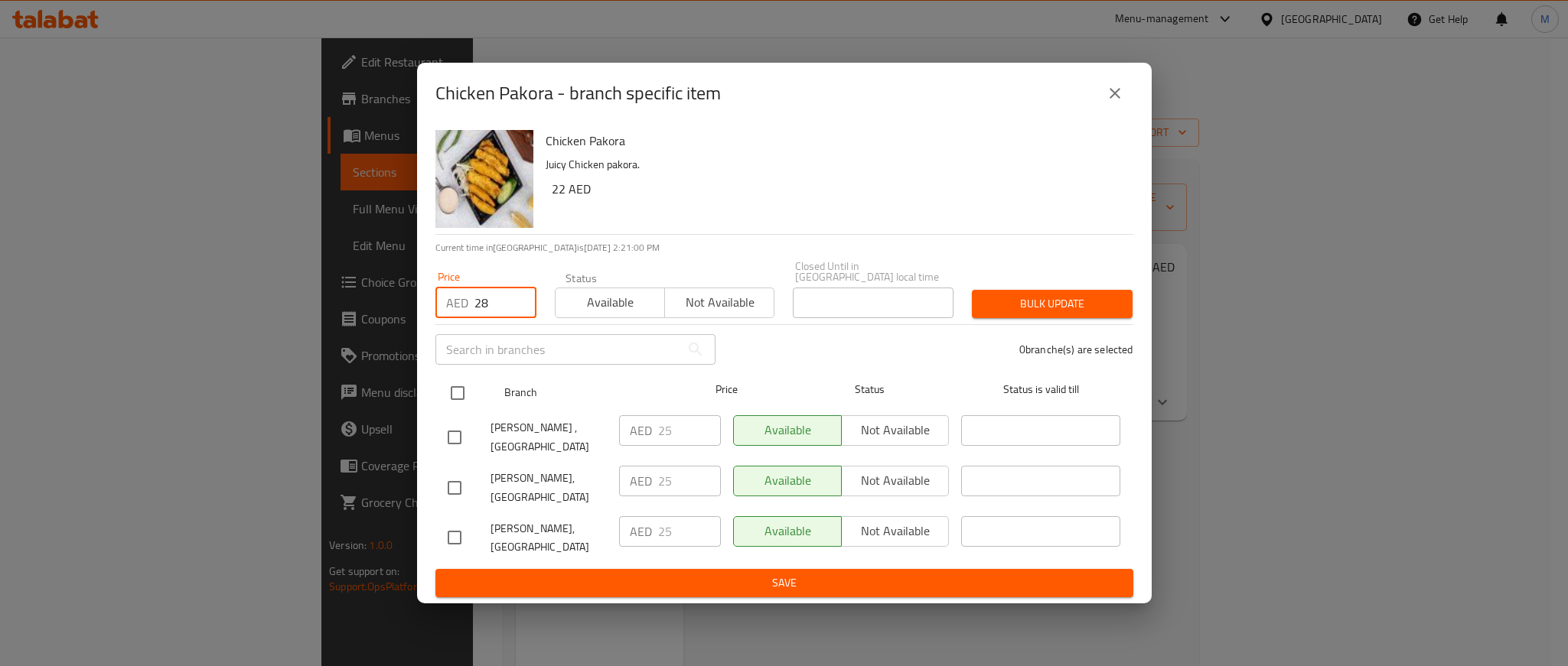
type input "28"
click at [465, 403] on input "checkbox" at bounding box center [457, 392] width 32 height 32
checkbox input "true"
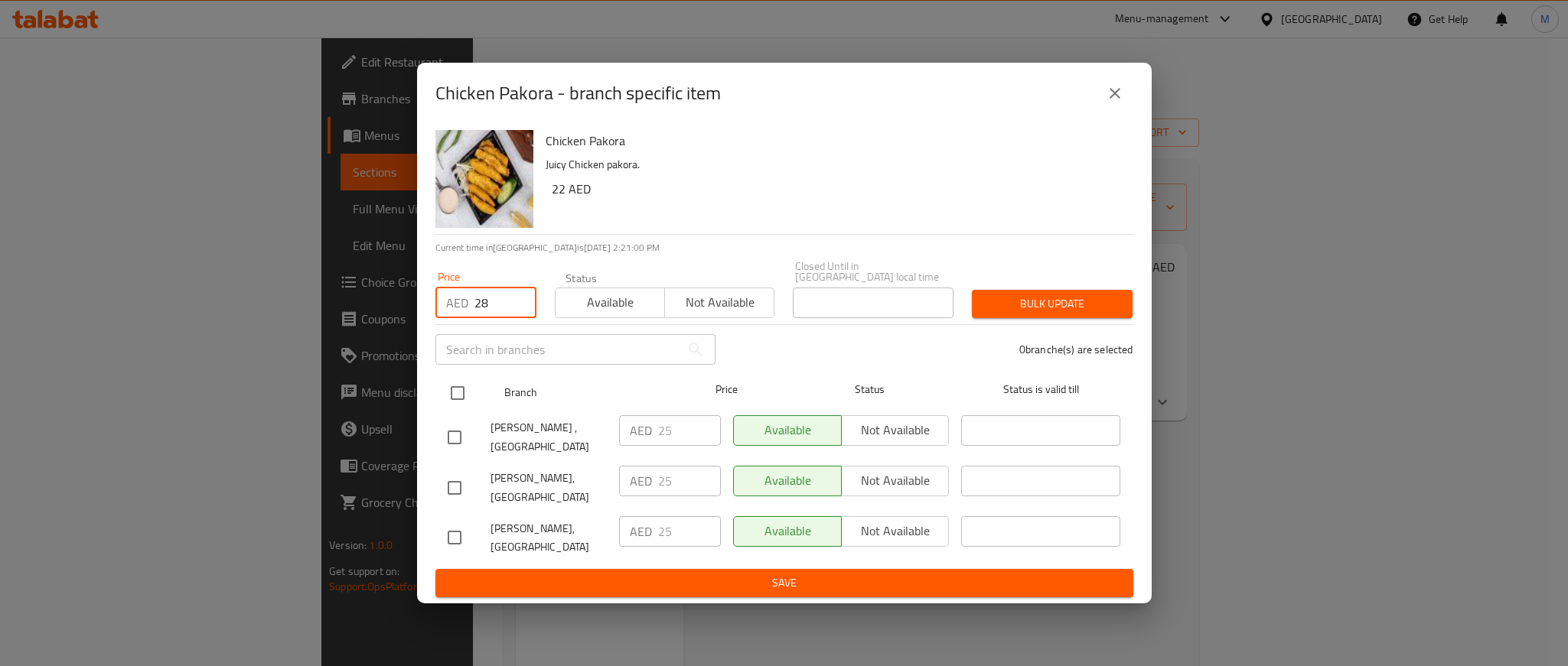
checkbox input "true"
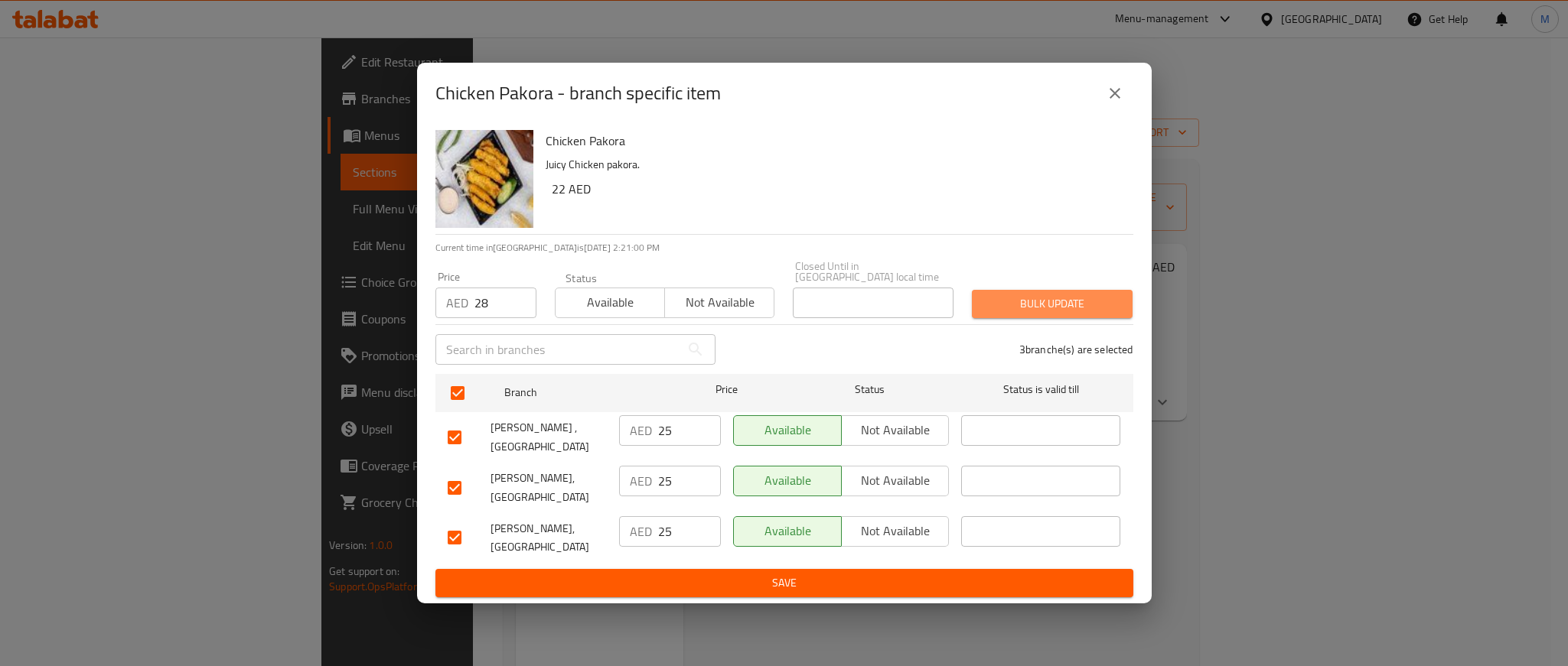
click at [1086, 290] on button "Bulk update" at bounding box center [1052, 304] width 161 height 28
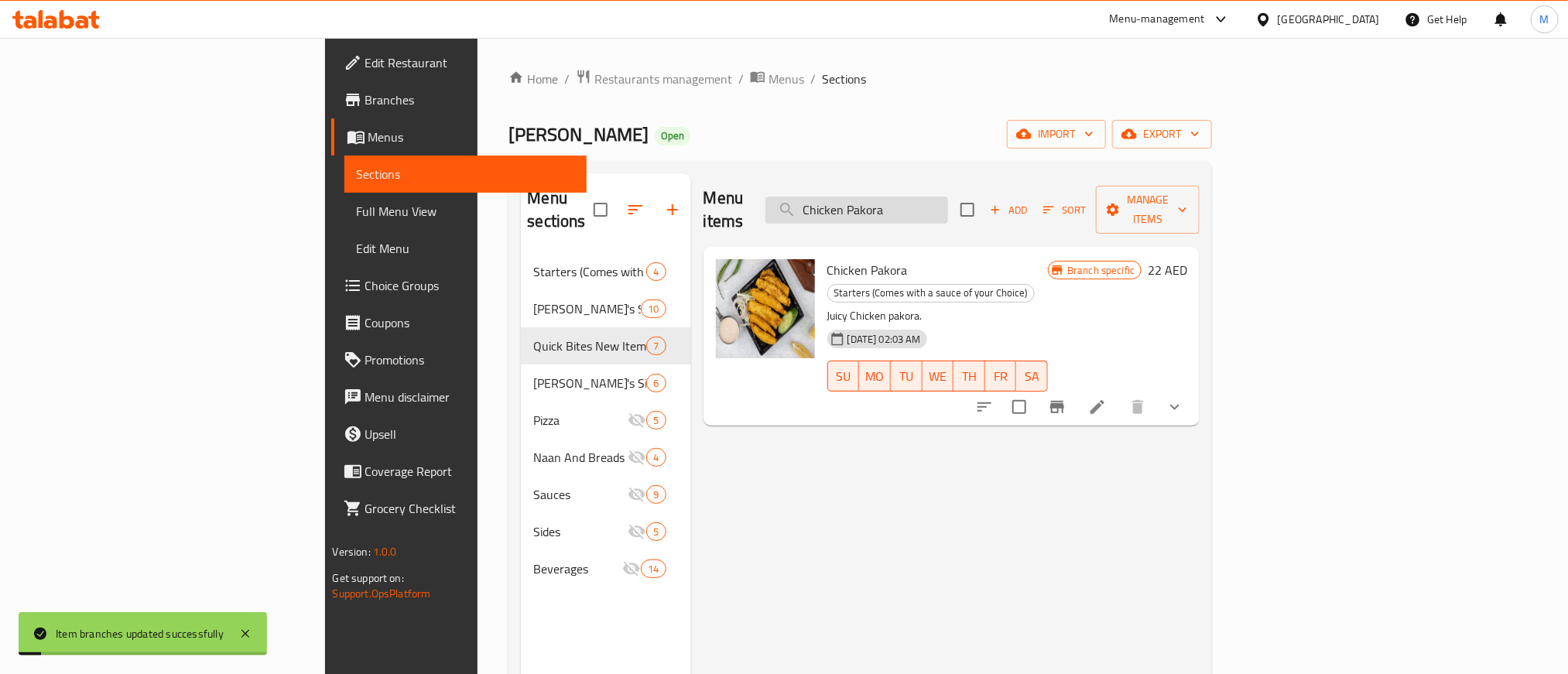
click at [948, 202] on input "Chicken Pakora" at bounding box center [857, 209] width 182 height 27
paste input "Tikka Bites"
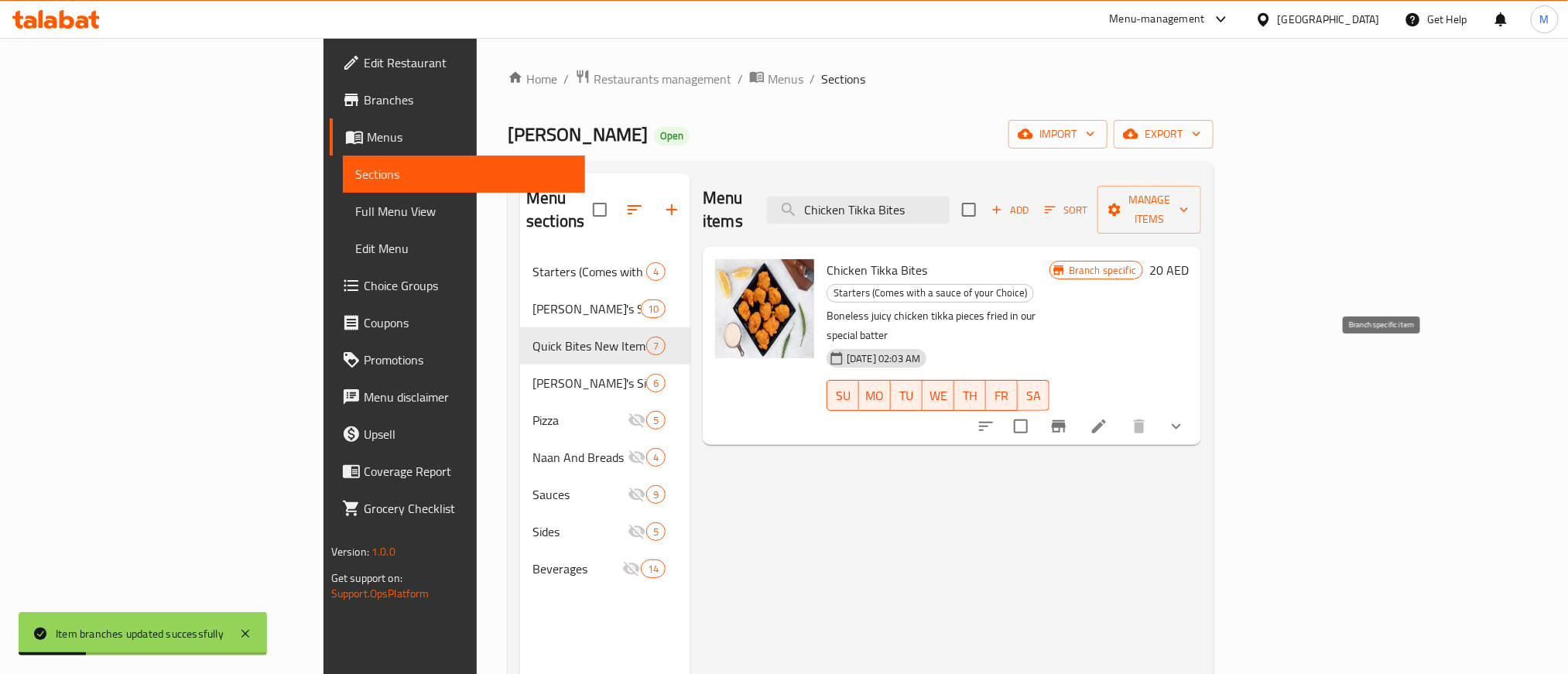
type input "Chicken Tikka Bites"
click at [1068, 417] on icon "Branch-specific-item" at bounding box center [1058, 426] width 18 height 18
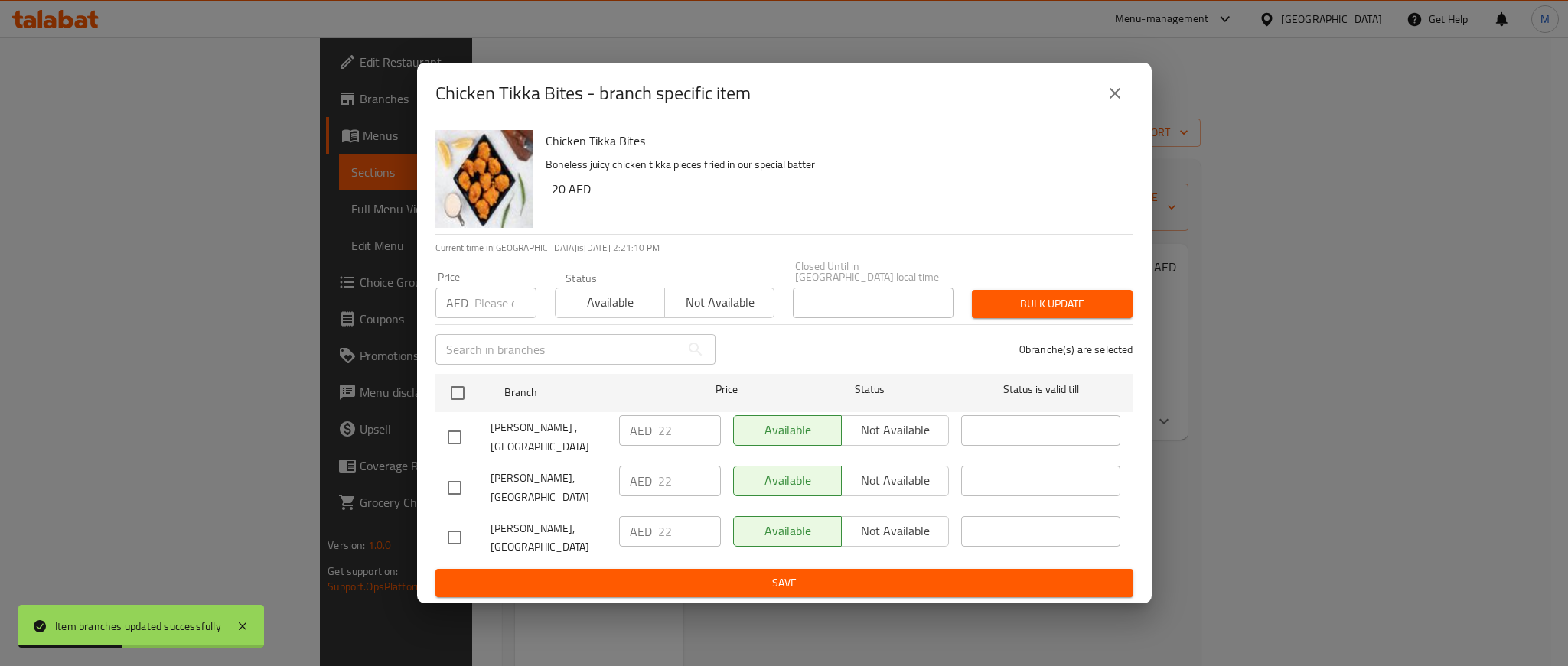
click at [499, 285] on div "Price AED Price" at bounding box center [486, 294] width 101 height 46
click at [496, 310] on input "number" at bounding box center [506, 303] width 62 height 31
paste input "25"
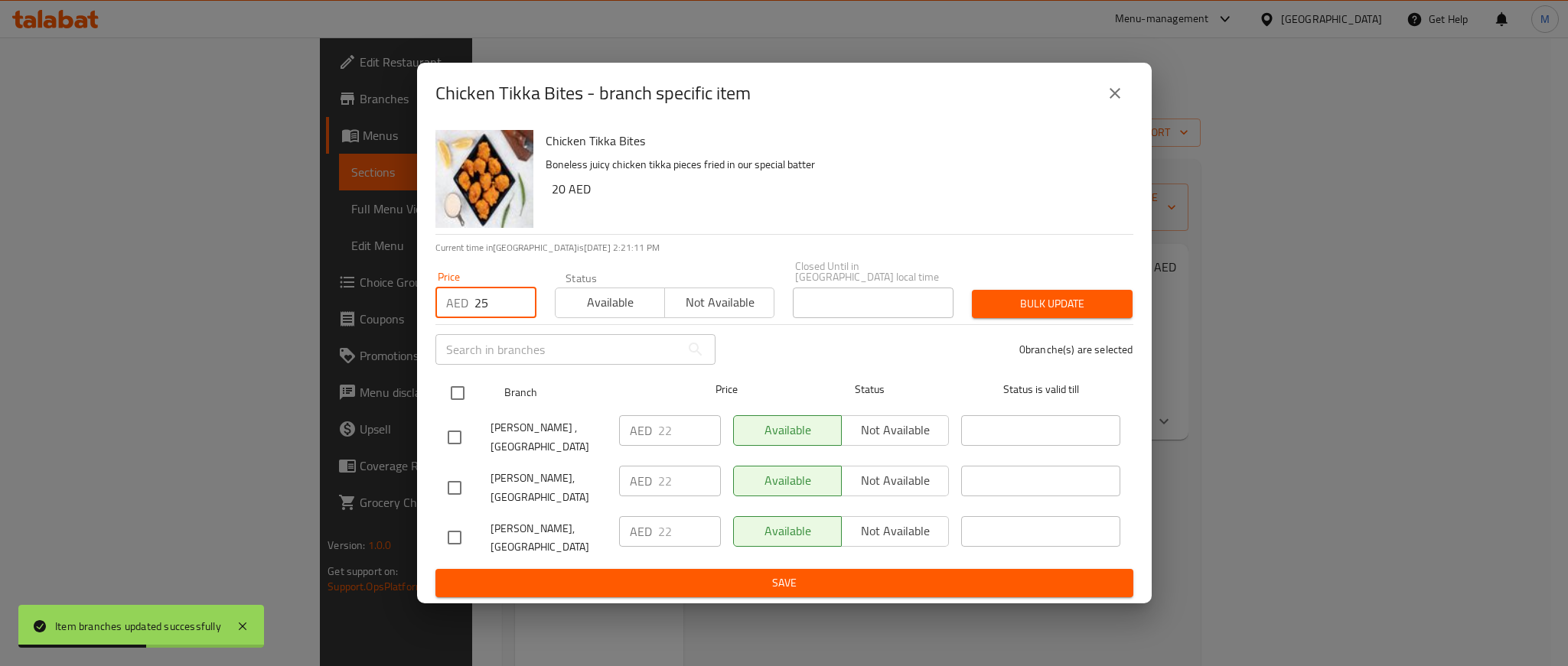
type input "25"
click at [457, 389] on input "checkbox" at bounding box center [457, 392] width 32 height 32
checkbox input "true"
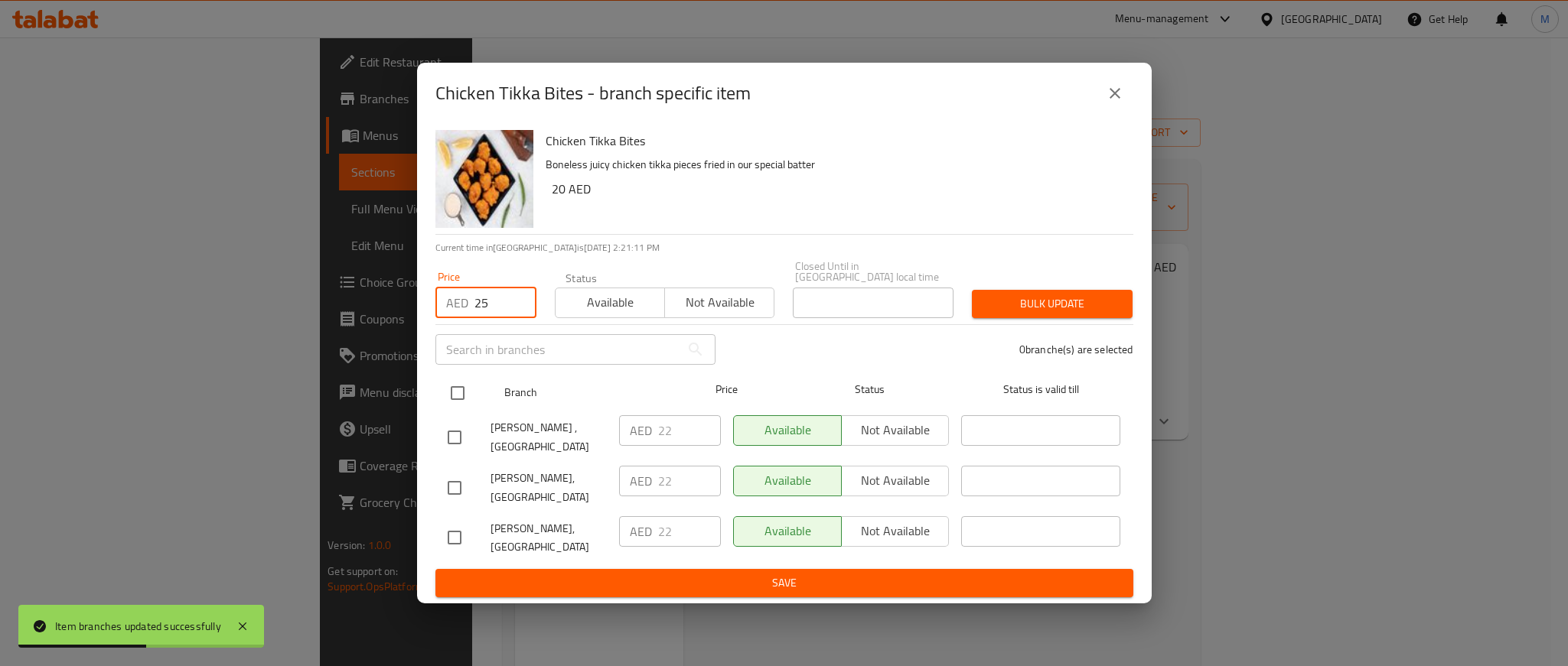
checkbox input "true"
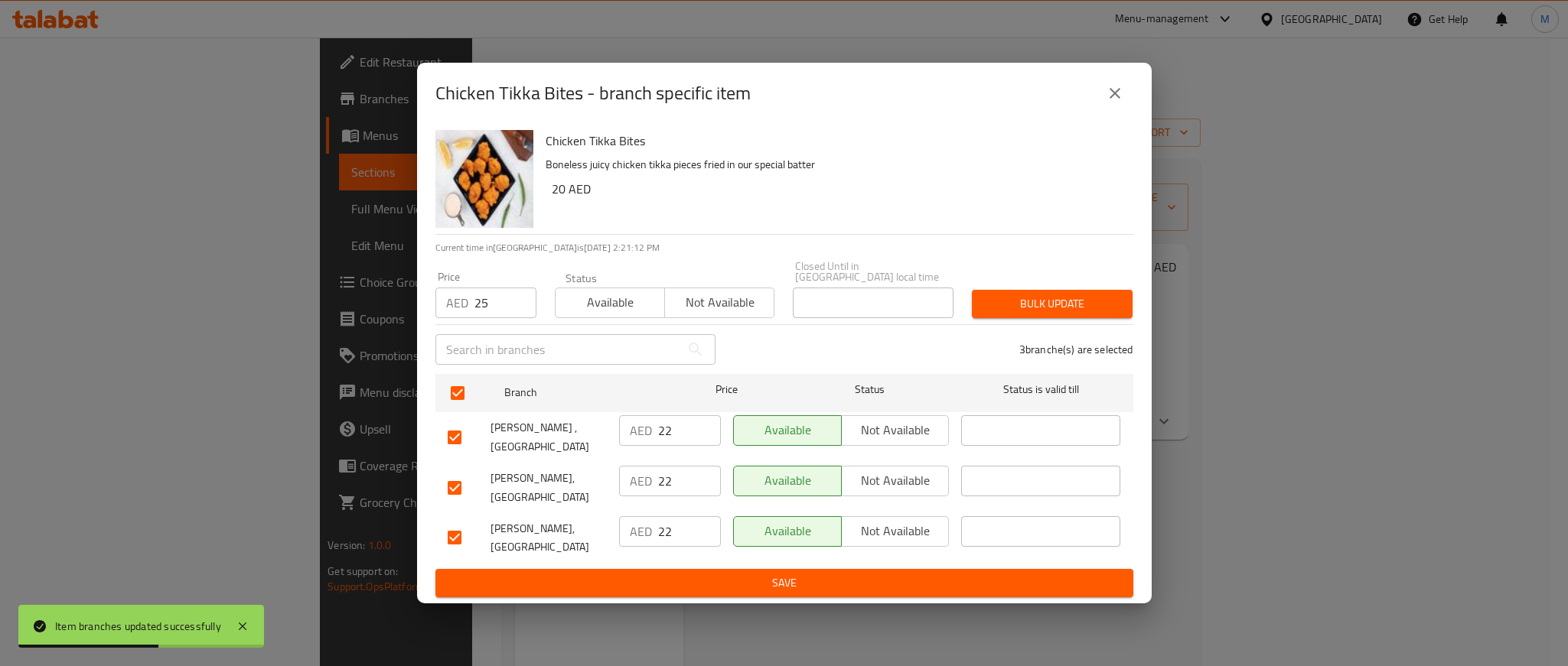
click at [960, 179] on h6 "20 AED" at bounding box center [836, 189] width 569 height 21
click at [1001, 313] on span "Bulk update" at bounding box center [1052, 304] width 137 height 19
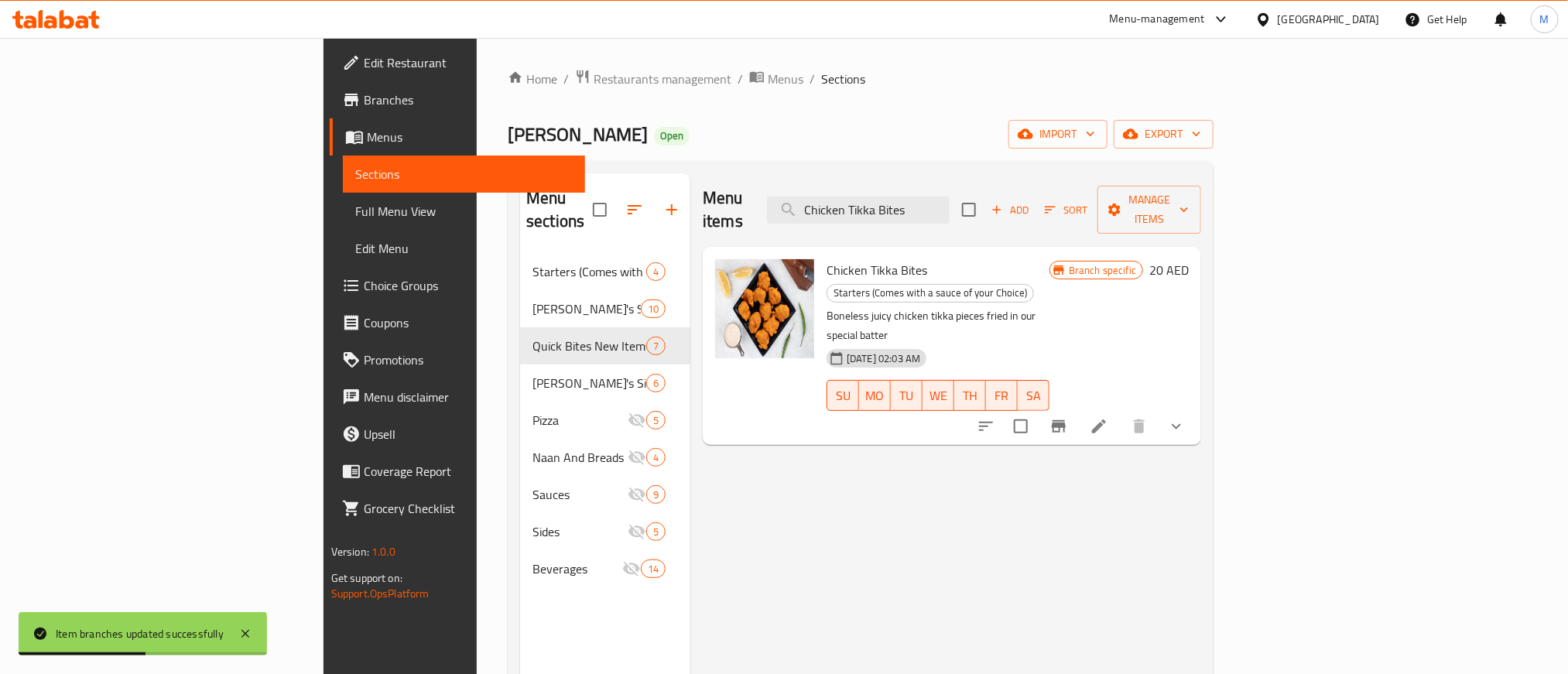
click at [1062, 404] on div "Menu items Chicken Tikka Bites Add Sort Manage items Chicken Tikka Bites Starte…" at bounding box center [945, 511] width 511 height 674
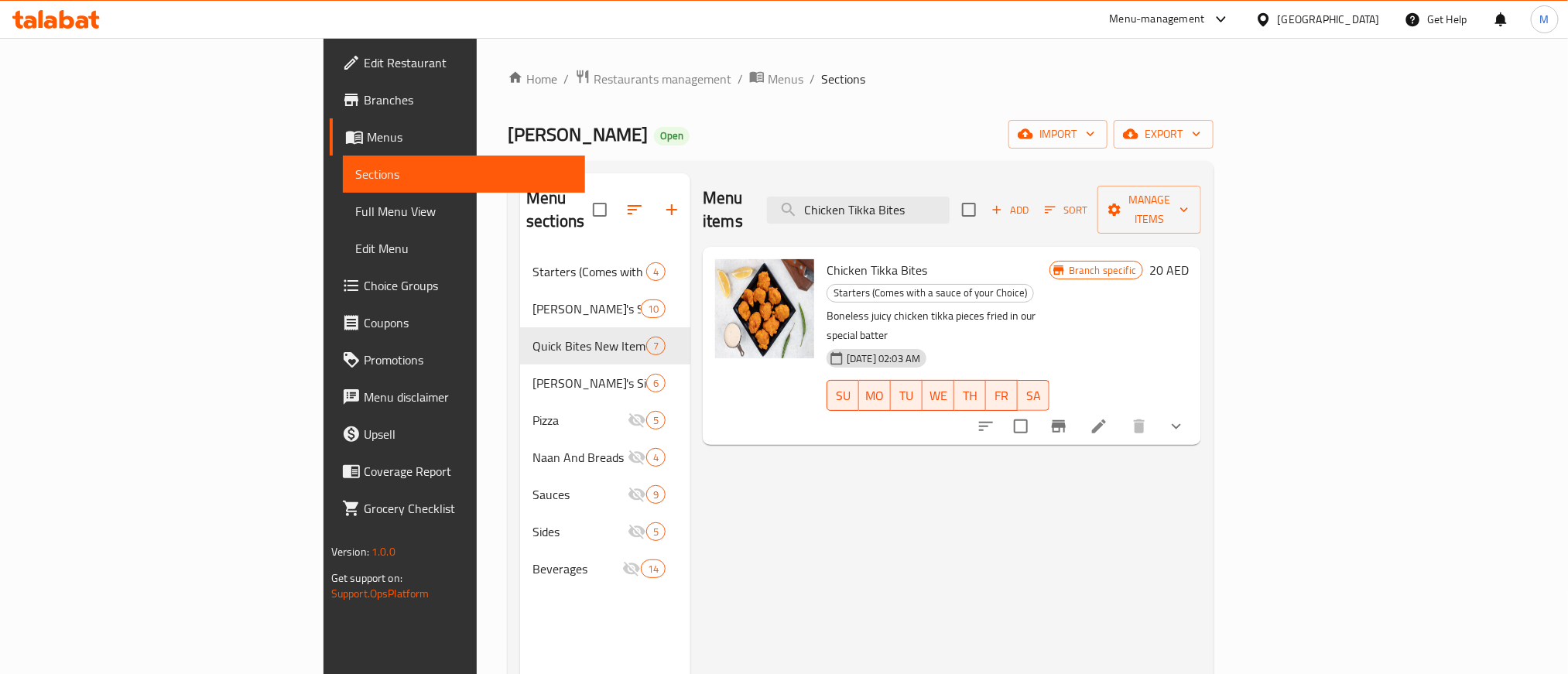
click at [885, 135] on div "[PERSON_NAME] Open import export" at bounding box center [860, 134] width 706 height 29
click at [1214, 122] on button "export" at bounding box center [1163, 134] width 100 height 29
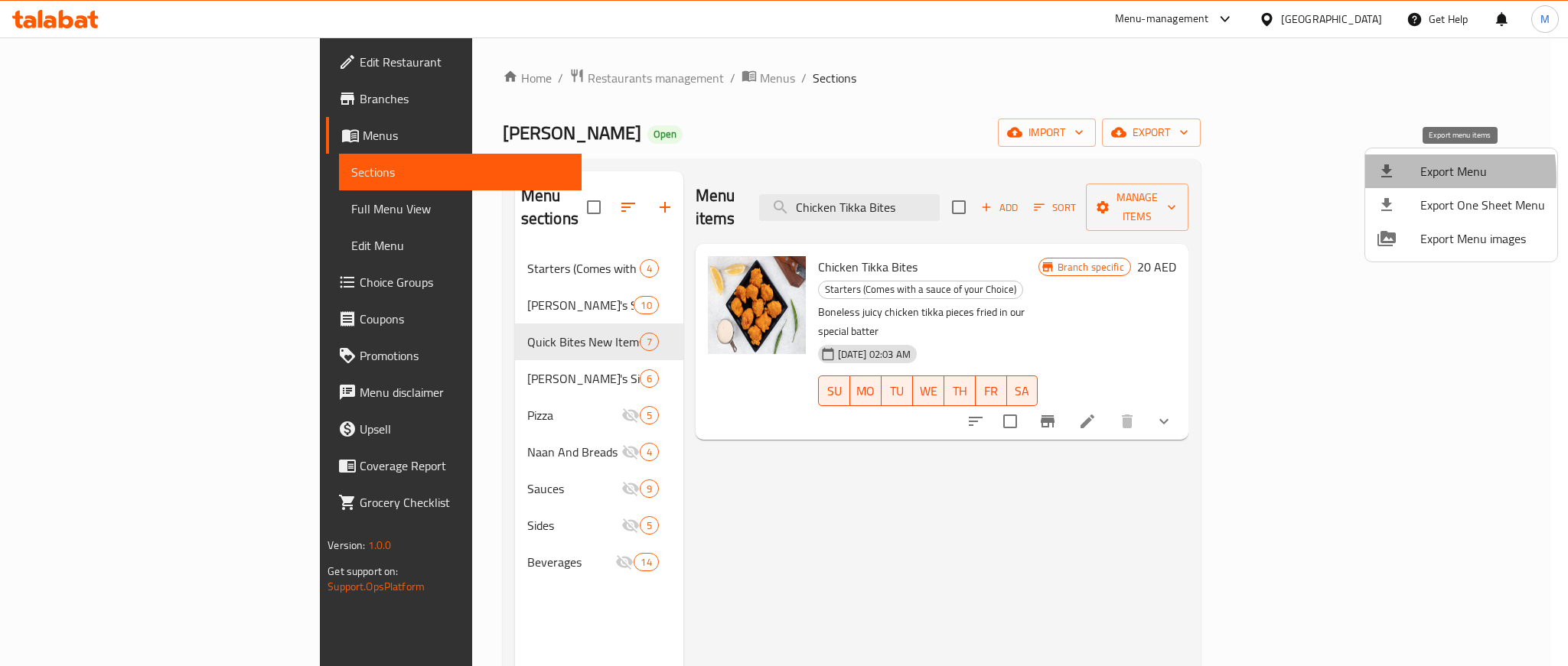
click at [1392, 178] on icon at bounding box center [1387, 171] width 18 height 18
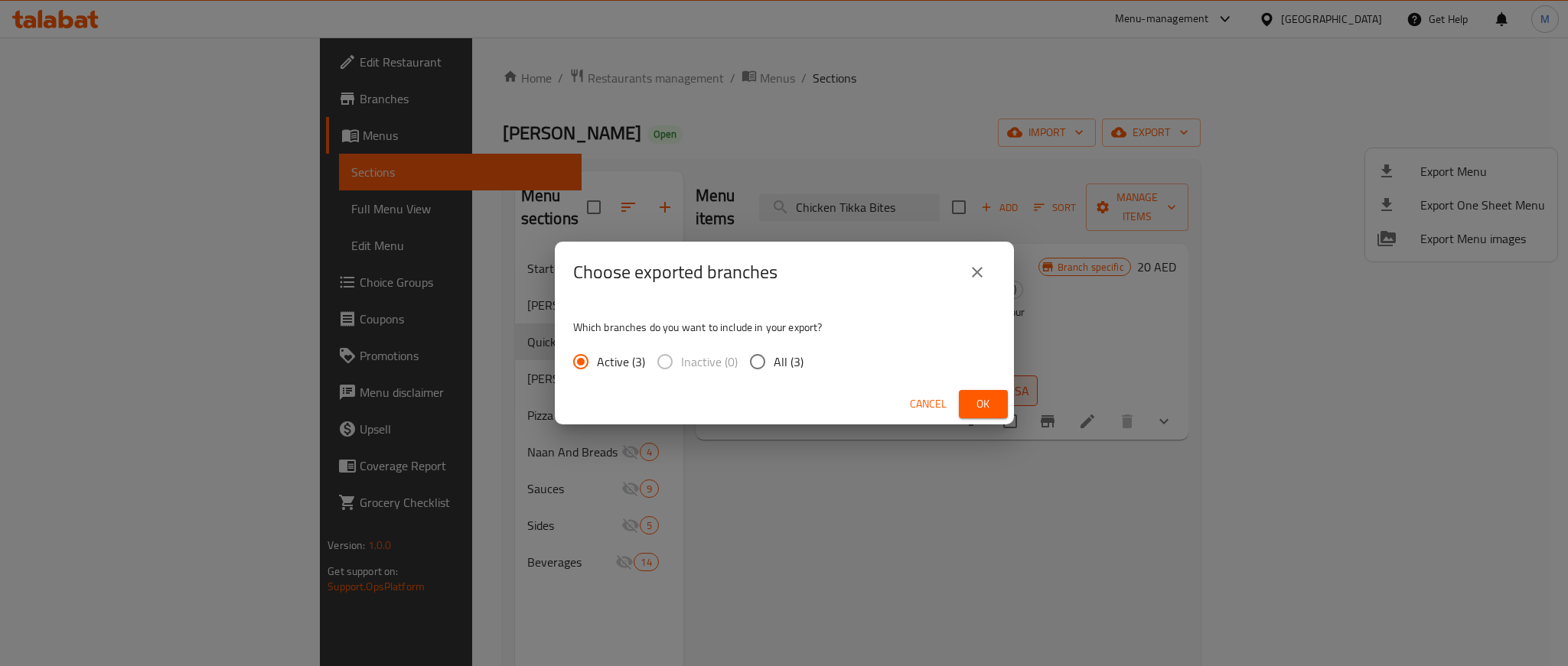
click at [974, 429] on div "Choose exported branches Which branches do you want to include in your export? …" at bounding box center [784, 333] width 1568 height 666
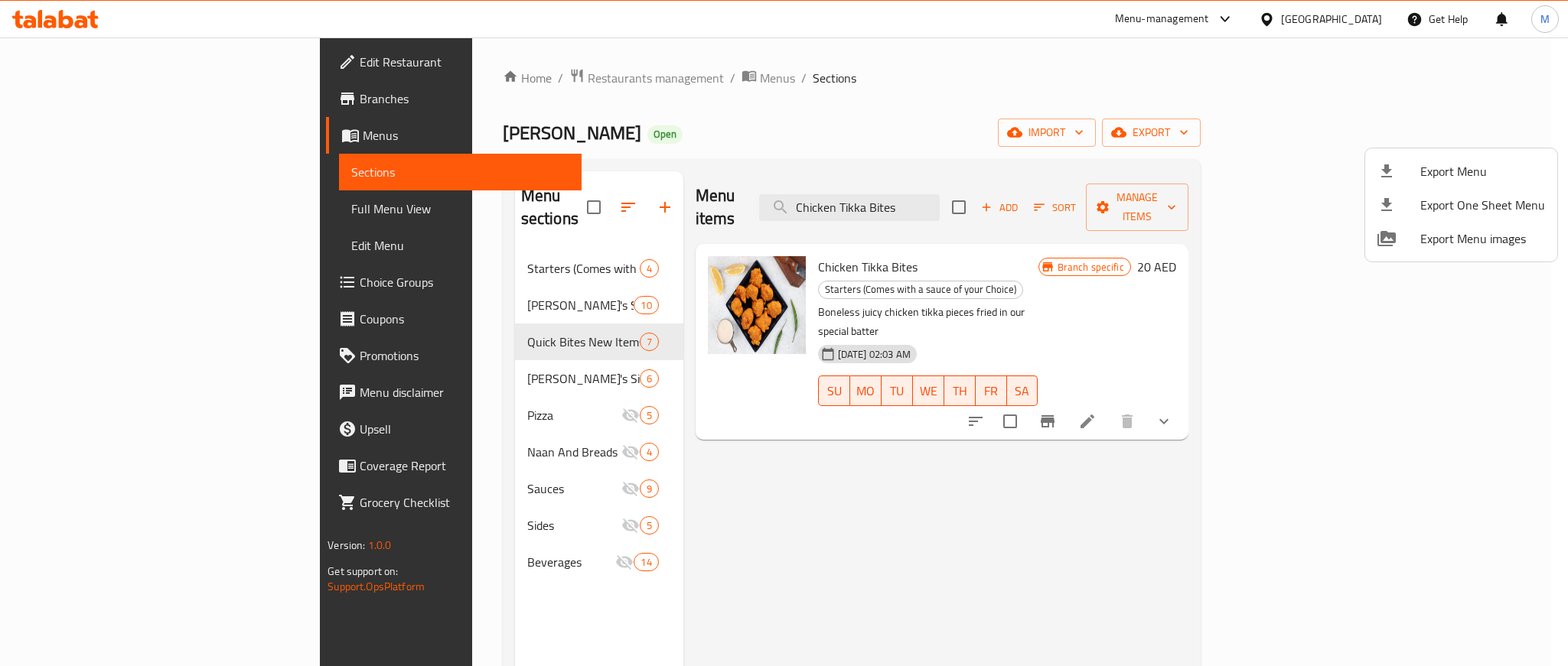
click at [975, 418] on div at bounding box center [784, 333] width 1568 height 666
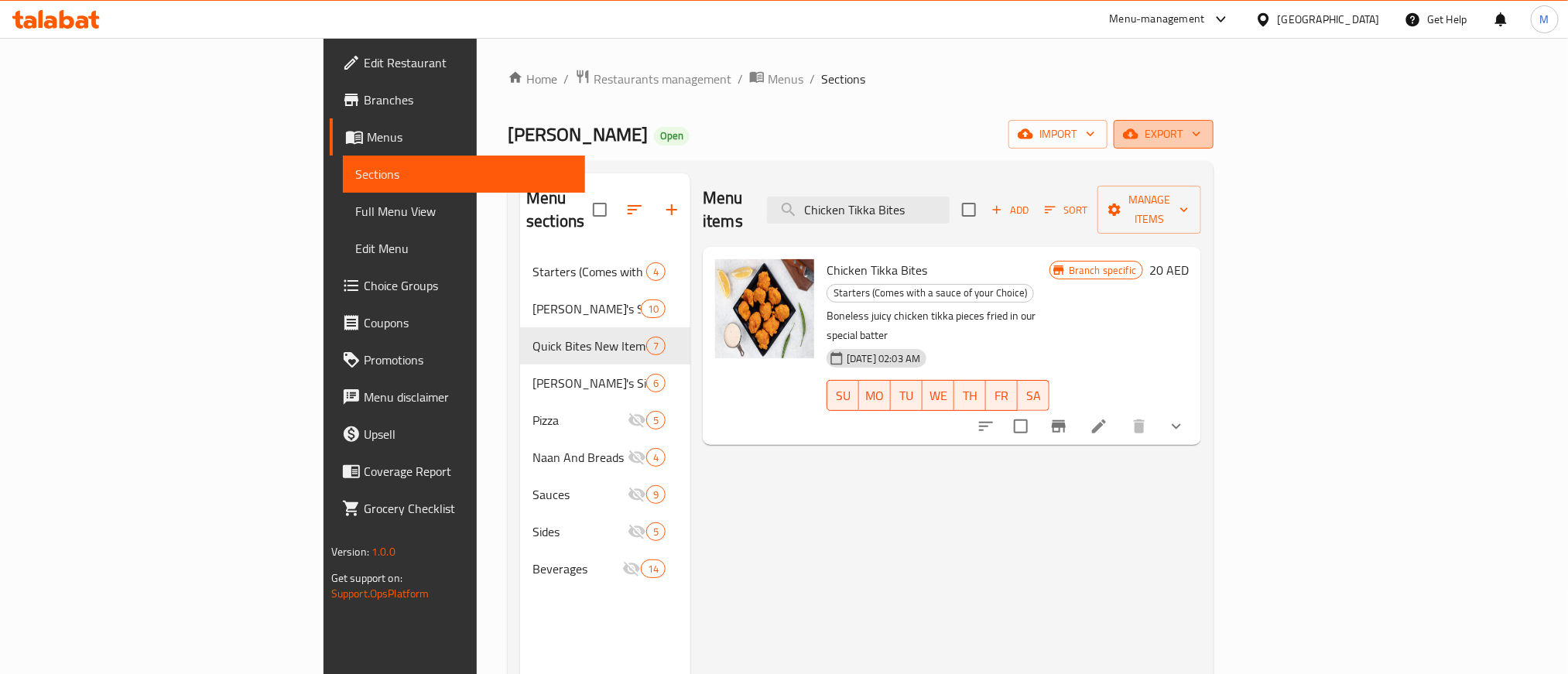
click at [1204, 130] on icon "button" at bounding box center [1196, 134] width 16 height 16
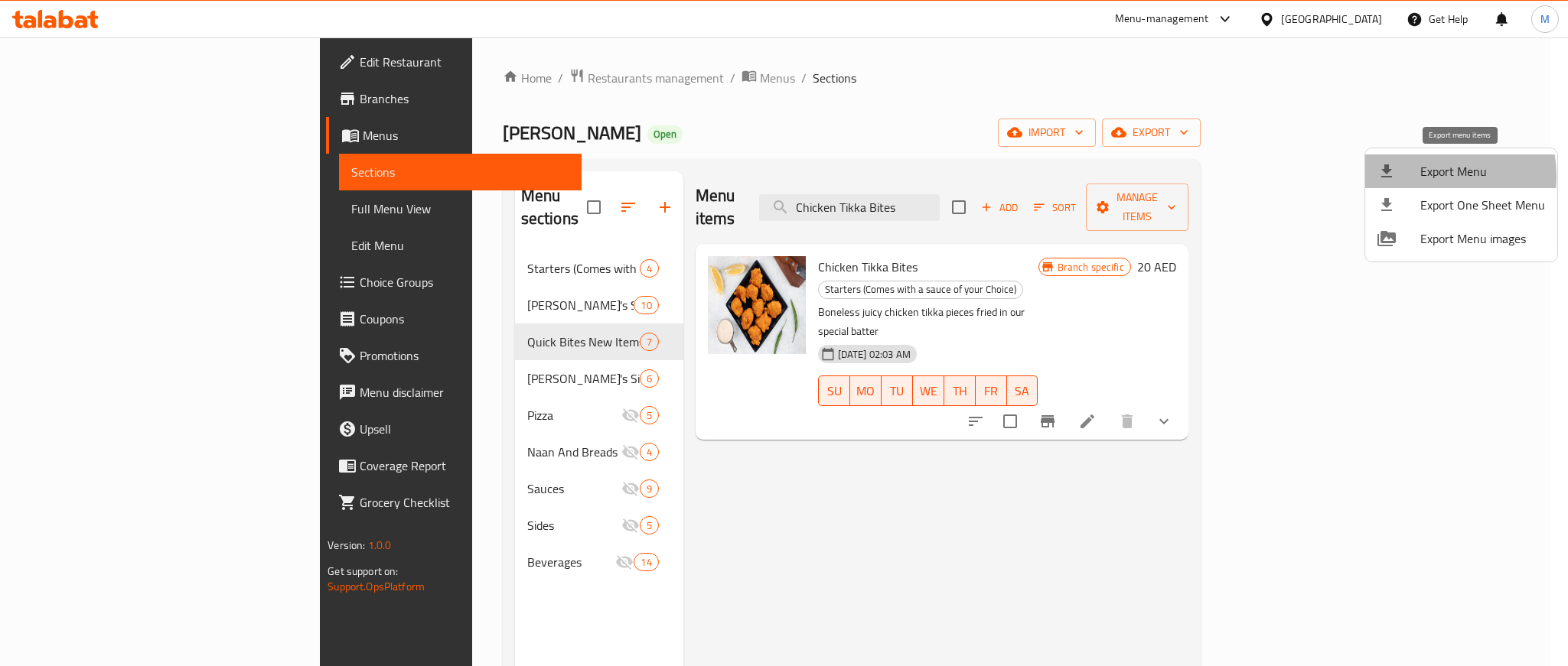
click at [1415, 177] on div at bounding box center [1400, 171] width 43 height 18
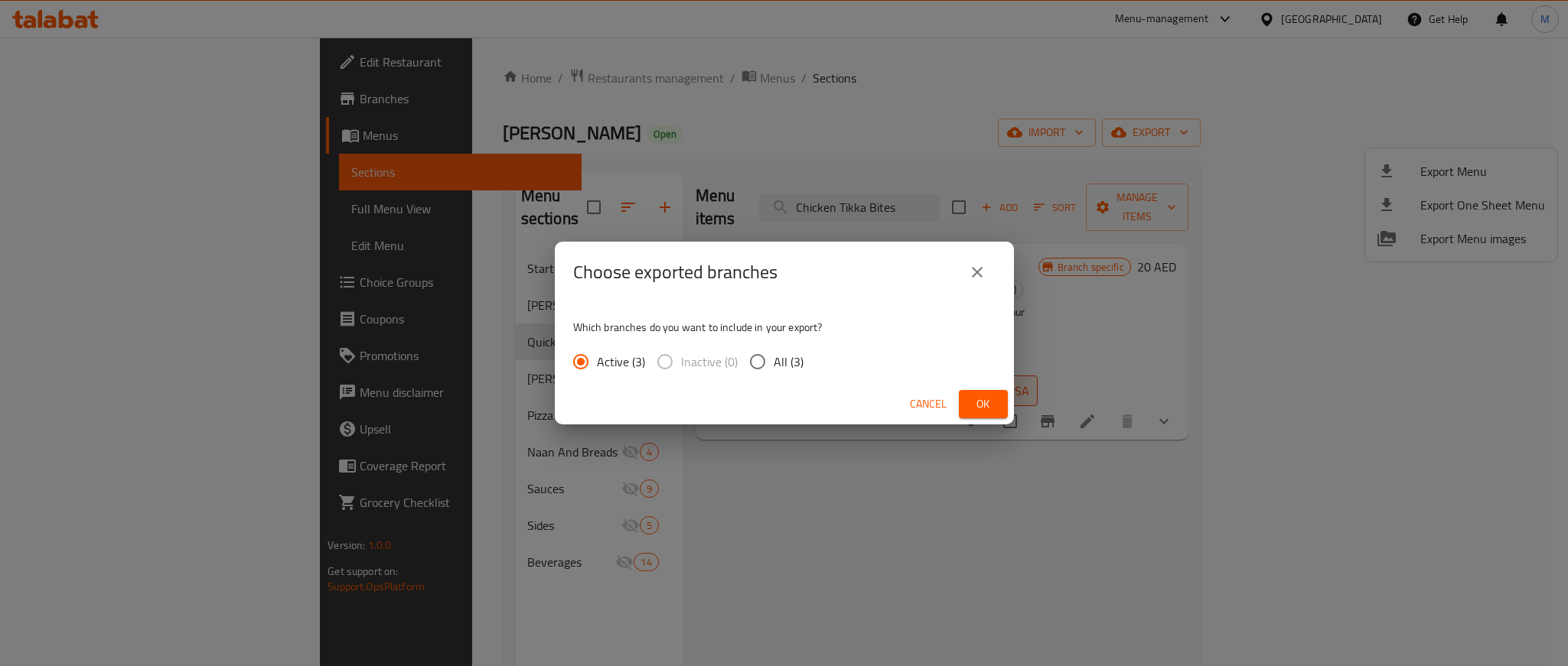
click at [963, 407] on button "Ok" at bounding box center [983, 404] width 49 height 28
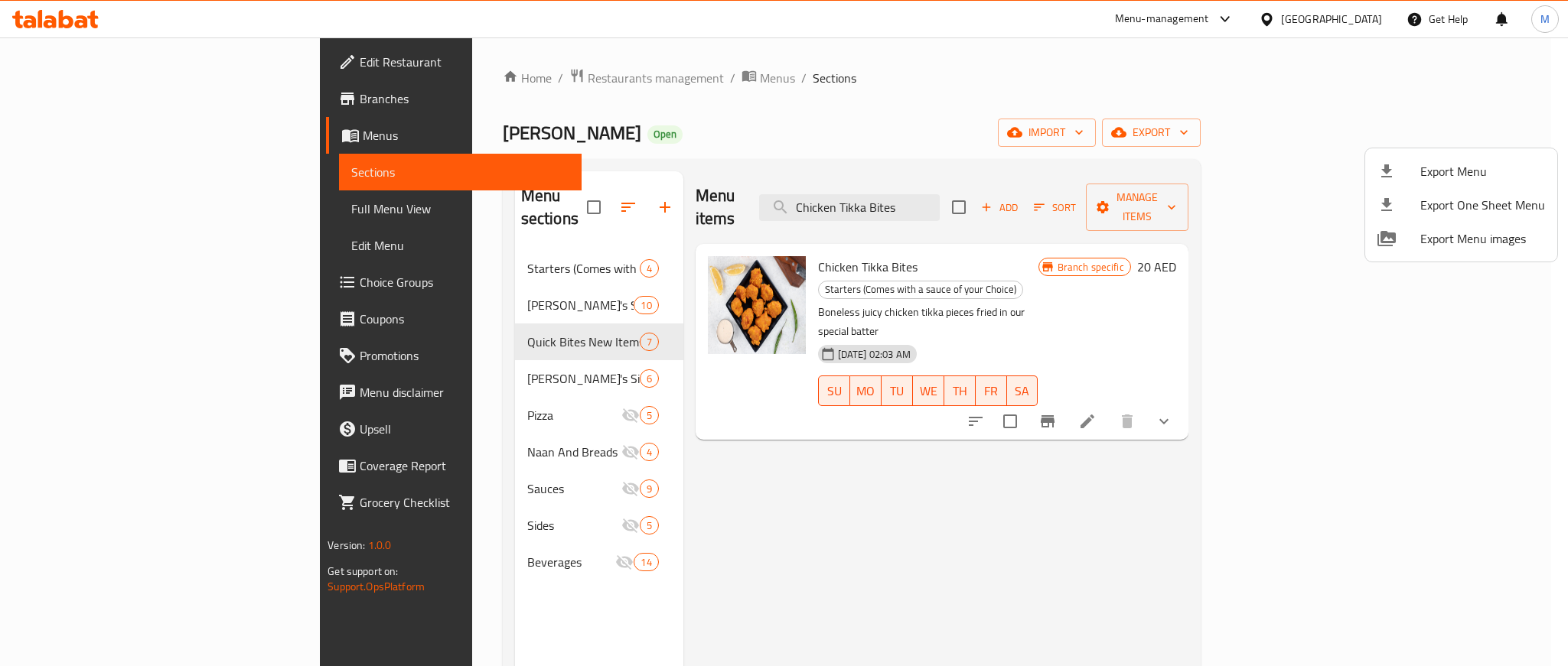
click at [49, 25] on div at bounding box center [784, 333] width 1568 height 666
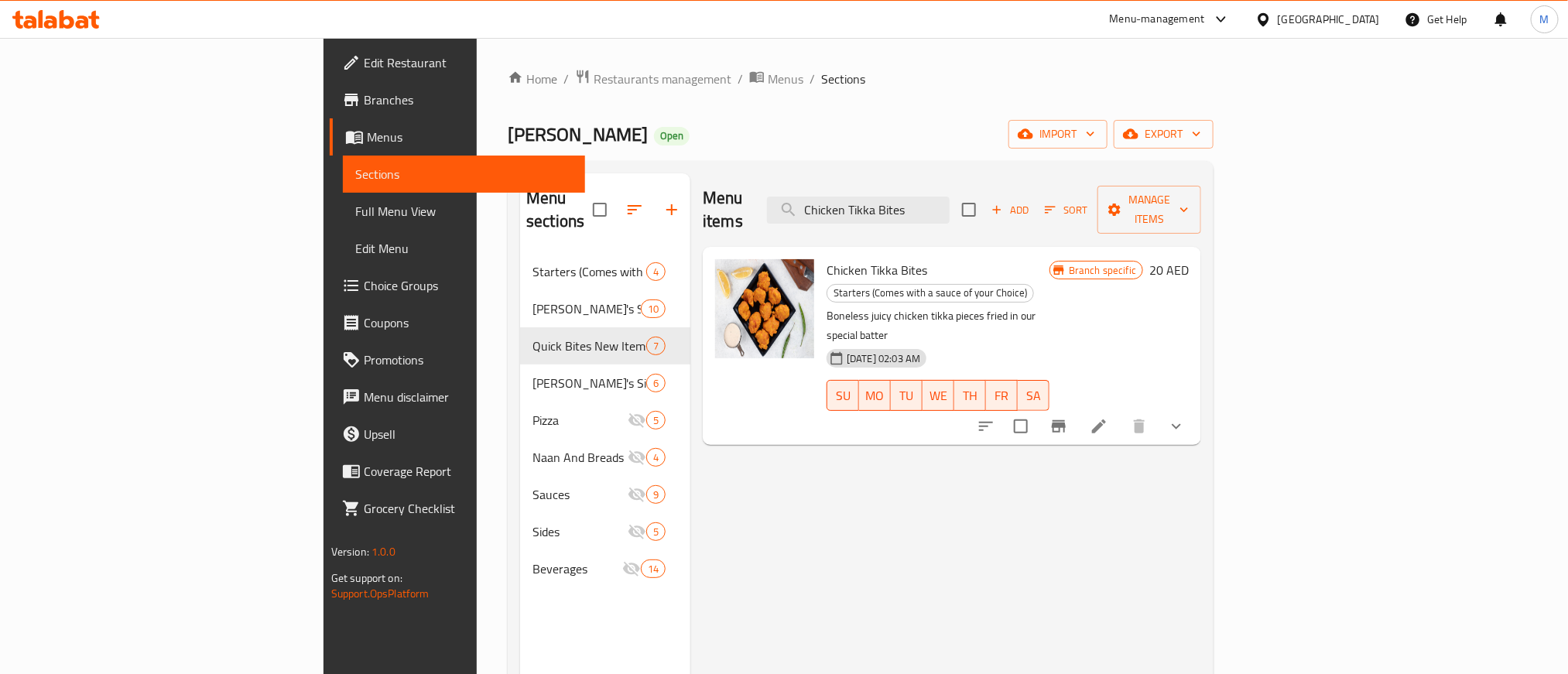
click at [59, 19] on icon at bounding box center [56, 19] width 88 height 18
